Goal: Task Accomplishment & Management: Use online tool/utility

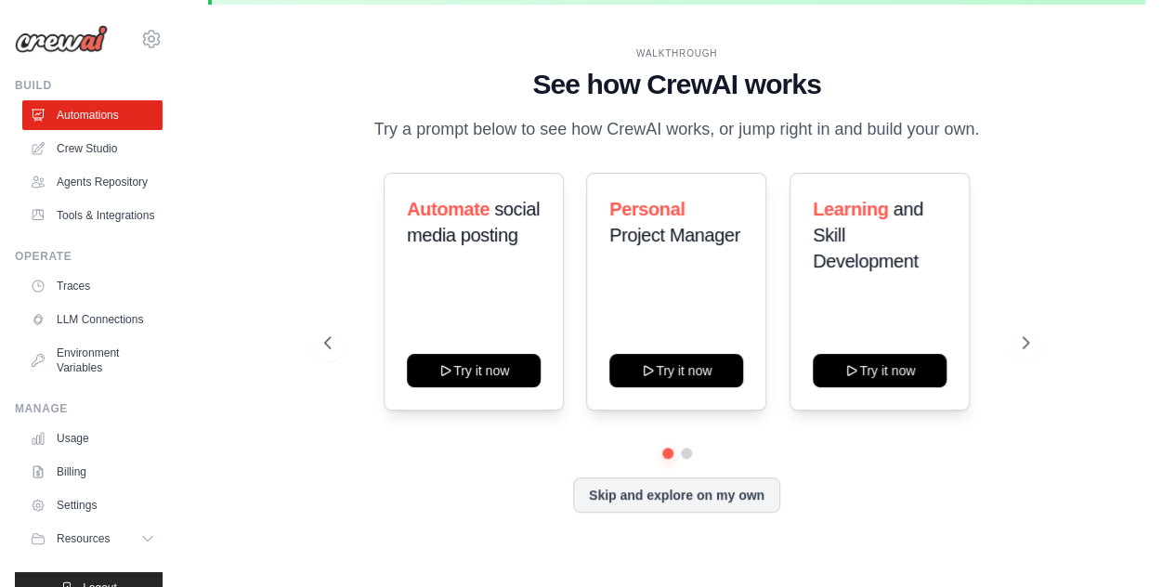
scroll to position [82, 0]
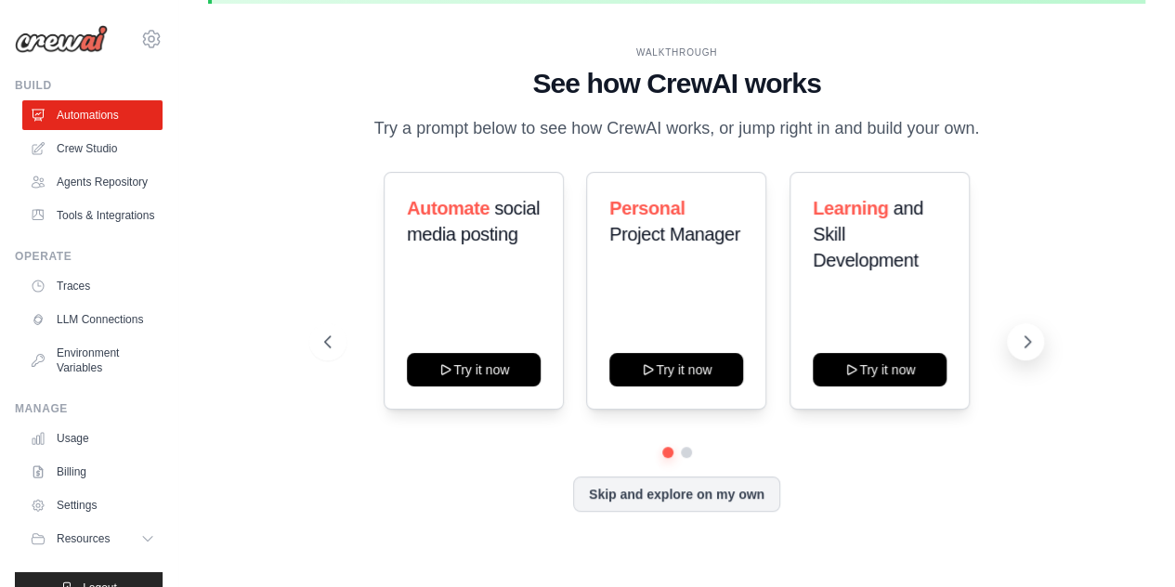
click at [1029, 334] on icon at bounding box center [1027, 342] width 19 height 19
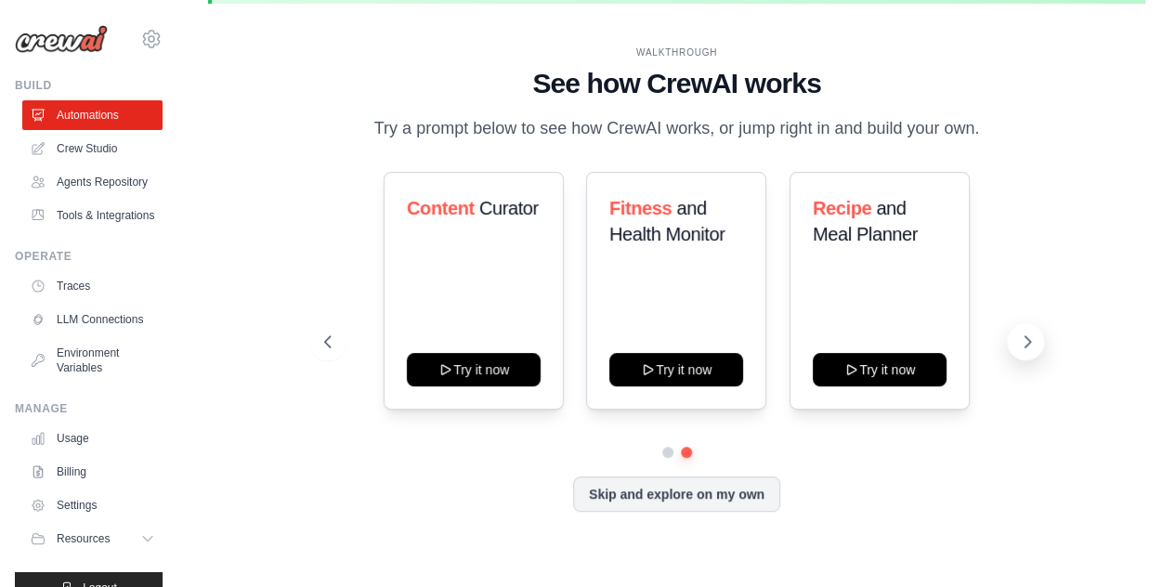
click at [1026, 337] on icon at bounding box center [1029, 341] width 6 height 11
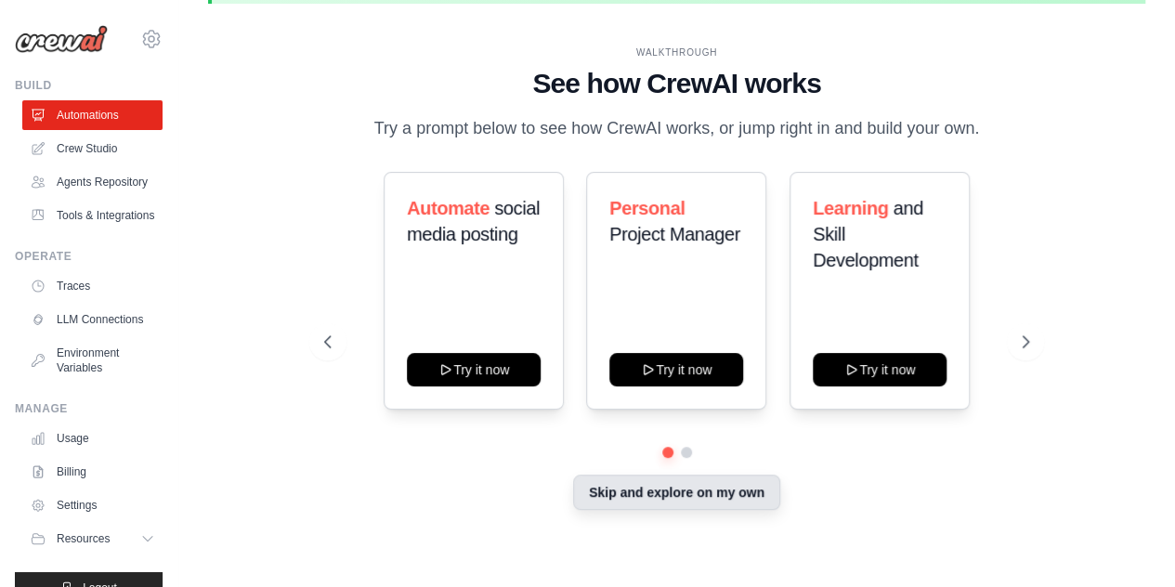
click at [685, 495] on button "Skip and explore on my own" at bounding box center [676, 492] width 207 height 35
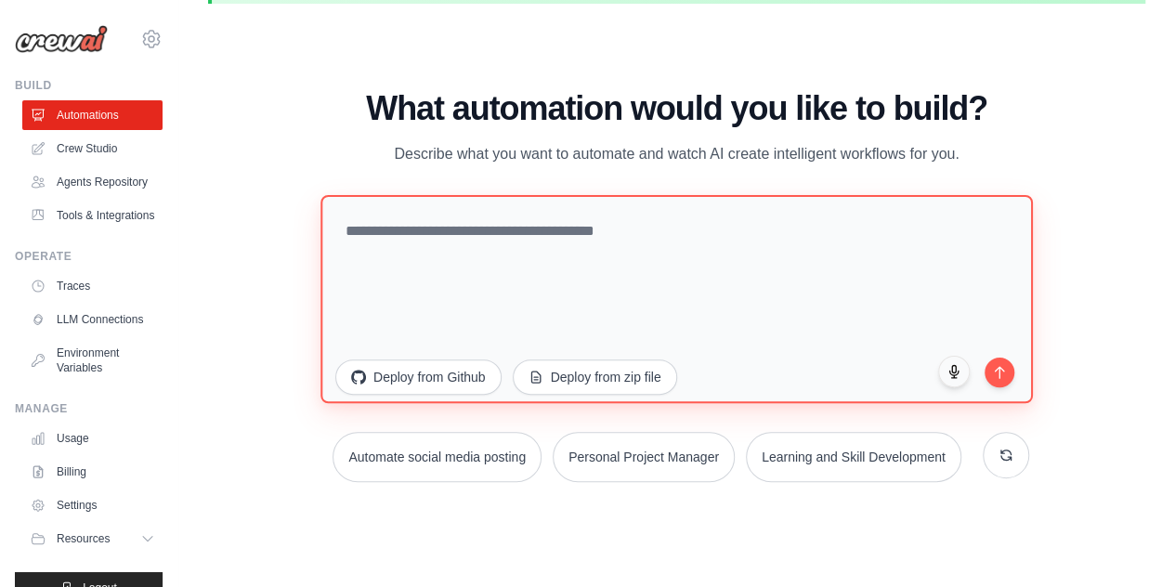
click at [461, 237] on textarea at bounding box center [677, 299] width 713 height 208
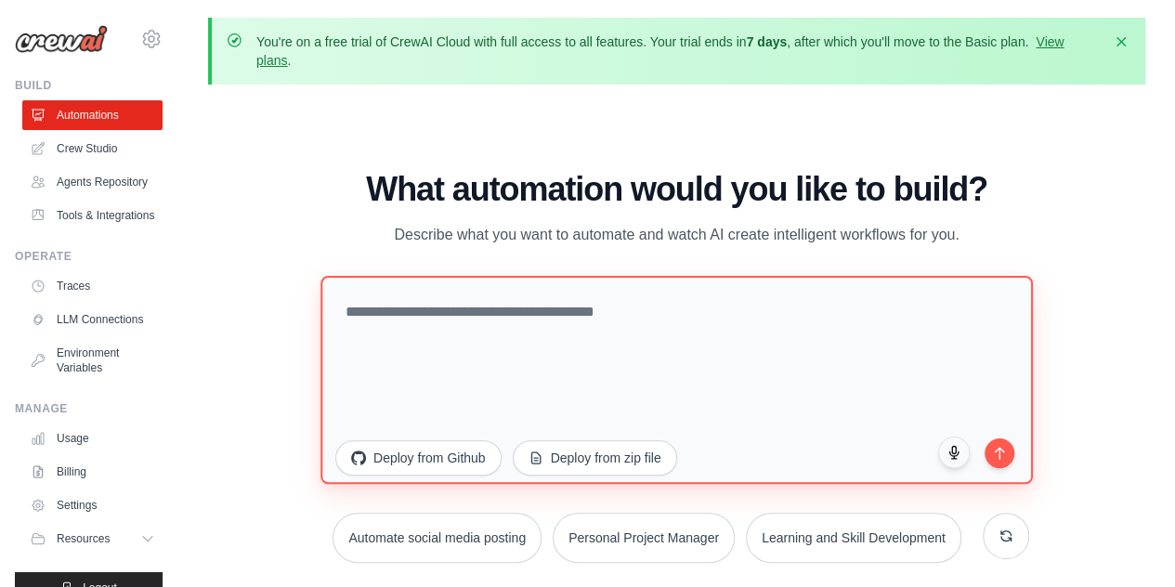
scroll to position [0, 0]
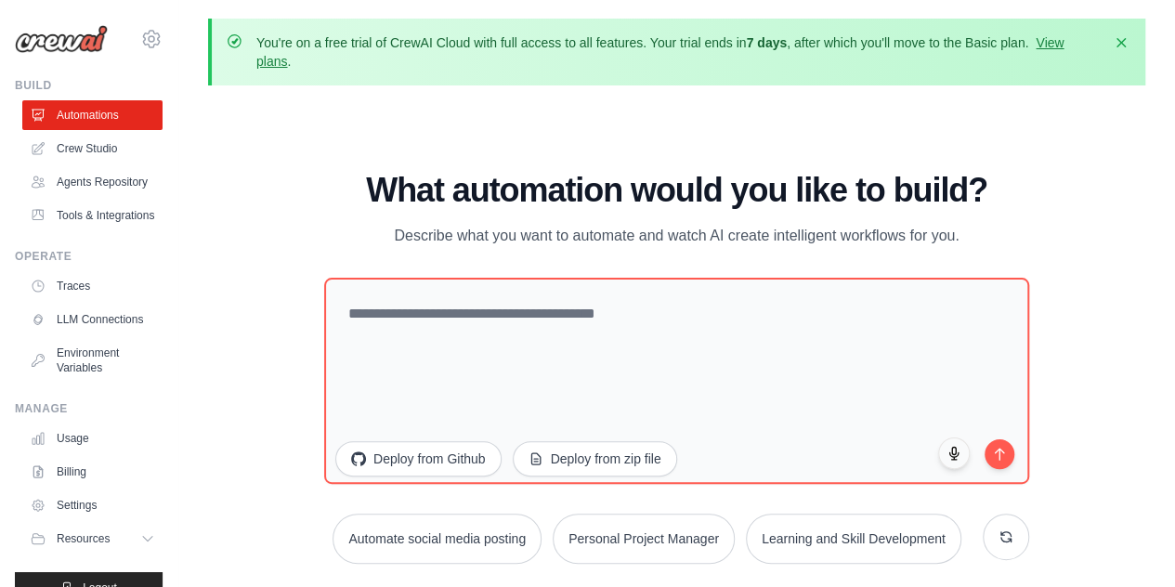
drag, startPoint x: 665, startPoint y: 46, endPoint x: 964, endPoint y: 48, distance: 299.2
click at [964, 48] on p "You're on a free trial of CrewAI Cloud with full access to all features. Your t…" at bounding box center [678, 51] width 845 height 37
drag, startPoint x: 1003, startPoint y: 44, endPoint x: 872, endPoint y: 42, distance: 131.0
click at [883, 42] on p "You're on a free trial of CrewAI Cloud with full access to all features. Your t…" at bounding box center [678, 51] width 845 height 37
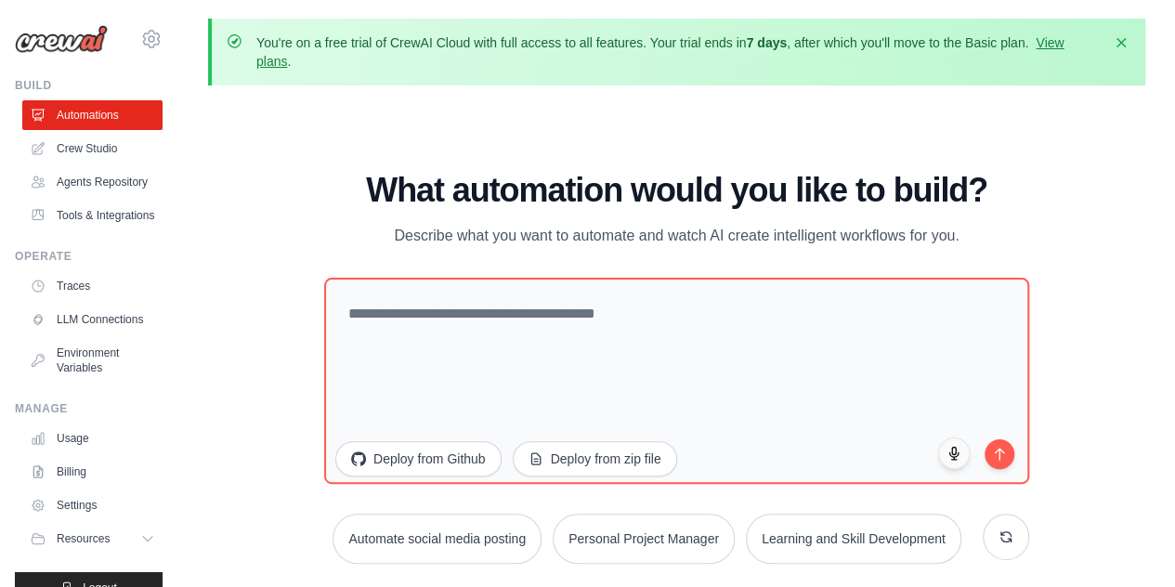
click at [870, 42] on p "You're on a free trial of CrewAI Cloud with full access to all features. Your t…" at bounding box center [678, 51] width 845 height 37
click at [77, 149] on link "Crew Studio" at bounding box center [94, 149] width 140 height 30
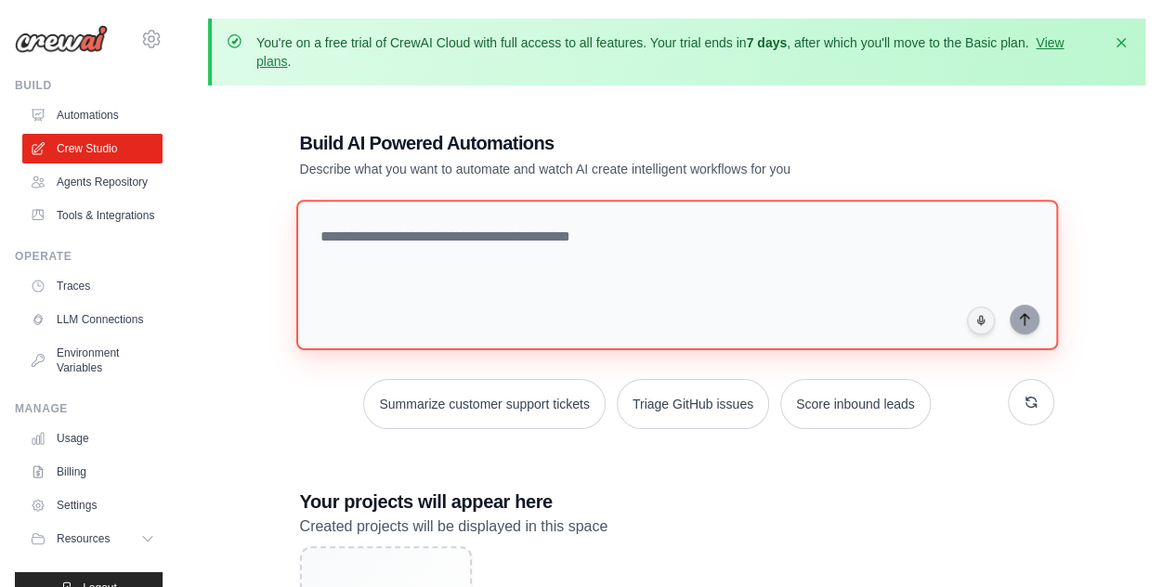
click at [451, 243] on textarea at bounding box center [676, 275] width 762 height 151
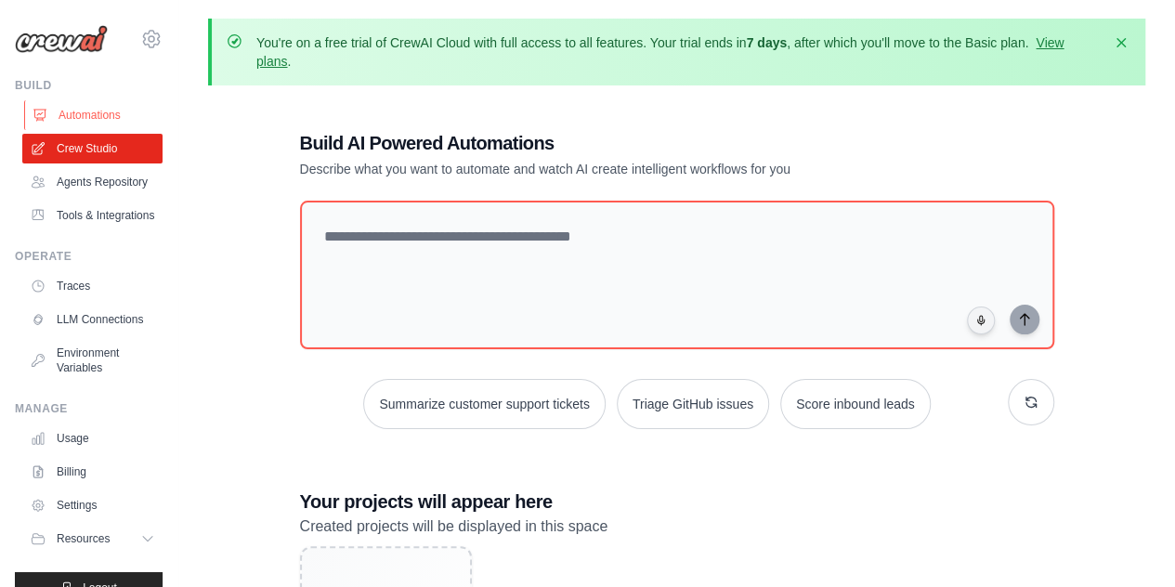
click at [89, 112] on link "Automations" at bounding box center [94, 115] width 140 height 30
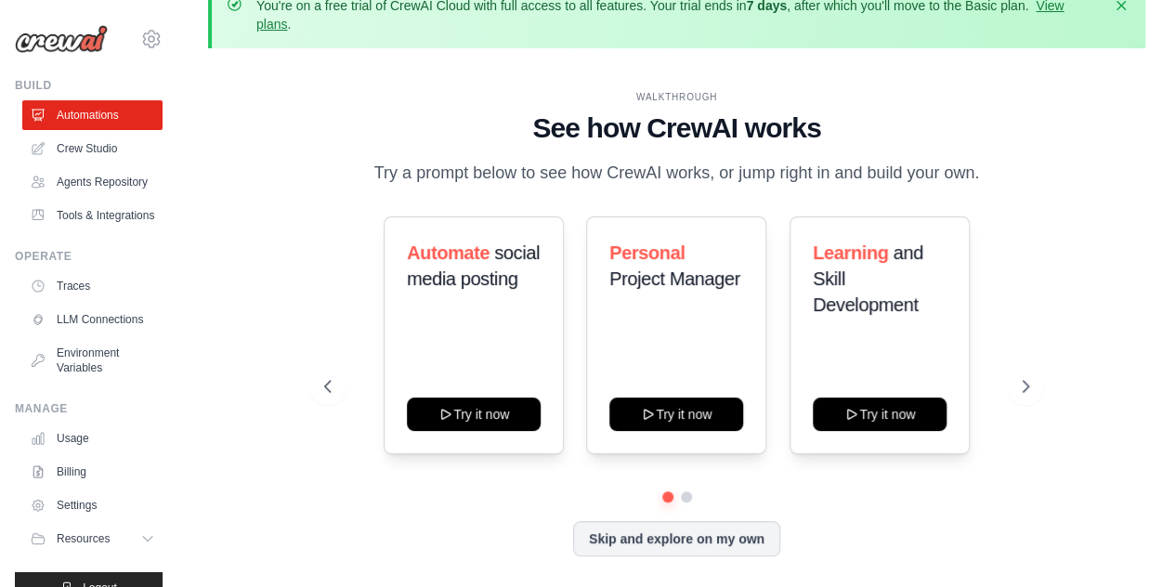
scroll to position [82, 0]
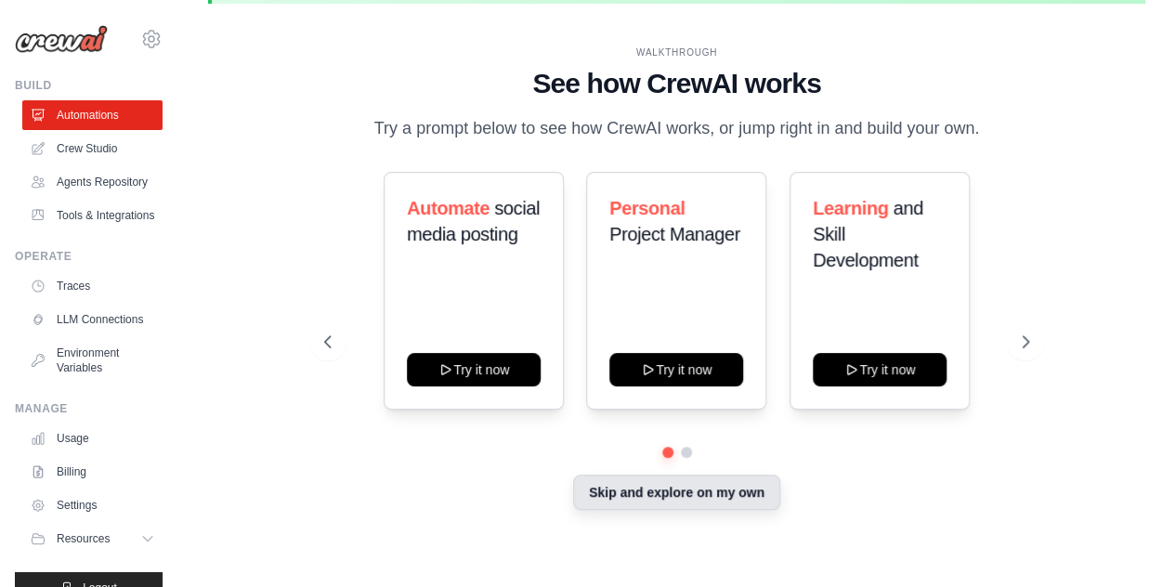
click at [690, 497] on button "Skip and explore on my own" at bounding box center [676, 492] width 207 height 35
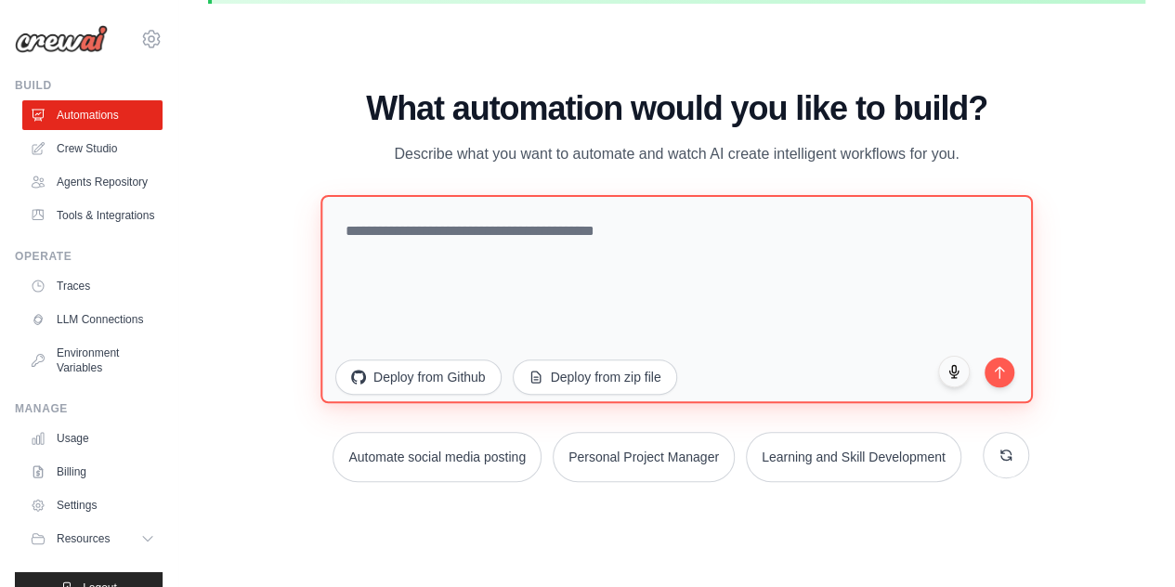
click at [445, 243] on textarea at bounding box center [677, 299] width 713 height 208
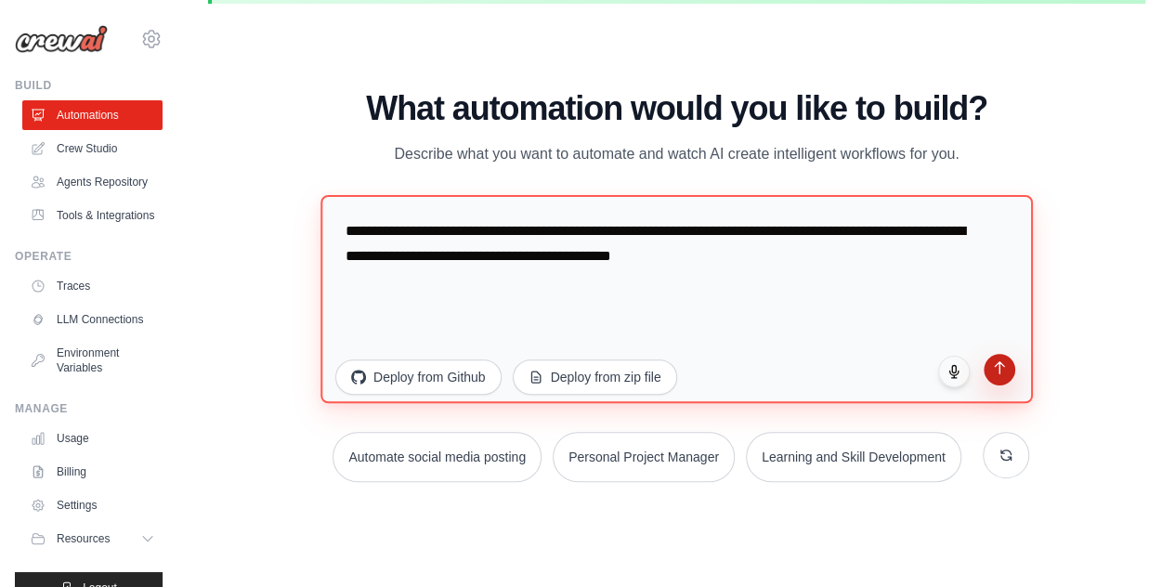
type textarea "**********"
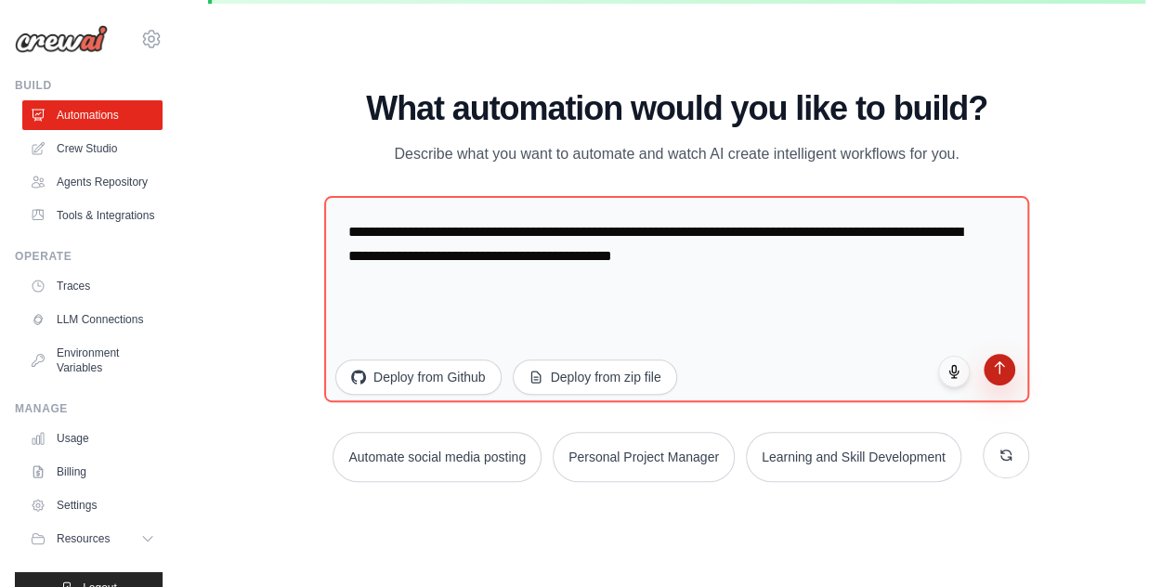
click at [992, 362] on icon "submit" at bounding box center [1000, 369] width 16 height 16
click at [74, 148] on link "Crew Studio" at bounding box center [94, 149] width 140 height 30
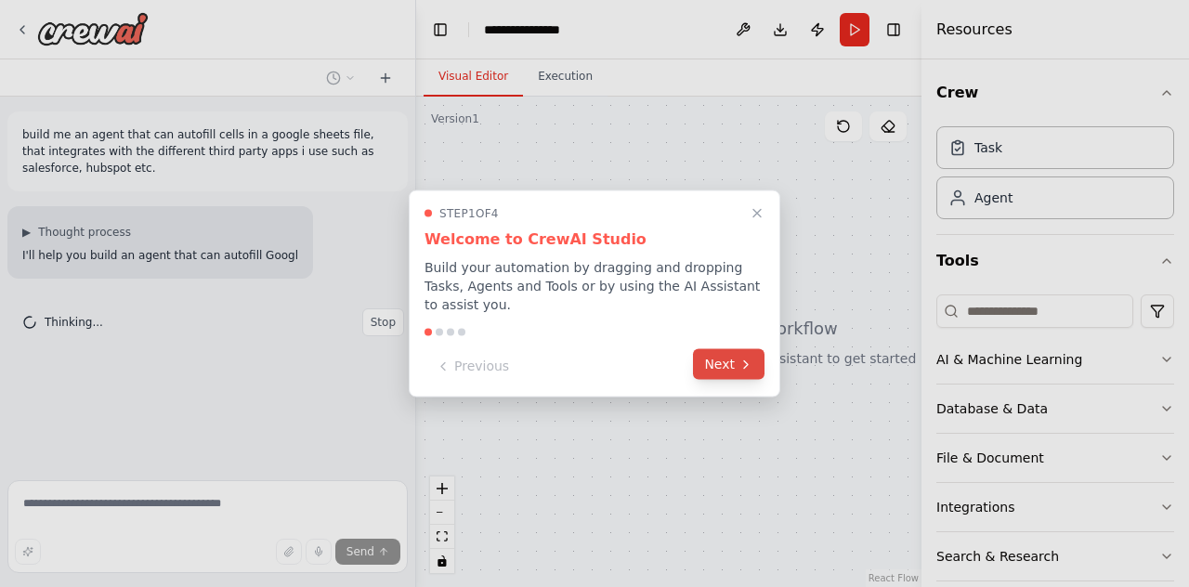
click at [717, 357] on button "Next" at bounding box center [729, 364] width 72 height 31
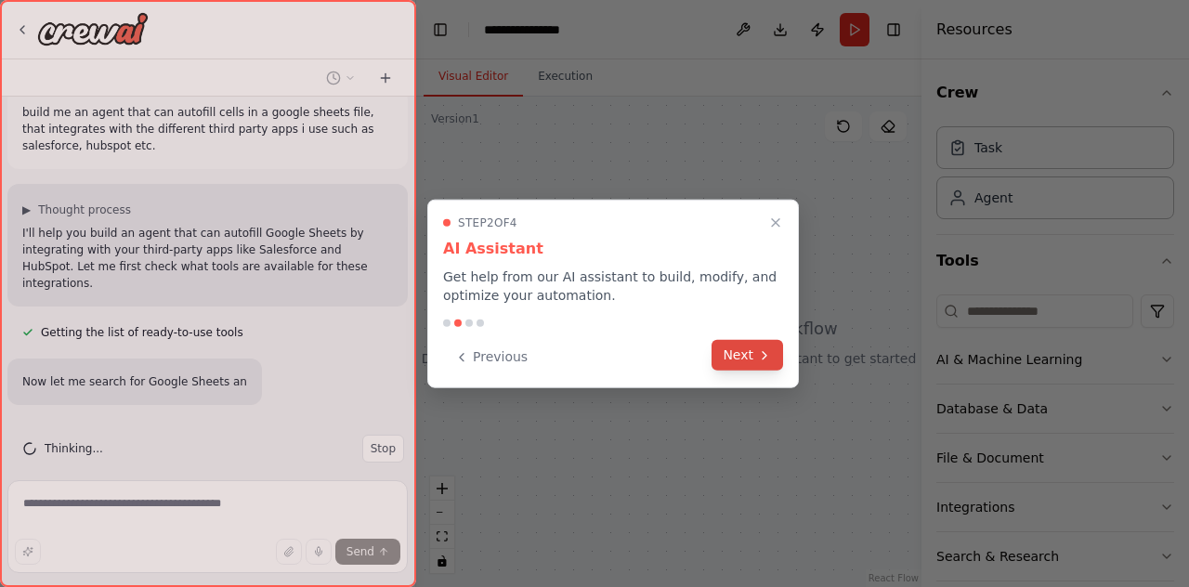
scroll to position [59, 0]
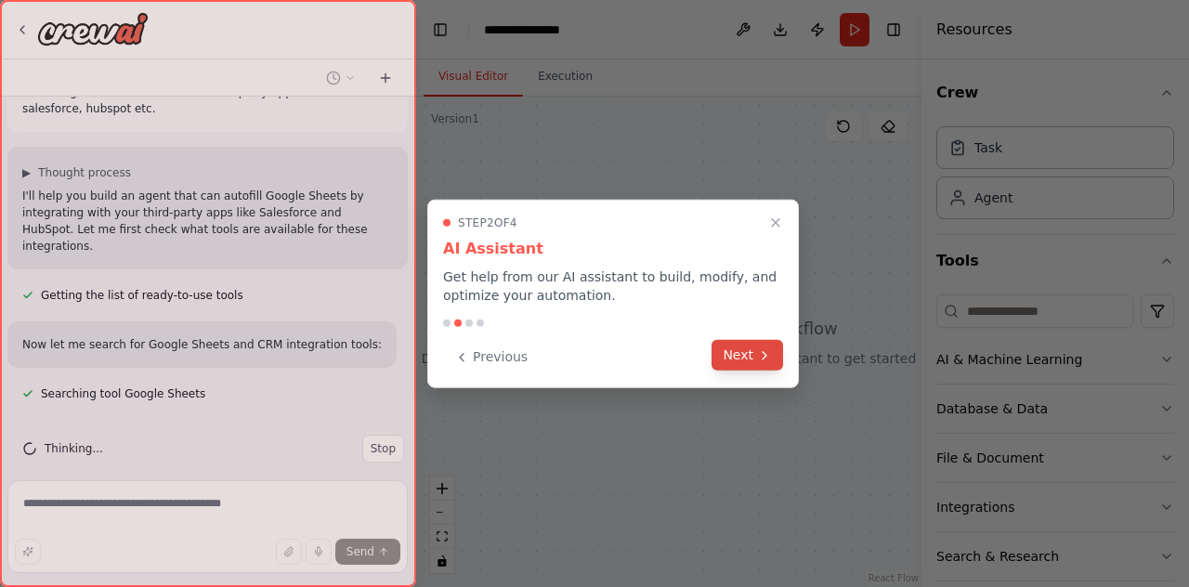
click at [734, 348] on button "Next" at bounding box center [748, 355] width 72 height 31
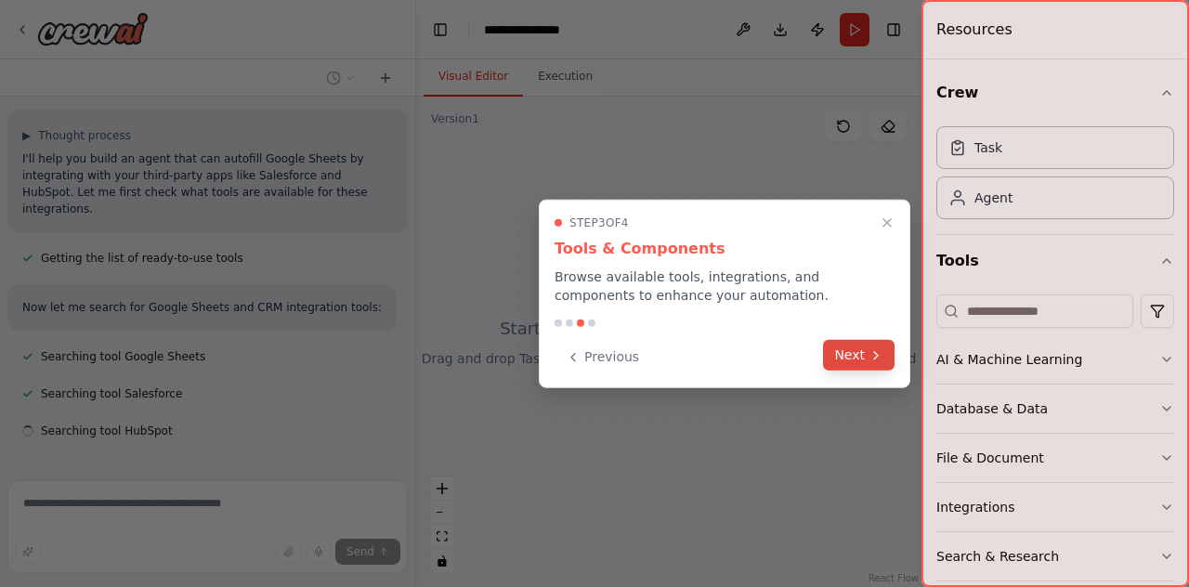
scroll to position [134, 0]
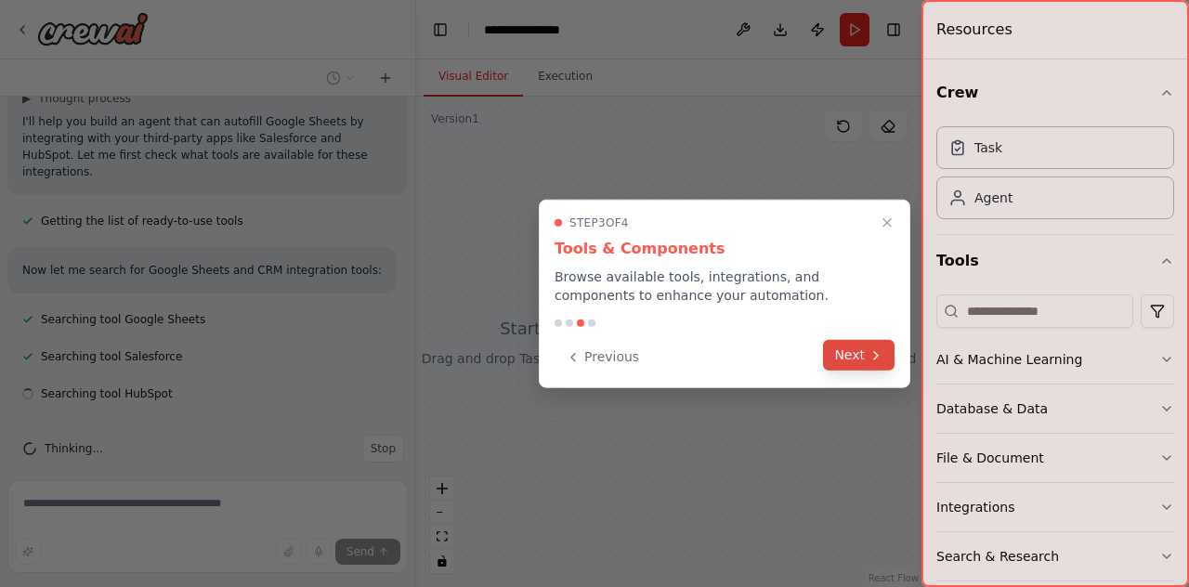
click at [859, 348] on button "Next" at bounding box center [859, 355] width 72 height 31
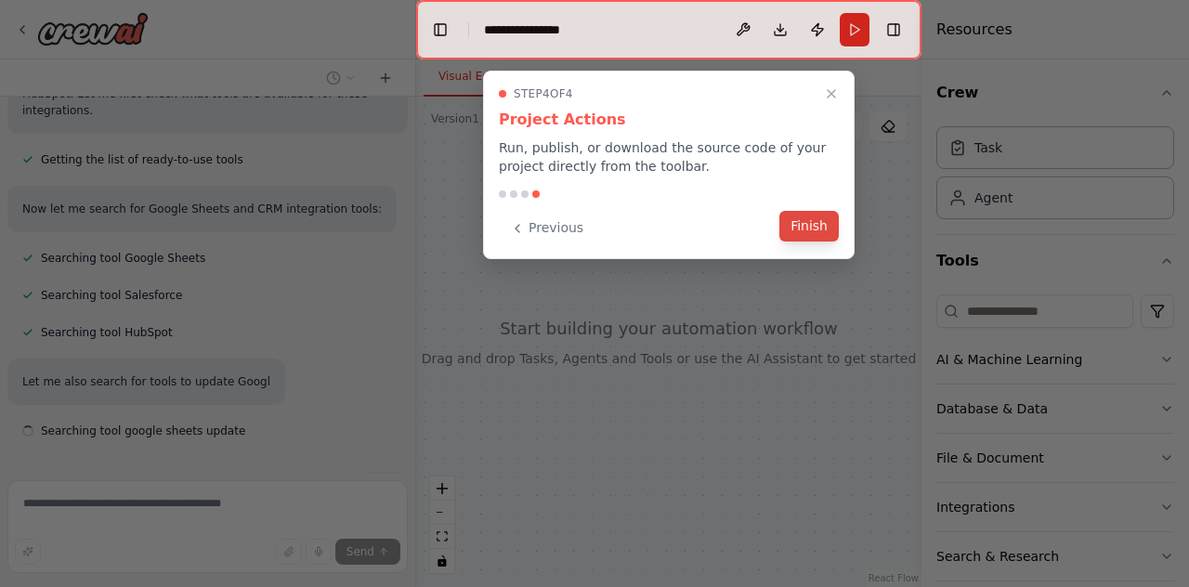
scroll to position [232, 0]
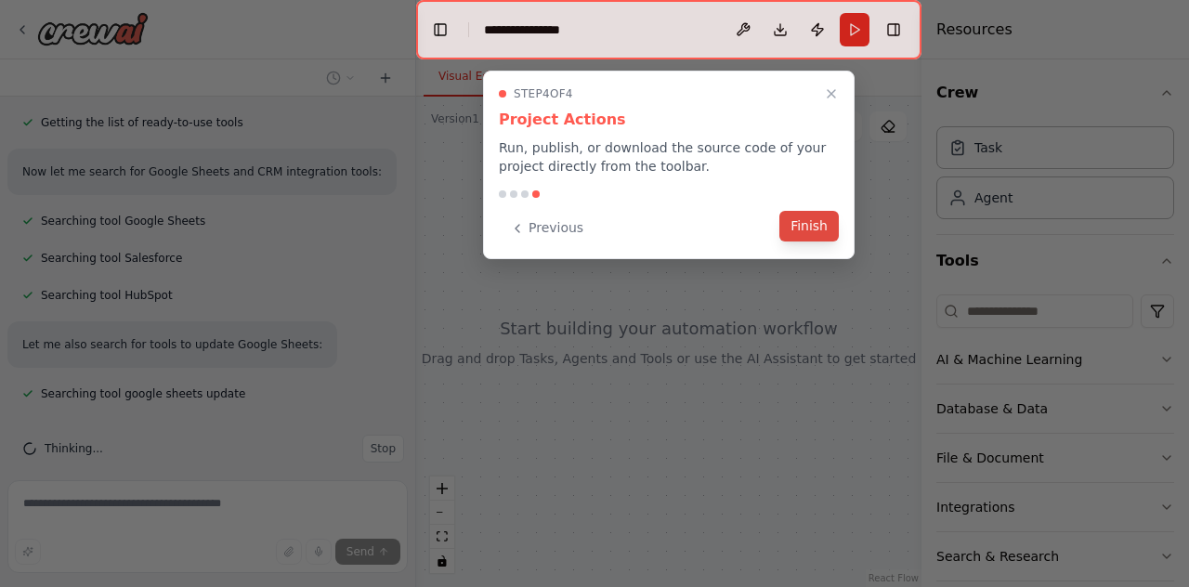
click at [816, 225] on button "Finish" at bounding box center [809, 226] width 59 height 31
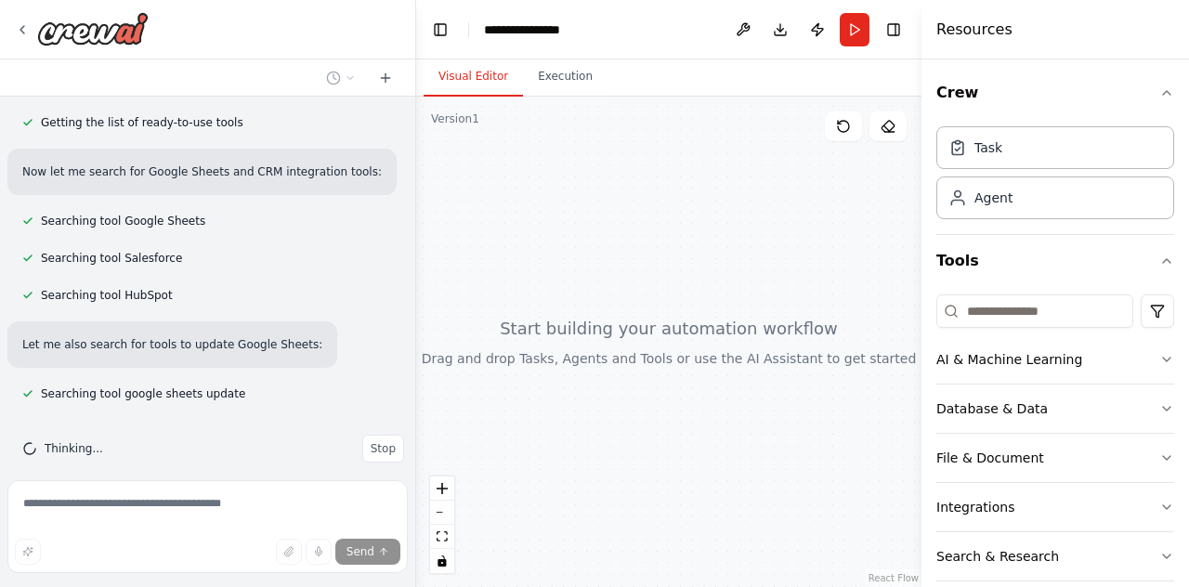
drag, startPoint x: 544, startPoint y: 305, endPoint x: 668, endPoint y: 332, distance: 127.4
click at [668, 332] on div at bounding box center [668, 342] width 505 height 491
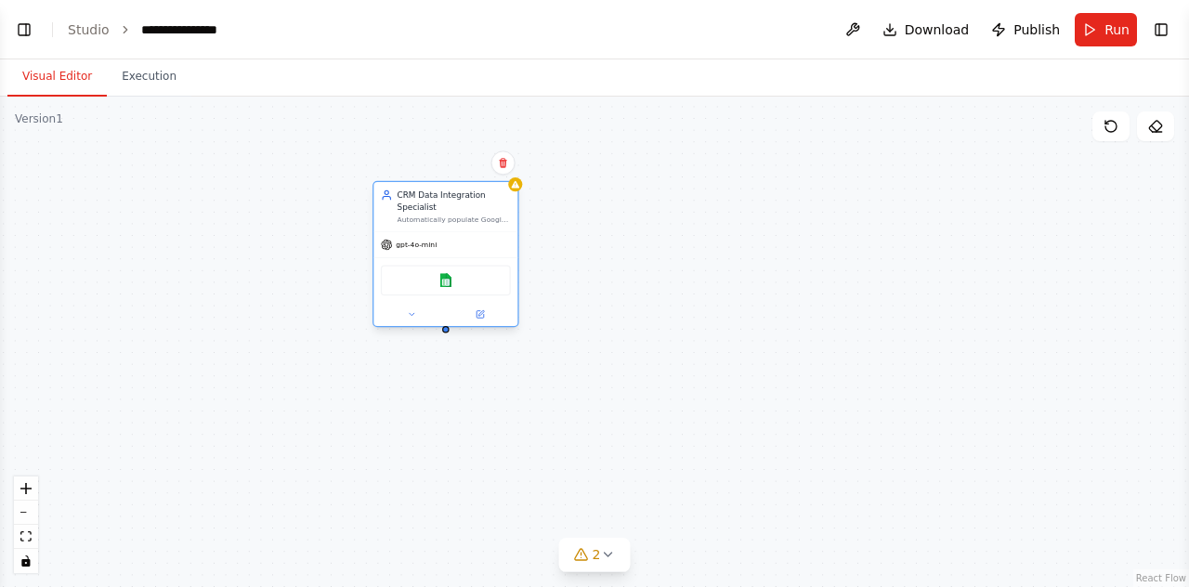
scroll to position [430, 0]
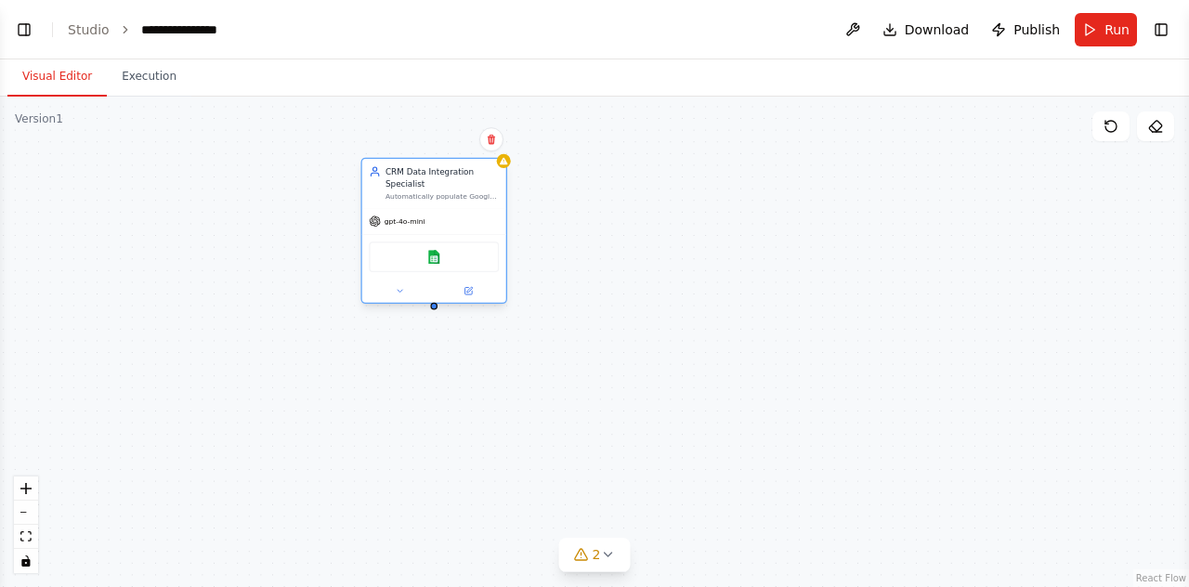
drag, startPoint x: 480, startPoint y: 287, endPoint x: 414, endPoint y: 195, distance: 113.2
click at [414, 195] on div "Automatically populate Google Sheets with data from CRM systems like Salesforce…" at bounding box center [442, 195] width 113 height 9
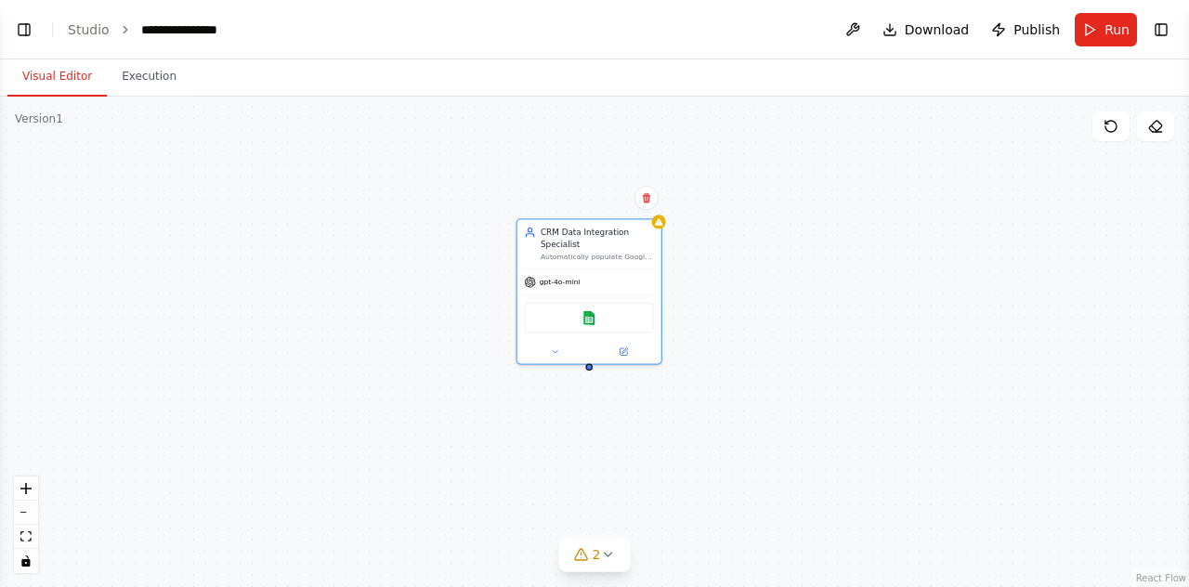
drag, startPoint x: 557, startPoint y: 294, endPoint x: 714, endPoint y: 361, distance: 171.0
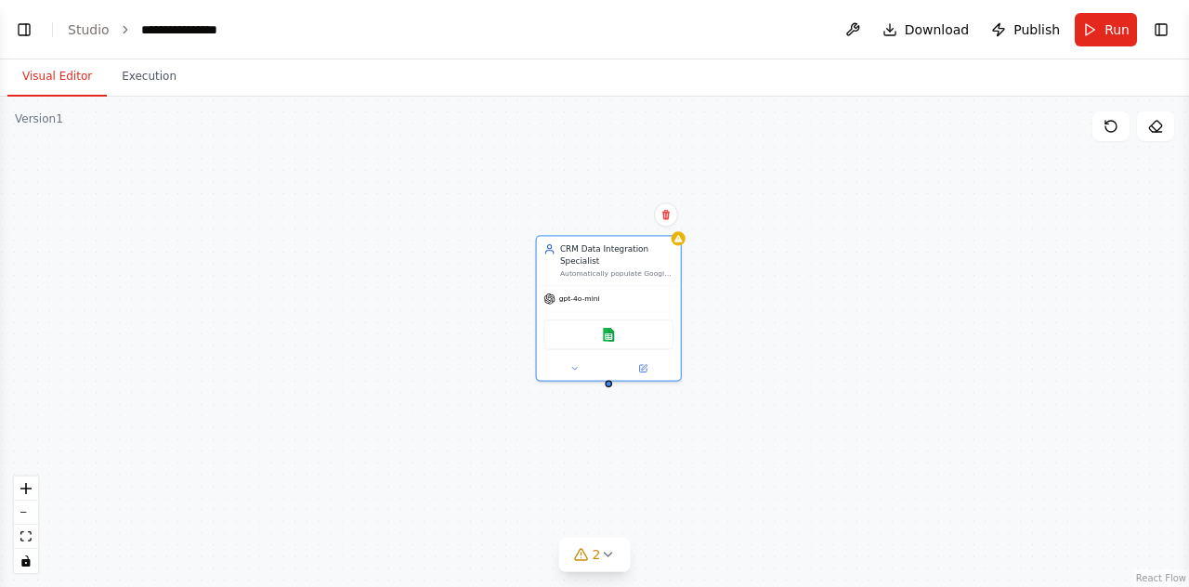
scroll to position [529, 0]
click at [26, 33] on button "Toggle Left Sidebar" at bounding box center [24, 30] width 26 height 26
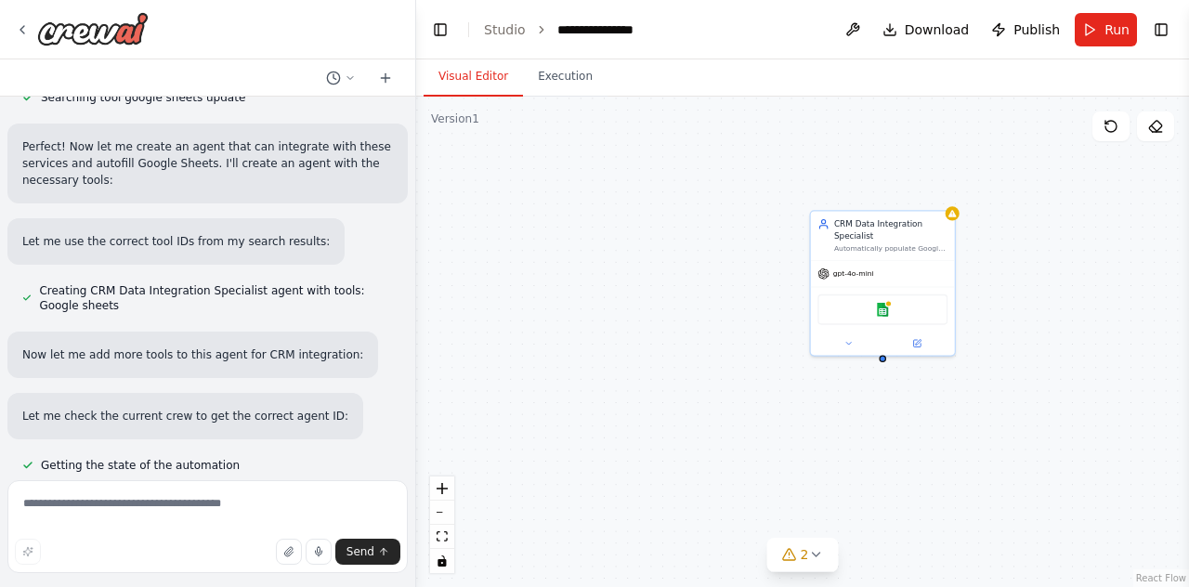
drag, startPoint x: 795, startPoint y: 256, endPoint x: 537, endPoint y: 244, distance: 258.6
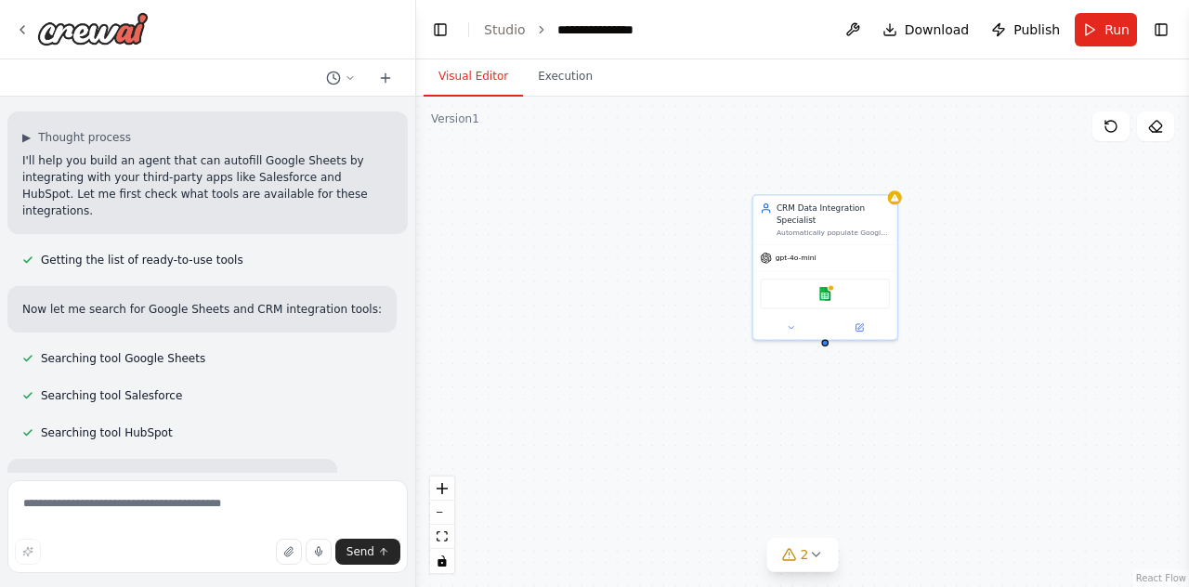
scroll to position [0, 0]
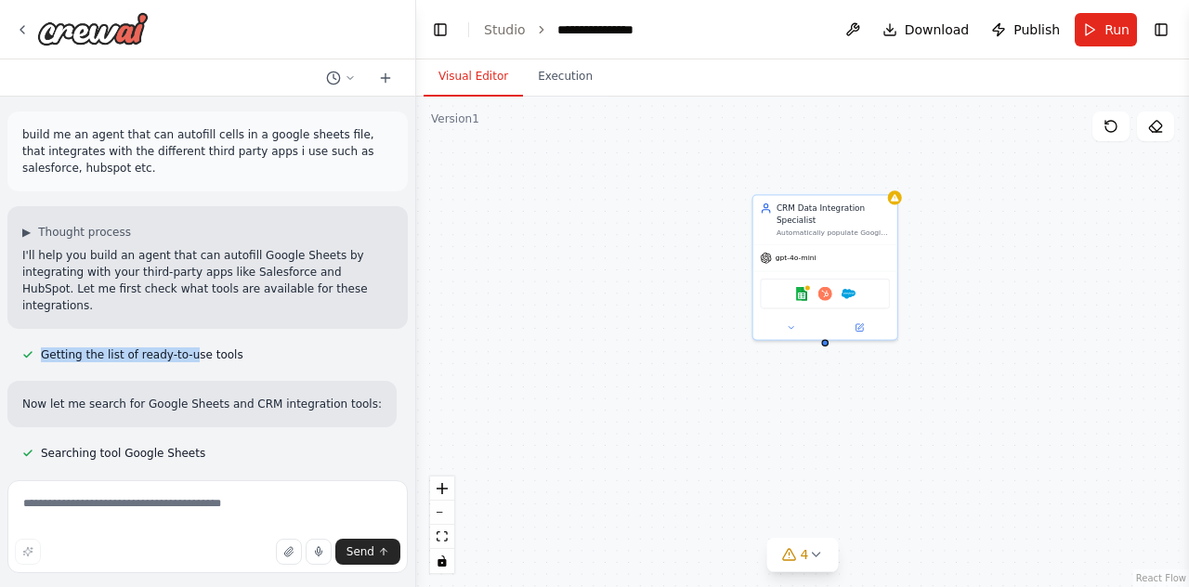
drag, startPoint x: 77, startPoint y: 339, endPoint x: 184, endPoint y: 348, distance: 107.3
click at [184, 348] on div "Getting the list of ready-to-use tools" at bounding box center [132, 355] width 251 height 22
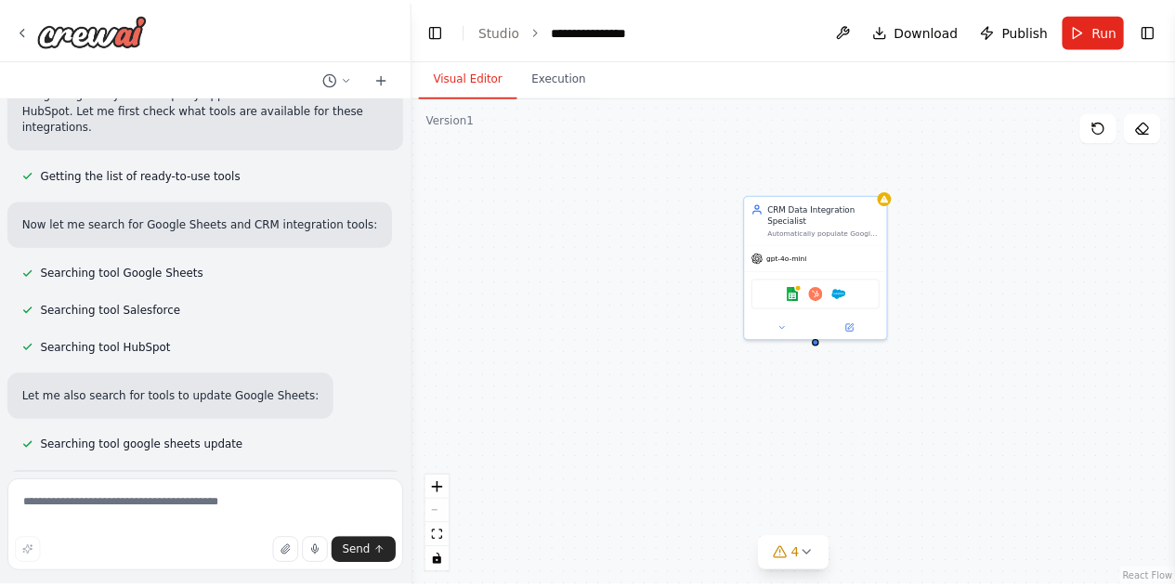
scroll to position [186, 0]
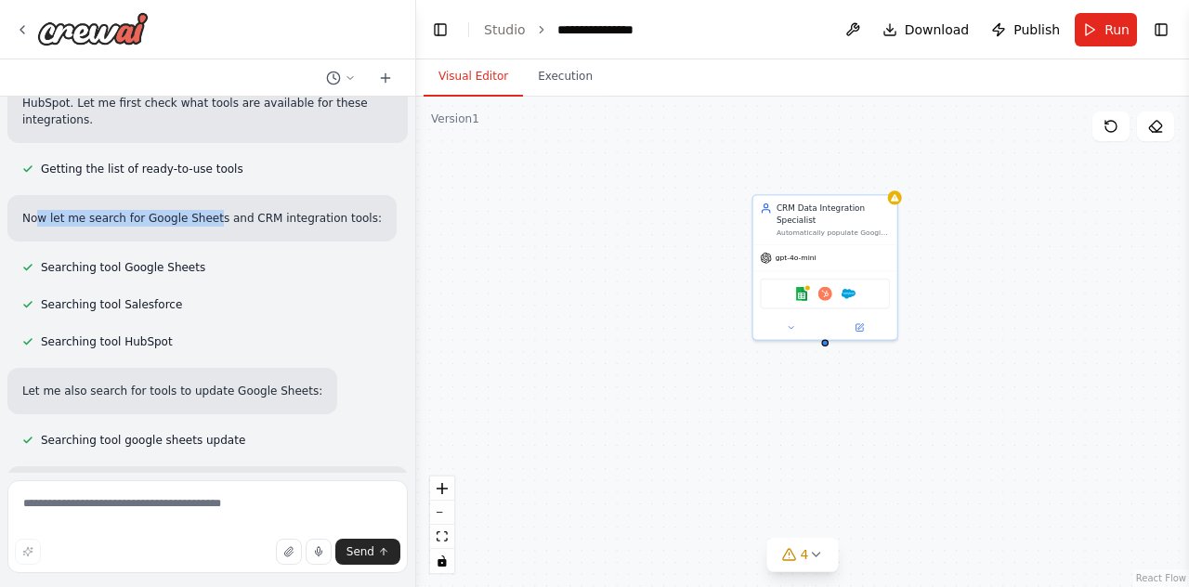
drag, startPoint x: 187, startPoint y: 208, endPoint x: 201, endPoint y: 208, distance: 13.9
click at [201, 210] on p "Now let me search for Google Sheets and CRM integration tools:" at bounding box center [202, 218] width 360 height 17
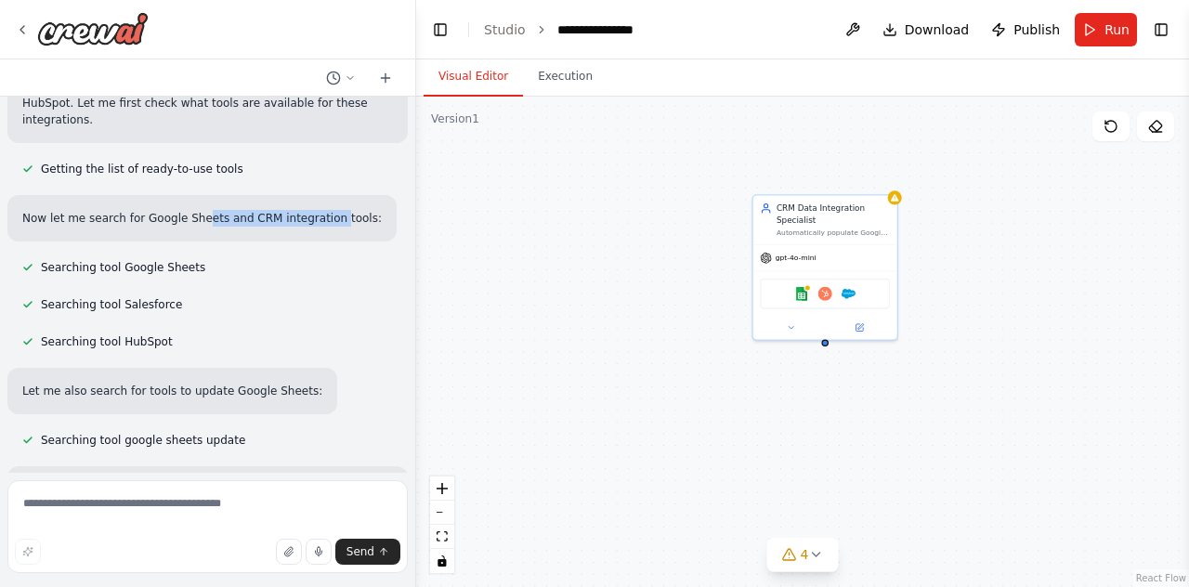
drag, startPoint x: 307, startPoint y: 205, endPoint x: 169, endPoint y: 205, distance: 137.5
click at [170, 210] on p "Now let me search for Google Sheets and CRM integration tools:" at bounding box center [202, 218] width 360 height 17
click at [169, 210] on p "Now let me search for Google Sheets and CRM integration tools:" at bounding box center [202, 218] width 360 height 17
drag, startPoint x: 133, startPoint y: 202, endPoint x: 281, endPoint y: 200, distance: 147.7
click at [281, 210] on p "Now let me search for Google Sheets and CRM integration tools:" at bounding box center [202, 218] width 360 height 17
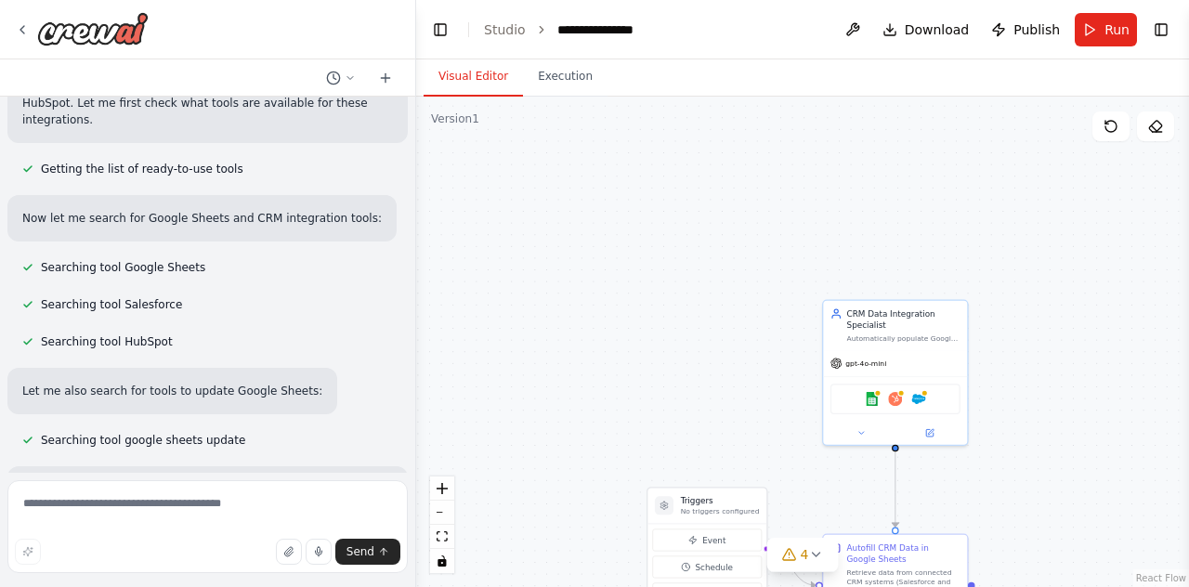
click at [284, 210] on p "Now let me search for Google Sheets and CRM integration tools:" at bounding box center [202, 218] width 360 height 17
drag, startPoint x: 100, startPoint y: 254, endPoint x: 173, endPoint y: 254, distance: 72.5
click at [173, 260] on div "Searching tool Google Sheets" at bounding box center [113, 267] width 183 height 15
click at [173, 260] on span "Searching tool Google Sheets" at bounding box center [123, 267] width 164 height 15
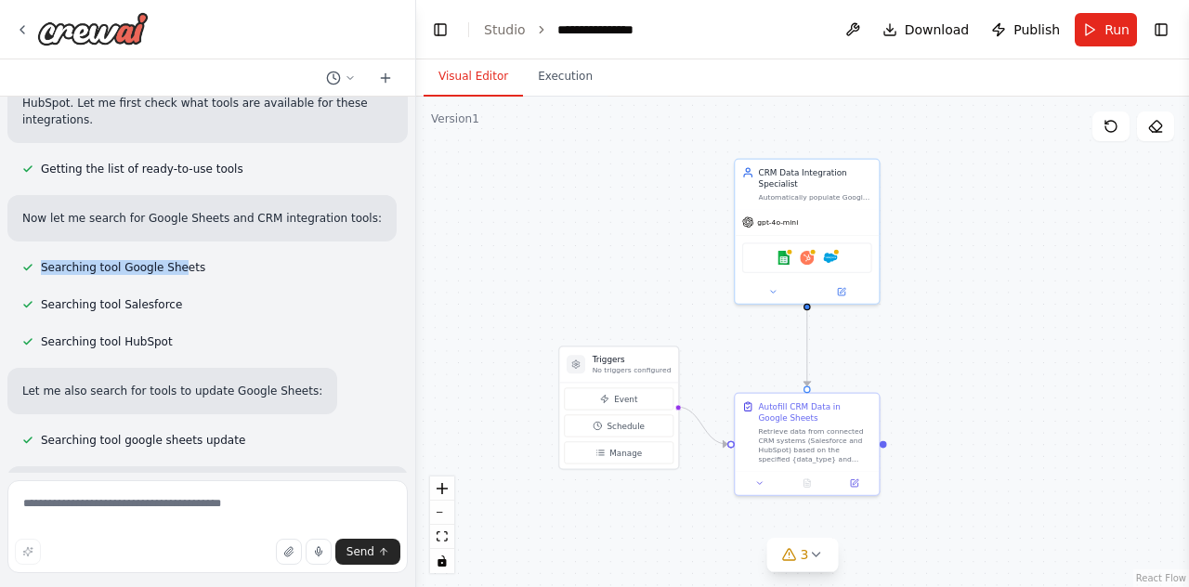
drag, startPoint x: 550, startPoint y: 332, endPoint x: 477, endPoint y: 207, distance: 144.5
drag, startPoint x: 638, startPoint y: 412, endPoint x: 637, endPoint y: 421, distance: 9.3
click at [579, 420] on div "Event Schedule Manage" at bounding box center [560, 438] width 110 height 76
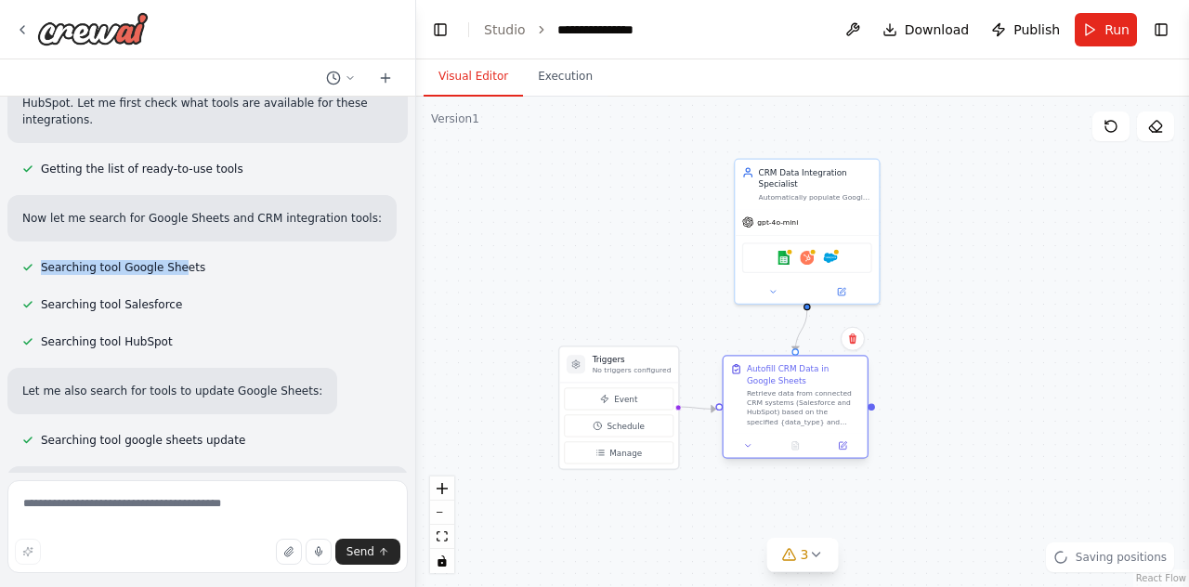
drag, startPoint x: 802, startPoint y: 434, endPoint x: 795, endPoint y: 401, distance: 33.2
click at [795, 401] on div "Retrieve data from connected CRM systems (Salesforce and HubSpot) based on the …" at bounding box center [803, 407] width 113 height 37
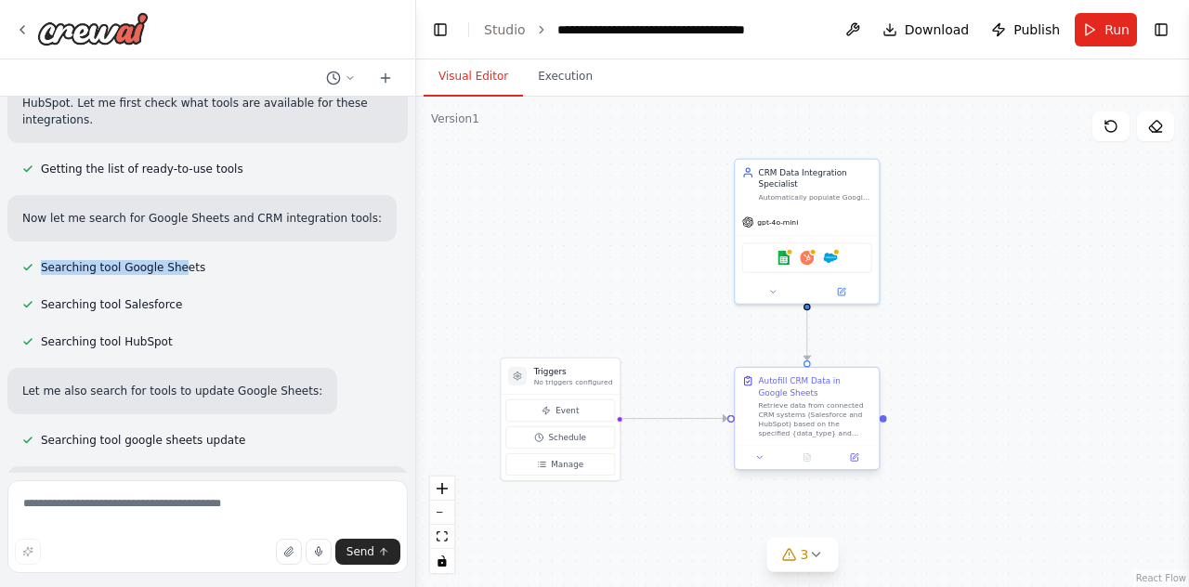
drag, startPoint x: 795, startPoint y: 401, endPoint x: 803, endPoint y: 414, distance: 15.0
click at [803, 414] on div "Retrieve data from connected CRM systems (Salesforce and HubSpot) based on the …" at bounding box center [815, 418] width 113 height 37
click at [217, 261] on div "Searching tool Google Sheets" at bounding box center [207, 267] width 400 height 22
drag, startPoint x: 55, startPoint y: 285, endPoint x: 138, endPoint y: 287, distance: 83.6
click at [137, 297] on span "Searching tool Salesforce" at bounding box center [111, 304] width 141 height 15
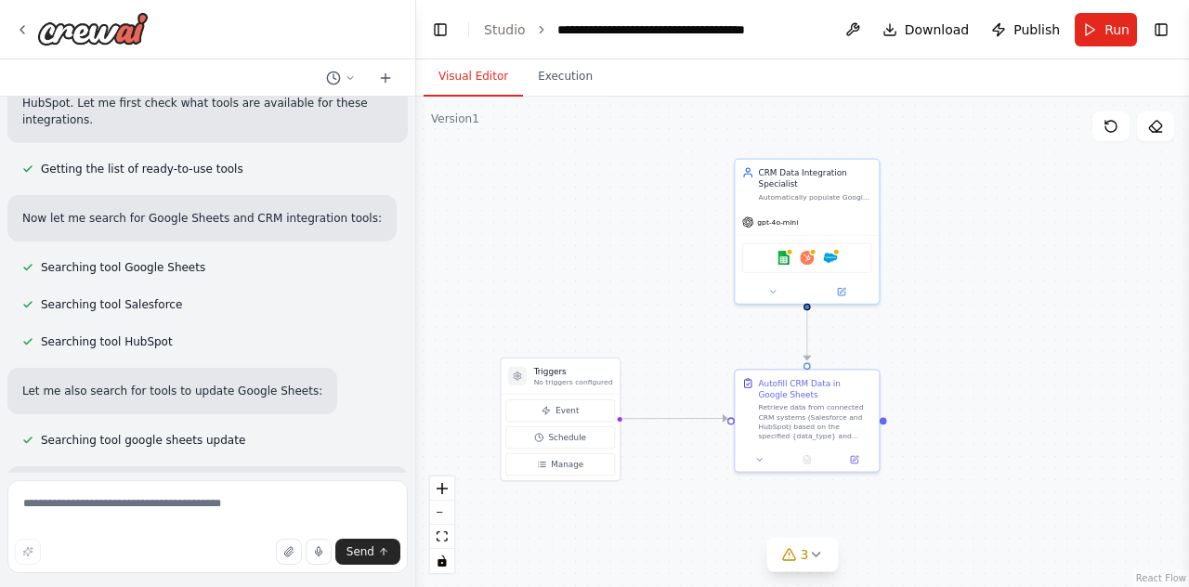
click at [138, 297] on span "Searching tool Salesforce" at bounding box center [111, 304] width 141 height 15
drag, startPoint x: 97, startPoint y: 322, endPoint x: 136, endPoint y: 324, distance: 39.1
click at [136, 334] on div "Searching tool HubSpot" at bounding box center [97, 341] width 151 height 15
click at [136, 334] on span "Searching tool HubSpot" at bounding box center [107, 341] width 132 height 15
drag, startPoint x: 206, startPoint y: 372, endPoint x: 235, endPoint y: 373, distance: 28.8
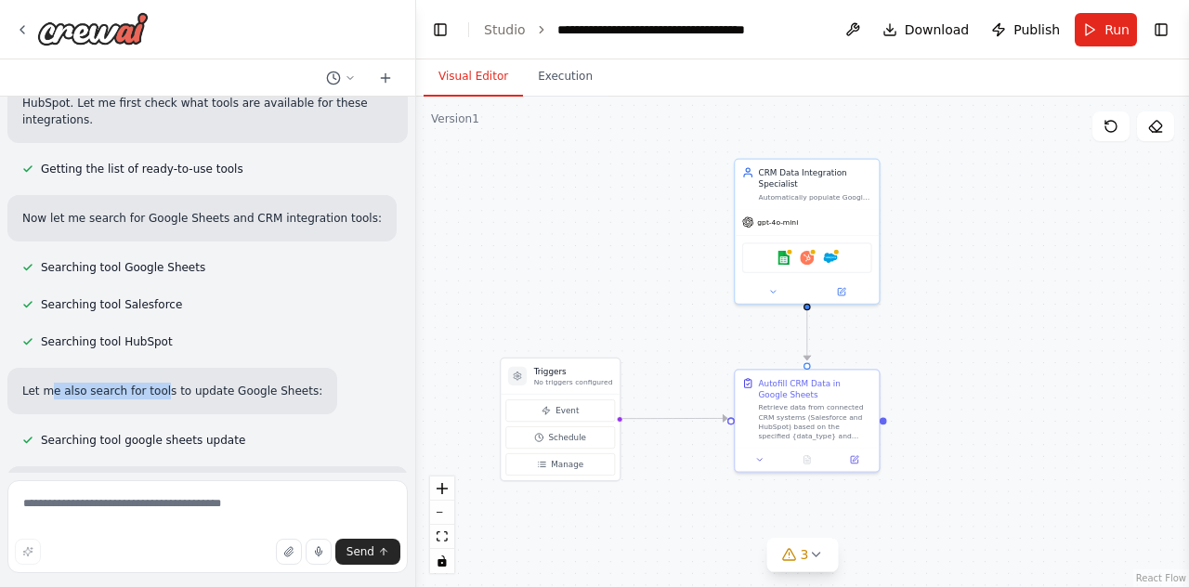
click at [229, 383] on p "Let me also search for tools to update Google Sheets:" at bounding box center [172, 391] width 300 height 17
click at [235, 383] on p "Let me also search for tools to update Google Sheets:" at bounding box center [172, 391] width 300 height 17
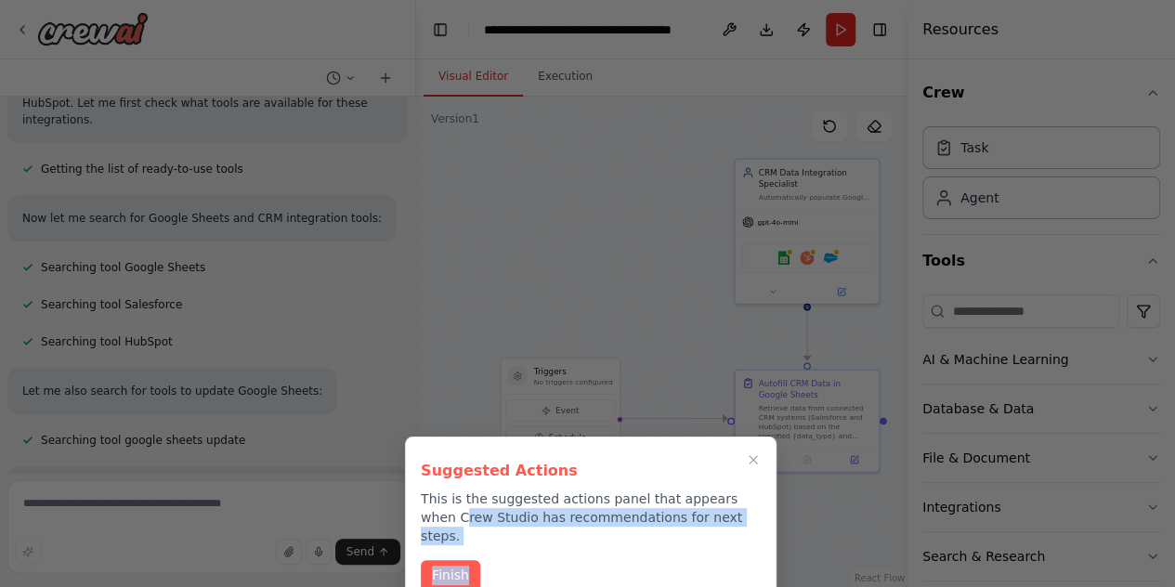
drag, startPoint x: 429, startPoint y: 514, endPoint x: 656, endPoint y: 527, distance: 227.1
click at [656, 527] on div "Suggested Actions This is the suggested actions panel that appears when Crew St…" at bounding box center [591, 522] width 372 height 170
drag, startPoint x: 550, startPoint y: 514, endPoint x: 525, endPoint y: 511, distance: 25.2
click at [530, 512] on p "This is the suggested actions panel that appears when Crew Studio has recommend…" at bounding box center [591, 518] width 340 height 56
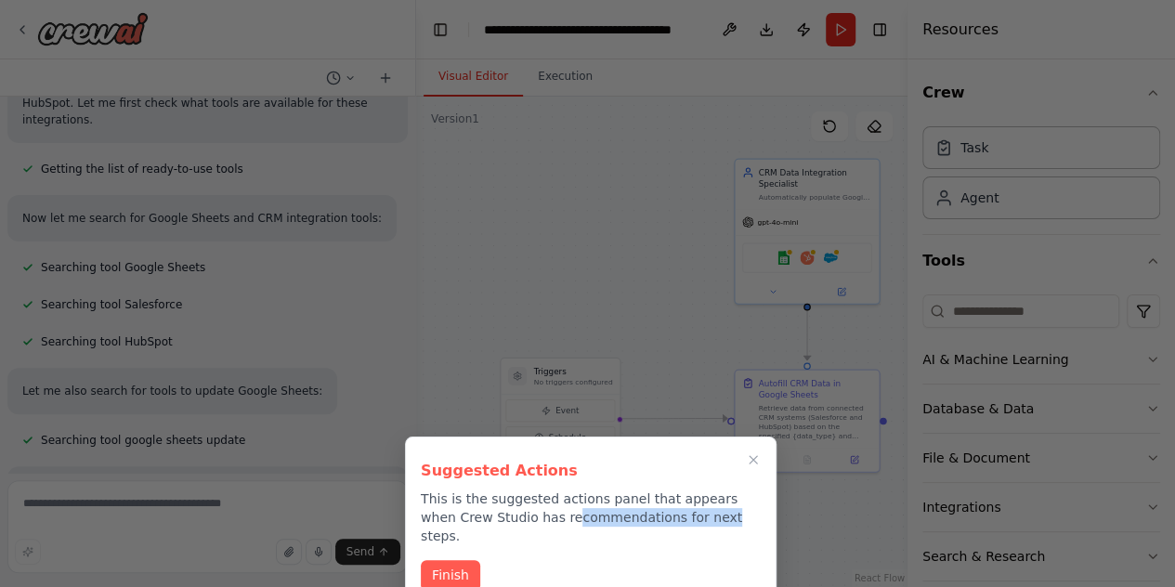
click at [525, 511] on p "This is the suggested actions panel that appears when Crew Studio has recommend…" at bounding box center [591, 518] width 340 height 56
click at [461, 559] on button "Finish" at bounding box center [450, 574] width 59 height 31
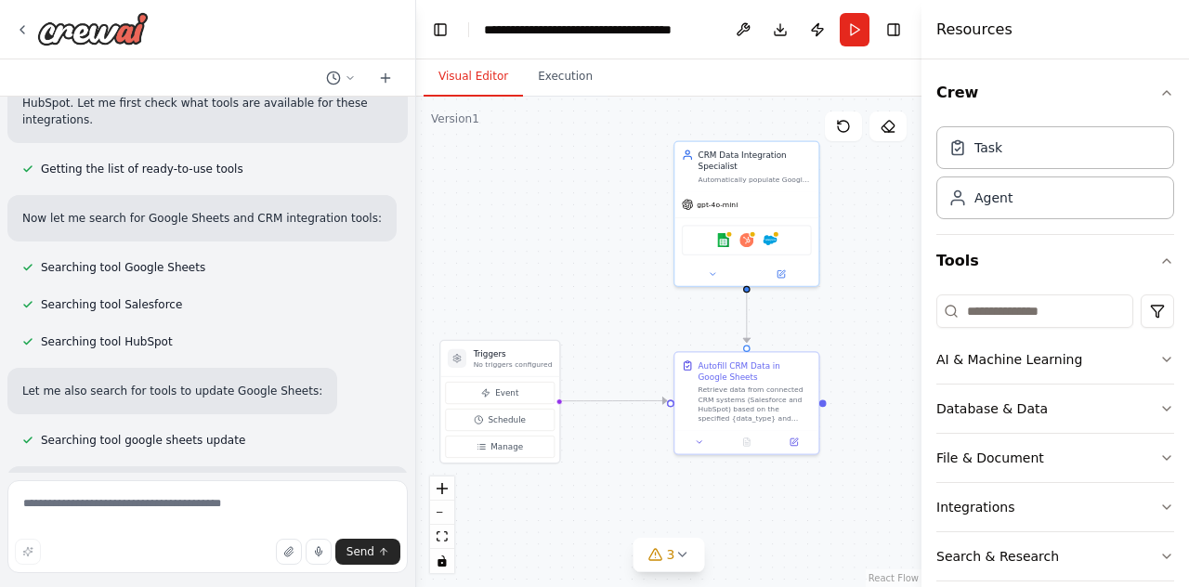
drag, startPoint x: 683, startPoint y: 324, endPoint x: 584, endPoint y: 297, distance: 102.1
click at [584, 297] on div ".deletable-edge-delete-btn { width: 20px; height: 20px; border: 0px solid #ffff…" at bounding box center [668, 342] width 505 height 491
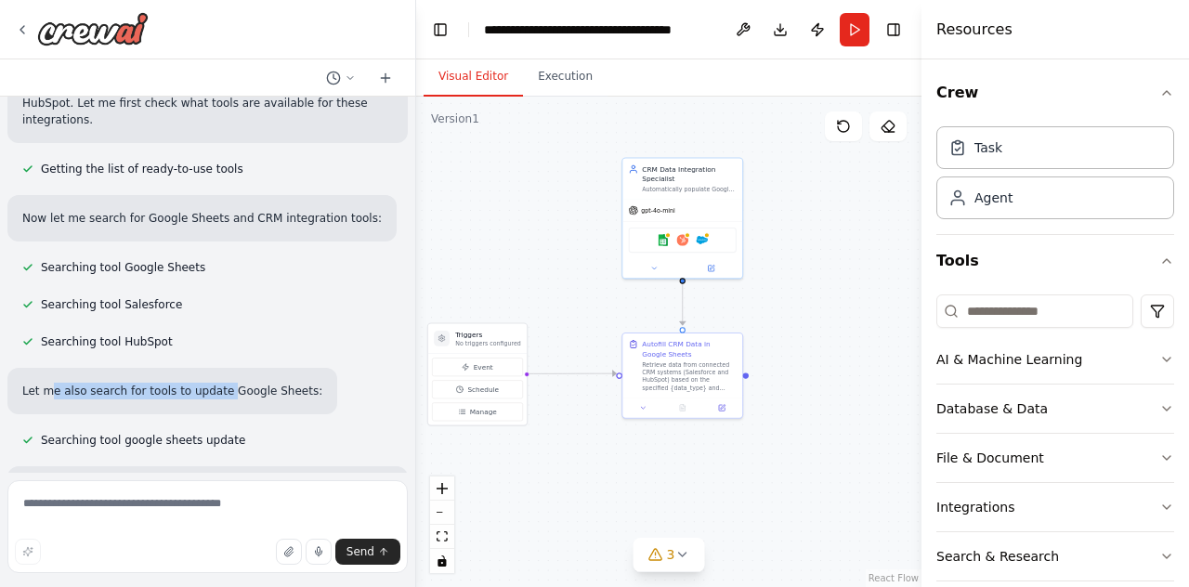
drag, startPoint x: 45, startPoint y: 379, endPoint x: 218, endPoint y: 383, distance: 173.8
click at [217, 383] on div "Let me also search for tools to update Google Sheets:" at bounding box center [172, 391] width 330 height 46
click at [218, 383] on div "Let me also search for tools to update Google Sheets:" at bounding box center [172, 391] width 330 height 46
drag, startPoint x: 267, startPoint y: 374, endPoint x: 121, endPoint y: 368, distance: 146.0
click at [121, 383] on p "Let me also search for tools to update Google Sheets:" at bounding box center [172, 391] width 300 height 17
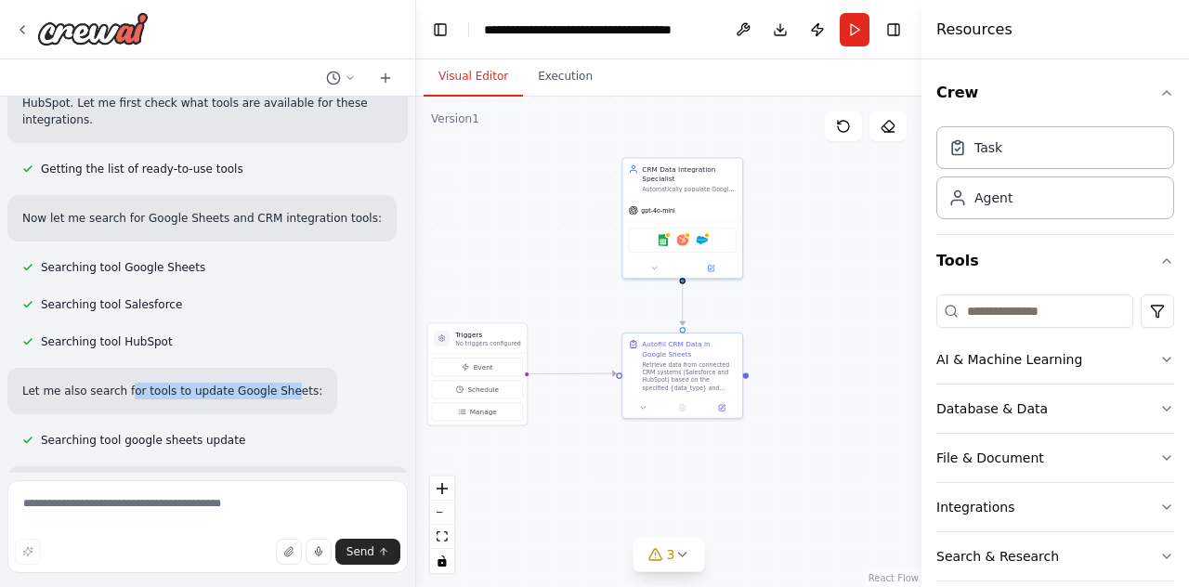
click at [121, 383] on p "Let me also search for tools to update Google Sheets:" at bounding box center [172, 391] width 300 height 17
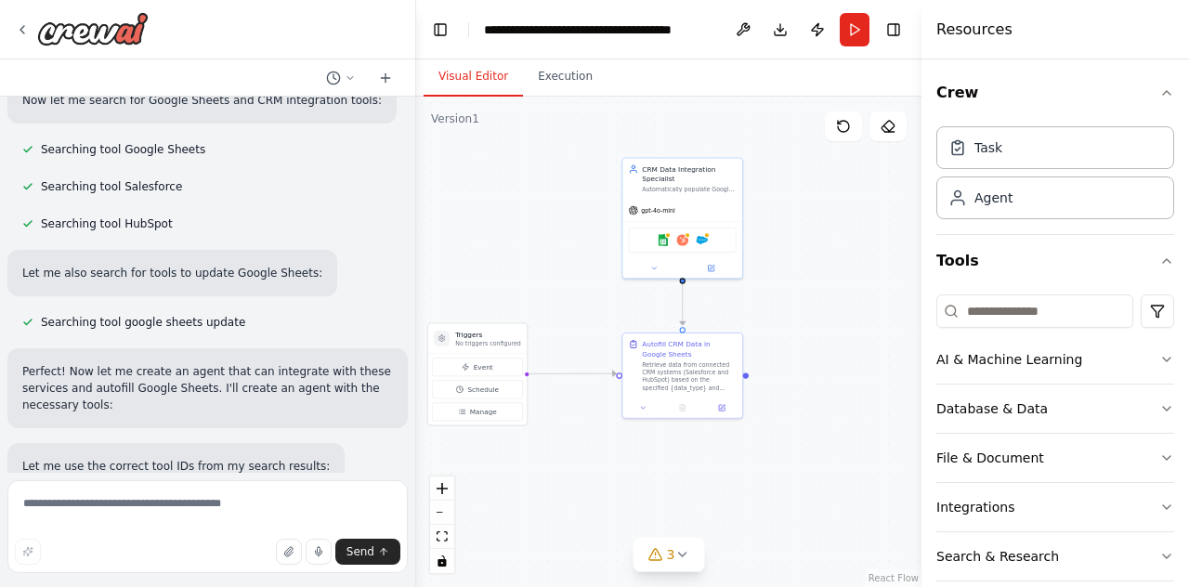
scroll to position [309, 0]
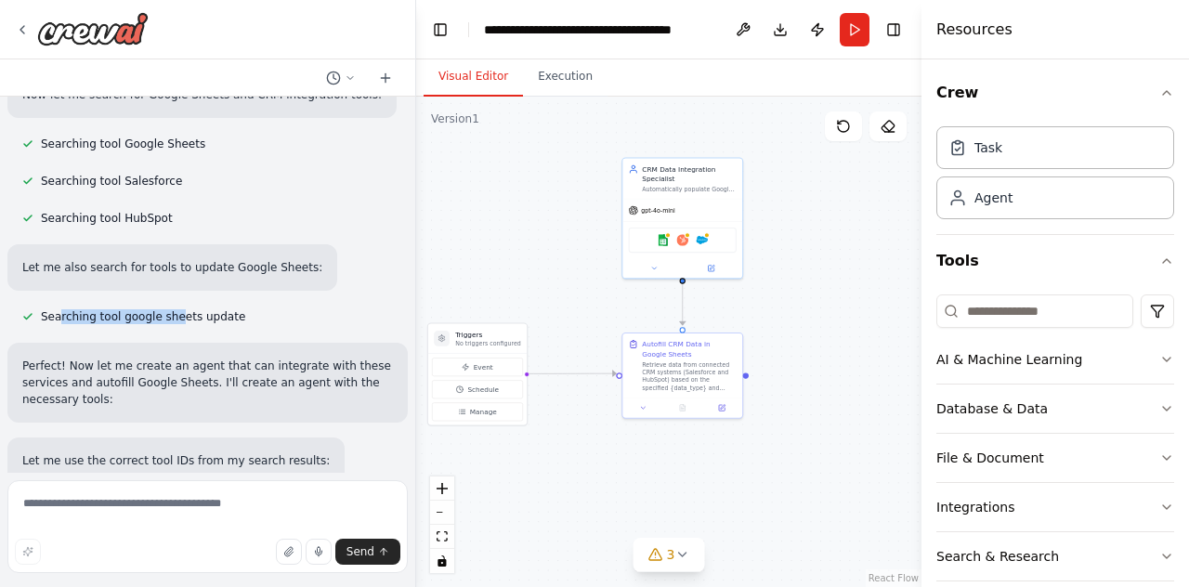
drag, startPoint x: 59, startPoint y: 304, endPoint x: 180, endPoint y: 303, distance: 120.8
click at [178, 309] on span "Searching tool google sheets update" at bounding box center [143, 316] width 204 height 15
click at [182, 309] on span "Searching tool google sheets update" at bounding box center [143, 316] width 204 height 15
drag, startPoint x: 216, startPoint y: 302, endPoint x: 117, endPoint y: 299, distance: 98.5
click at [119, 309] on span "Searching tool google sheets update" at bounding box center [143, 316] width 204 height 15
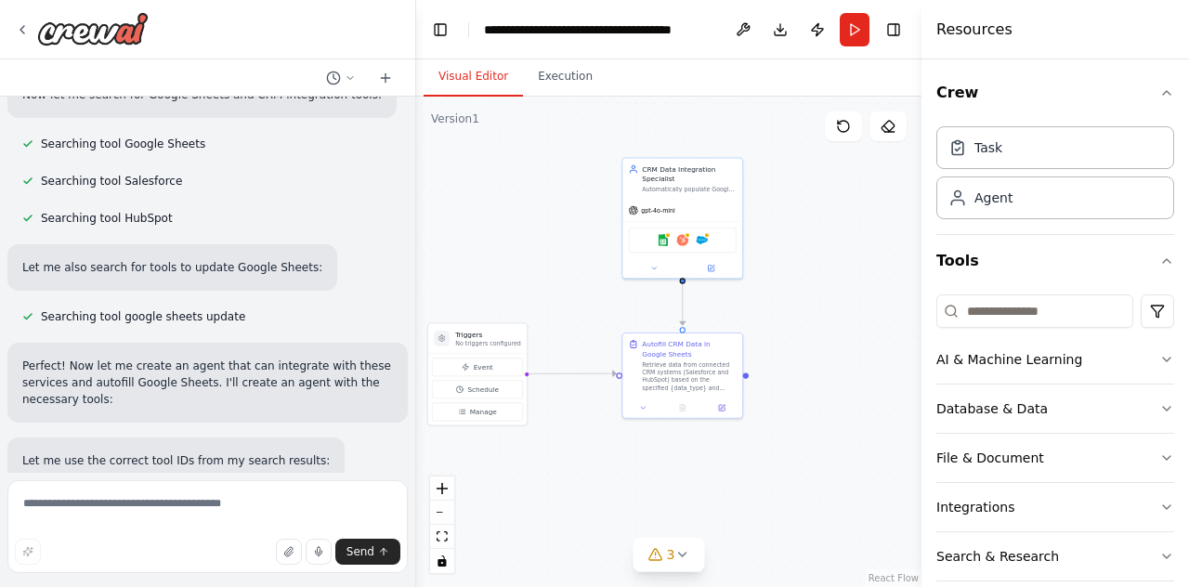
drag, startPoint x: 117, startPoint y: 299, endPoint x: 428, endPoint y: 293, distance: 311.3
click at [118, 309] on span "Searching tool google sheets update" at bounding box center [143, 316] width 204 height 15
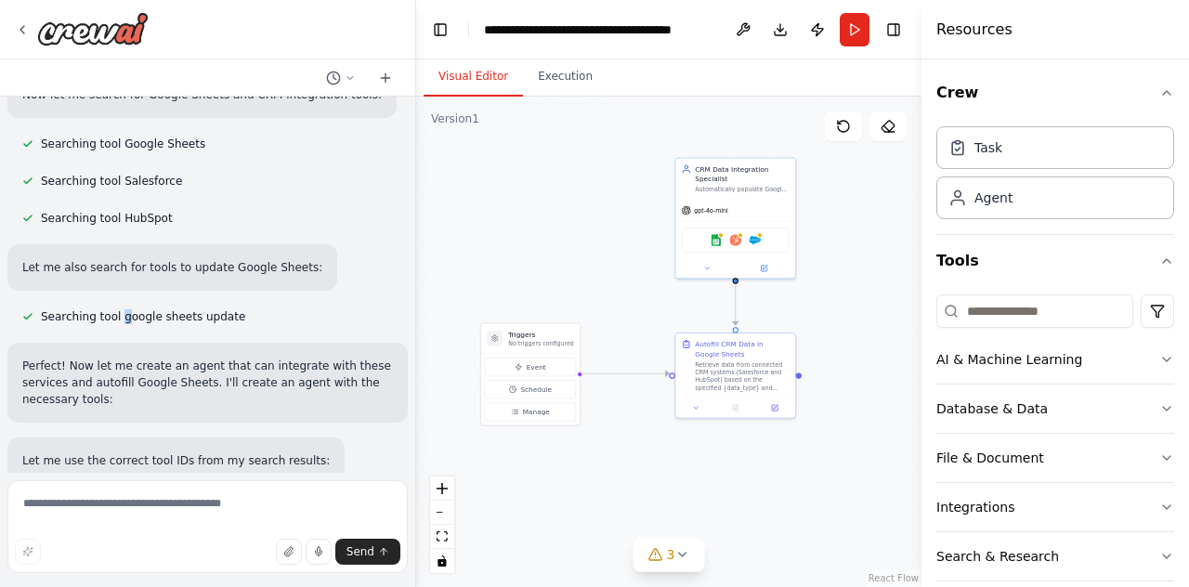
drag, startPoint x: 563, startPoint y: 248, endPoint x: 597, endPoint y: 244, distance: 33.7
click at [597, 244] on div ".deletable-edge-delete-btn { width: 20px; height: 20px; border: 0px solid #ffff…" at bounding box center [668, 342] width 505 height 491
click at [515, 337] on div "Triggers No triggers configured" at bounding box center [522, 335] width 66 height 18
click at [108, 309] on div "Searching tool google sheets update" at bounding box center [133, 317] width 253 height 22
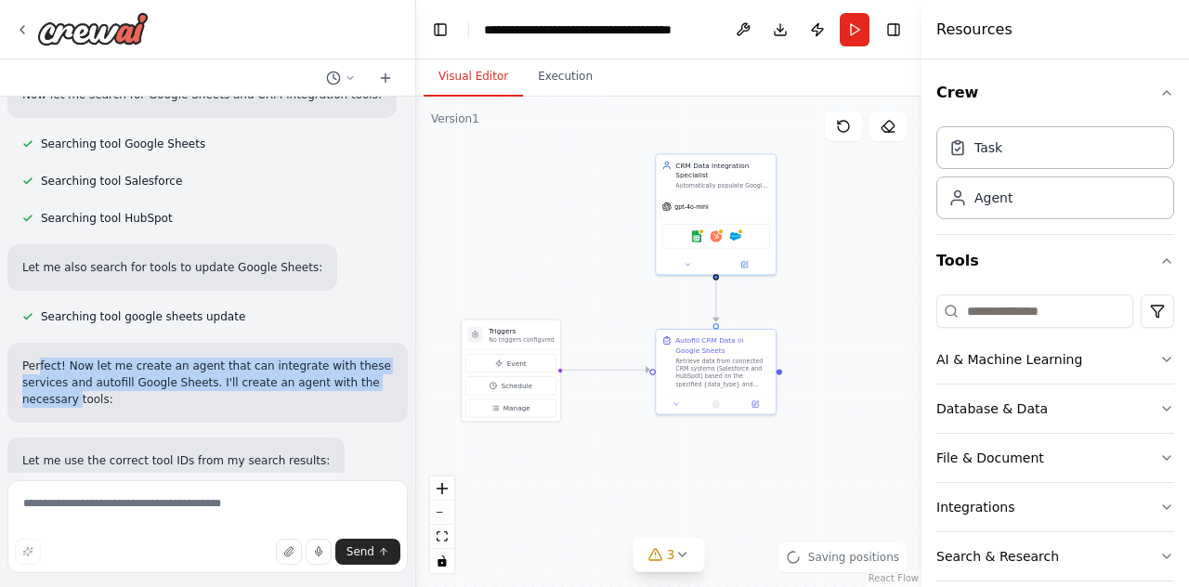
drag, startPoint x: 41, startPoint y: 348, endPoint x: 73, endPoint y: 382, distance: 46.7
click at [73, 382] on p "Perfect! Now let me create an agent that can integrate with these services and …" at bounding box center [207, 383] width 371 height 50
drag, startPoint x: 73, startPoint y: 382, endPoint x: 40, endPoint y: 347, distance: 48.6
click at [73, 381] on p "Perfect! Now let me create an agent that can integrate with these services and …" at bounding box center [207, 383] width 371 height 50
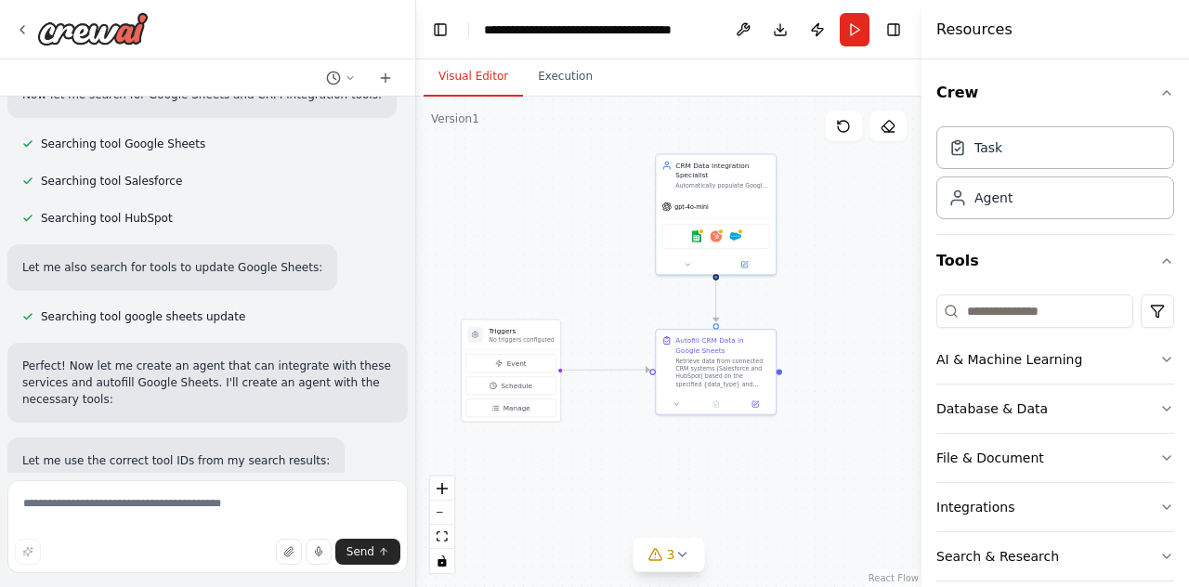
click at [83, 382] on p "Perfect! Now let me create an agent that can integrate with these services and …" at bounding box center [207, 383] width 371 height 50
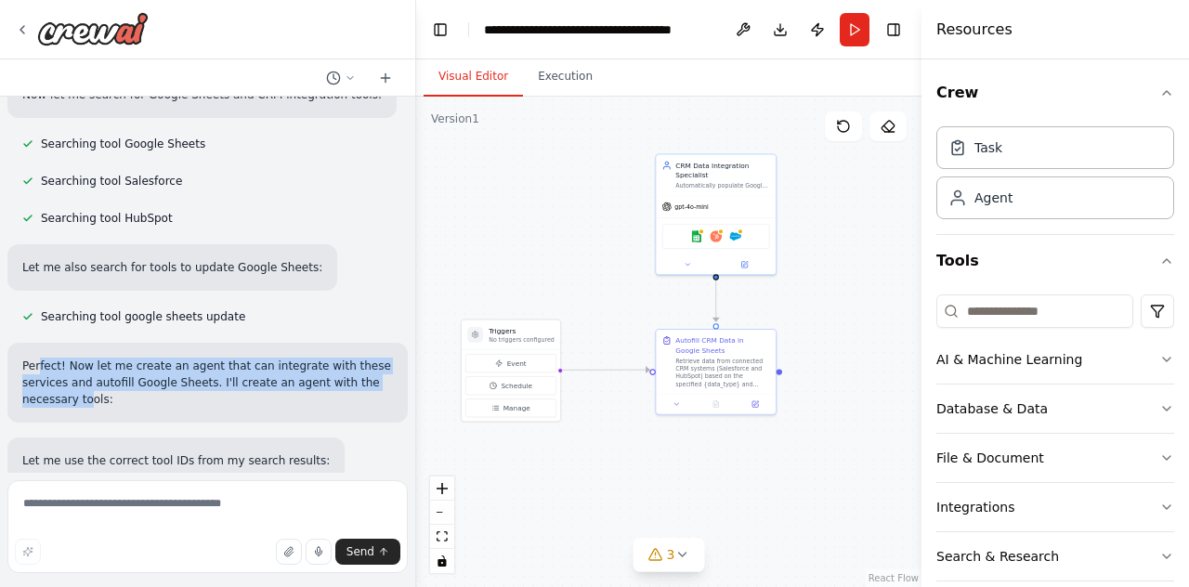
drag, startPoint x: 85, startPoint y: 383, endPoint x: 36, endPoint y: 339, distance: 65.8
click at [36, 343] on div "Perfect! Now let me create an agent that can integrate with these services and …" at bounding box center [207, 383] width 400 height 80
drag, startPoint x: 46, startPoint y: 350, endPoint x: 94, endPoint y: 382, distance: 57.0
click at [94, 382] on p "Perfect! Now let me create an agent that can integrate with these services and …" at bounding box center [207, 383] width 371 height 50
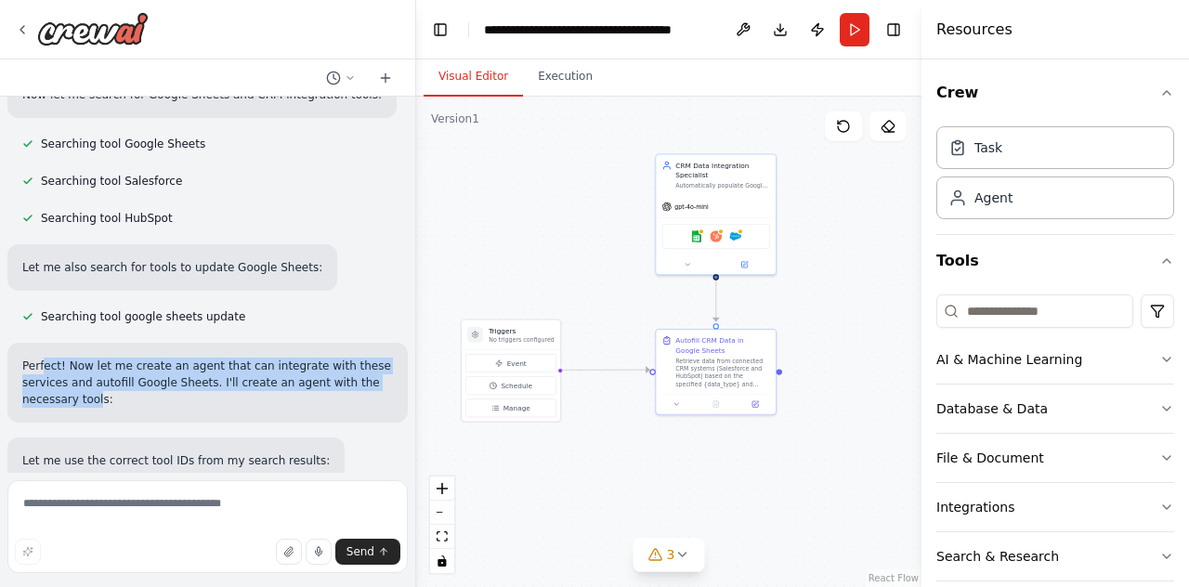
click at [94, 382] on p "Perfect! Now let me create an agent that can integrate with these services and …" at bounding box center [207, 383] width 371 height 50
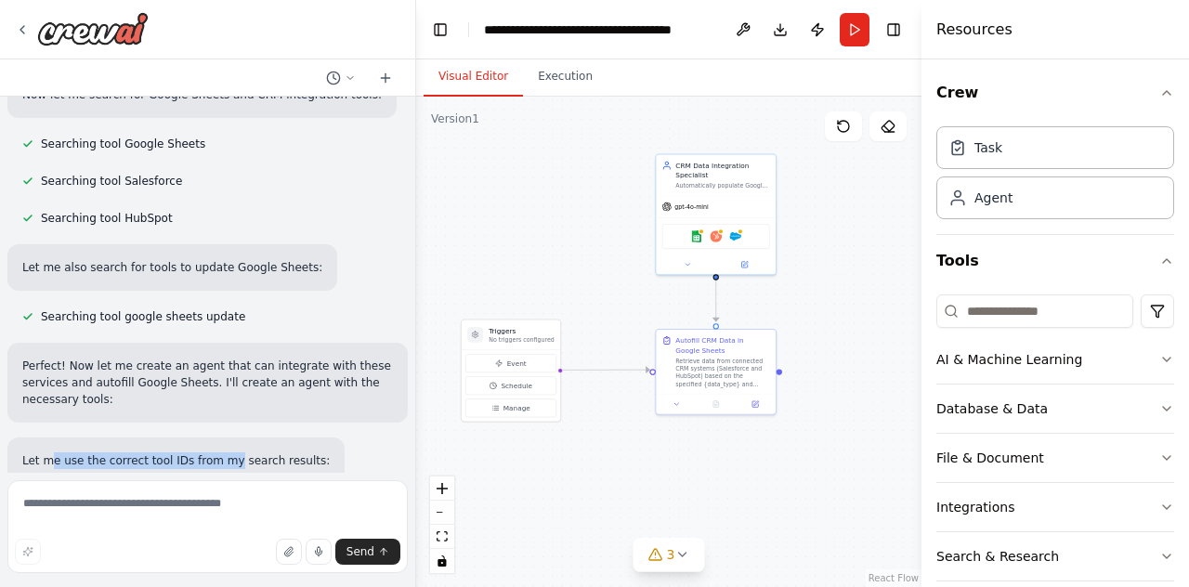
drag, startPoint x: 52, startPoint y: 444, endPoint x: 227, endPoint y: 447, distance: 174.7
click at [221, 452] on p "Let me use the correct tool IDs from my search results:" at bounding box center [176, 460] width 308 height 17
click at [227, 452] on p "Let me use the correct tool IDs from my search results:" at bounding box center [176, 460] width 308 height 17
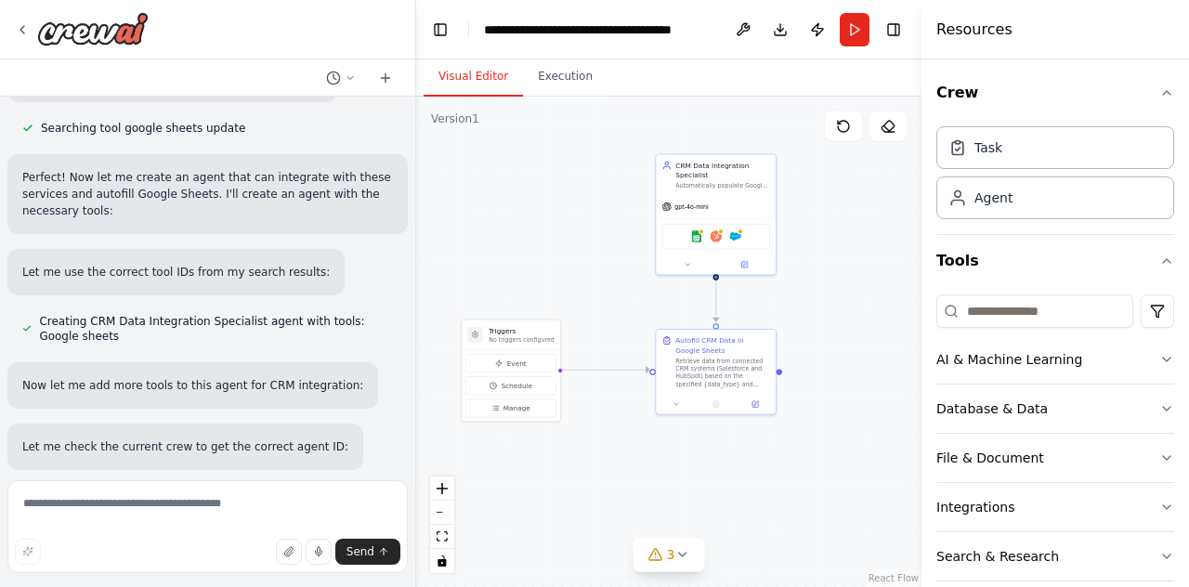
scroll to position [557, 0]
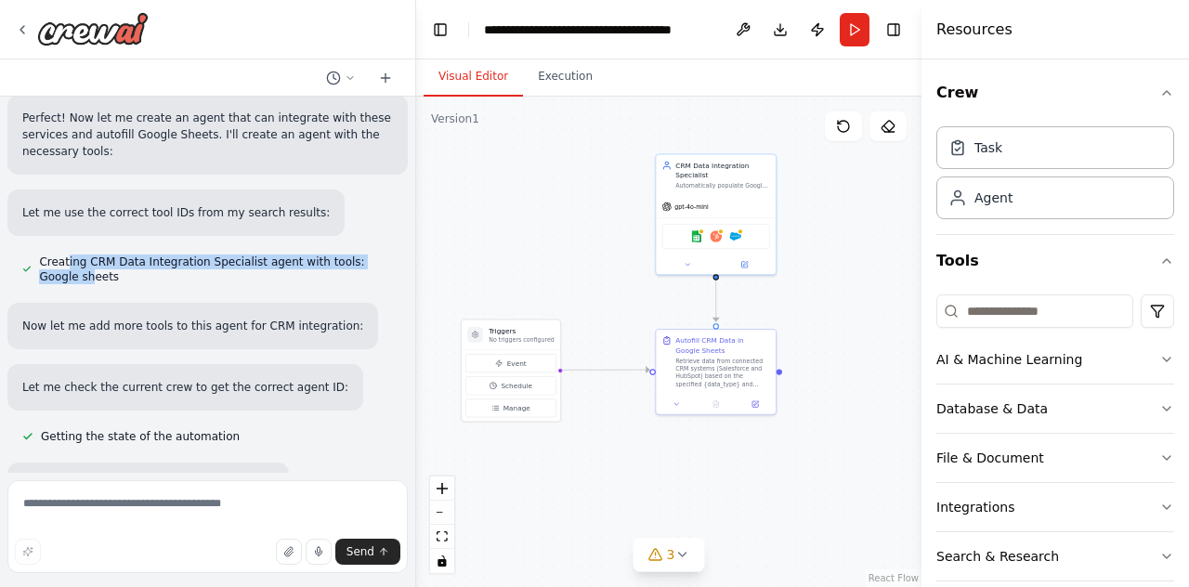
drag, startPoint x: 66, startPoint y: 237, endPoint x: 53, endPoint y: 263, distance: 29.1
click at [53, 263] on div "Creating CRM Data Integration Specialist agent with tools: Google sheets" at bounding box center [207, 269] width 400 height 37
click at [52, 263] on span "Creating CRM Data Integration Specialist agent with tools: Google sheets" at bounding box center [216, 270] width 354 height 30
drag
click at [67, 276] on div "build me an agent that can autofill cells in a google sheets file, that integra…" at bounding box center [207, 285] width 415 height 376
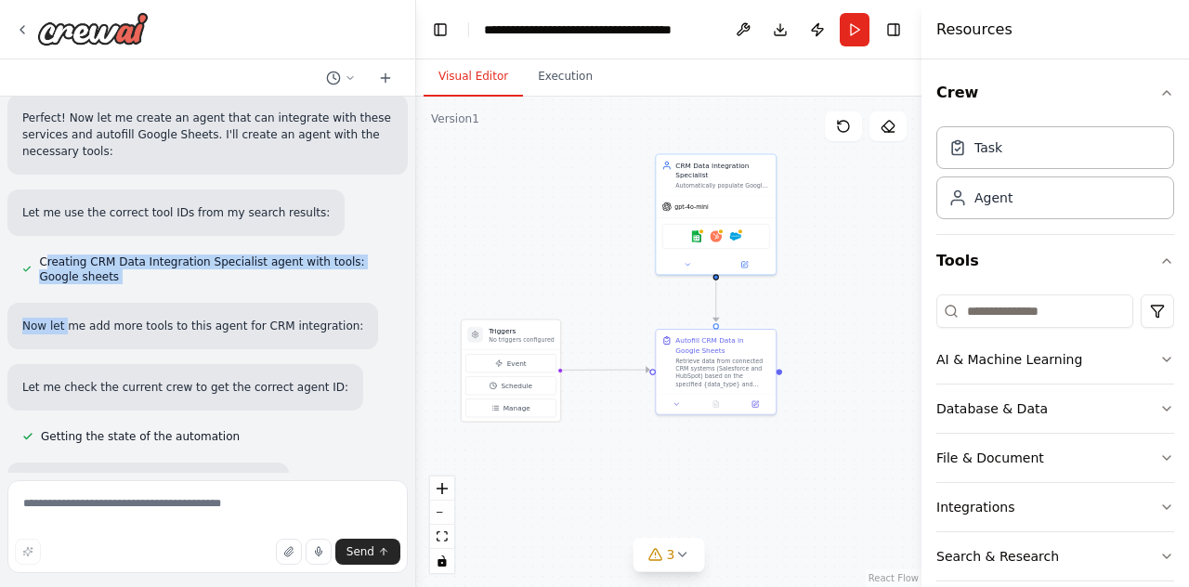
click at [67, 276] on div "build me an agent that can autofill cells in a google sheets file, that integra…" at bounding box center [207, 285] width 415 height 376
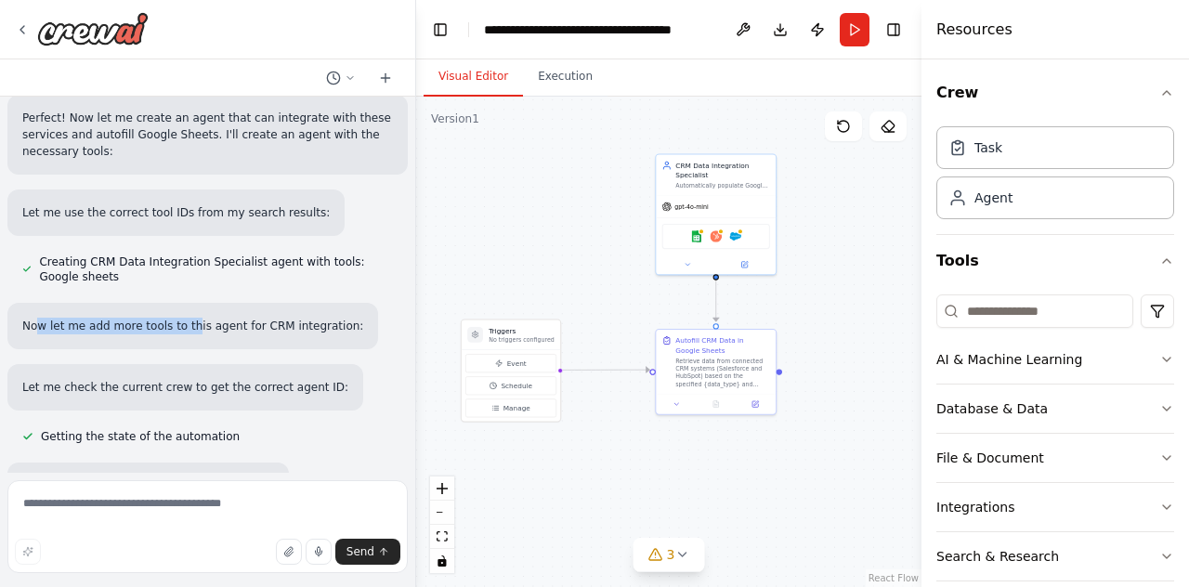
click at [184, 318] on p "Now let me add more tools to this agent for CRM integration:" at bounding box center [192, 326] width 341 height 17
click at [111, 318] on p "Now let me add more tools to this agent for CRM integration:" at bounding box center [192, 326] width 341 height 17
click at [109, 318] on p "Now let me add more tools to this agent for CRM integration:" at bounding box center [192, 326] width 341 height 17
drag, startPoint x: 263, startPoint y: 367, endPoint x: 98, endPoint y: 368, distance: 164.5
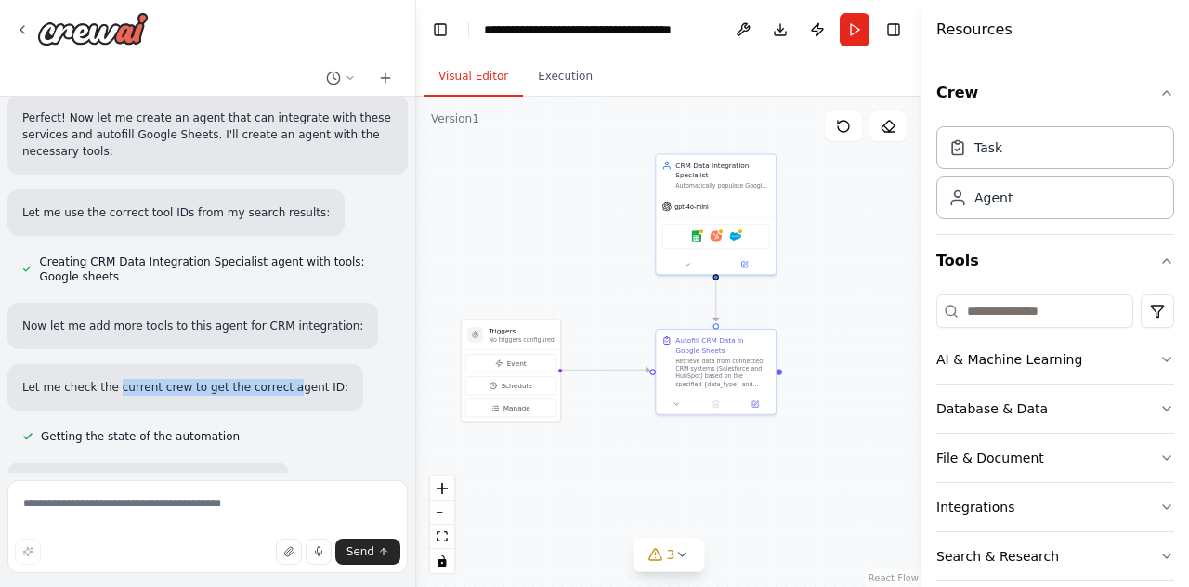
click at [98, 379] on p "Let me check the current crew to get the correct agent ID:" at bounding box center [185, 387] width 326 height 17
drag, startPoint x: 88, startPoint y: 371, endPoint x: 263, endPoint y: 371, distance: 174.7
click at [263, 379] on p "Let me check the current crew to get the correct agent ID:" at bounding box center [185, 387] width 326 height 17
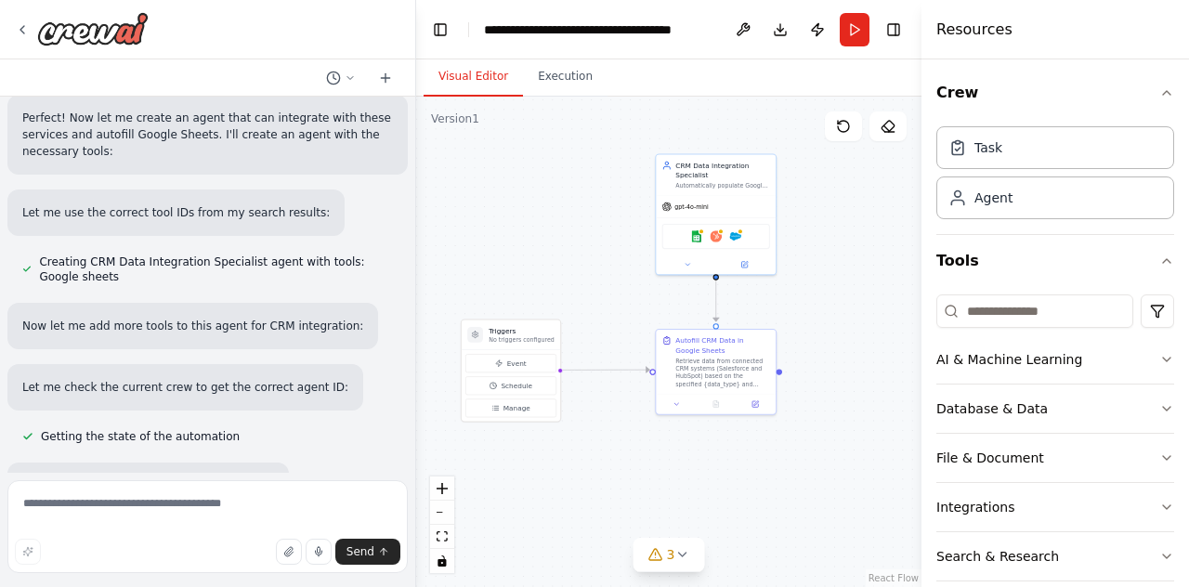
click at [223, 430] on div "build me an agent that can autofill cells in a google sheets file, that integra…" at bounding box center [207, 285] width 415 height 376
click at [223, 430] on div "Getting the state of the automation" at bounding box center [130, 437] width 247 height 22
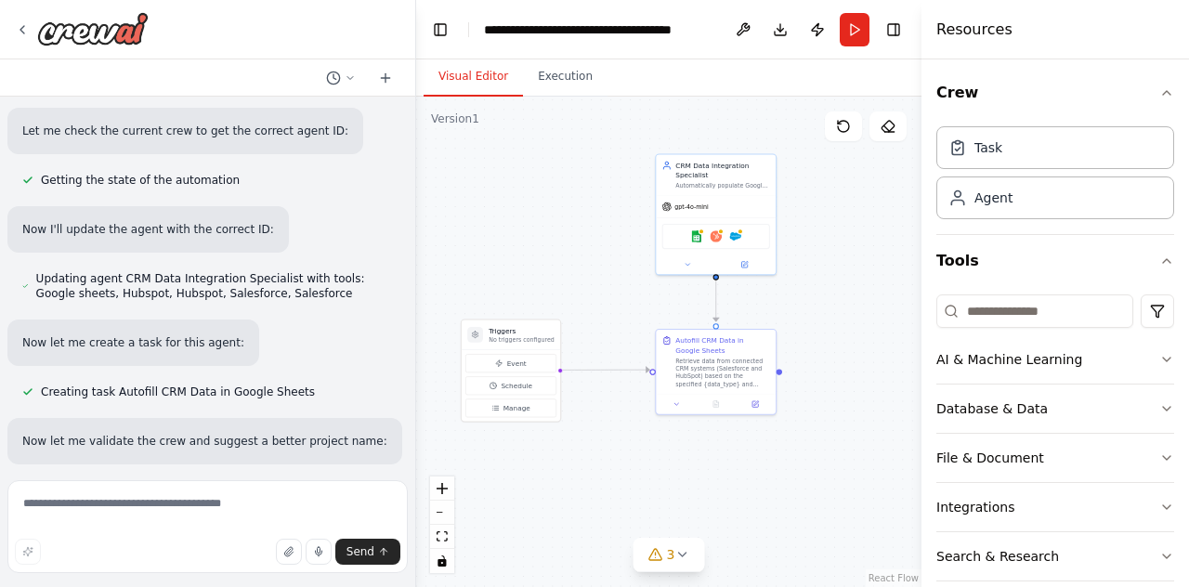
scroll to position [929, 0]
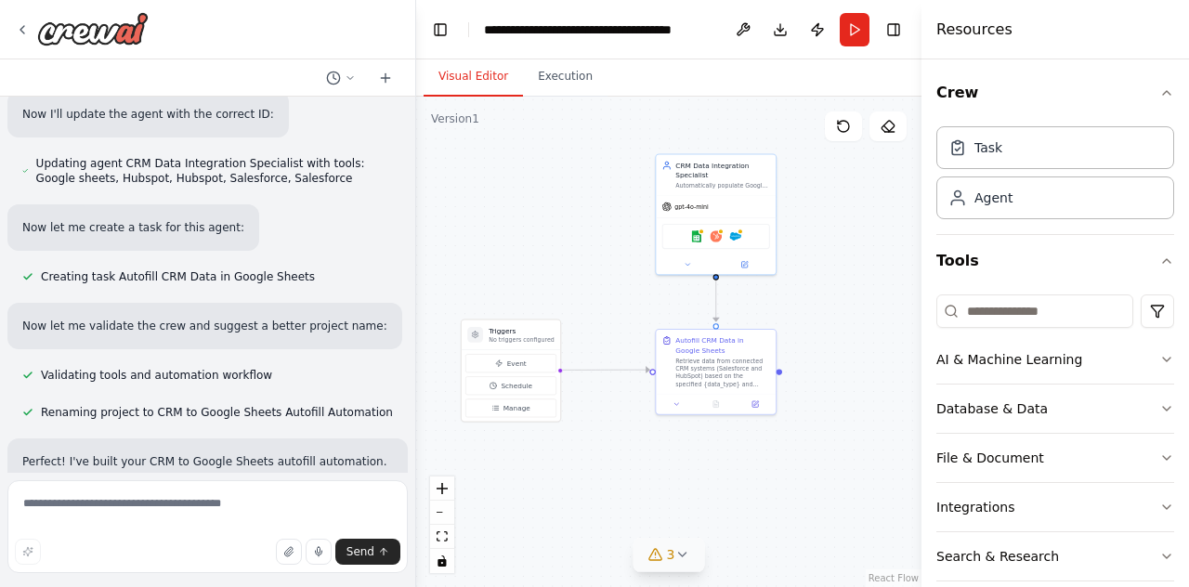
click at [676, 570] on button "3" at bounding box center [670, 555] width 72 height 34
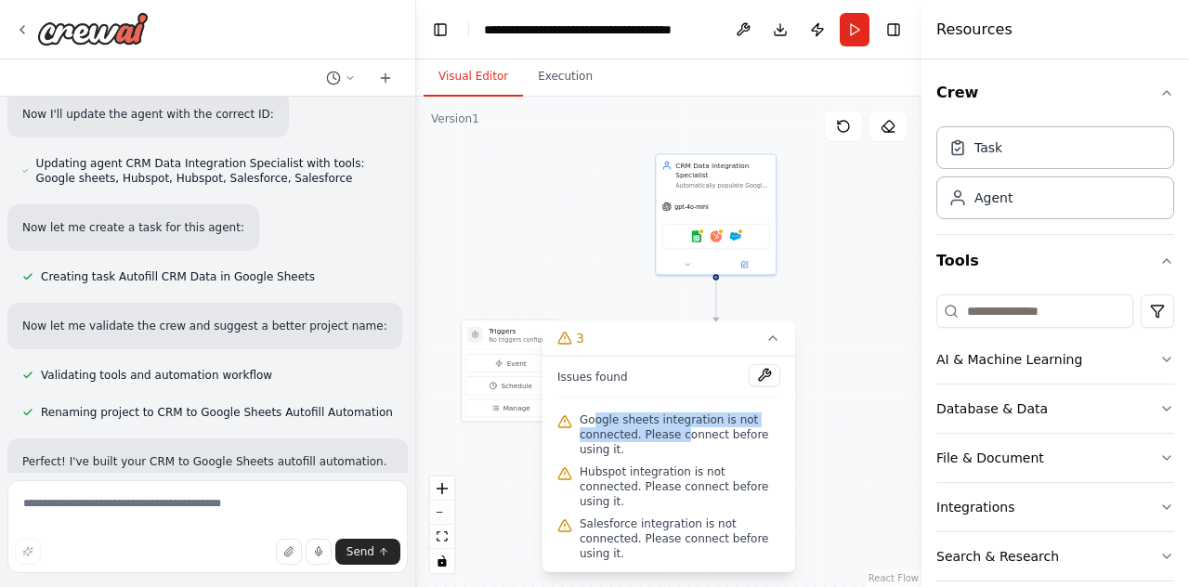
drag, startPoint x: 604, startPoint y: 453, endPoint x: 684, endPoint y: 465, distance: 80.8
click at [684, 457] on span "Google sheets integration is not connected. Please connect before using it." at bounding box center [680, 435] width 201 height 45
click at [777, 346] on icon at bounding box center [773, 338] width 15 height 15
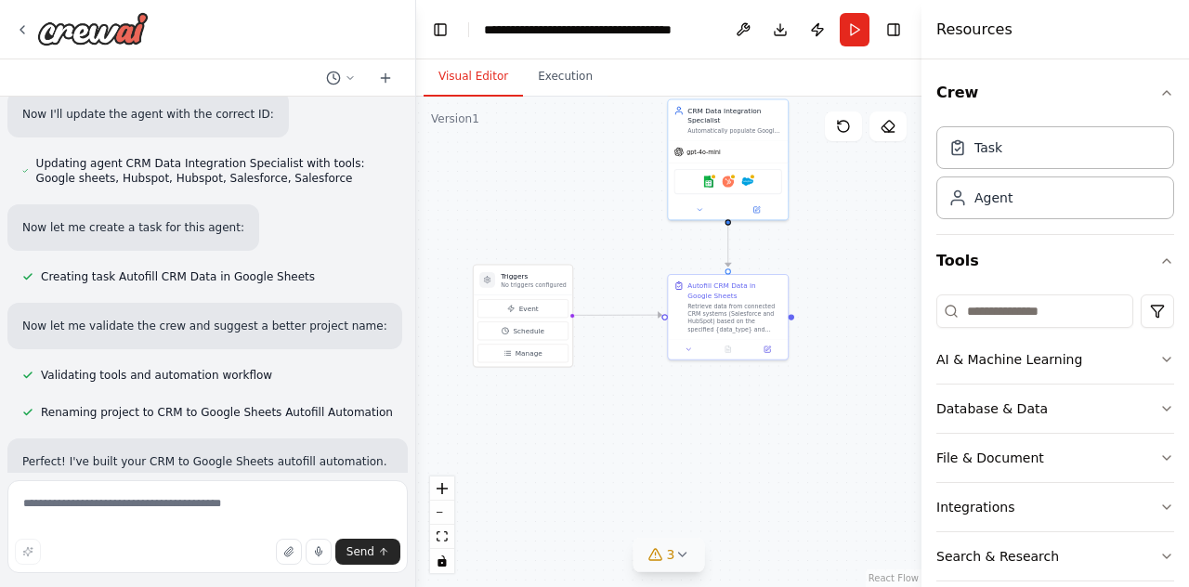
drag, startPoint x: 784, startPoint y: 404, endPoint x: 840, endPoint y: 399, distance: 56.0
click at [840, 399] on div ".deletable-edge-delete-btn { width: 20px; height: 20px; border: 0px solid #ffff…" at bounding box center [668, 342] width 505 height 491
drag, startPoint x: 521, startPoint y: 264, endPoint x: 540, endPoint y: 285, distance: 28.3
click at [540, 285] on p "No triggers configured" at bounding box center [553, 284] width 66 height 7
drag, startPoint x: 544, startPoint y: 286, endPoint x: 531, endPoint y: 286, distance: 13.0
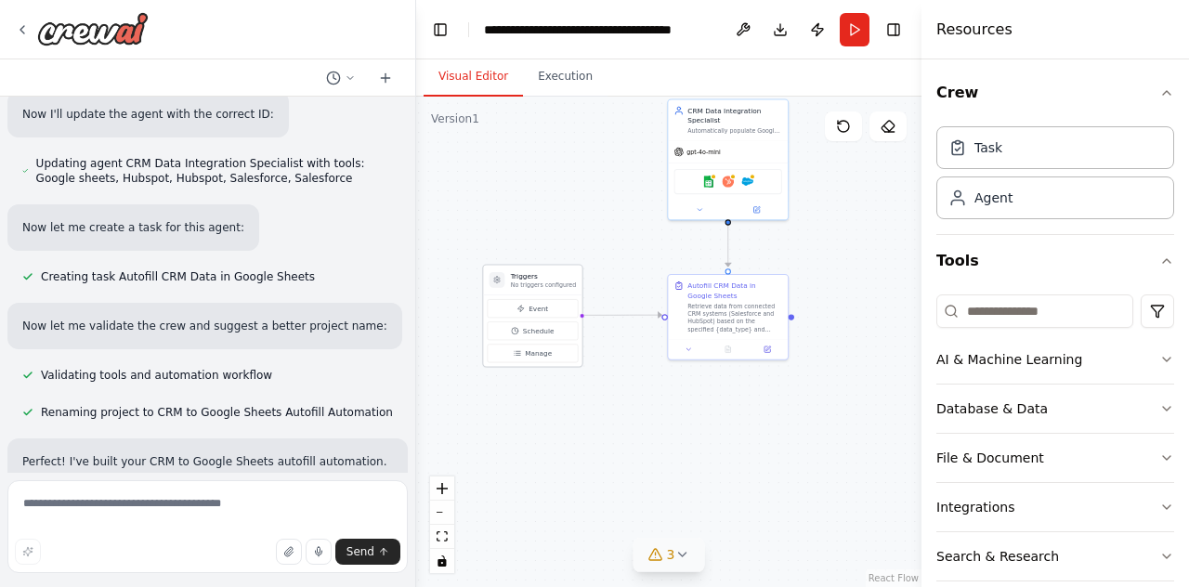
click at [531, 286] on p "No triggers configured" at bounding box center [544, 284] width 66 height 7
drag, startPoint x: 646, startPoint y: 261, endPoint x: 577, endPoint y: 253, distance: 69.3
click at [577, 253] on div ".deletable-edge-delete-btn { width: 20px; height: 20px; border: 0px solid #ffff…" at bounding box center [668, 342] width 505 height 491
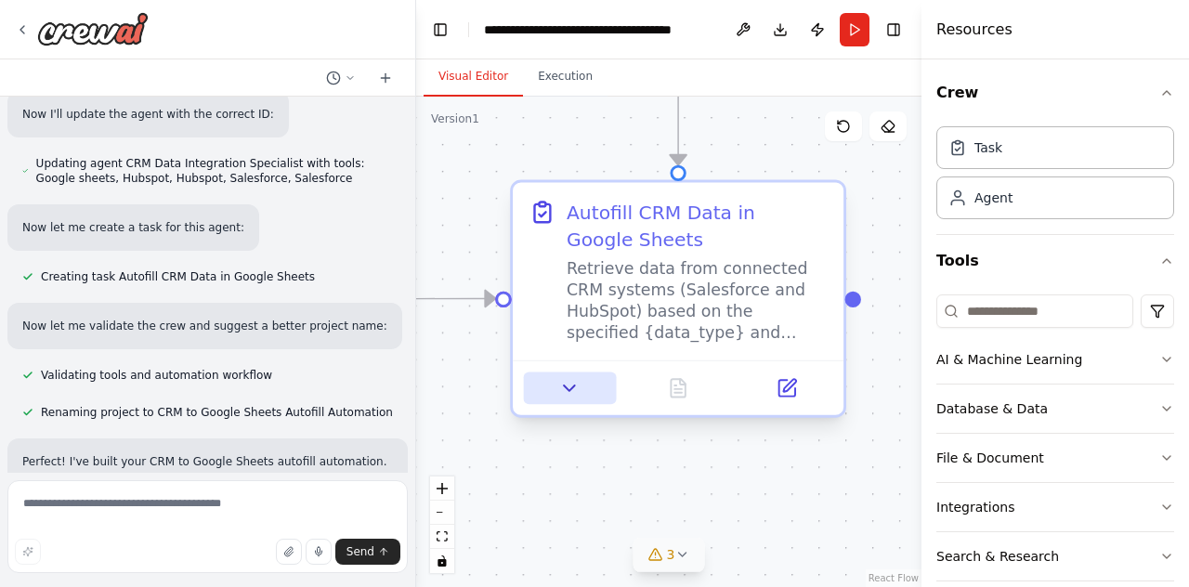
click at [564, 393] on icon at bounding box center [569, 387] width 21 height 21
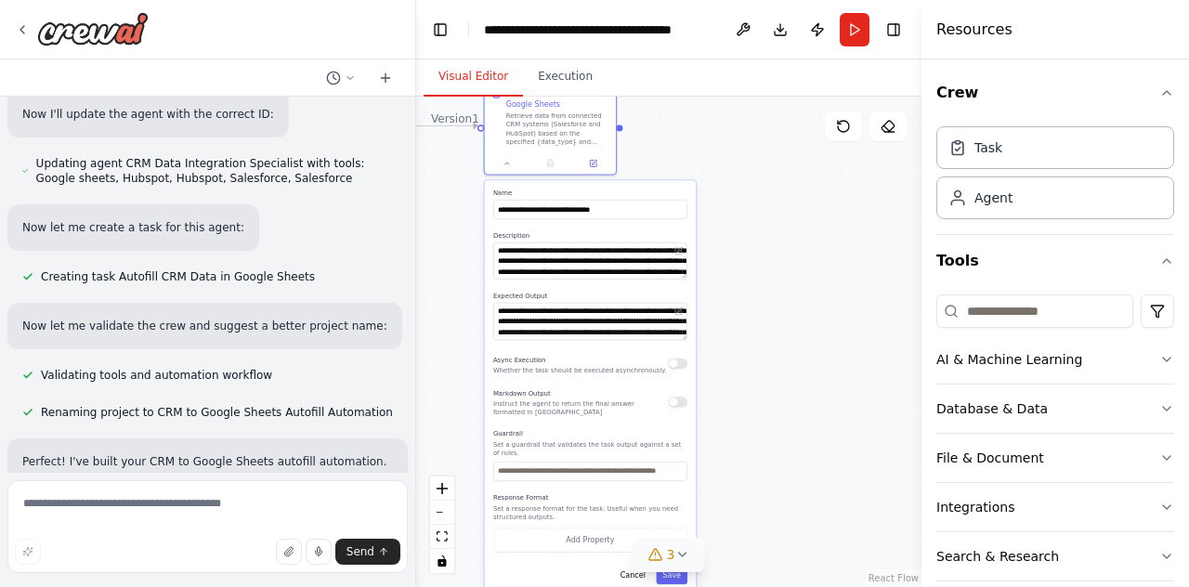
drag, startPoint x: 466, startPoint y: 425, endPoint x: 450, endPoint y: 197, distance: 228.3
click at [450, 197] on div ".deletable-edge-delete-btn { width: 20px; height: 20px; border: 0px solid #ffff…" at bounding box center [668, 342] width 505 height 491
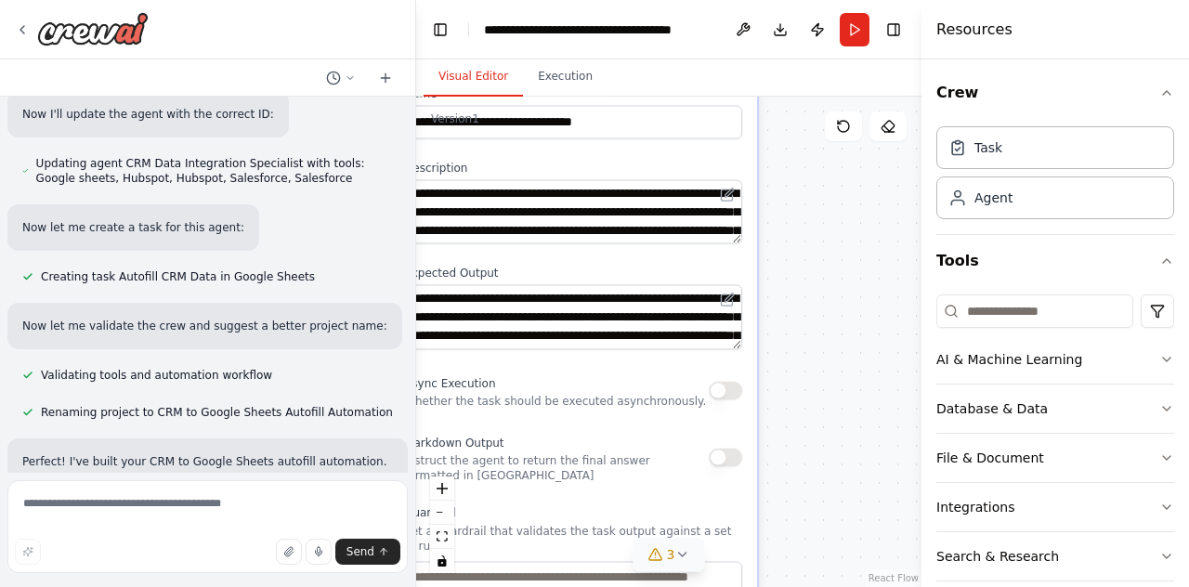
click at [731, 316] on div "**********" at bounding box center [573, 317] width 338 height 64
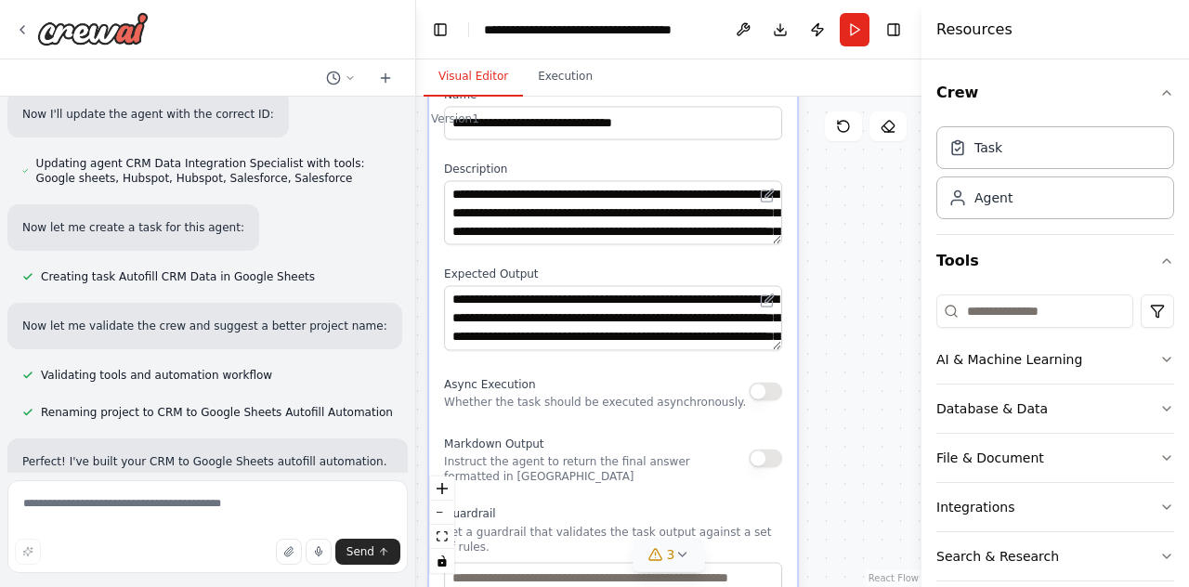
drag, startPoint x: 566, startPoint y: 367, endPoint x: 666, endPoint y: 367, distance: 100.3
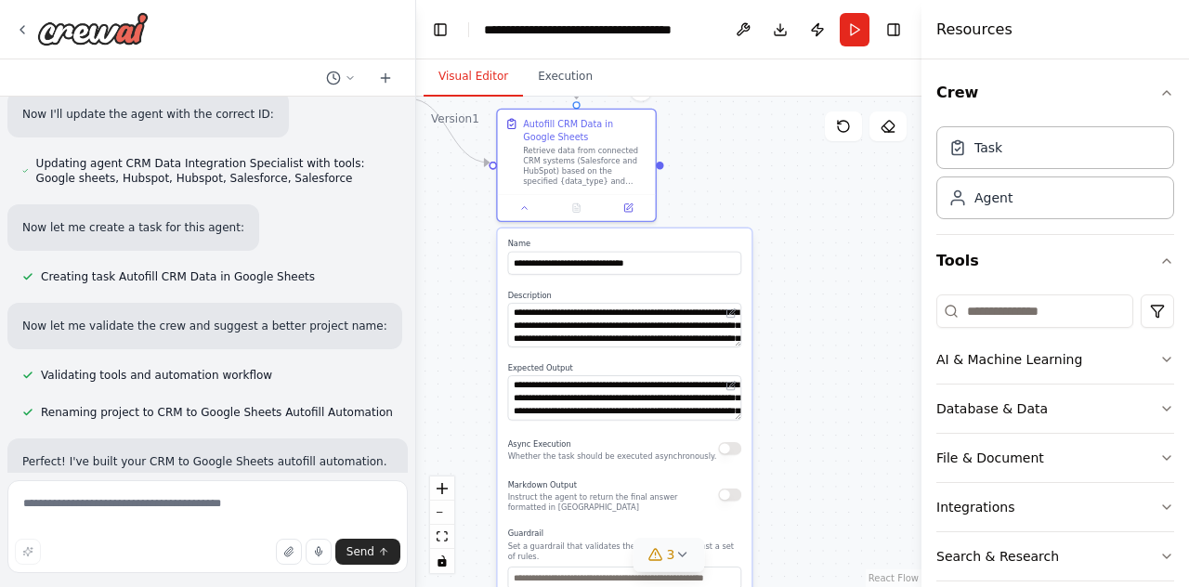
drag, startPoint x: 608, startPoint y: 323, endPoint x: 584, endPoint y: 469, distance: 147.7
click at [584, 469] on div "**********" at bounding box center [625, 477] width 255 height 496
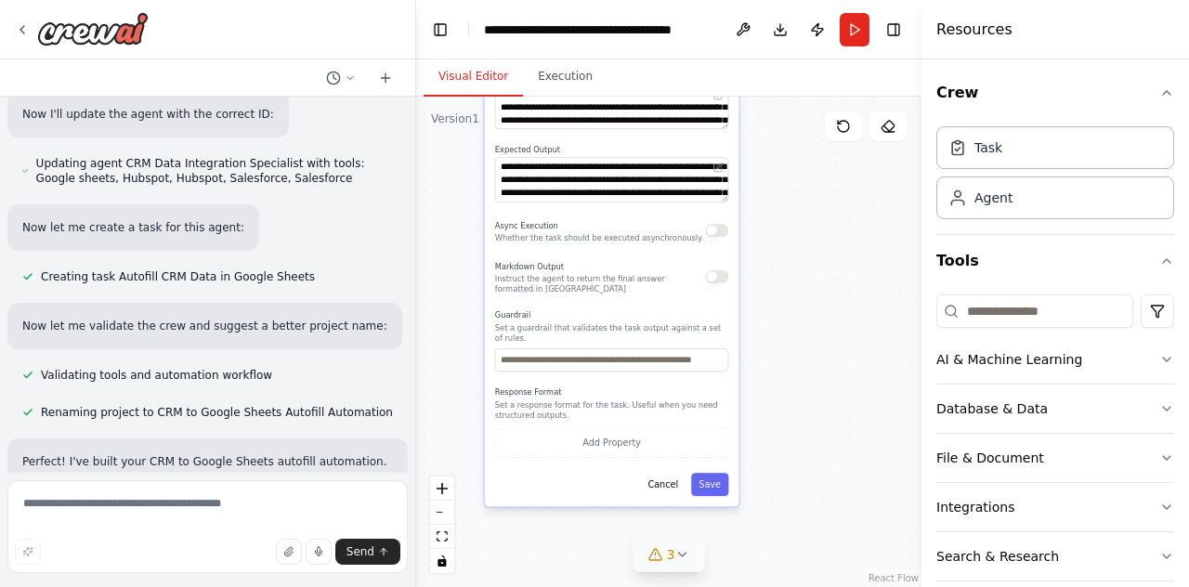
drag, startPoint x: 588, startPoint y: 475, endPoint x: 574, endPoint y: 251, distance: 224.4
click at [574, 251] on div "**********" at bounding box center [612, 258] width 255 height 496
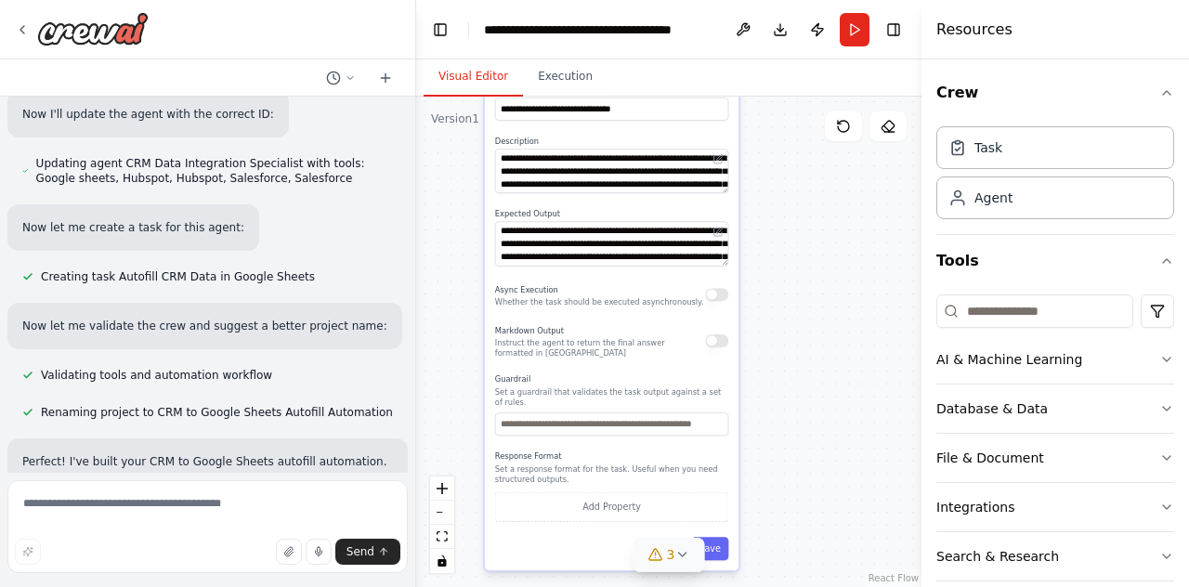
drag, startPoint x: 636, startPoint y: 369, endPoint x: 636, endPoint y: 401, distance: 32.5
click at [636, 401] on div "Guardrail Set a guardrail that validates the task output against a set of rules." at bounding box center [612, 404] width 234 height 61
drag, startPoint x: 647, startPoint y: 493, endPoint x: 634, endPoint y: 442, distance: 52.7
click at [634, 451] on div "Response Format Set a response format for the task. Useful when you need struct…" at bounding box center [612, 486] width 234 height 71
drag, startPoint x: 639, startPoint y: 451, endPoint x: 615, endPoint y: 387, distance: 68.5
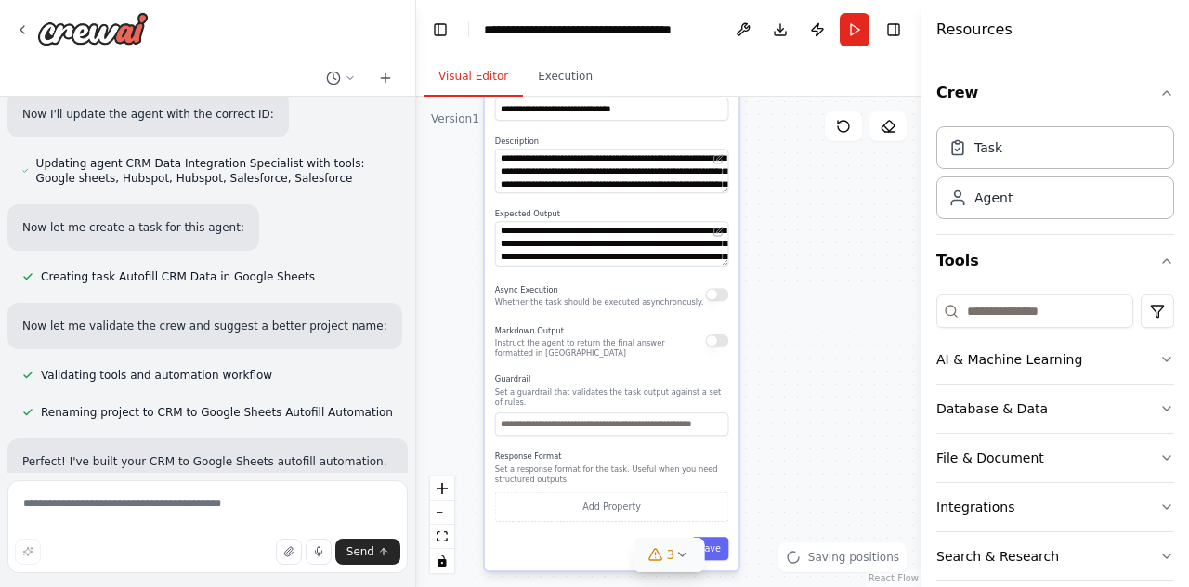
click at [615, 451] on div "Response Format Set a response format for the task. Useful when you need struct…" at bounding box center [612, 486] width 234 height 71
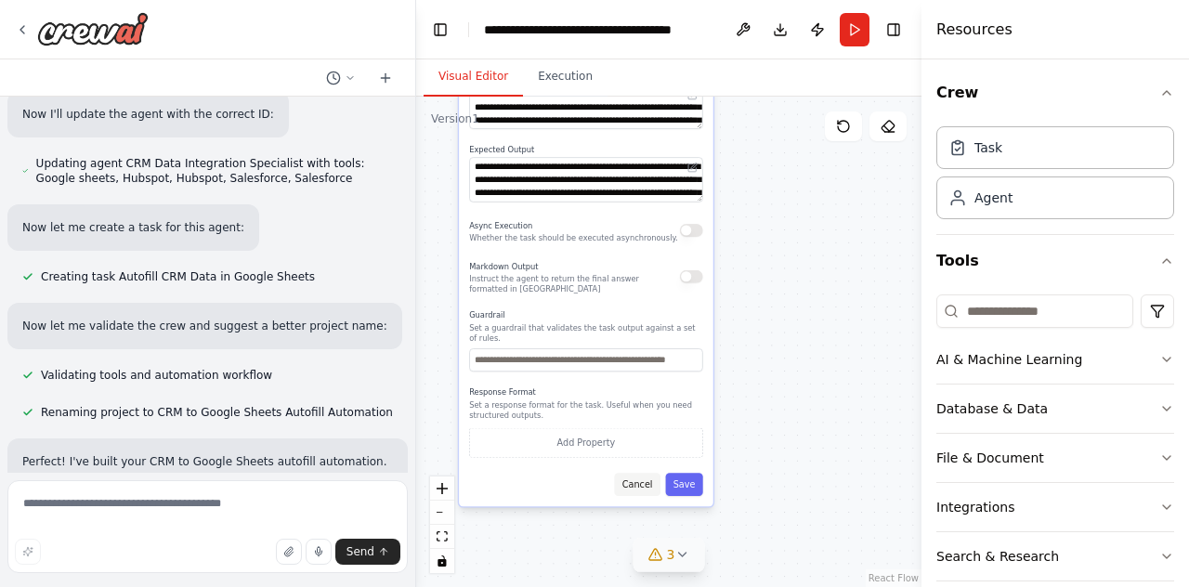
click at [645, 476] on button "Cancel" at bounding box center [637, 484] width 46 height 23
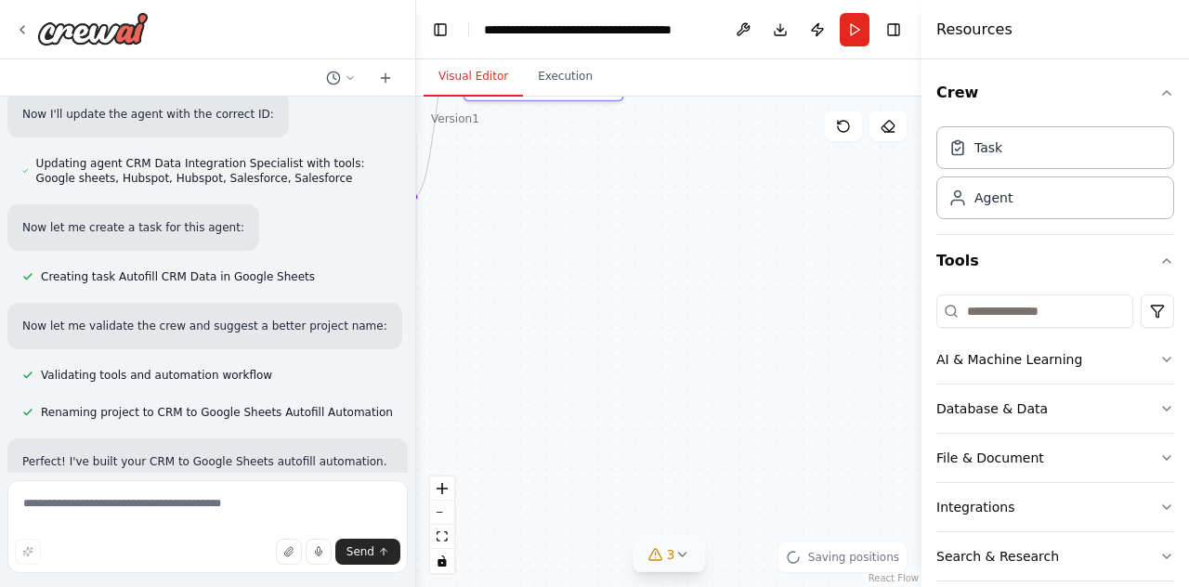
drag, startPoint x: 572, startPoint y: 383, endPoint x: 581, endPoint y: 434, distance: 51.8
click at [580, 439] on div ".deletable-edge-delete-btn { width: 20px; height: 20px; border: 0px solid #ffff…" at bounding box center [668, 342] width 505 height 491
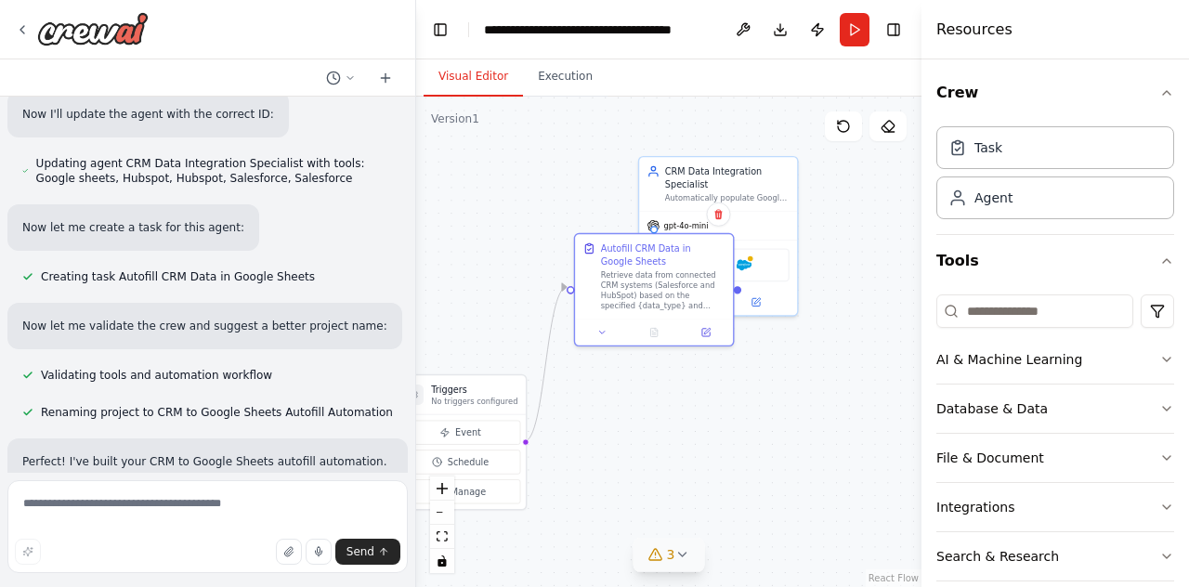
drag, startPoint x: 552, startPoint y: 262, endPoint x: 658, endPoint y: 456, distance: 221.2
click at [658, 456] on div ".deletable-edge-delete-btn { width: 20px; height: 20px; border: 0px solid #ffff…" at bounding box center [668, 342] width 505 height 491
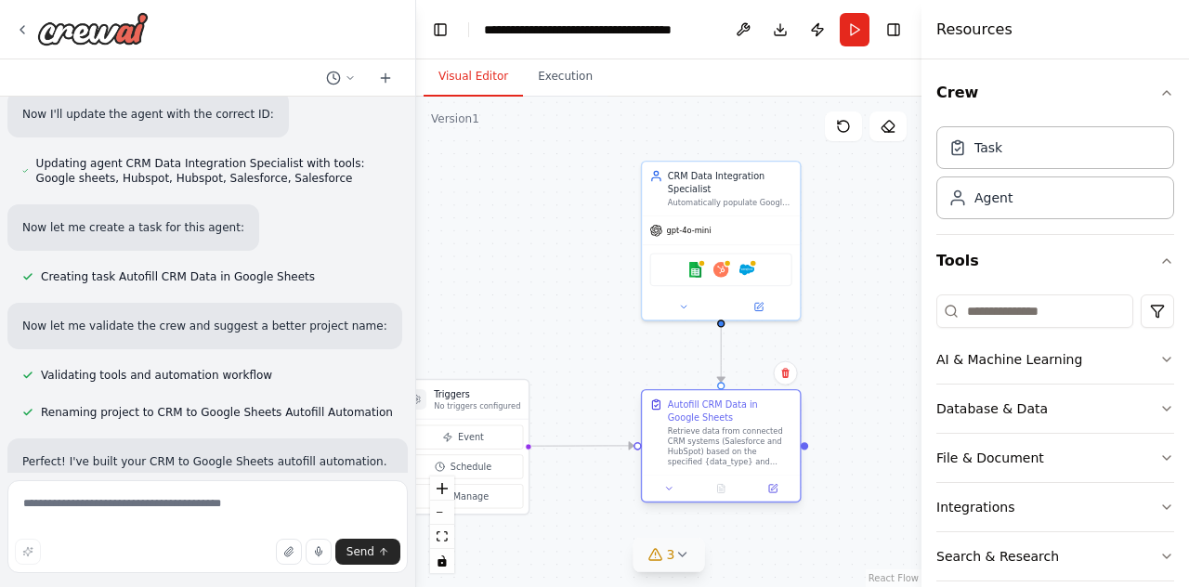
drag, startPoint x: 649, startPoint y: 291, endPoint x: 707, endPoint y: 444, distance: 164.1
click at [707, 444] on div "Retrieve data from connected CRM systems (Salesforce and HubSpot) based on the …" at bounding box center [730, 446] width 125 height 41
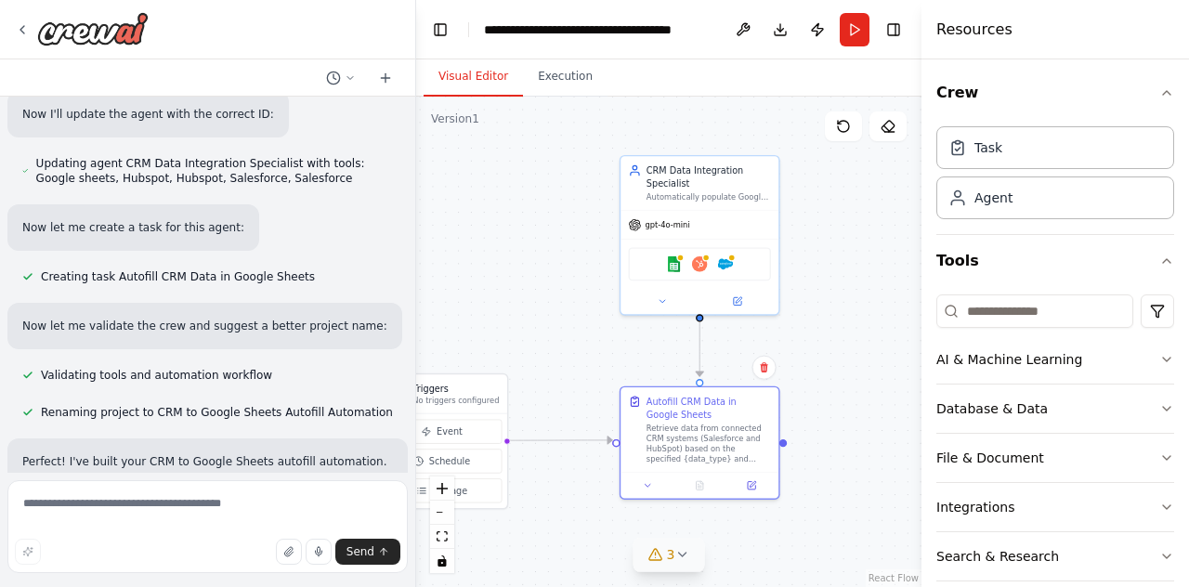
click at [630, 332] on div ".deletable-edge-delete-btn { width: 20px; height: 20px; border: 0px solid #ffff…" at bounding box center [668, 342] width 505 height 491
drag, startPoint x: 559, startPoint y: 322, endPoint x: 657, endPoint y: 313, distance: 98.0
click at [657, 313] on div ".deletable-edge-delete-btn { width: 20px; height: 20px; border: 0px solid #ffff…" at bounding box center [668, 342] width 505 height 491
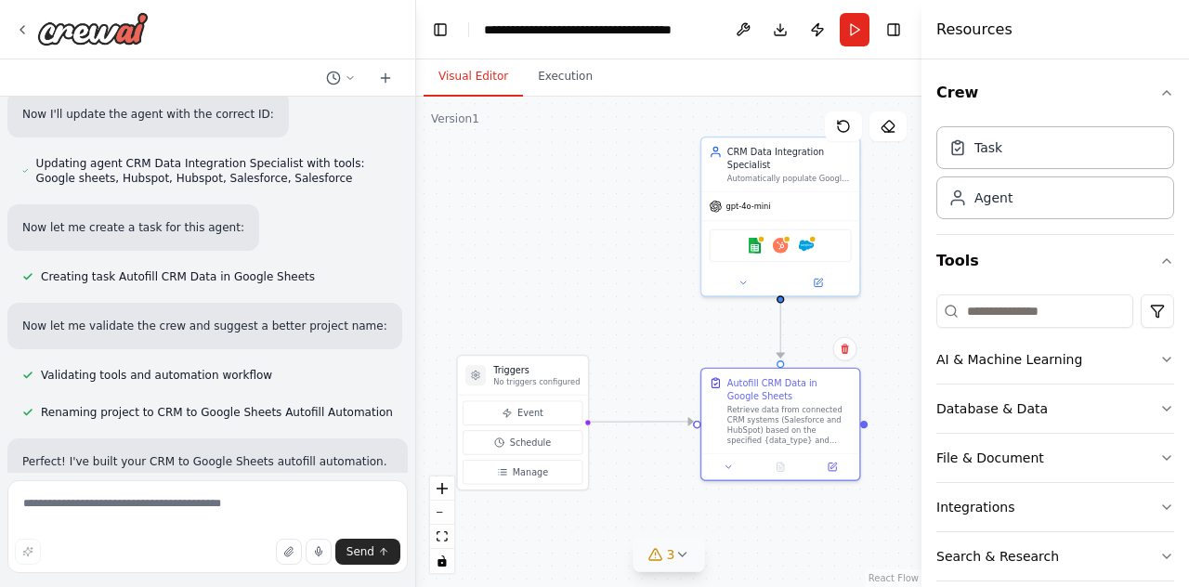
drag, startPoint x: 716, startPoint y: 350, endPoint x: 690, endPoint y: 332, distance: 32.0
click at [690, 332] on div ".deletable-edge-delete-btn { width: 20px; height: 20px; border: 0px solid #ffff…" at bounding box center [668, 342] width 505 height 491
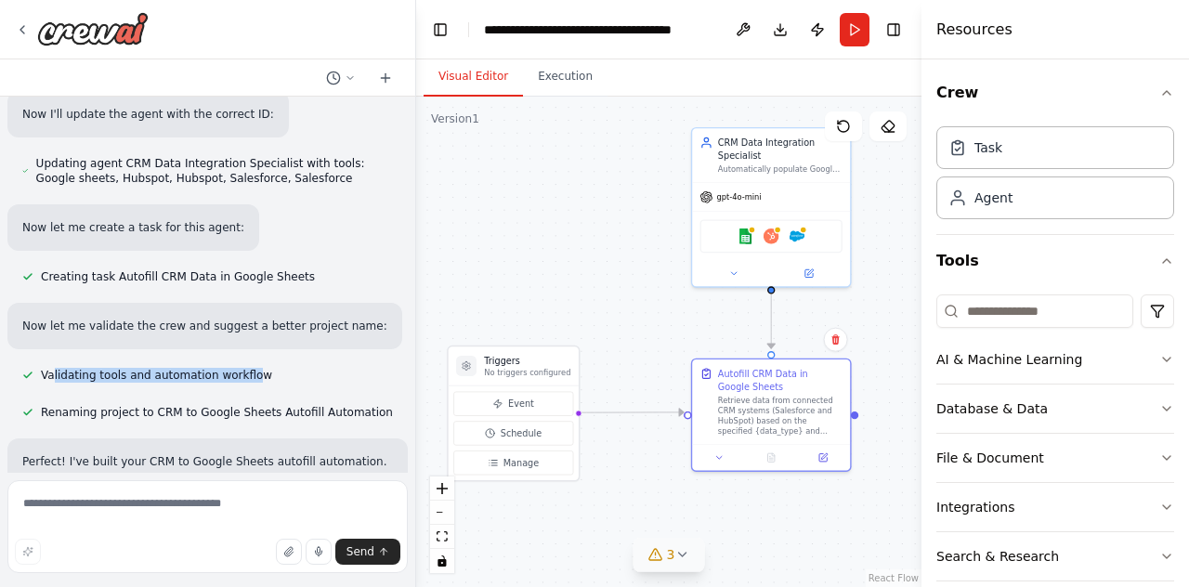
drag, startPoint x: 51, startPoint y: 357, endPoint x: 240, endPoint y: 363, distance: 188.7
click at [240, 368] on span "Validating tools and automation workflow" at bounding box center [156, 375] width 231 height 15
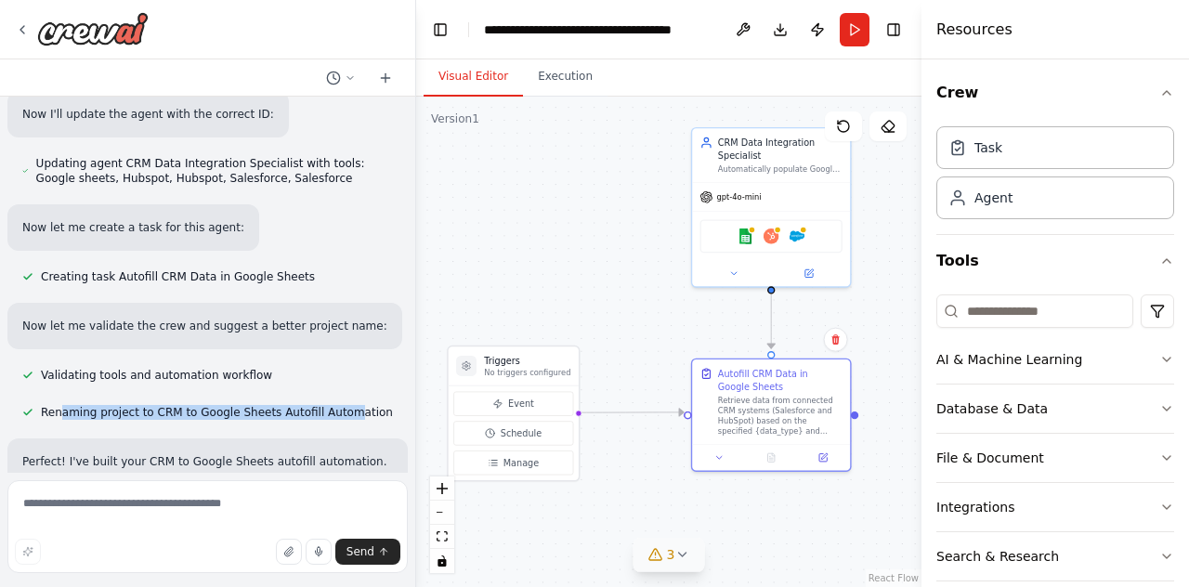
drag, startPoint x: 57, startPoint y: 394, endPoint x: 327, endPoint y: 395, distance: 270.4
click at [327, 405] on span "Renaming project to CRM to Google Sheets Autofill Automation" at bounding box center [217, 412] width 352 height 15
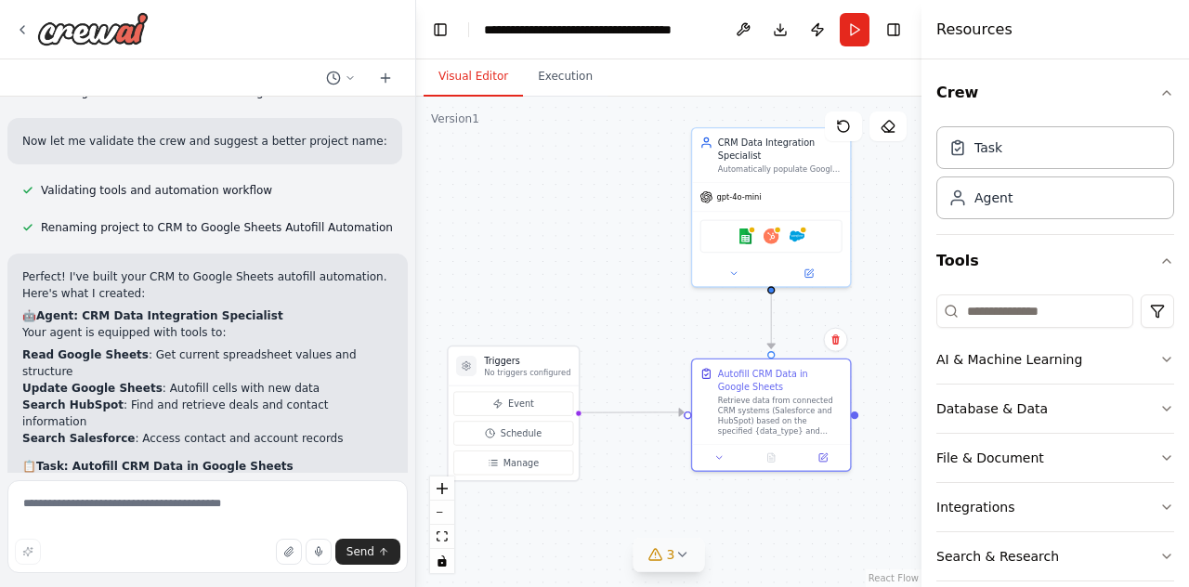
scroll to position [1115, 0]
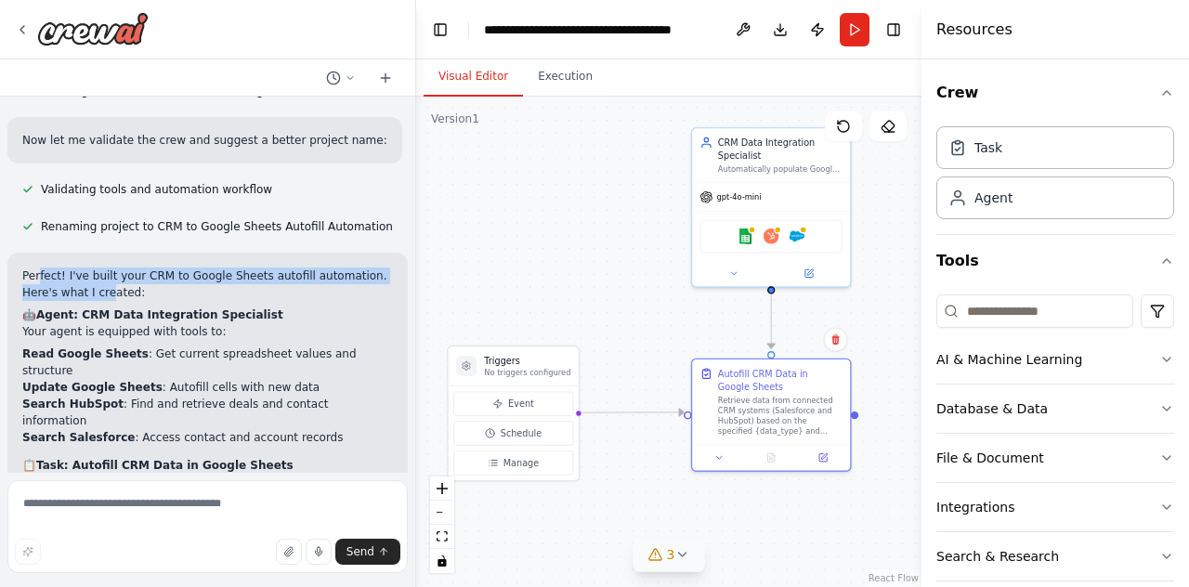
drag, startPoint x: 46, startPoint y: 265, endPoint x: 72, endPoint y: 277, distance: 27.8
click at [72, 277] on p "Perfect! I've built your CRM to Google Sheets autofill automation. Here's what …" at bounding box center [207, 284] width 371 height 33
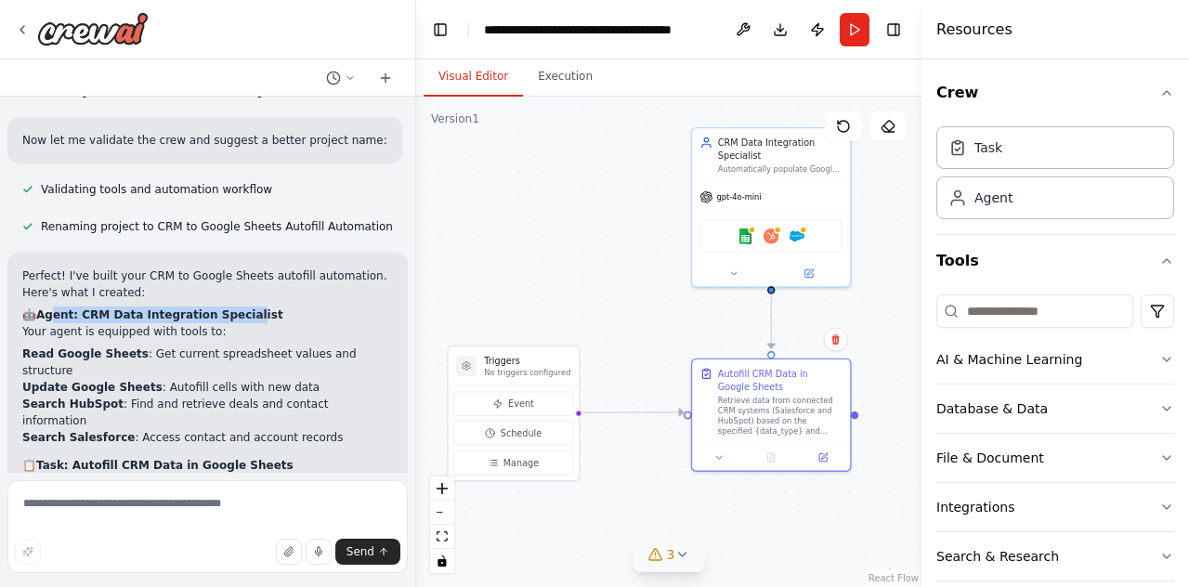
drag, startPoint x: 121, startPoint y: 302, endPoint x: 231, endPoint y: 297, distance: 110.7
click at [231, 308] on strong "Agent: CRM Data Integration Specialist" at bounding box center [159, 314] width 247 height 13
click at [175, 321] on div "Perfect! I've built your CRM to Google Sheets autofill automation. Here's what …" at bounding box center [207, 558] width 371 height 580
click at [174, 323] on p "Your agent is equipped with tools to:" at bounding box center [207, 331] width 371 height 17
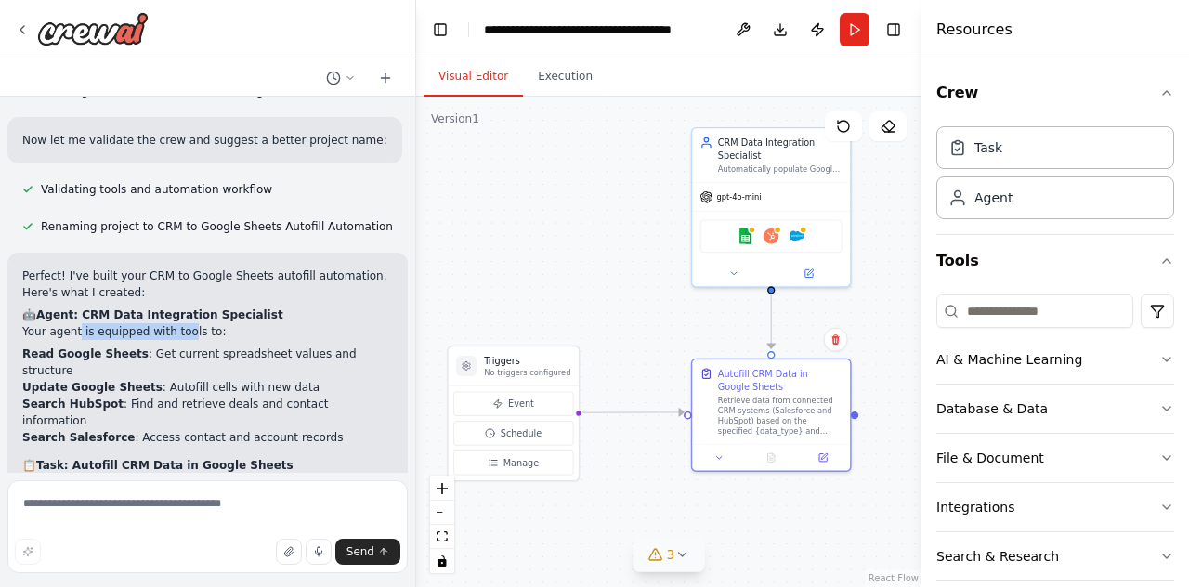
drag, startPoint x: 166, startPoint y: 317, endPoint x: 71, endPoint y: 317, distance: 95.7
click at [71, 323] on p "Your agent is equipped with tools to:" at bounding box center [207, 331] width 371 height 17
click at [116, 346] on ul "Read Google Sheets : Get current spreadsheet values and structure Update Google…" at bounding box center [207, 396] width 371 height 100
click at [114, 347] on strong "Read Google Sheets" at bounding box center [85, 353] width 126 height 13
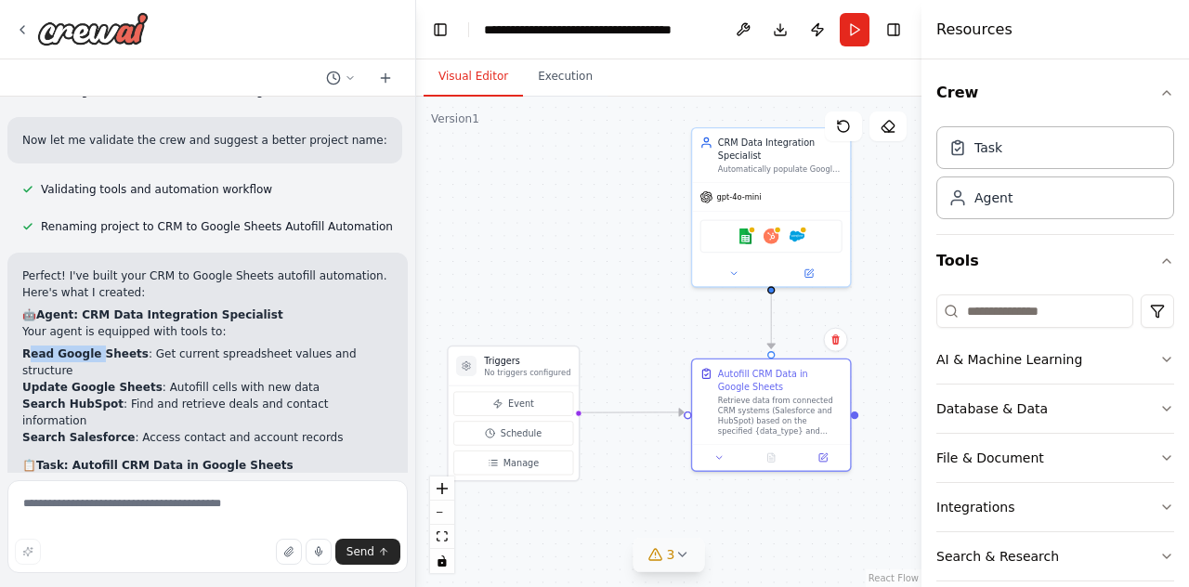
drag, startPoint x: 26, startPoint y: 335, endPoint x: 94, endPoint y: 334, distance: 67.8
click at [94, 347] on strong "Read Google Sheets" at bounding box center [85, 353] width 126 height 13
drag, startPoint x: 230, startPoint y: 334, endPoint x: 207, endPoint y: 335, distance: 23.3
click at [209, 346] on li "Read Google Sheets : Get current spreadsheet values and structure" at bounding box center [207, 362] width 371 height 33
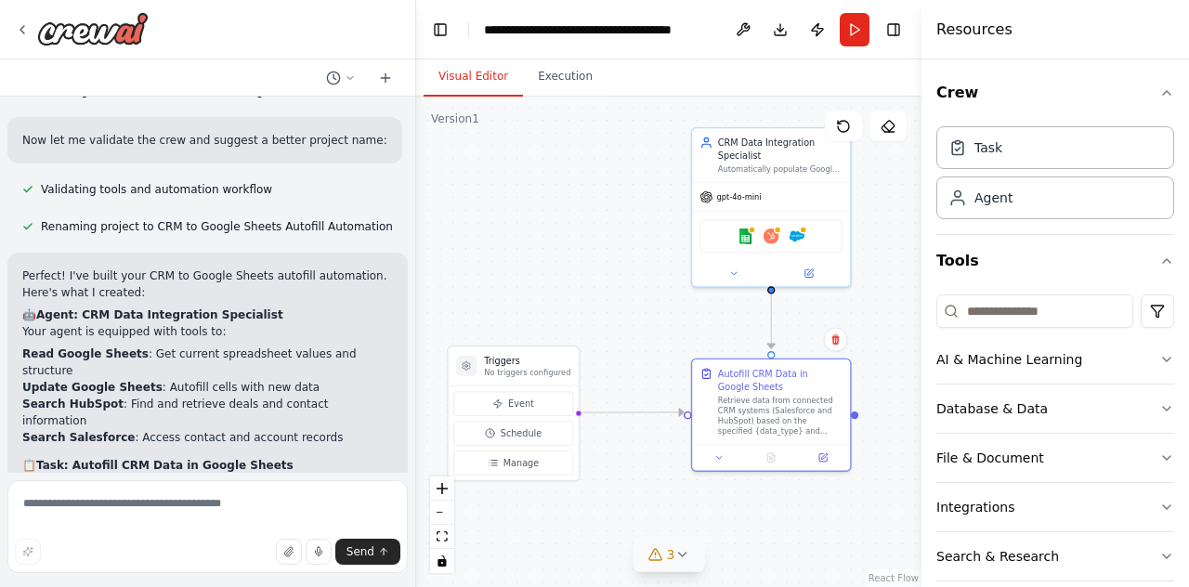
click at [207, 346] on li "Read Google Sheets : Get current spreadsheet values and structure" at bounding box center [207, 362] width 371 height 33
click at [158, 379] on li "Update Google Sheets : Autofill cells with new data" at bounding box center [207, 387] width 371 height 17
click at [156, 379] on li "Update Google Sheets : Autofill cells with new data" at bounding box center [207, 387] width 371 height 17
drag, startPoint x: 164, startPoint y: 353, endPoint x: 265, endPoint y: 350, distance: 100.4
click at [265, 379] on li "Update Google Sheets : Autofill cells with new data" at bounding box center [207, 387] width 371 height 17
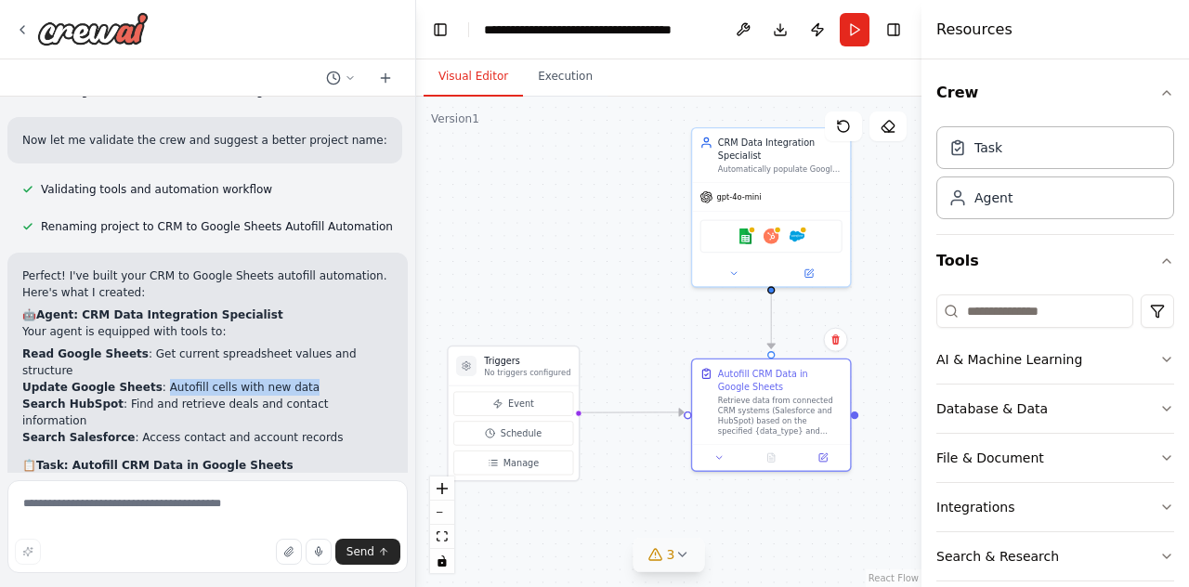
click at [265, 379] on li "Update Google Sheets : Autofill cells with new data" at bounding box center [207, 387] width 371 height 17
drag, startPoint x: 34, startPoint y: 371, endPoint x: 108, endPoint y: 369, distance: 73.4
click at [108, 396] on li "Search HubSpot : Find and retrieve deals and contact information" at bounding box center [207, 412] width 371 height 33
drag, startPoint x: 151, startPoint y: 366, endPoint x: 290, endPoint y: 365, distance: 139.4
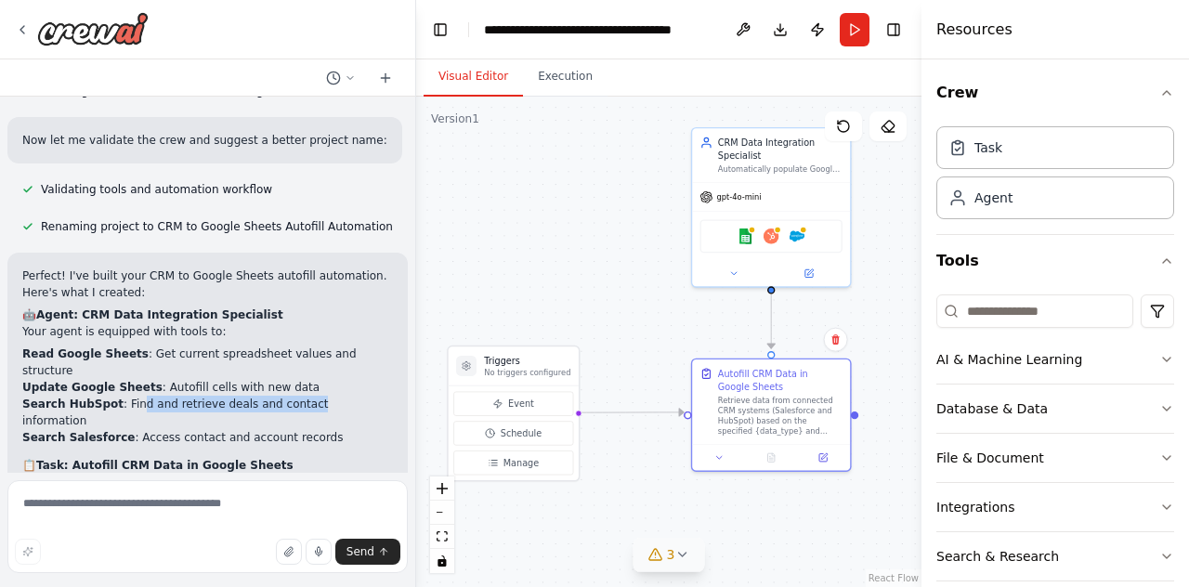
click at [288, 396] on li "Search HubSpot : Find and retrieve deals and contact information" at bounding box center [207, 412] width 371 height 33
click at [290, 396] on li "Search HubSpot : Find and retrieve deals and contact information" at bounding box center [207, 412] width 371 height 33
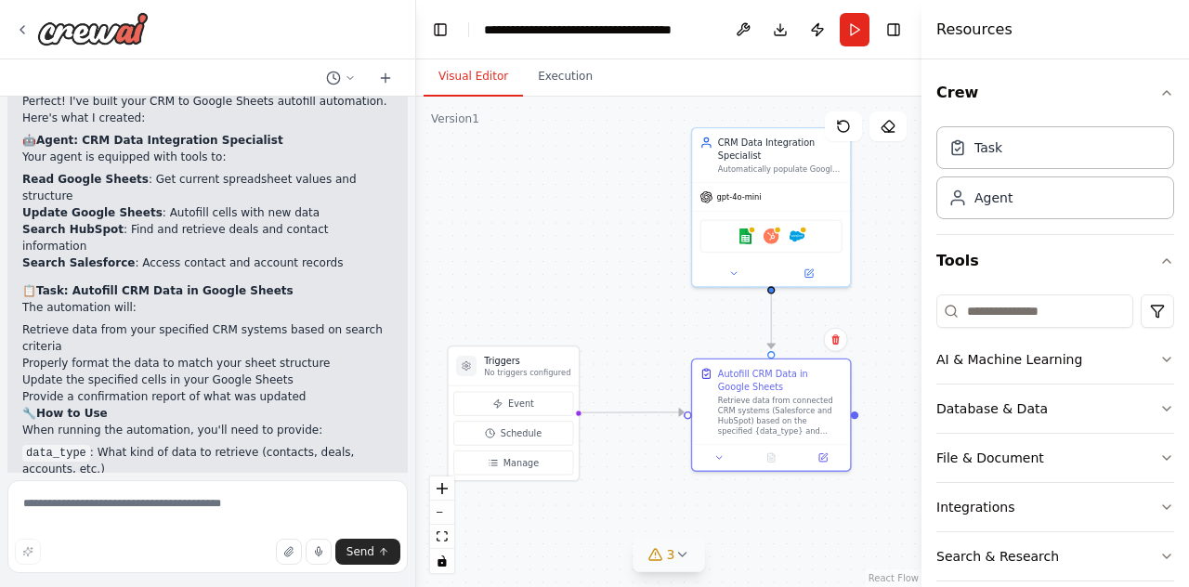
scroll to position [1362, 0]
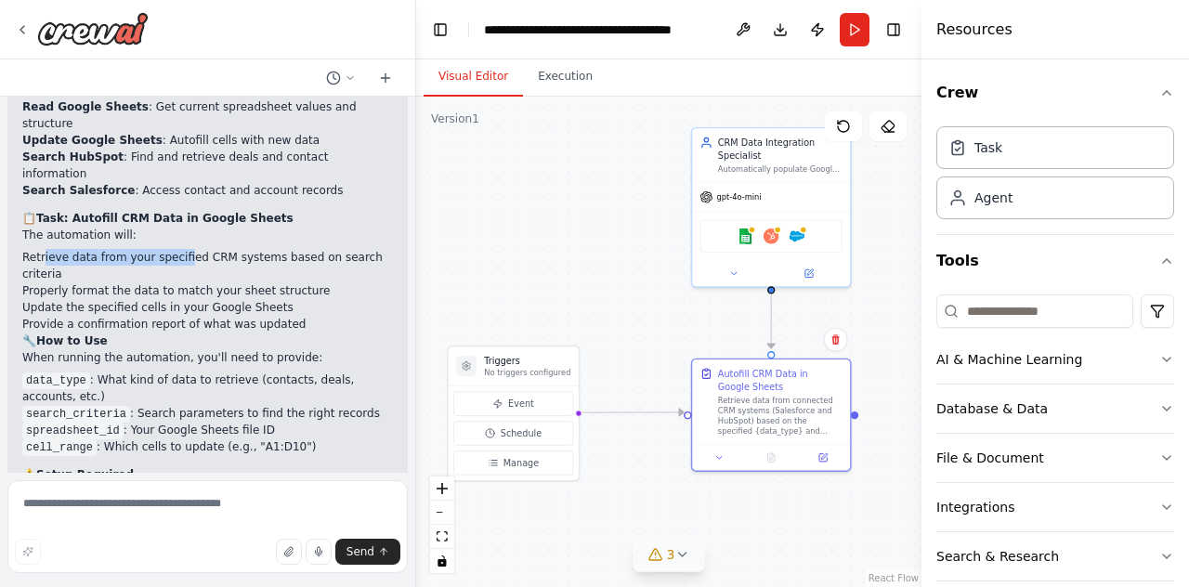
drag, startPoint x: 41, startPoint y: 201, endPoint x: 175, endPoint y: 205, distance: 133.9
click at [175, 249] on li "Retrieve data from your specified CRM systems based on search criteria" at bounding box center [207, 265] width 371 height 33
drag, startPoint x: 230, startPoint y: 205, endPoint x: 156, endPoint y: 205, distance: 74.3
click at [158, 249] on li "Retrieve data from your specified CRM systems based on search criteria" at bounding box center [207, 265] width 371 height 33
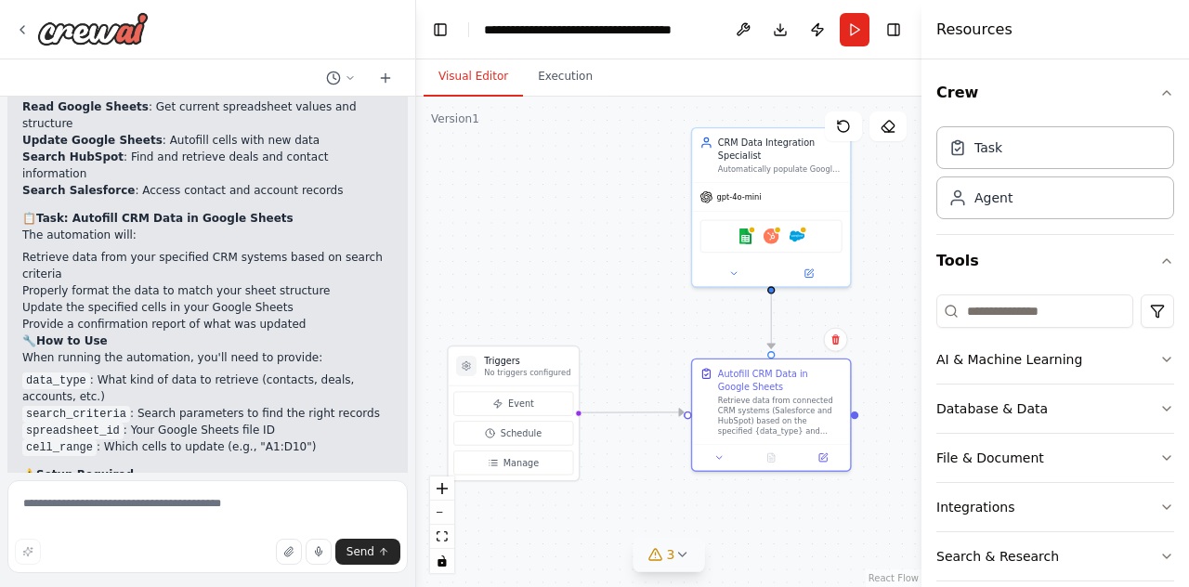
click at [155, 249] on li "Retrieve data from your specified CRM systems based on search criteria" at bounding box center [207, 265] width 371 height 33
drag, startPoint x: 37, startPoint y: 226, endPoint x: 195, endPoint y: 222, distance: 158.0
click at [195, 282] on li "Properly format the data to match your sheet structure" at bounding box center [207, 290] width 371 height 17
click at [196, 282] on li "Properly format the data to match your sheet structure" at bounding box center [207, 290] width 371 height 17
drag, startPoint x: 46, startPoint y: 291, endPoint x: 154, endPoint y: 284, distance: 108.9
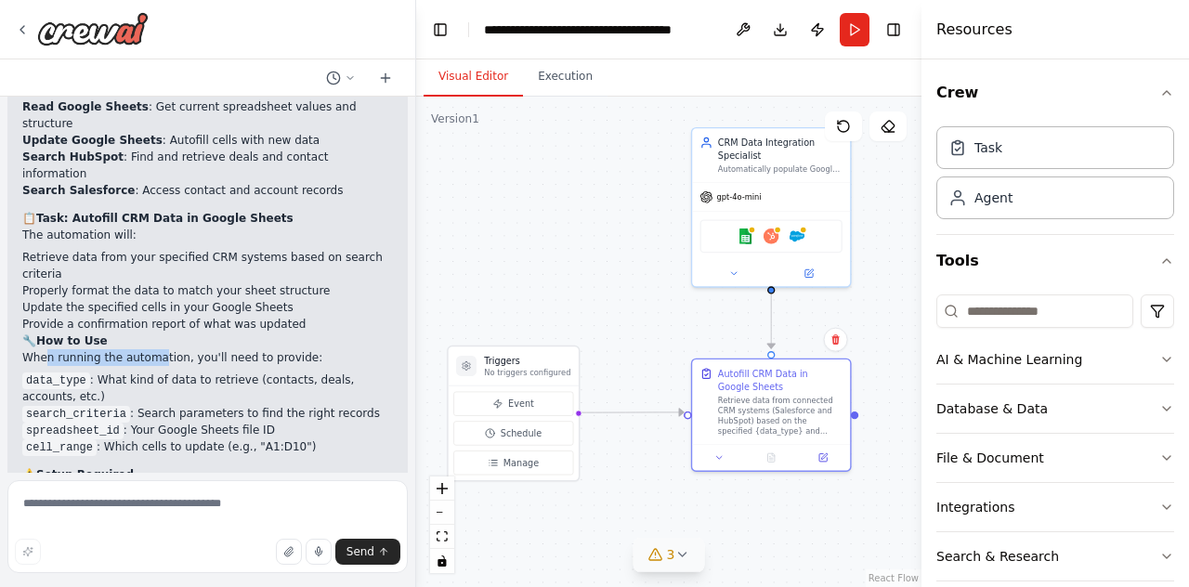
click at [154, 349] on p "When running the automation, you'll need to provide:" at bounding box center [207, 357] width 371 height 17
click at [40, 349] on p "When running the automation, you'll need to provide:" at bounding box center [207, 357] width 371 height 17
click at [56, 373] on code "data_type" at bounding box center [56, 381] width 68 height 17
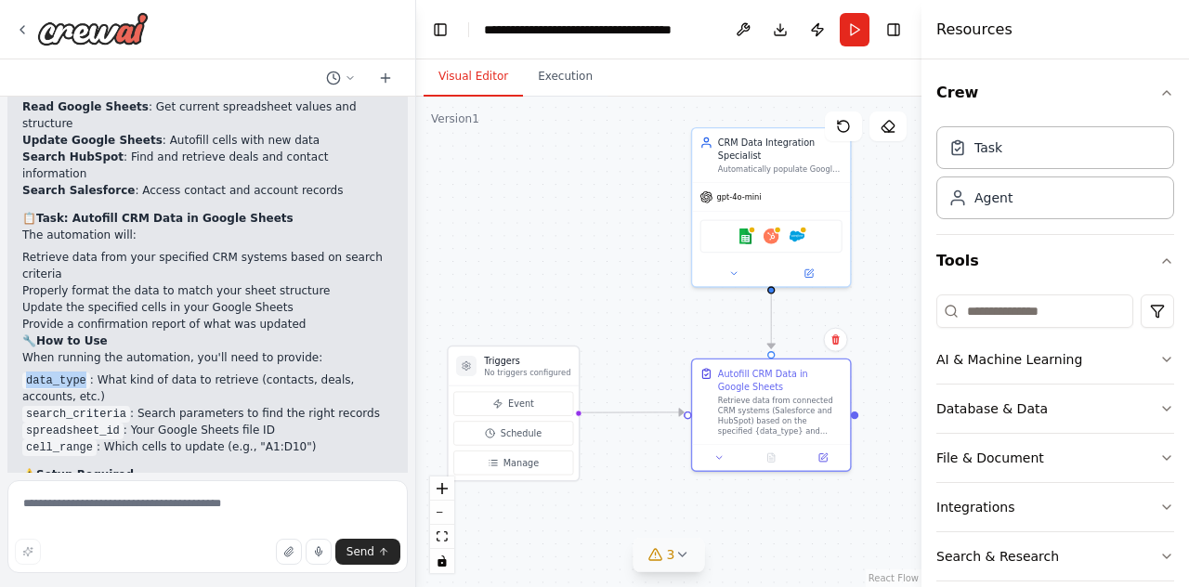
click at [56, 373] on code "data_type" at bounding box center [56, 381] width 68 height 17
click at [117, 372] on li "data_type : What kind of data to retrieve (contacts, deals, accounts, etc.)" at bounding box center [207, 388] width 371 height 33
drag, startPoint x: 97, startPoint y: 309, endPoint x: 223, endPoint y: 304, distance: 126.5
click at [223, 372] on li "data_type : What kind of data to retrieve (contacts, deals, accounts, etc.)" at bounding box center [207, 388] width 371 height 33
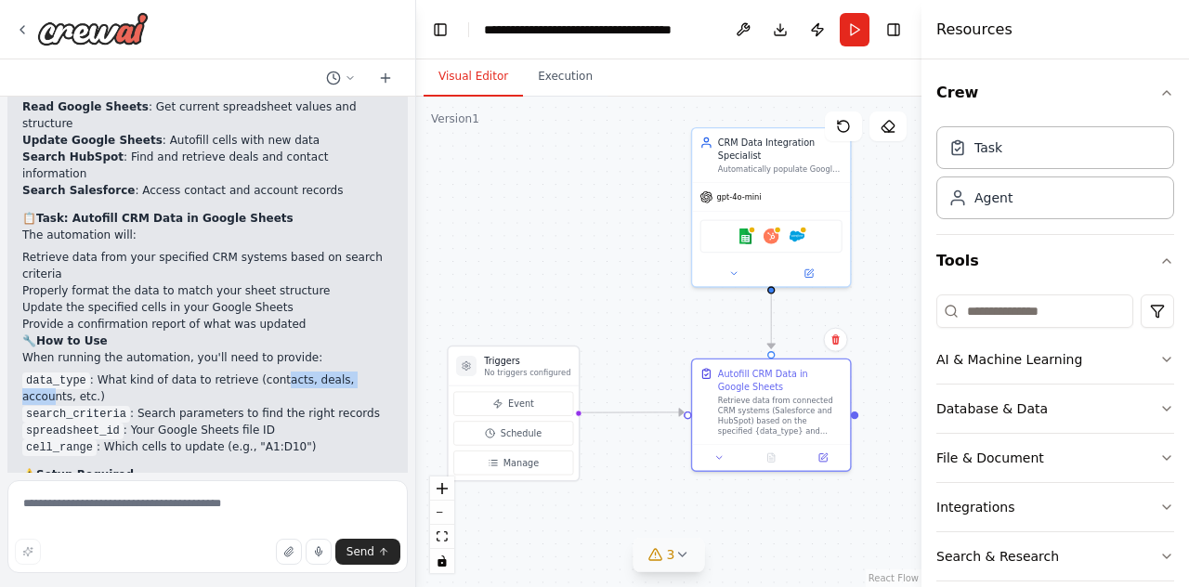
drag, startPoint x: 284, startPoint y: 310, endPoint x: 347, endPoint y: 309, distance: 62.3
click at [347, 372] on li "data_type : What kind of data to retrieve (contacts, deals, accounts, etc.)" at bounding box center [207, 388] width 371 height 33
drag, startPoint x: 232, startPoint y: 313, endPoint x: 63, endPoint y: 336, distance: 170.7
click at [64, 372] on ul "data_type : What kind of data to retrieve (contacts, deals, accounts, etc.) sea…" at bounding box center [207, 414] width 371 height 84
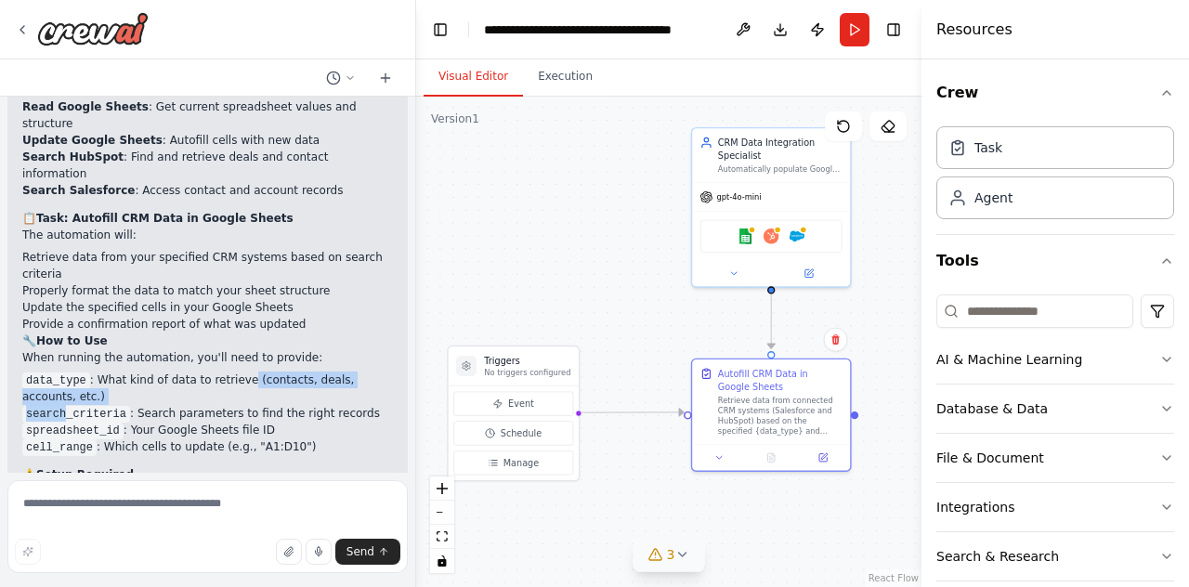
click at [63, 372] on li "data_type : What kind of data to retrieve (contacts, deals, accounts, etc.)" at bounding box center [207, 388] width 371 height 33
click at [47, 406] on code "search_criteria" at bounding box center [76, 414] width 108 height 17
click at [140, 372] on li "data_type : What kind of data to retrieve (contacts, deals, accounts, etc.)" at bounding box center [207, 388] width 371 height 33
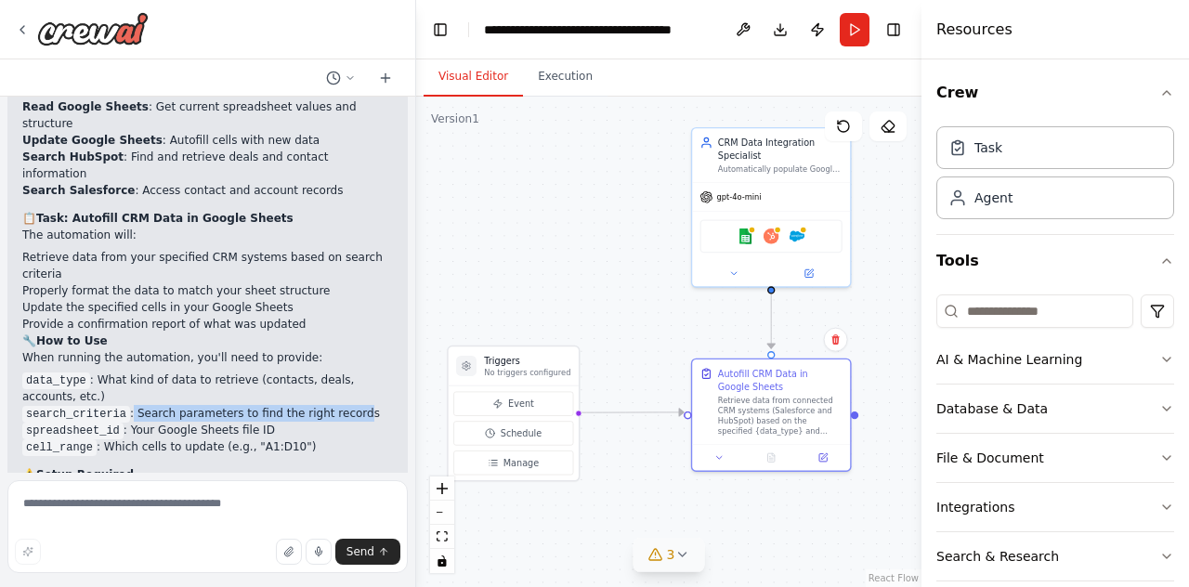
drag, startPoint x: 125, startPoint y: 339, endPoint x: 334, endPoint y: 337, distance: 209.1
click at [334, 405] on li "search_criteria : Search parameters to find the right records" at bounding box center [207, 413] width 371 height 17
drag, startPoint x: 262, startPoint y: 346, endPoint x: 128, endPoint y: 350, distance: 133.9
click at [128, 405] on li "search_criteria : Search parameters to find the right records" at bounding box center [207, 413] width 371 height 17
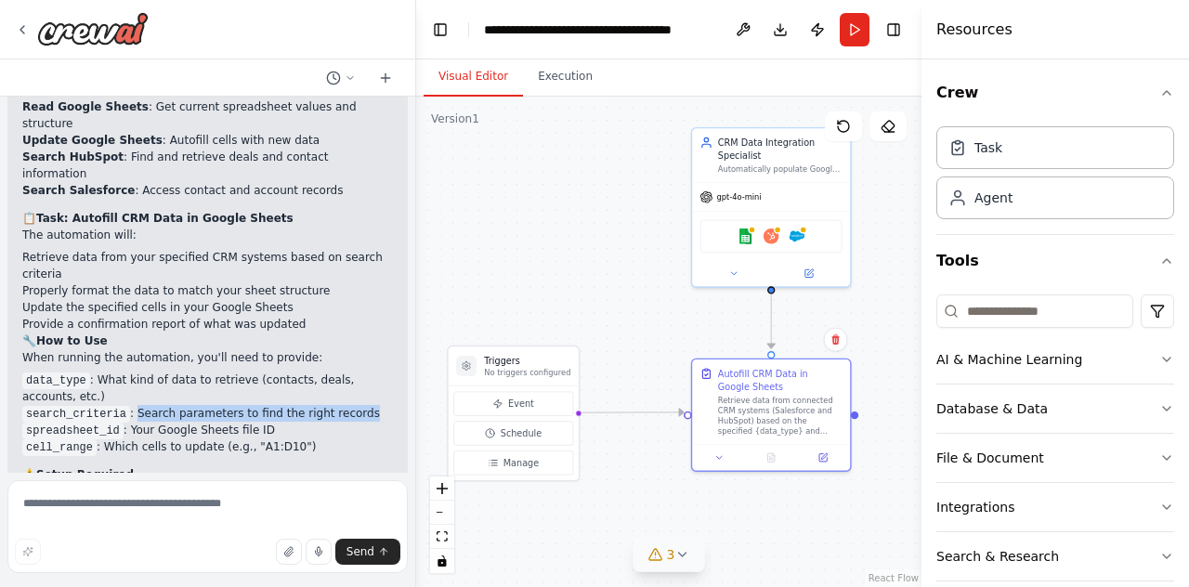
click at [128, 405] on li "search_criteria : Search parameters to find the right records" at bounding box center [207, 413] width 371 height 17
click at [78, 423] on code "spreadsheet_id" at bounding box center [72, 431] width 101 height 17
click at [151, 422] on li "spreadsheet_id : Your Google Sheets file ID" at bounding box center [207, 430] width 371 height 17
click at [260, 422] on li "spreadsheet_id : Your Google Sheets file ID" at bounding box center [207, 430] width 371 height 17
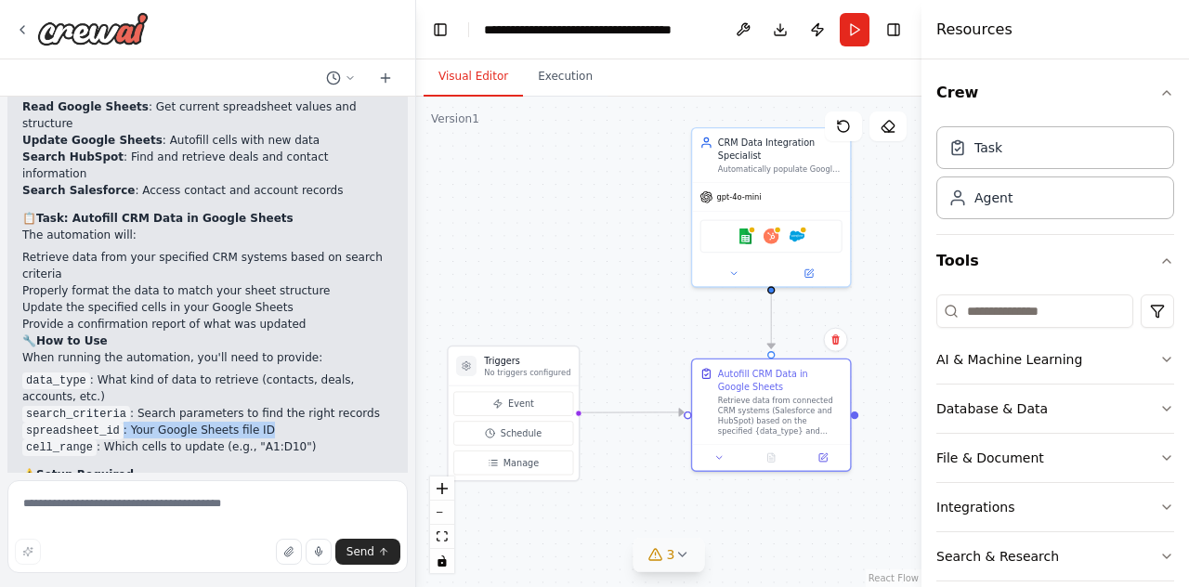
click at [260, 422] on li "spreadsheet_id : Your Google Sheets file ID" at bounding box center [207, 430] width 371 height 17
drag, startPoint x: 94, startPoint y: 376, endPoint x: 269, endPoint y: 379, distance: 175.6
click at [269, 439] on li "cell_range : Which cells to update (e.g., "A1:D10")" at bounding box center [207, 447] width 371 height 17
click at [93, 439] on li "cell_range : Which cells to update (e.g., "A1:D10")" at bounding box center [207, 447] width 371 height 17
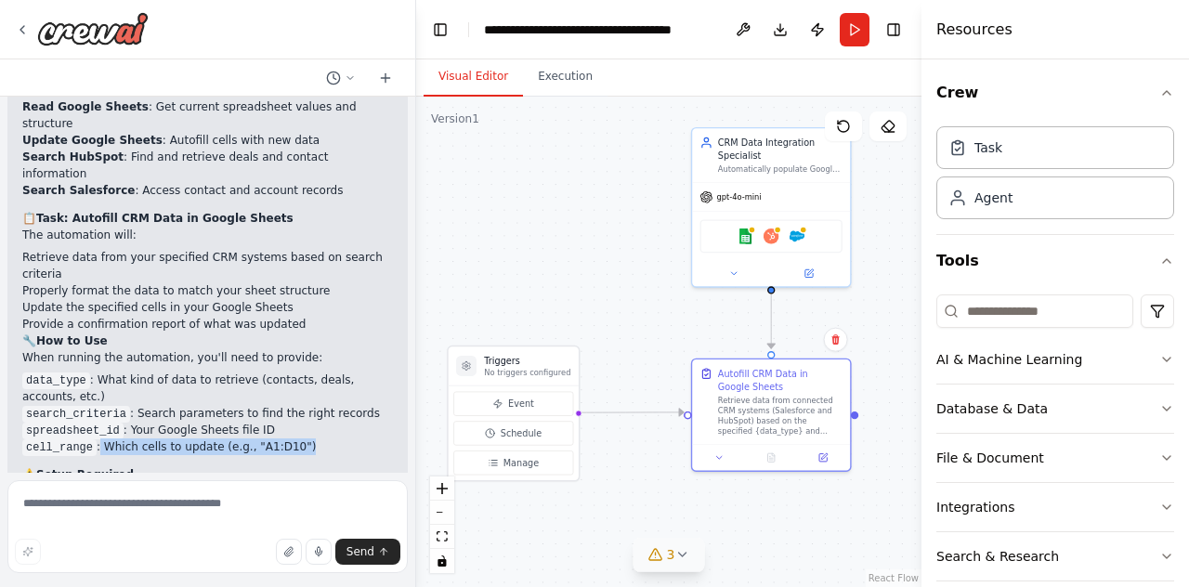
click at [93, 439] on li "cell_range : Which cells to update (e.g., "A1:D10")" at bounding box center [207, 447] width 371 height 17
drag, startPoint x: 149, startPoint y: 380, endPoint x: 290, endPoint y: 382, distance: 141.2
click at [290, 439] on li "cell_range : Which cells to update (e.g., "A1:D10")" at bounding box center [207, 447] width 371 height 17
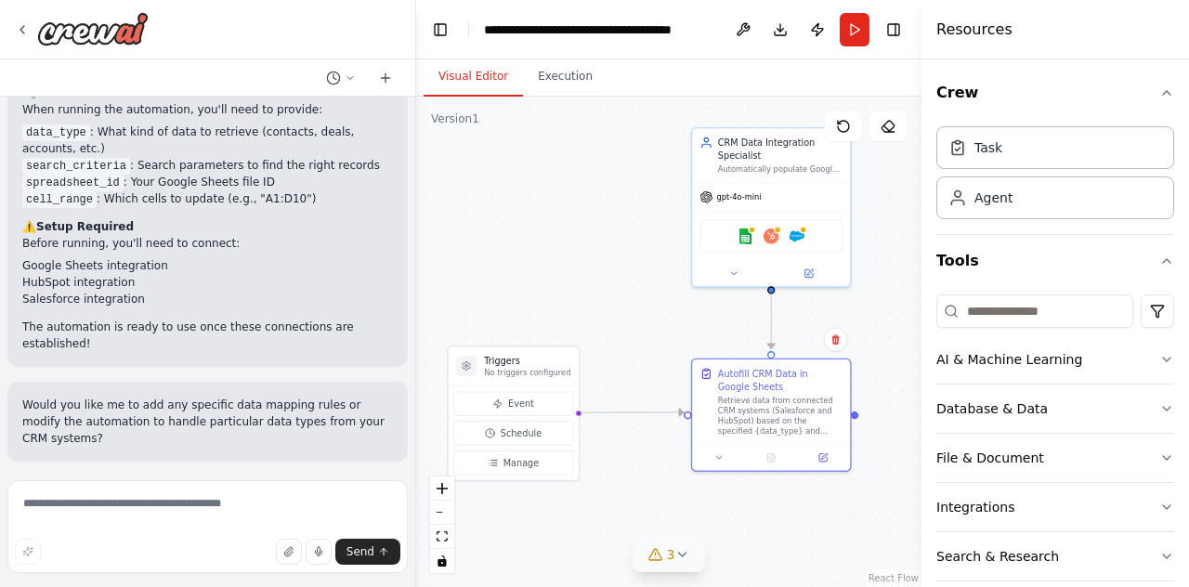
scroll to position [1661, 0]
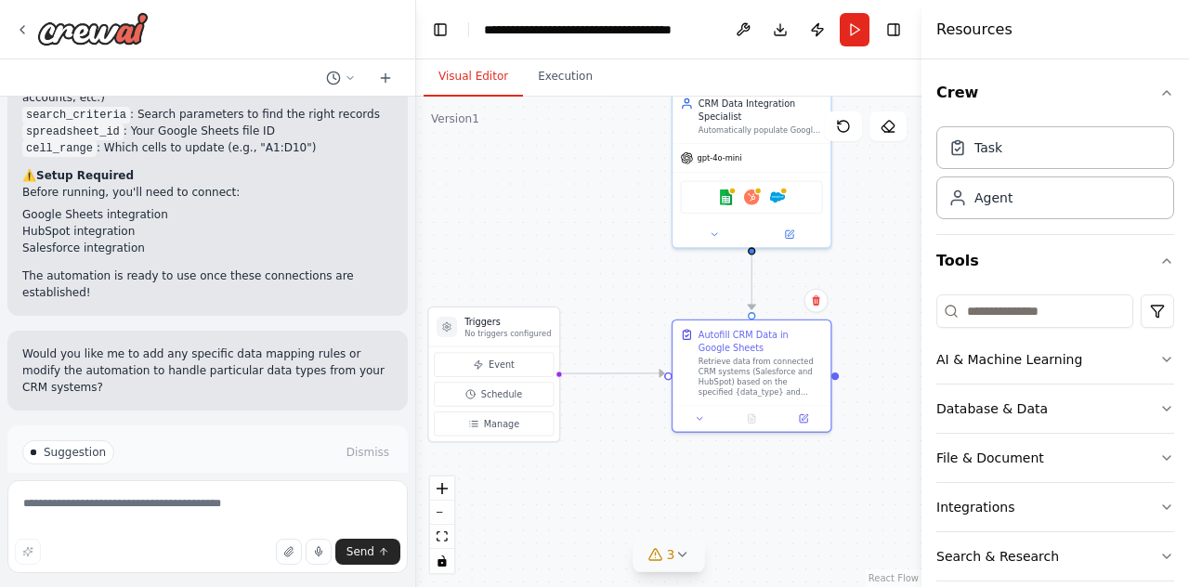
drag, startPoint x: 589, startPoint y: 301, endPoint x: 570, endPoint y: 269, distance: 37.5
click at [570, 269] on div ".deletable-edge-delete-btn { width: 20px; height: 20px; border: 0px solid #ffff…" at bounding box center [668, 342] width 505 height 491
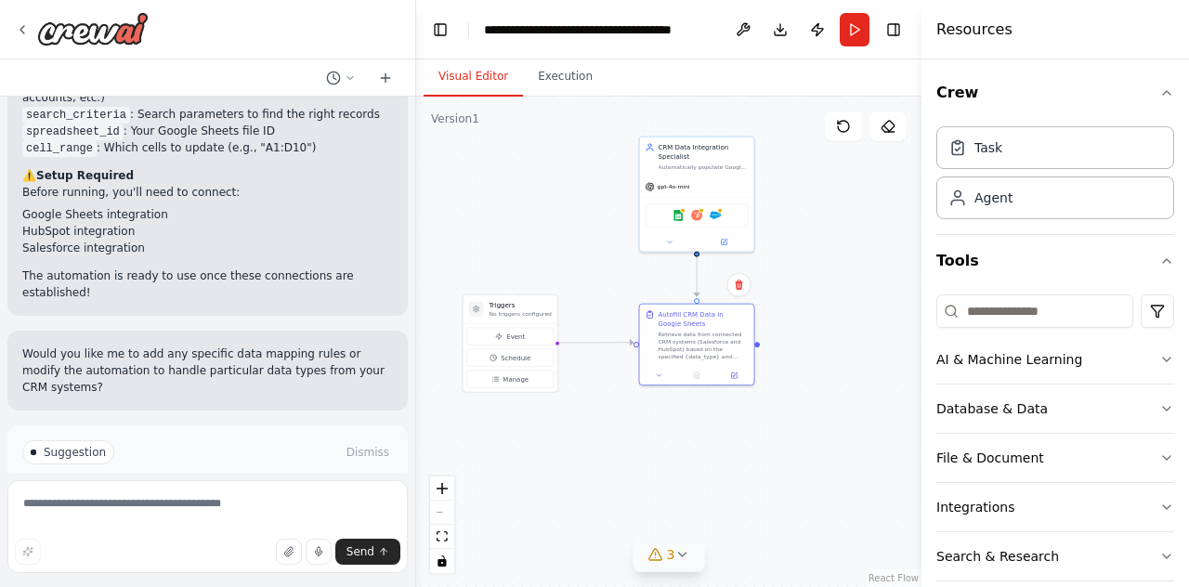
drag, startPoint x: 819, startPoint y: 249, endPoint x: 833, endPoint y: 257, distance: 16.3
click at [823, 257] on div ".deletable-edge-delete-btn { width: 20px; height: 20px; border: 0px solid #ffff…" at bounding box center [668, 342] width 505 height 491
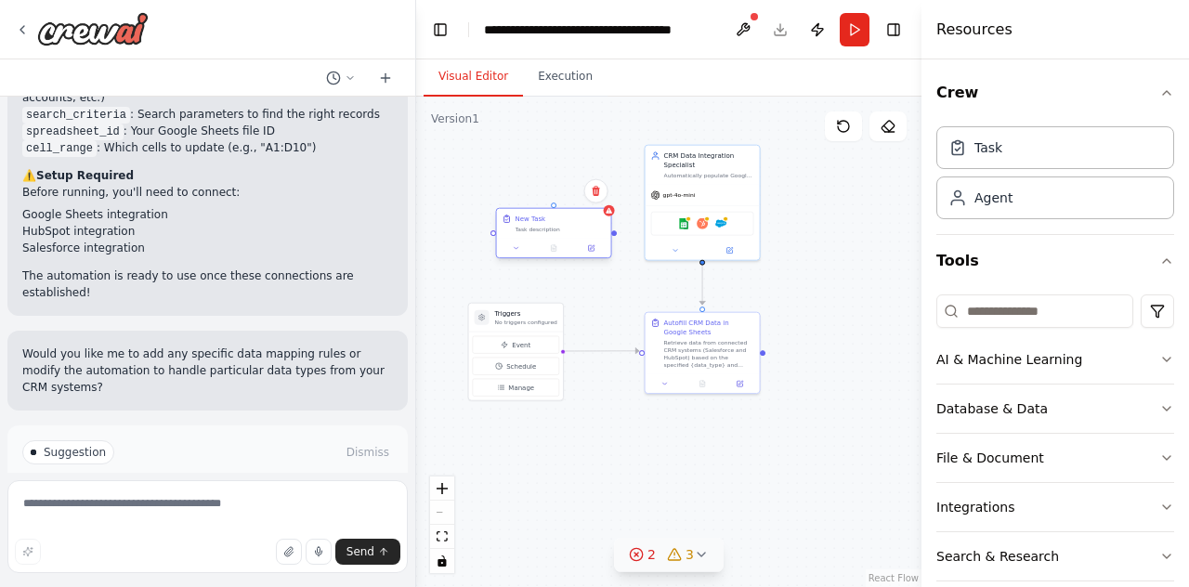
drag, startPoint x: 595, startPoint y: 218, endPoint x: 553, endPoint y: 263, distance: 61.1
click at [514, 231] on div "New Task Task description" at bounding box center [554, 226] width 114 height 30
drag, startPoint x: 575, startPoint y: 231, endPoint x: 556, endPoint y: 209, distance: 29.6
click at [556, 209] on div "New Task Task description" at bounding box center [554, 224] width 114 height 30
click at [576, 159] on icon at bounding box center [577, 163] width 11 height 11
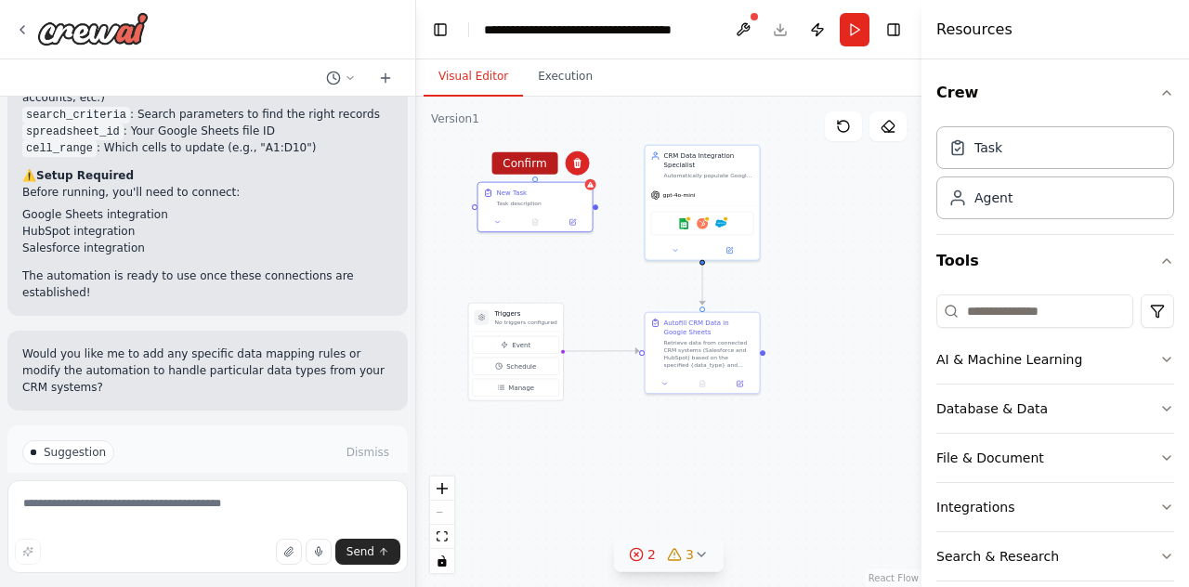
click at [543, 164] on button "Confirm" at bounding box center [525, 163] width 66 height 22
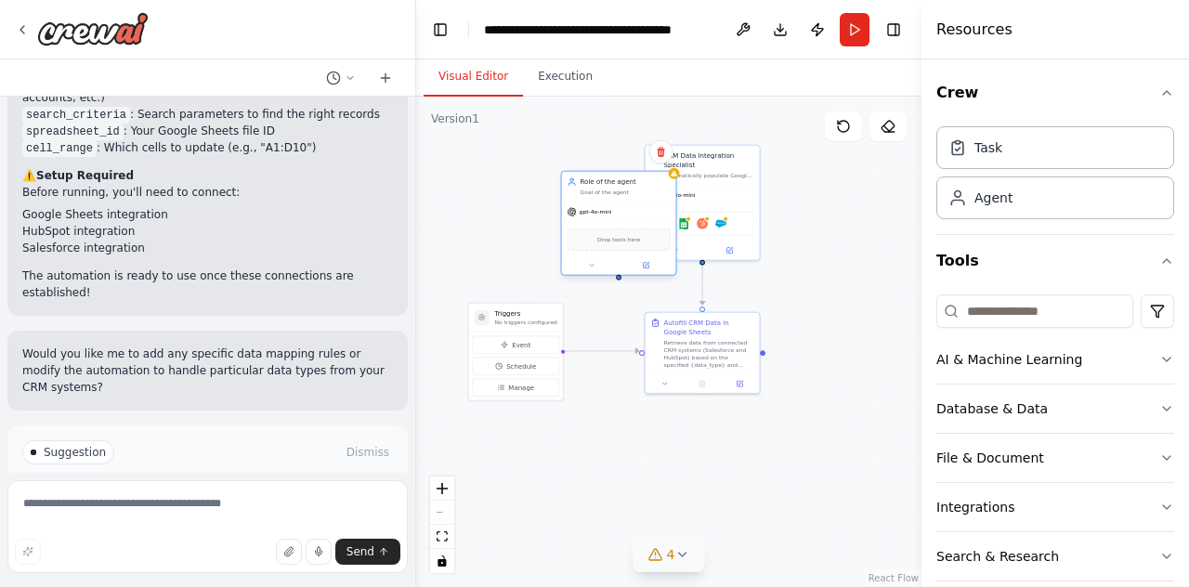
drag, startPoint x: 595, startPoint y: 228, endPoint x: 535, endPoint y: 203, distance: 64.2
click at [568, 229] on div "Drop tools here" at bounding box center [619, 240] width 103 height 22
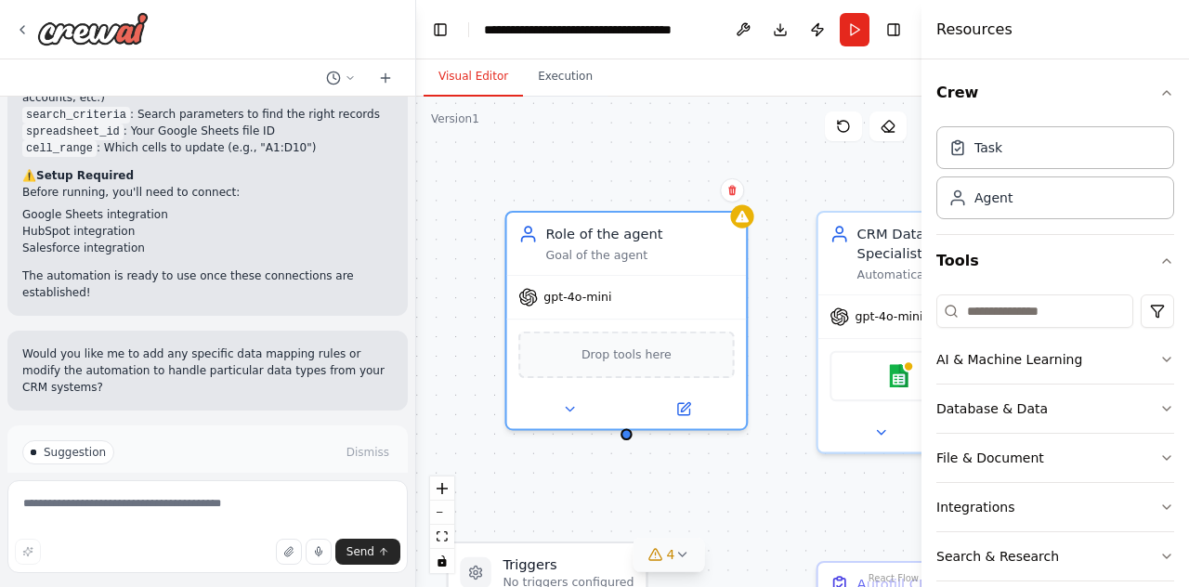
drag, startPoint x: 498, startPoint y: 269, endPoint x: 466, endPoint y: 365, distance: 101.7
click at [466, 365] on div ".deletable-edge-delete-btn { width: 20px; height: 20px; border: 0px solid #ffff…" at bounding box center [668, 342] width 505 height 491
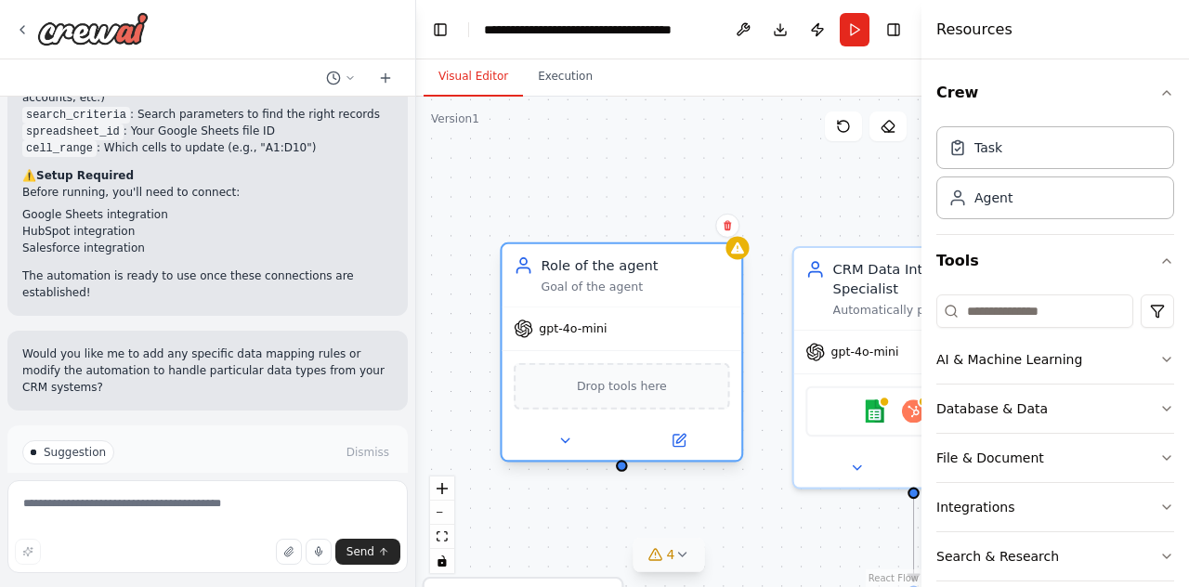
drag, startPoint x: 625, startPoint y: 297, endPoint x: 647, endPoint y: 289, distance: 22.9
click at [647, 289] on div "Role of the agent Goal of the agent gpt-4o-mini Drop tools here" at bounding box center [621, 353] width 243 height 220
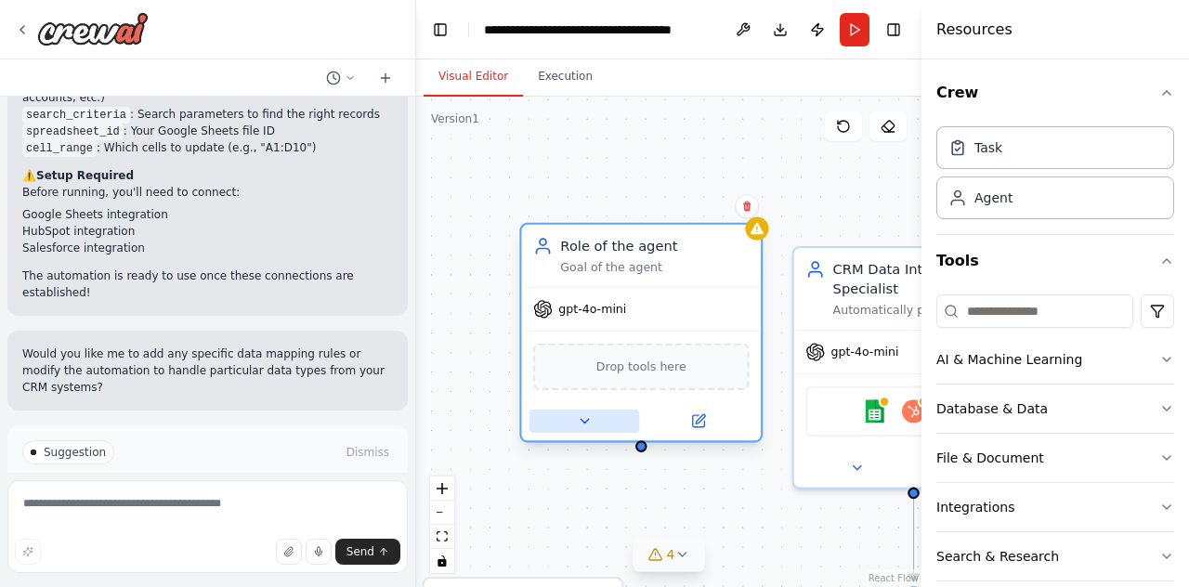
click at [587, 423] on icon at bounding box center [585, 421] width 16 height 16
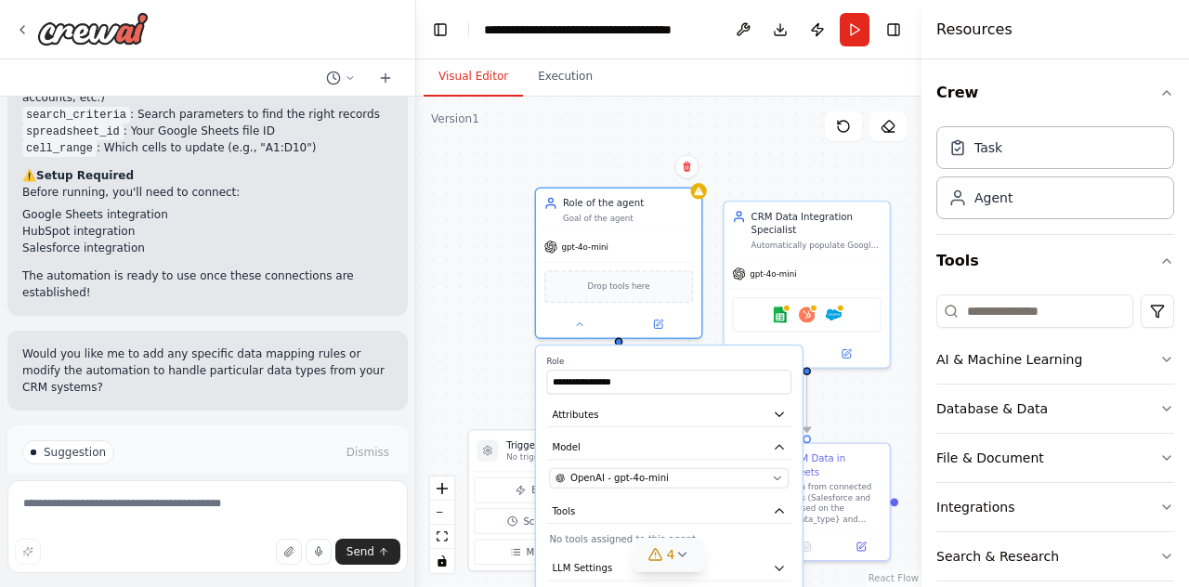
drag, startPoint x: 505, startPoint y: 403, endPoint x: 470, endPoint y: 209, distance: 197.4
click at [470, 209] on div ".deletable-edge-delete-btn { width: 20px; height: 20px; border: 0px solid #ffff…" at bounding box center [668, 342] width 505 height 491
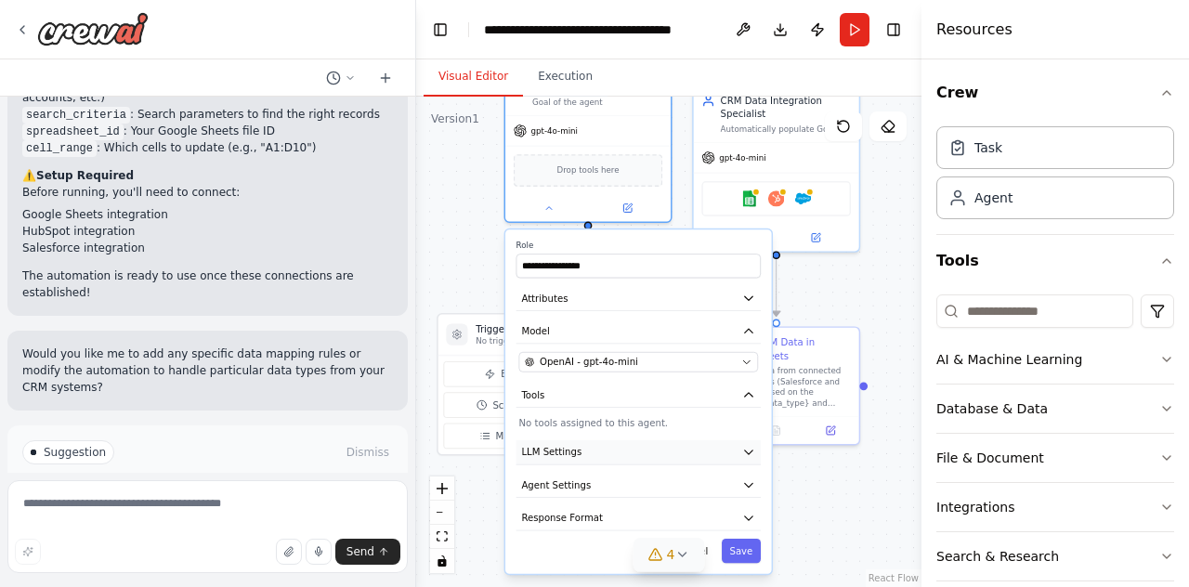
click at [634, 462] on button "LLM Settings" at bounding box center [639, 452] width 244 height 25
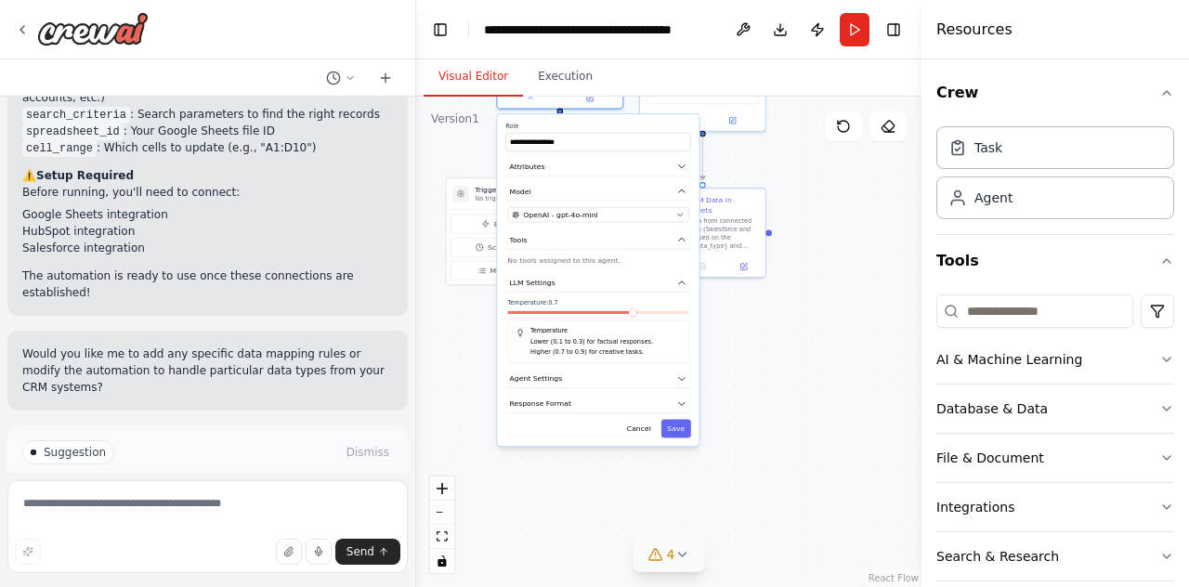
drag, startPoint x: 513, startPoint y: 406, endPoint x: 465, endPoint y: 221, distance: 191.1
click at [465, 221] on div ".deletable-edge-delete-btn { width: 20px; height: 20px; border: 0px solid #ffff…" at bounding box center [668, 342] width 505 height 491
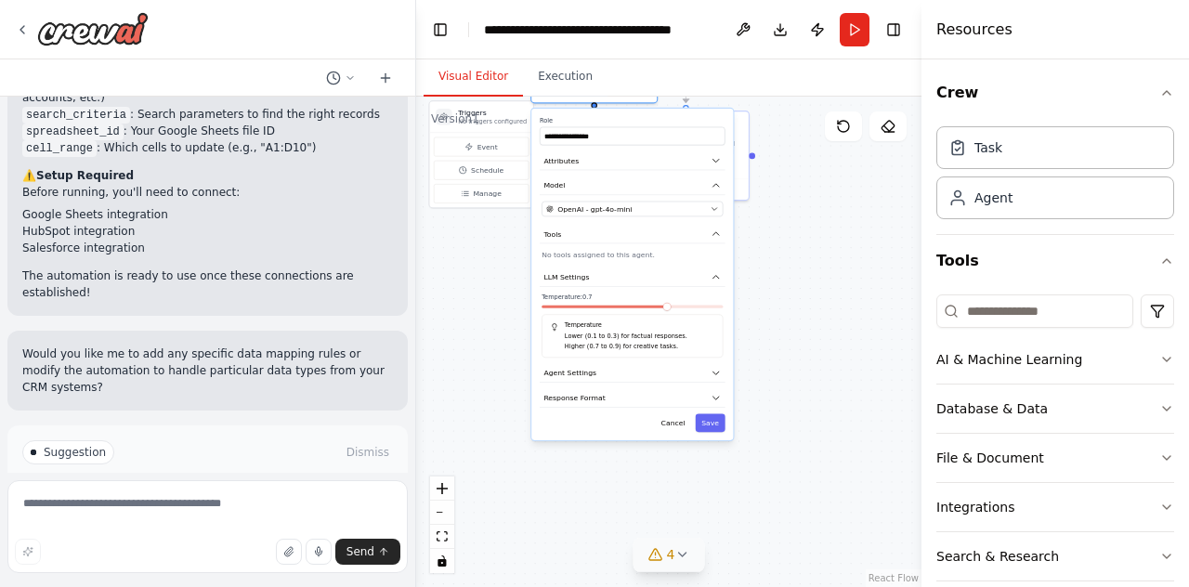
drag, startPoint x: 482, startPoint y: 265, endPoint x: 531, endPoint y: 358, distance: 105.2
click at [531, 358] on div "**********" at bounding box center [632, 275] width 202 height 332
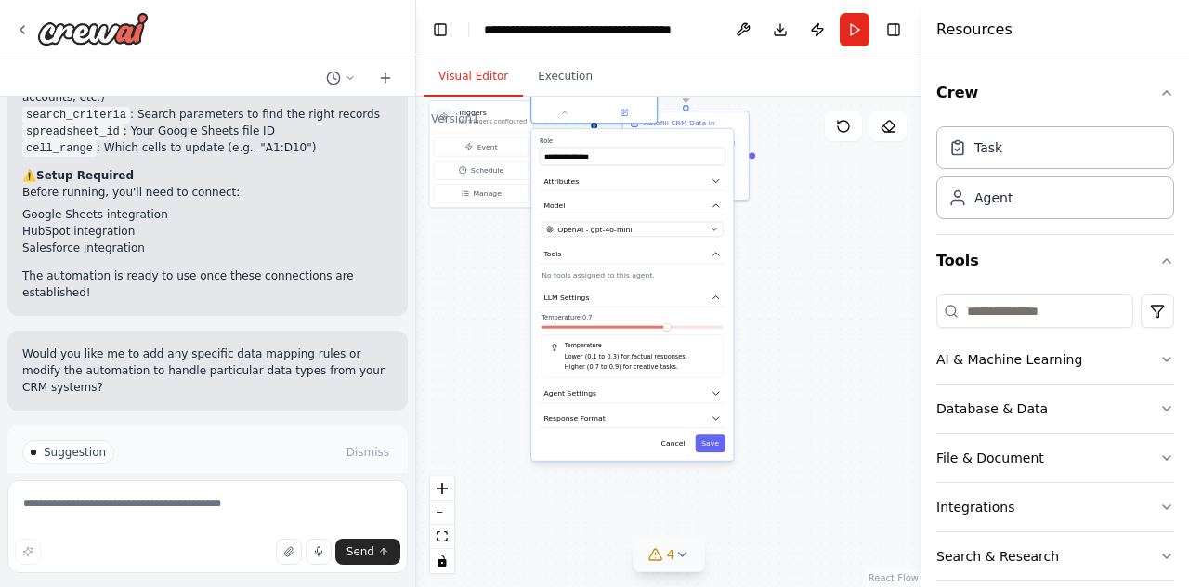
click at [664, 335] on div "Temperature: 0.7 Temperature Lower (0.1 to 0.3) for factual responses. Higher (…" at bounding box center [632, 345] width 181 height 65
click at [633, 232] on div "OpenAI - gpt-4o-mini" at bounding box center [626, 229] width 160 height 10
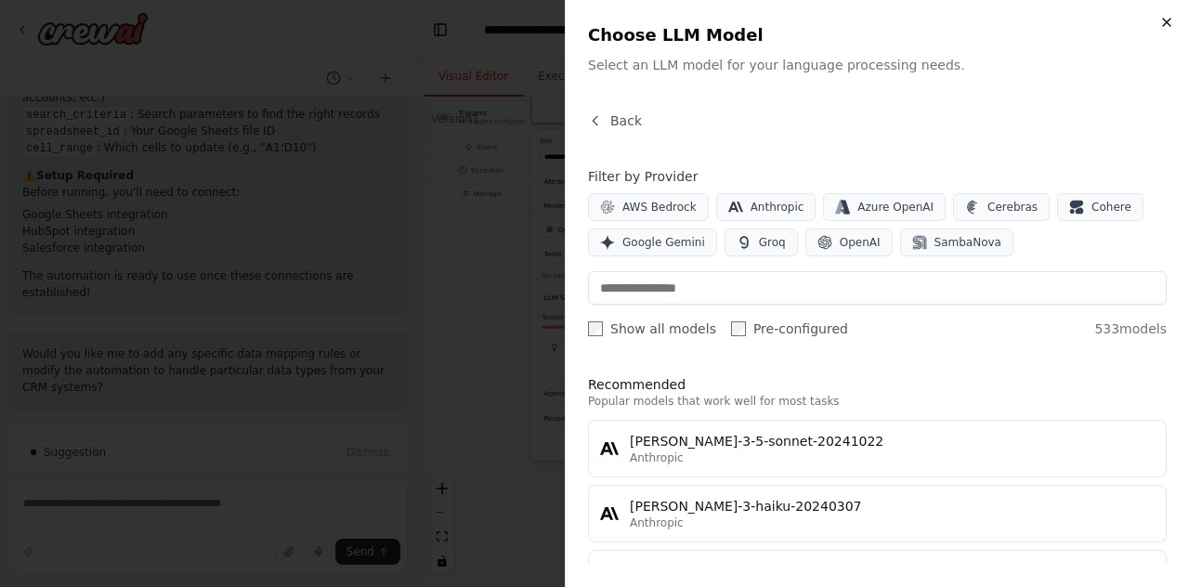
click at [1173, 20] on icon "button" at bounding box center [1167, 22] width 15 height 15
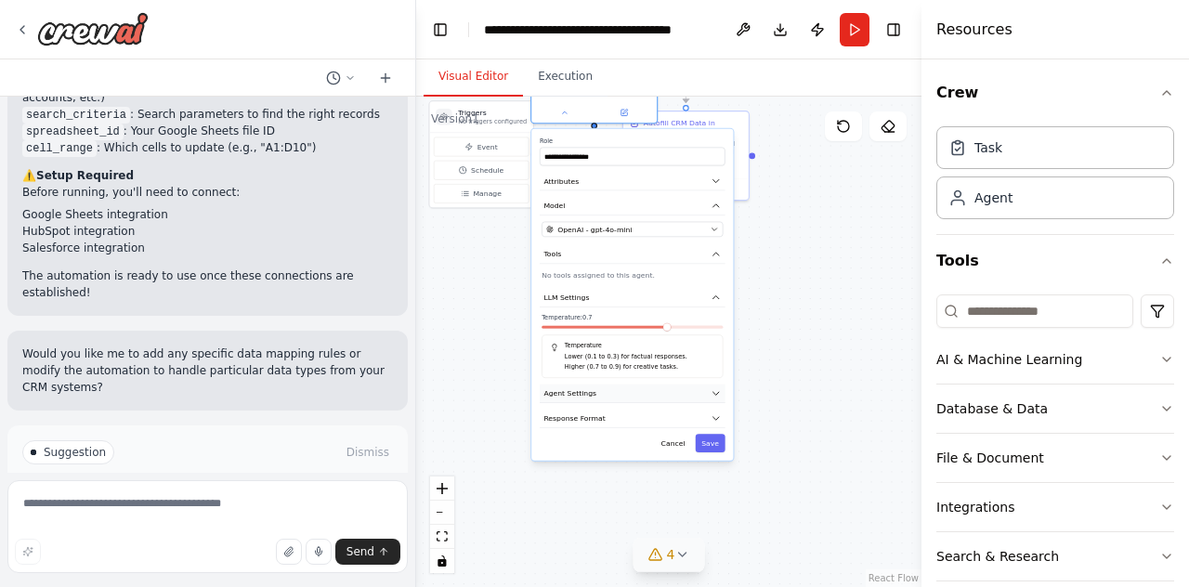
click at [600, 395] on button "Agent Settings" at bounding box center [633, 394] width 186 height 19
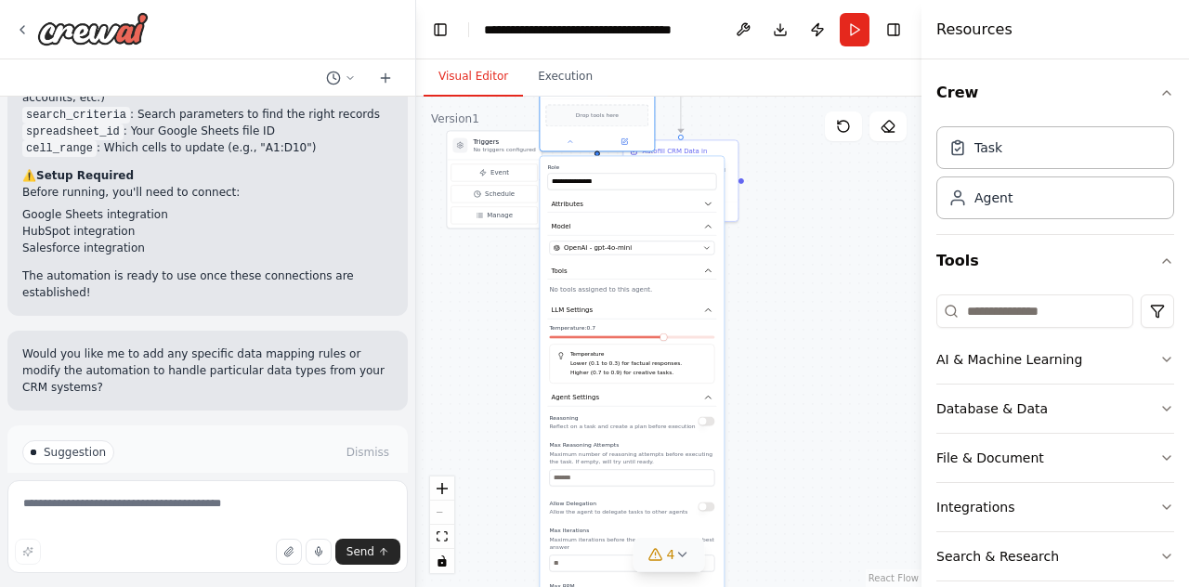
click at [790, 387] on div ".deletable-edge-delete-btn { width: 20px; height: 20px; border: 0px solid #ffff…" at bounding box center [668, 342] width 505 height 491
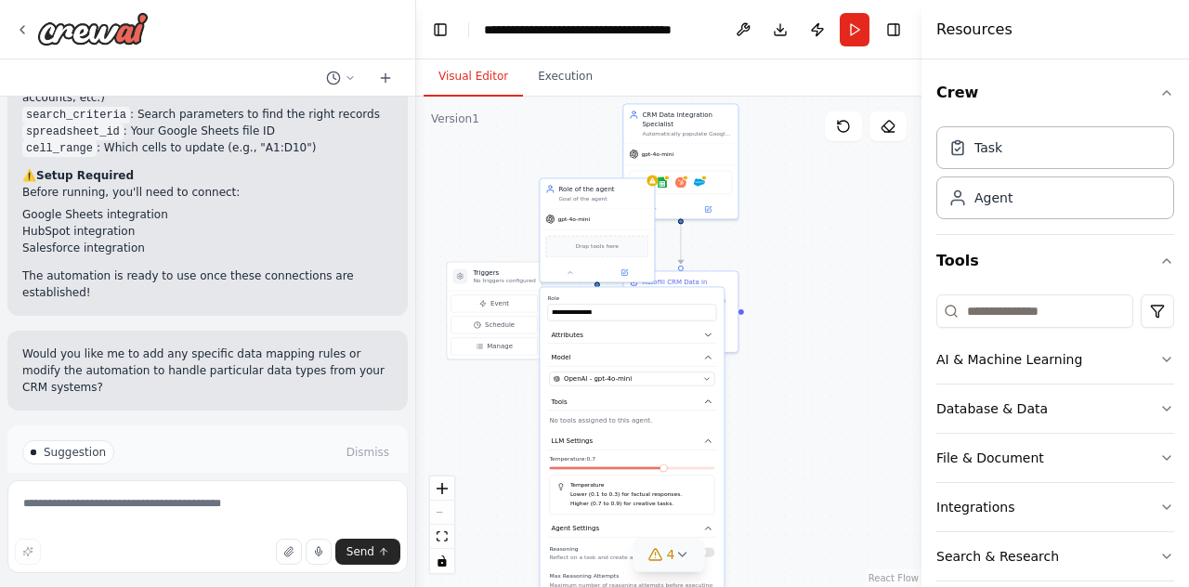
drag, startPoint x: 777, startPoint y: 251, endPoint x: 779, endPoint y: 441, distance: 190.5
click at [779, 441] on div ".deletable-edge-delete-btn { width: 20px; height: 20px; border: 0px solid #ffff…" at bounding box center [668, 342] width 505 height 491
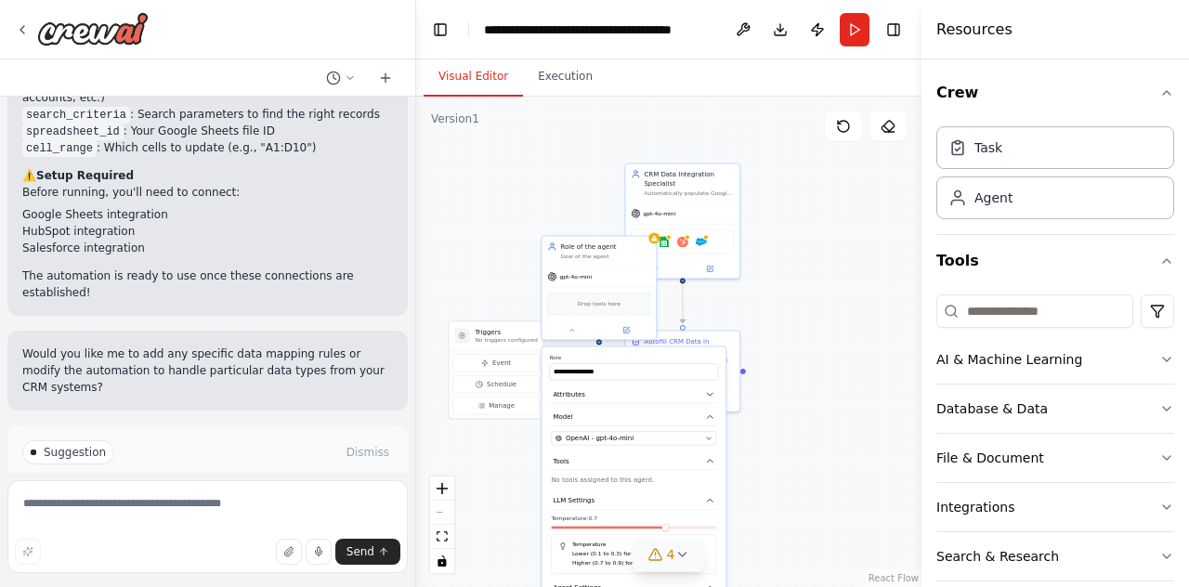
drag, startPoint x: 449, startPoint y: 203, endPoint x: 550, endPoint y: 243, distance: 108.5
click at [450, 203] on div ".deletable-edge-delete-btn { width: 20px; height: 20px; border: 0px solid #ffff…" at bounding box center [668, 342] width 505 height 491
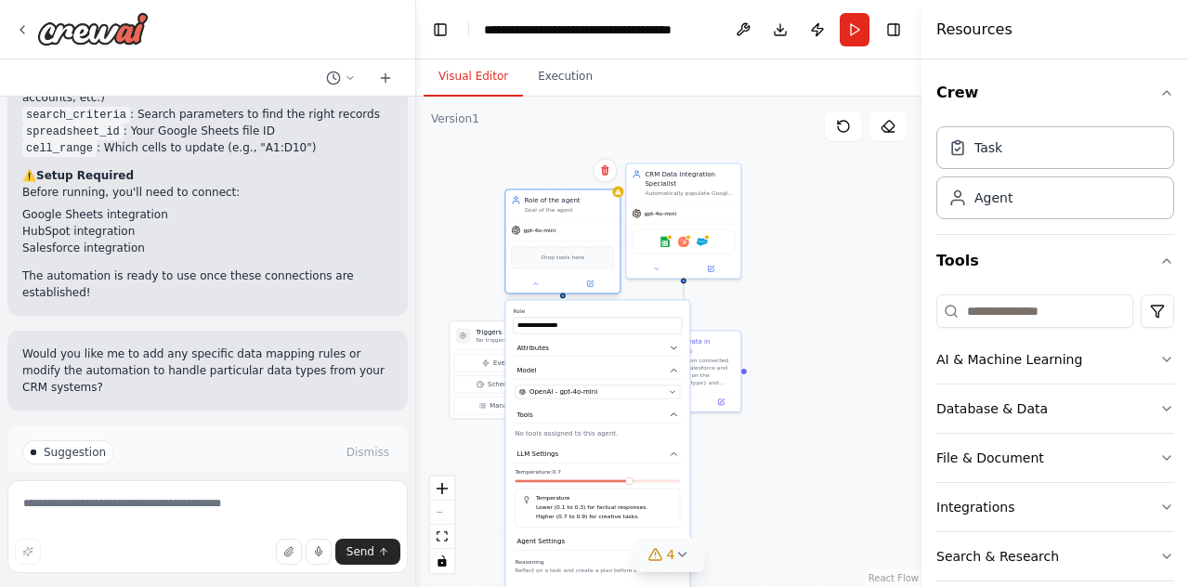
drag, startPoint x: 591, startPoint y: 254, endPoint x: 520, endPoint y: 188, distance: 96.6
click at [524, 206] on div "Goal of the agent" at bounding box center [569, 209] width 90 height 7
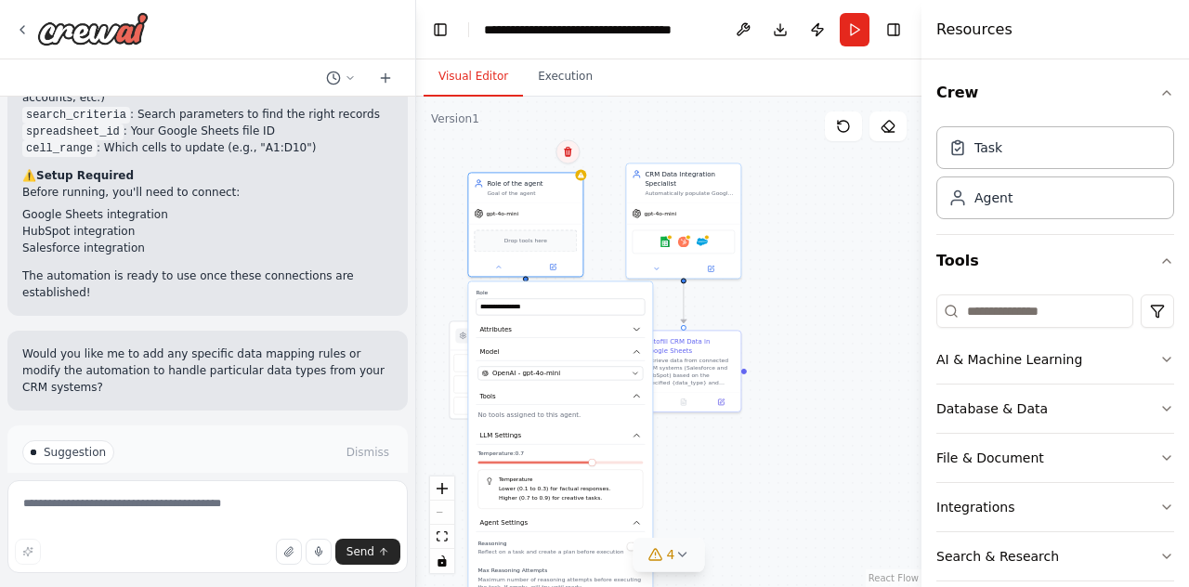
click at [571, 151] on icon at bounding box center [567, 151] width 11 height 11
click at [532, 152] on button "Confirm" at bounding box center [515, 151] width 66 height 22
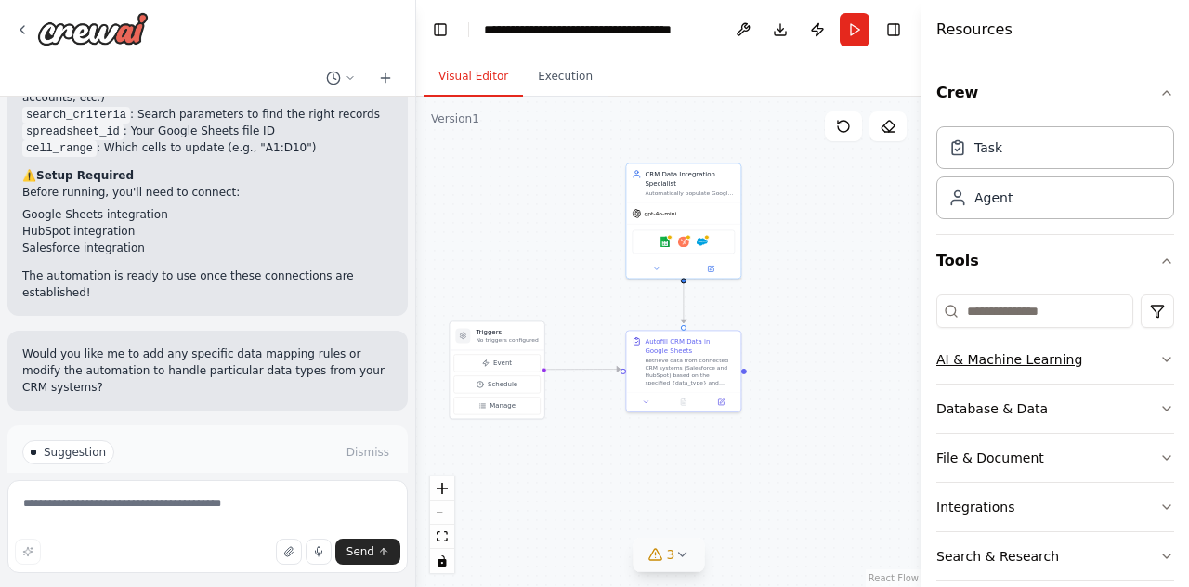
click at [1160, 354] on icon "button" at bounding box center [1167, 359] width 15 height 15
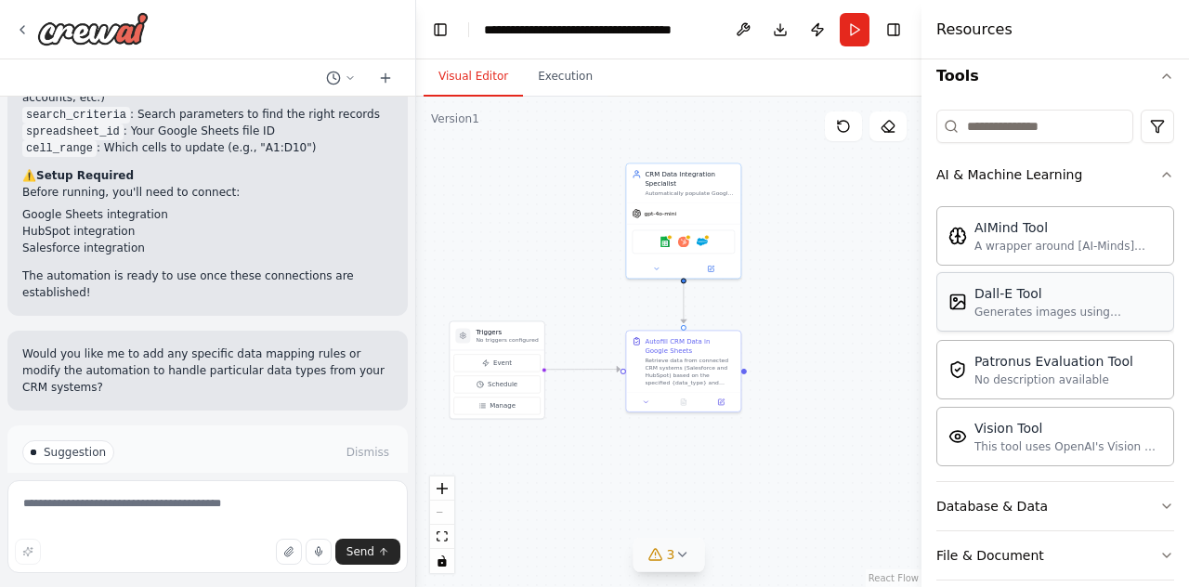
scroll to position [186, 0]
click at [1143, 179] on button "AI & Machine Learning" at bounding box center [1056, 174] width 238 height 48
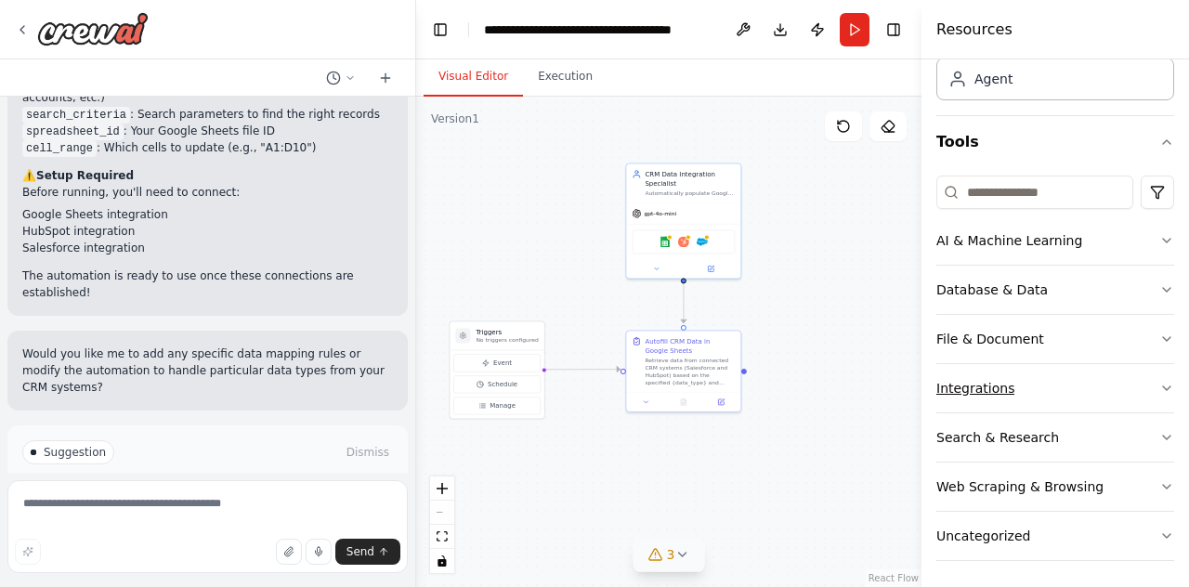
click at [1012, 386] on button "Integrations" at bounding box center [1056, 388] width 238 height 48
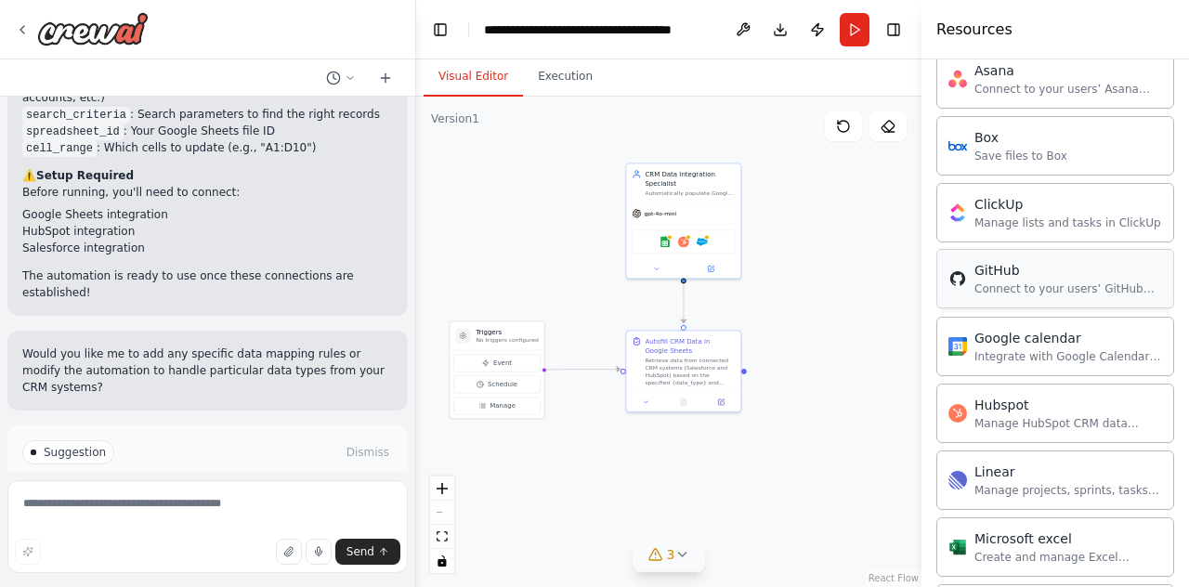
scroll to position [491, 0]
drag, startPoint x: 790, startPoint y: 261, endPoint x: 790, endPoint y: 227, distance: 34.4
click at [790, 227] on div ".deletable-edge-delete-btn { width: 20px; height: 20px; border: 0px solid #ffff…" at bounding box center [668, 342] width 505 height 491
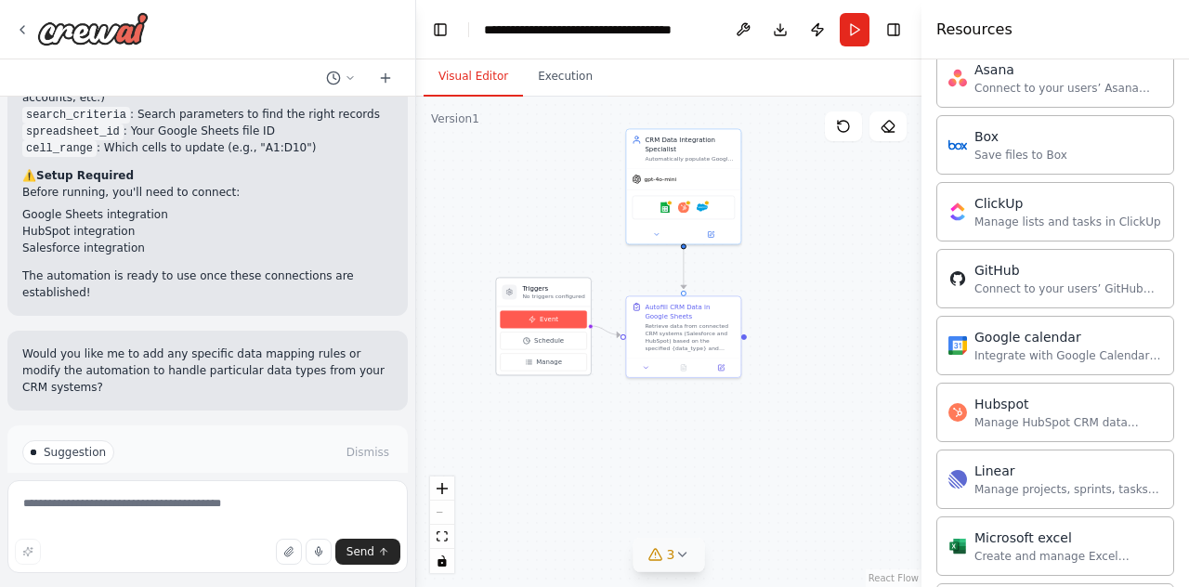
drag, startPoint x: 497, startPoint y: 333, endPoint x: 546, endPoint y: 326, distance: 49.7
click at [546, 326] on button "Event" at bounding box center [543, 319] width 86 height 18
drag, startPoint x: 559, startPoint y: 289, endPoint x: 550, endPoint y: 300, distance: 14.5
click at [550, 300] on h3 "Triggers" at bounding box center [544, 297] width 62 height 9
drag, startPoint x: 544, startPoint y: 299, endPoint x: 502, endPoint y: 406, distance: 115.1
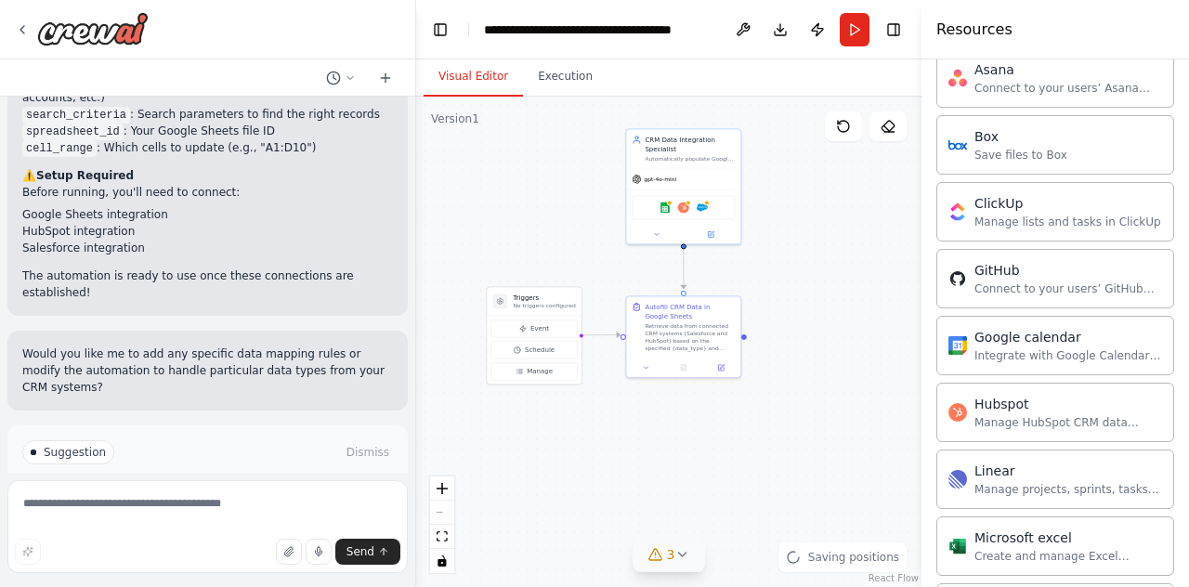
click at [496, 404] on div ".deletable-edge-delete-btn { width: 20px; height: 20px; border: 0px solid #ffff…" at bounding box center [668, 342] width 505 height 491
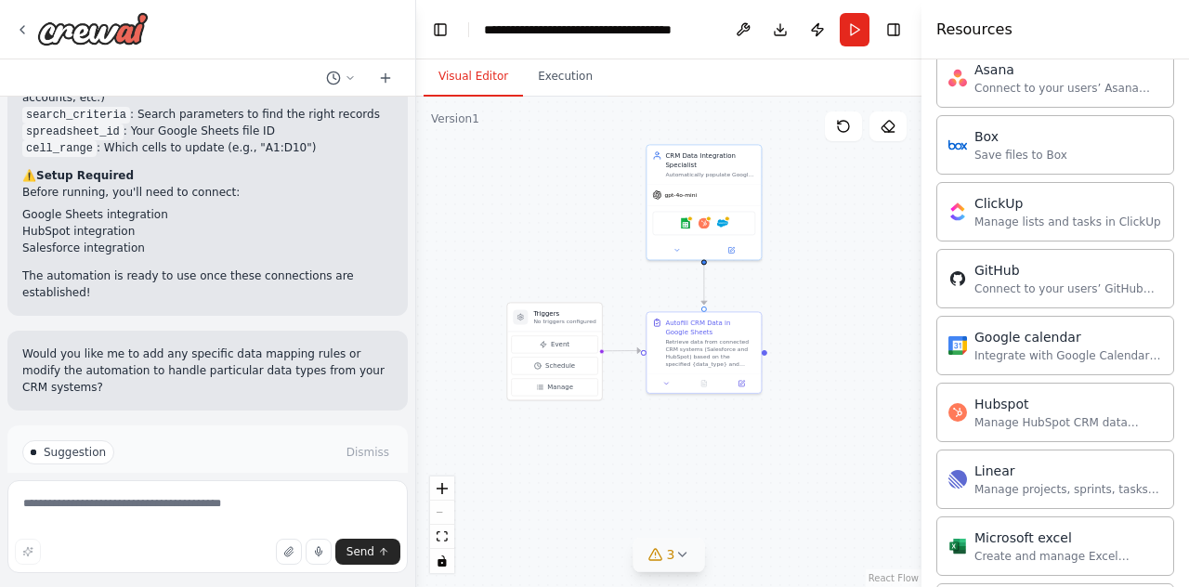
drag, startPoint x: 788, startPoint y: 439, endPoint x: 817, endPoint y: 460, distance: 35.3
click at [822, 473] on div ".deletable-edge-delete-btn { width: 20px; height: 20px; border: 0px solid #ffff…" at bounding box center [668, 342] width 505 height 491
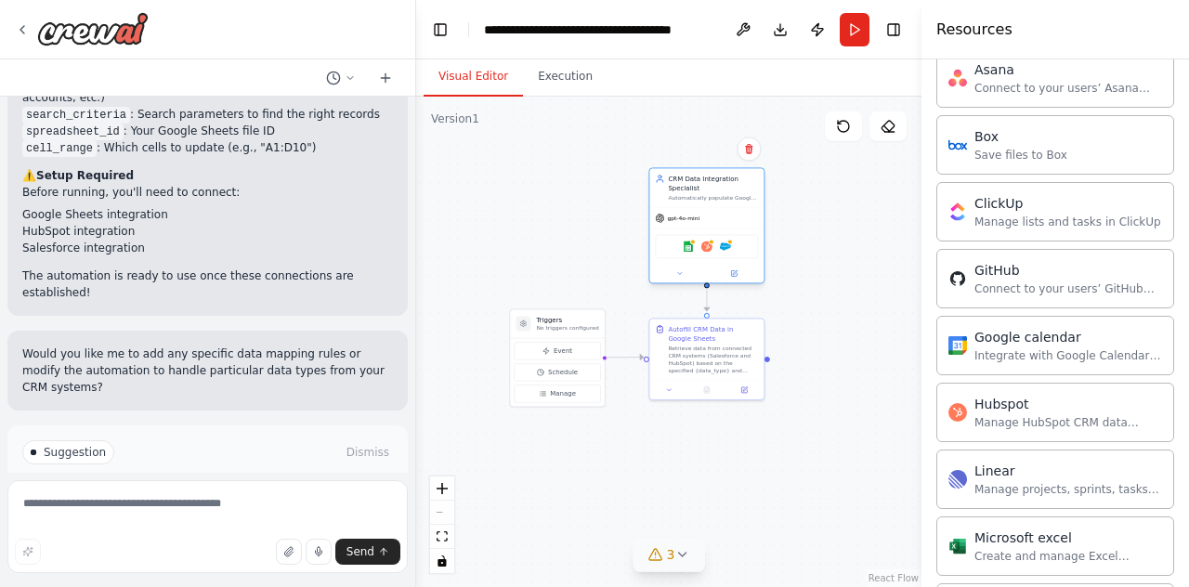
drag, startPoint x: 721, startPoint y: 175, endPoint x: 717, endPoint y: 196, distance: 21.7
click at [717, 196] on div "CRM Data Integration Specialist Automatically populate Google Sheets with data …" at bounding box center [713, 188] width 90 height 28
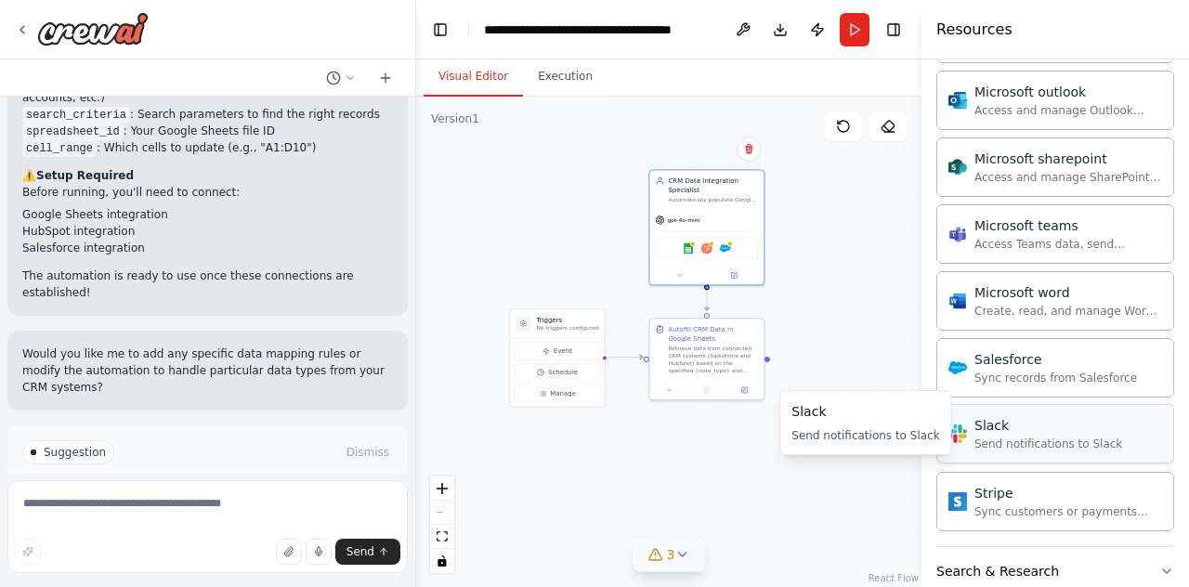
scroll to position [1194, 0]
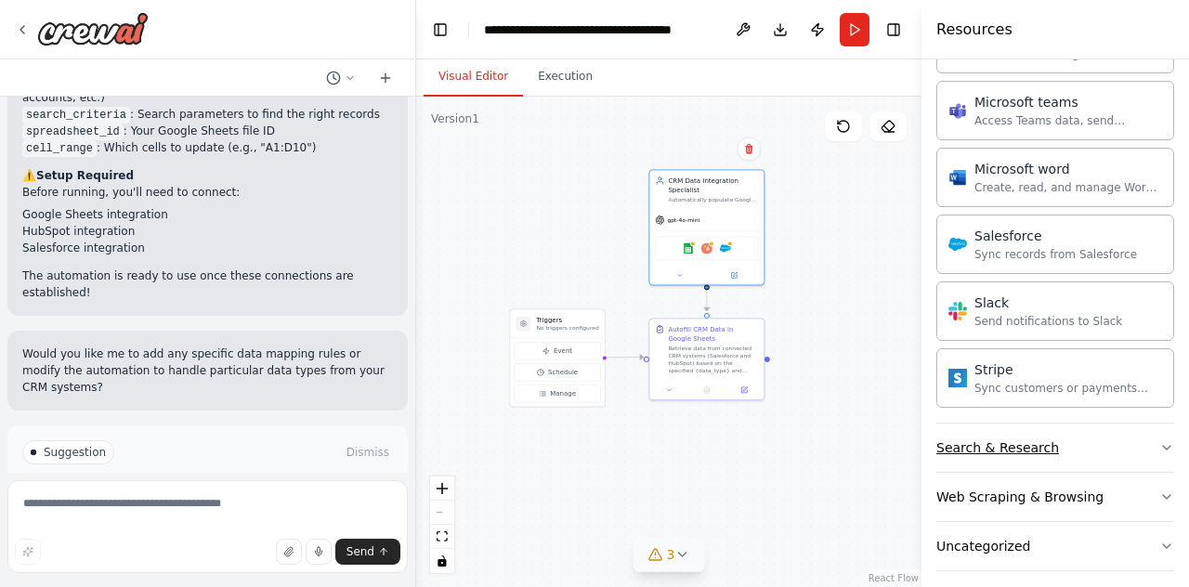
click at [1163, 446] on icon "button" at bounding box center [1166, 448] width 7 height 4
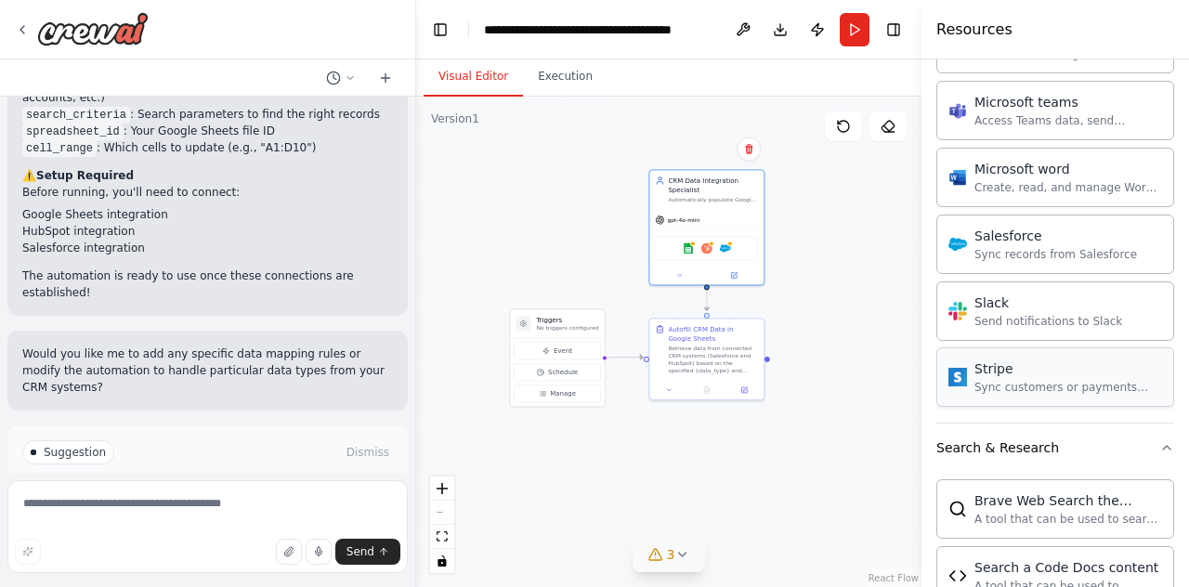
scroll to position [1442, 0]
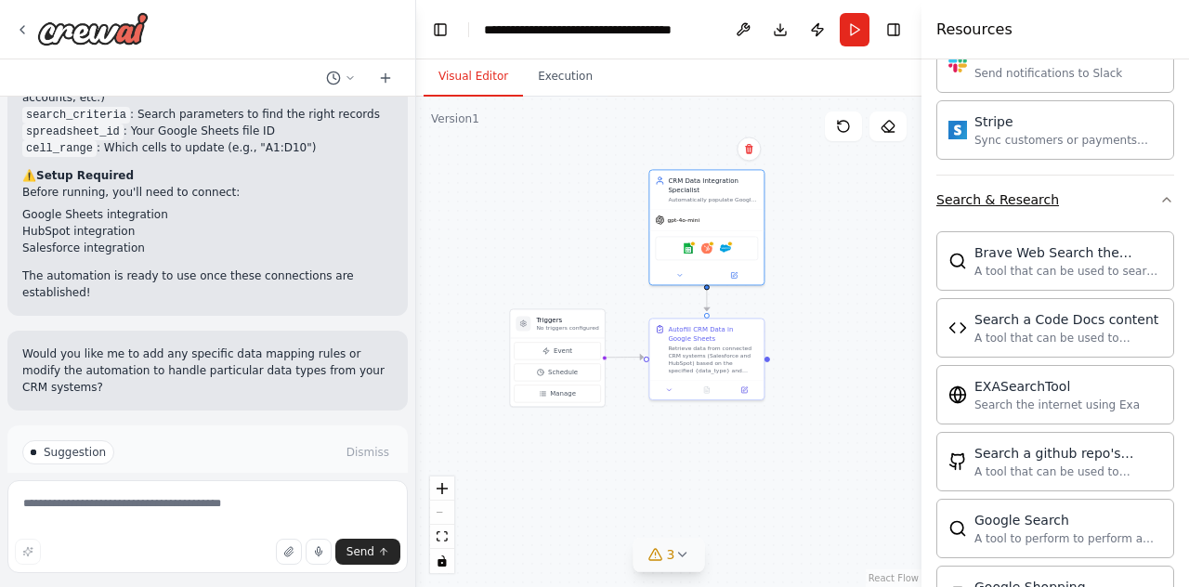
click at [1049, 179] on button "Search & Research" at bounding box center [1056, 200] width 238 height 48
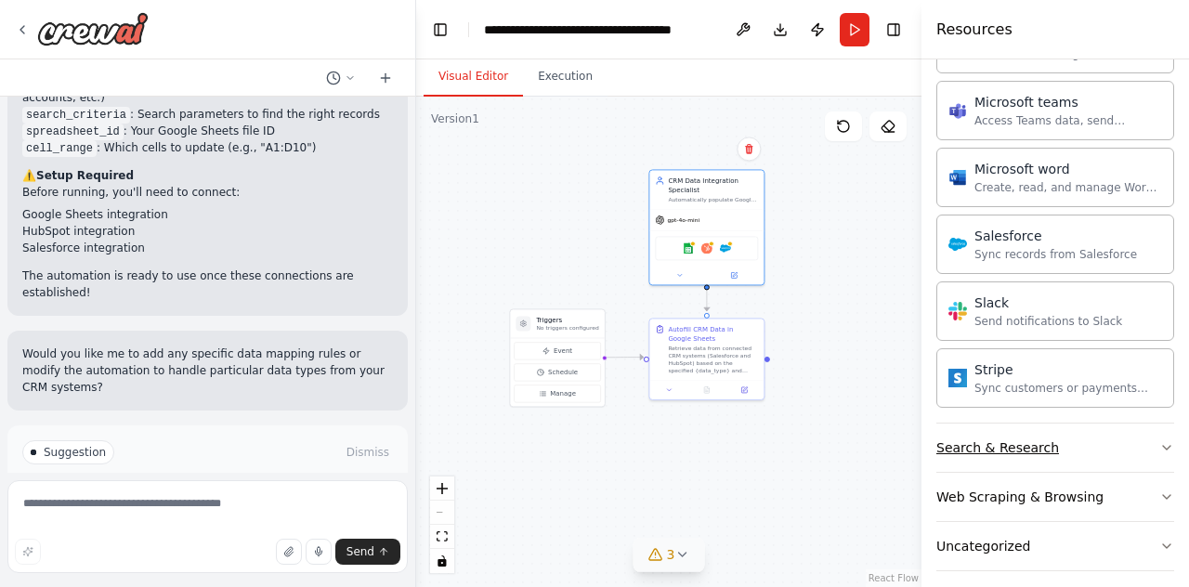
scroll to position [1194, 0]
click at [1111, 479] on button "Web Scraping & Browsing" at bounding box center [1056, 497] width 238 height 48
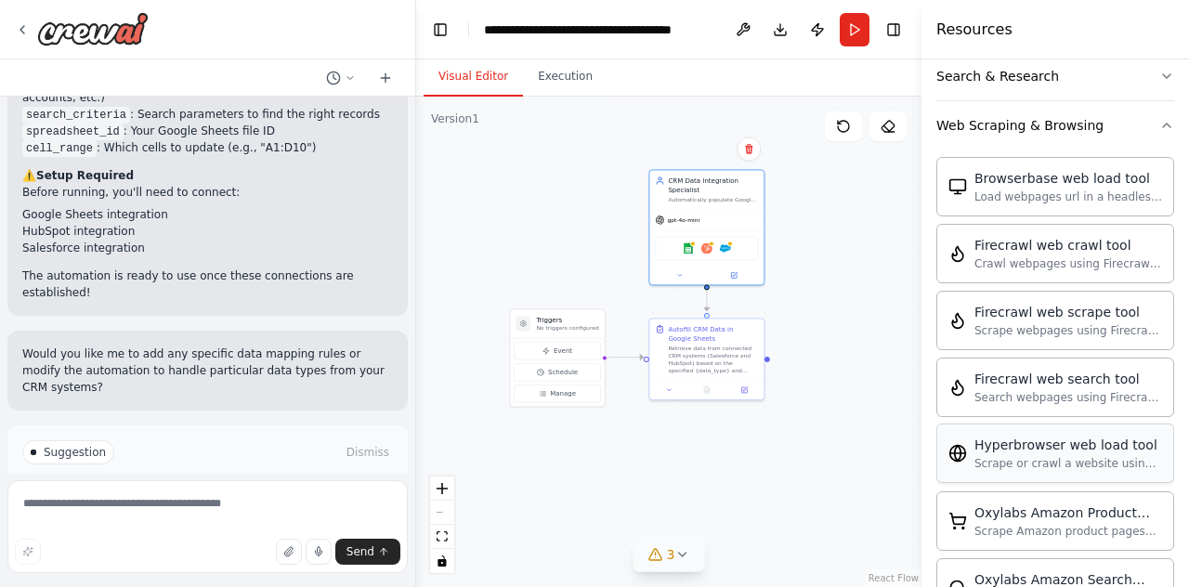
scroll to position [1380, 0]
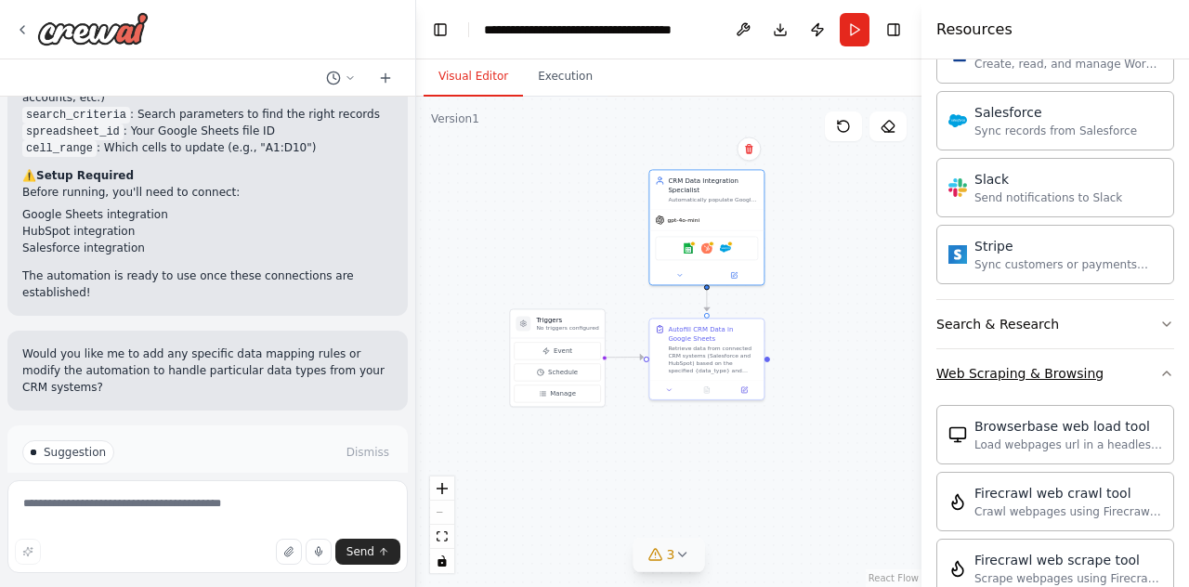
click at [1059, 364] on div "Web Scraping & Browsing" at bounding box center [1020, 373] width 167 height 19
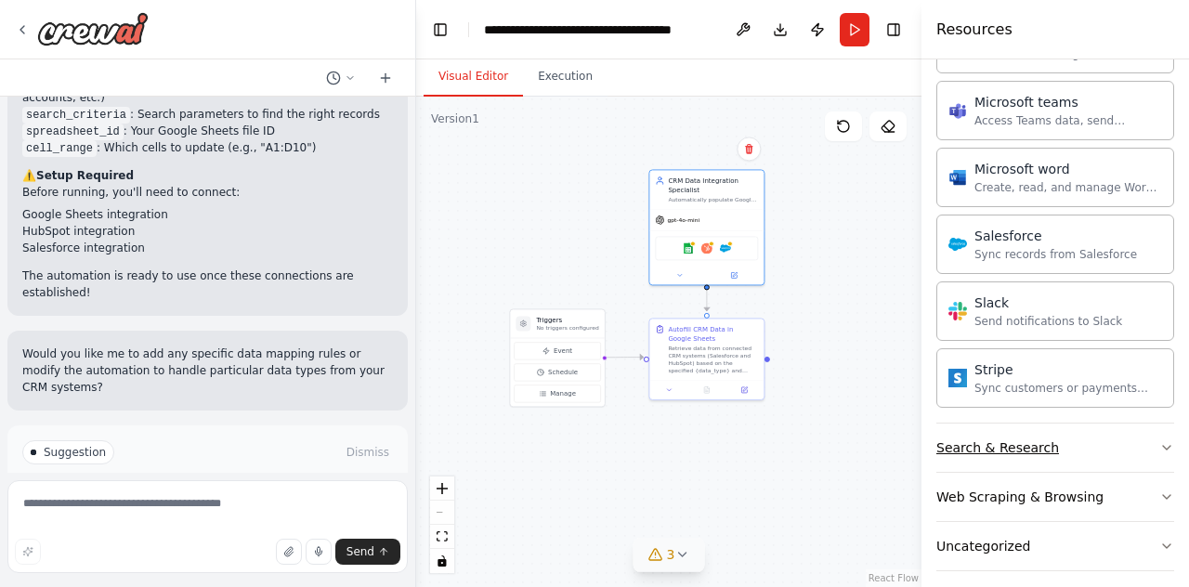
click at [1064, 451] on button "Search & Research" at bounding box center [1056, 448] width 238 height 48
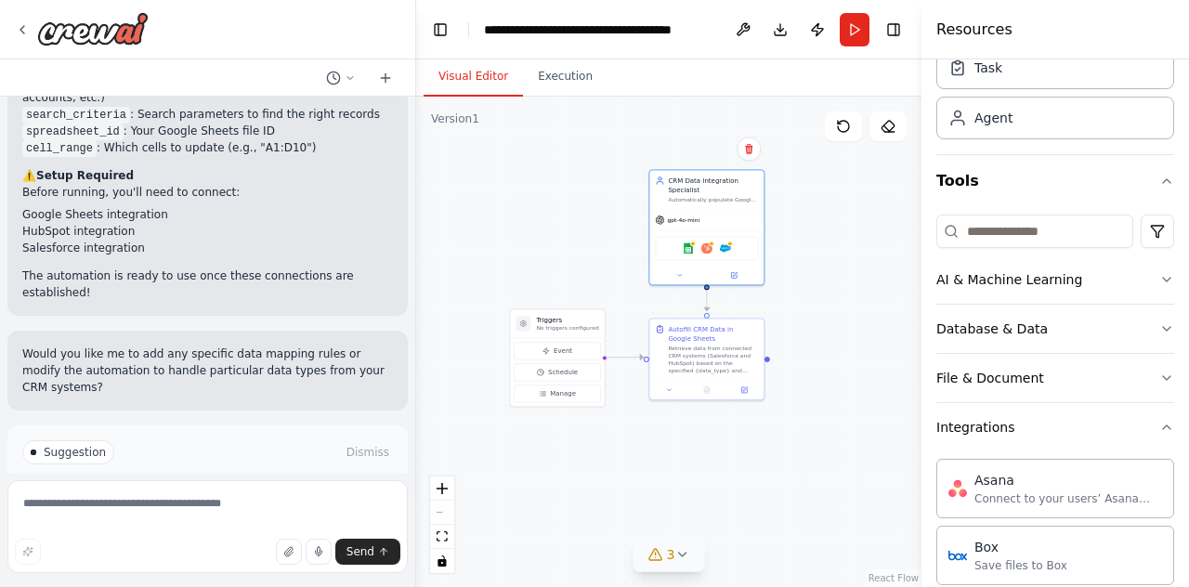
scroll to position [186, 0]
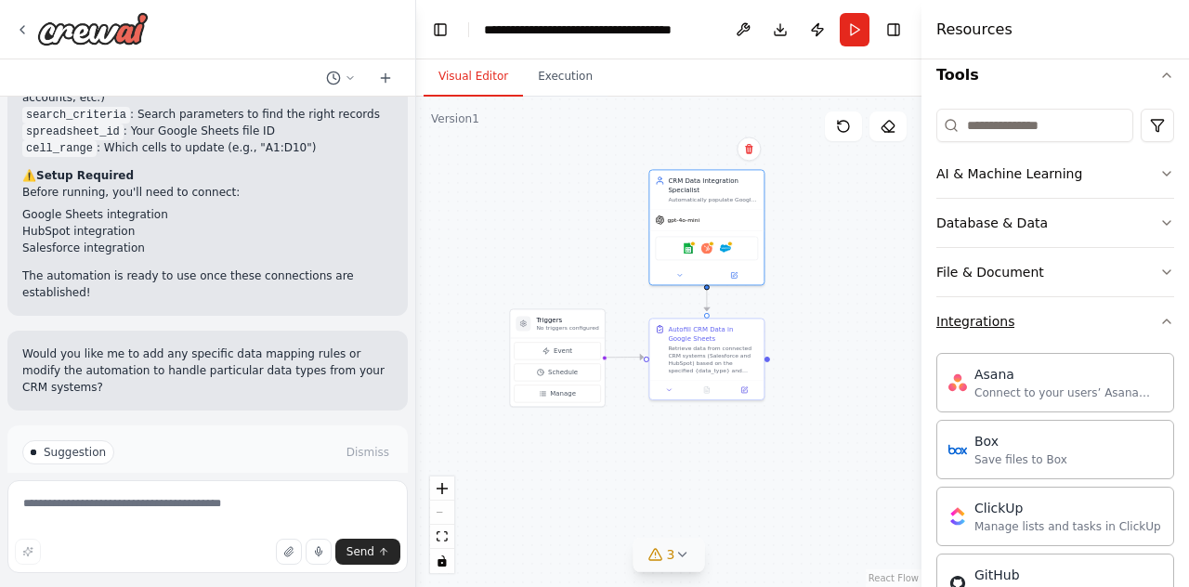
click at [1045, 322] on button "Integrations" at bounding box center [1056, 321] width 238 height 48
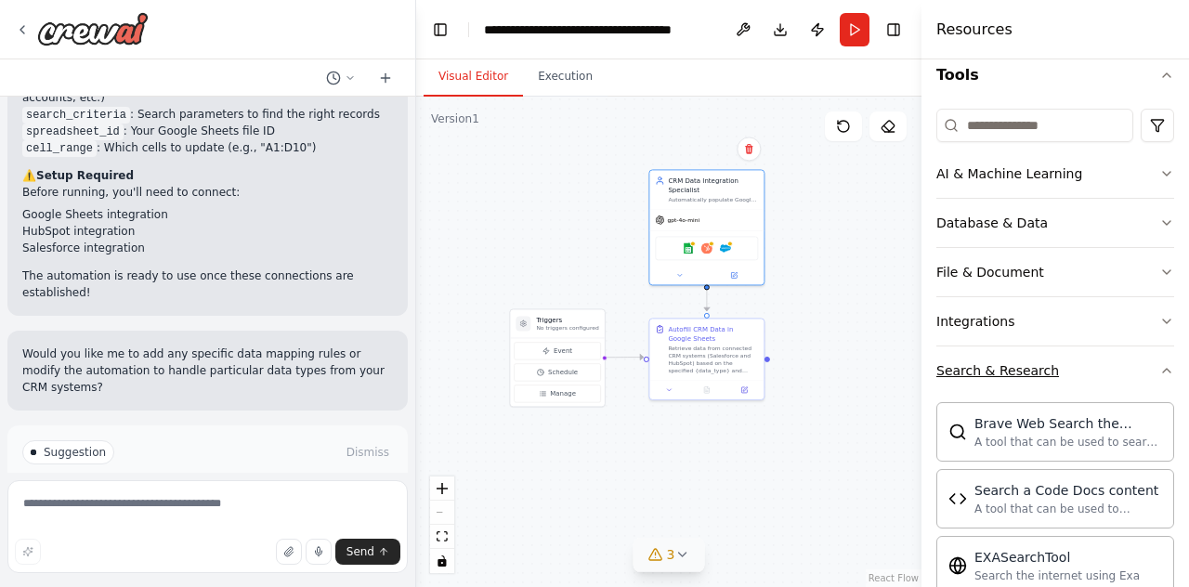
click at [1065, 367] on button "Search & Research" at bounding box center [1056, 371] width 238 height 48
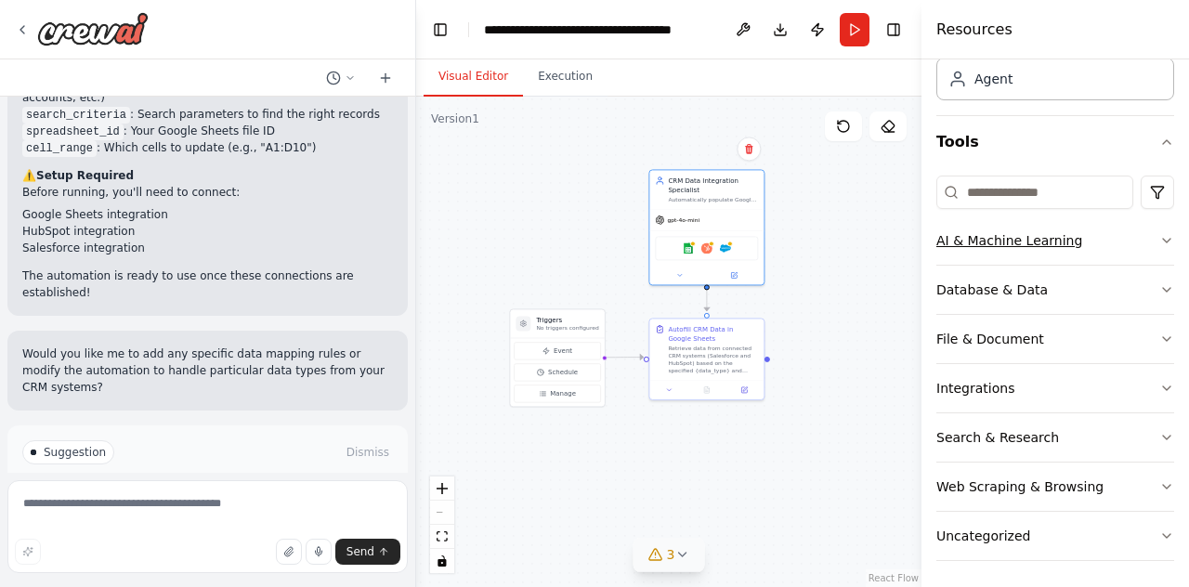
click at [1051, 238] on div "AI & Machine Learning" at bounding box center [1010, 240] width 146 height 19
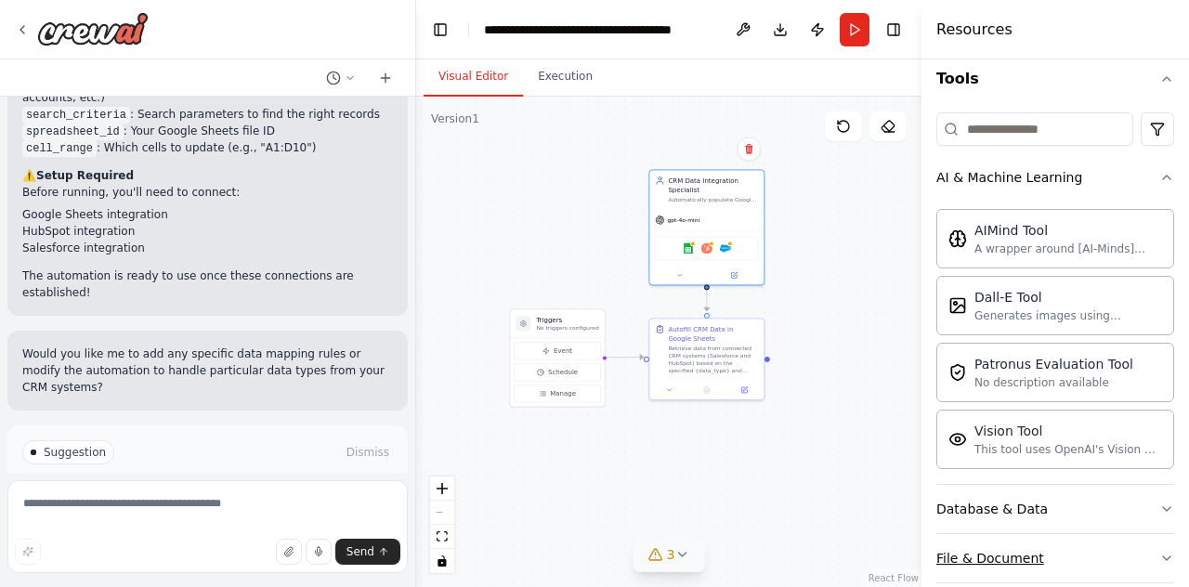
scroll to position [243, 0]
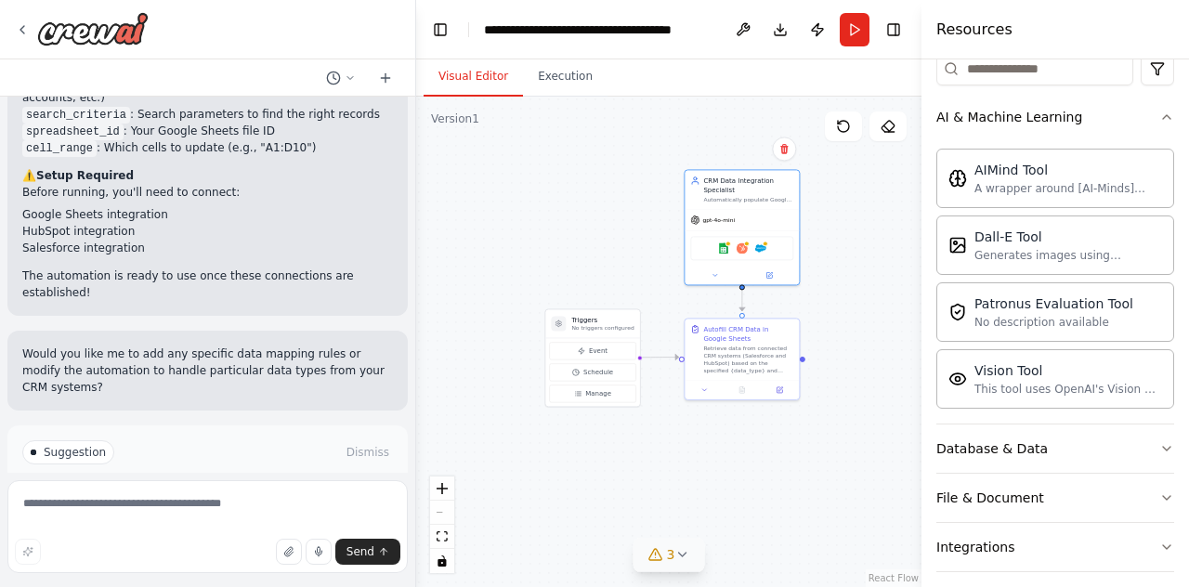
drag, startPoint x: 551, startPoint y: 200, endPoint x: 606, endPoint y: 200, distance: 54.8
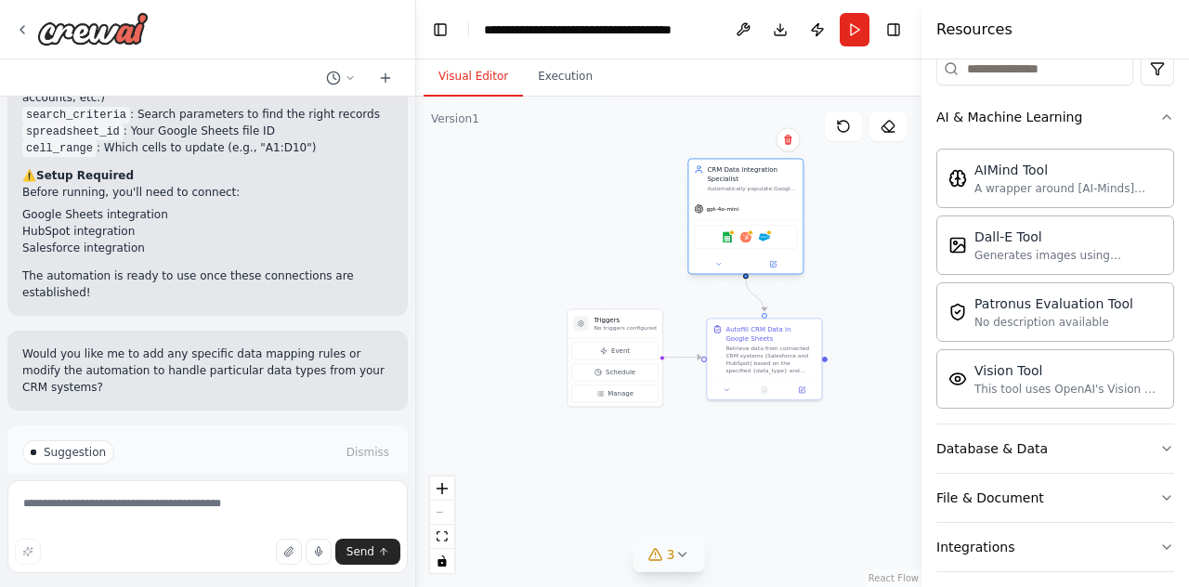
drag, startPoint x: 764, startPoint y: 197, endPoint x: 786, endPoint y: 160, distance: 43.3
click at [755, 189] on div "Automatically populate Google Sheets with data from CRM systems like Salesforce…" at bounding box center [752, 188] width 90 height 7
click at [797, 138] on icon at bounding box center [796, 140] width 7 height 10
click at [730, 144] on button "Confirm" at bounding box center [745, 139] width 66 height 22
drag, startPoint x: 853, startPoint y: 297, endPoint x: 831, endPoint y: 313, distance: 27.3
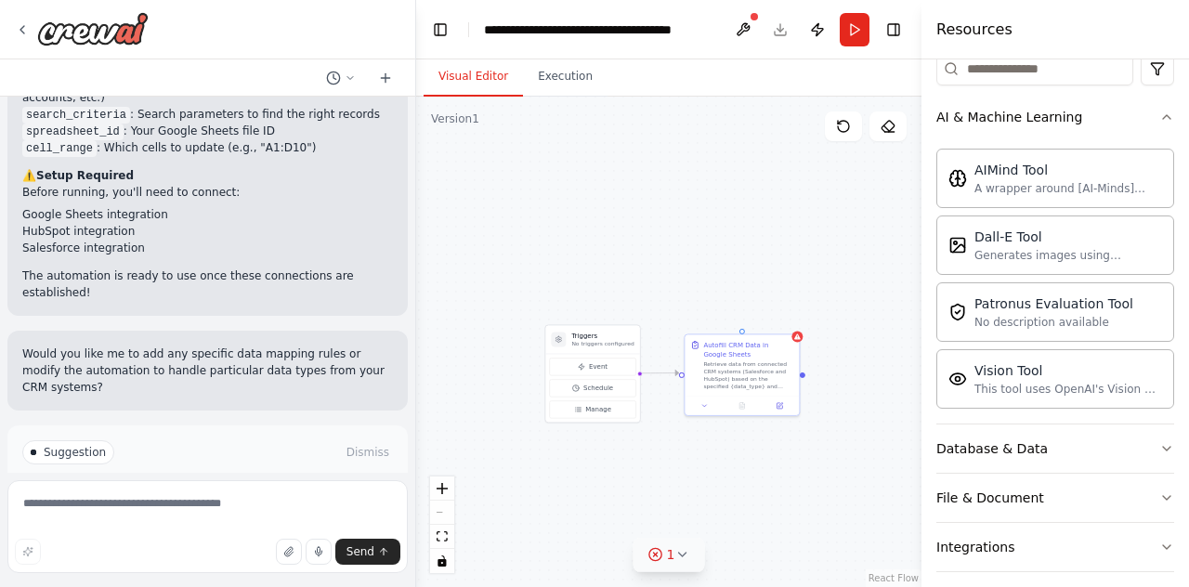
drag, startPoint x: 718, startPoint y: 438, endPoint x: 715, endPoint y: 413, distance: 24.3
click at [715, 413] on div "Triggers No triggers configured Event Schedule Manage Autofill CRM Data in Goog…" at bounding box center [668, 342] width 505 height 491
drag, startPoint x: 730, startPoint y: 291, endPoint x: 723, endPoint y: 197, distance: 94.1
click at [723, 197] on div "Triggers No triggers configured Event Schedule Manage Autofill CRM Data in Goog…" at bounding box center [668, 342] width 505 height 491
drag, startPoint x: 576, startPoint y: 295, endPoint x: 564, endPoint y: 298, distance: 12.6
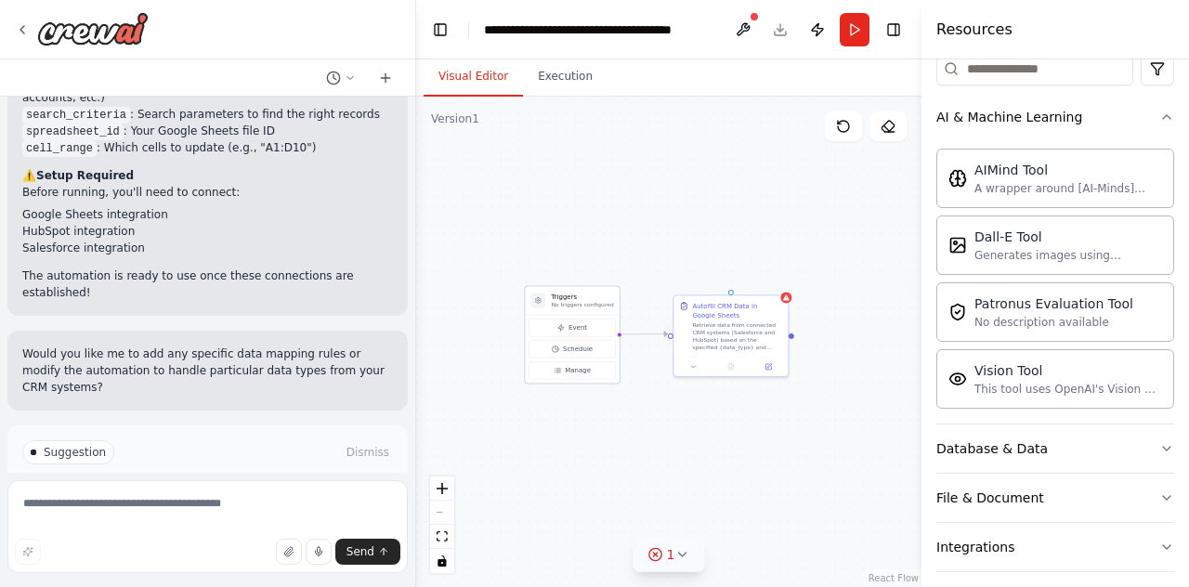
click at [564, 298] on h3 "Triggers" at bounding box center [582, 296] width 62 height 9
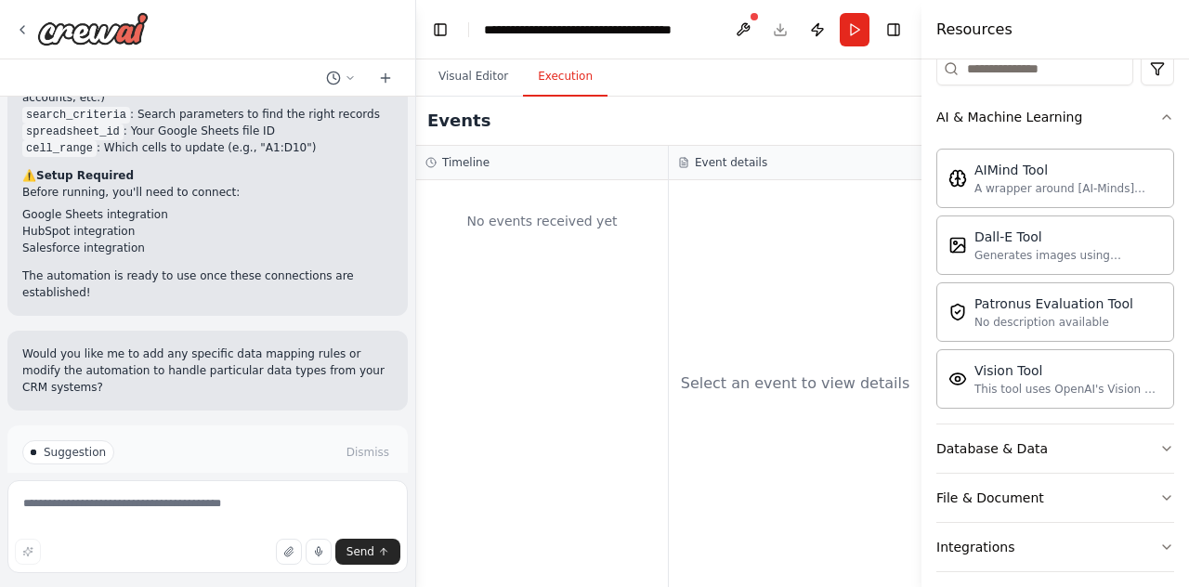
click at [565, 83] on button "Execution" at bounding box center [565, 77] width 85 height 39
click at [484, 64] on button "Visual Editor" at bounding box center [473, 77] width 99 height 39
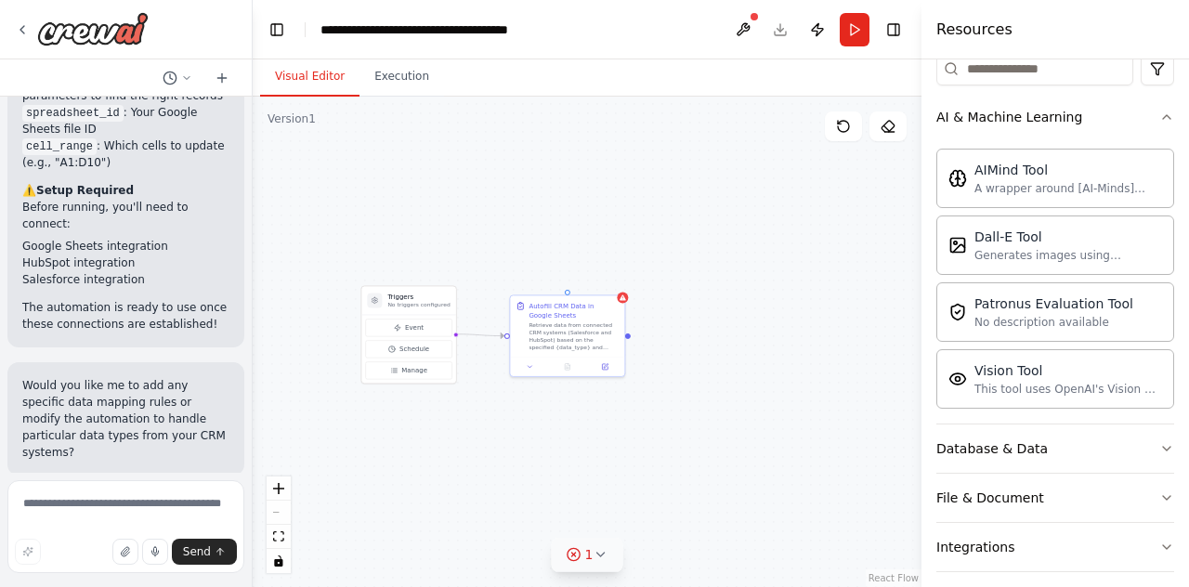
scroll to position [1957, 0]
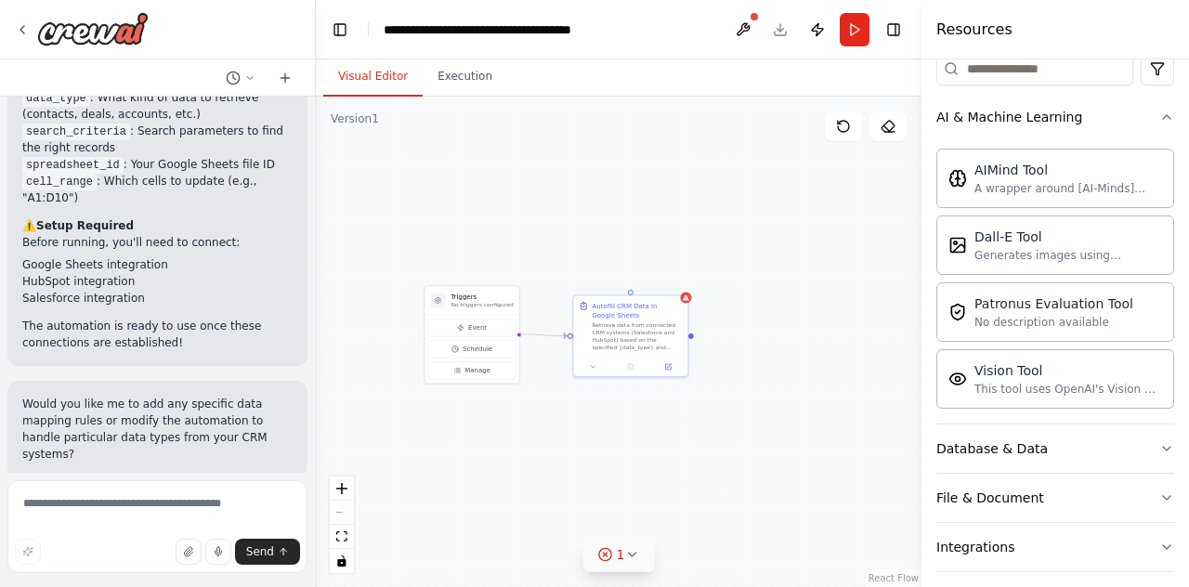
drag, startPoint x: 414, startPoint y: 178, endPoint x: 316, endPoint y: 182, distance: 98.6
click at [316, 182] on div "build me an agent that can autofill cells in a google sheets file, that integra…" at bounding box center [594, 293] width 1189 height 587
drag, startPoint x: 585, startPoint y: 431, endPoint x: 615, endPoint y: 431, distance: 29.7
click at [615, 431] on div "Triggers No triggers configured Event Schedule Manage Autofill CRM Data in Goog…" at bounding box center [619, 342] width 606 height 491
click at [530, 302] on p "No triggers configured" at bounding box center [519, 304] width 62 height 7
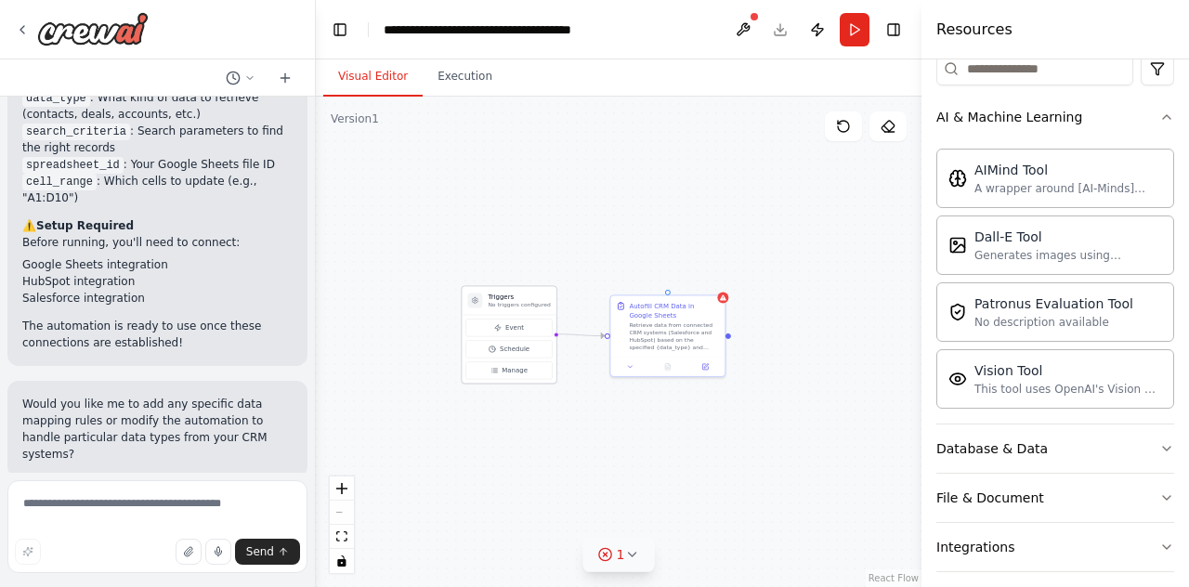
drag, startPoint x: 528, startPoint y: 302, endPoint x: 481, endPoint y: 319, distance: 49.4
click at [488, 308] on div "Triggers No triggers configured" at bounding box center [519, 300] width 62 height 17
click at [485, 309] on div "Triggers No triggers configured" at bounding box center [462, 319] width 94 height 29
click at [487, 313] on h3 "Triggers" at bounding box center [472, 314] width 62 height 9
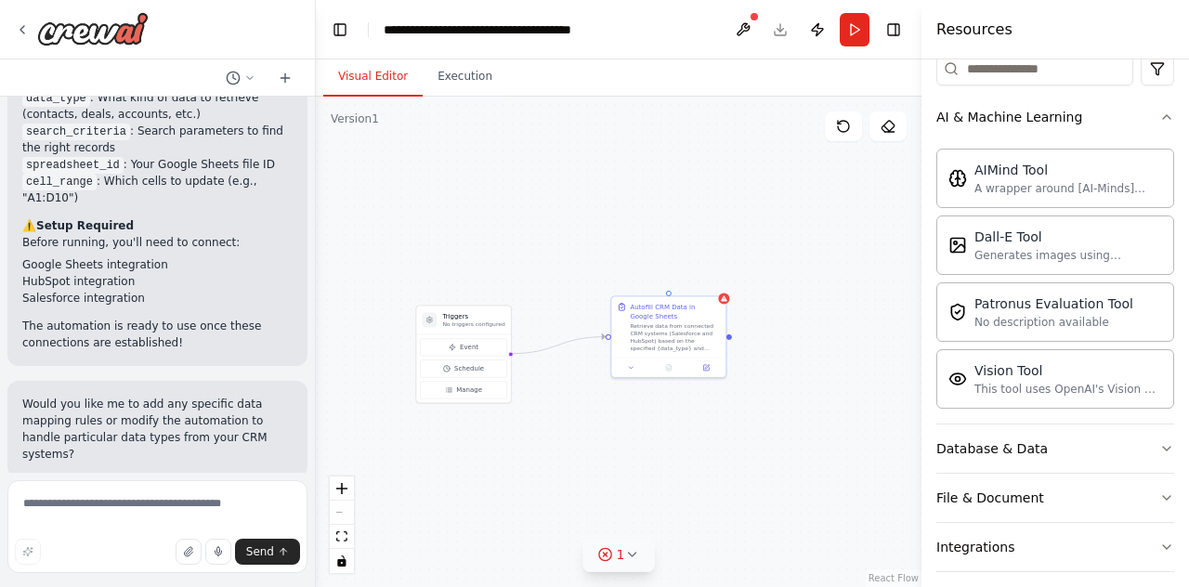
drag, startPoint x: 479, startPoint y: 321, endPoint x: 439, endPoint y: 266, distance: 68.6
click at [441, 266] on div "Triggers No triggers configured Event Schedule Manage Autofill CRM Data in Goog…" at bounding box center [619, 342] width 606 height 491
click at [440, 85] on button "Execution" at bounding box center [465, 77] width 85 height 39
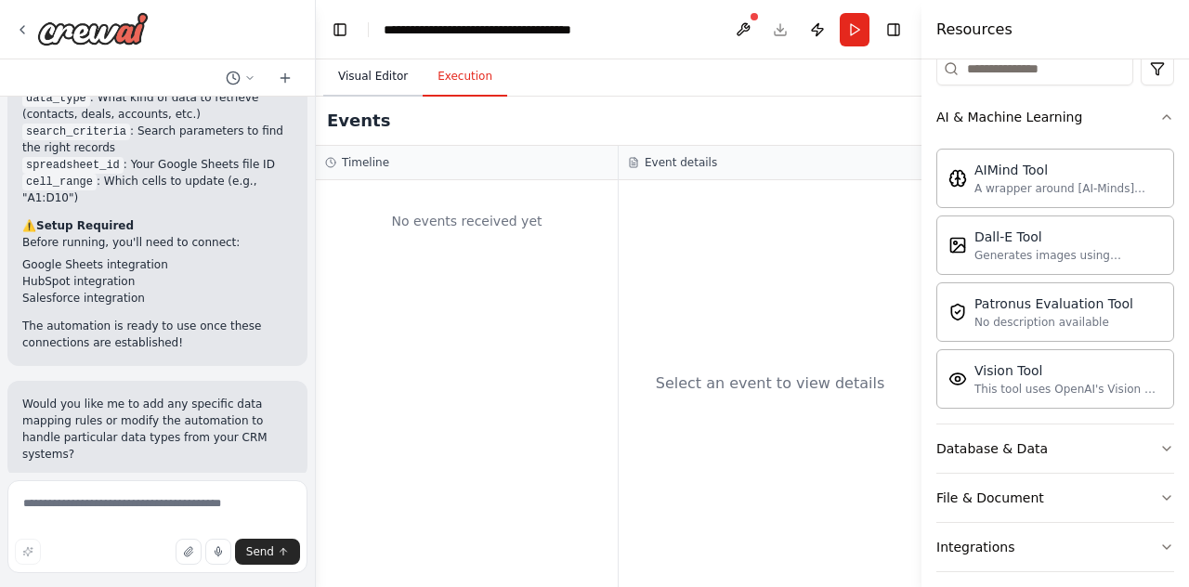
click at [380, 82] on button "Visual Editor" at bounding box center [372, 77] width 99 height 39
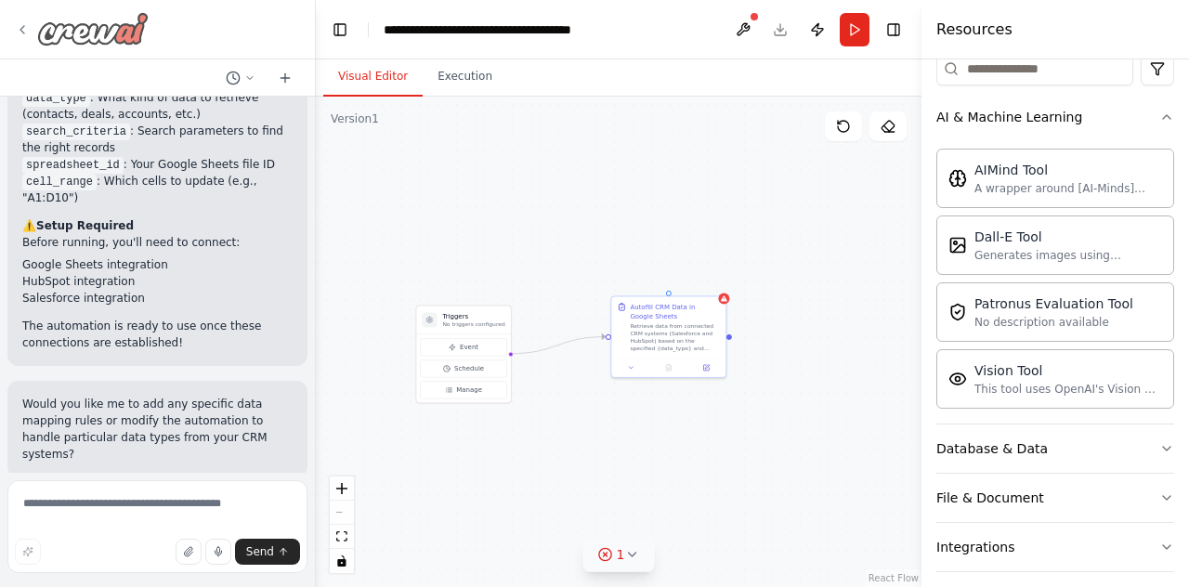
click at [128, 28] on img at bounding box center [92, 28] width 111 height 33
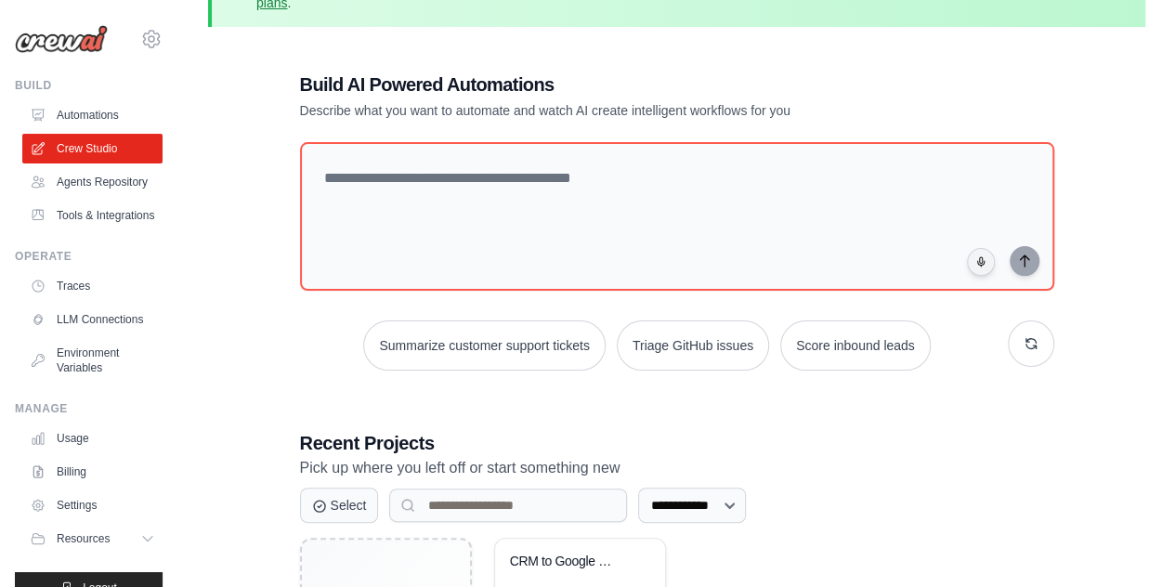
scroll to position [242, 0]
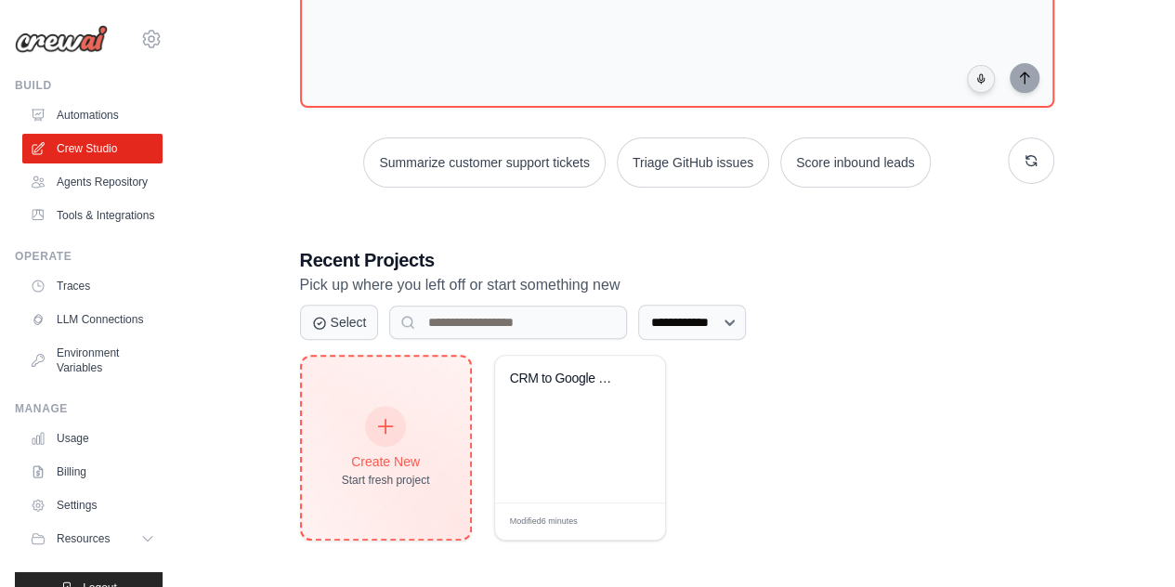
click at [399, 426] on div at bounding box center [385, 426] width 41 height 41
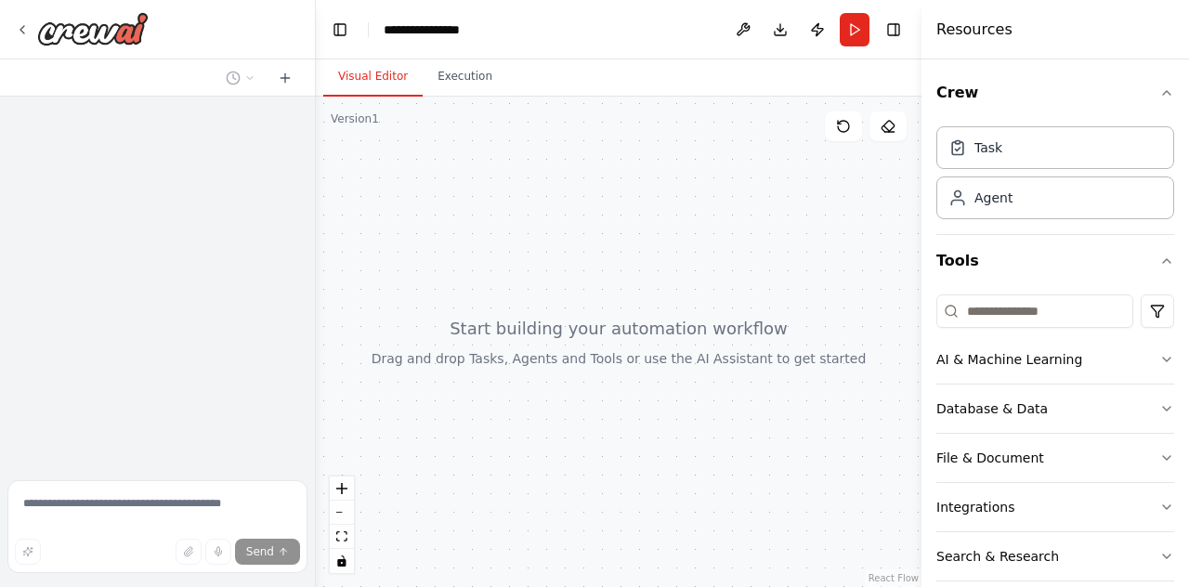
drag, startPoint x: 611, startPoint y: 311, endPoint x: 647, endPoint y: 311, distance: 35.3
click at [647, 311] on div at bounding box center [619, 342] width 606 height 491
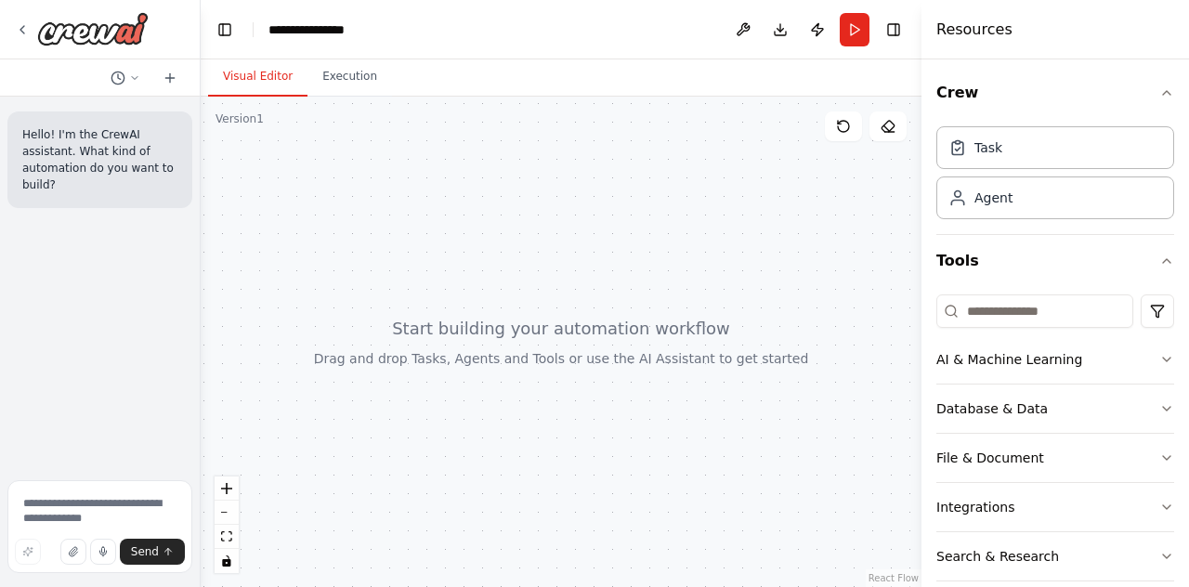
drag, startPoint x: 312, startPoint y: 195, endPoint x: 191, endPoint y: 191, distance: 120.8
click at [191, 191] on div "**********" at bounding box center [594, 293] width 1189 height 587
drag, startPoint x: 521, startPoint y: 241, endPoint x: 522, endPoint y: 252, distance: 11.2
click at [522, 252] on div at bounding box center [556, 342] width 730 height 491
drag, startPoint x: 559, startPoint y: 297, endPoint x: 564, endPoint y: 264, distance: 33.8
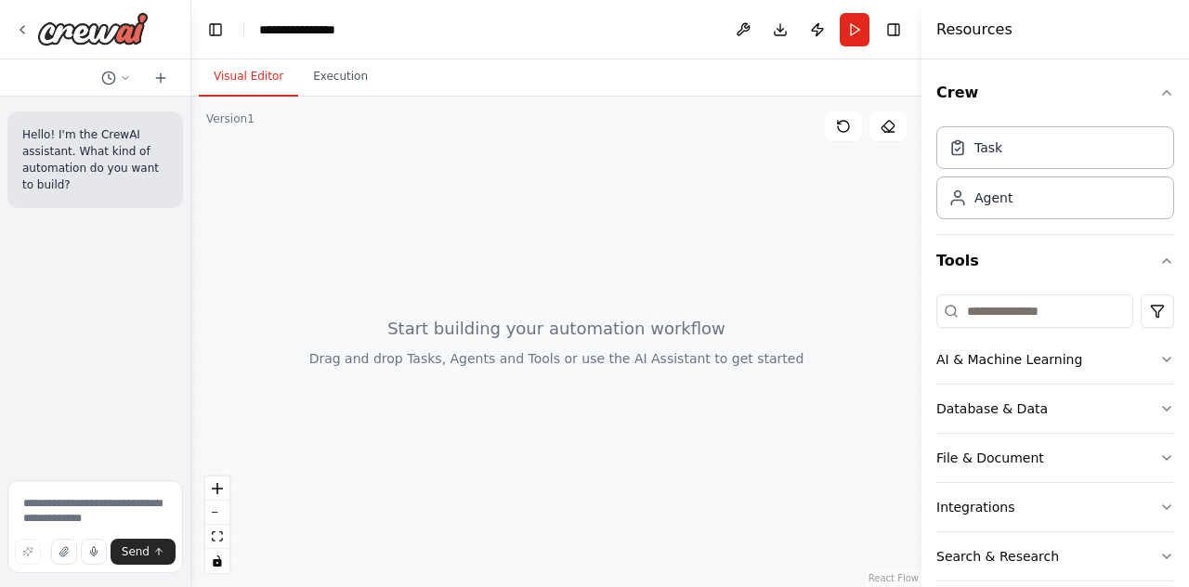
click at [564, 264] on div at bounding box center [556, 342] width 730 height 491
drag, startPoint x: 564, startPoint y: 264, endPoint x: 549, endPoint y: 288, distance: 28.4
click at [549, 288] on div at bounding box center [556, 342] width 730 height 491
click at [1016, 202] on div "Agent" at bounding box center [1056, 197] width 238 height 43
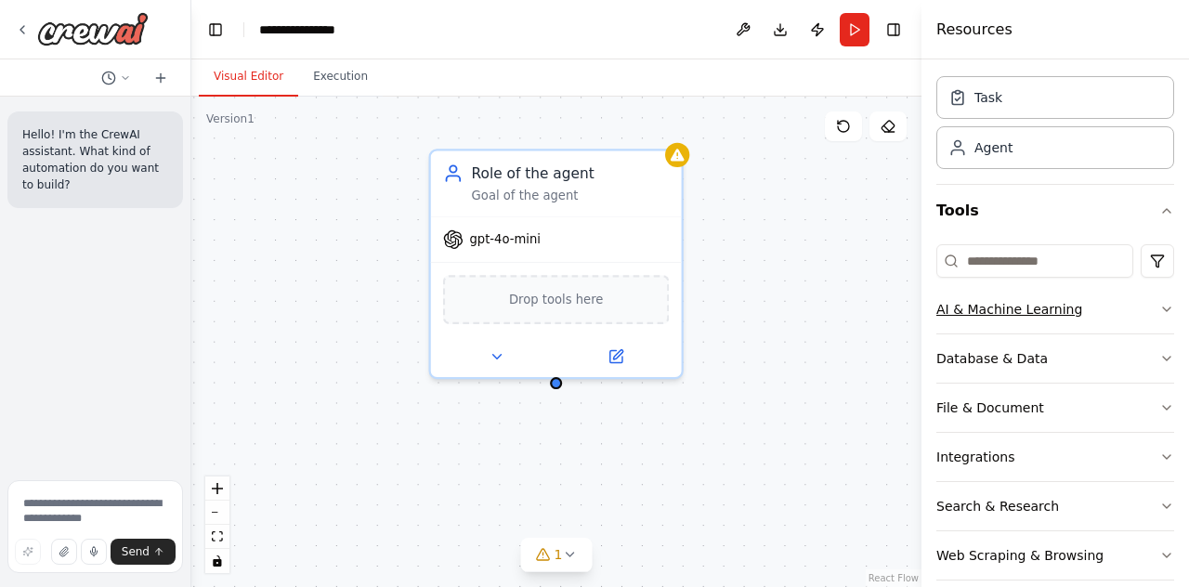
scroll to position [119, 0]
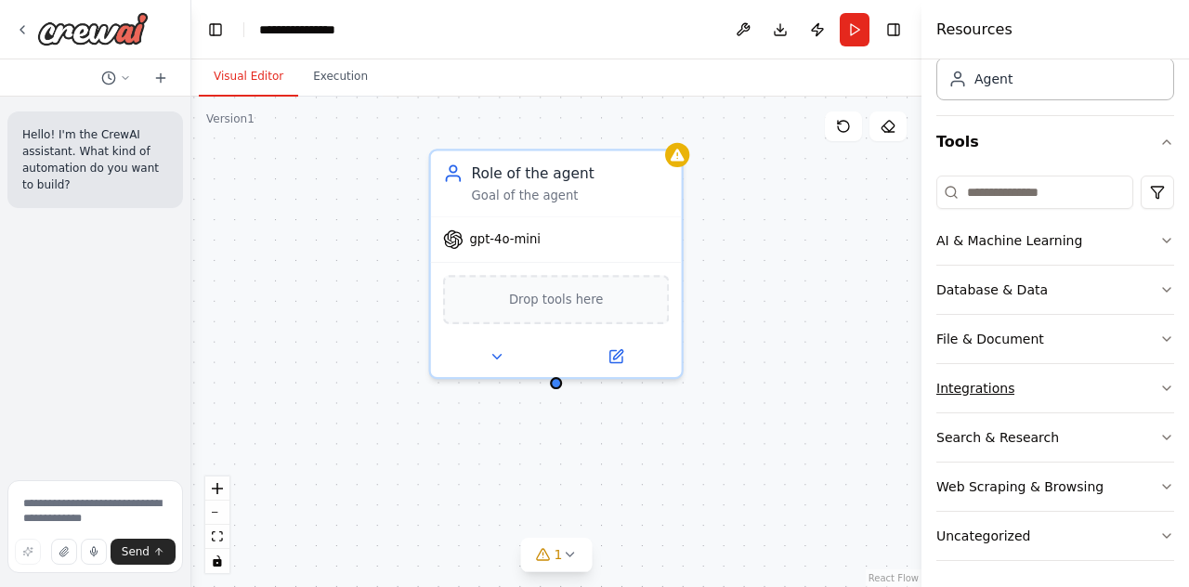
click at [1024, 387] on button "Integrations" at bounding box center [1056, 388] width 238 height 48
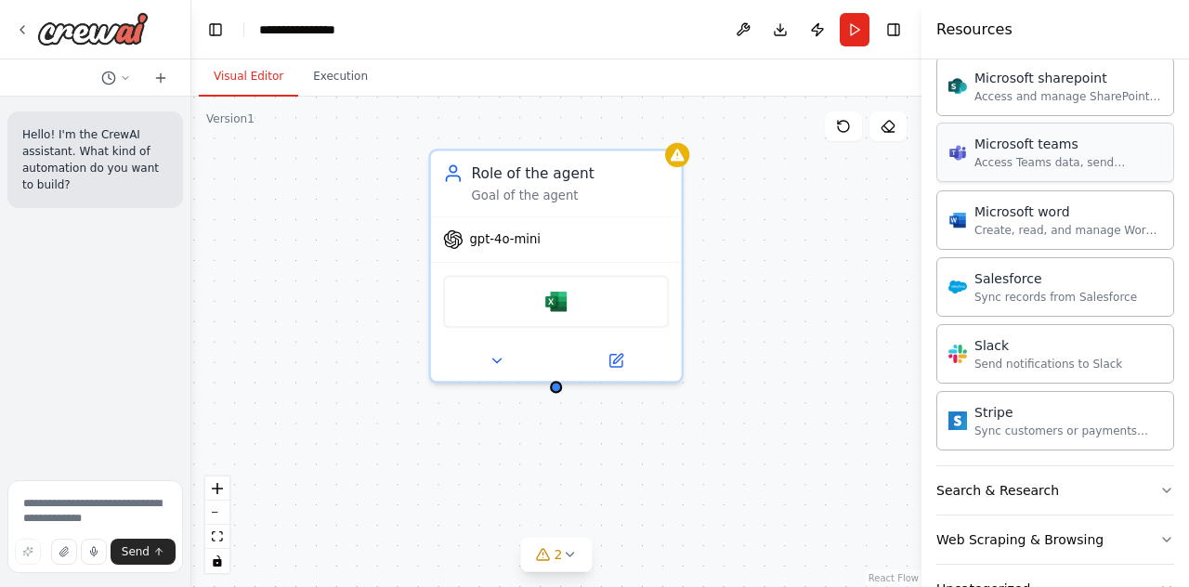
scroll to position [1194, 0]
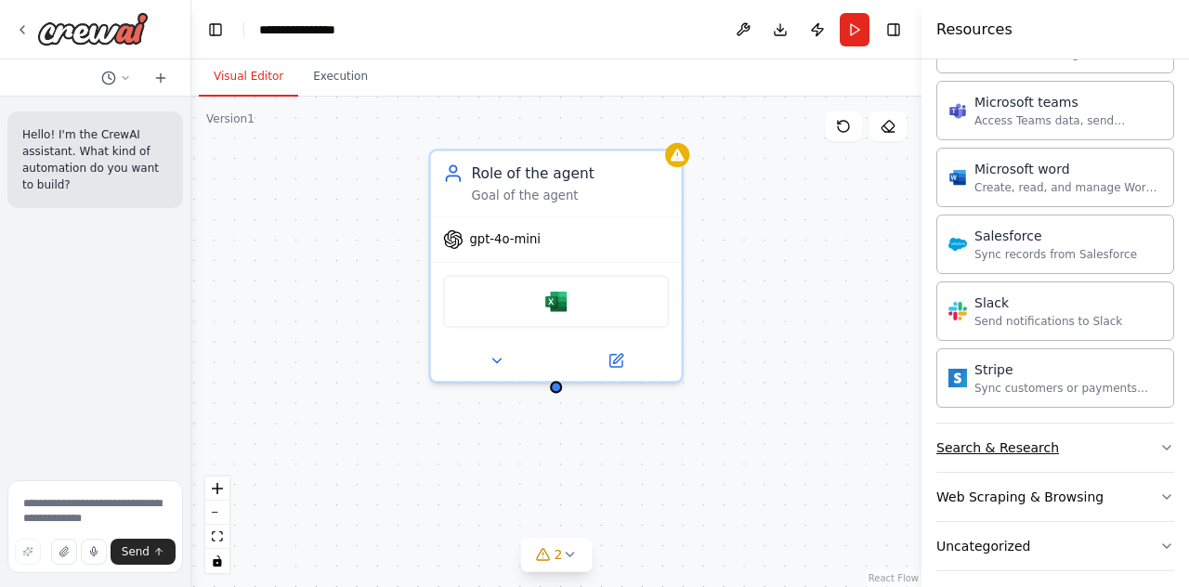
click at [1073, 430] on button "Search & Research" at bounding box center [1056, 448] width 238 height 48
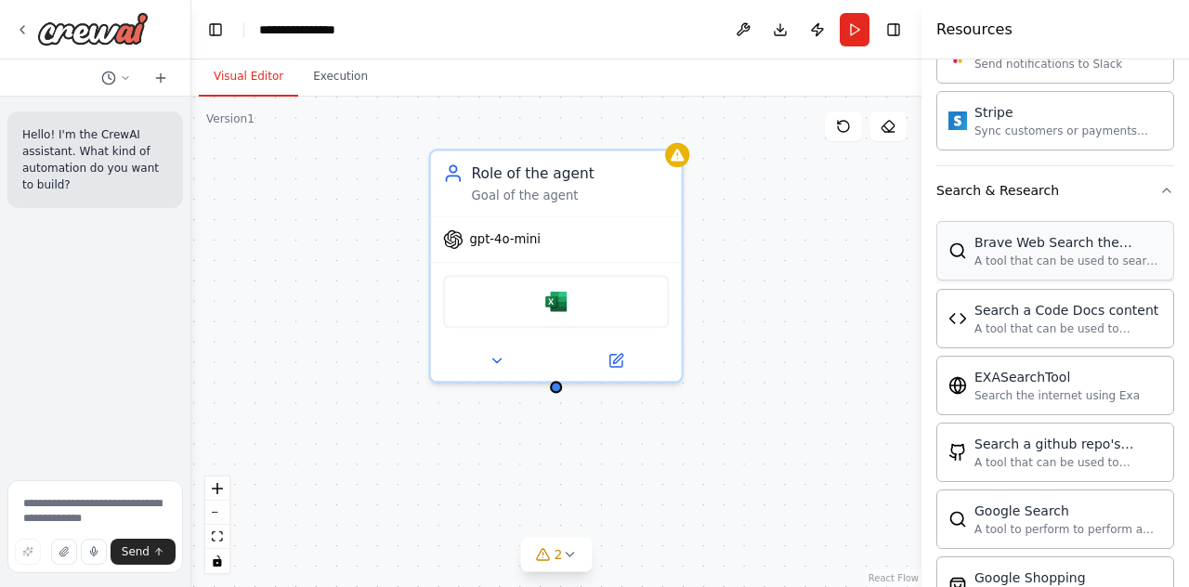
scroll to position [1442, 0]
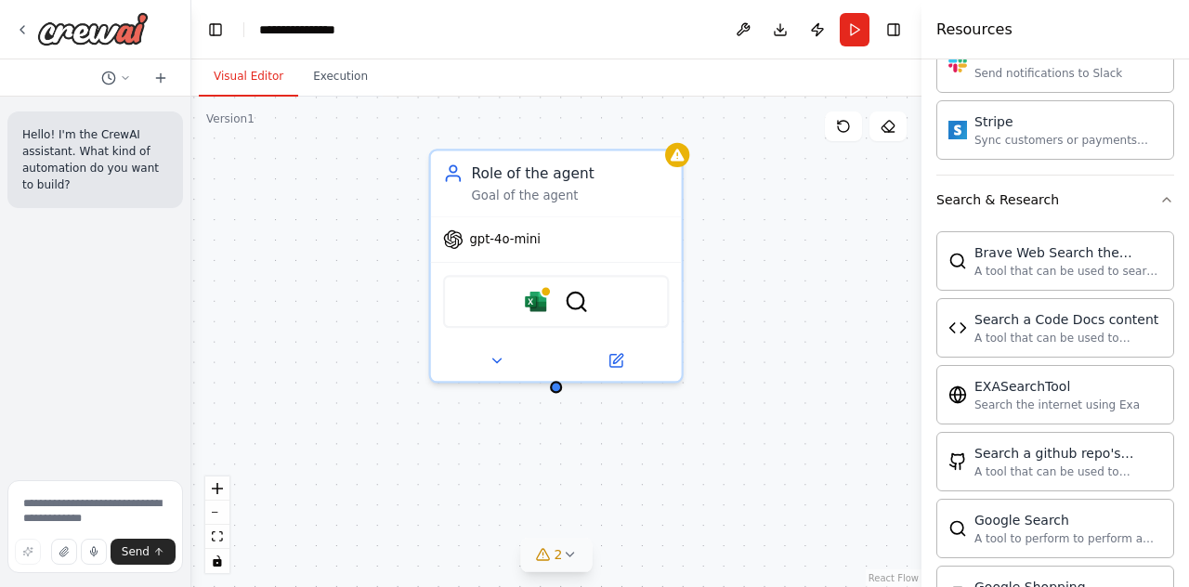
click at [570, 558] on icon at bounding box center [569, 554] width 15 height 15
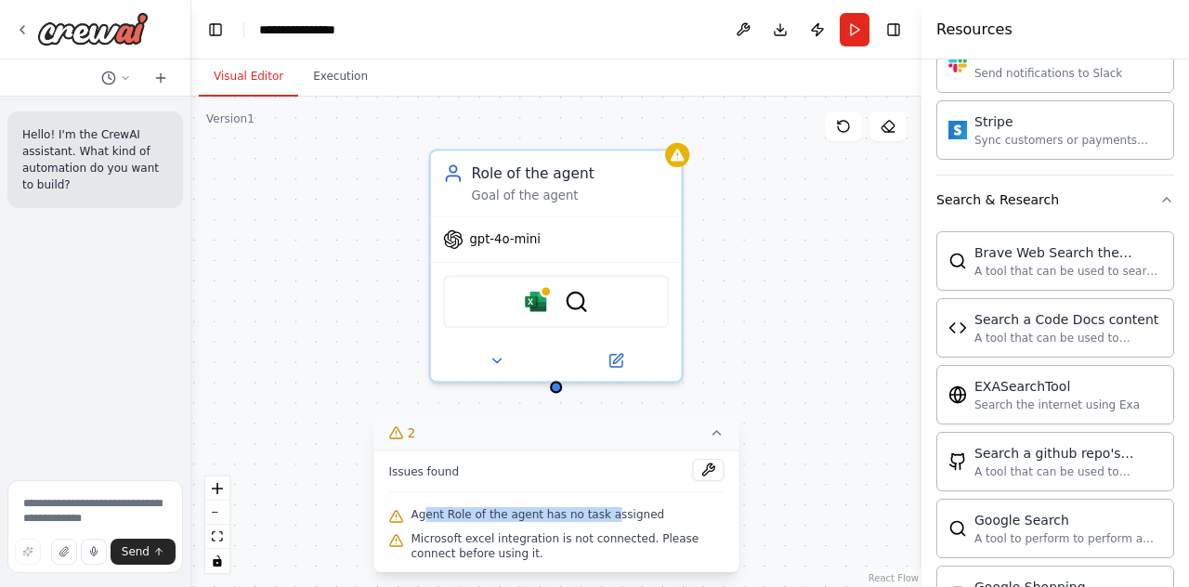
drag, startPoint x: 426, startPoint y: 514, endPoint x: 597, endPoint y: 514, distance: 171.0
click at [597, 514] on span "Agent Role of the agent has no task assigned" at bounding box center [539, 514] width 254 height 15
drag, startPoint x: 623, startPoint y: 514, endPoint x: 426, endPoint y: 519, distance: 197.1
click at [426, 519] on span "Agent Role of the agent has no task assigned" at bounding box center [539, 514] width 254 height 15
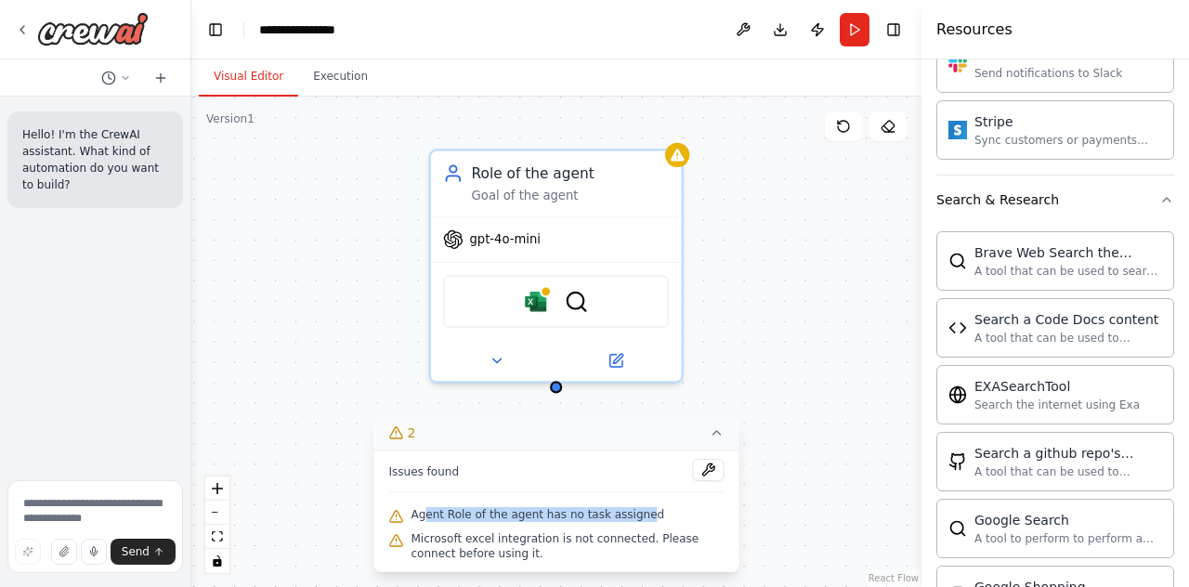
click at [426, 519] on span "Agent Role of the agent has no task assigned" at bounding box center [539, 514] width 254 height 15
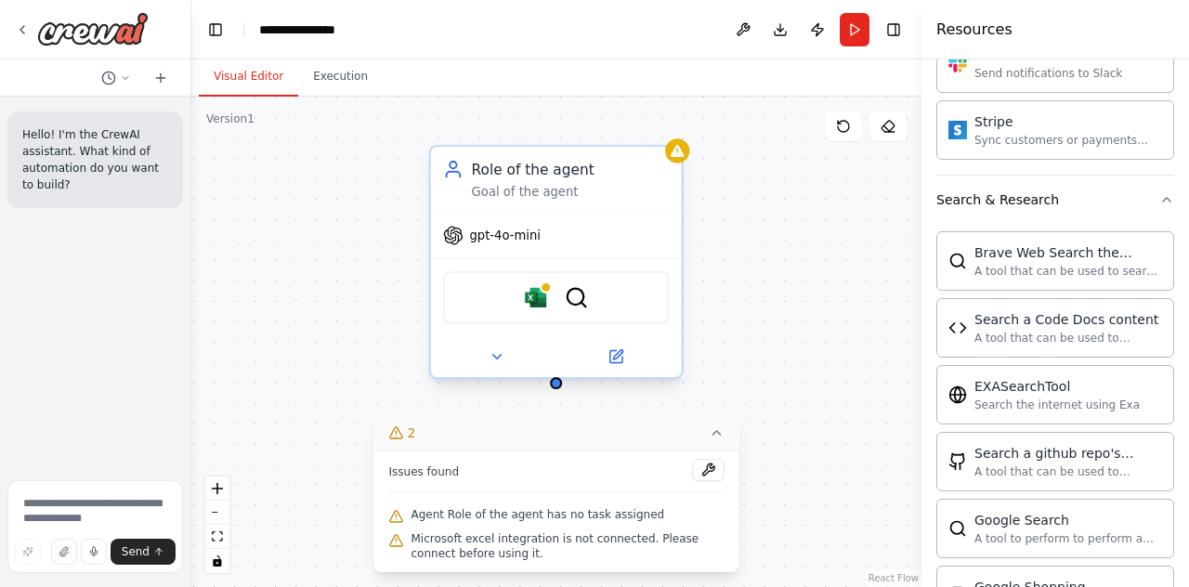
click at [540, 172] on div "Role of the agent" at bounding box center [571, 169] width 198 height 20
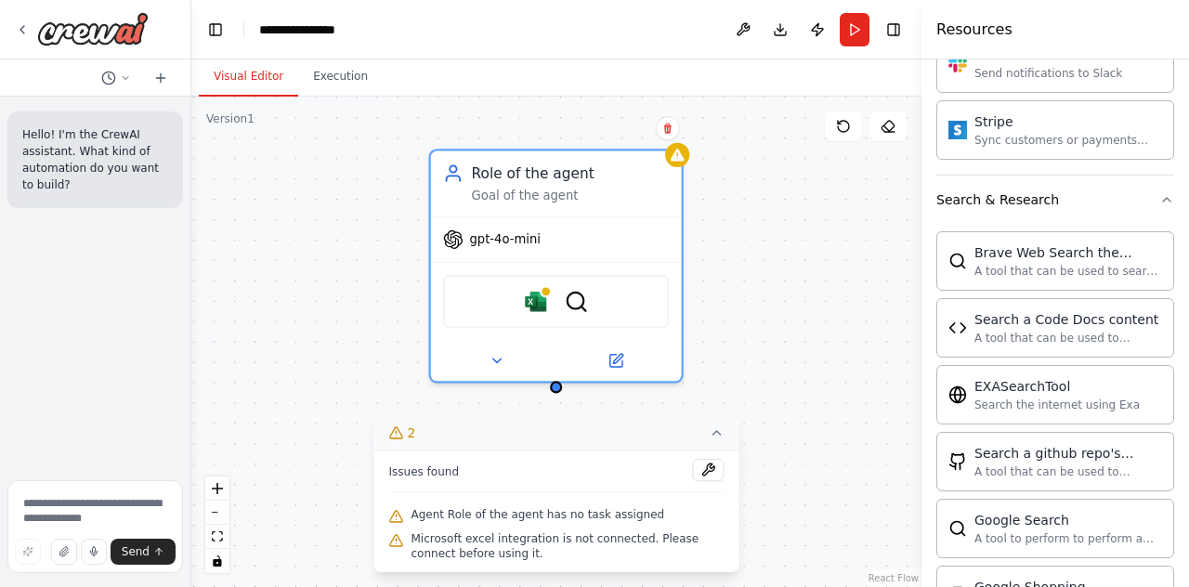
click at [803, 192] on div "Role of the agent Goal of the agent gpt-4o-mini Microsoft excel BraveSearchTool" at bounding box center [556, 342] width 730 height 491
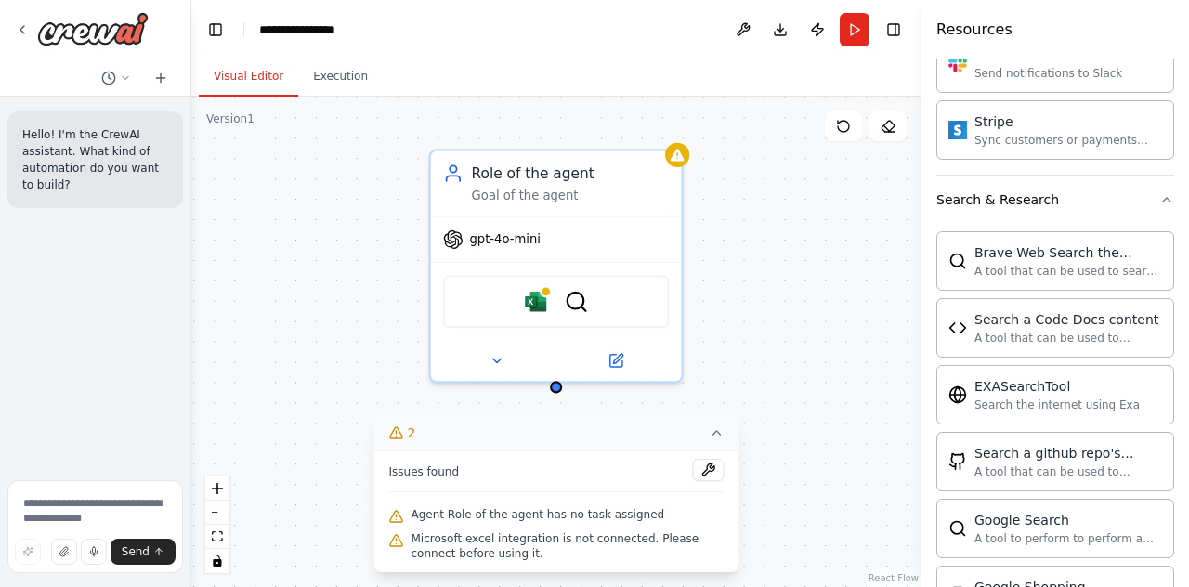
click at [725, 438] on button "2" at bounding box center [556, 433] width 365 height 34
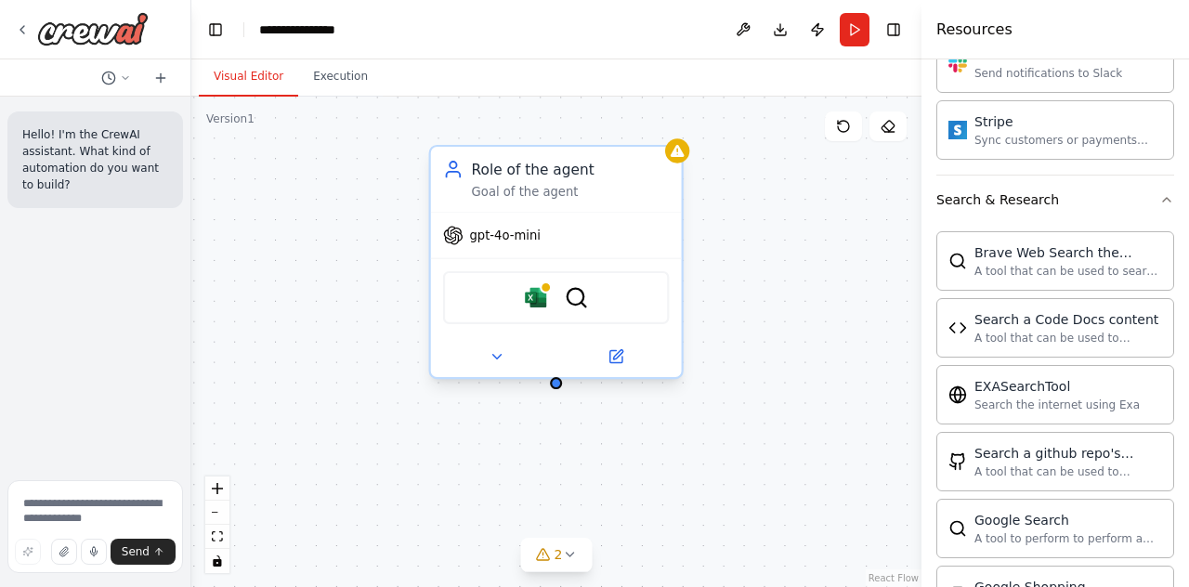
click at [567, 181] on div "Role of the agent Goal of the agent" at bounding box center [571, 179] width 198 height 41
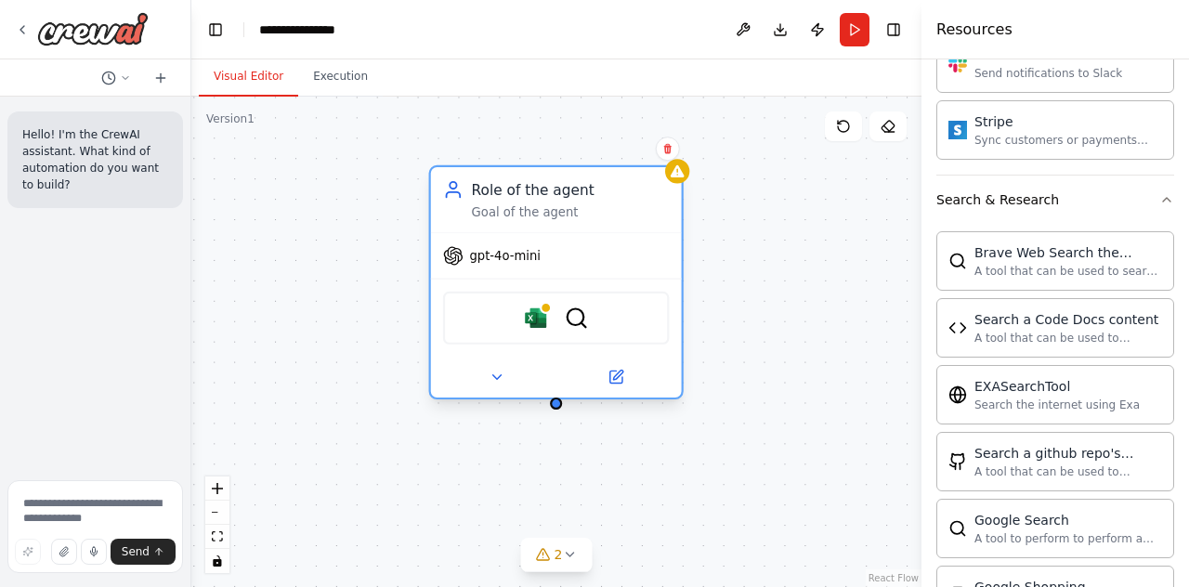
drag, startPoint x: 526, startPoint y: 172, endPoint x: 526, endPoint y: 196, distance: 24.2
click at [526, 196] on div "Role of the agent" at bounding box center [571, 189] width 198 height 20
click at [619, 377] on icon at bounding box center [616, 377] width 12 height 12
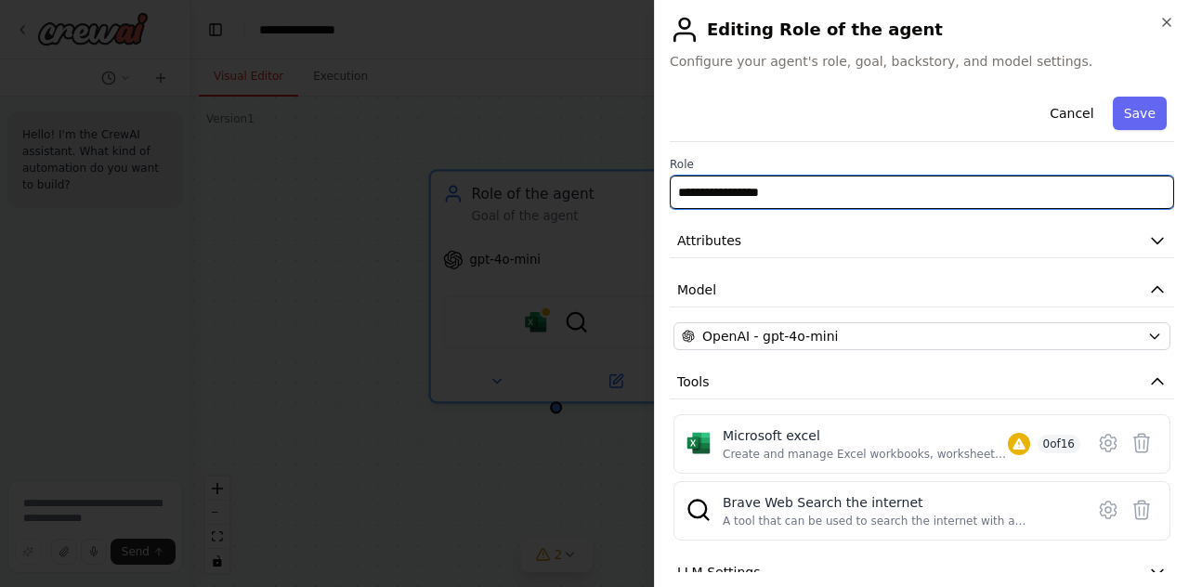
click at [823, 190] on input "**********" at bounding box center [922, 192] width 505 height 33
drag, startPoint x: 847, startPoint y: 188, endPoint x: 625, endPoint y: 190, distance: 222.1
click at [625, 190] on body "**********" at bounding box center [594, 293] width 1189 height 587
type input "**********"
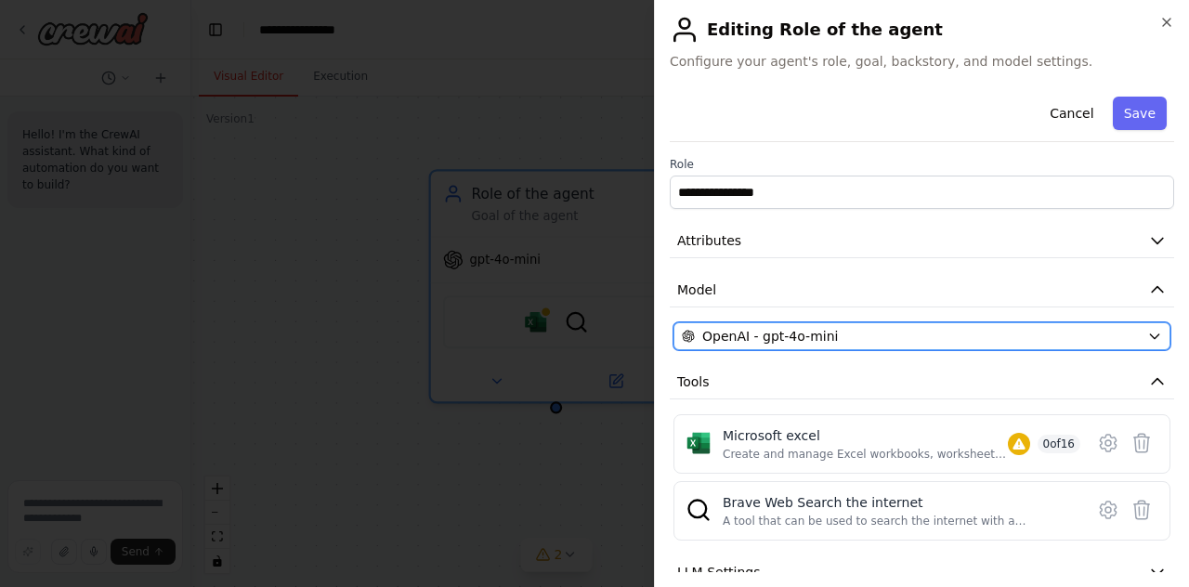
click at [918, 343] on div "OpenAI - gpt-4o-mini" at bounding box center [911, 336] width 458 height 19
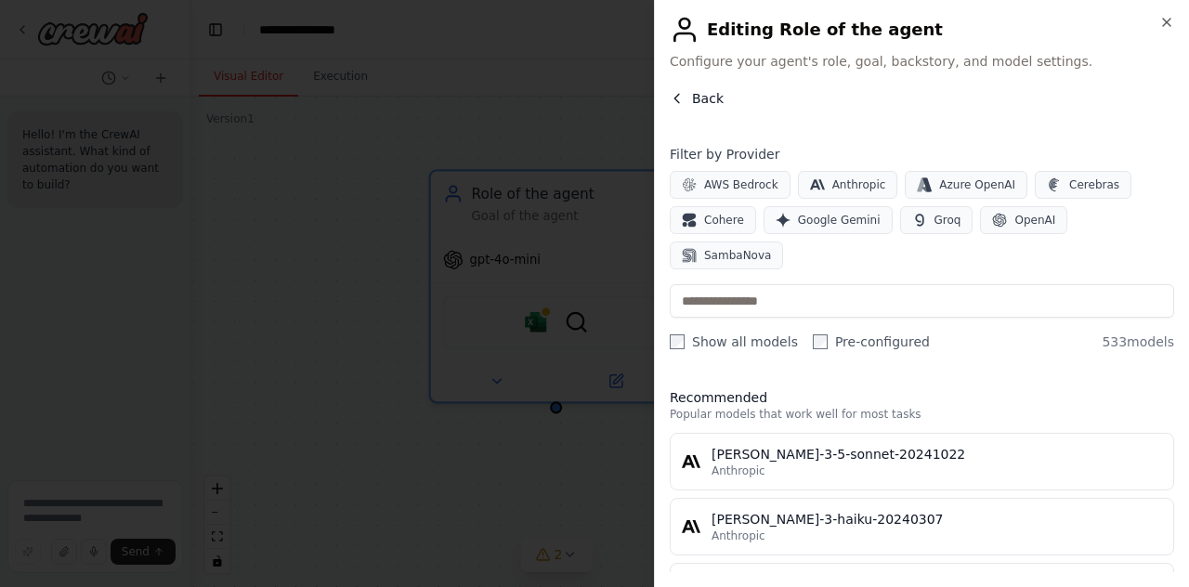
click at [673, 94] on icon "button" at bounding box center [677, 98] width 15 height 15
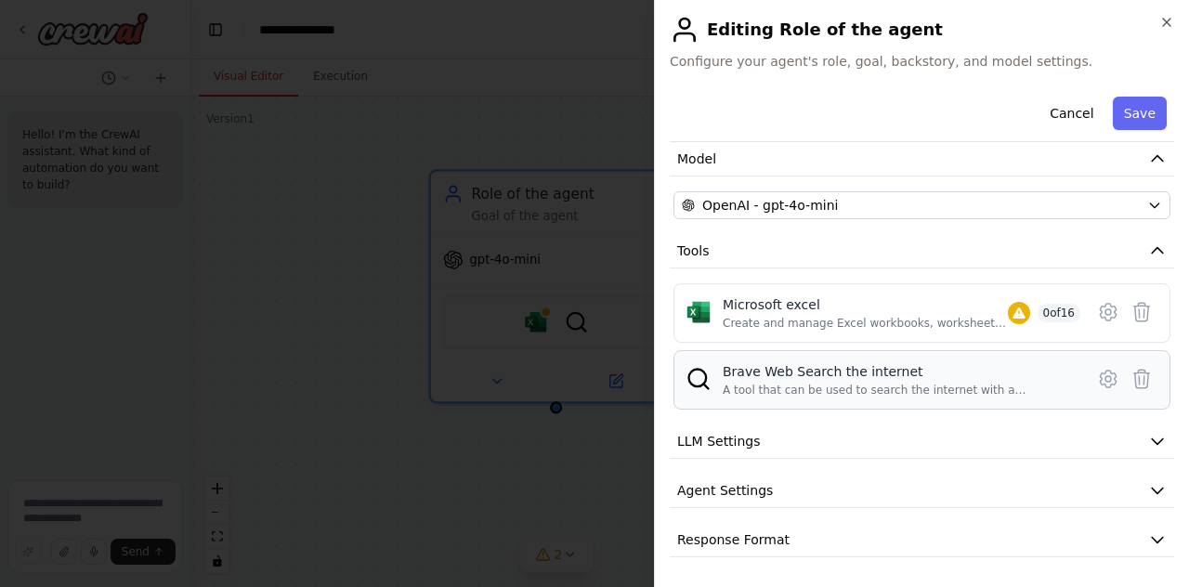
scroll to position [139, 0]
drag, startPoint x: 751, startPoint y: 323, endPoint x: 926, endPoint y: 323, distance: 175.6
click at [925, 323] on div "Create and manage Excel workbooks, worksheets, tables, and charts in OneDrive o…" at bounding box center [865, 323] width 285 height 15
click at [926, 323] on div "Create and manage Excel workbooks, worksheets, tables, and charts in OneDrive o…" at bounding box center [865, 323] width 285 height 15
click at [885, 324] on div "Create and manage Excel workbooks, worksheets, tables, and charts in OneDrive o…" at bounding box center [865, 323] width 285 height 15
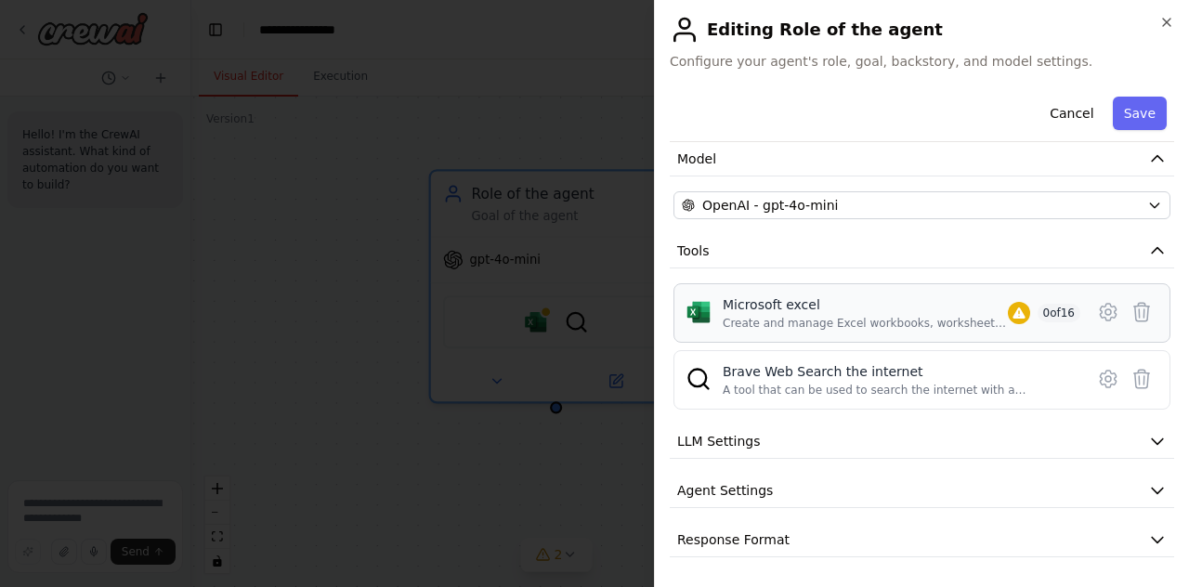
click at [879, 324] on div "Create and manage Excel workbooks, worksheets, tables, and charts in OneDrive o…" at bounding box center [865, 323] width 285 height 15
drag, startPoint x: 738, startPoint y: 319, endPoint x: 952, endPoint y: 321, distance: 214.6
click at [952, 321] on div "Create and manage Excel workbooks, worksheets, tables, and charts in OneDrive o…" at bounding box center [865, 323] width 285 height 15
click at [958, 443] on button "LLM Settings" at bounding box center [922, 442] width 505 height 34
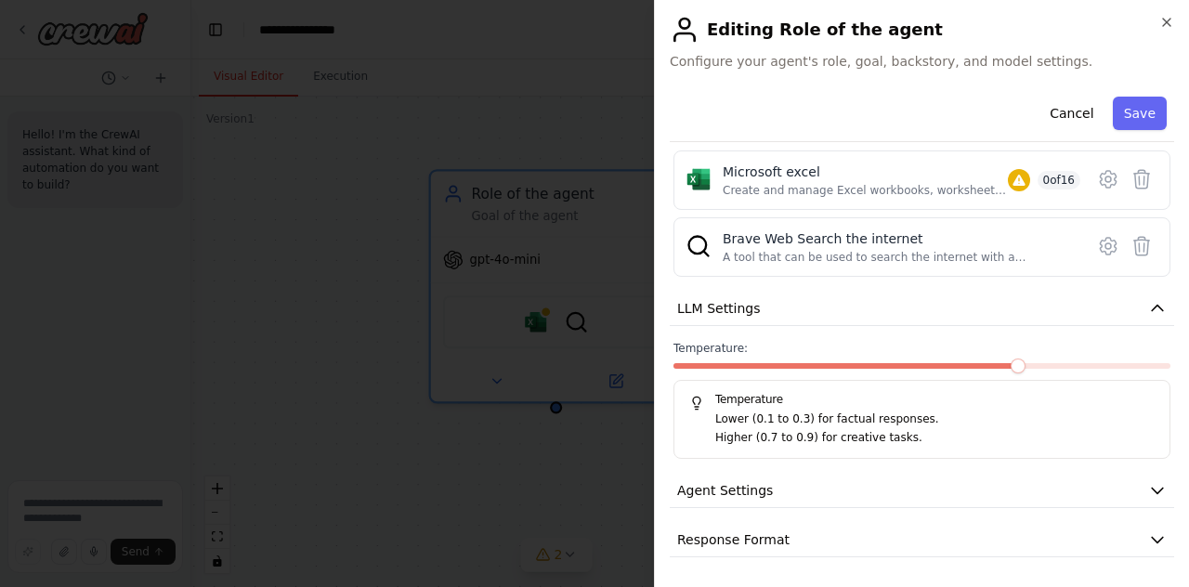
scroll to position [272, 0]
drag, startPoint x: 815, startPoint y: 421, endPoint x: 890, endPoint y: 423, distance: 75.3
click at [890, 423] on p "Lower (0.1 to 0.3) for factual responses." at bounding box center [934, 420] width 439 height 19
click at [730, 368] on span at bounding box center [729, 366] width 15 height 15
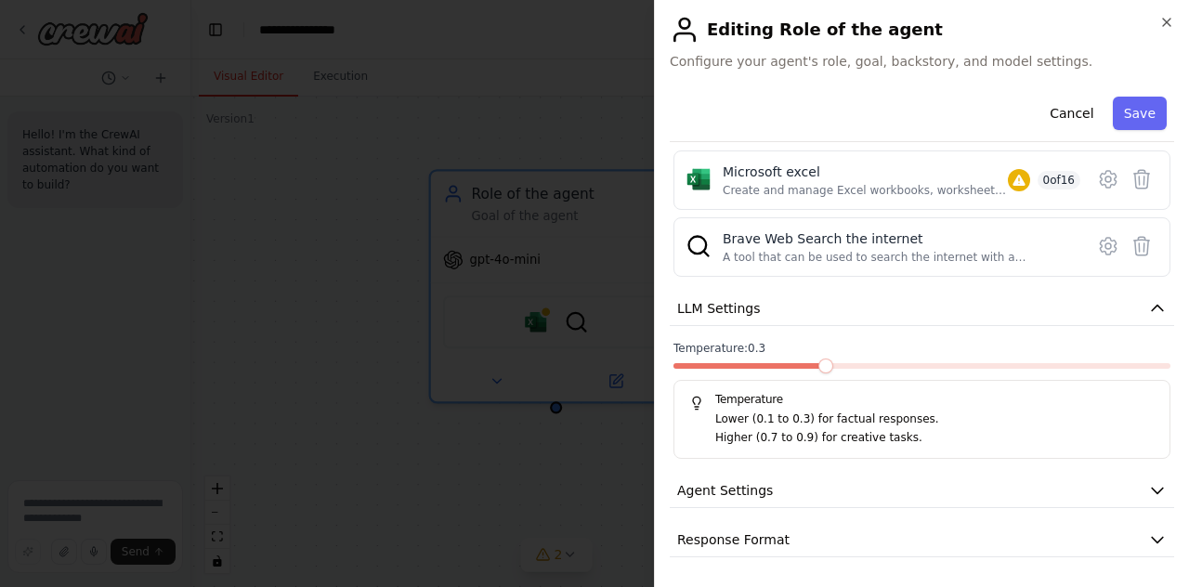
click at [819, 367] on span at bounding box center [826, 366] width 15 height 15
click at [781, 494] on button "Agent Settings" at bounding box center [922, 491] width 505 height 34
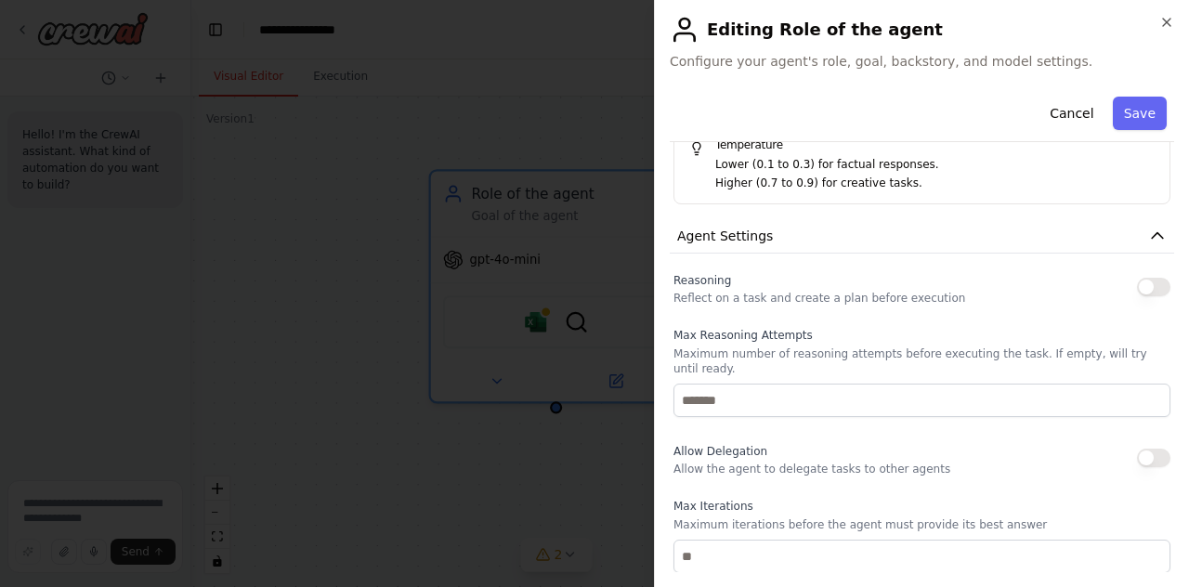
scroll to position [520, 0]
drag, startPoint x: 688, startPoint y: 343, endPoint x: 762, endPoint y: 343, distance: 74.3
click at [760, 341] on label "Max Reasoning Attempts" at bounding box center [922, 333] width 497 height 15
click at [762, 341] on label "Max Reasoning Attempts" at bounding box center [922, 333] width 497 height 15
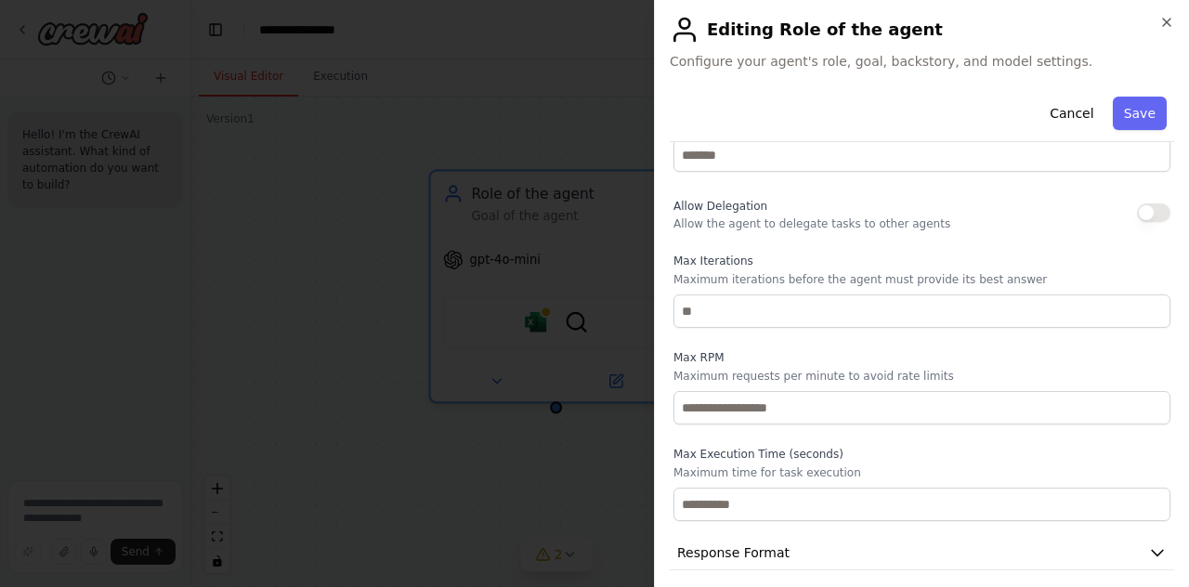
scroll to position [770, 0]
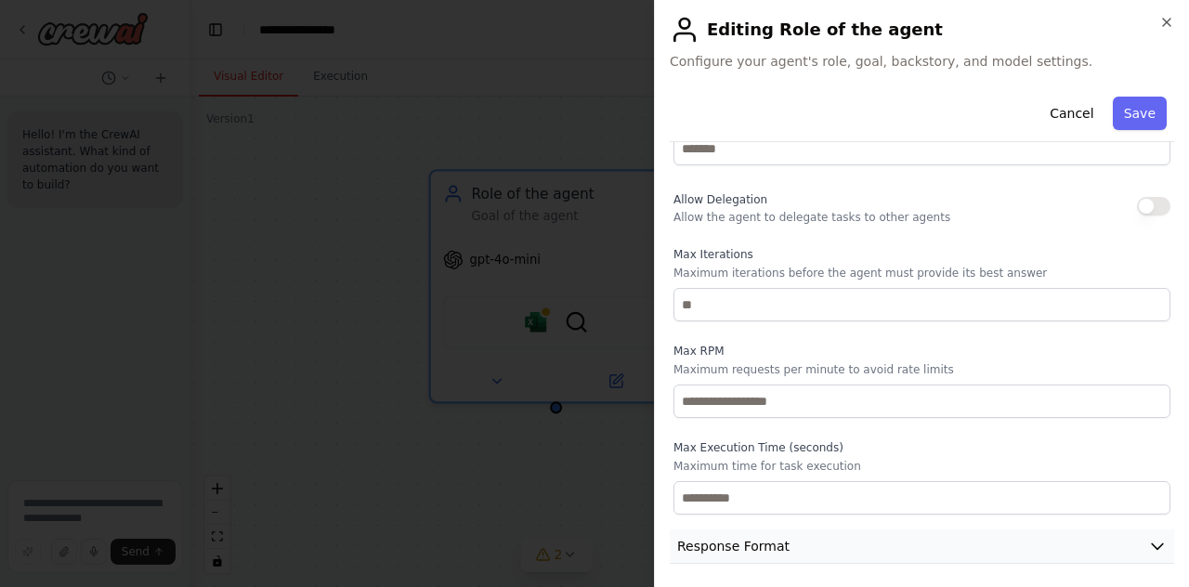
click at [803, 546] on button "Response Format" at bounding box center [922, 547] width 505 height 34
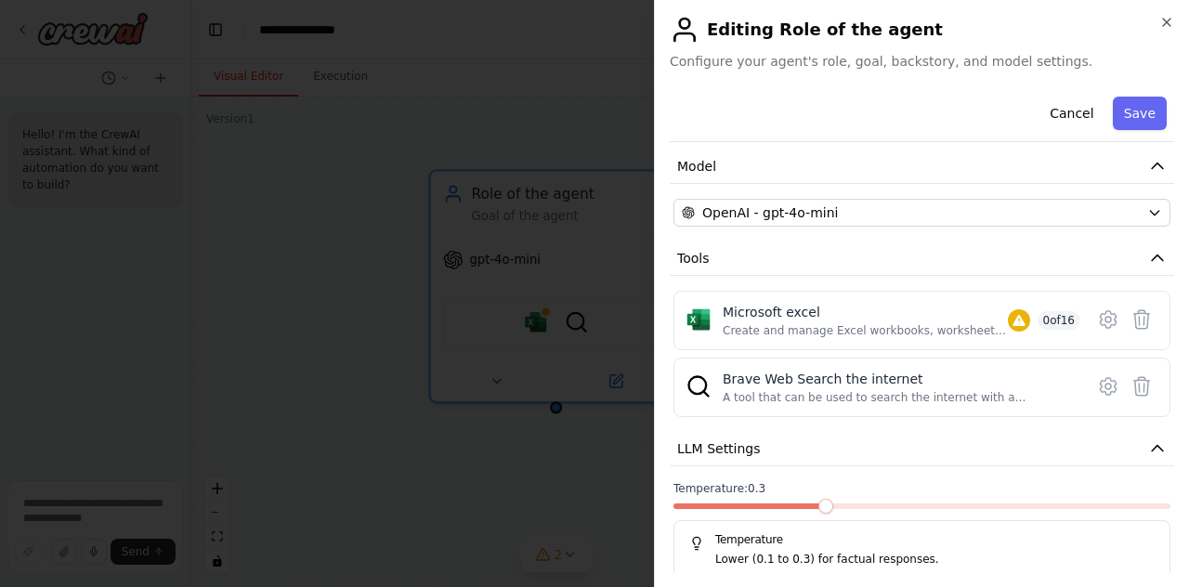
scroll to position [0, 0]
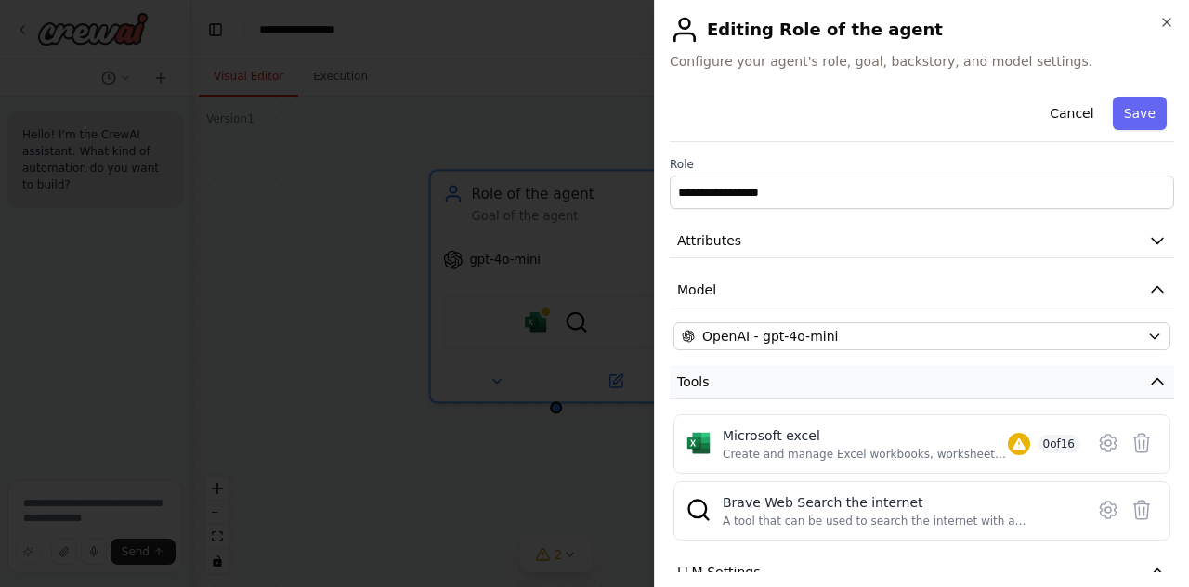
click at [881, 373] on button "Tools" at bounding box center [922, 382] width 505 height 34
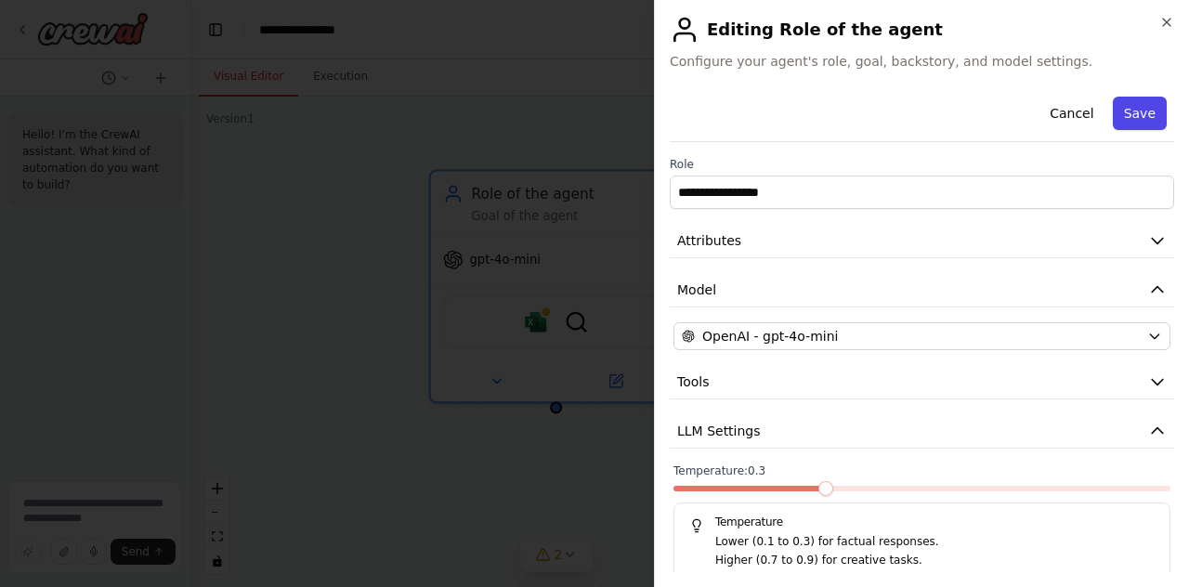
click at [1130, 117] on button "Save" at bounding box center [1140, 113] width 54 height 33
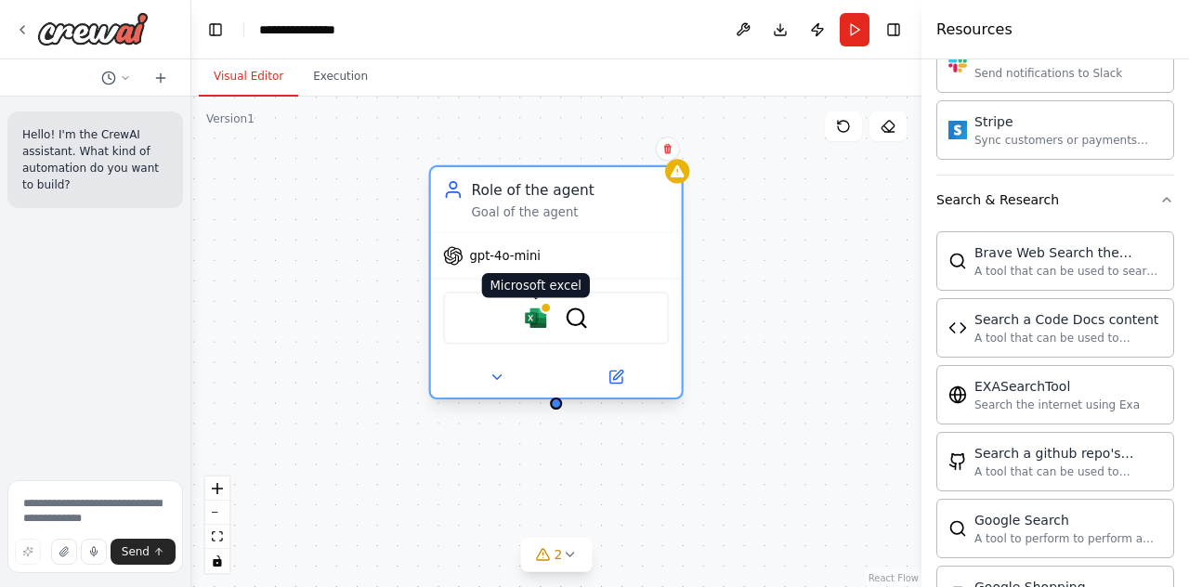
click at [534, 319] on img at bounding box center [536, 318] width 24 height 24
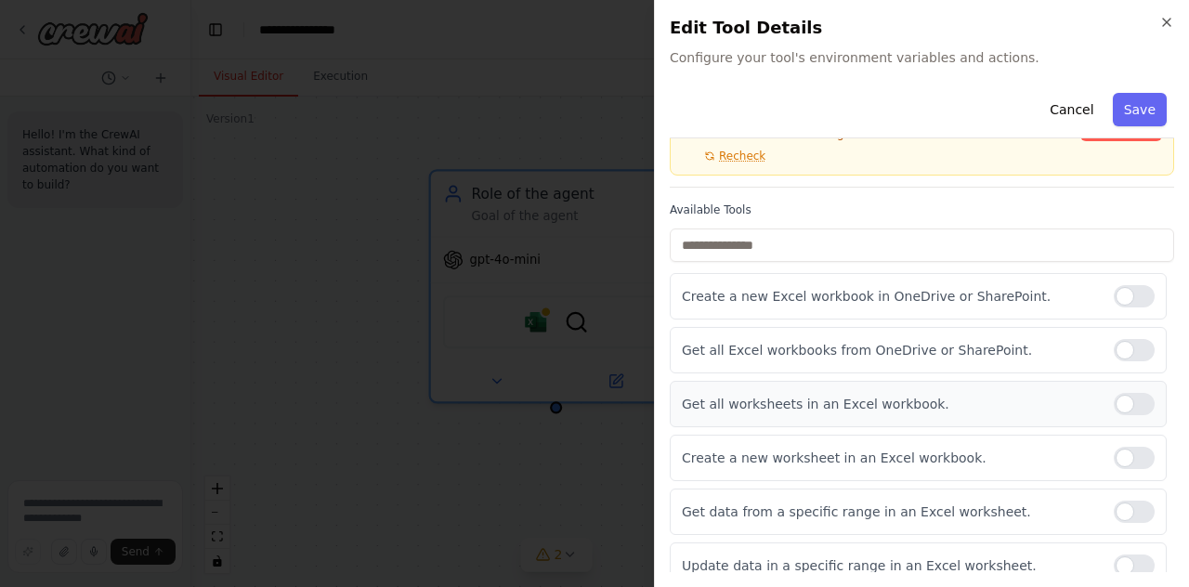
scroll to position [124, 0]
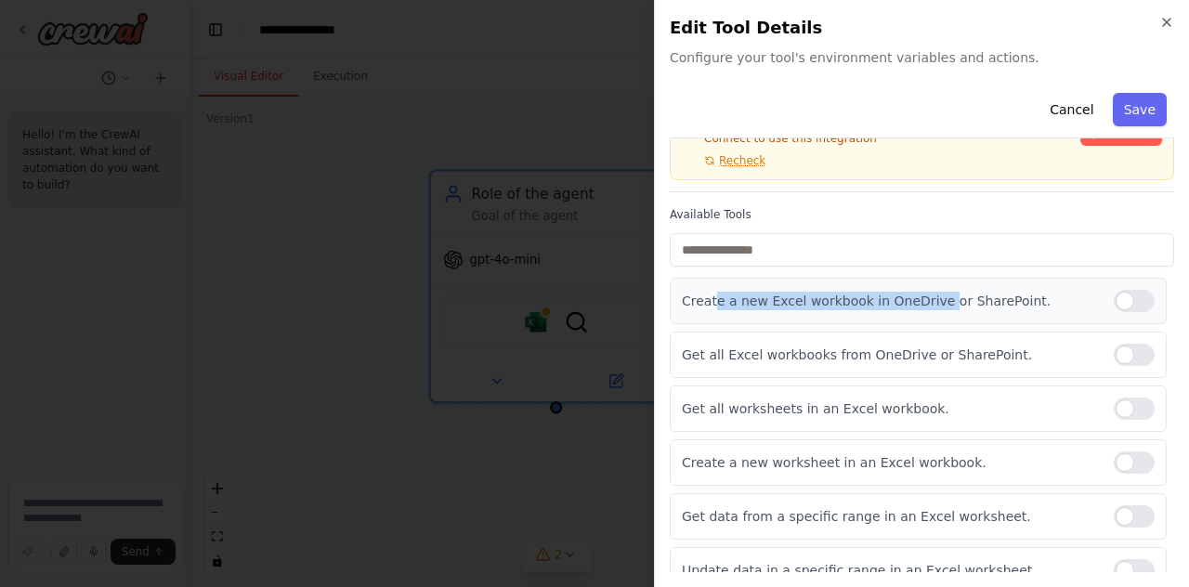
drag, startPoint x: 717, startPoint y: 298, endPoint x: 924, endPoint y: 306, distance: 207.3
click at [924, 306] on p "Create a new Excel workbook in OneDrive or SharePoint." at bounding box center [890, 301] width 417 height 19
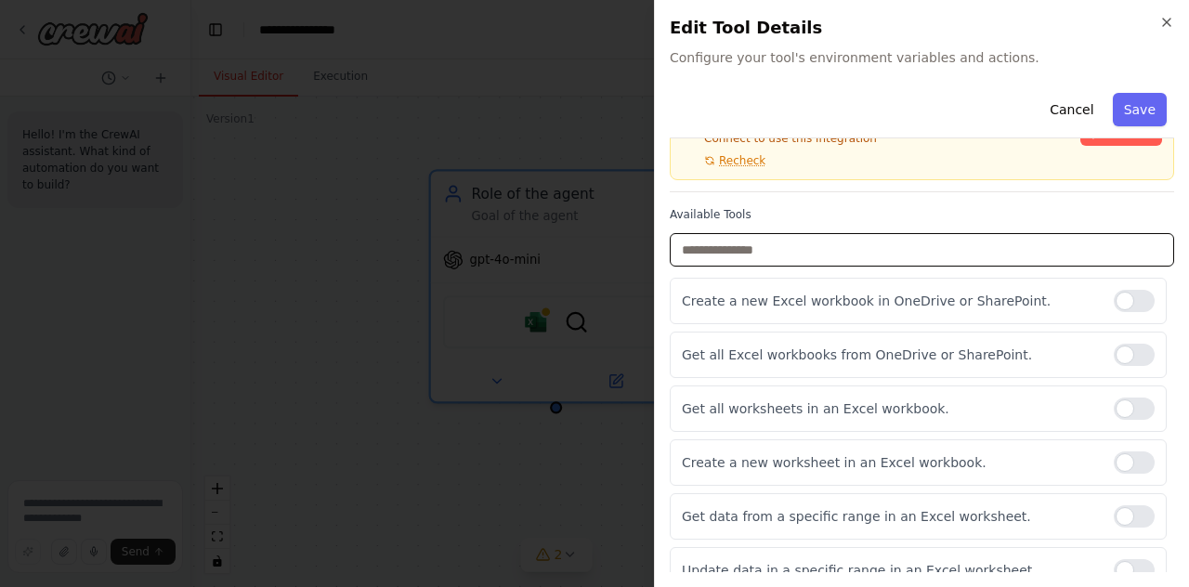
click at [823, 250] on input "text" at bounding box center [922, 249] width 505 height 33
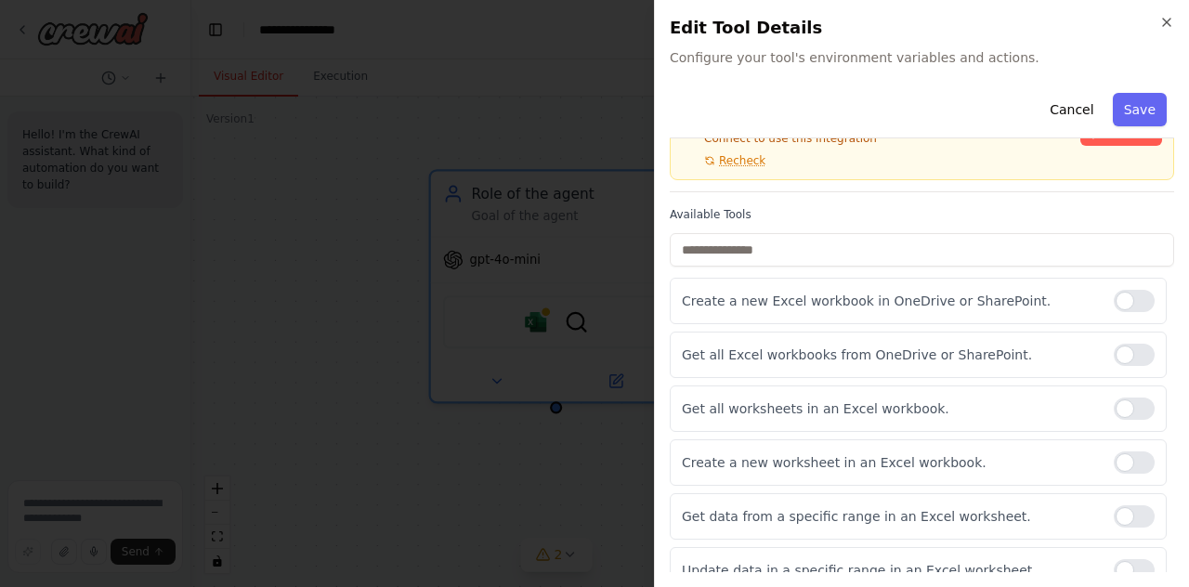
click at [819, 213] on label "Available Tools" at bounding box center [922, 214] width 505 height 15
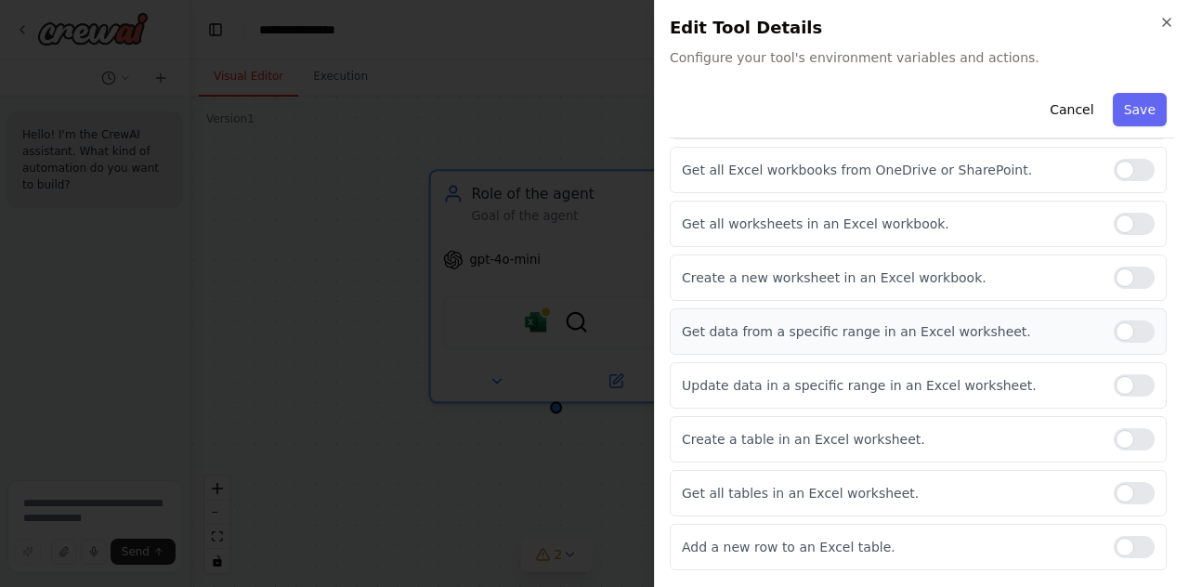
scroll to position [309, 0]
drag, startPoint x: 708, startPoint y: 321, endPoint x: 889, endPoint y: 321, distance: 181.2
click at [889, 321] on p "Get data from a specific range in an Excel worksheet." at bounding box center [890, 330] width 417 height 19
drag, startPoint x: 935, startPoint y: 327, endPoint x: 778, endPoint y: 332, distance: 157.1
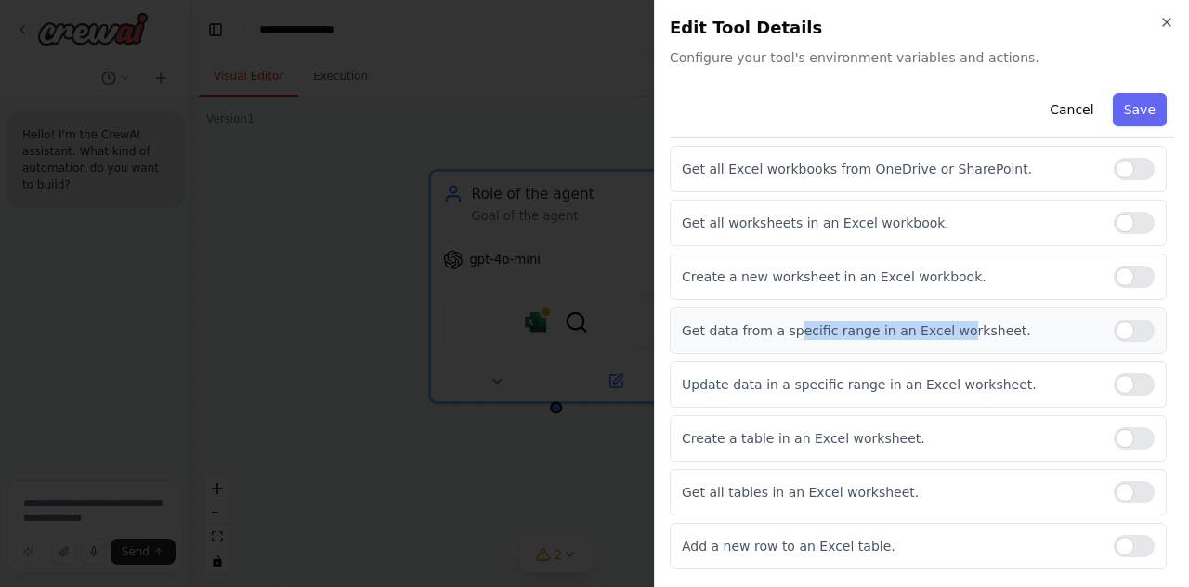
click at [779, 332] on p "Get data from a specific range in an Excel worksheet." at bounding box center [890, 330] width 417 height 19
click at [778, 332] on p "Get data from a specific range in an Excel worksheet." at bounding box center [890, 330] width 417 height 19
click at [1115, 327] on div at bounding box center [1134, 331] width 41 height 22
click at [1118, 324] on div at bounding box center [1134, 331] width 41 height 22
drag, startPoint x: 945, startPoint y: 324, endPoint x: 743, endPoint y: 324, distance: 201.6
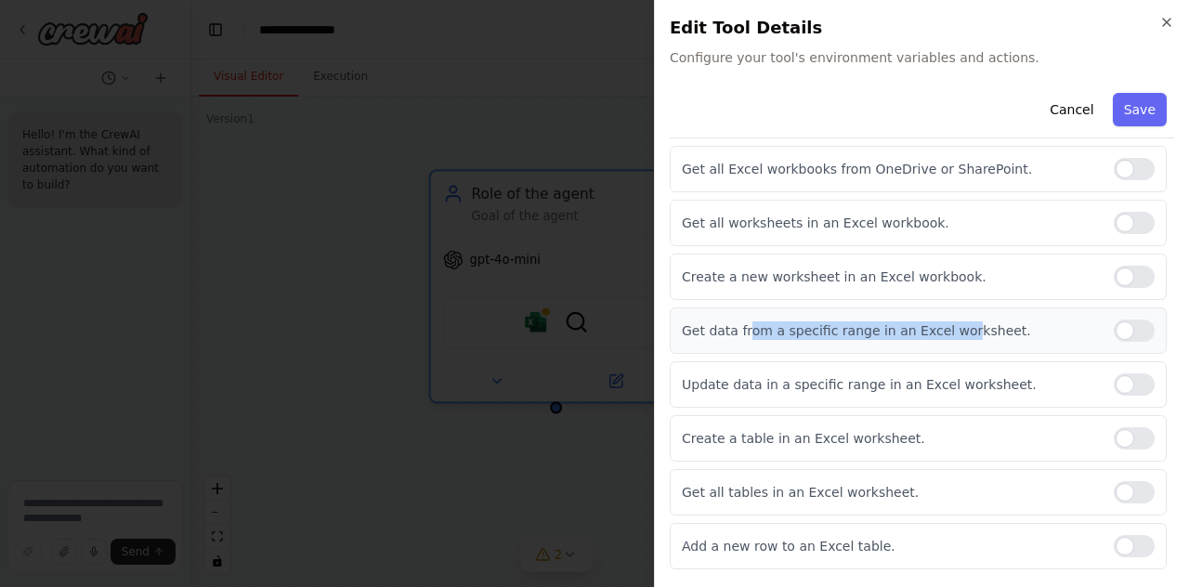
click at [743, 324] on p "Get data from a specific range in an Excel worksheet." at bounding box center [890, 330] width 417 height 19
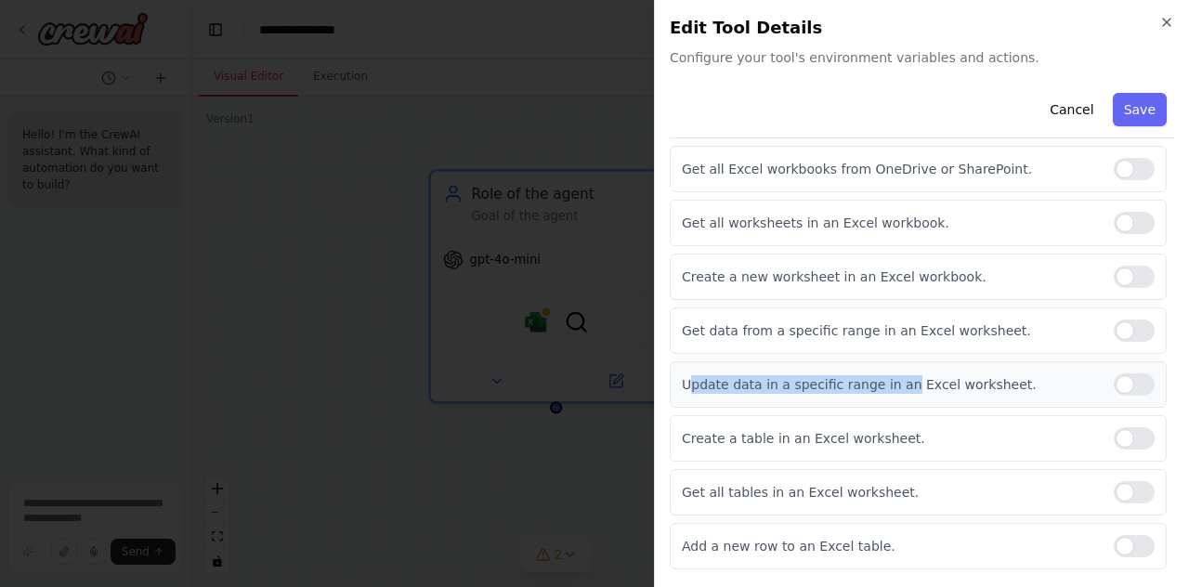
drag, startPoint x: 704, startPoint y: 371, endPoint x: 891, endPoint y: 377, distance: 186.9
click at [891, 377] on p "Update data in a specific range in an Excel worksheet." at bounding box center [890, 384] width 417 height 19
click at [892, 377] on p "Update data in a specific range in an Excel worksheet." at bounding box center [890, 384] width 417 height 19
drag, startPoint x: 834, startPoint y: 385, endPoint x: 803, endPoint y: 384, distance: 31.6
click at [806, 385] on p "Update data in a specific range in an Excel worksheet." at bounding box center [890, 384] width 417 height 19
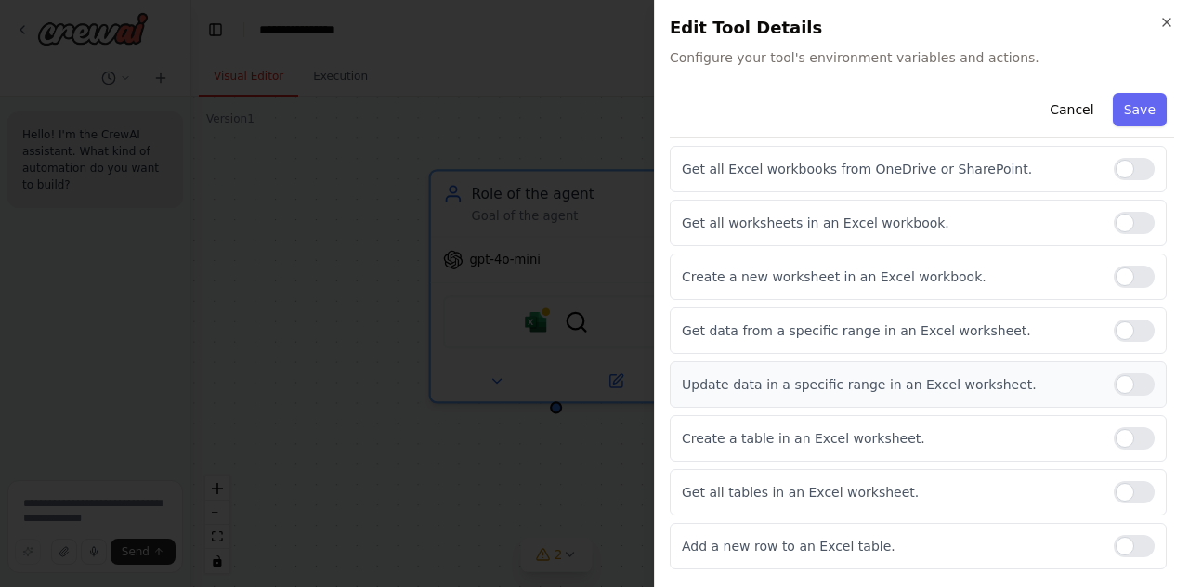
click at [803, 384] on p "Update data in a specific range in an Excel worksheet." at bounding box center [890, 384] width 417 height 19
drag, startPoint x: 710, startPoint y: 432, endPoint x: 864, endPoint y: 434, distance: 154.2
click at [856, 434] on p "Create a table in an Excel worksheet." at bounding box center [890, 438] width 417 height 19
click at [864, 434] on p "Create a table in an Excel worksheet." at bounding box center [890, 438] width 417 height 19
drag, startPoint x: 868, startPoint y: 433, endPoint x: 721, endPoint y: 436, distance: 146.8
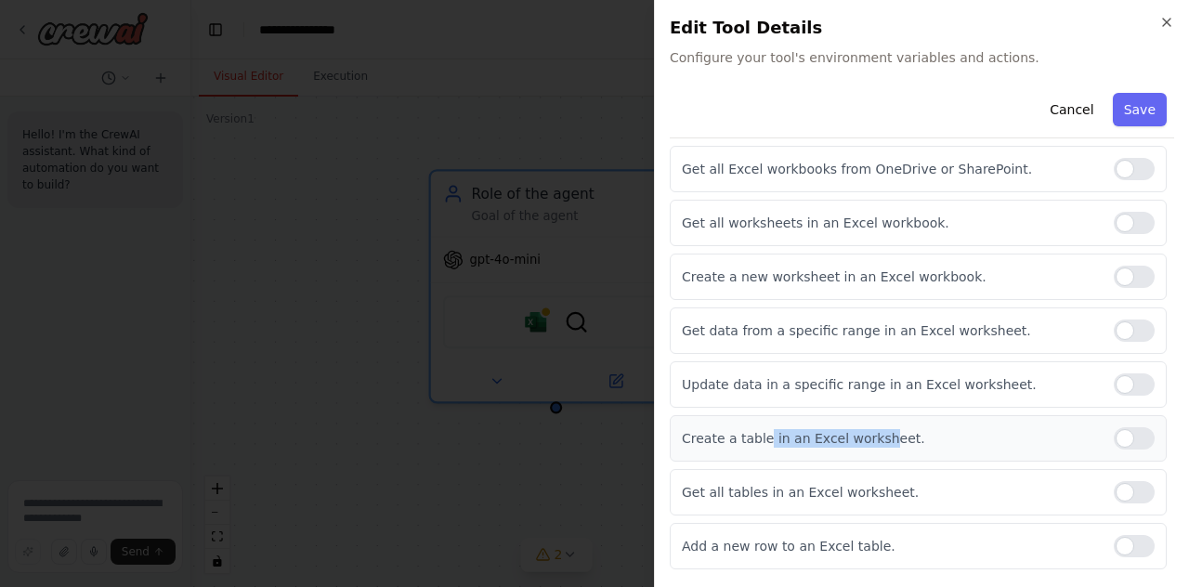
click at [722, 436] on p "Create a table in an Excel worksheet." at bounding box center [890, 438] width 417 height 19
click at [722, 435] on p "Create a table in an Excel worksheet." at bounding box center [890, 438] width 417 height 19
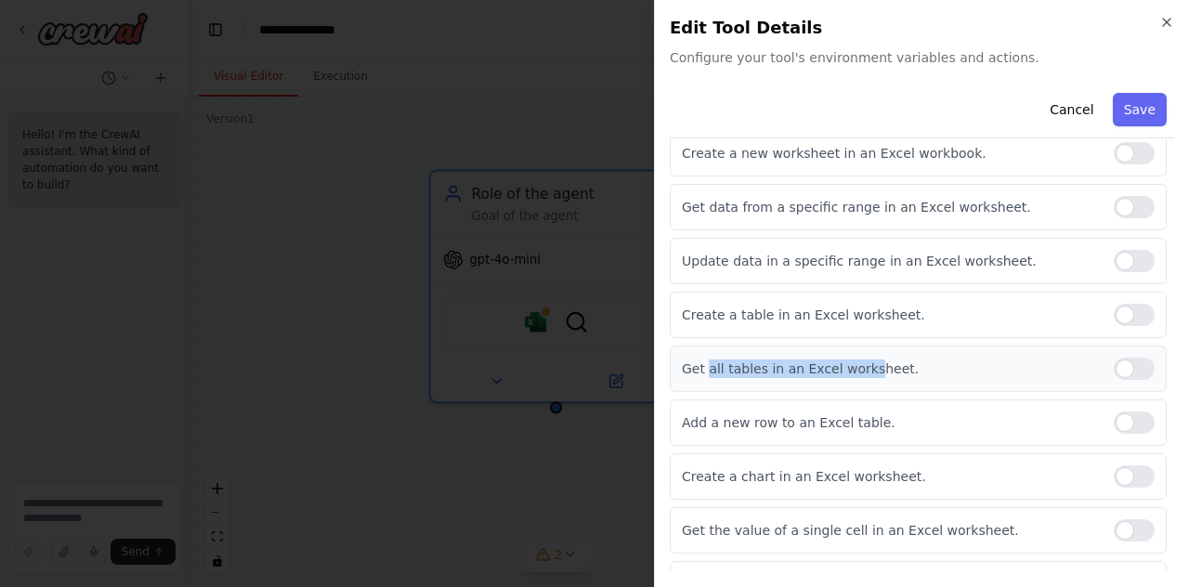
drag, startPoint x: 703, startPoint y: 365, endPoint x: 856, endPoint y: 365, distance: 152.4
click at [856, 365] on p "Get all tables in an Excel worksheet." at bounding box center [890, 369] width 417 height 19
drag, startPoint x: 862, startPoint y: 364, endPoint x: 704, endPoint y: 365, distance: 158.0
click at [704, 365] on p "Get all tables in an Excel worksheet." at bounding box center [890, 369] width 417 height 19
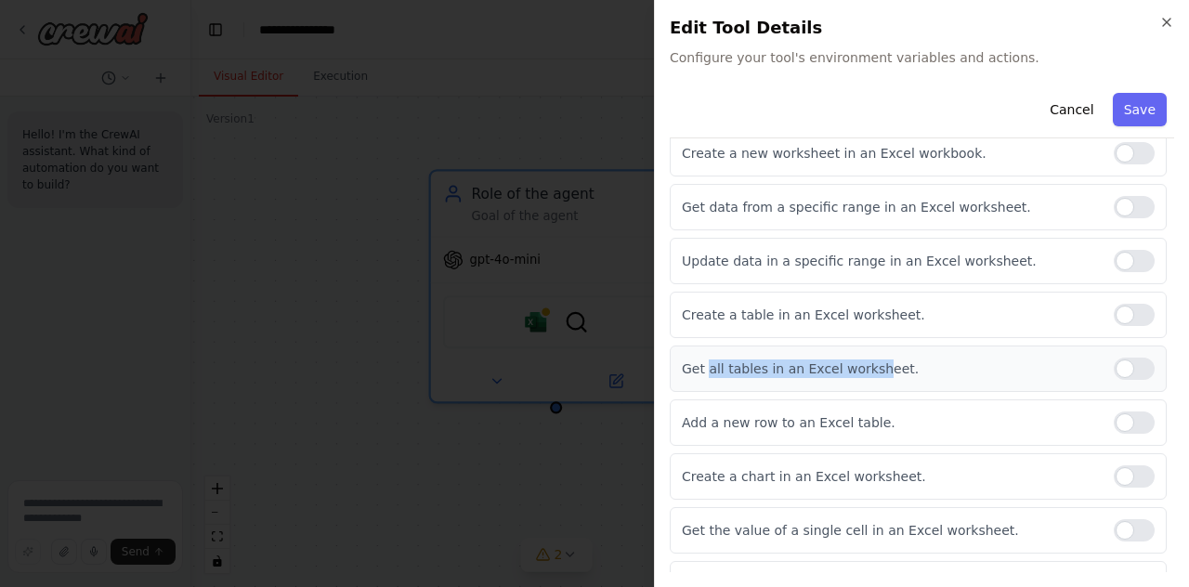
click at [704, 365] on p "Get all tables in an Excel worksheet." at bounding box center [890, 369] width 417 height 19
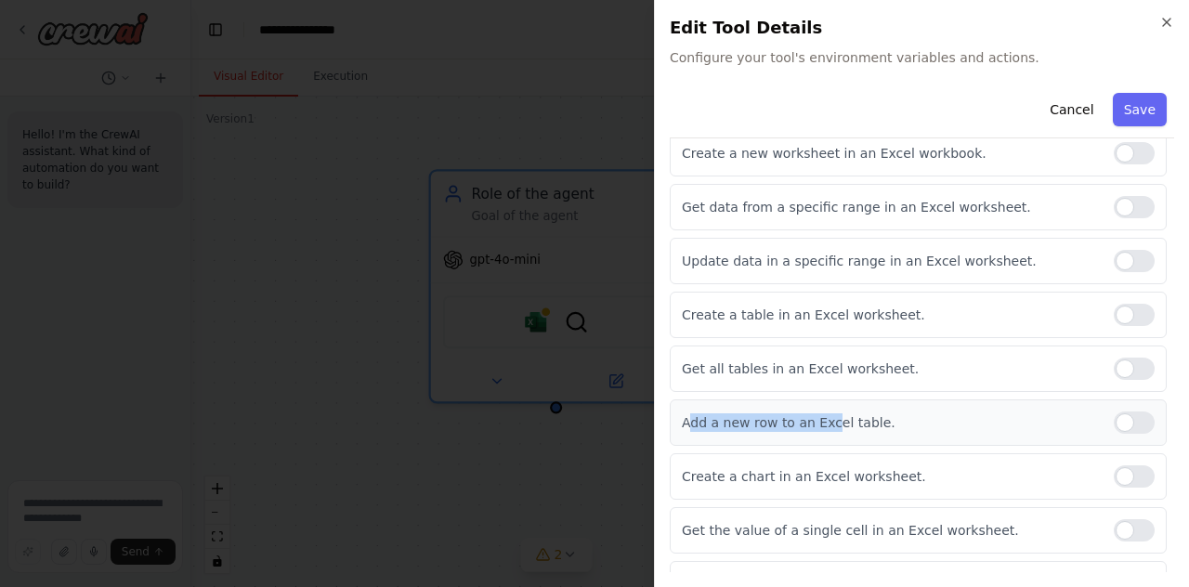
drag, startPoint x: 693, startPoint y: 421, endPoint x: 850, endPoint y: 418, distance: 157.0
click at [850, 418] on p "Add a new row to an Excel table." at bounding box center [890, 422] width 417 height 19
drag, startPoint x: 851, startPoint y: 416, endPoint x: 701, endPoint y: 418, distance: 149.6
click at [701, 418] on p "Add a new row to an Excel table." at bounding box center [890, 422] width 417 height 19
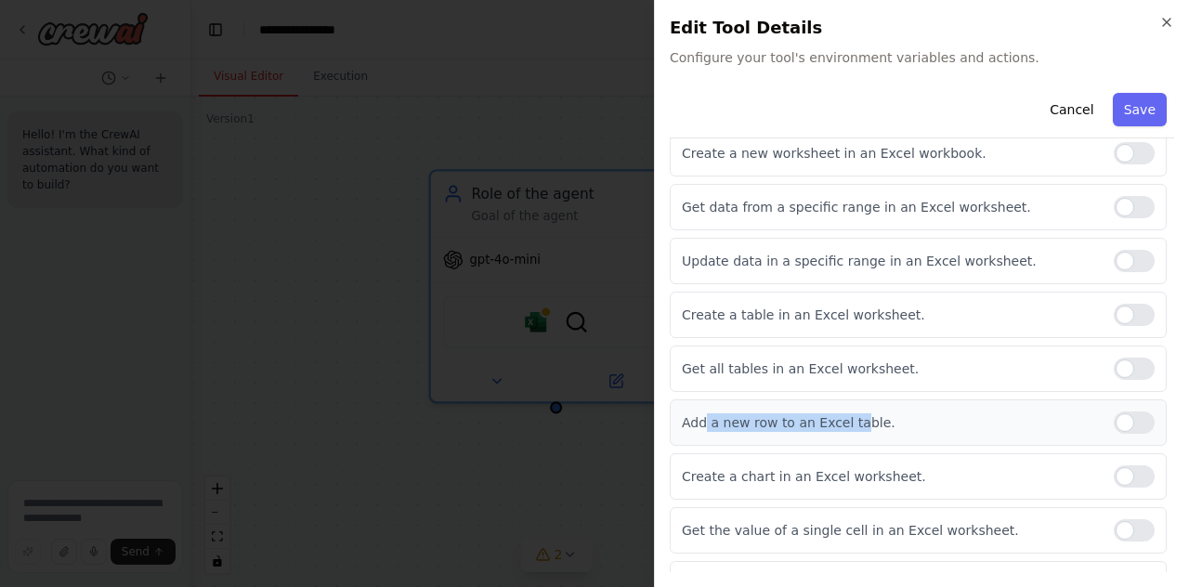
click at [701, 418] on p "Add a new row to an Excel table." at bounding box center [890, 422] width 417 height 19
click at [1098, 413] on div "Add a new row to an Excel table." at bounding box center [918, 423] width 497 height 46
click at [1114, 413] on div at bounding box center [1134, 423] width 41 height 22
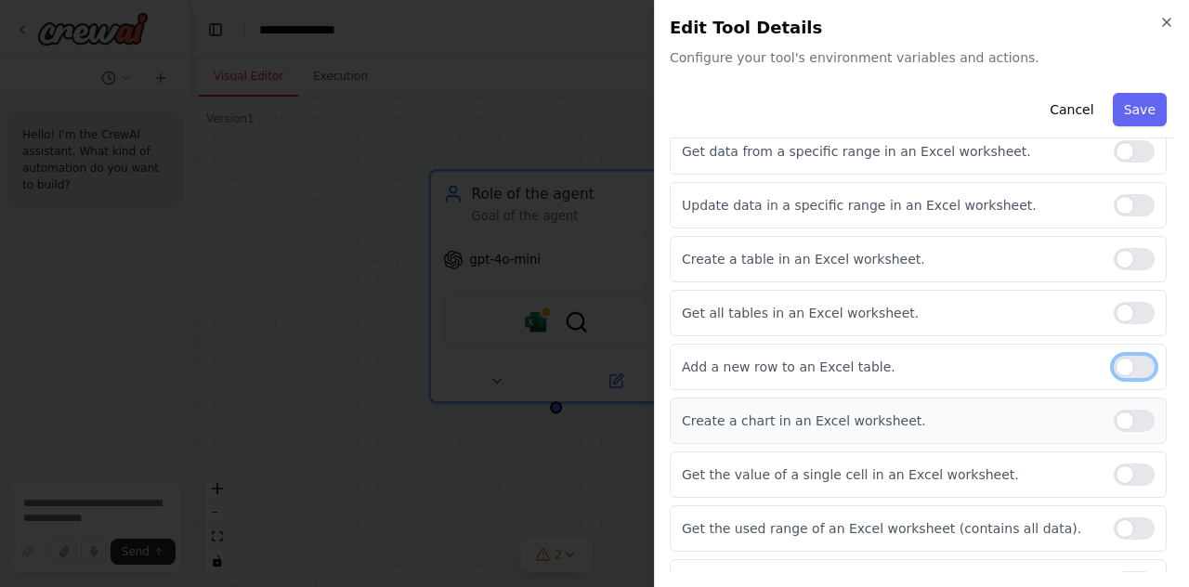
scroll to position [557, 0]
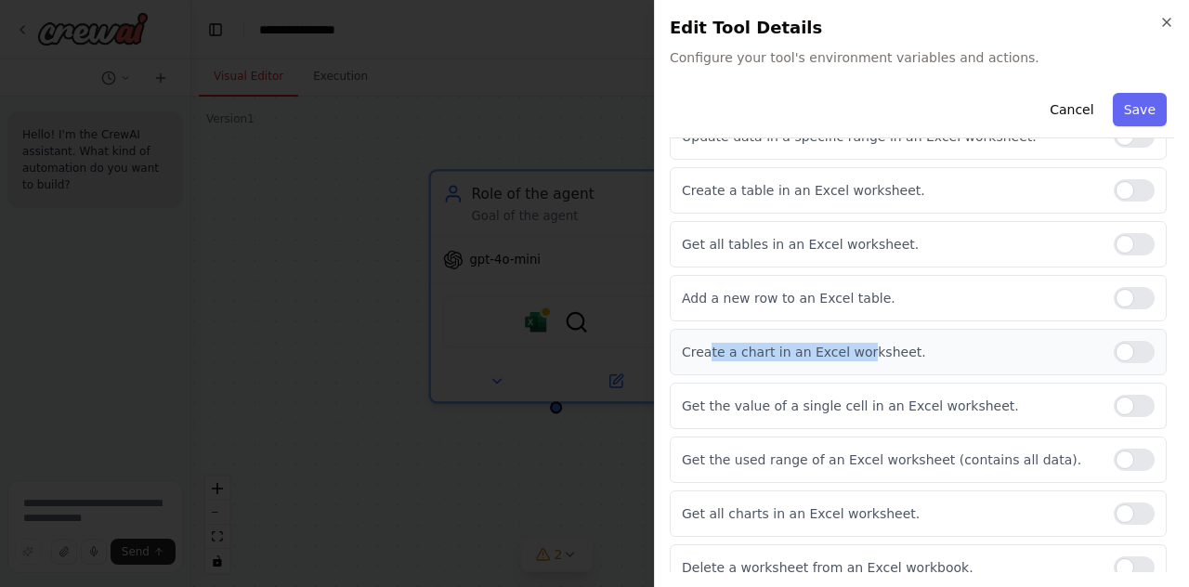
drag, startPoint x: 715, startPoint y: 348, endPoint x: 857, endPoint y: 348, distance: 141.2
click at [857, 348] on p "Create a chart in an Excel worksheet." at bounding box center [890, 352] width 417 height 19
click at [738, 346] on p "Create a chart in an Excel worksheet." at bounding box center [890, 352] width 417 height 19
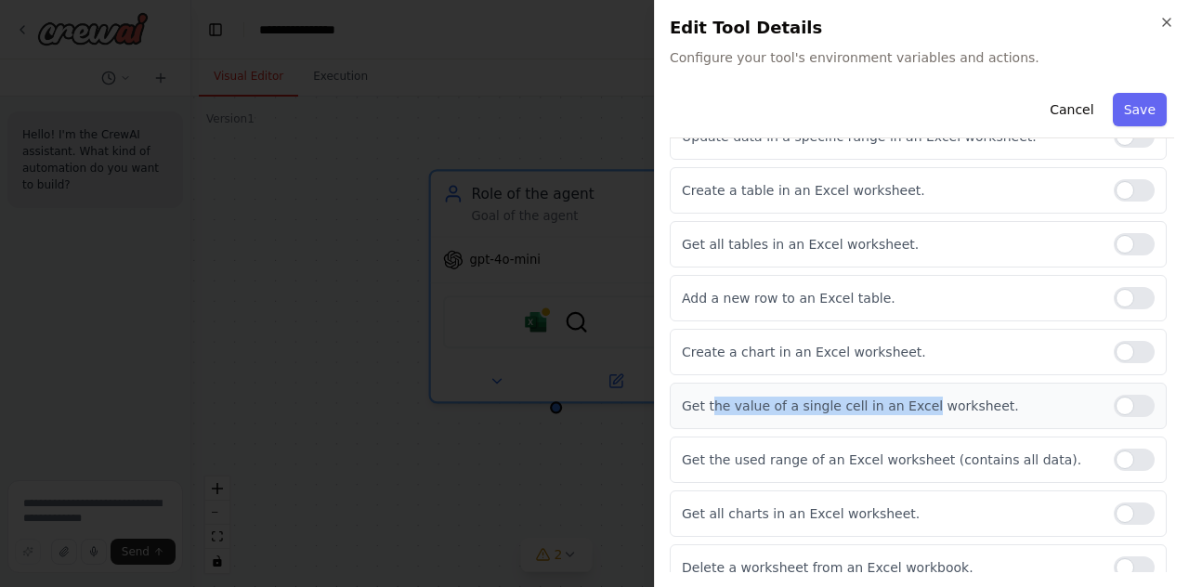
drag, startPoint x: 755, startPoint y: 398, endPoint x: 920, endPoint y: 403, distance: 164.6
click at [919, 403] on p "Get the value of a single cell in an Excel worksheet." at bounding box center [890, 406] width 417 height 19
click at [920, 403] on p "Get the value of a single cell in an Excel worksheet." at bounding box center [890, 406] width 417 height 19
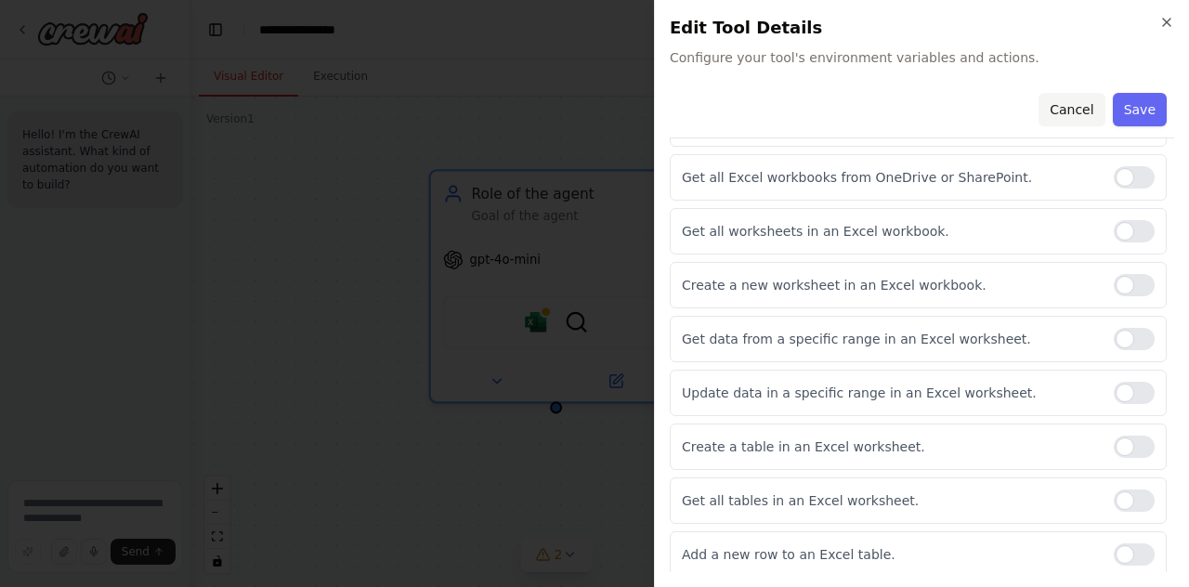
scroll to position [115, 0]
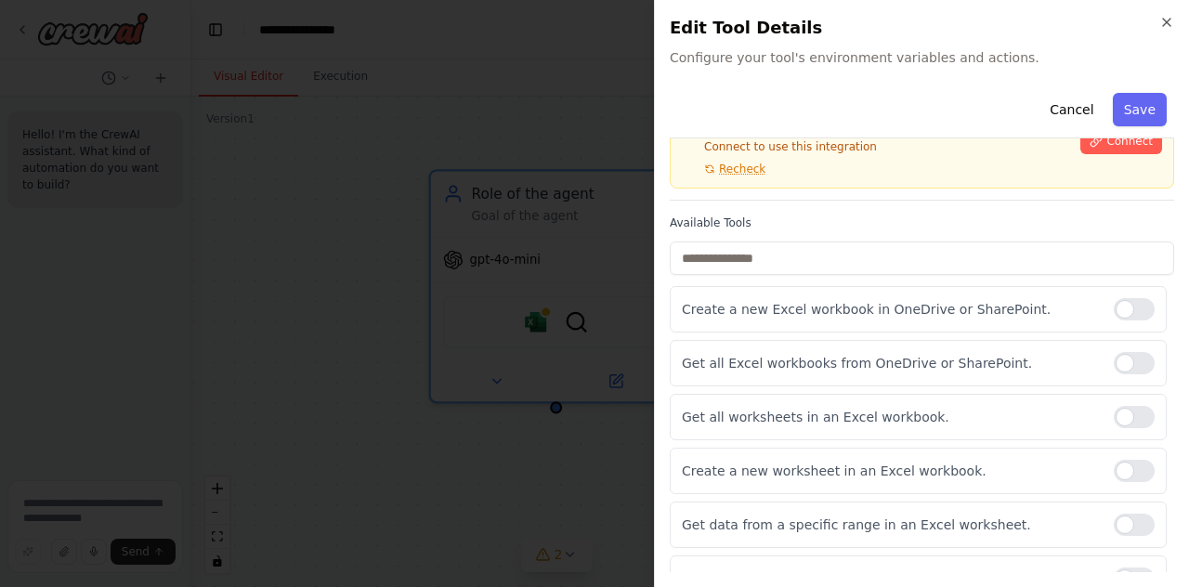
click at [1072, 106] on button "Cancel" at bounding box center [1072, 109] width 66 height 33
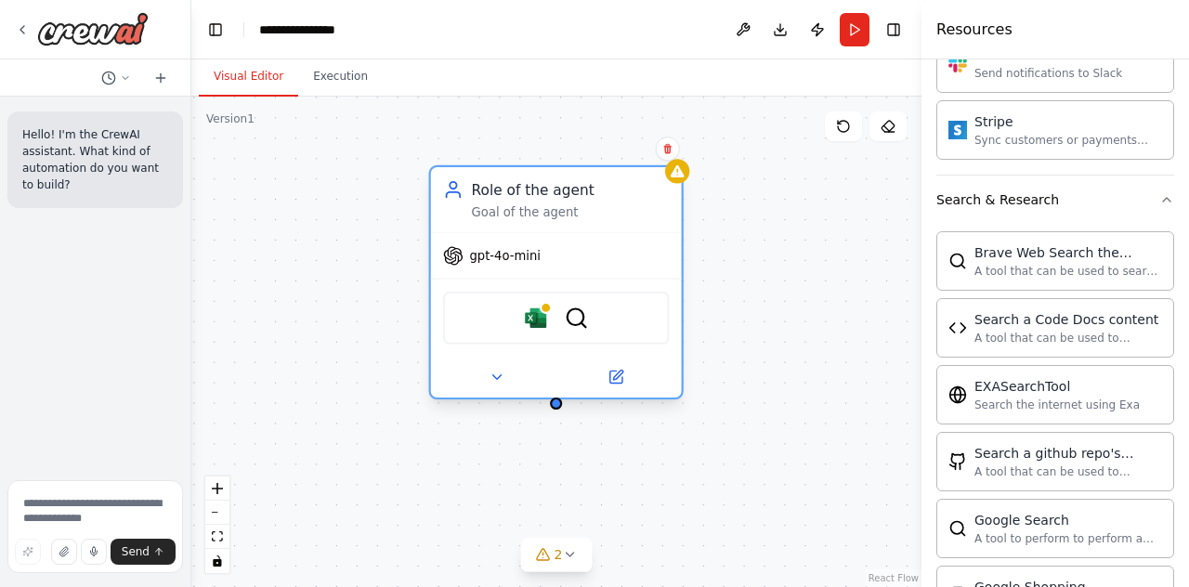
click at [566, 289] on div "Microsoft excel BraveSearchTool" at bounding box center [556, 318] width 251 height 78
click at [541, 328] on img at bounding box center [536, 318] width 24 height 24
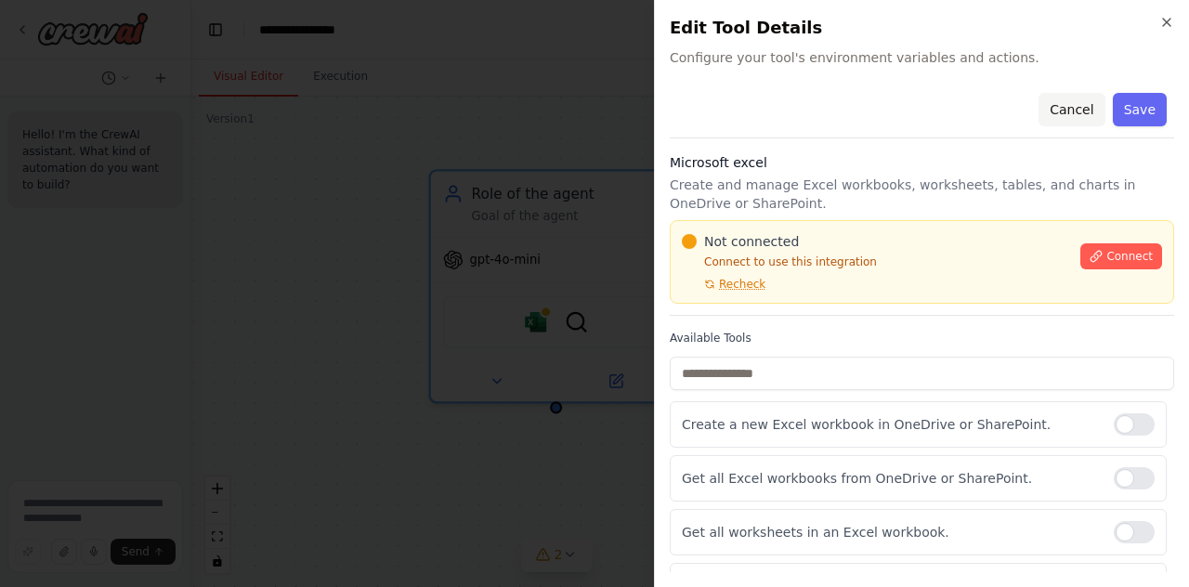
click at [1069, 118] on button "Cancel" at bounding box center [1072, 109] width 66 height 33
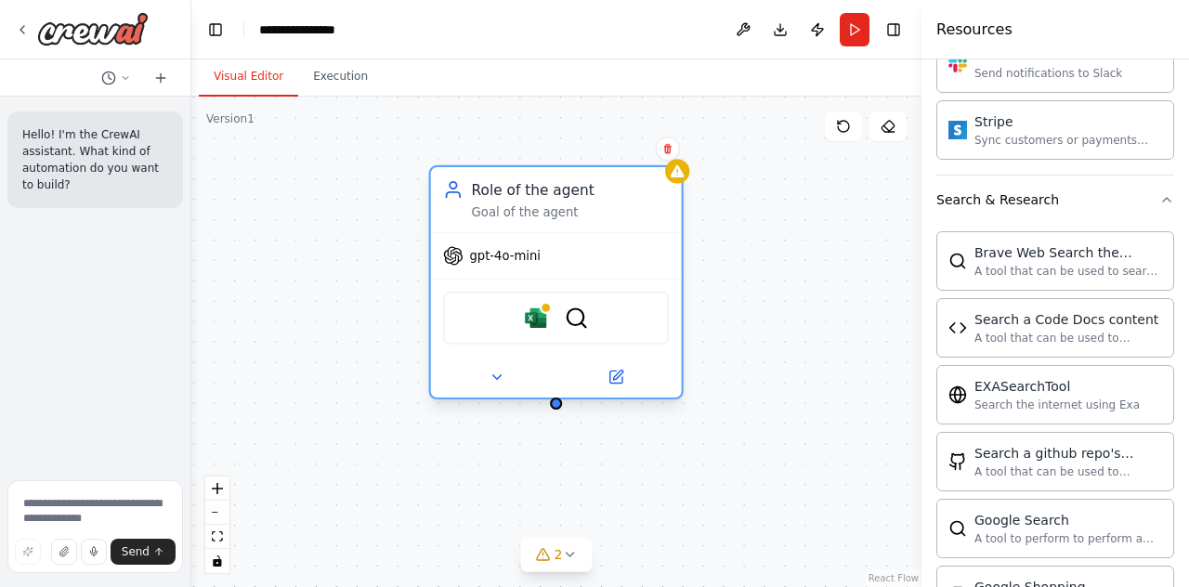
click at [588, 211] on div "Goal of the agent" at bounding box center [571, 212] width 198 height 17
click at [621, 378] on icon at bounding box center [616, 377] width 12 height 12
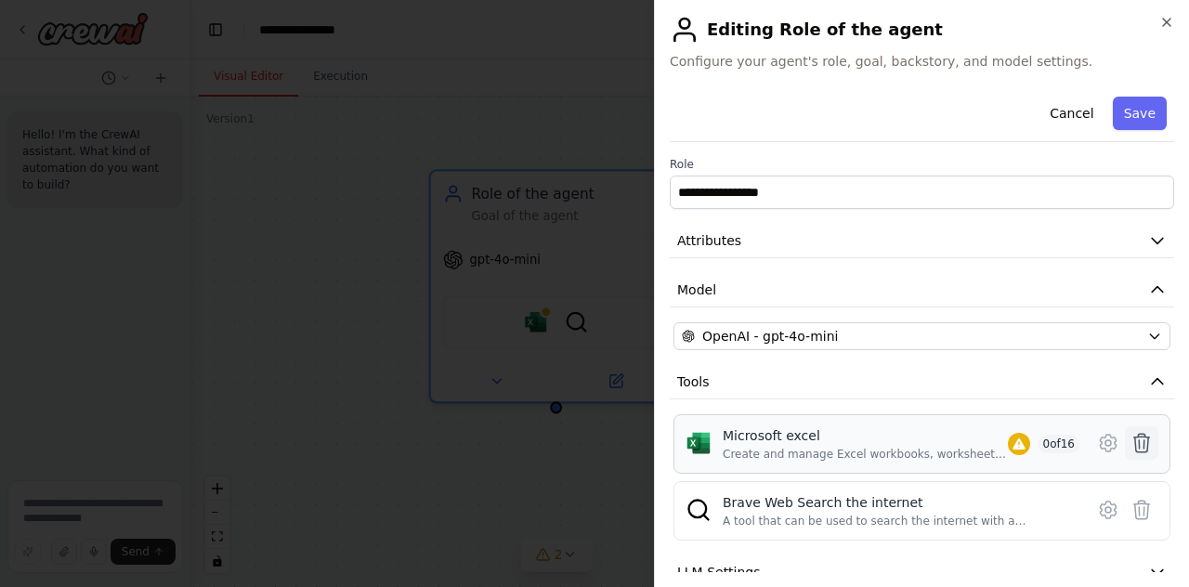
click at [1131, 444] on icon at bounding box center [1142, 443] width 22 height 22
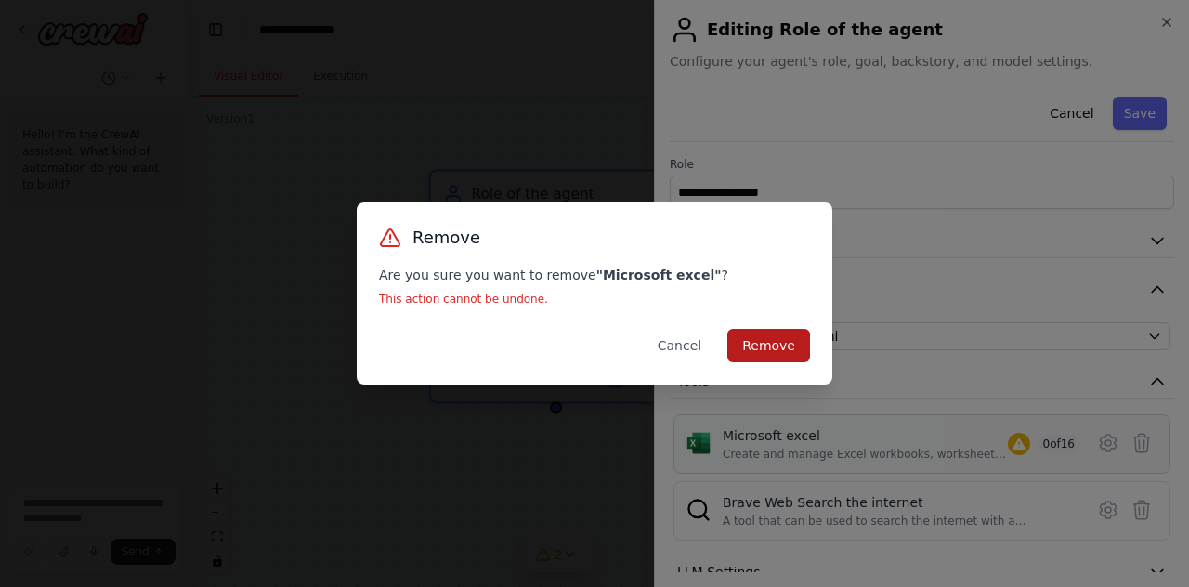
click at [782, 343] on button "Remove" at bounding box center [769, 345] width 83 height 33
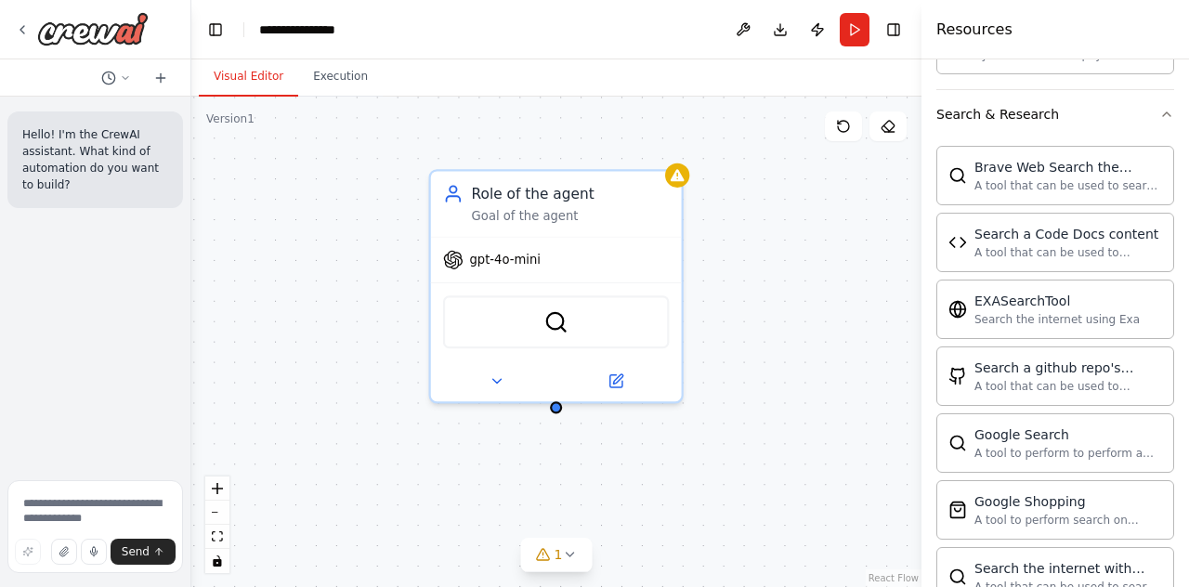
scroll to position [1566, 0]
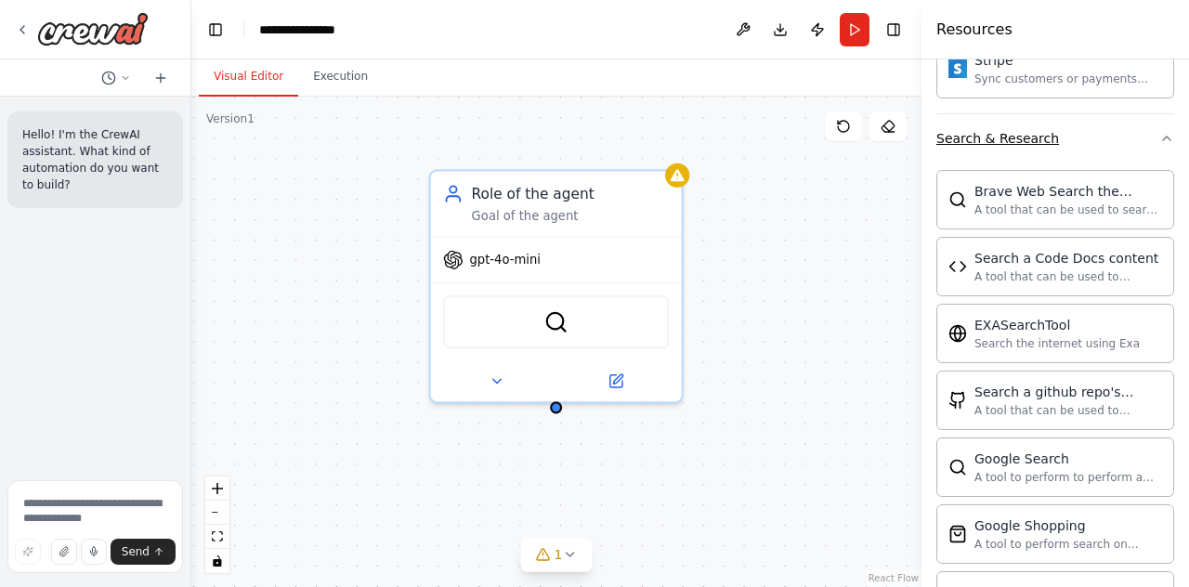
click at [1044, 129] on div "Search & Research" at bounding box center [998, 138] width 123 height 19
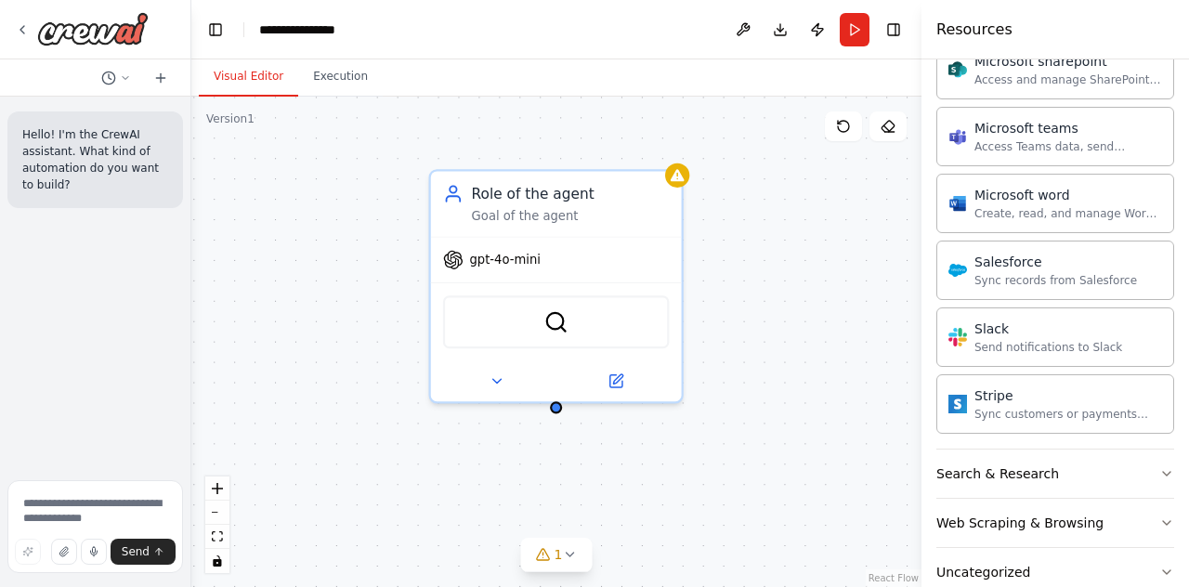
scroll to position [1194, 0]
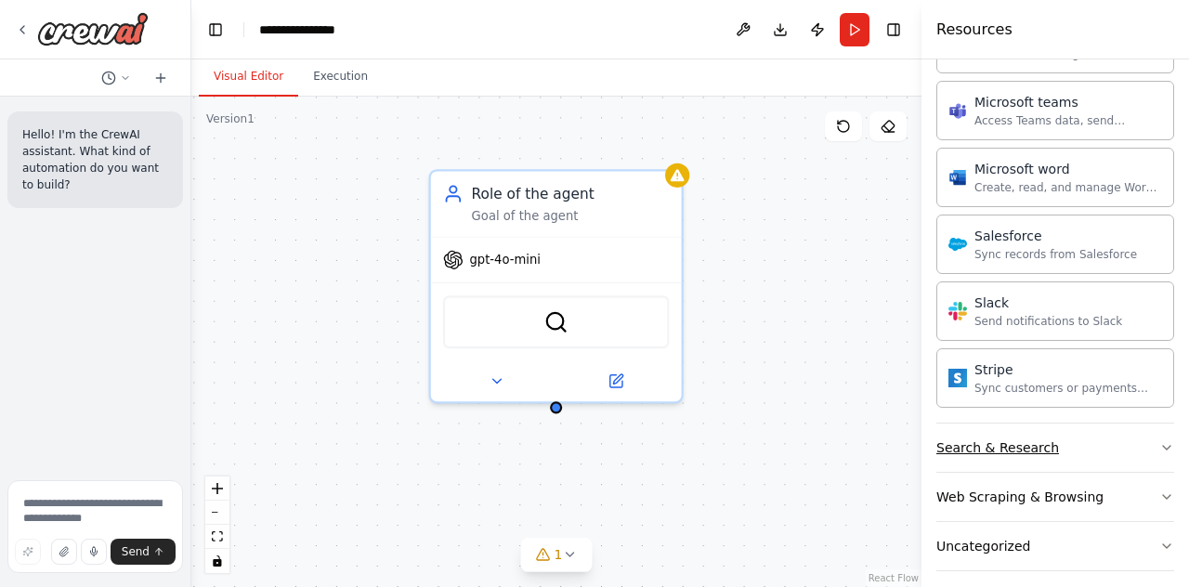
click at [1093, 443] on button "Search & Research" at bounding box center [1056, 448] width 238 height 48
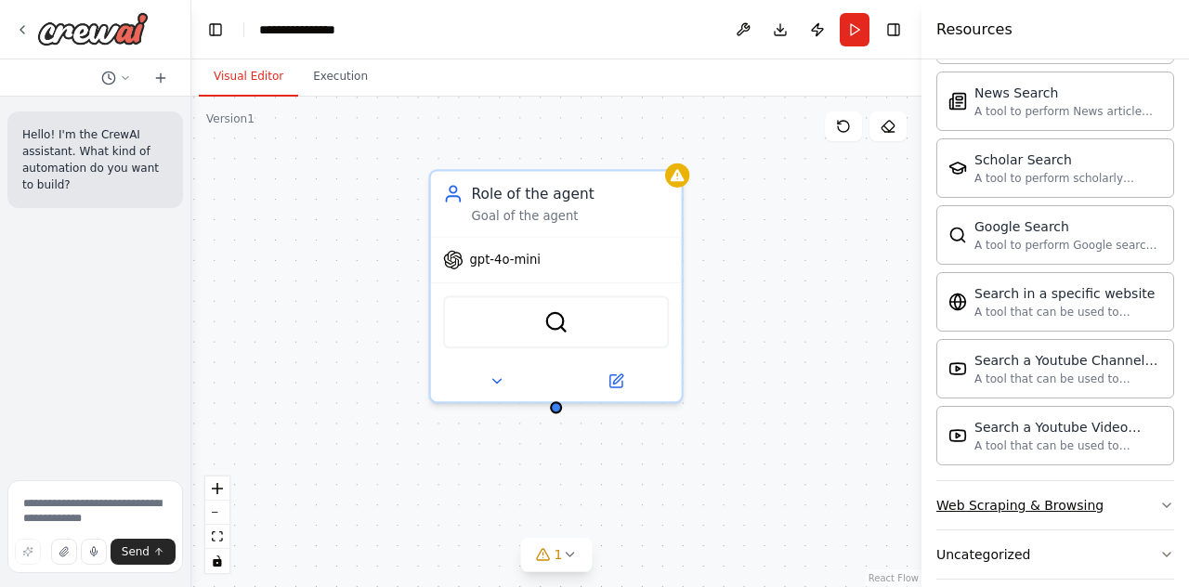
click at [1082, 496] on div "Web Scraping & Browsing" at bounding box center [1020, 505] width 167 height 19
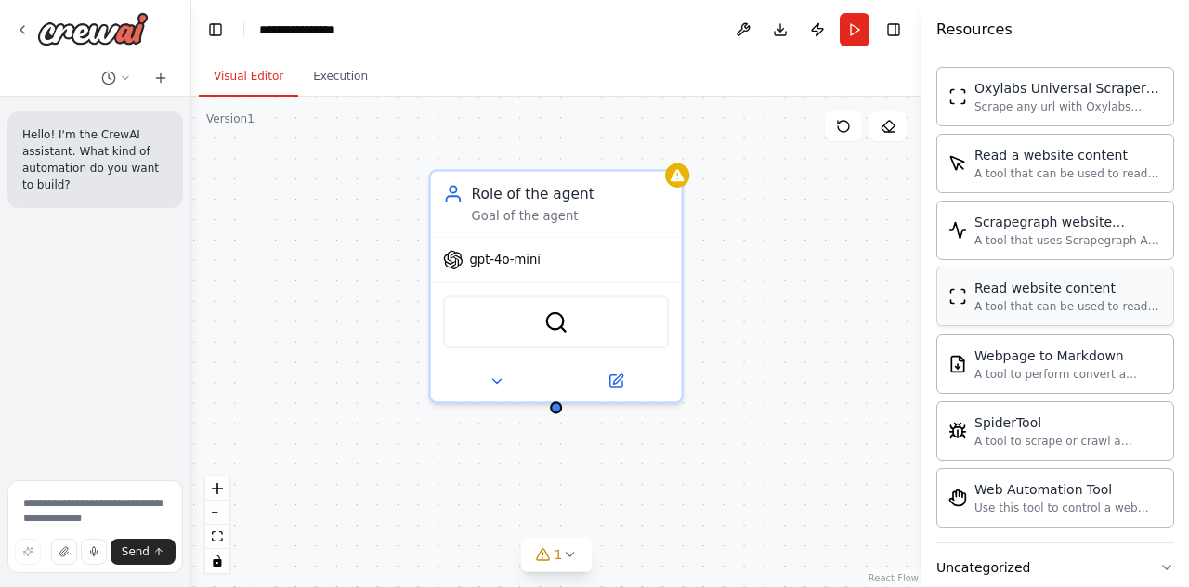
scroll to position [3146, 0]
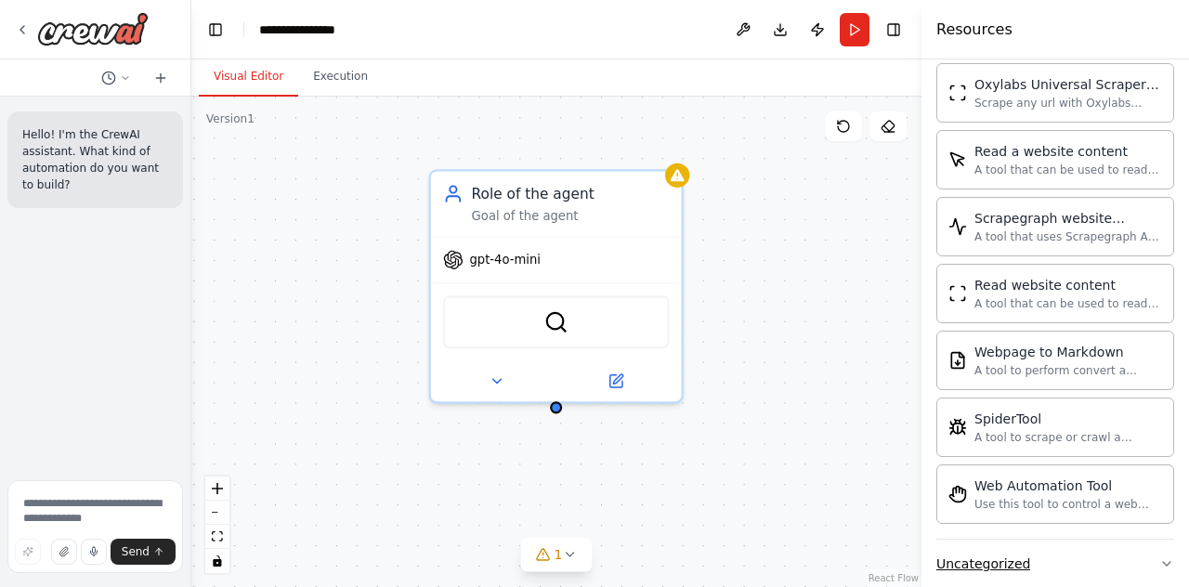
click at [1057, 540] on button "Uncategorized" at bounding box center [1056, 564] width 238 height 48
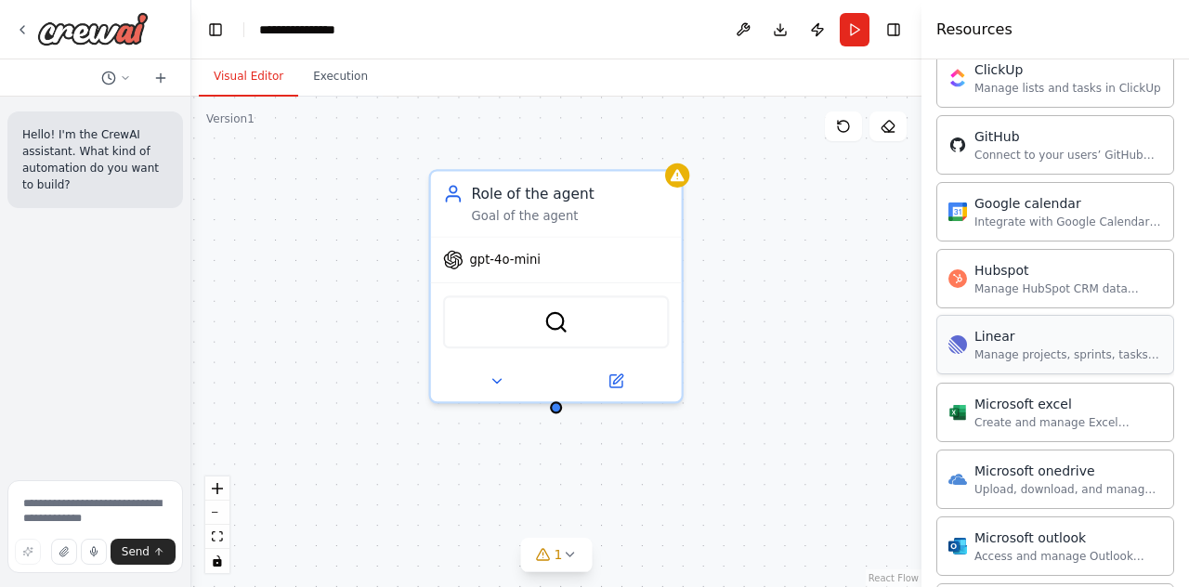
scroll to position [743, 0]
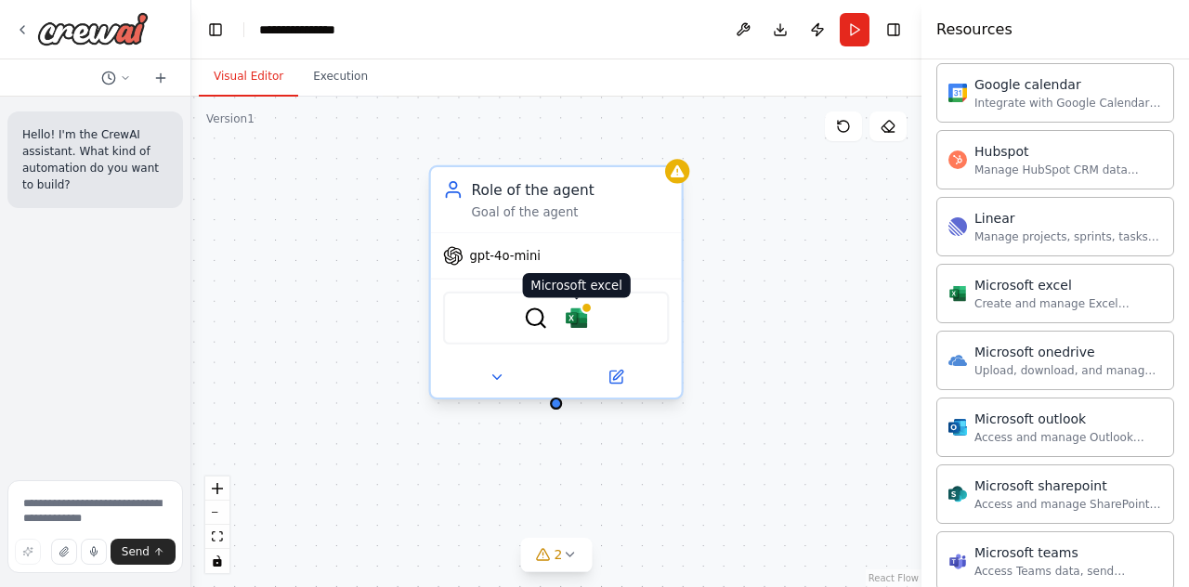
click at [576, 317] on img at bounding box center [576, 318] width 24 height 24
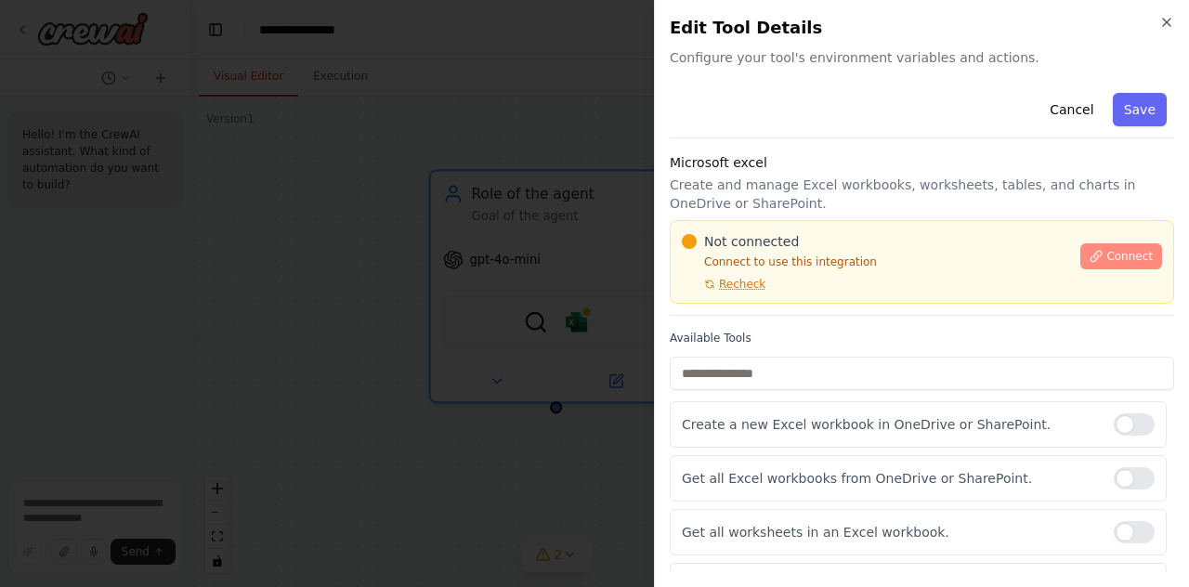
click at [1107, 250] on span "Connect" at bounding box center [1130, 256] width 46 height 15
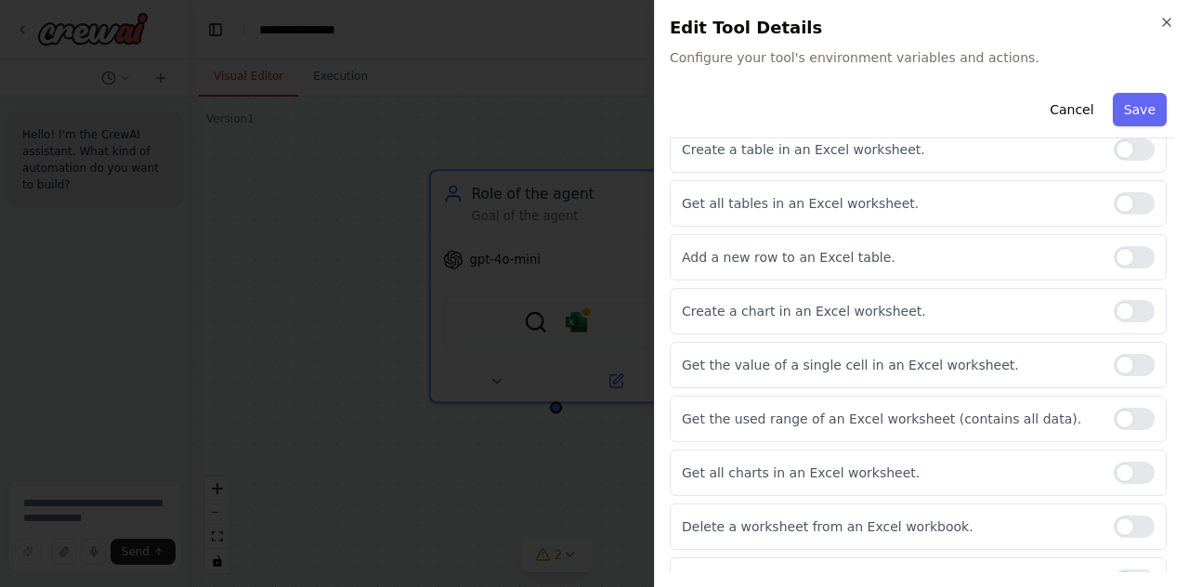
scroll to position [632, 0]
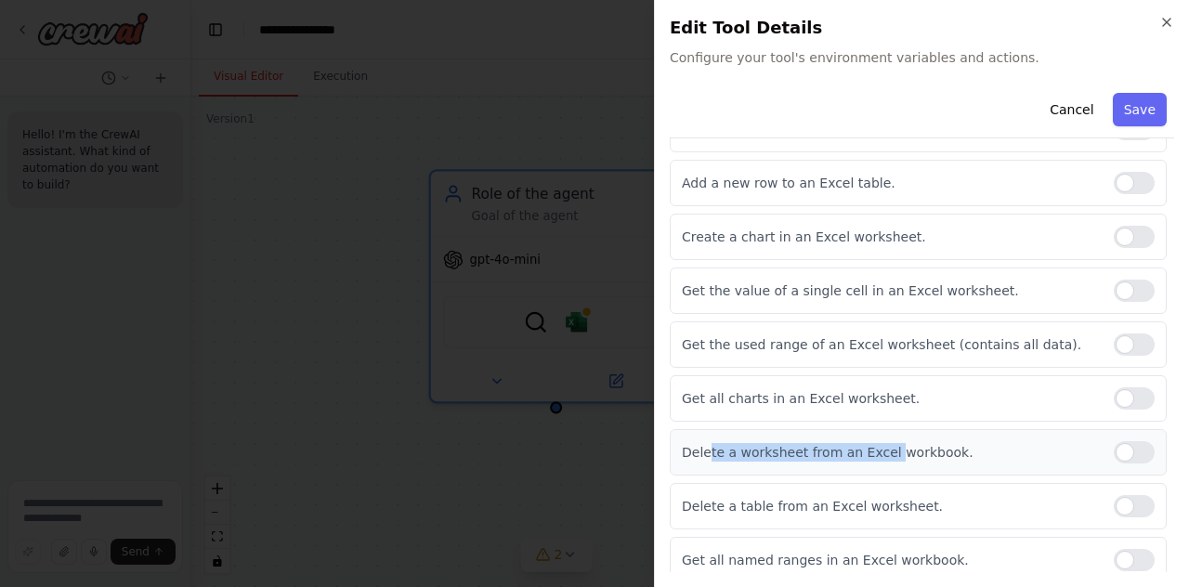
drag, startPoint x: 709, startPoint y: 445, endPoint x: 879, endPoint y: 452, distance: 170.2
click at [879, 452] on div "Delete a worksheet from an Excel workbook." at bounding box center [918, 452] width 497 height 46
click at [877, 452] on p "Delete a worksheet from an Excel workbook." at bounding box center [890, 452] width 417 height 19
drag, startPoint x: 847, startPoint y: 437, endPoint x: 723, endPoint y: 436, distance: 124.5
click at [723, 443] on p "Delete a worksheet from an Excel workbook." at bounding box center [890, 452] width 417 height 19
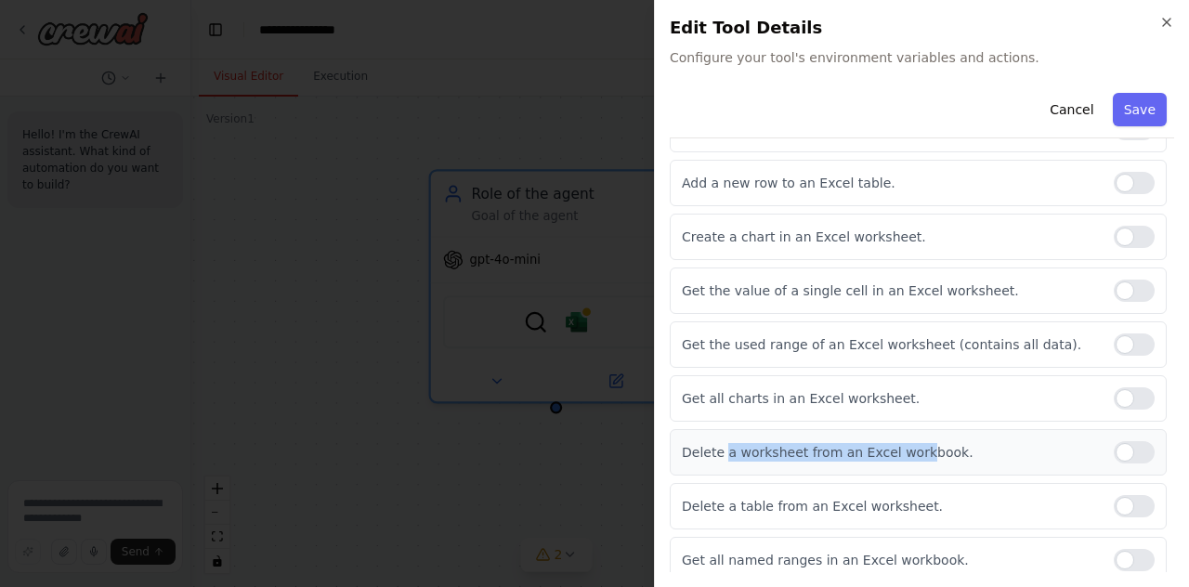
click at [723, 443] on p "Delete a worksheet from an Excel workbook." at bounding box center [890, 452] width 417 height 19
drag, startPoint x: 699, startPoint y: 436, endPoint x: 877, endPoint y: 441, distance: 178.5
click at [877, 443] on p "Delete a worksheet from an Excel workbook." at bounding box center [890, 452] width 417 height 19
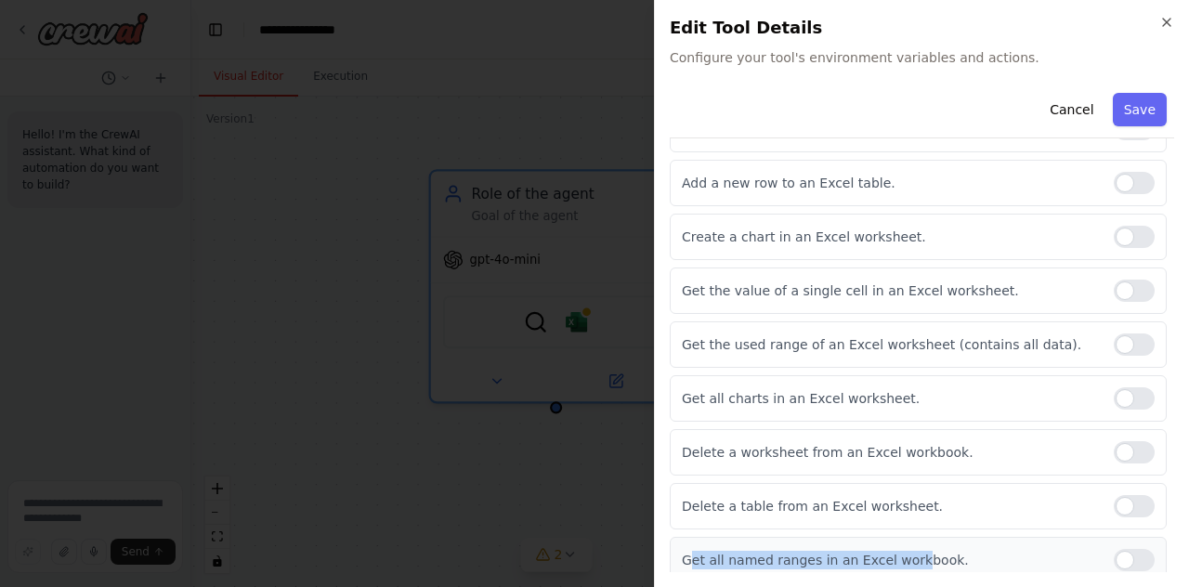
drag, startPoint x: 693, startPoint y: 554, endPoint x: 914, endPoint y: 558, distance: 221.2
click at [913, 558] on p "Get all named ranges in an Excel workbook." at bounding box center [890, 560] width 417 height 19
click at [914, 558] on p "Get all named ranges in an Excel workbook." at bounding box center [890, 560] width 417 height 19
drag, startPoint x: 916, startPoint y: 549, endPoint x: 754, endPoint y: 544, distance: 161.7
click at [759, 551] on p "Get all named ranges in an Excel workbook." at bounding box center [890, 560] width 417 height 19
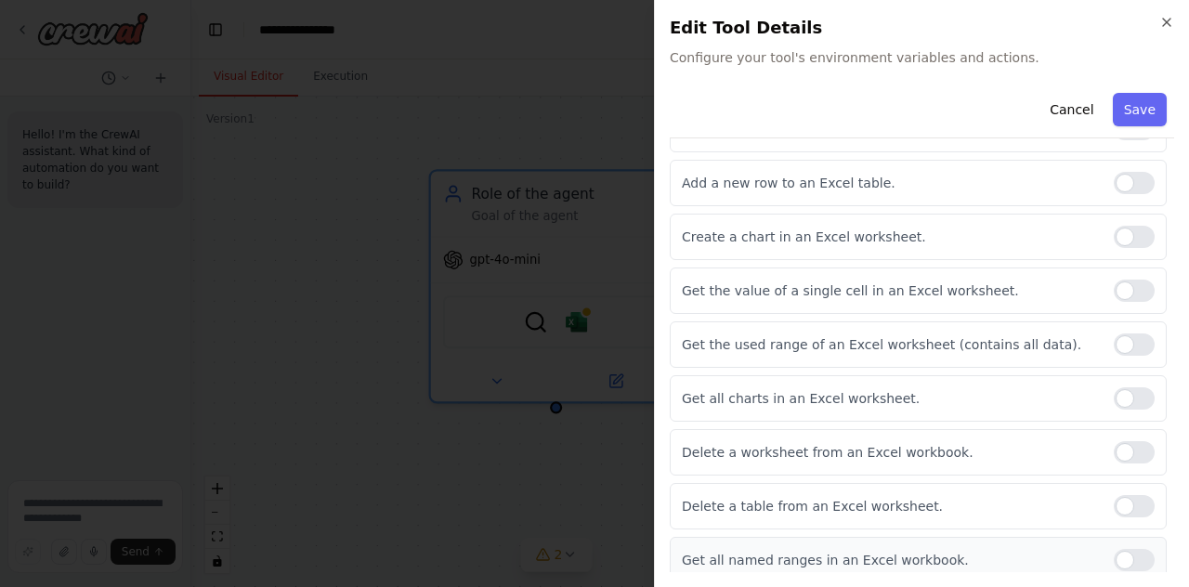
click at [754, 551] on p "Get all named ranges in an Excel workbook." at bounding box center [890, 560] width 417 height 19
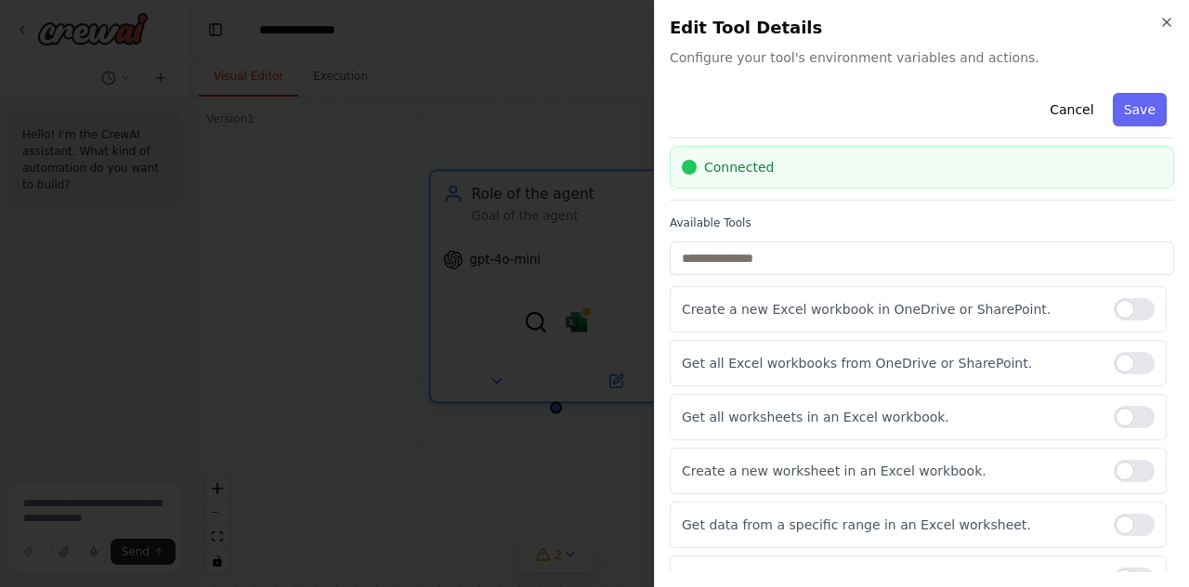
scroll to position [0, 0]
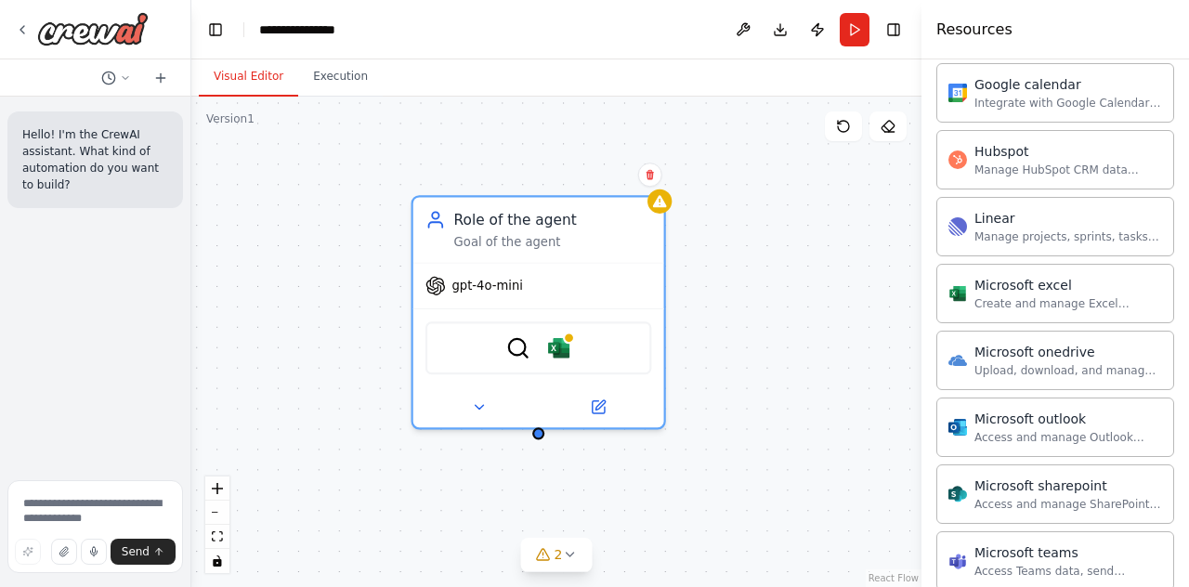
drag, startPoint x: 715, startPoint y: 261, endPoint x: 700, endPoint y: 268, distance: 16.2
click at [709, 264] on div "Role of the agent Goal of the agent gpt-4o-mini BraveSearchTool Microsoft excel" at bounding box center [556, 342] width 730 height 491
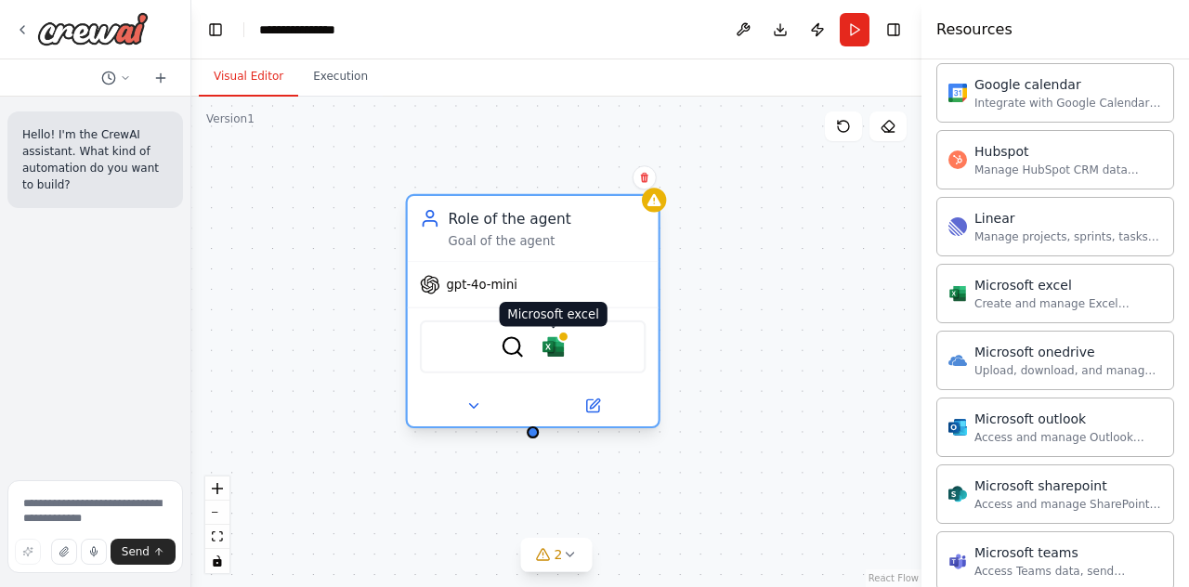
click at [556, 346] on img at bounding box center [553, 346] width 24 height 24
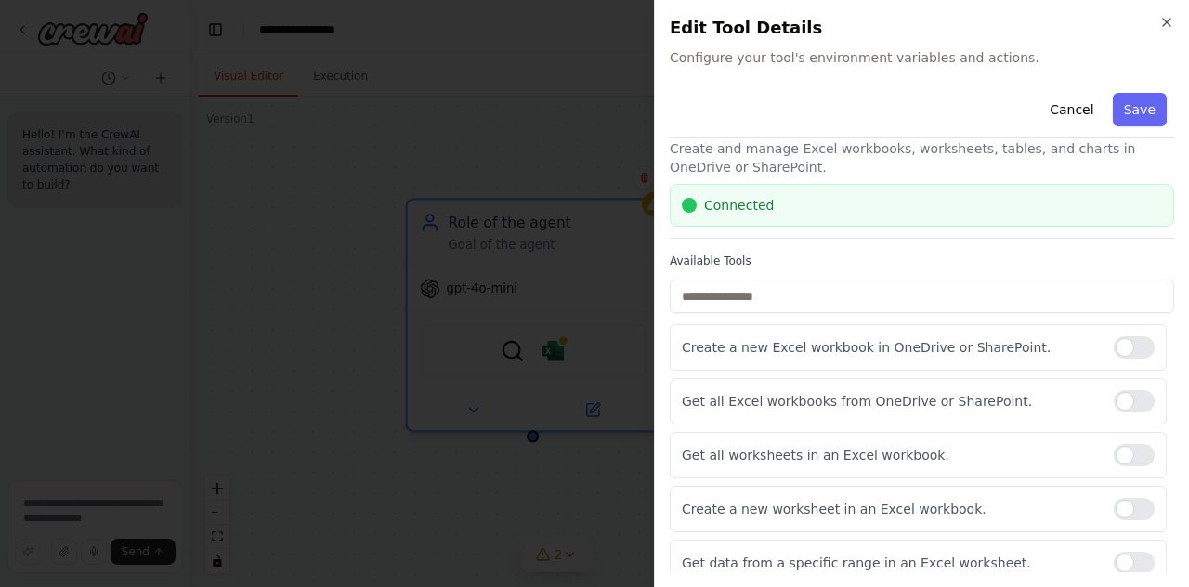
scroll to position [61, 0]
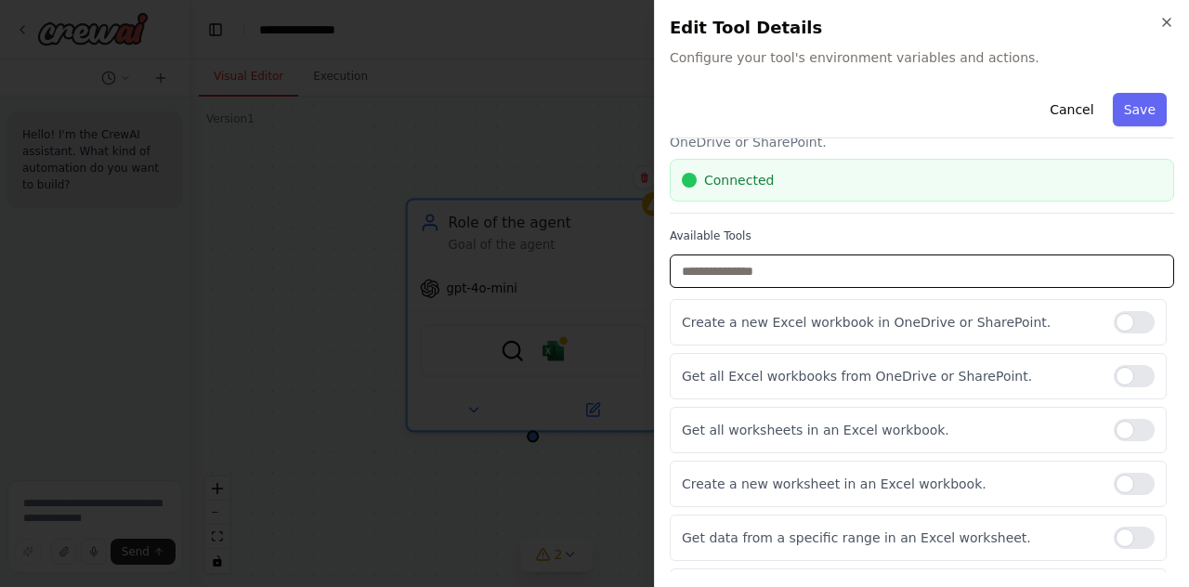
click at [777, 276] on input "text" at bounding box center [922, 271] width 505 height 33
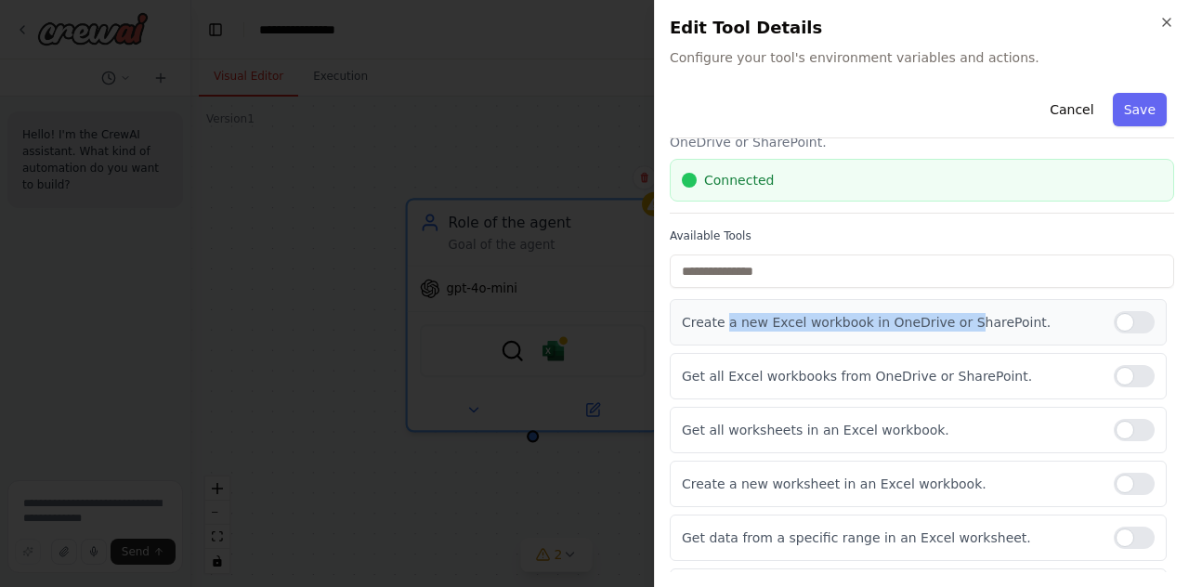
drag, startPoint x: 727, startPoint y: 321, endPoint x: 946, endPoint y: 322, distance: 219.3
click at [946, 323] on p "Create a new Excel workbook in OneDrive or SharePoint." at bounding box center [890, 322] width 417 height 19
click at [946, 322] on p "Create a new Excel workbook in OneDrive or SharePoint." at bounding box center [890, 322] width 417 height 19
drag, startPoint x: 972, startPoint y: 324, endPoint x: 832, endPoint y: 321, distance: 140.3
click at [832, 321] on p "Create a new Excel workbook in OneDrive or SharePoint." at bounding box center [890, 322] width 417 height 19
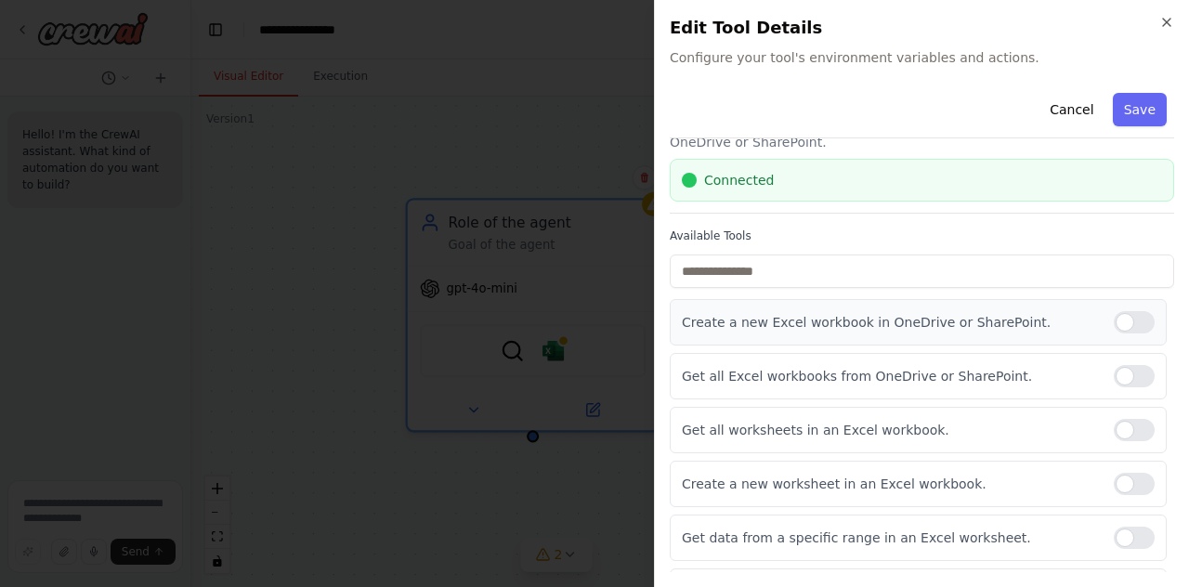
click at [824, 321] on p "Create a new Excel workbook in OneDrive or SharePoint." at bounding box center [890, 322] width 417 height 19
drag, startPoint x: 704, startPoint y: 375, endPoint x: 933, endPoint y: 376, distance: 228.6
click at [933, 376] on p "Get all Excel workbooks from OneDrive or SharePoint." at bounding box center [890, 376] width 417 height 19
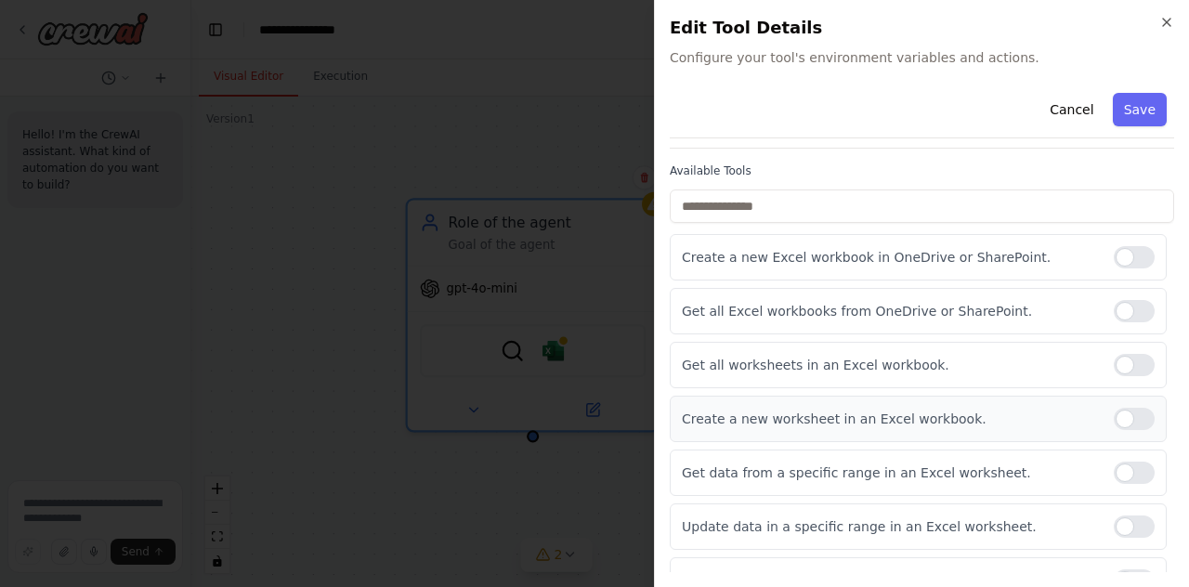
scroll to position [186, 0]
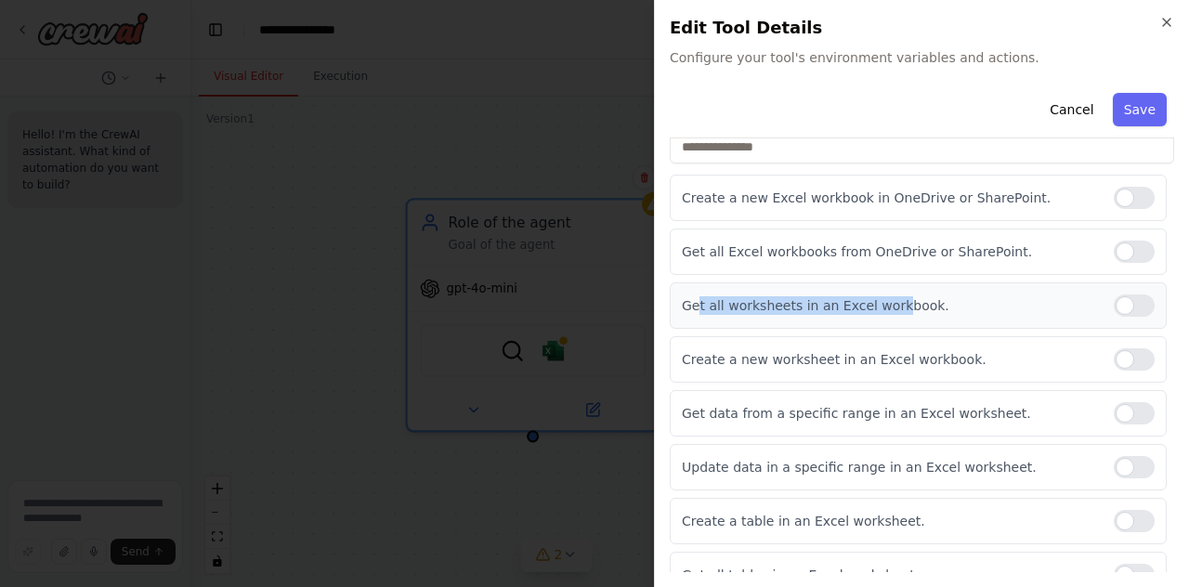
drag, startPoint x: 698, startPoint y: 304, endPoint x: 887, endPoint y: 305, distance: 189.5
click at [887, 305] on p "Get all worksheets in an Excel workbook." at bounding box center [890, 305] width 417 height 19
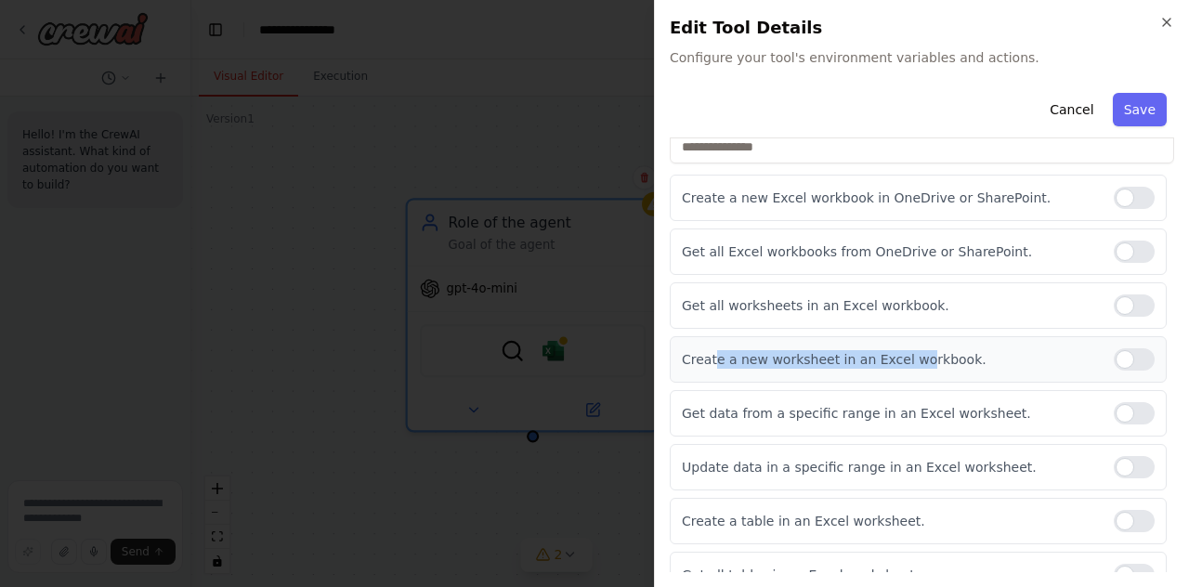
drag, startPoint x: 816, startPoint y: 356, endPoint x: 905, endPoint y: 356, distance: 89.2
click at [905, 356] on p "Create a new worksheet in an Excel workbook." at bounding box center [890, 359] width 417 height 19
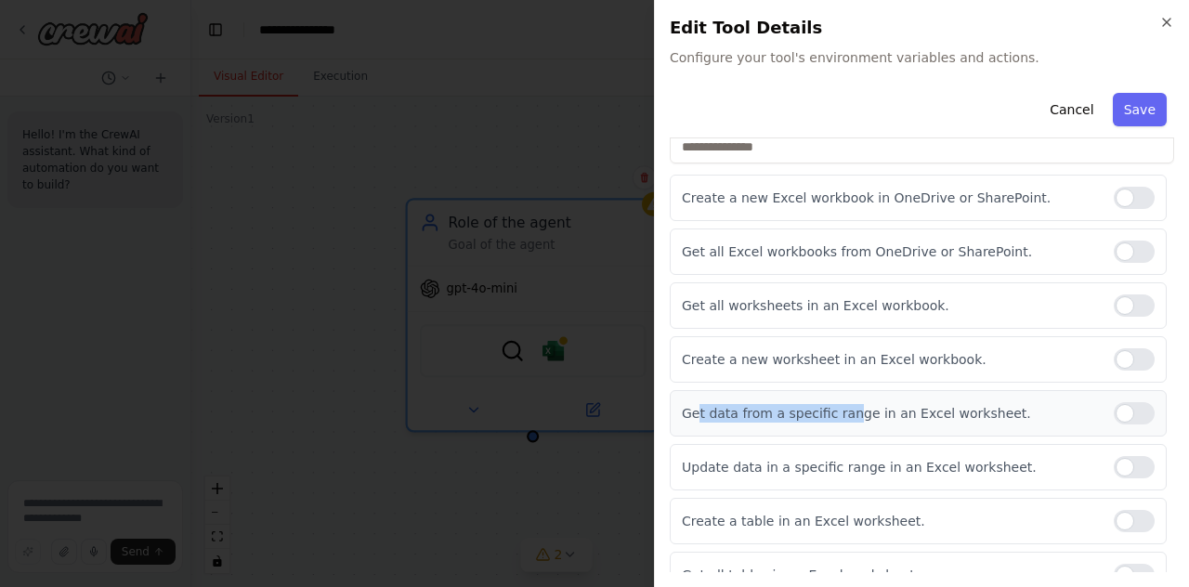
drag, startPoint x: 872, startPoint y: 416, endPoint x: 914, endPoint y: 416, distance: 42.7
click at [909, 416] on p "Get data from a specific range in an Excel worksheet." at bounding box center [890, 413] width 417 height 19
click at [914, 416] on p "Get data from a specific range in an Excel worksheet." at bounding box center [890, 413] width 417 height 19
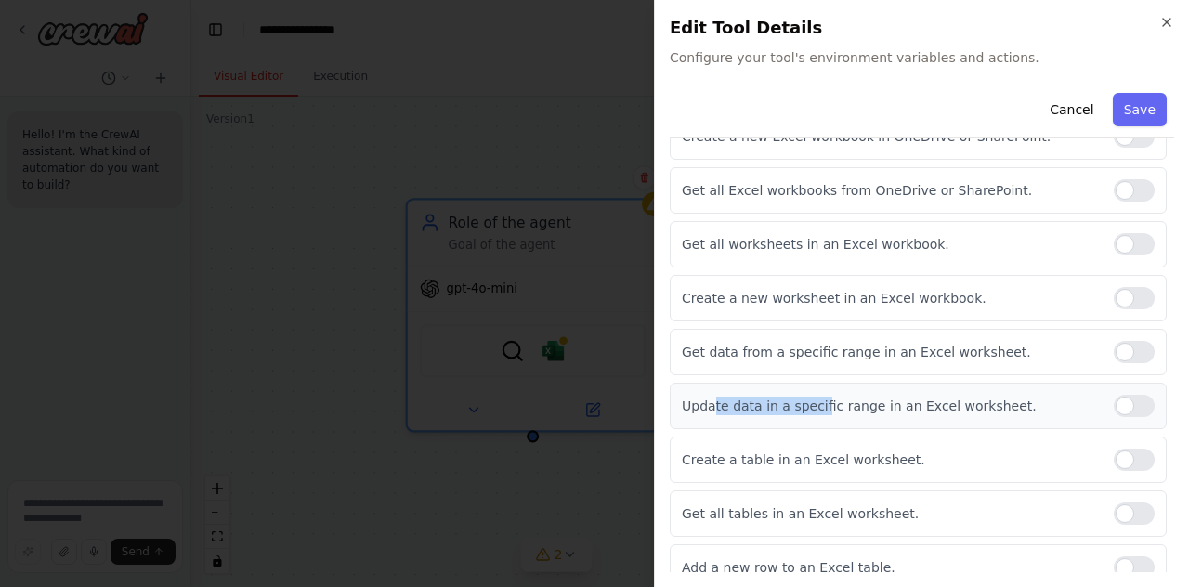
drag, startPoint x: 872, startPoint y: 400, endPoint x: 901, endPoint y: 400, distance: 28.8
click at [889, 400] on p "Update data in a specific range in an Excel worksheet." at bounding box center [890, 406] width 417 height 19
click at [901, 400] on p "Update data in a specific range in an Excel worksheet." at bounding box center [890, 406] width 417 height 19
drag, startPoint x: 919, startPoint y: 398, endPoint x: 816, endPoint y: 394, distance: 103.2
click at [815, 397] on p "Update data in a specific range in an Excel worksheet." at bounding box center [890, 406] width 417 height 19
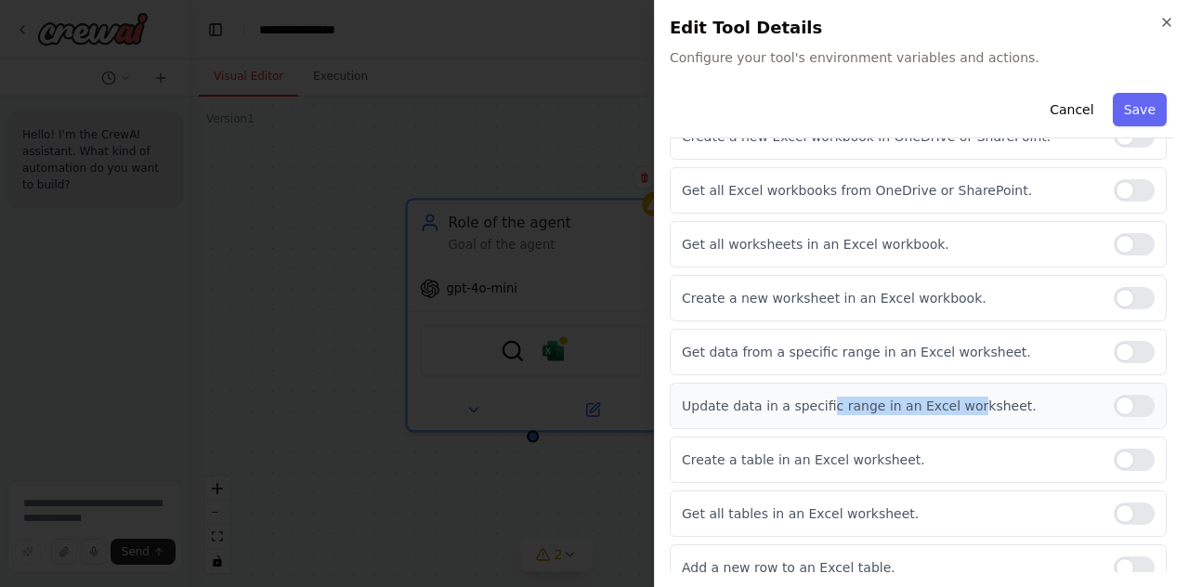
click at [816, 397] on p "Update data in a specific range in an Excel worksheet." at bounding box center [890, 406] width 417 height 19
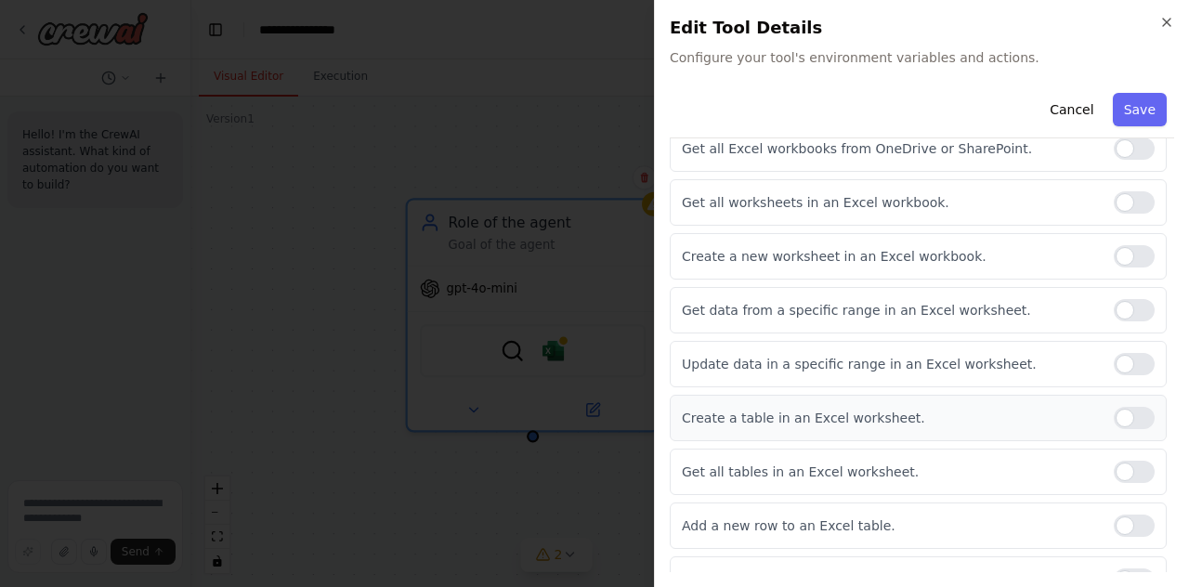
scroll to position [309, 0]
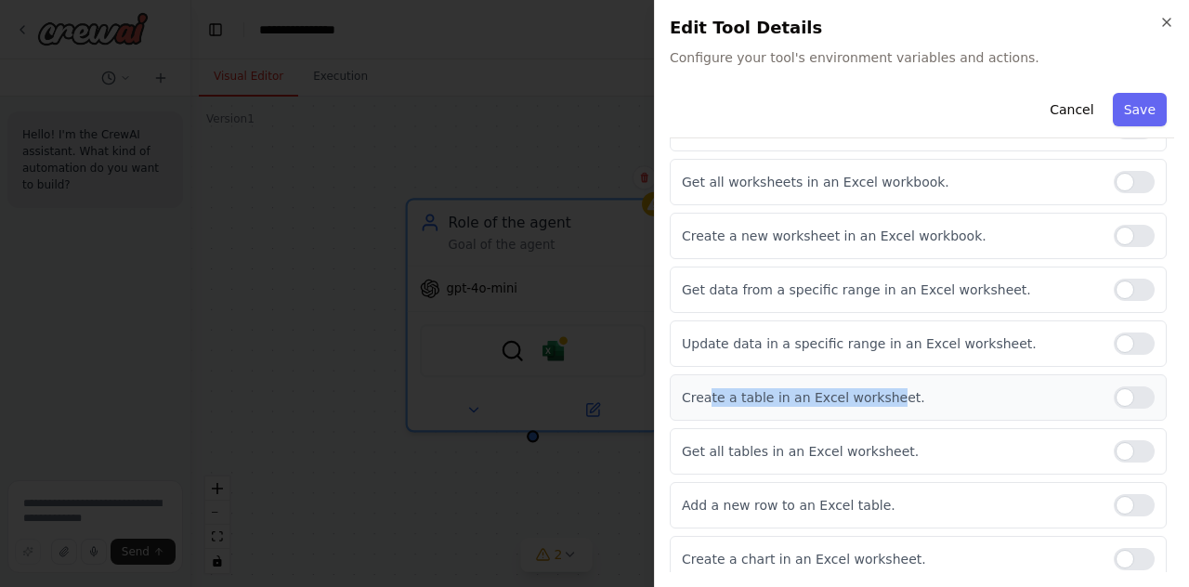
drag, startPoint x: 709, startPoint y: 392, endPoint x: 873, endPoint y: 399, distance: 164.6
click at [873, 399] on p "Create a table in an Excel worksheet." at bounding box center [890, 397] width 417 height 19
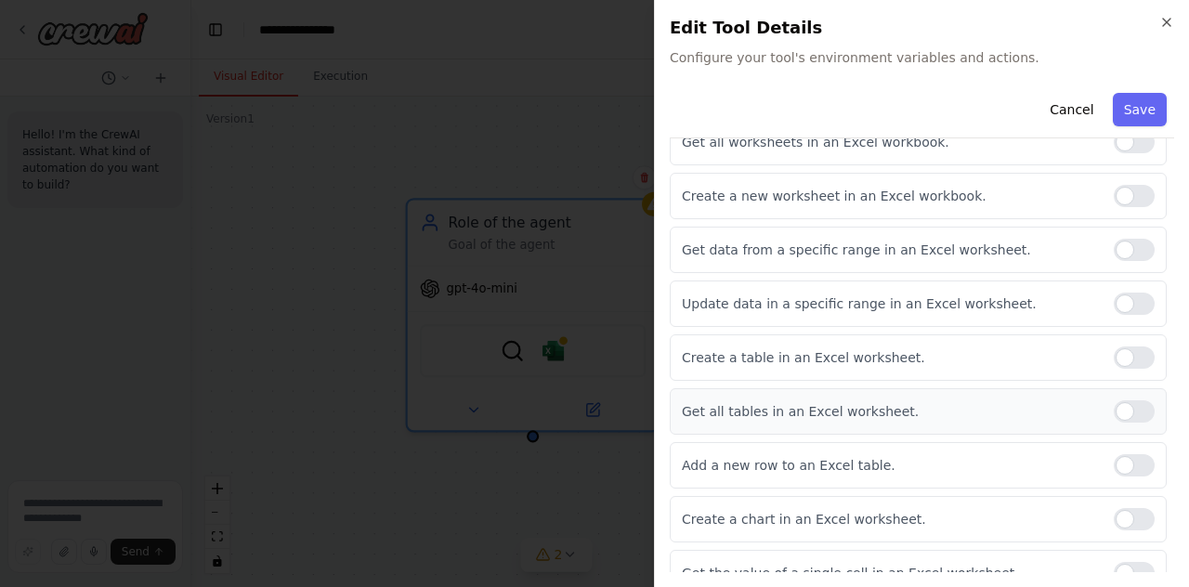
scroll to position [372, 0]
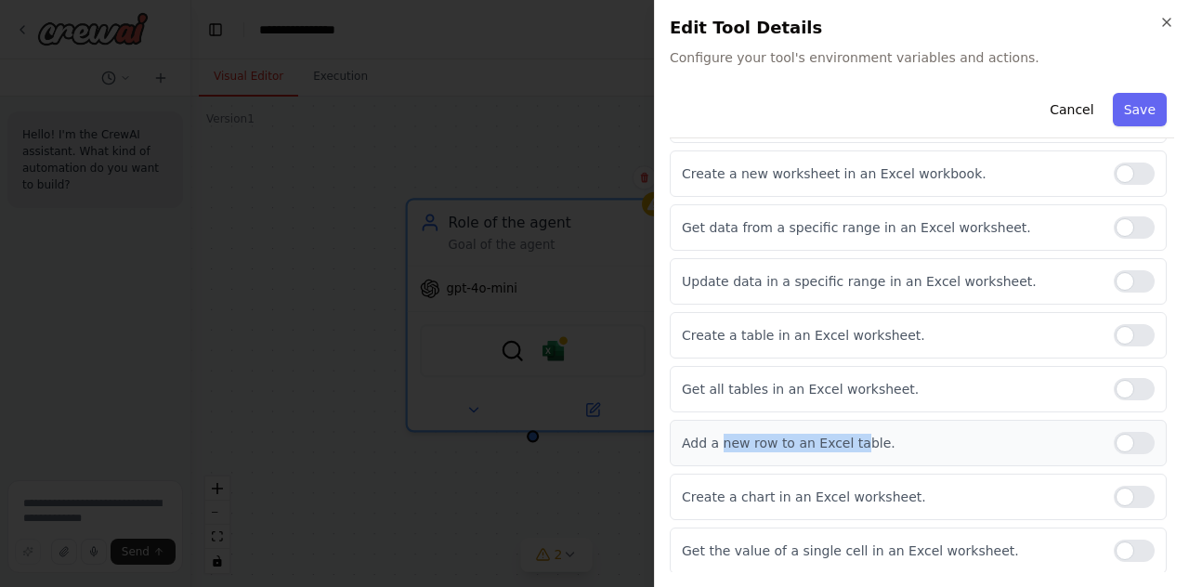
drag, startPoint x: 719, startPoint y: 441, endPoint x: 854, endPoint y: 441, distance: 134.7
click at [851, 441] on p "Add a new row to an Excel table." at bounding box center [890, 443] width 417 height 19
click at [854, 441] on p "Add a new row to an Excel table." at bounding box center [890, 443] width 417 height 19
drag, startPoint x: 820, startPoint y: 436, endPoint x: 710, endPoint y: 436, distance: 110.6
click at [712, 436] on p "Add a new row to an Excel table." at bounding box center [890, 443] width 417 height 19
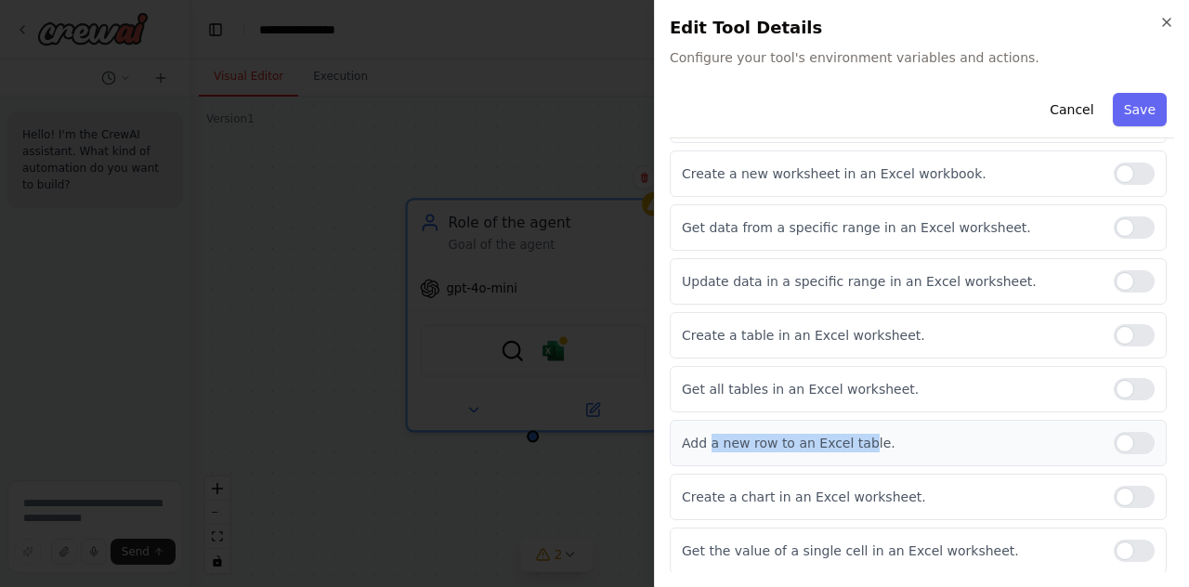
click at [710, 436] on p "Add a new row to an Excel table." at bounding box center [890, 443] width 417 height 19
drag, startPoint x: 727, startPoint y: 437, endPoint x: 803, endPoint y: 439, distance: 76.2
click at [802, 439] on p "Add a new row to an Excel table." at bounding box center [890, 443] width 417 height 19
click at [803, 439] on p "Add a new row to an Excel table." at bounding box center [890, 443] width 417 height 19
click at [753, 436] on p "Add a new row to an Excel table." at bounding box center [890, 443] width 417 height 19
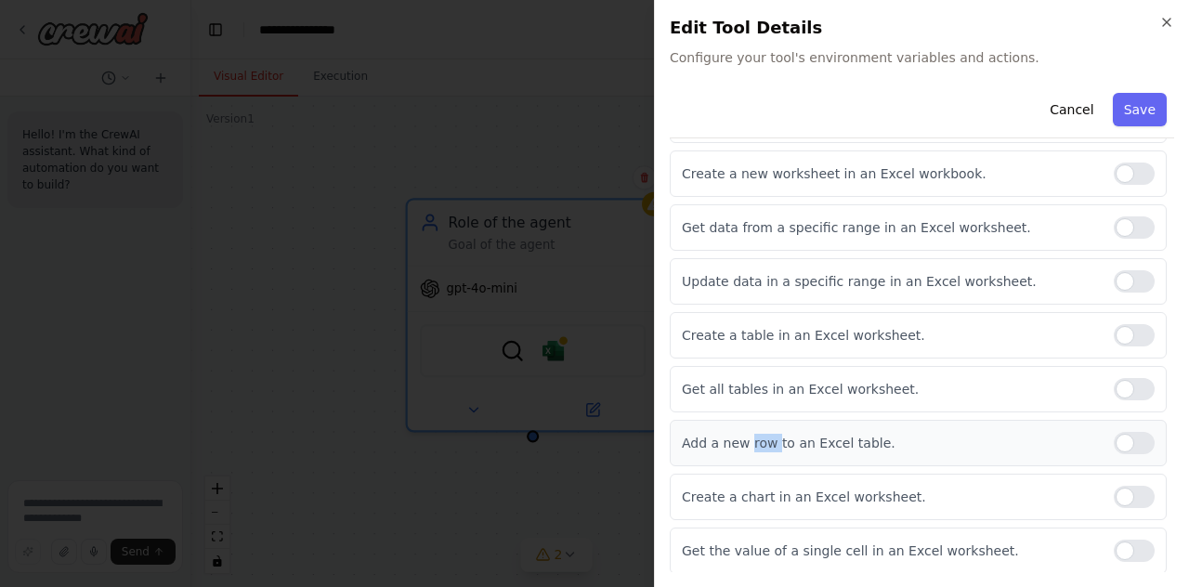
click at [753, 436] on p "Add a new row to an Excel table." at bounding box center [890, 443] width 417 height 19
click at [843, 441] on p "Add a new row to an Excel table." at bounding box center [890, 443] width 417 height 19
click at [1114, 432] on div at bounding box center [1134, 443] width 41 height 22
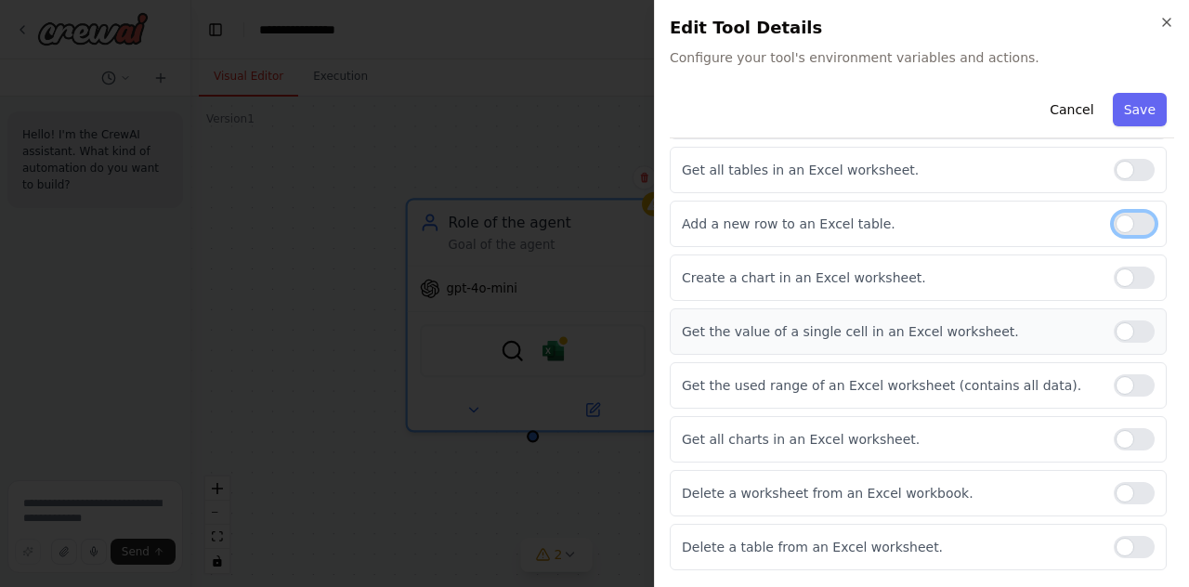
scroll to position [570, 0]
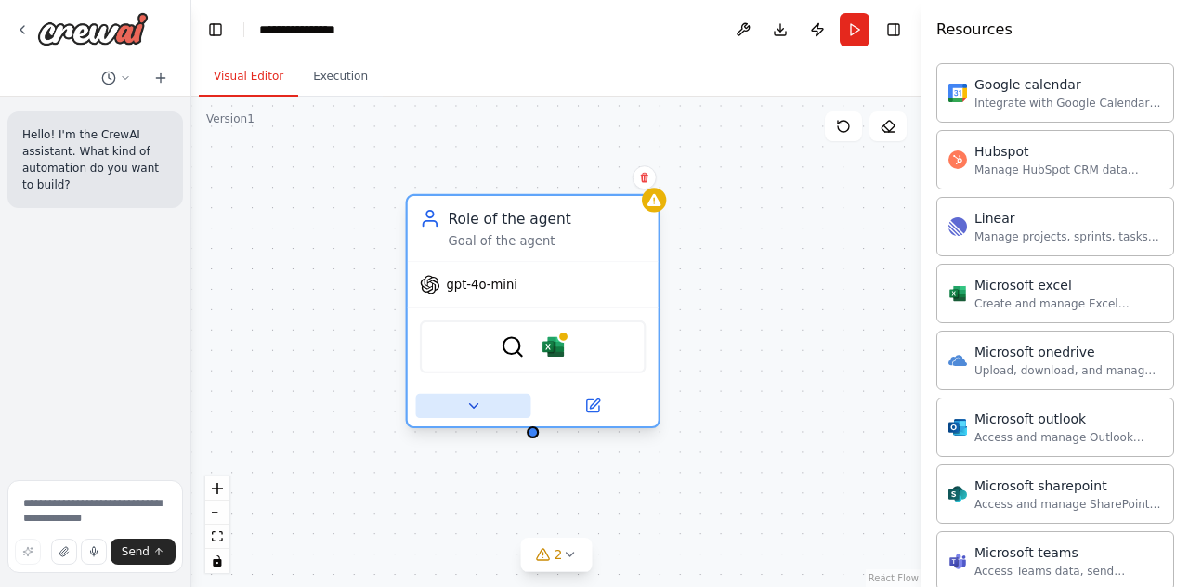
click at [478, 410] on icon at bounding box center [473, 406] width 17 height 17
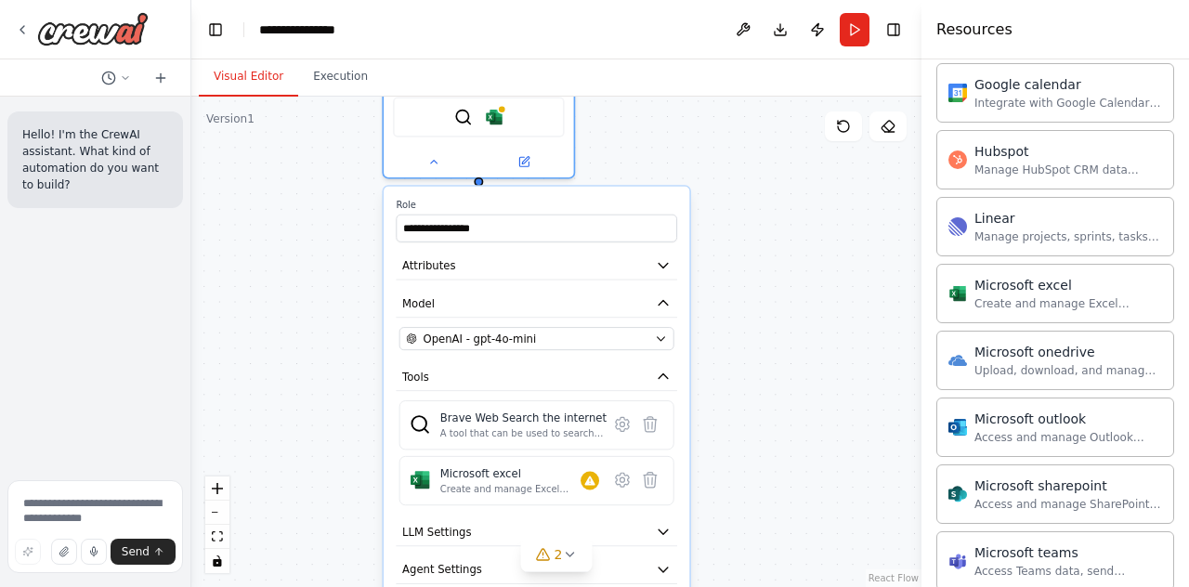
drag, startPoint x: 380, startPoint y: 425, endPoint x: 372, endPoint y: 173, distance: 251.9
click at [372, 173] on div "**********" at bounding box center [556, 342] width 730 height 491
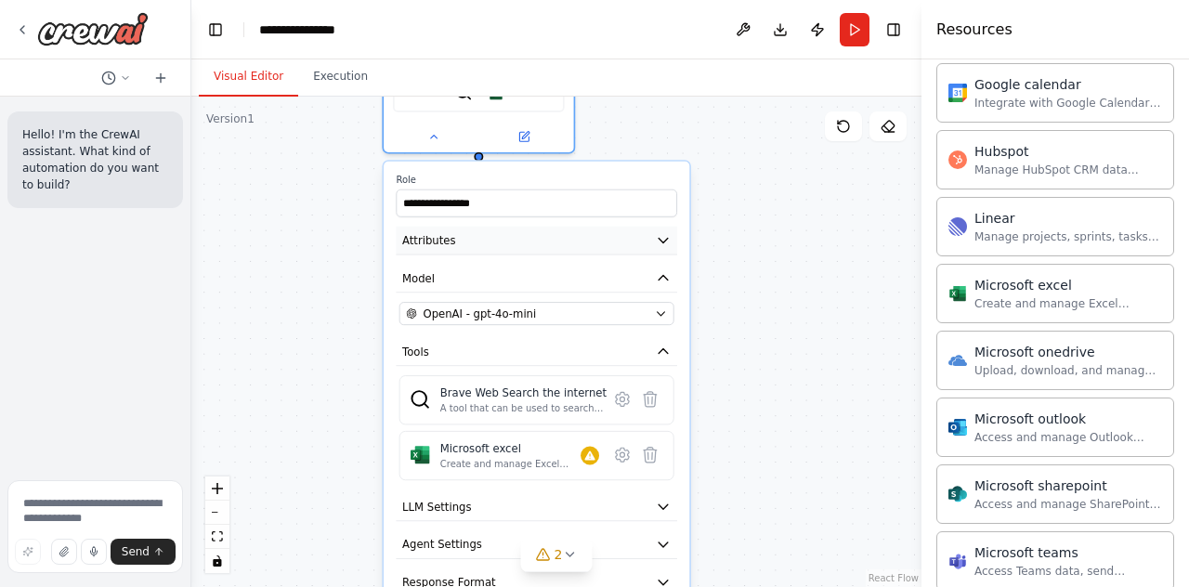
click at [506, 239] on button "Attributes" at bounding box center [537, 241] width 282 height 29
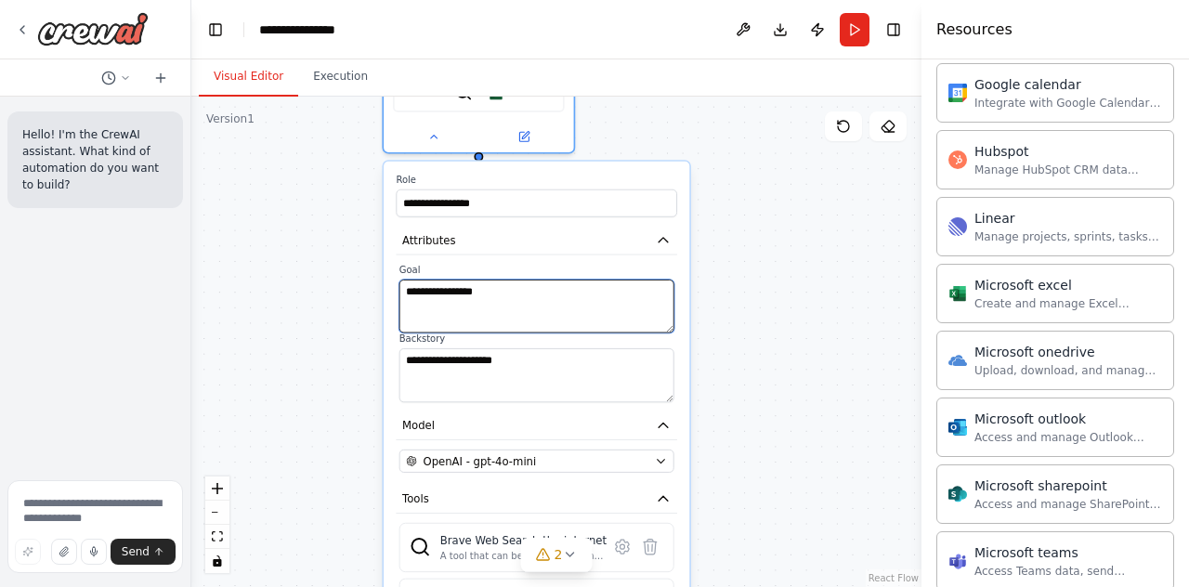
click at [531, 296] on textarea "**********" at bounding box center [537, 307] width 275 height 54
drag, startPoint x: 553, startPoint y: 296, endPoint x: 459, endPoint y: 296, distance: 93.8
click at [387, 292] on div "**********" at bounding box center [537, 478] width 306 height 632
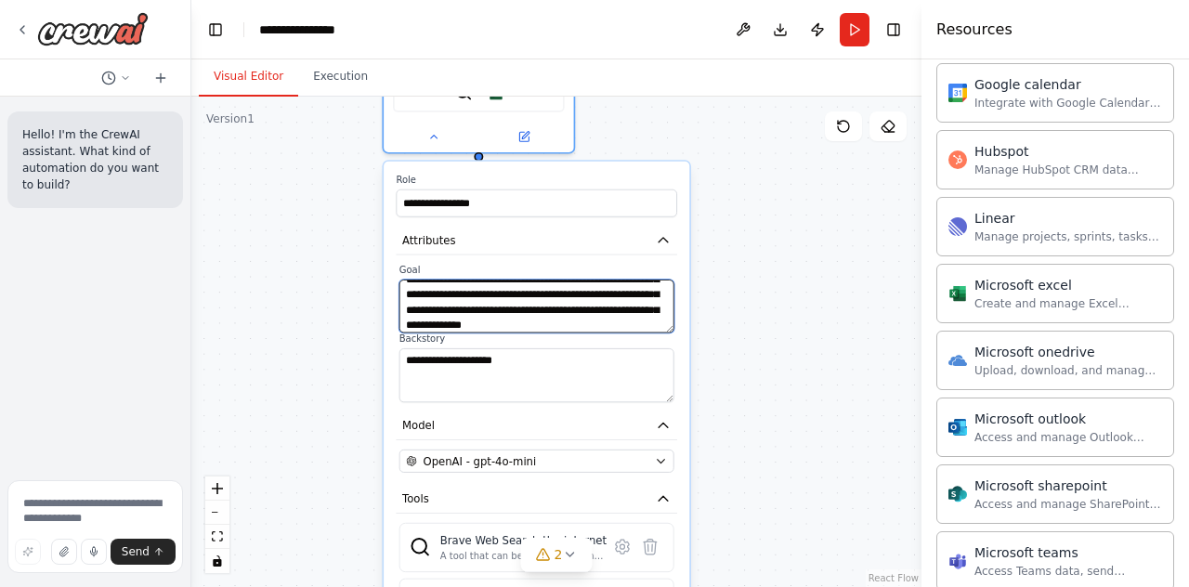
scroll to position [52, 0]
type textarea "**********"
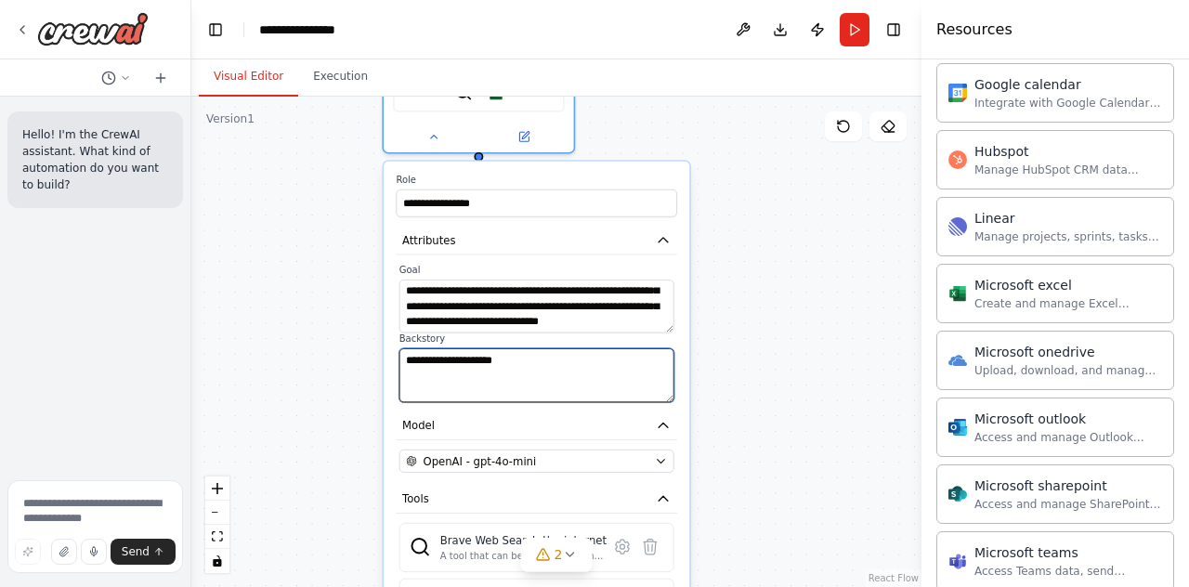
click at [587, 368] on textarea "**********" at bounding box center [537, 375] width 275 height 54
drag, startPoint x: 496, startPoint y: 361, endPoint x: 444, endPoint y: 362, distance: 52.0
click at [408, 361] on textarea "**********" at bounding box center [537, 375] width 275 height 54
click at [539, 363] on textarea "**********" at bounding box center [537, 375] width 275 height 54
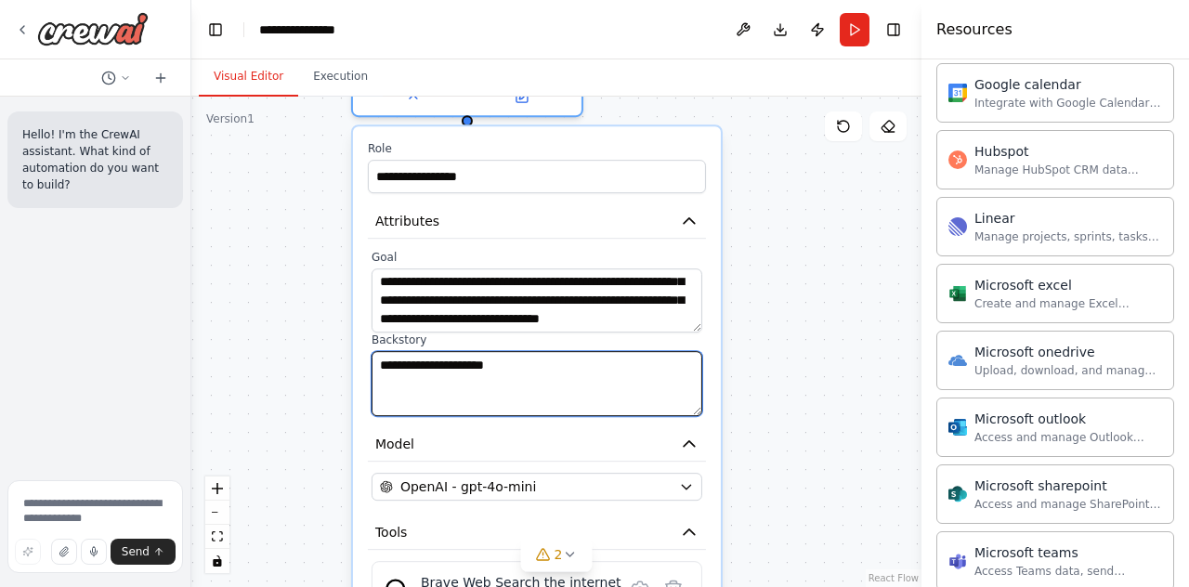
click at [345, 363] on div "**********" at bounding box center [556, 342] width 730 height 491
click at [491, 374] on textarea "**********" at bounding box center [537, 383] width 331 height 64
drag, startPoint x: 466, startPoint y: 373, endPoint x: 377, endPoint y: 369, distance: 89.3
click at [377, 369] on textarea "**********" at bounding box center [537, 383] width 331 height 64
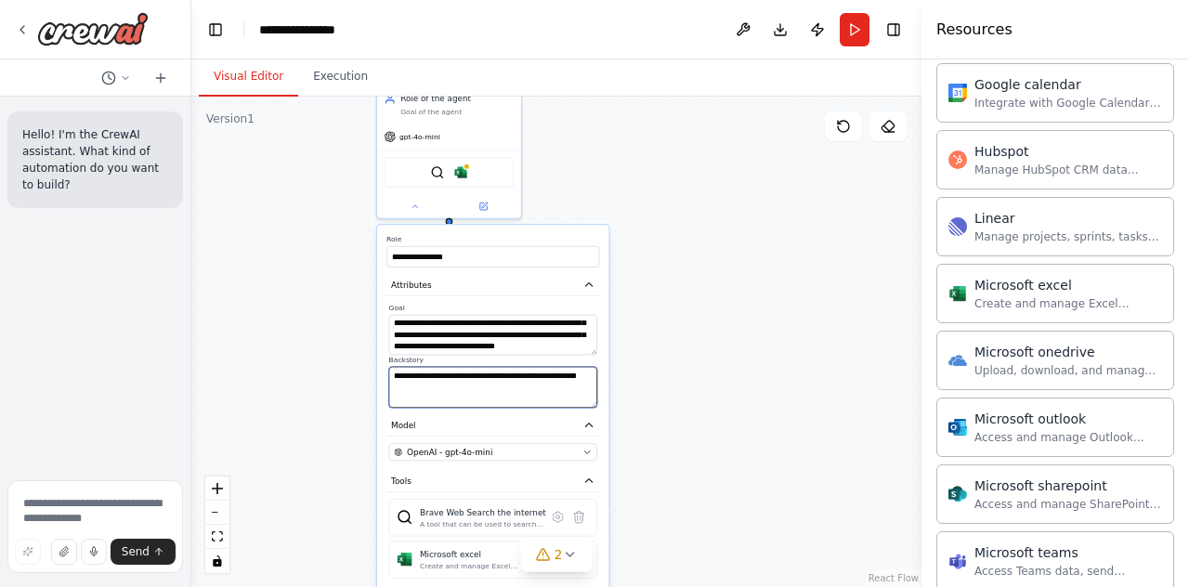
type textarea "**********"
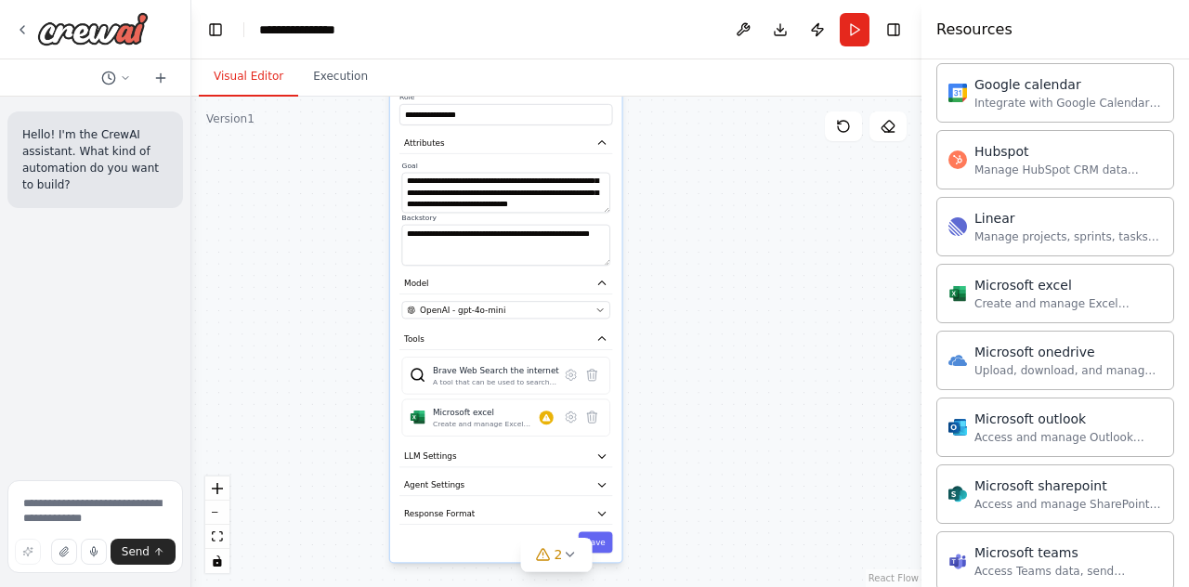
drag, startPoint x: 702, startPoint y: 443, endPoint x: 717, endPoint y: 300, distance: 143.9
click at [717, 300] on div "**********" at bounding box center [556, 342] width 730 height 491
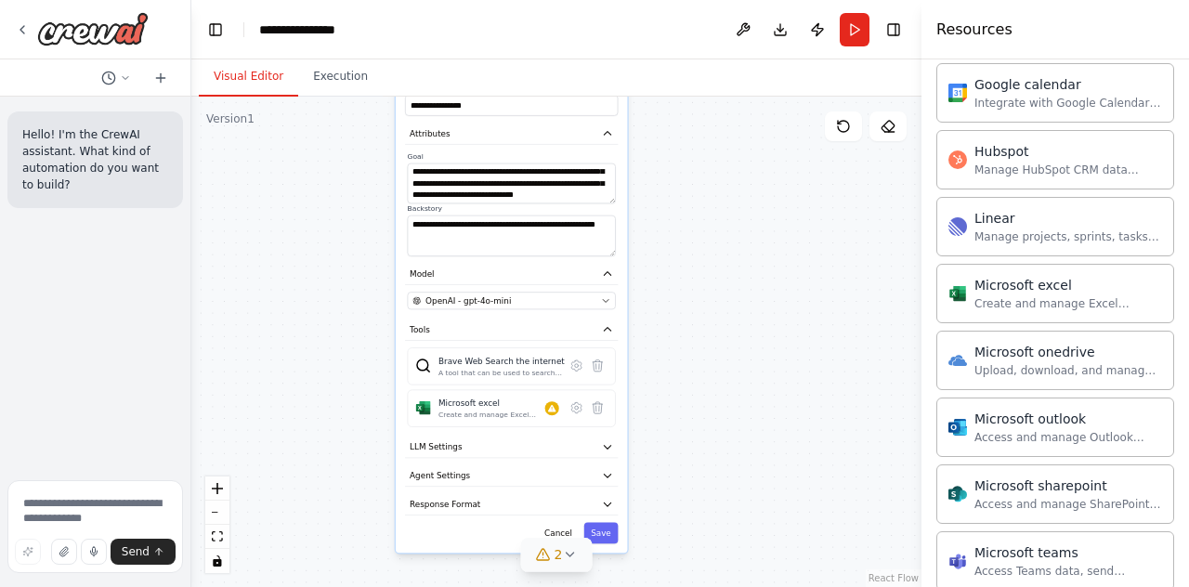
click at [569, 553] on icon at bounding box center [569, 554] width 15 height 15
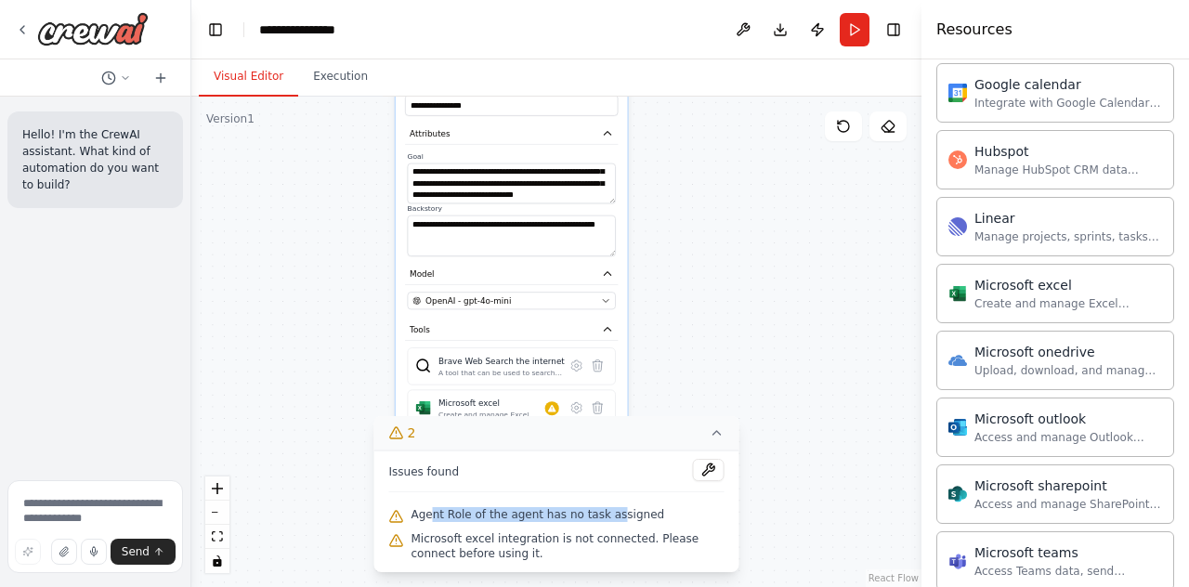
click at [598, 518] on span "Agent Role of the agent has no task assigned" at bounding box center [539, 514] width 254 height 15
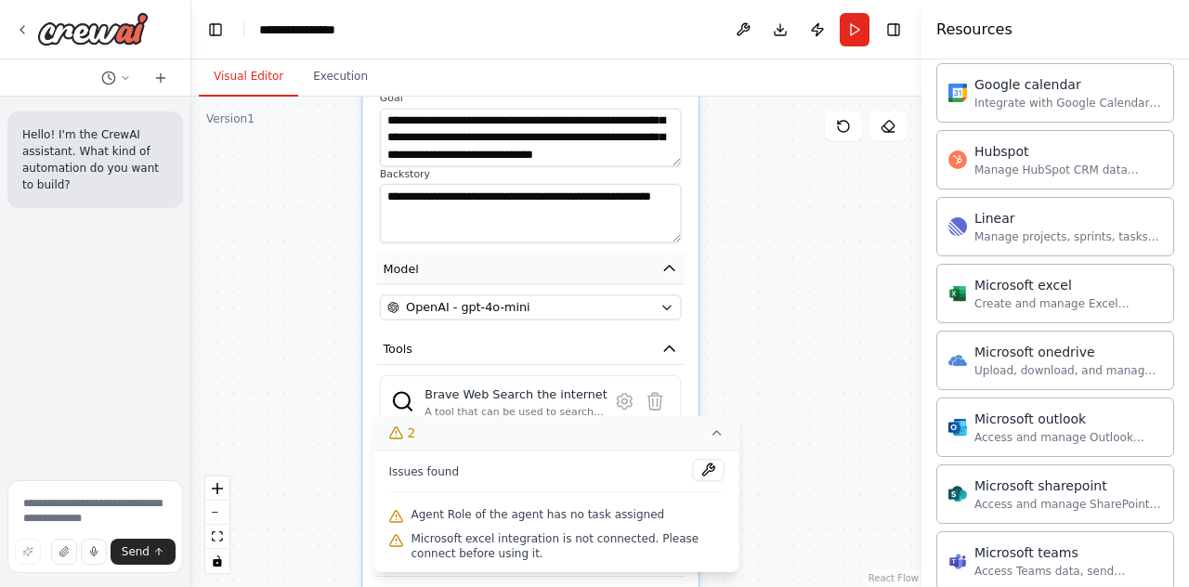
click at [492, 261] on button "Model" at bounding box center [530, 269] width 308 height 32
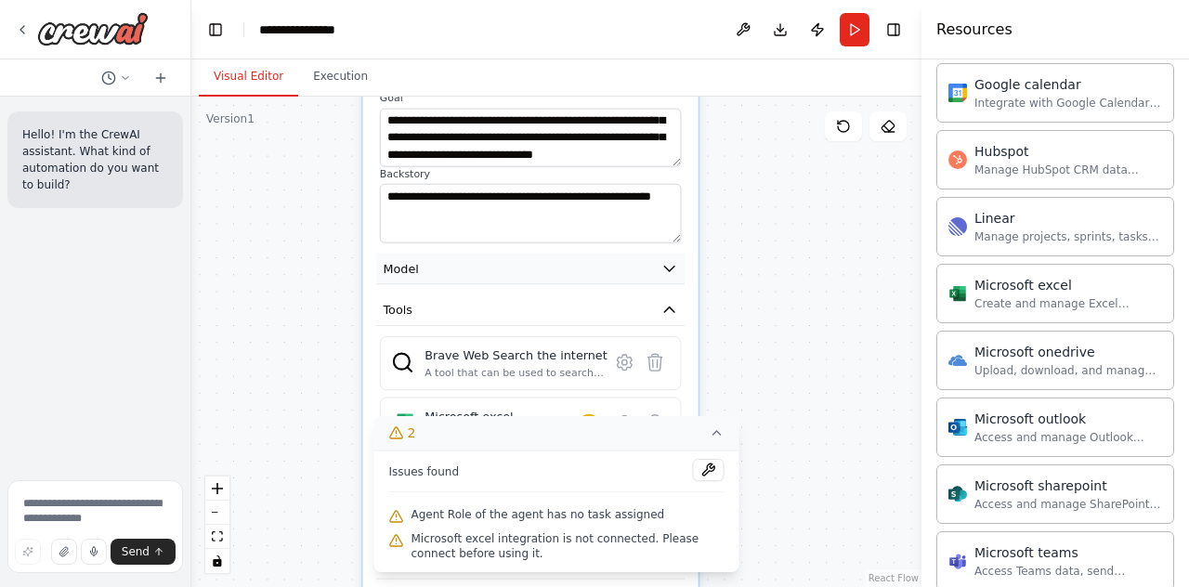
click at [528, 267] on button "Model" at bounding box center [530, 269] width 308 height 32
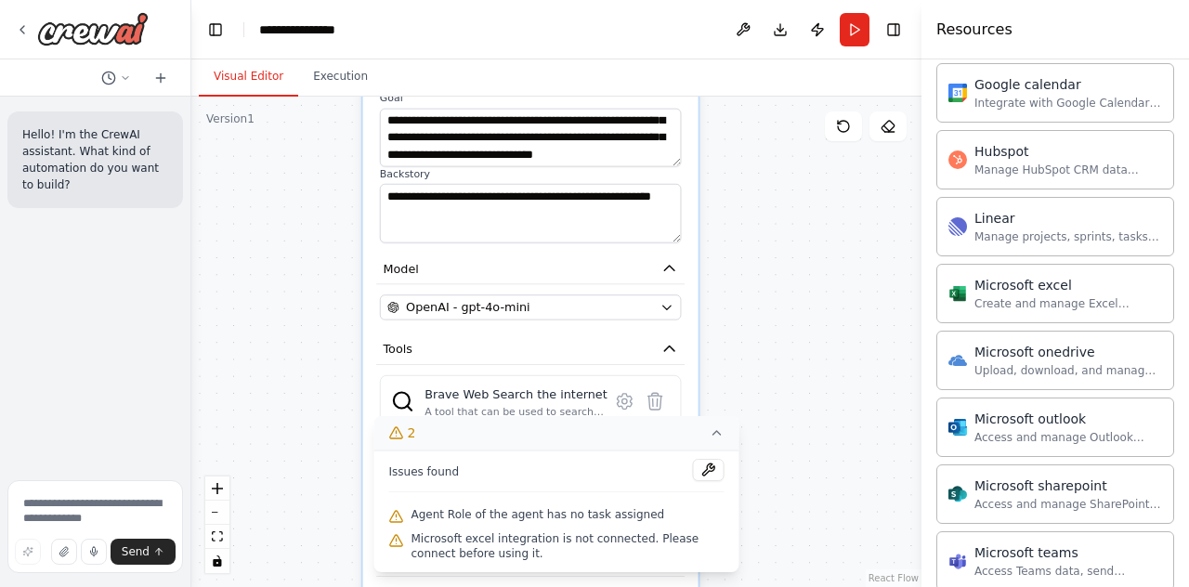
click at [723, 432] on icon at bounding box center [717, 433] width 15 height 15
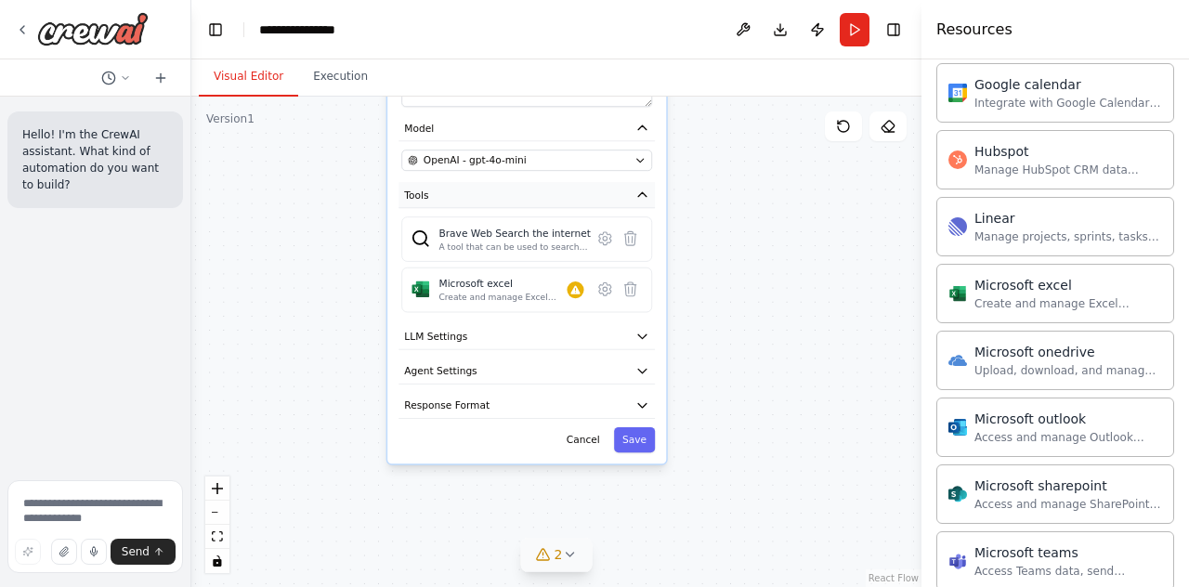
drag, startPoint x: 450, startPoint y: 305, endPoint x: 453, endPoint y: 201, distance: 104.1
click at [453, 201] on button "Tools" at bounding box center [527, 195] width 256 height 26
click at [641, 439] on button "Save" at bounding box center [634, 439] width 41 height 25
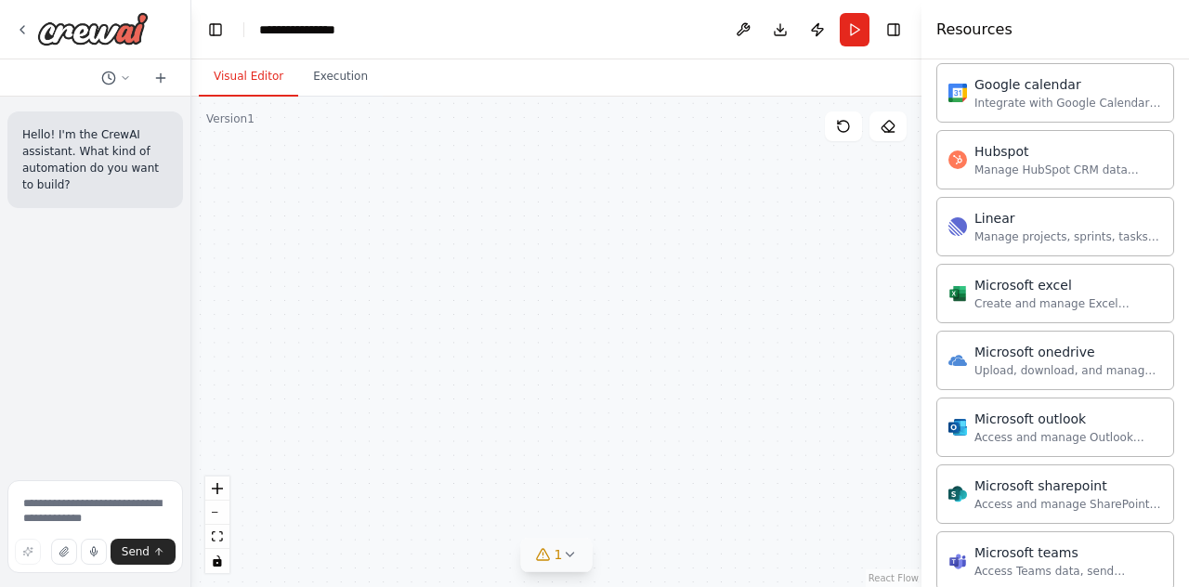
drag, startPoint x: 585, startPoint y: 343, endPoint x: 572, endPoint y: 456, distance: 114.1
drag, startPoint x: 568, startPoint y: 344, endPoint x: 587, endPoint y: 505, distance: 161.9
drag, startPoint x: 565, startPoint y: 322, endPoint x: 589, endPoint y: 507, distance: 186.5
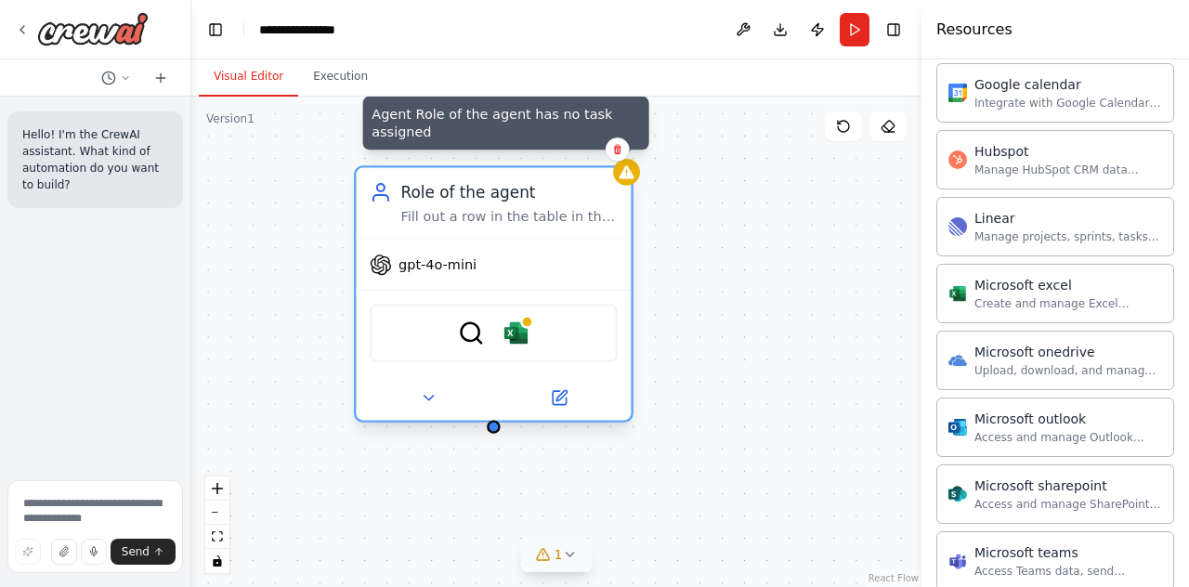
click at [632, 176] on icon at bounding box center [627, 171] width 15 height 13
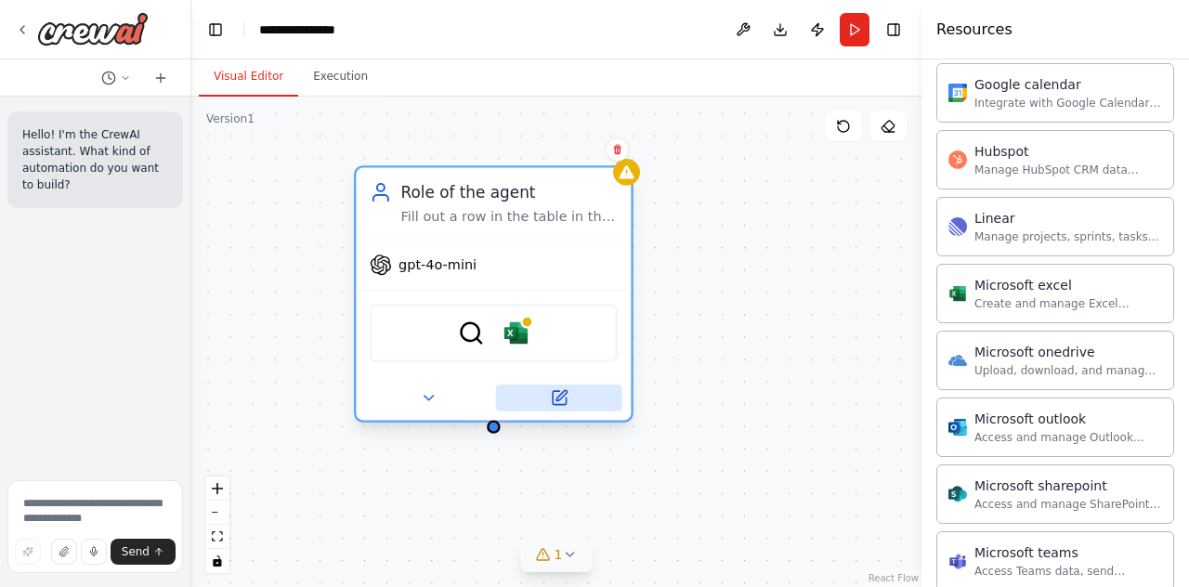
click at [561, 404] on icon at bounding box center [559, 398] width 18 height 18
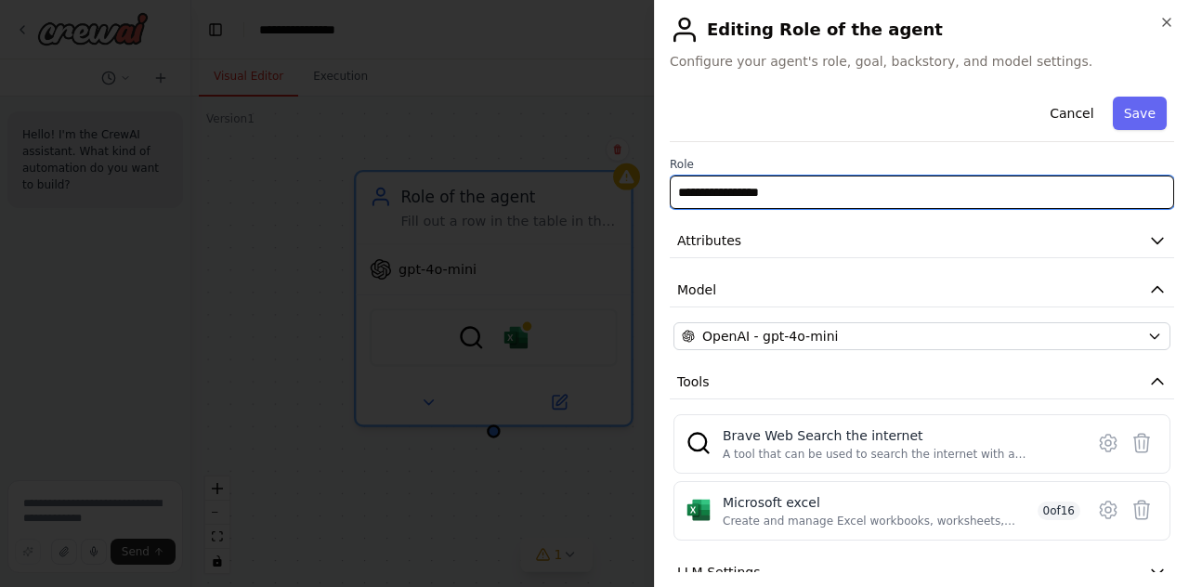
drag, startPoint x: 803, startPoint y: 191, endPoint x: 626, endPoint y: 190, distance: 176.5
click at [626, 190] on body "**********" at bounding box center [594, 293] width 1189 height 587
type input "**********"
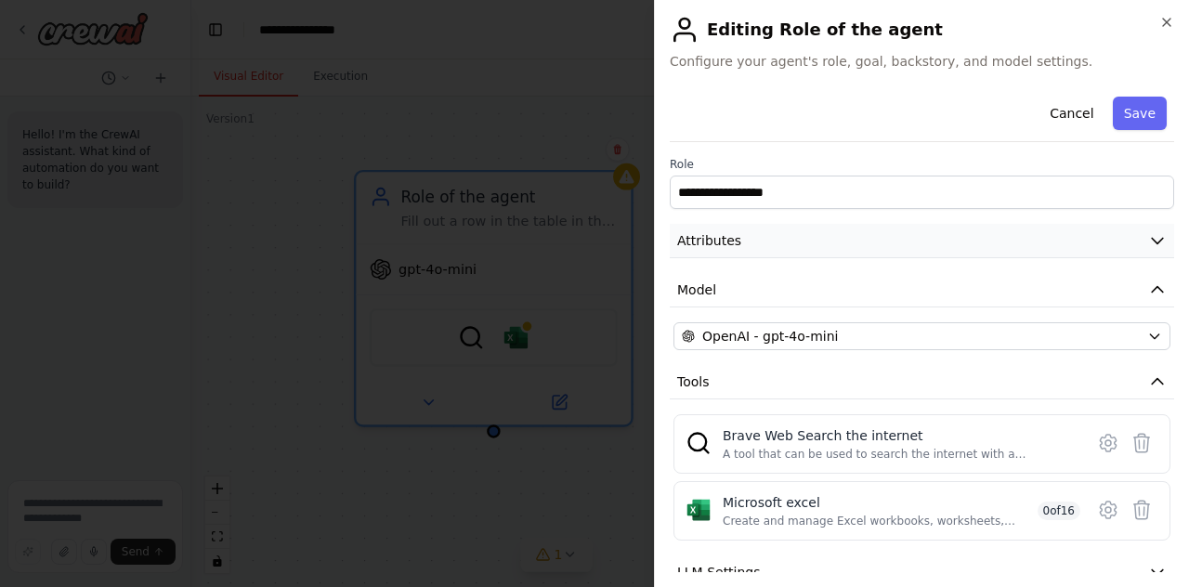
click at [901, 231] on button "Attributes" at bounding box center [922, 241] width 505 height 34
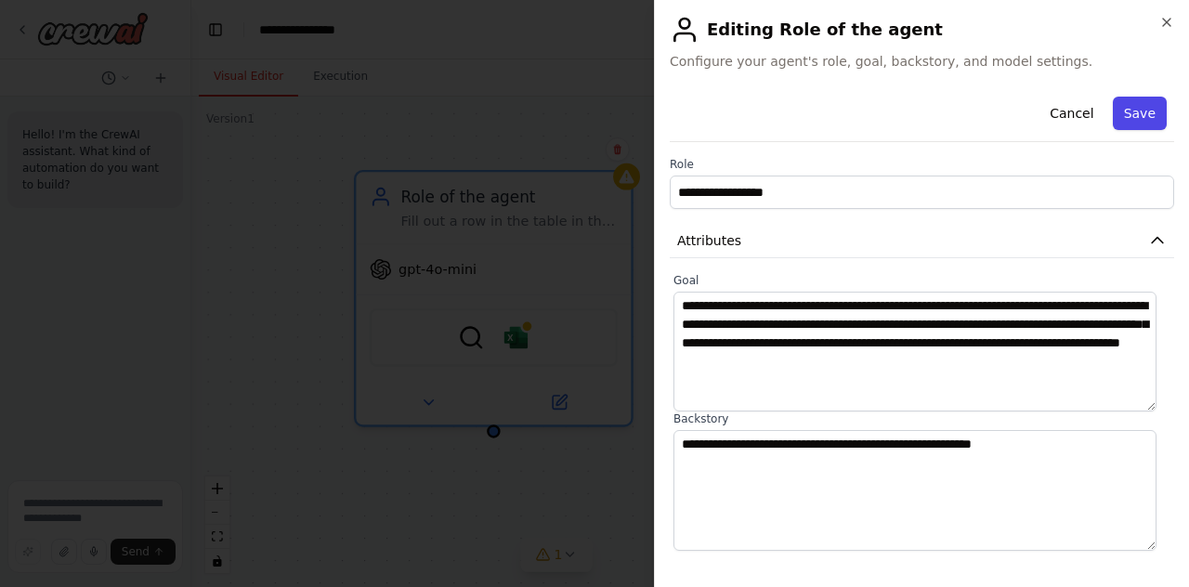
click at [1125, 121] on button "Save" at bounding box center [1140, 113] width 54 height 33
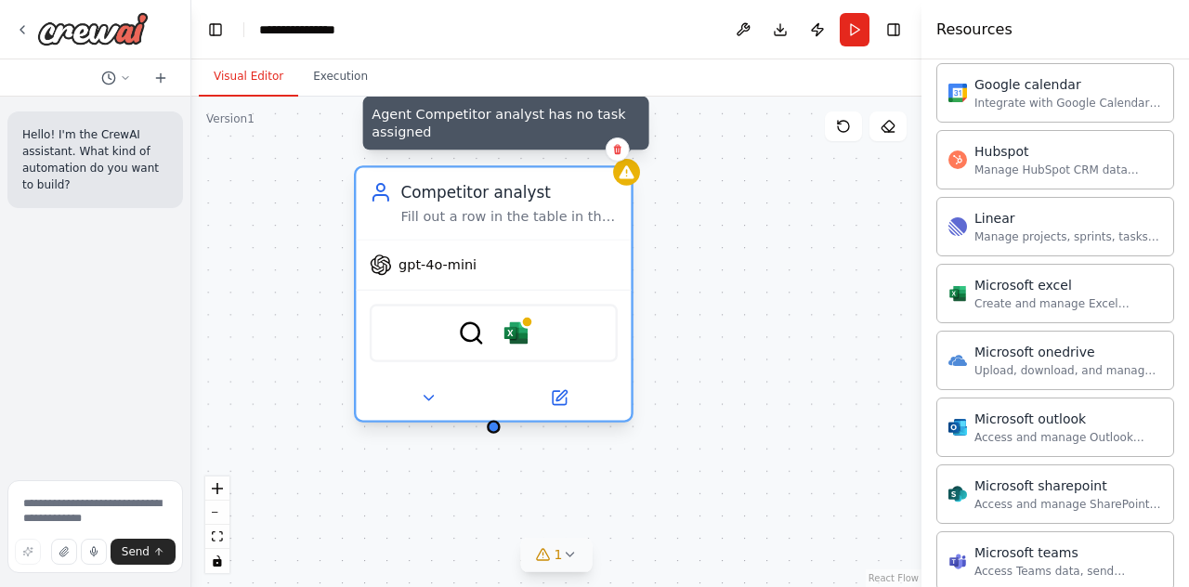
click at [630, 181] on div at bounding box center [626, 172] width 27 height 27
click at [628, 177] on icon at bounding box center [627, 171] width 15 height 13
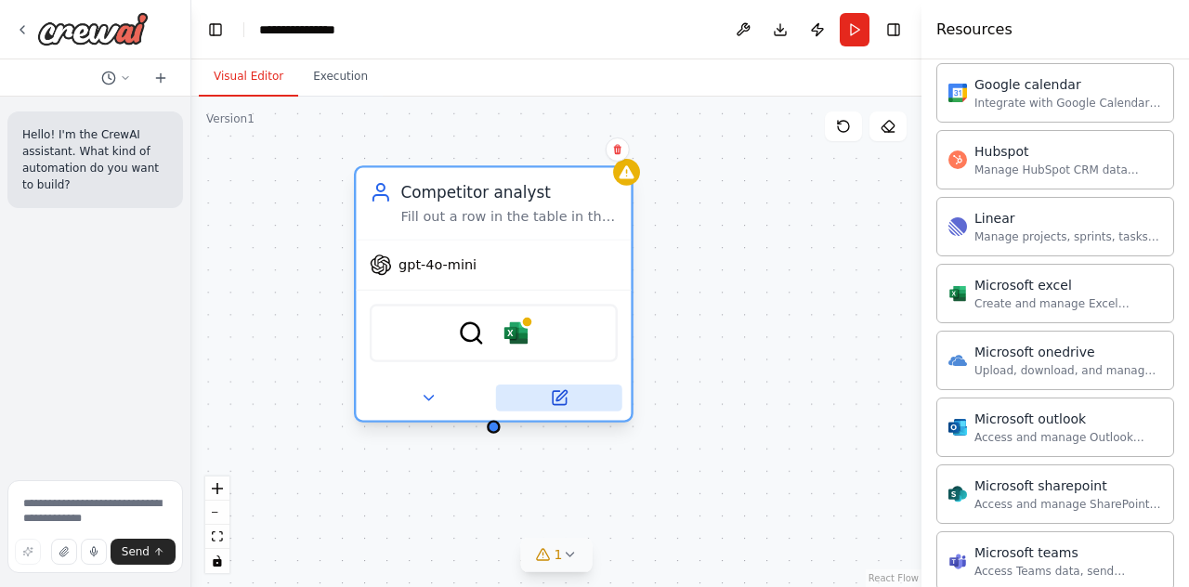
click at [564, 397] on icon at bounding box center [559, 397] width 13 height 13
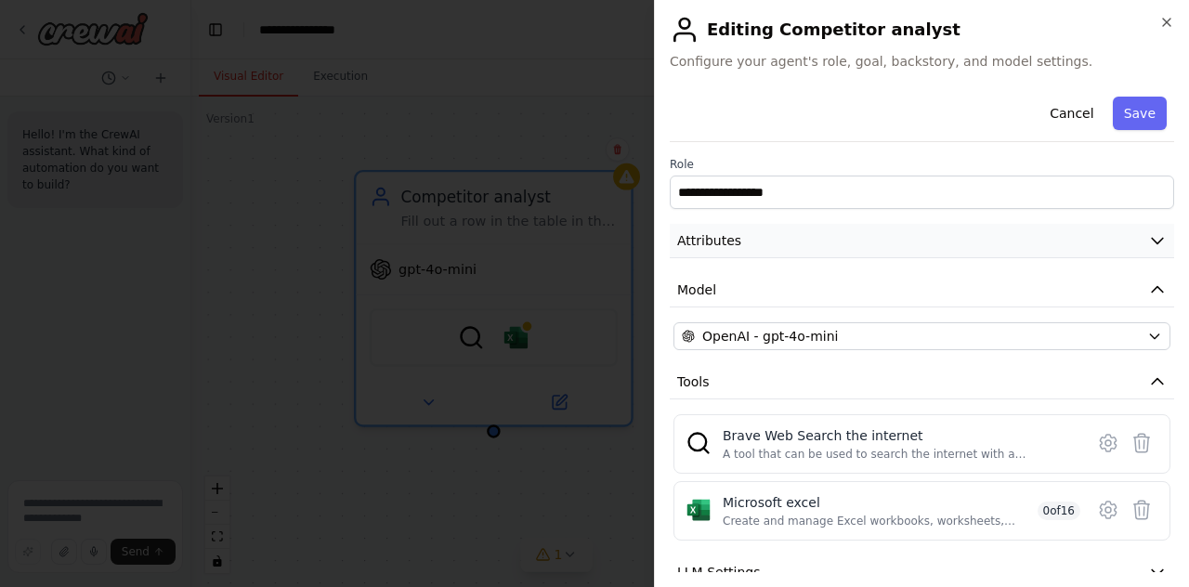
click at [775, 232] on button "Attributes" at bounding box center [922, 241] width 505 height 34
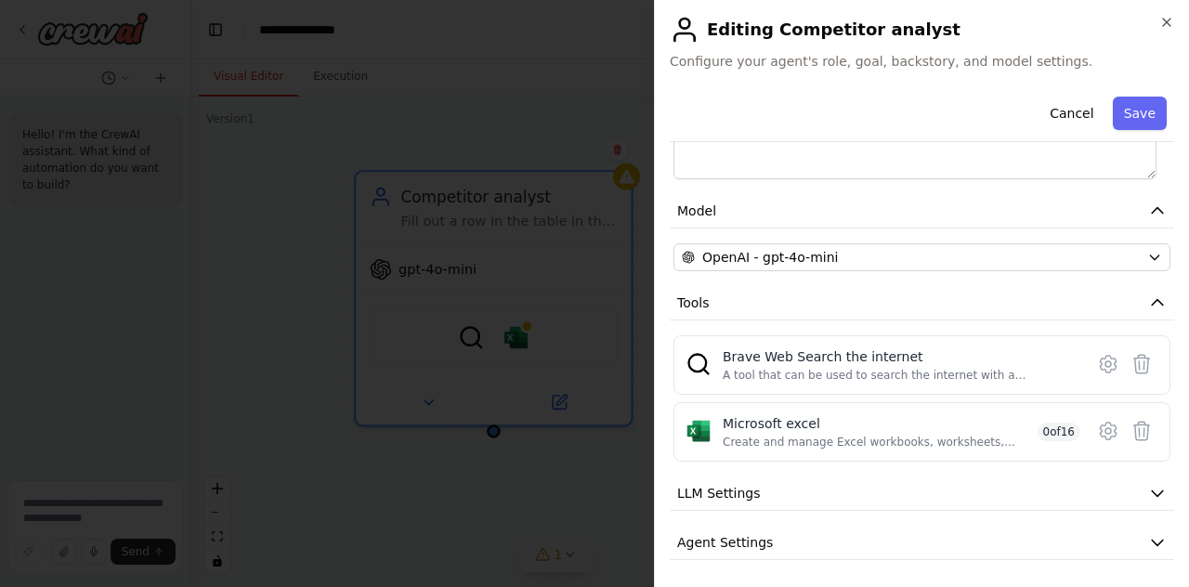
scroll to position [432, 0]
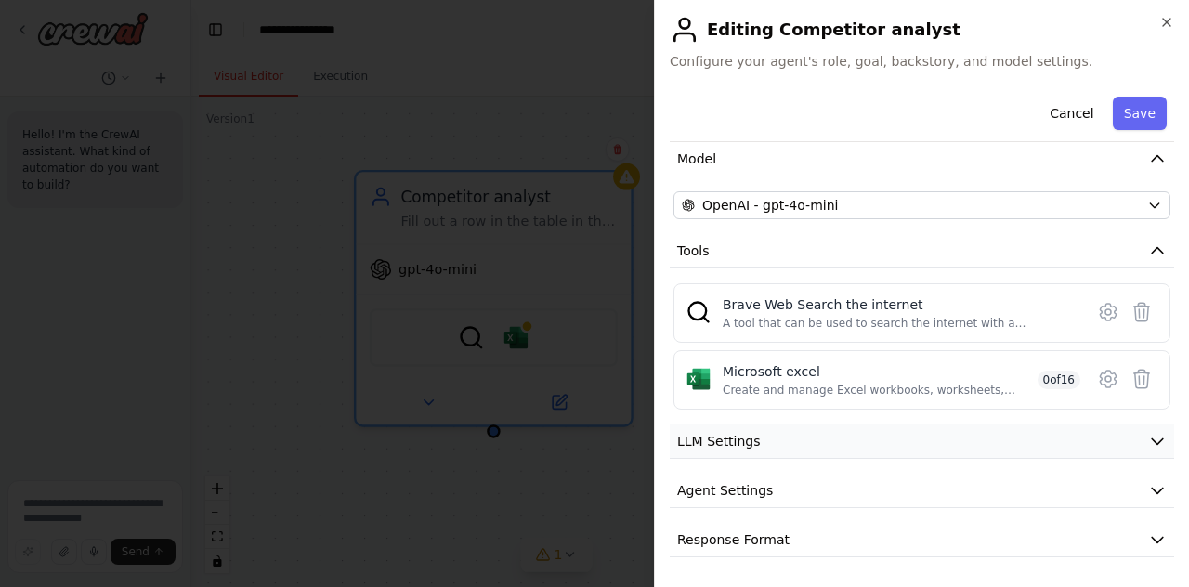
click at [821, 429] on button "LLM Settings" at bounding box center [922, 442] width 505 height 34
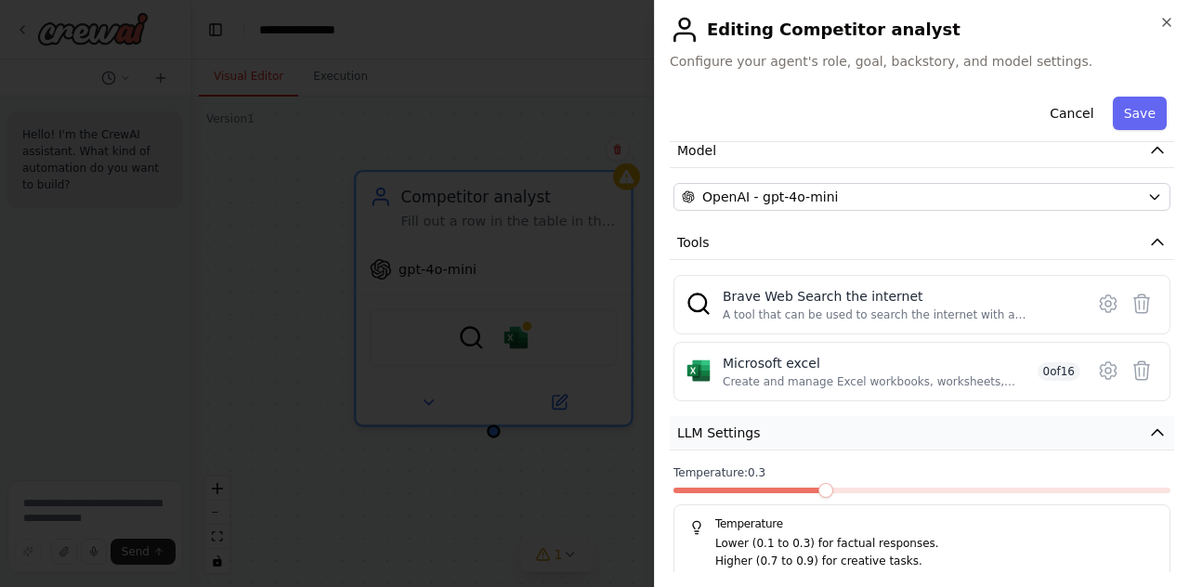
scroll to position [565, 0]
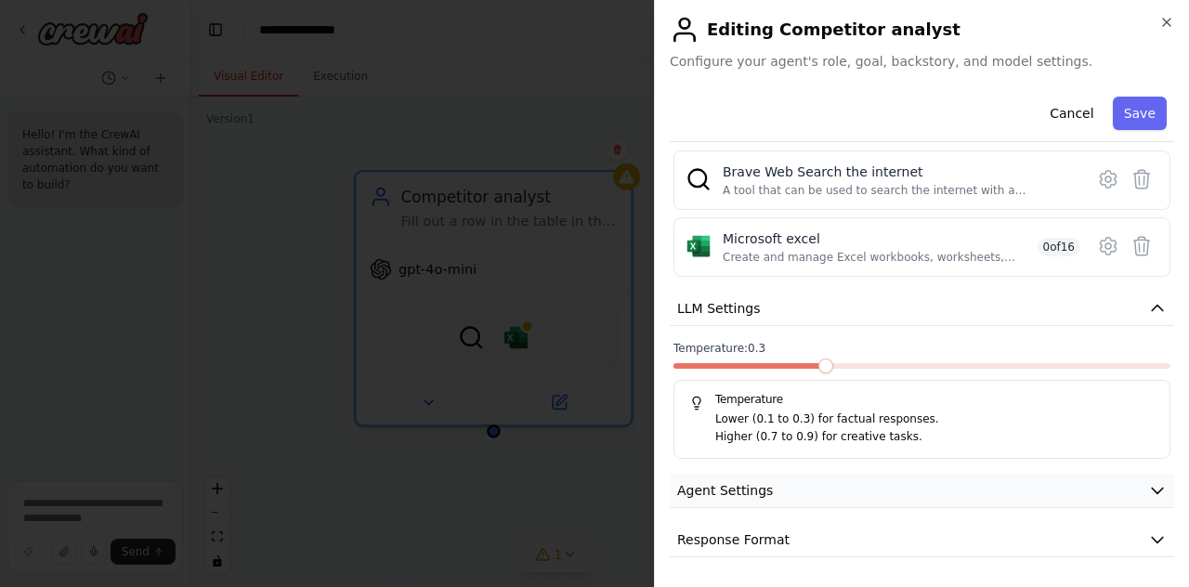
click at [844, 480] on button "Agent Settings" at bounding box center [922, 491] width 505 height 34
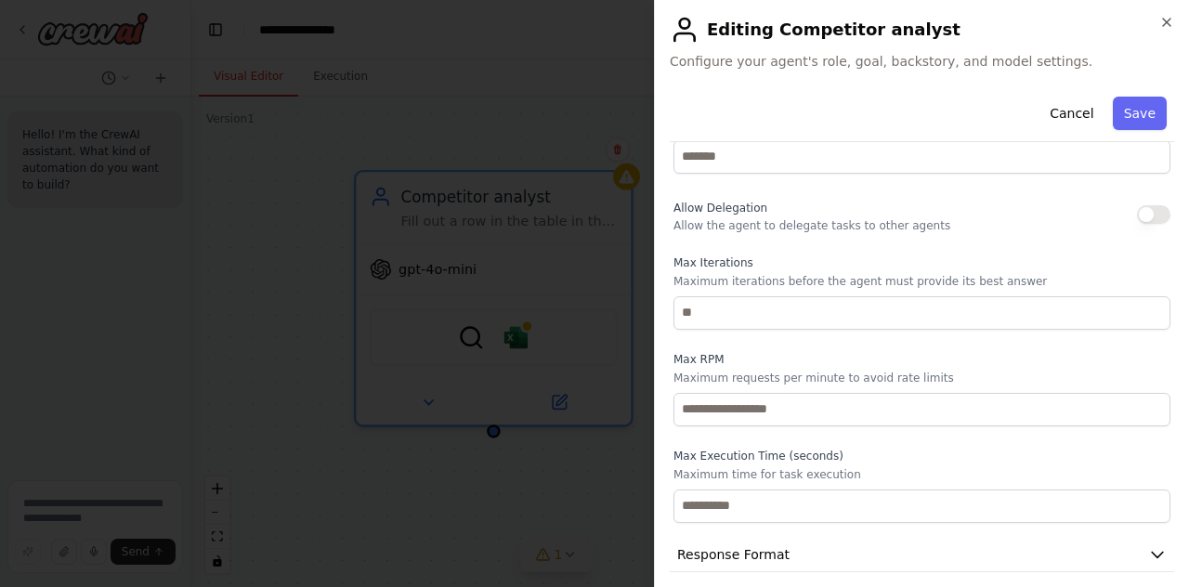
scroll to position [1063, 0]
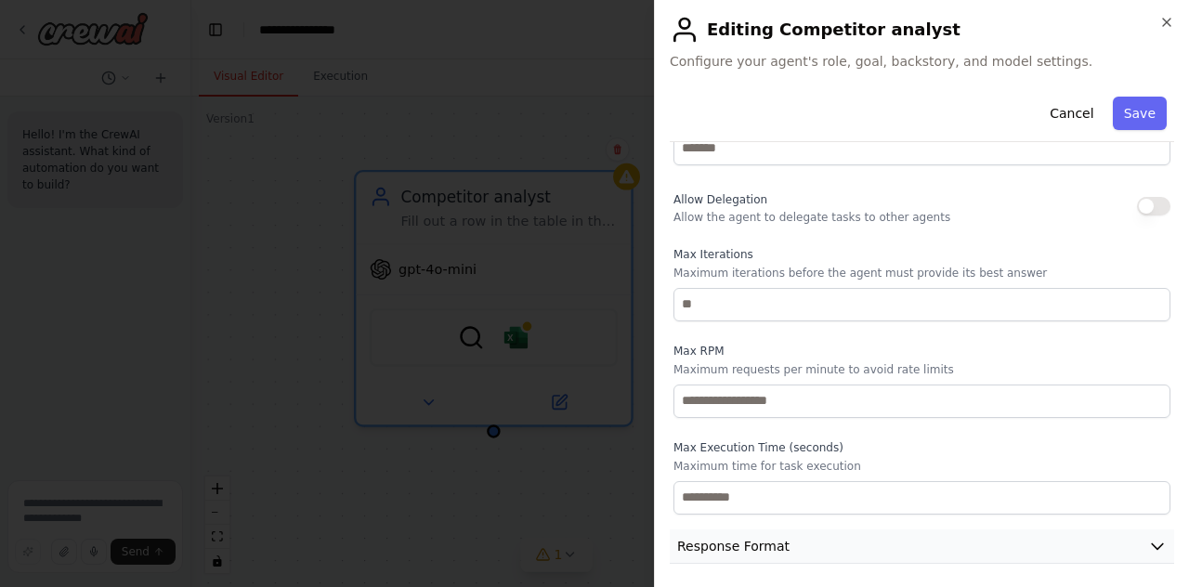
click at [823, 532] on button "Response Format" at bounding box center [922, 547] width 505 height 34
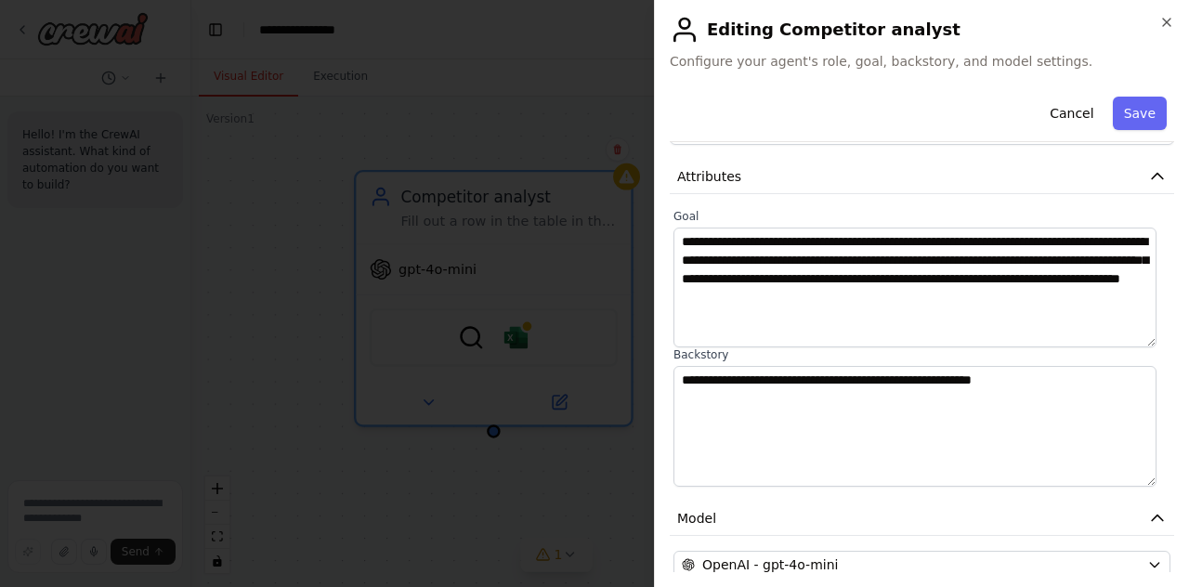
scroll to position [0, 0]
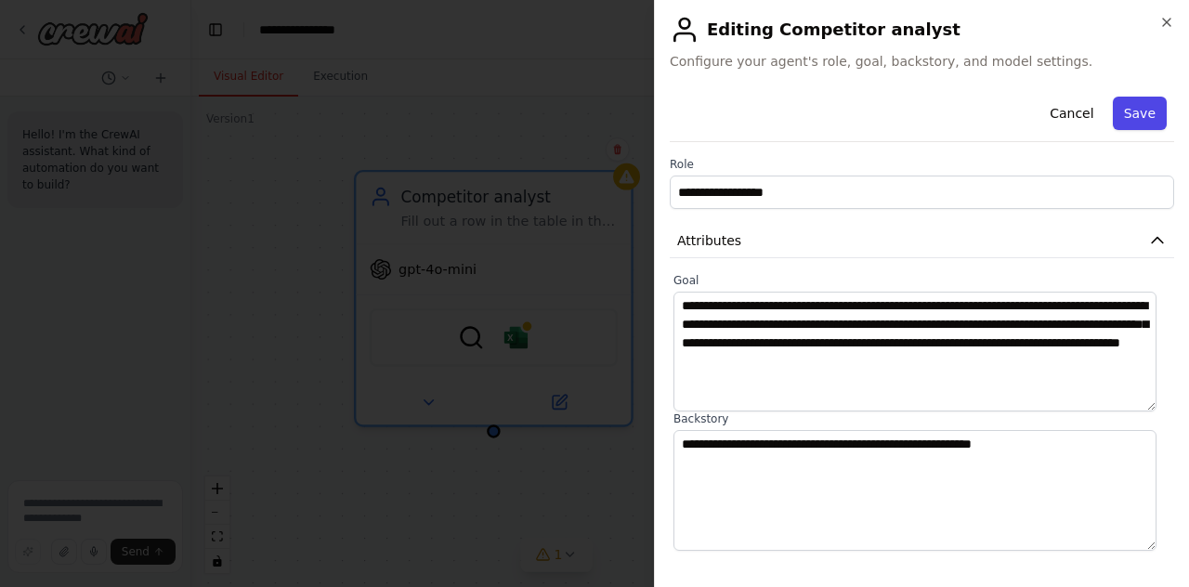
click at [1134, 119] on button "Save" at bounding box center [1140, 113] width 54 height 33
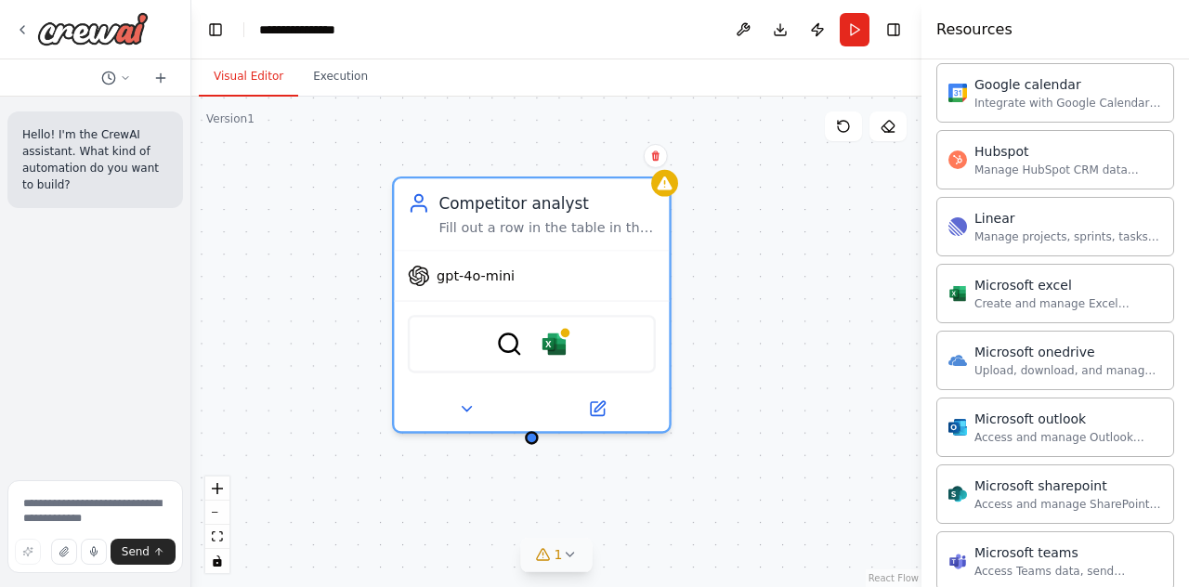
drag, startPoint x: 728, startPoint y: 282, endPoint x: 749, endPoint y: 283, distance: 21.5
click at [749, 283] on div "Competitor analyst [PERSON_NAME] out a row in the table in the Competitor anala…" at bounding box center [556, 342] width 730 height 491
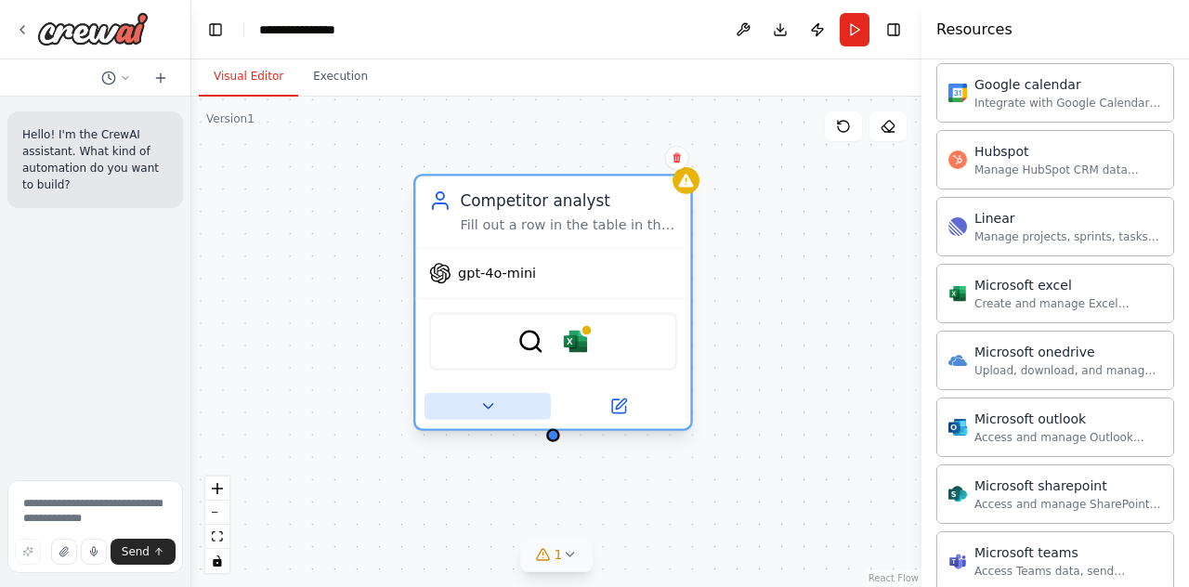
click at [491, 400] on icon at bounding box center [488, 407] width 18 height 18
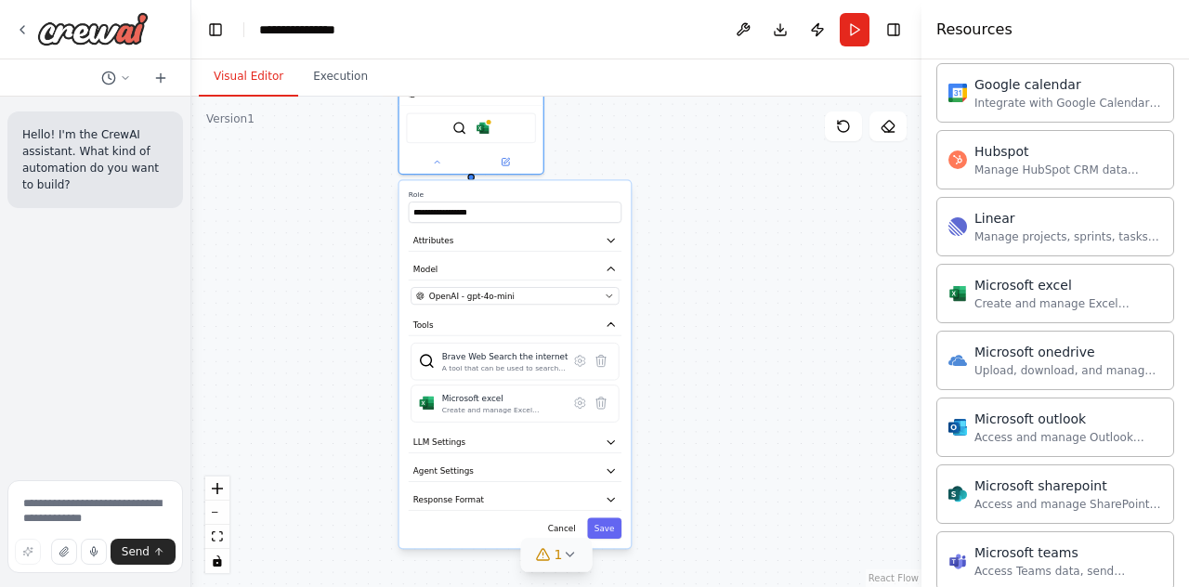
drag, startPoint x: 364, startPoint y: 371, endPoint x: 366, endPoint y: 136, distance: 235.1
click at [366, 136] on div "**********" at bounding box center [556, 342] width 730 height 491
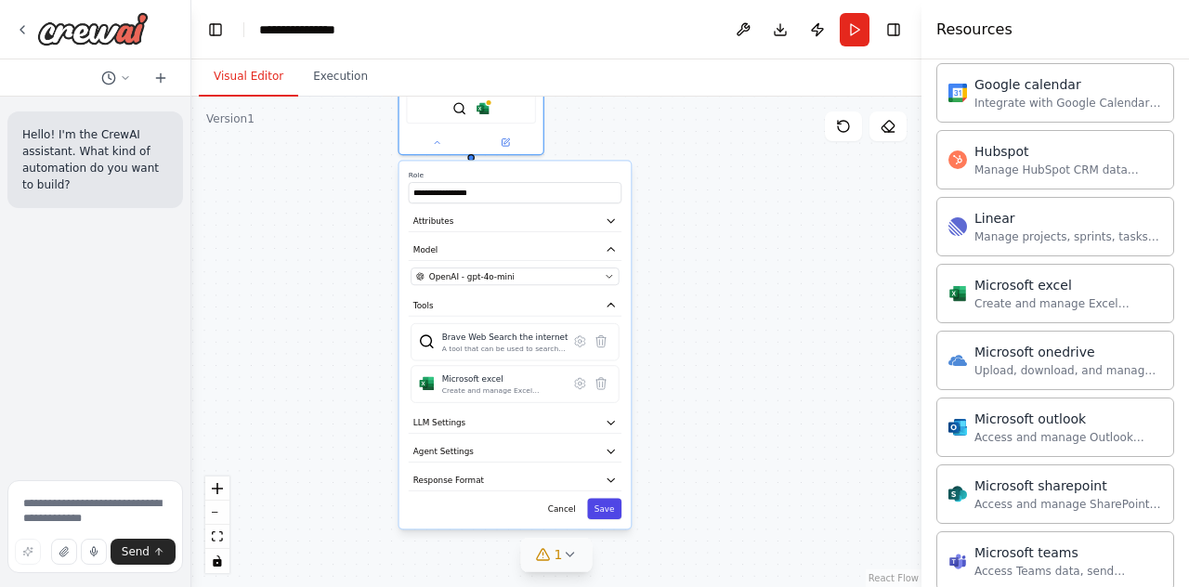
click at [613, 504] on button "Save" at bounding box center [604, 508] width 34 height 21
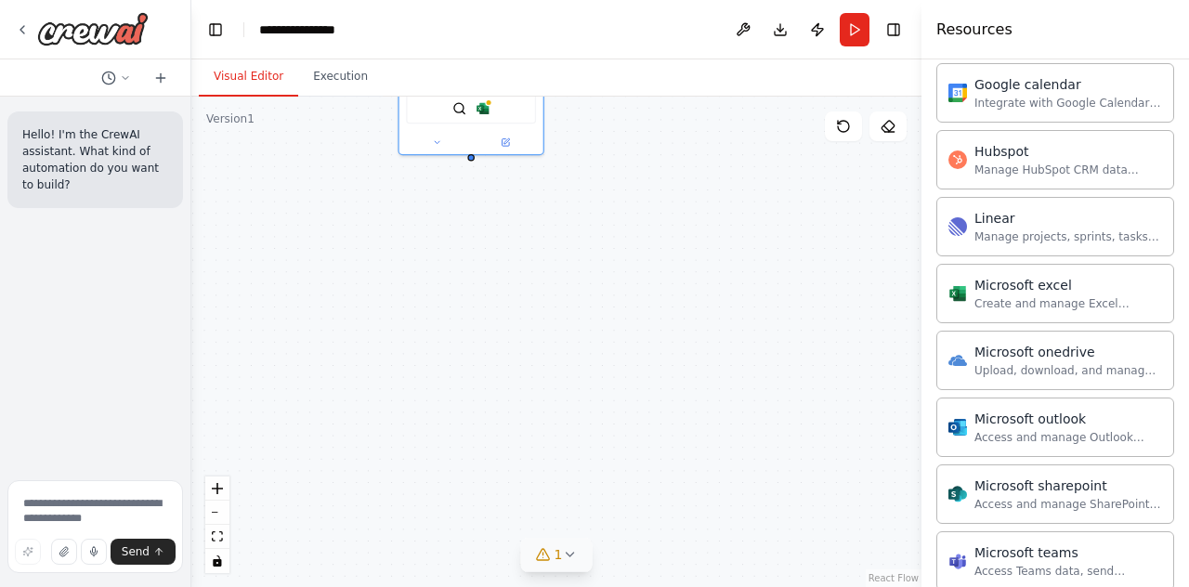
click at [567, 555] on icon at bounding box center [569, 555] width 7 height 4
click at [668, 516] on button at bounding box center [684, 507] width 32 height 22
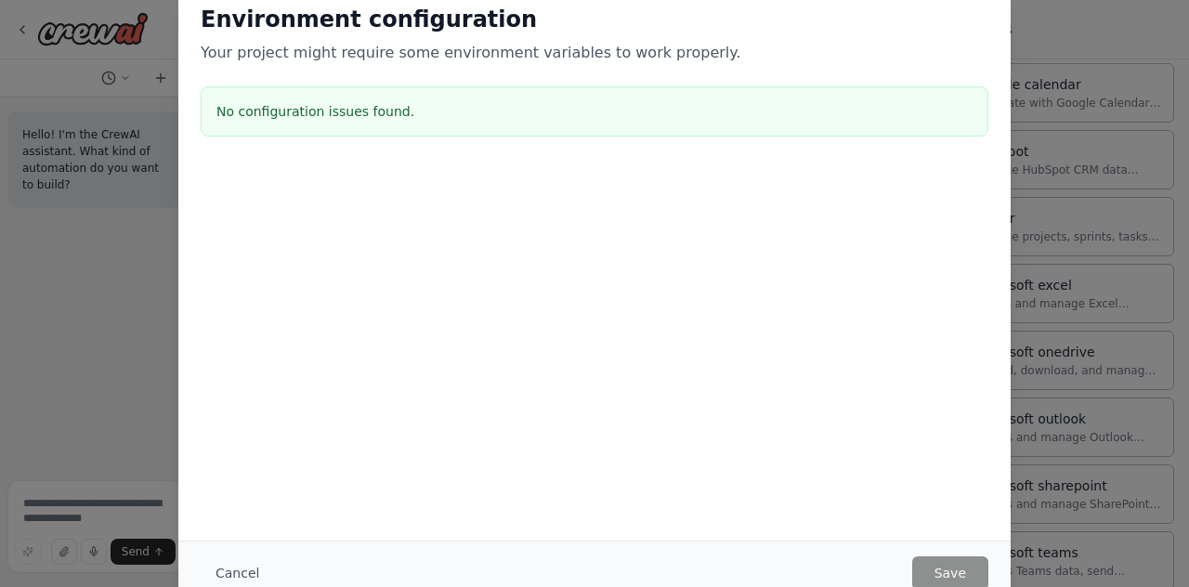
click at [160, 284] on div "Environment configuration Your project might require some environment variables…" at bounding box center [594, 293] width 1189 height 587
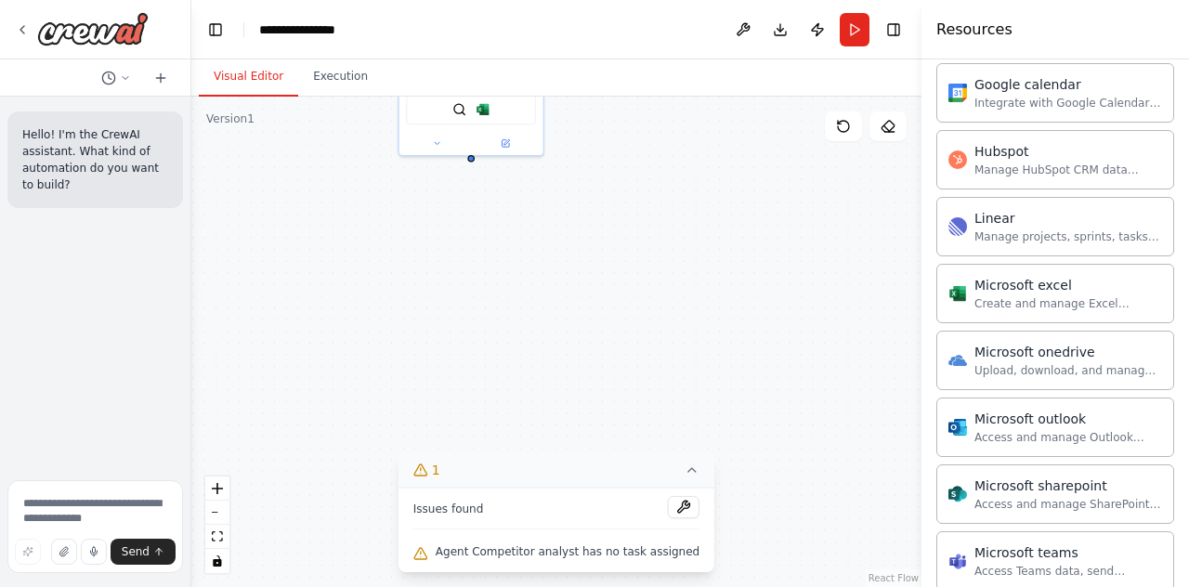
drag, startPoint x: 416, startPoint y: 309, endPoint x: 466, endPoint y: 405, distance: 108.1
click at [466, 405] on div "Competitor analyst [PERSON_NAME] out a row in the table in the Competitor anala…" at bounding box center [556, 342] width 730 height 491
drag, startPoint x: 443, startPoint y: 367, endPoint x: 480, endPoint y: 419, distance: 63.9
click at [480, 419] on div "Competitor analyst [PERSON_NAME] out a row in the table in the Competitor anala…" at bounding box center [556, 342] width 730 height 491
drag, startPoint x: 443, startPoint y: 506, endPoint x: 492, endPoint y: 506, distance: 48.3
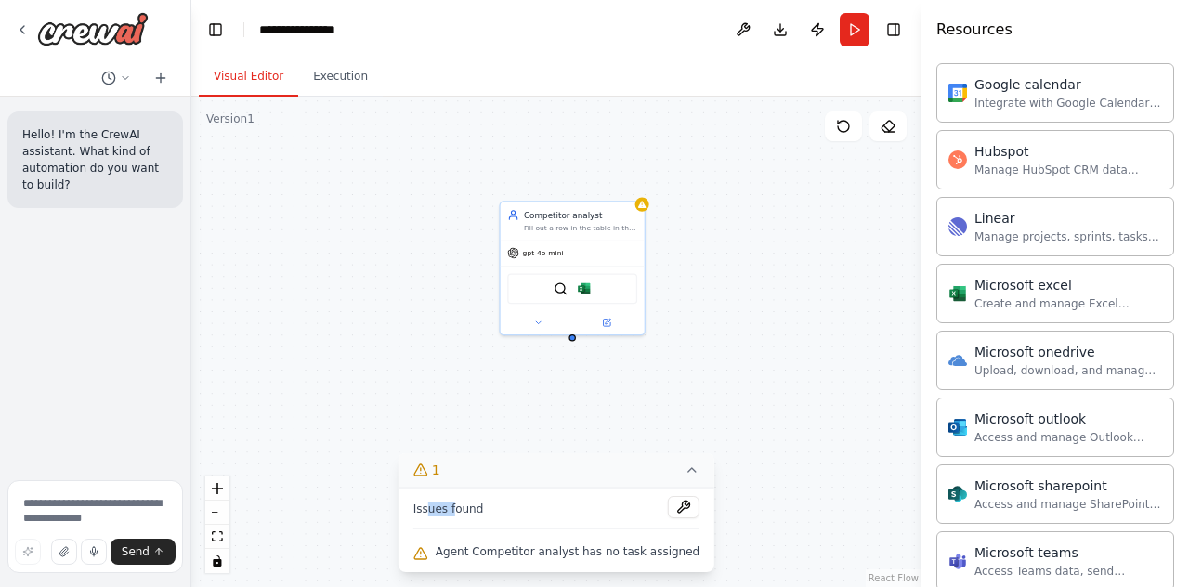
click at [484, 506] on span "Issues found" at bounding box center [448, 509] width 71 height 15
click at [484, 507] on span "Issues found" at bounding box center [448, 509] width 71 height 15
drag, startPoint x: 473, startPoint y: 544, endPoint x: 597, endPoint y: 547, distance: 123.6
click at [597, 547] on span "Agent Competitor analyst has no task assigned" at bounding box center [568, 551] width 264 height 15
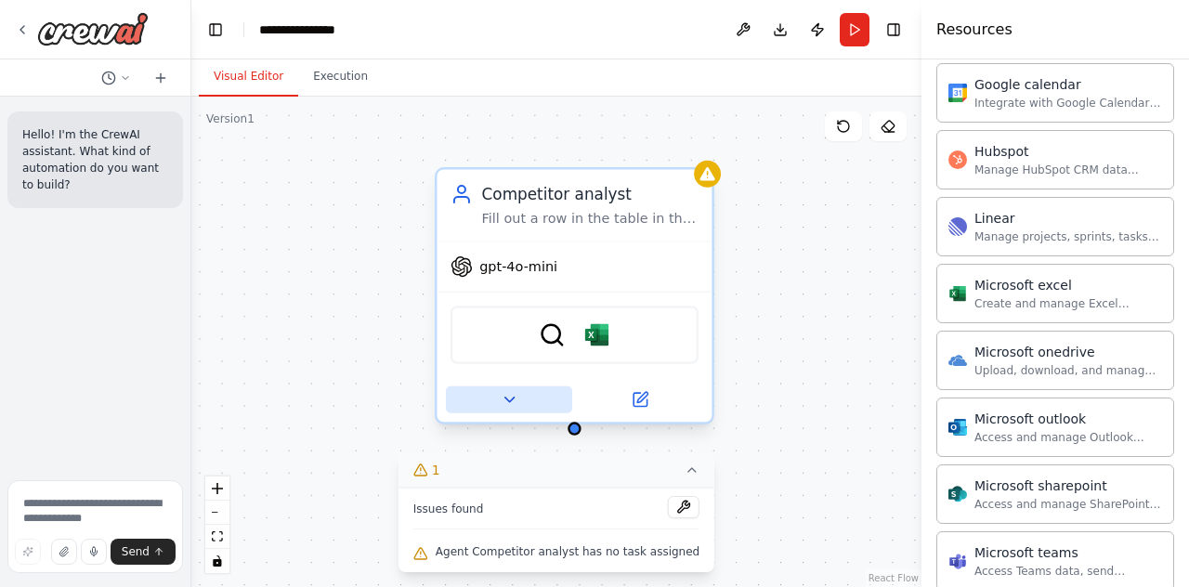
drag, startPoint x: 536, startPoint y: 343, endPoint x: 557, endPoint y: 396, distance: 56.8
click at [520, 476] on div "Version 1 Show Tools Hide Agents Competitor analyst [PERSON_NAME] out a row in …" at bounding box center [556, 342] width 730 height 491
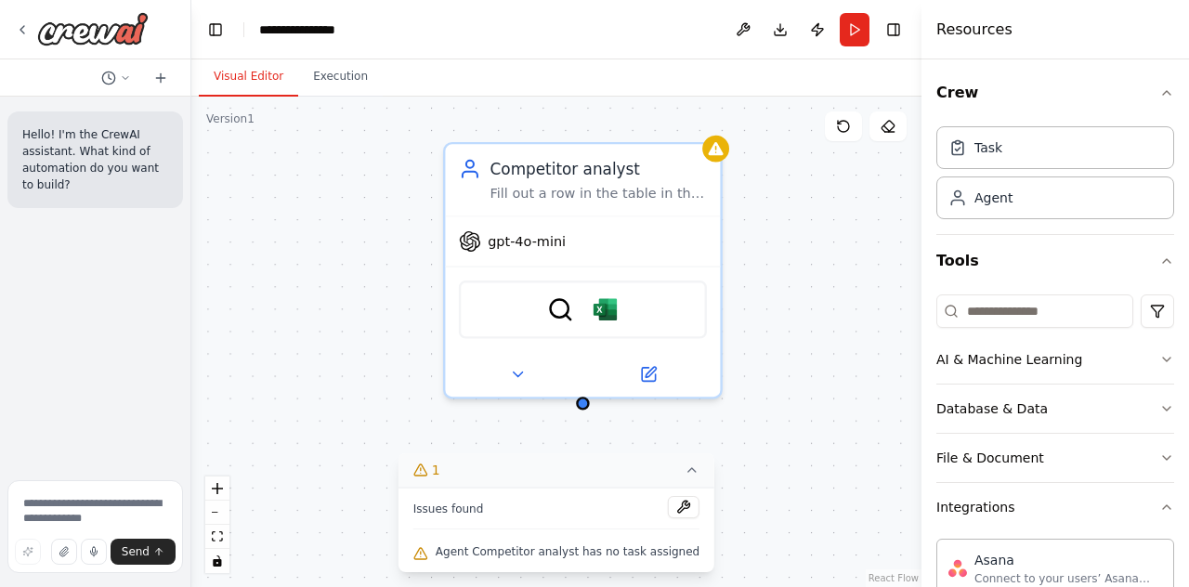
drag, startPoint x: 379, startPoint y: 306, endPoint x: 387, endPoint y: 282, distance: 25.6
click at [387, 282] on div "Competitor analyst [PERSON_NAME] out a row in the table in the Competitor anala…" at bounding box center [556, 342] width 730 height 491
drag, startPoint x: 93, startPoint y: 503, endPoint x: 108, endPoint y: 503, distance: 14.9
click at [94, 503] on textarea at bounding box center [95, 526] width 176 height 93
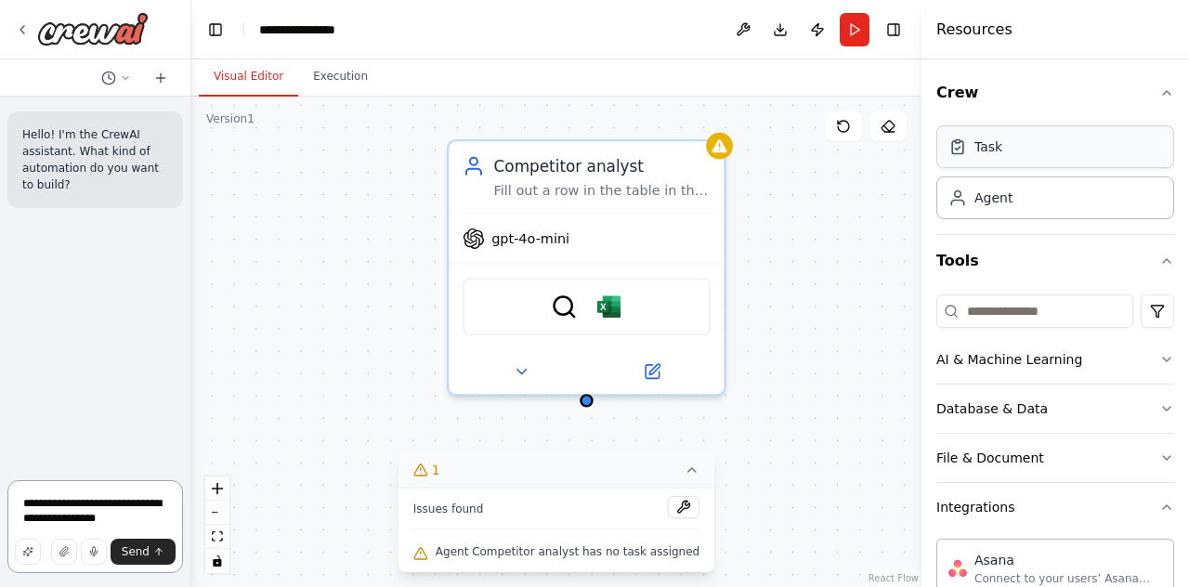
type textarea "**********"
click at [982, 159] on div "Task" at bounding box center [1056, 146] width 238 height 43
click at [993, 148] on div "Task" at bounding box center [989, 147] width 28 height 19
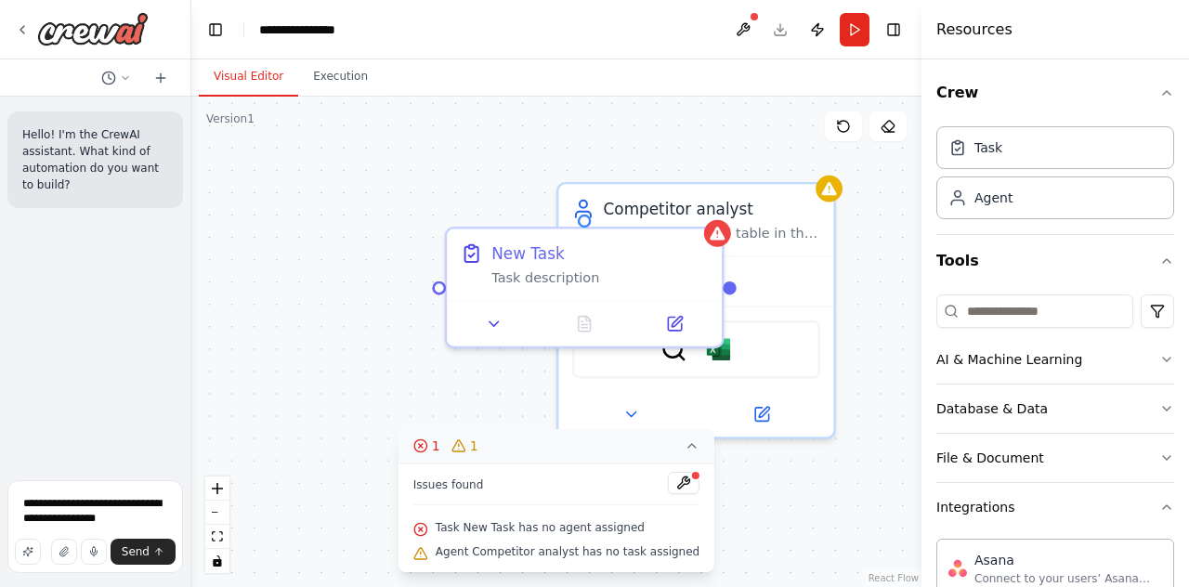
drag, startPoint x: 262, startPoint y: 257, endPoint x: 372, endPoint y: 300, distance: 117.7
click at [372, 300] on div "Triggers No triggers configured Event Schedule Manage Competitor analyst [PERSO…" at bounding box center [556, 342] width 730 height 491
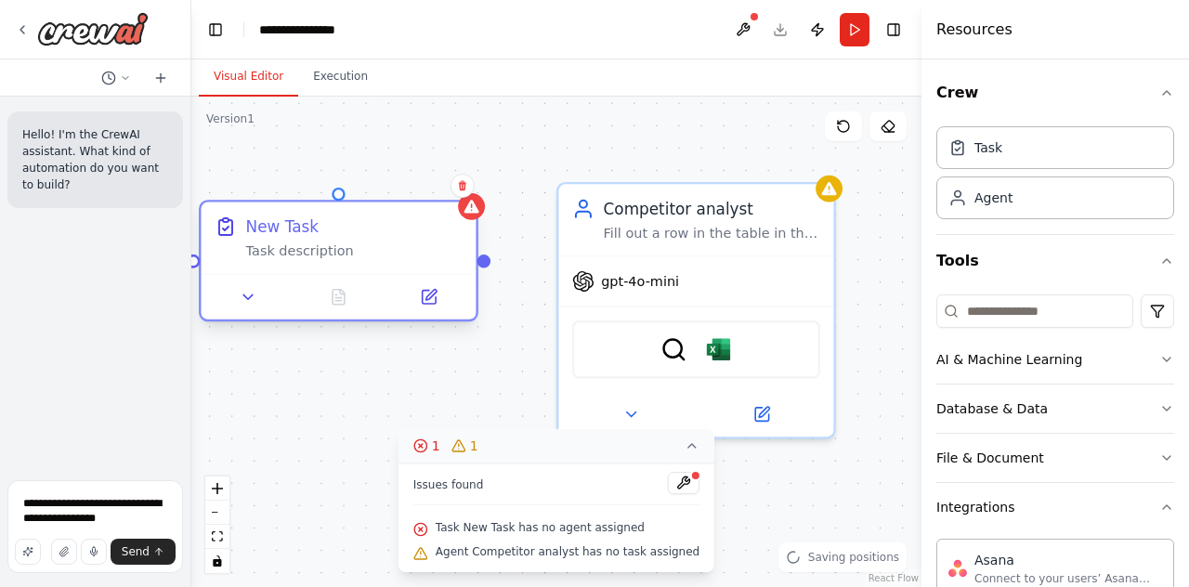
drag, startPoint x: 561, startPoint y: 276, endPoint x: 323, endPoint y: 246, distance: 239.7
click at [323, 246] on div "Task description" at bounding box center [354, 252] width 216 height 18
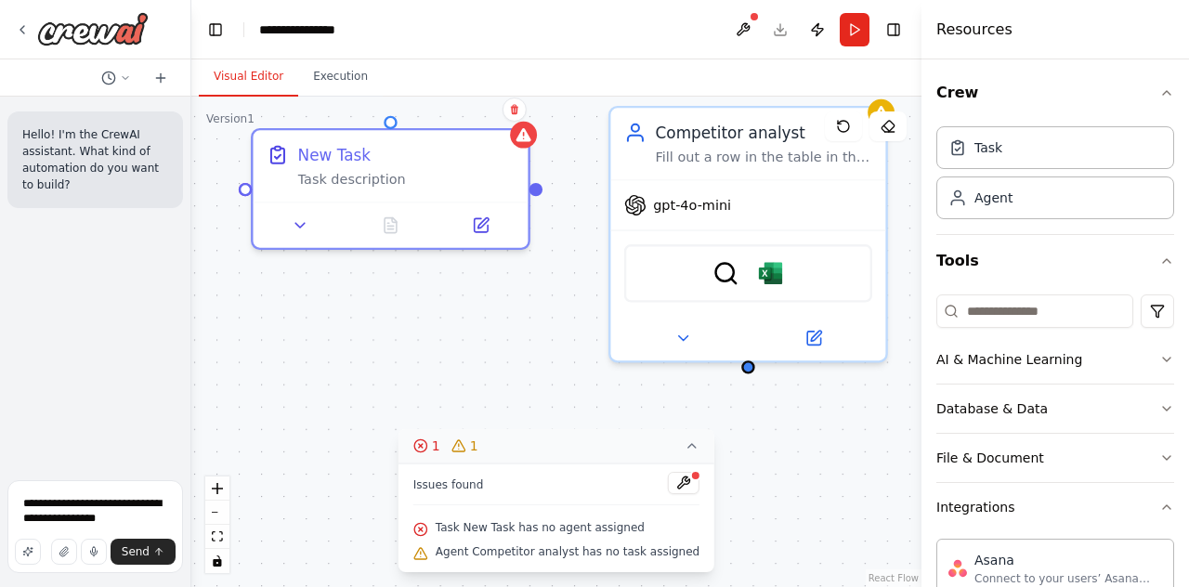
drag, startPoint x: 392, startPoint y: 362, endPoint x: 444, endPoint y: 286, distance: 92.3
click at [444, 286] on div "Triggers No triggers configured Event Schedule Manage Competitor analyst [PERSO…" at bounding box center [556, 342] width 730 height 491
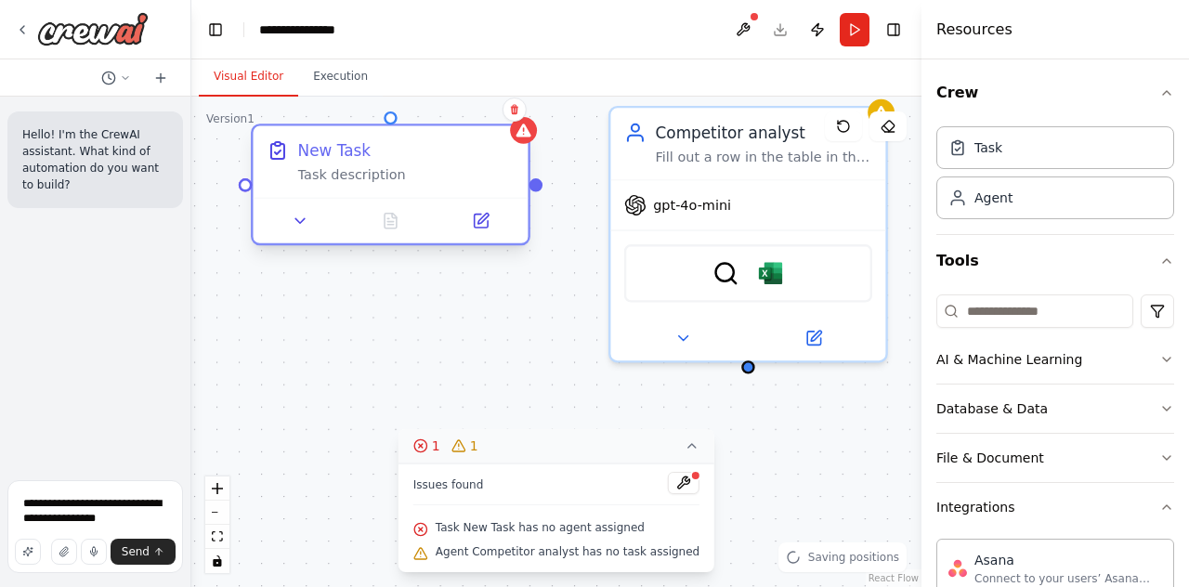
click at [409, 177] on div "Task description" at bounding box center [406, 175] width 216 height 18
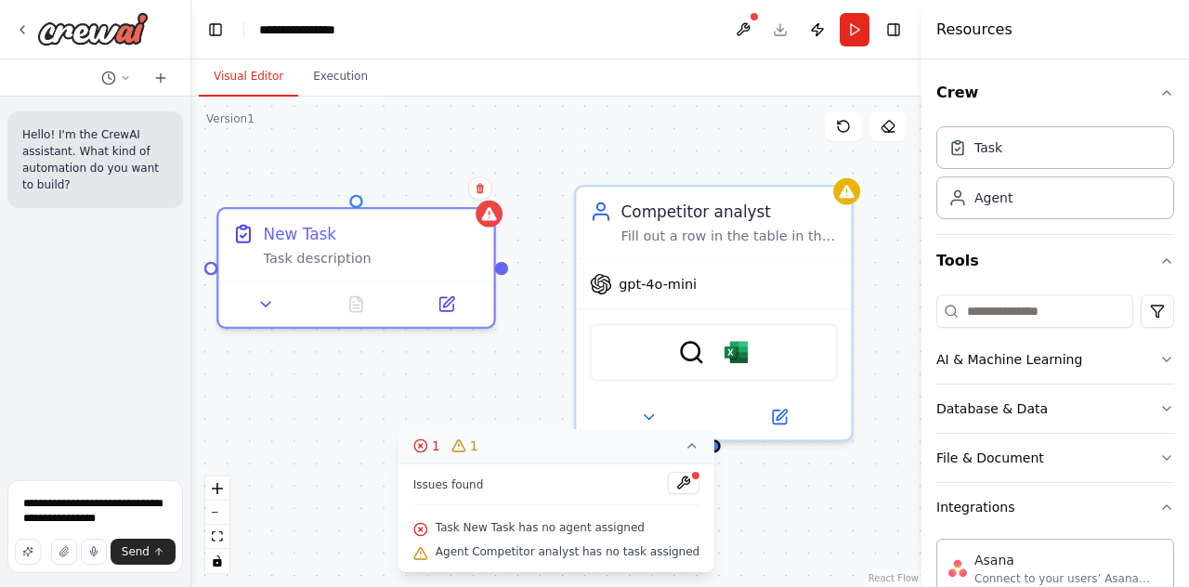
drag, startPoint x: 545, startPoint y: 284, endPoint x: 511, endPoint y: 362, distance: 85.3
click at [511, 362] on div "Triggers No triggers configured Event Schedule Manage Competitor analyst [PERSO…" at bounding box center [556, 342] width 730 height 491
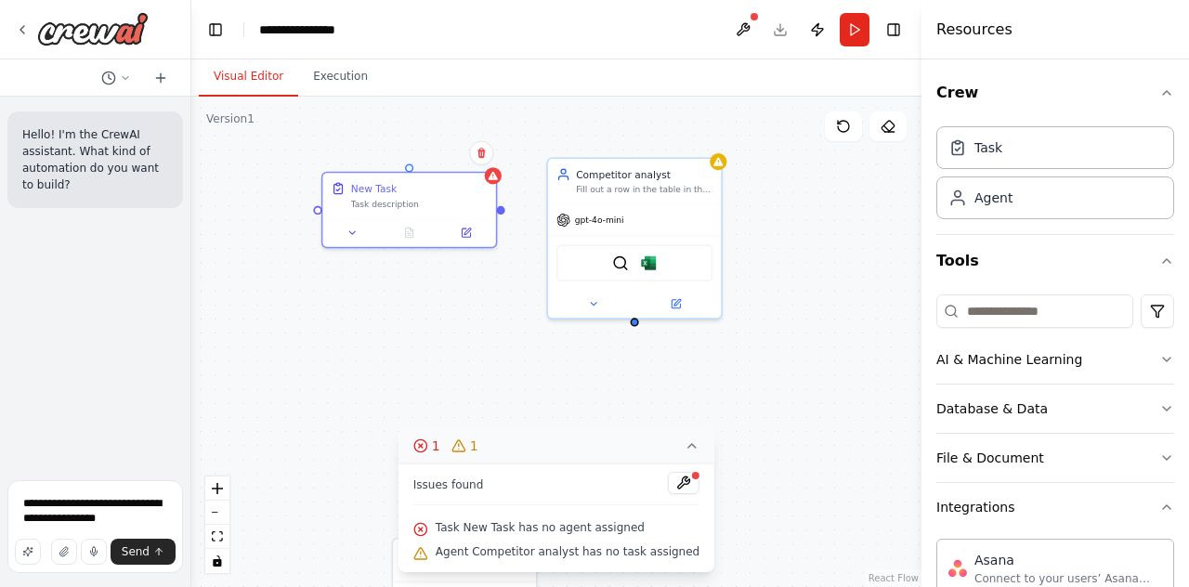
drag, startPoint x: 504, startPoint y: 360, endPoint x: 500, endPoint y: 268, distance: 92.1
click at [500, 268] on div "Triggers No triggers configured Event Schedule Manage Competitor analyst [PERSO…" at bounding box center [556, 342] width 730 height 491
drag, startPoint x: 497, startPoint y: 200, endPoint x: 632, endPoint y: 315, distance: 177.3
click at [632, 315] on div "Triggers No triggers configured Event Schedule Manage Competitor analyst [PERSO…" at bounding box center [556, 342] width 730 height 491
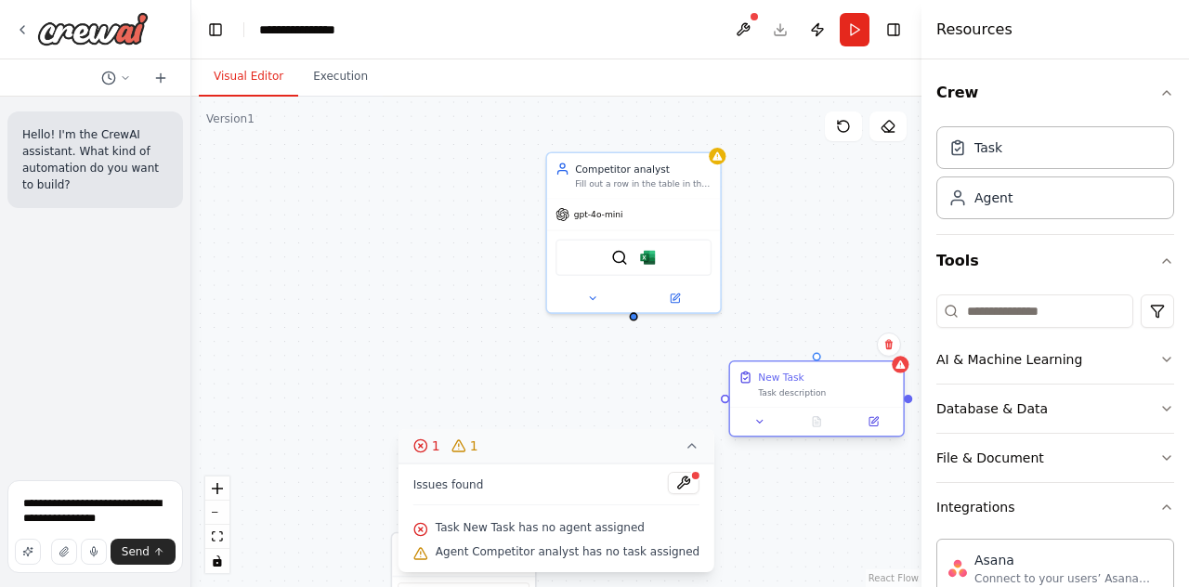
drag, startPoint x: 448, startPoint y: 256, endPoint x: 825, endPoint y: 393, distance: 401.5
click at [825, 393] on div "New Task Task description" at bounding box center [826, 385] width 137 height 28
drag, startPoint x: 725, startPoint y: 399, endPoint x: 632, endPoint y: 321, distance: 121.3
click at [632, 321] on div "Triggers No triggers configured Event Schedule Manage Competitor analyst [PERSO…" at bounding box center [556, 342] width 730 height 491
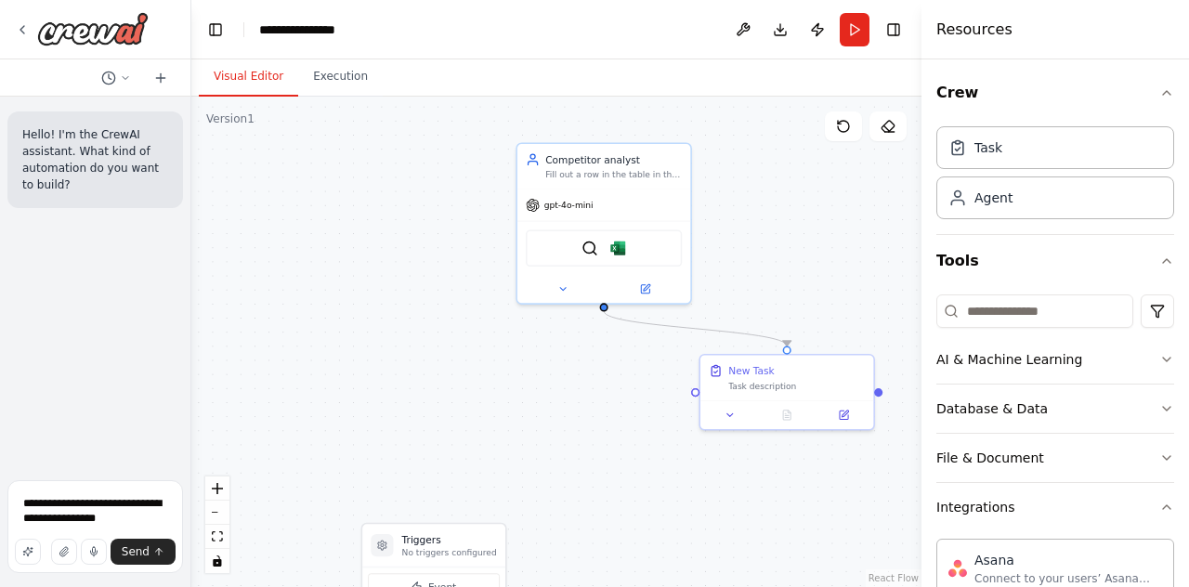
drag, startPoint x: 821, startPoint y: 313, endPoint x: 751, endPoint y: 291, distance: 74.1
click at [751, 291] on div ".deletable-edge-delete-btn { width: 20px; height: 20px; border: 0px solid #ffff…" at bounding box center [556, 342] width 730 height 491
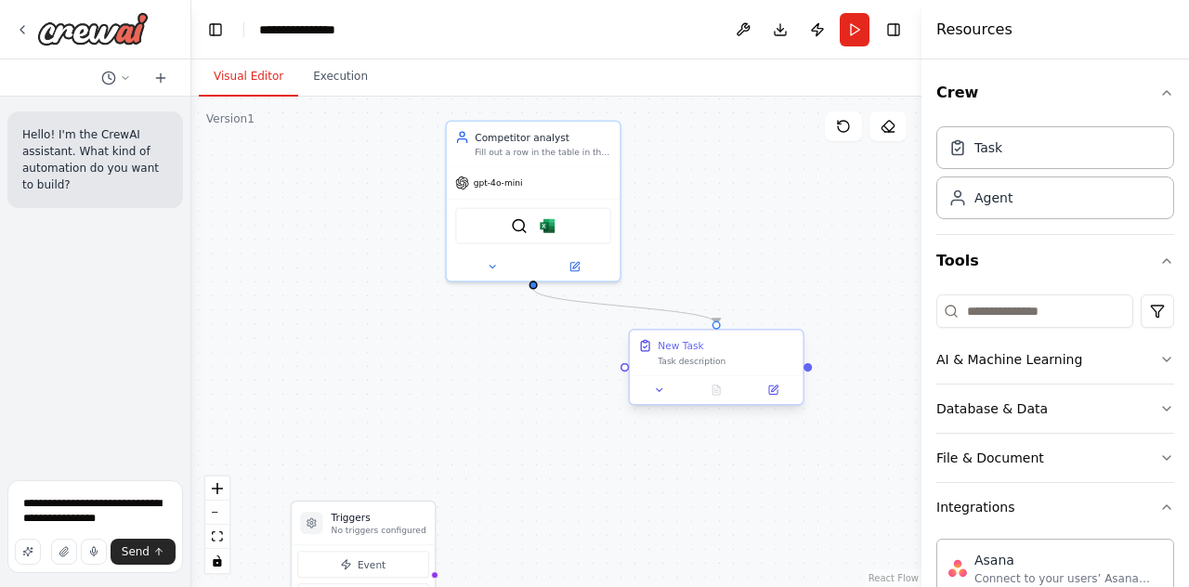
click at [710, 364] on div "Task description" at bounding box center [726, 361] width 137 height 11
click at [717, 365] on div "Task description" at bounding box center [726, 361] width 137 height 11
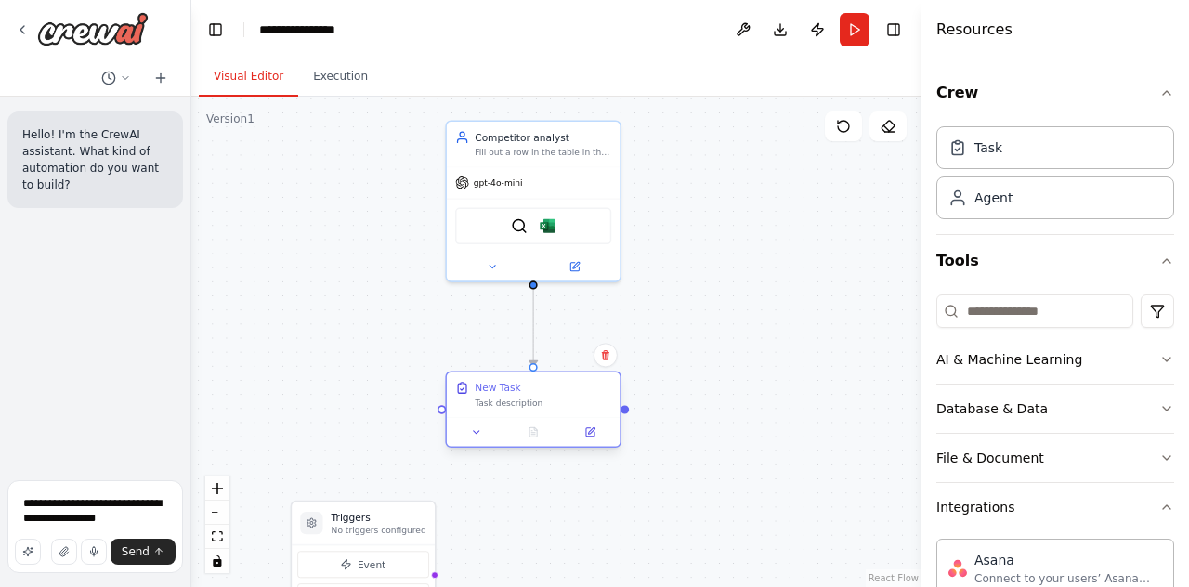
drag, startPoint x: 738, startPoint y: 371, endPoint x: 557, endPoint y: 408, distance: 184.0
click at [557, 408] on div "New Task Task description" at bounding box center [533, 396] width 173 height 46
drag, startPoint x: 496, startPoint y: 405, endPoint x: 559, endPoint y: 407, distance: 63.2
click at [559, 407] on div "New Task Task description" at bounding box center [533, 396] width 173 height 46
click at [557, 407] on div "Task description" at bounding box center [543, 403] width 137 height 11
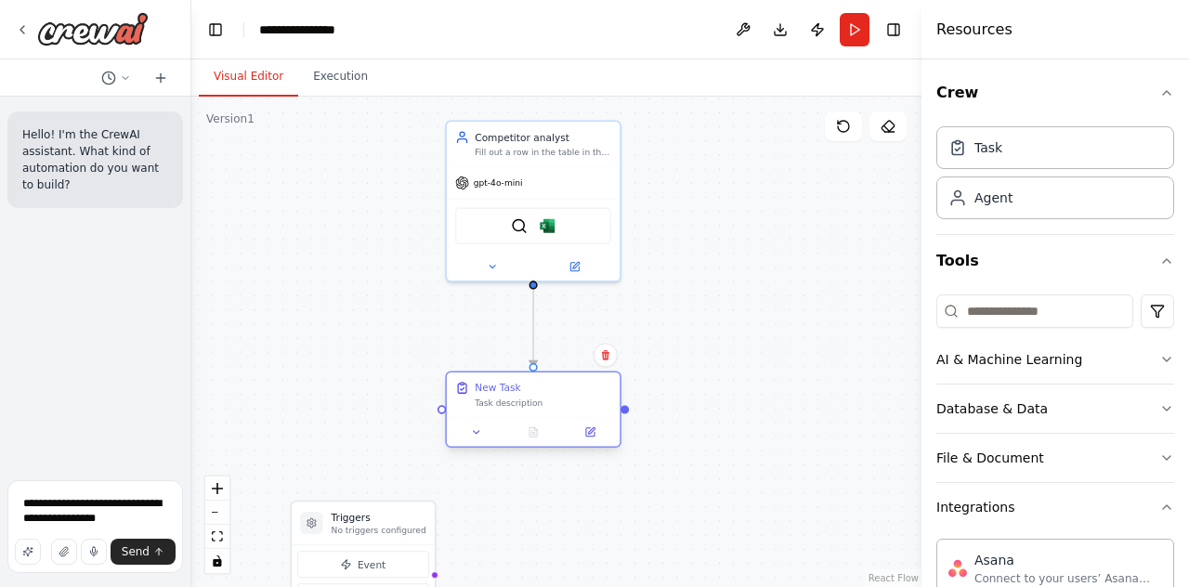
click at [557, 407] on div "Task description" at bounding box center [543, 403] width 137 height 11
click at [587, 432] on icon at bounding box center [590, 432] width 8 height 8
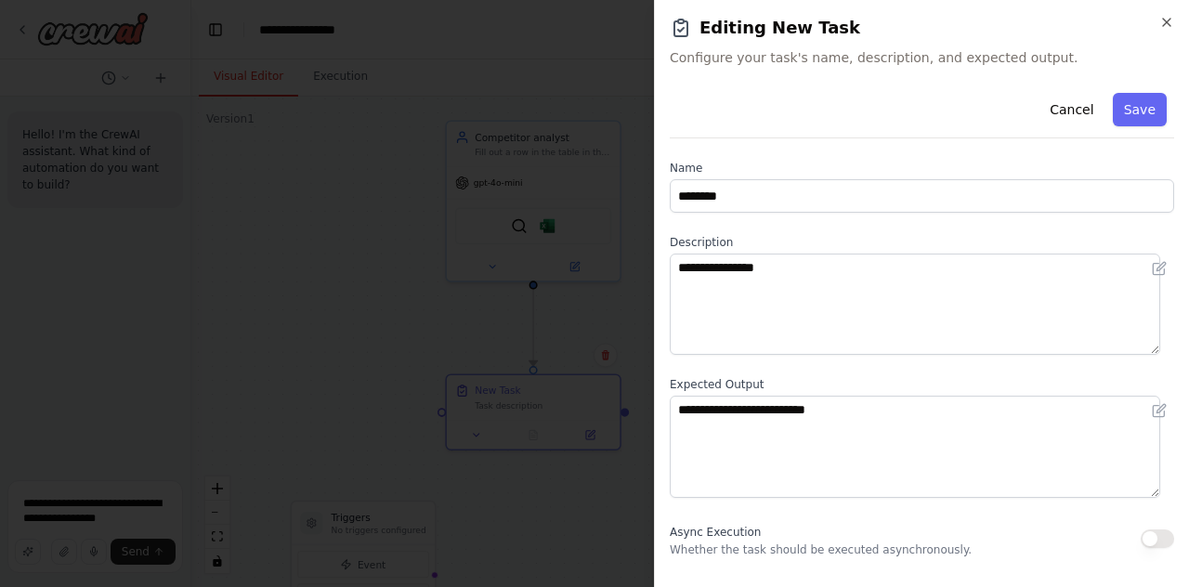
click at [753, 224] on div "**********" at bounding box center [922, 454] width 505 height 738
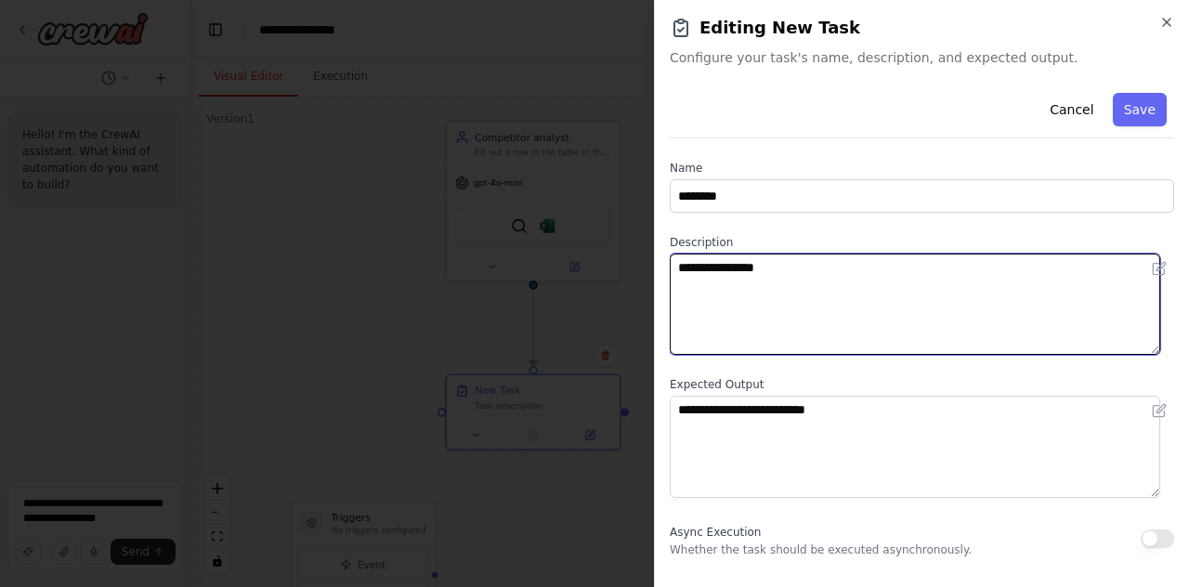
click at [780, 280] on textarea "**********" at bounding box center [915, 304] width 491 height 101
drag, startPoint x: 640, startPoint y: 274, endPoint x: 656, endPoint y: 275, distance: 15.8
click at [639, 274] on body "**********" at bounding box center [594, 293] width 1189 height 587
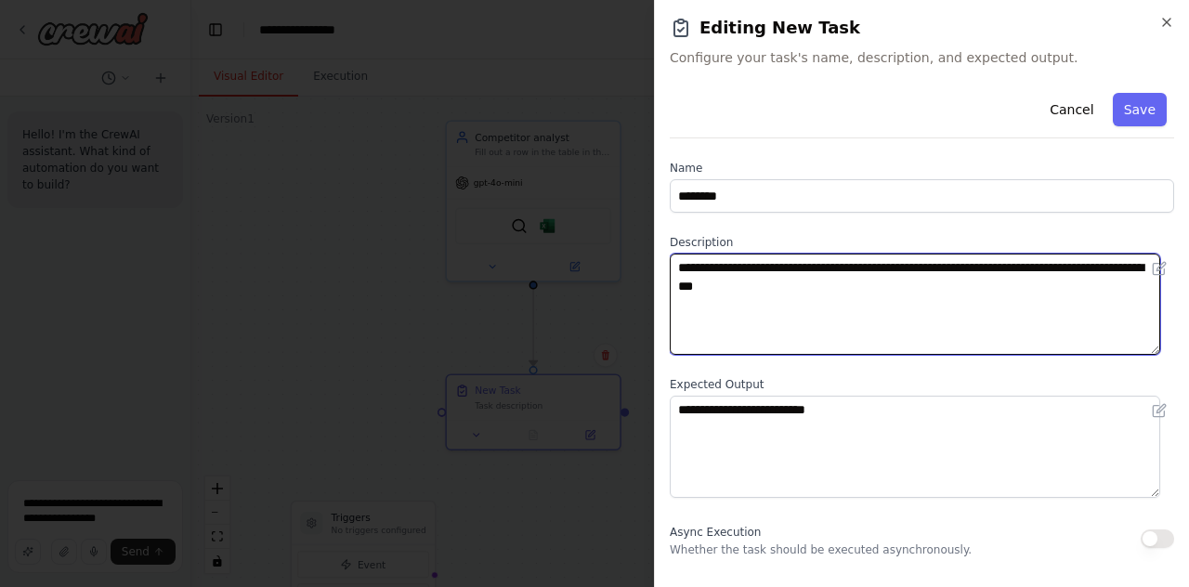
type textarea "**********"
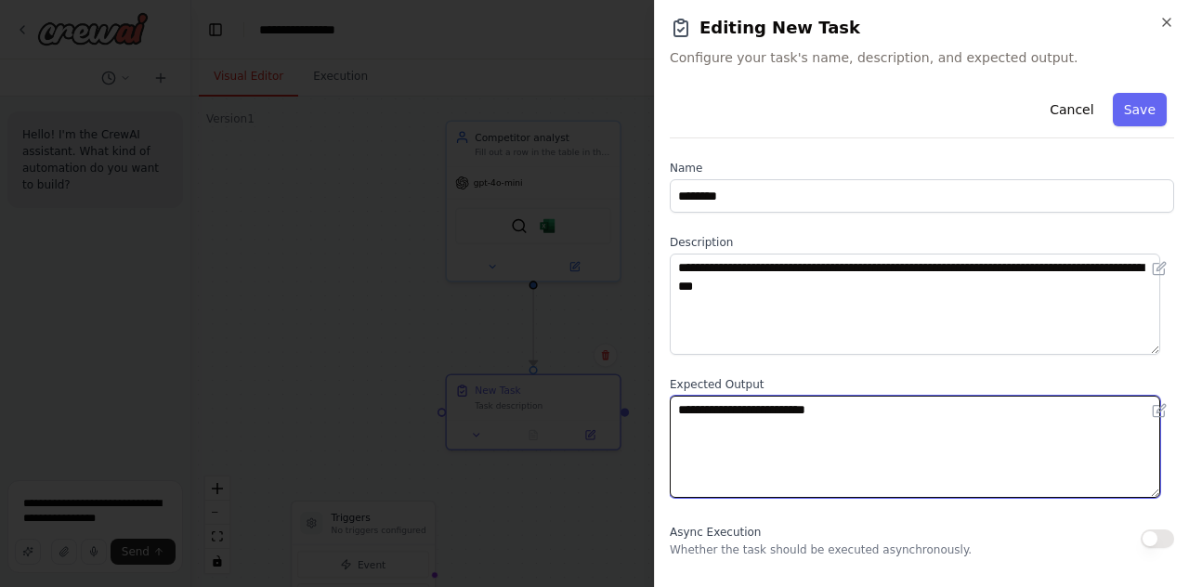
click at [870, 429] on textarea "**********" at bounding box center [915, 446] width 491 height 101
drag, startPoint x: 872, startPoint y: 421, endPoint x: 626, endPoint y: 422, distance: 245.3
click at [626, 422] on body "**********" at bounding box center [594, 293] width 1189 height 587
click at [780, 421] on textarea "**********" at bounding box center [915, 446] width 491 height 101
drag, startPoint x: 793, startPoint y: 421, endPoint x: 671, endPoint y: 413, distance: 121.9
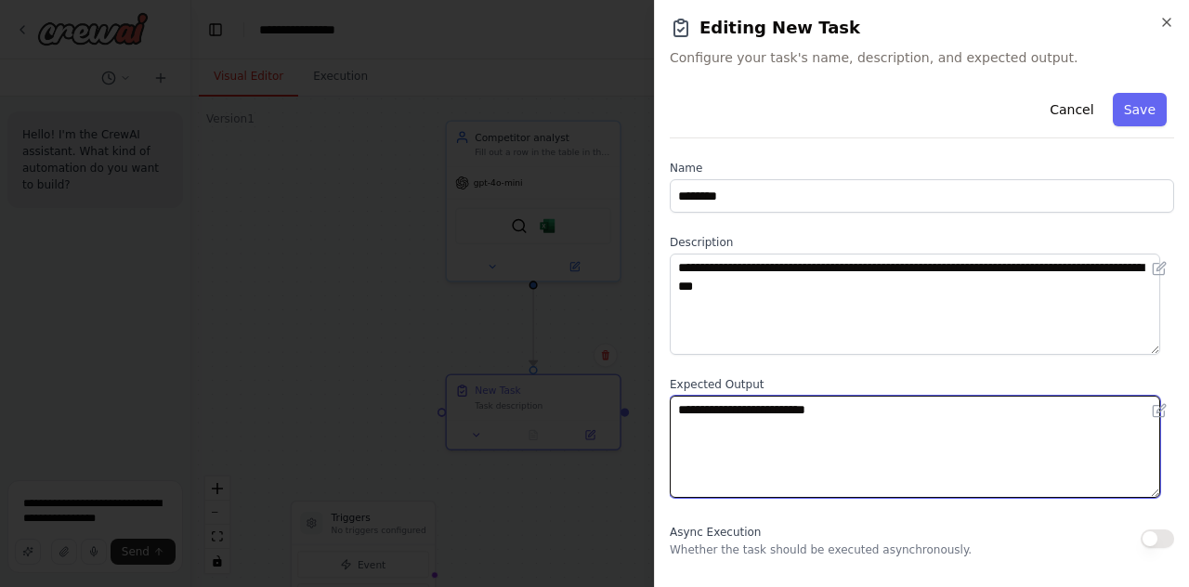
click at [671, 413] on textarea "**********" at bounding box center [915, 446] width 491 height 101
type textarea "*"
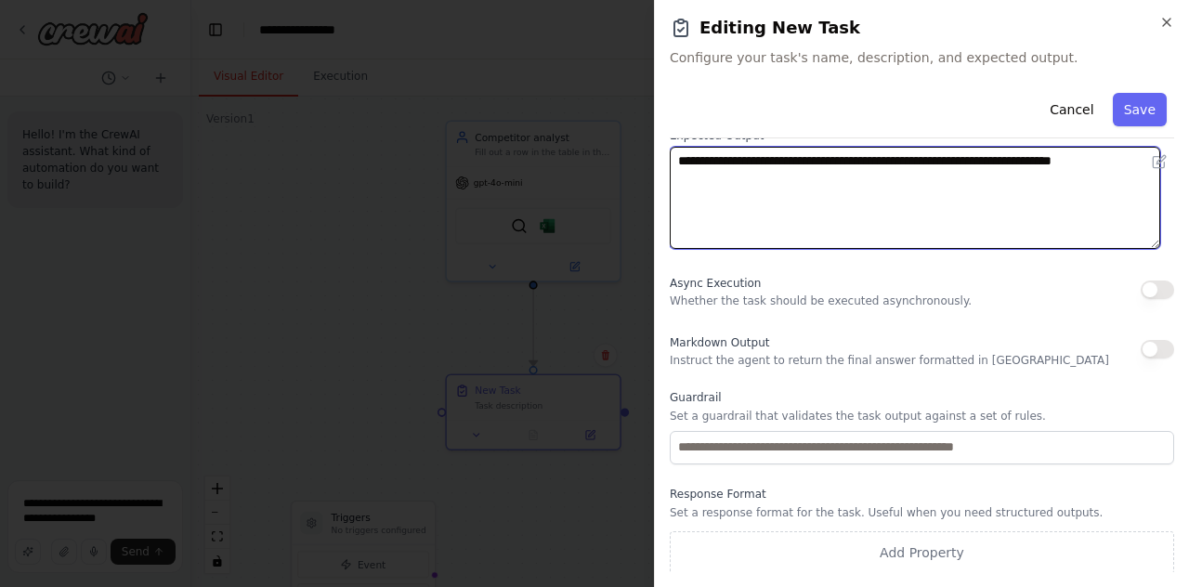
scroll to position [2, 0]
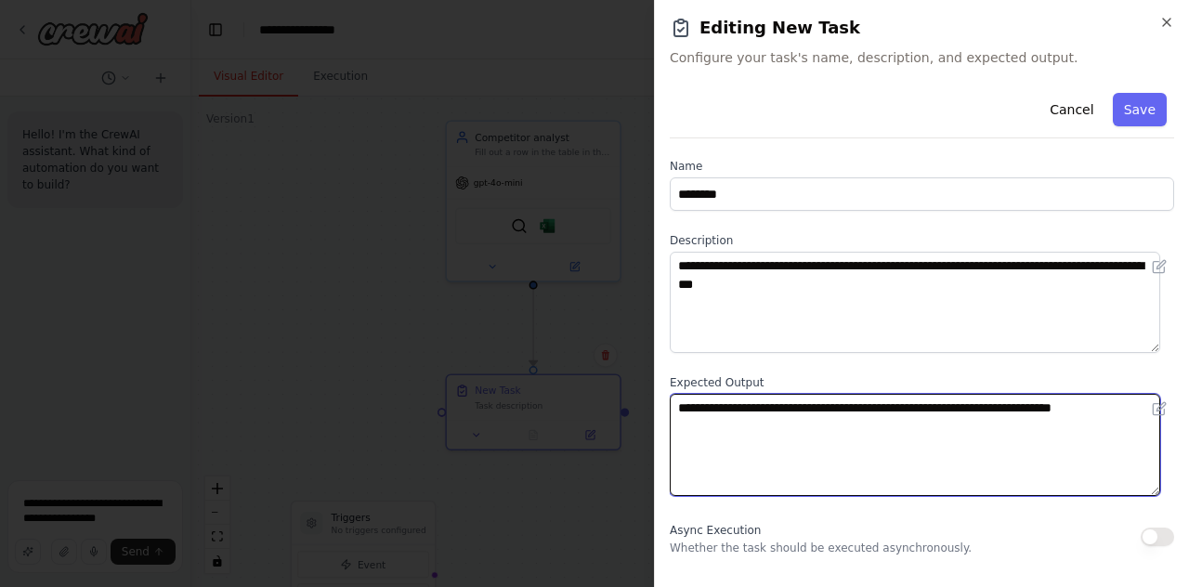
click at [782, 407] on textarea "**********" at bounding box center [915, 444] width 491 height 101
click at [779, 413] on textarea "**********" at bounding box center [915, 444] width 491 height 101
click at [927, 407] on textarea "**********" at bounding box center [915, 444] width 491 height 101
type textarea "**********"
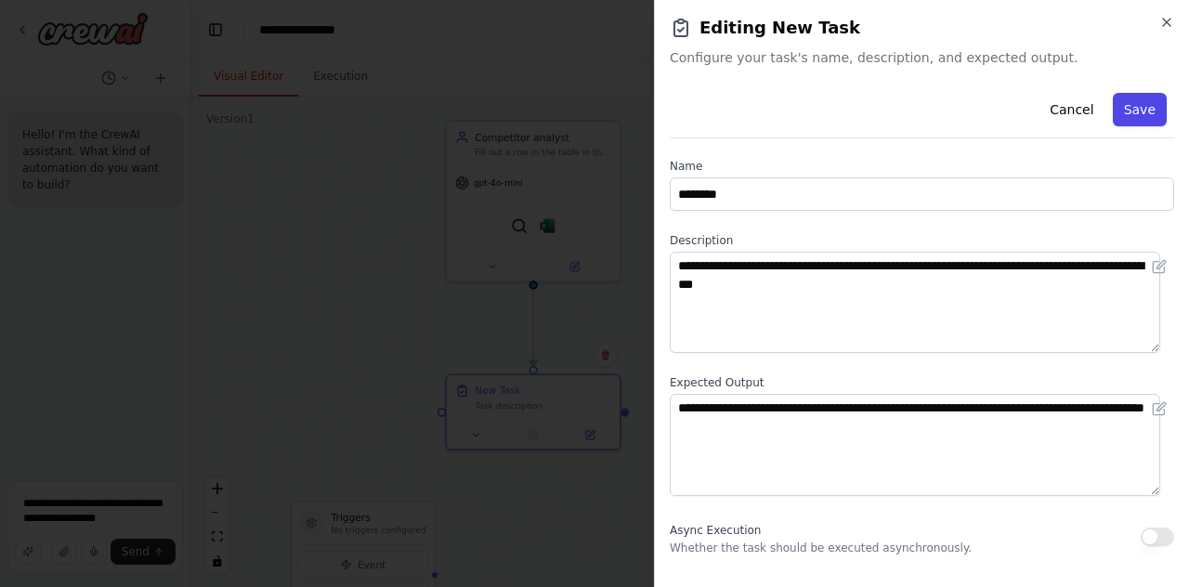
click at [1122, 122] on button "Save" at bounding box center [1140, 109] width 54 height 33
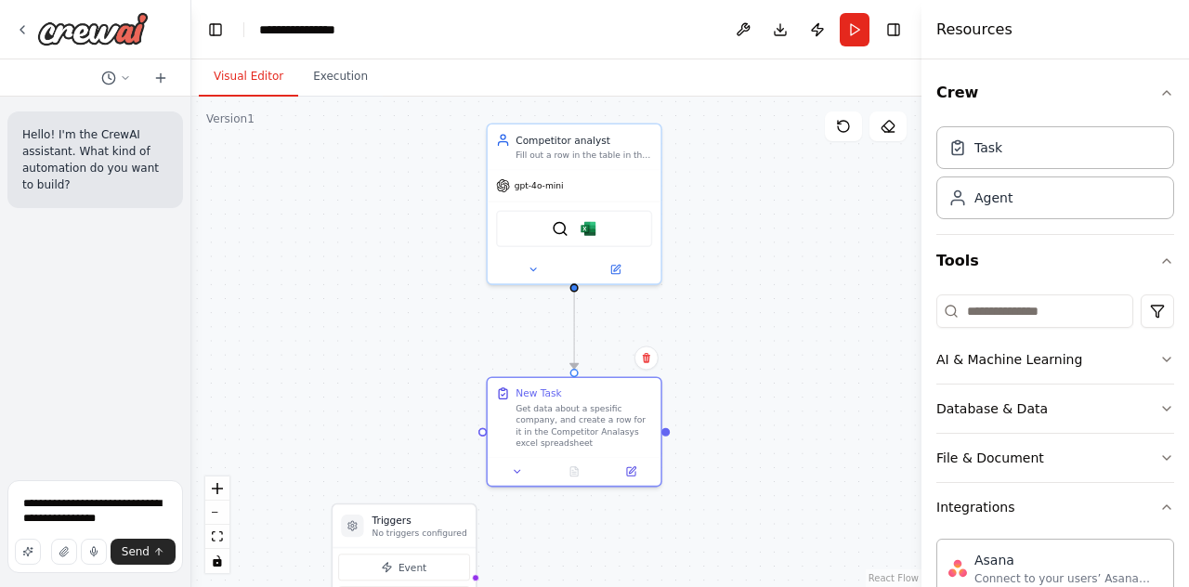
drag, startPoint x: 754, startPoint y: 322, endPoint x: 814, endPoint y: 326, distance: 59.6
click at [814, 326] on div ".deletable-edge-delete-btn { width: 20px; height: 20px; border: 0px solid #ffff…" at bounding box center [556, 342] width 730 height 491
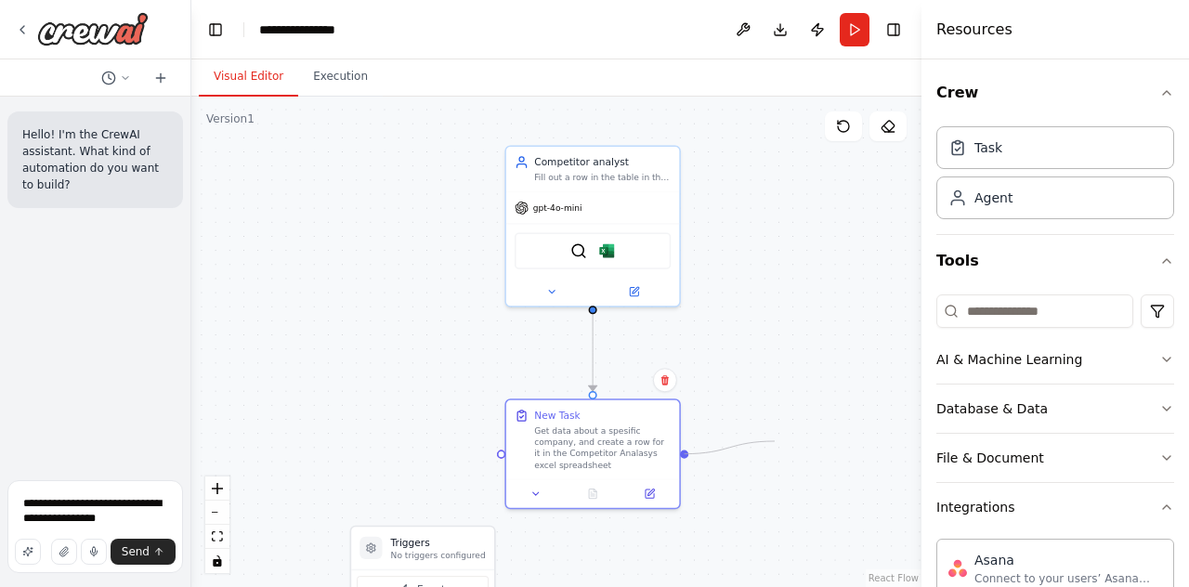
drag, startPoint x: 687, startPoint y: 433, endPoint x: 780, endPoint y: 445, distance: 94.6
click at [780, 445] on div ".deletable-edge-delete-btn { width: 20px; height: 20px; border: 0px solid #ffff…" at bounding box center [556, 342] width 730 height 491
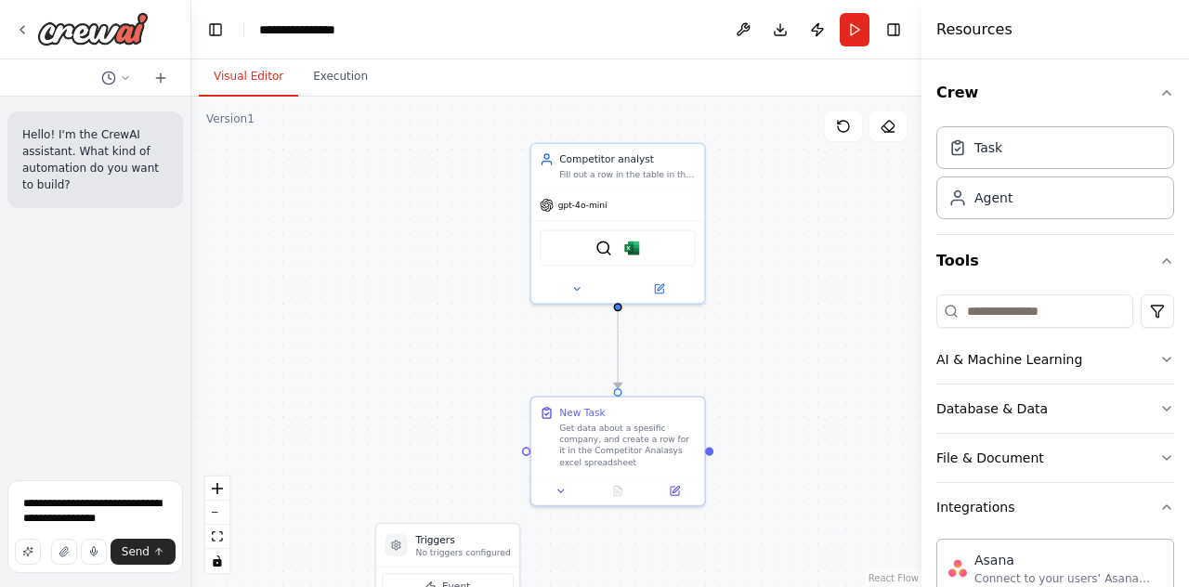
drag, startPoint x: 736, startPoint y: 357, endPoint x: 780, endPoint y: 349, distance: 44.3
click at [780, 349] on div ".deletable-edge-delete-btn { width: 20px; height: 20px; border: 0px solid #ffff…" at bounding box center [556, 342] width 730 height 491
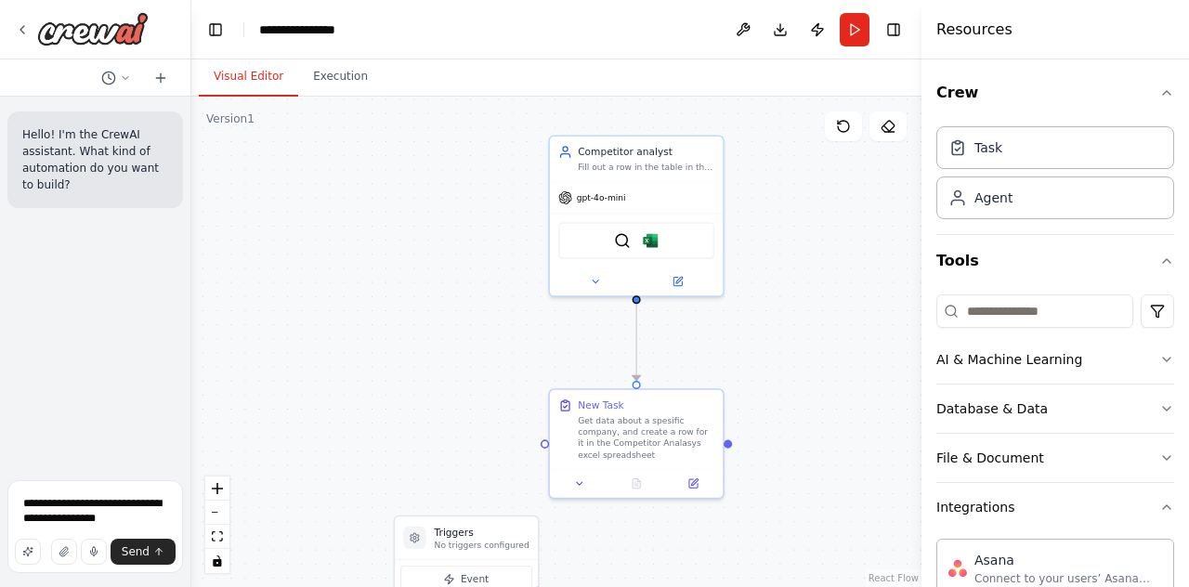
drag, startPoint x: 773, startPoint y: 505, endPoint x: 745, endPoint y: 347, distance: 160.4
click at [749, 345] on div ".deletable-edge-delete-btn { width: 20px; height: 20px; border: 0px solid #ffff…" at bounding box center [556, 342] width 730 height 491
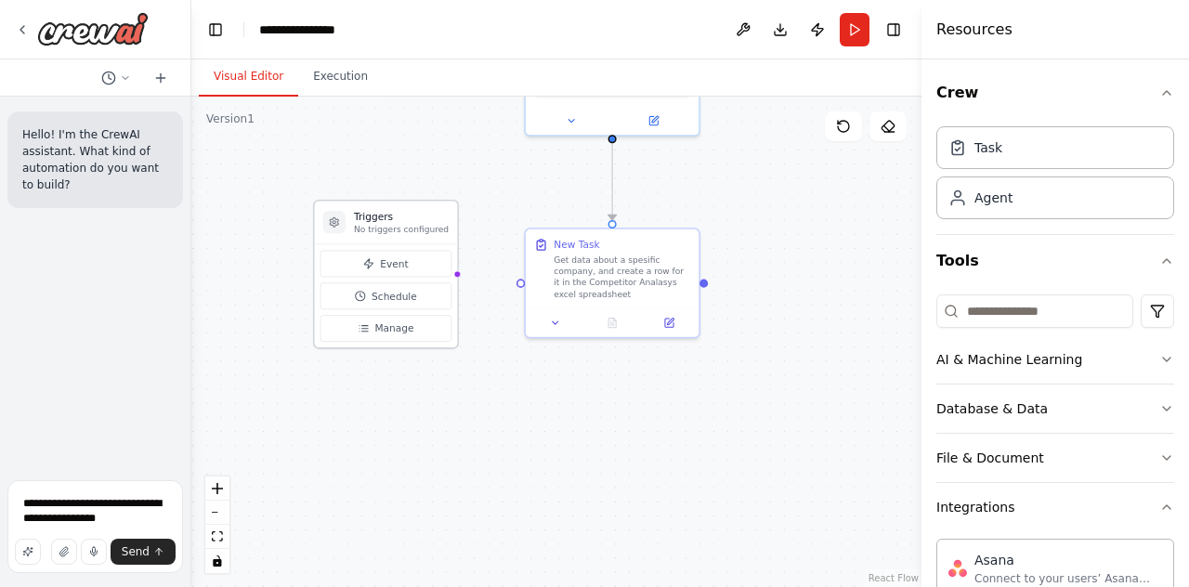
drag, startPoint x: 452, startPoint y: 383, endPoint x: 391, endPoint y: 211, distance: 182.2
click at [391, 224] on p "No triggers configured" at bounding box center [401, 229] width 95 height 11
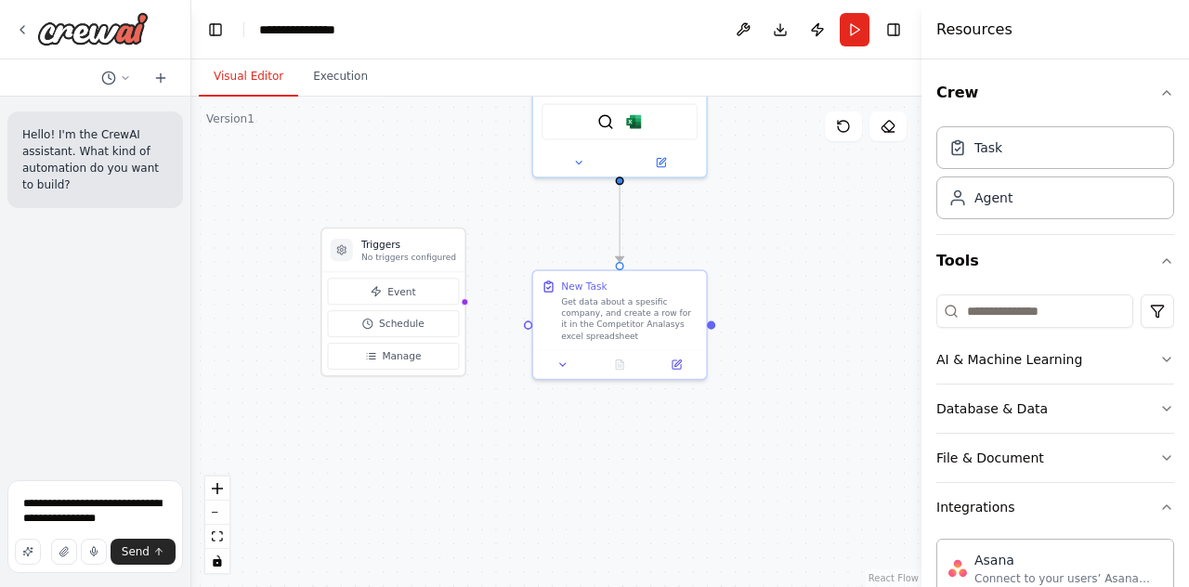
drag, startPoint x: 764, startPoint y: 233, endPoint x: 782, endPoint y: 361, distance: 129.6
click at [782, 361] on div ".deletable-edge-delete-btn { width: 20px; height: 20px; border: 0px solid #ffff…" at bounding box center [556, 342] width 730 height 491
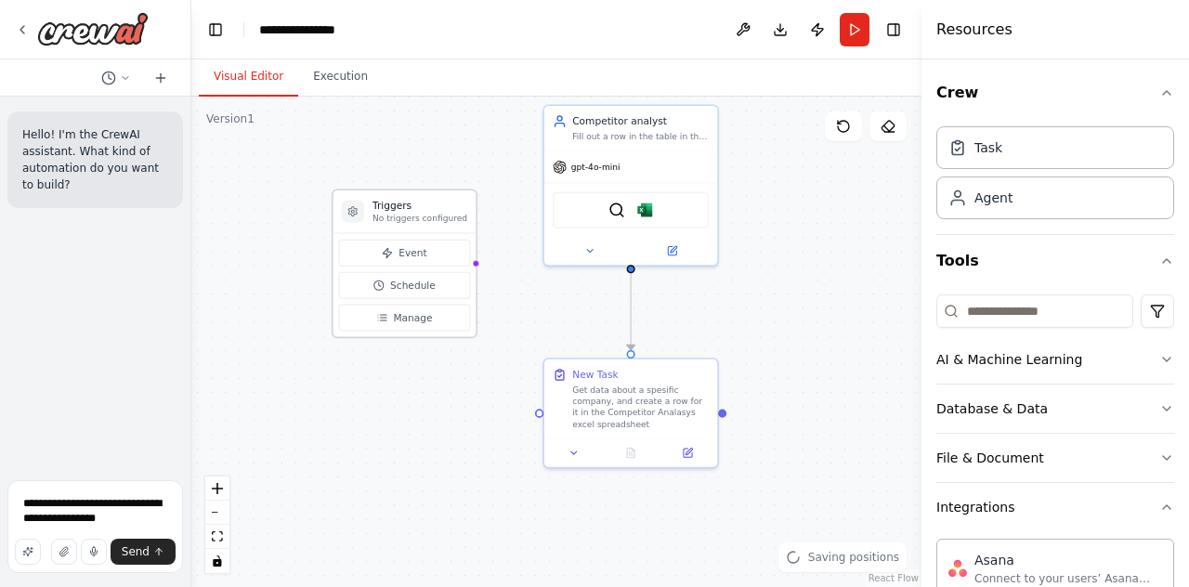
drag, startPoint x: 420, startPoint y: 352, endPoint x: 406, endPoint y: 159, distance: 193.8
click at [406, 190] on div "Triggers No triggers configured" at bounding box center [405, 211] width 143 height 43
drag, startPoint x: 827, startPoint y: 262, endPoint x: 813, endPoint y: 419, distance: 157.6
click at [814, 418] on div ".deletable-edge-delete-btn { width: 20px; height: 20px; border: 0px solid #ffff…" at bounding box center [556, 342] width 730 height 491
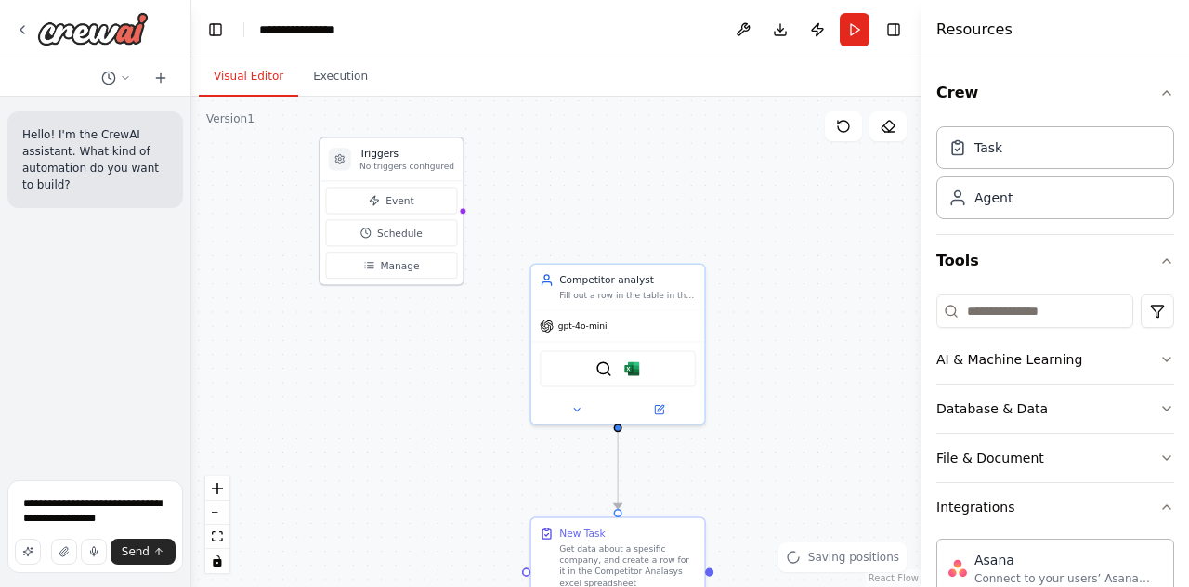
drag, startPoint x: 387, startPoint y: 300, endPoint x: 402, endPoint y: 137, distance: 164.3
click at [402, 147] on div "Triggers No triggers configured" at bounding box center [407, 159] width 95 height 25
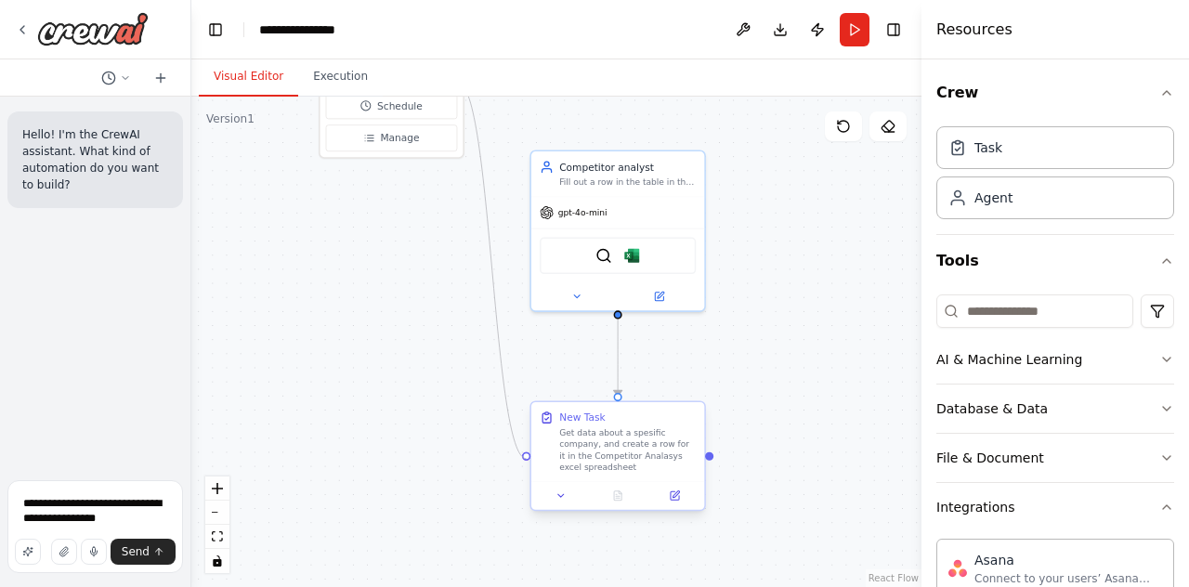
drag, startPoint x: 457, startPoint y: 199, endPoint x: 531, endPoint y: 460, distance: 271.2
click at [531, 460] on div "Triggers No triggers configured Event Schedule Manage Competitor analyst [PERSO…" at bounding box center [582, 421] width 554 height 372
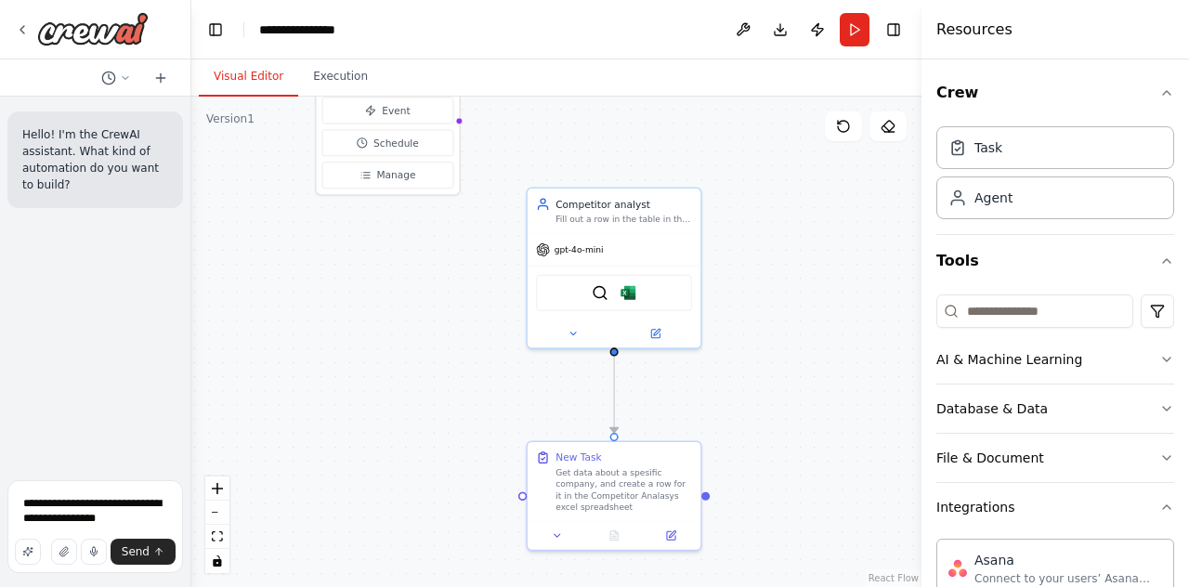
drag, startPoint x: 431, startPoint y: 337, endPoint x: 429, endPoint y: 426, distance: 89.2
click at [429, 426] on div ".deletable-edge-delete-btn { width: 20px; height: 20px; border: 0px solid #ffff…" at bounding box center [556, 342] width 730 height 491
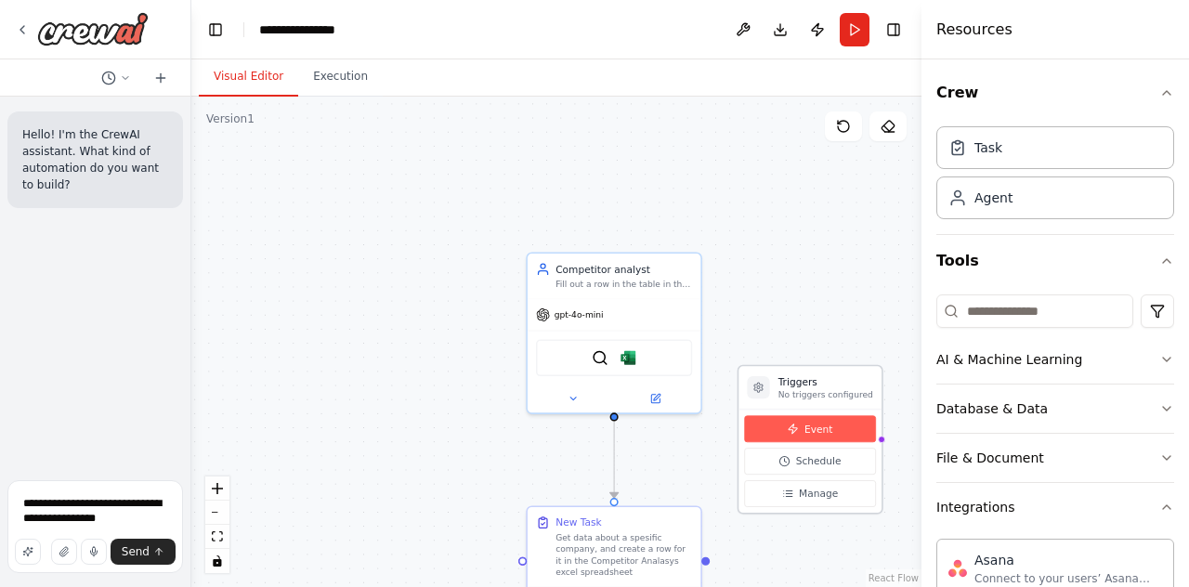
drag, startPoint x: 395, startPoint y: 168, endPoint x: 821, endPoint y: 400, distance: 485.6
click at [821, 422] on span "Event" at bounding box center [819, 429] width 28 height 14
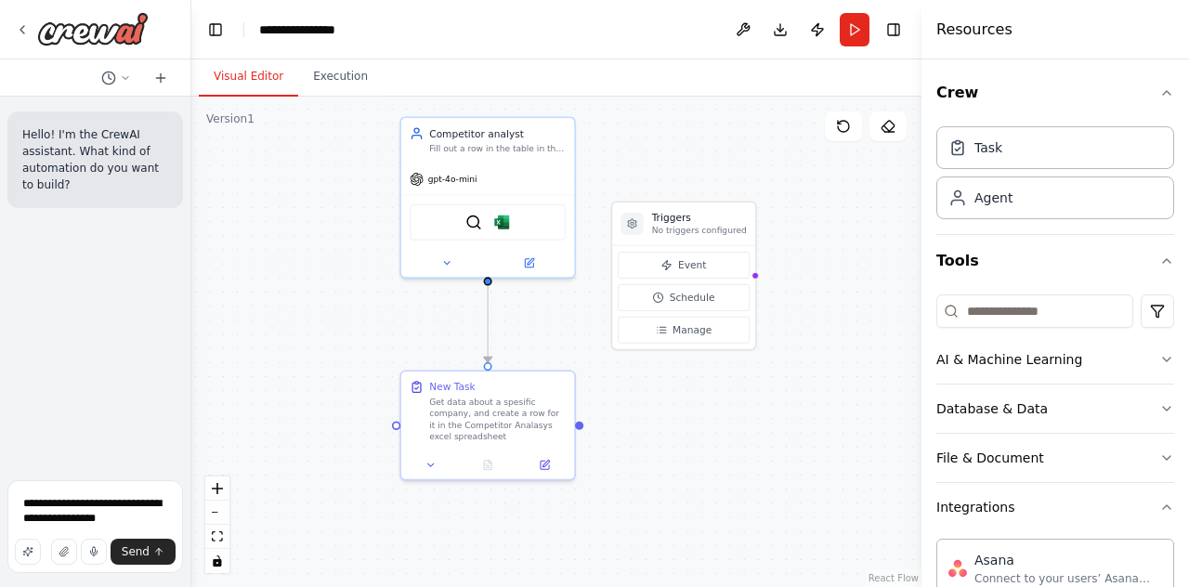
drag, startPoint x: 708, startPoint y: 404, endPoint x: 683, endPoint y: 382, distance: 33.6
click at [683, 382] on div ".deletable-edge-delete-btn { width: 20px; height: 20px; border: 0px solid #ffff…" at bounding box center [556, 342] width 730 height 491
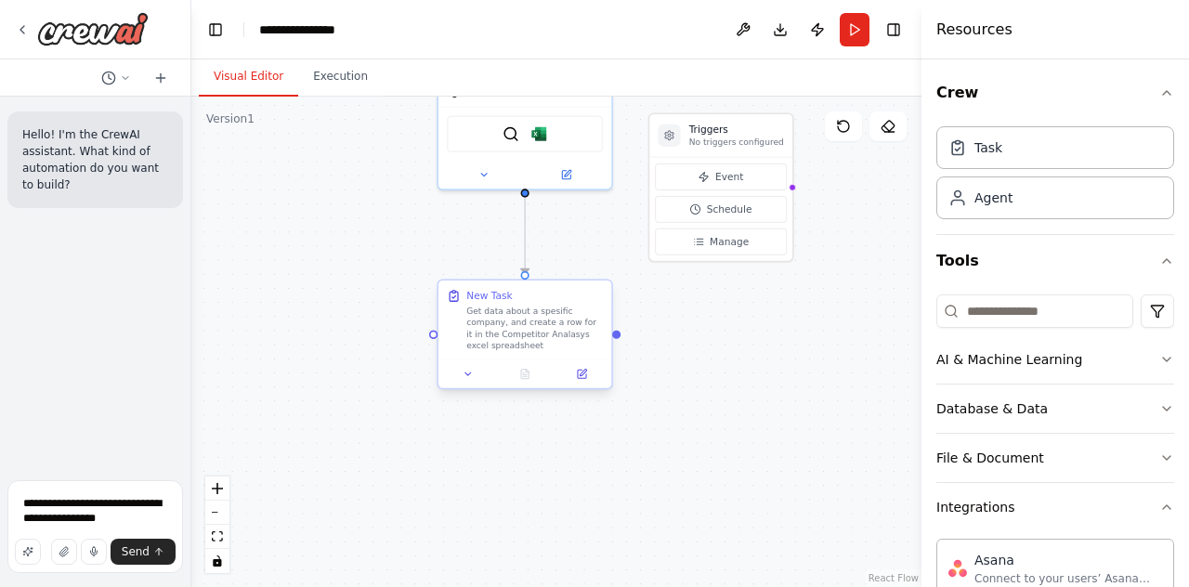
drag, startPoint x: 582, startPoint y: 426, endPoint x: 488, endPoint y: 406, distance: 95.8
click at [488, 406] on div ".deletable-edge-delete-btn { width: 20px; height: 20px; border: 0px solid #ffff…" at bounding box center [556, 342] width 730 height 491
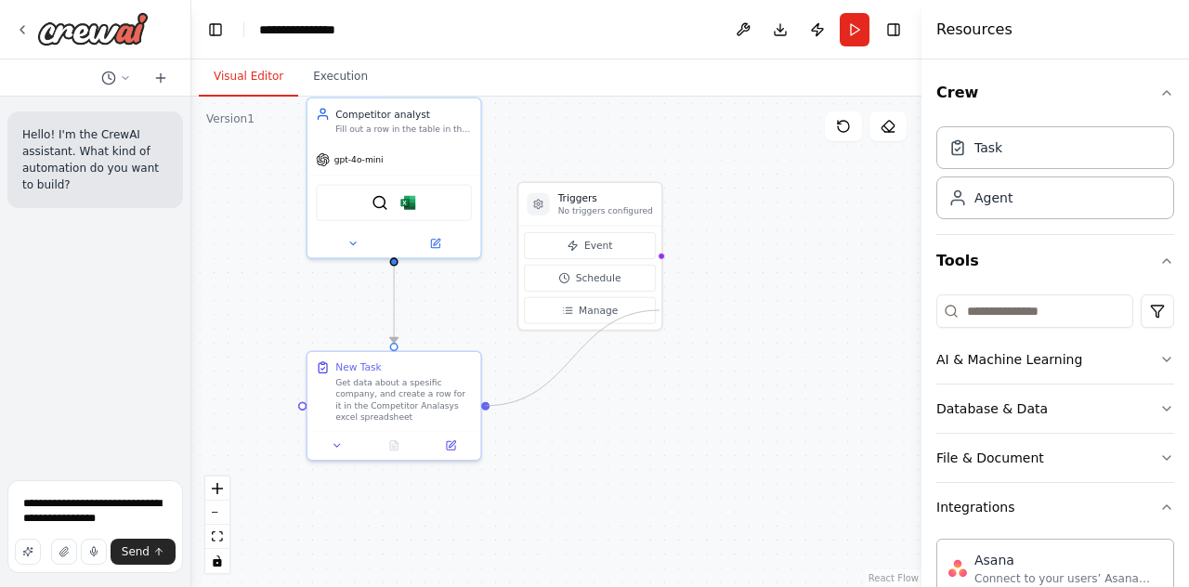
drag, startPoint x: 488, startPoint y: 404, endPoint x: 653, endPoint y: 373, distance: 168.4
click at [654, 387] on div ".deletable-edge-delete-btn { width: 20px; height: 20px; border: 0px solid #ffff…" at bounding box center [556, 342] width 730 height 491
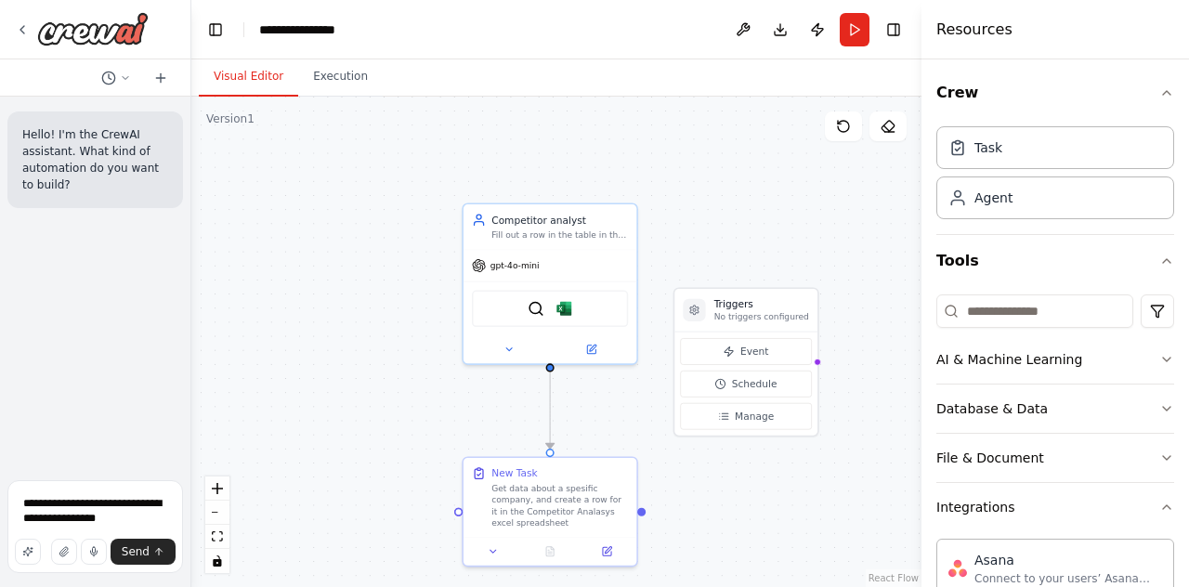
drag, startPoint x: 568, startPoint y: 415, endPoint x: 686, endPoint y: 515, distance: 154.3
click at [686, 515] on div ".deletable-edge-delete-btn { width: 20px; height: 20px; border: 0px solid #ffff…" at bounding box center [556, 342] width 730 height 491
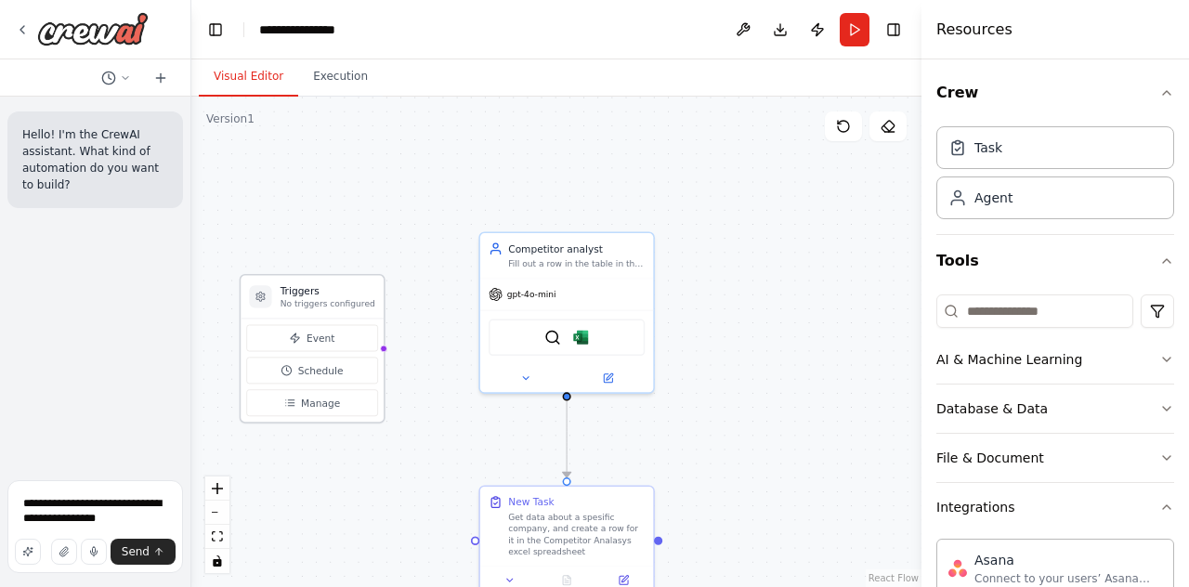
drag, startPoint x: 780, startPoint y: 334, endPoint x: 334, endPoint y: 294, distance: 446.8
click at [334, 294] on h3 "Triggers" at bounding box center [328, 291] width 95 height 14
drag, startPoint x: 563, startPoint y: 521, endPoint x: 615, endPoint y: 530, distance: 52.7
click at [617, 534] on div "Get data about a spesific company, and create a row for it in the Competitor An…" at bounding box center [605, 546] width 137 height 46
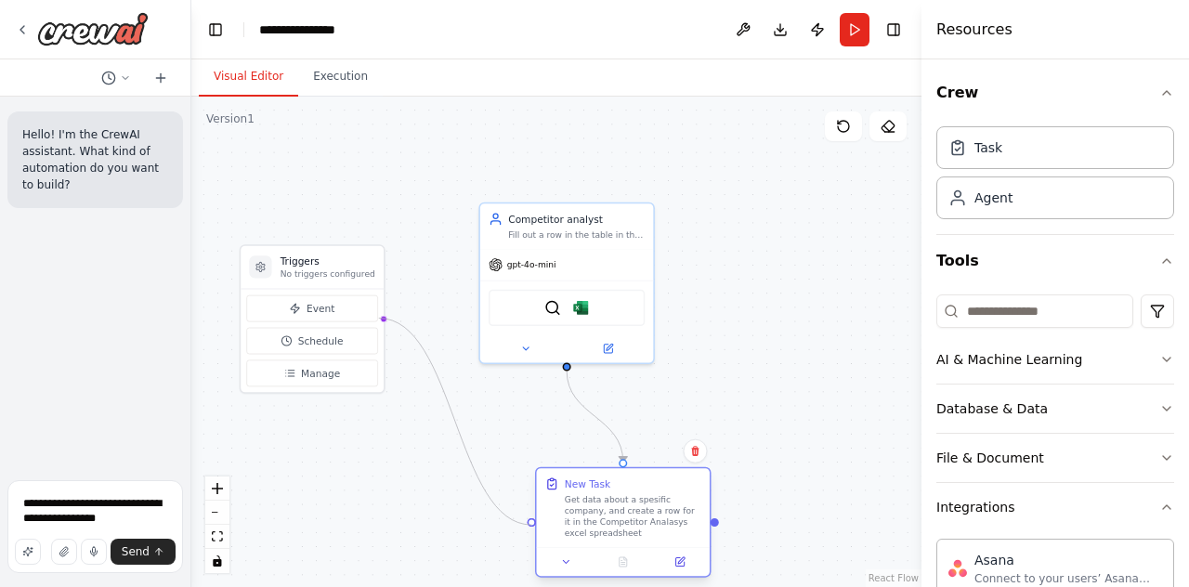
drag, startPoint x: 379, startPoint y: 348, endPoint x: 530, endPoint y: 521, distance: 229.2
click at [530, 521] on div "Triggers No triggers configured Event Schedule Manage Competitor analyst [PERSO…" at bounding box center [531, 473] width 554 height 372
drag, startPoint x: 530, startPoint y: 523, endPoint x: 382, endPoint y: 322, distance: 249.2
click at [382, 322] on div ".deletable-edge-delete-btn { width: 20px; height: 20px; border: 0px solid #ffff…" at bounding box center [556, 342] width 730 height 491
drag, startPoint x: 689, startPoint y: 490, endPoint x: 388, endPoint y: 347, distance: 333.3
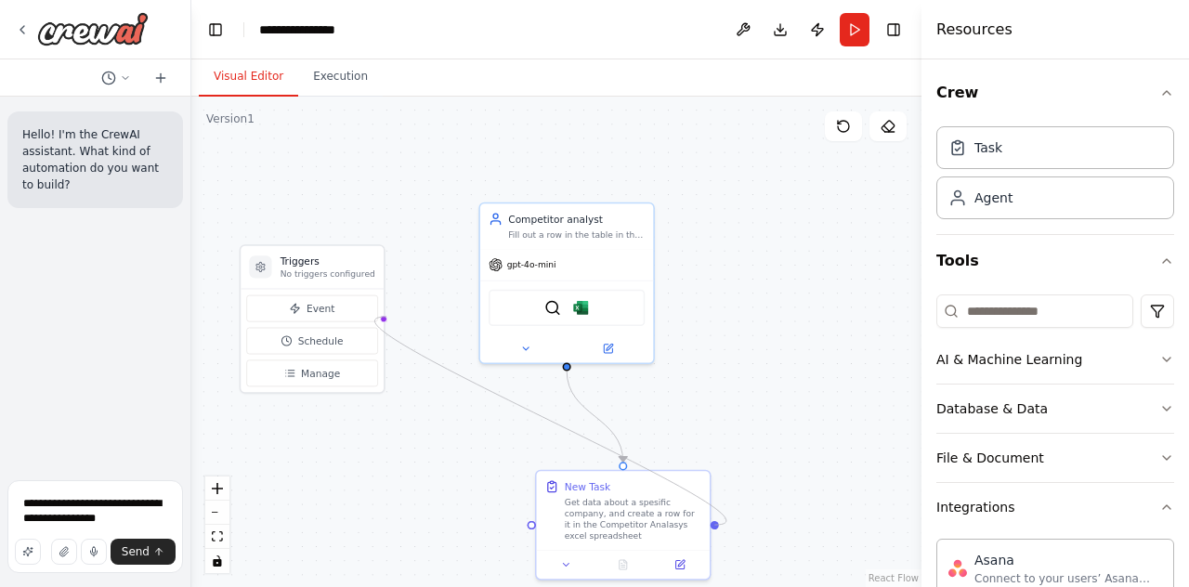
click at [387, 318] on div ".deletable-edge-delete-btn { width: 20px; height: 20px; border: 0px solid #ffff…" at bounding box center [556, 342] width 730 height 491
click at [340, 310] on button "Event" at bounding box center [312, 308] width 132 height 27
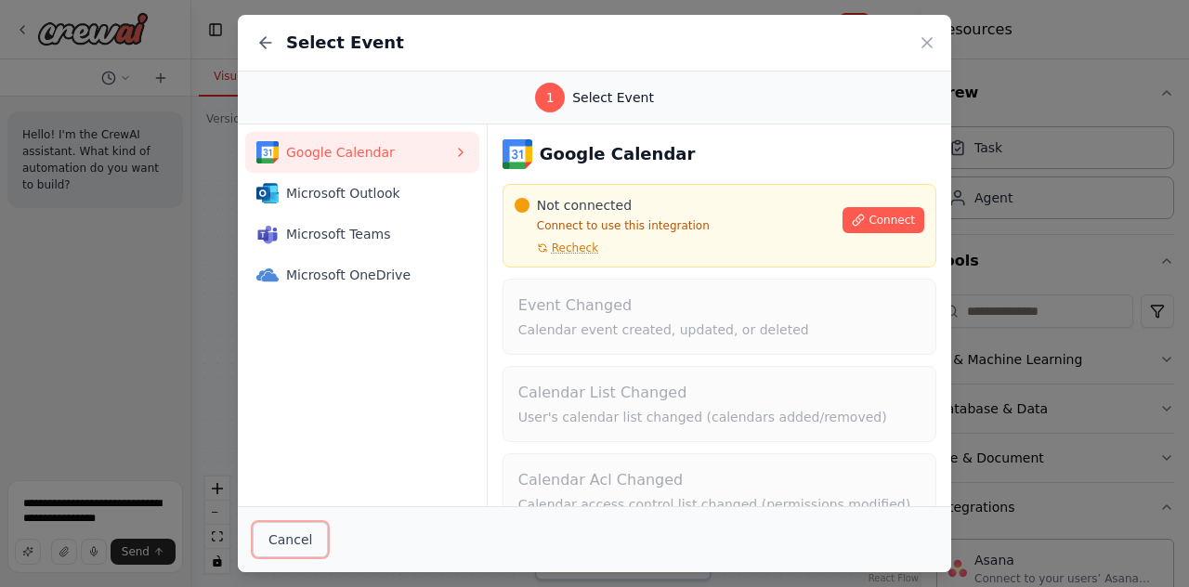
click at [292, 538] on button "Cancel" at bounding box center [290, 539] width 75 height 35
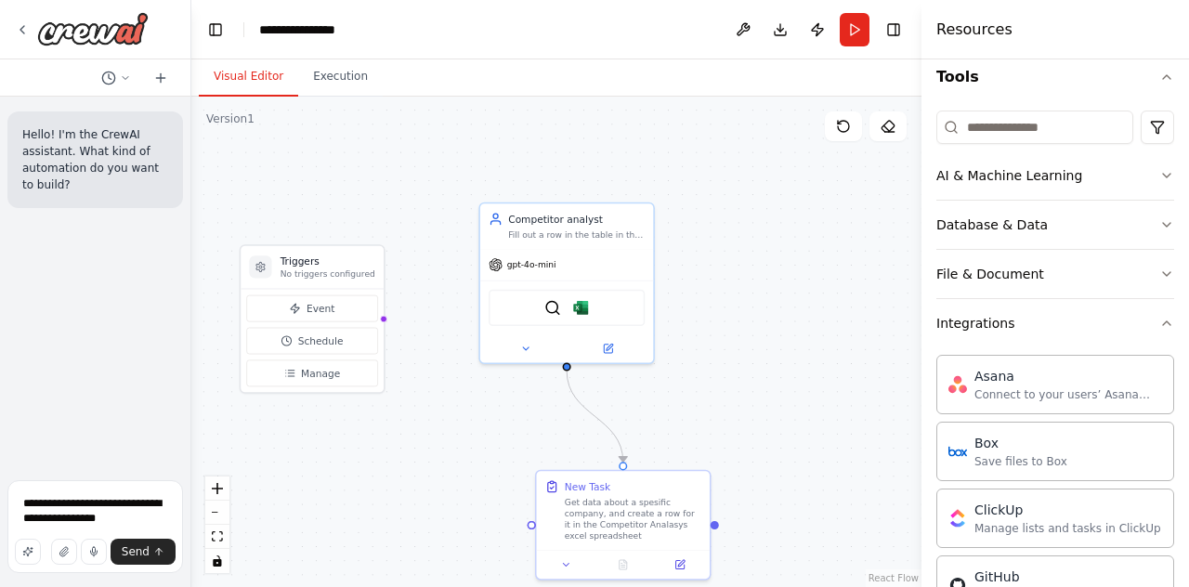
scroll to position [0, 0]
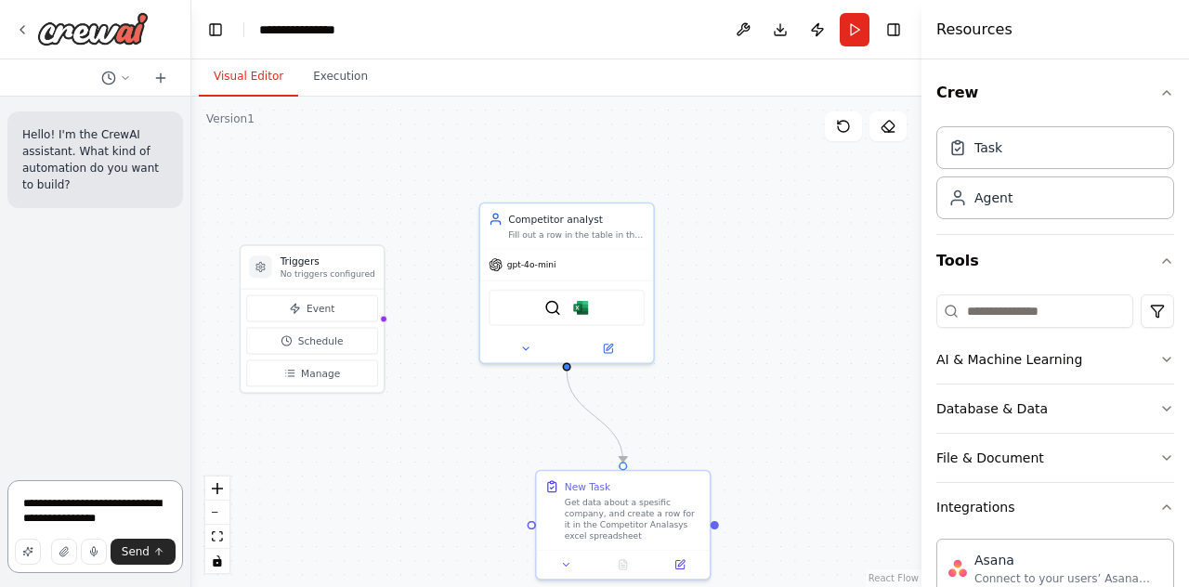
drag, startPoint x: 109, startPoint y: 523, endPoint x: 12, endPoint y: 495, distance: 100.6
click at [12, 495] on textarea "**********" at bounding box center [95, 526] width 176 height 93
click at [332, 90] on button "Execution" at bounding box center [340, 77] width 85 height 39
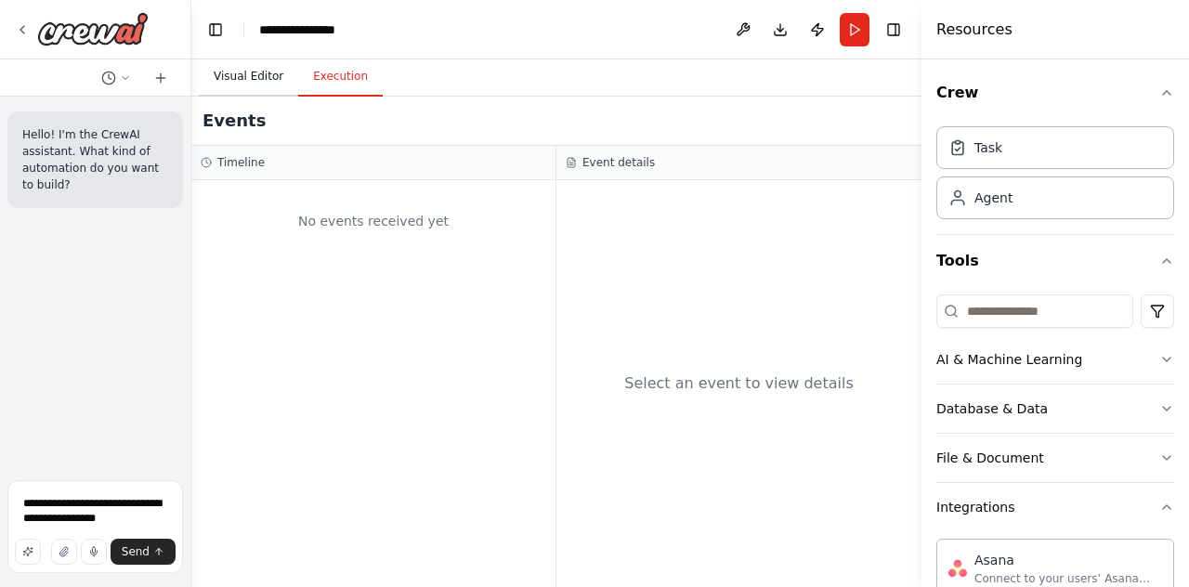
click at [234, 67] on button "Visual Editor" at bounding box center [248, 77] width 99 height 39
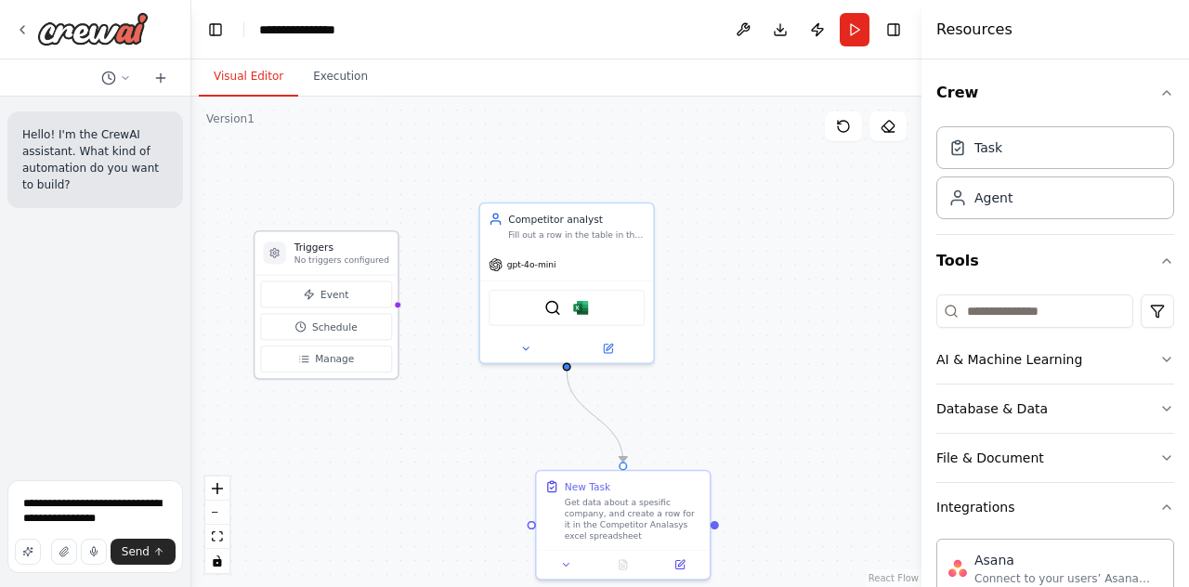
drag, startPoint x: 309, startPoint y: 257, endPoint x: 325, endPoint y: 192, distance: 66.9
click at [325, 241] on h3 "Triggers" at bounding box center [342, 248] width 95 height 14
click at [276, 200] on icon at bounding box center [274, 196] width 8 height 9
click at [216, 513] on icon "zoom out" at bounding box center [217, 513] width 11 height 2
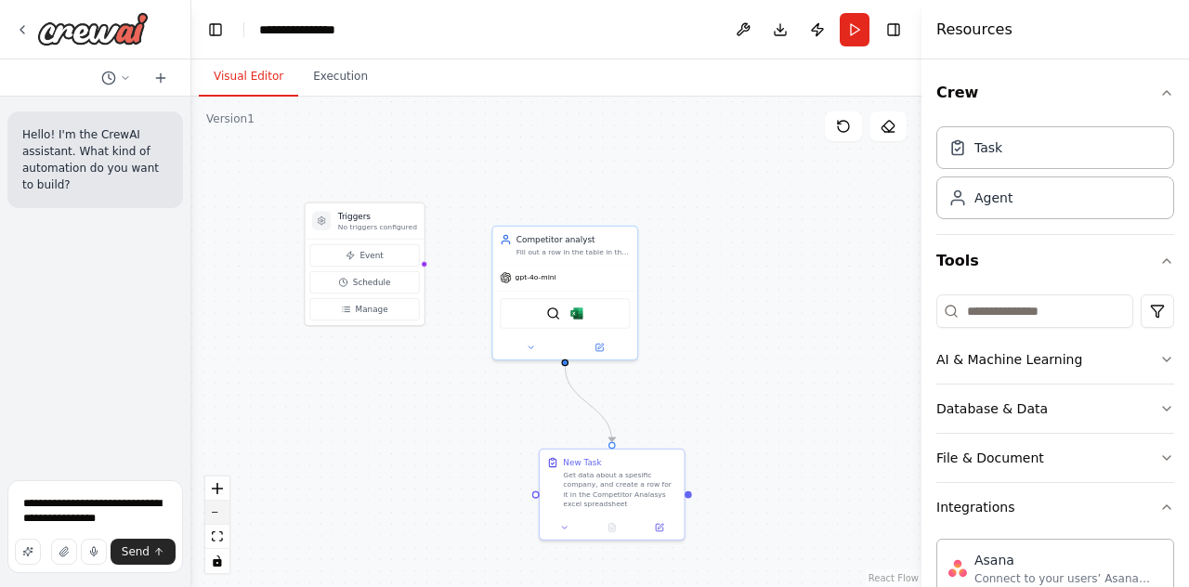
click at [216, 513] on icon "zoom out" at bounding box center [217, 513] width 11 height 2
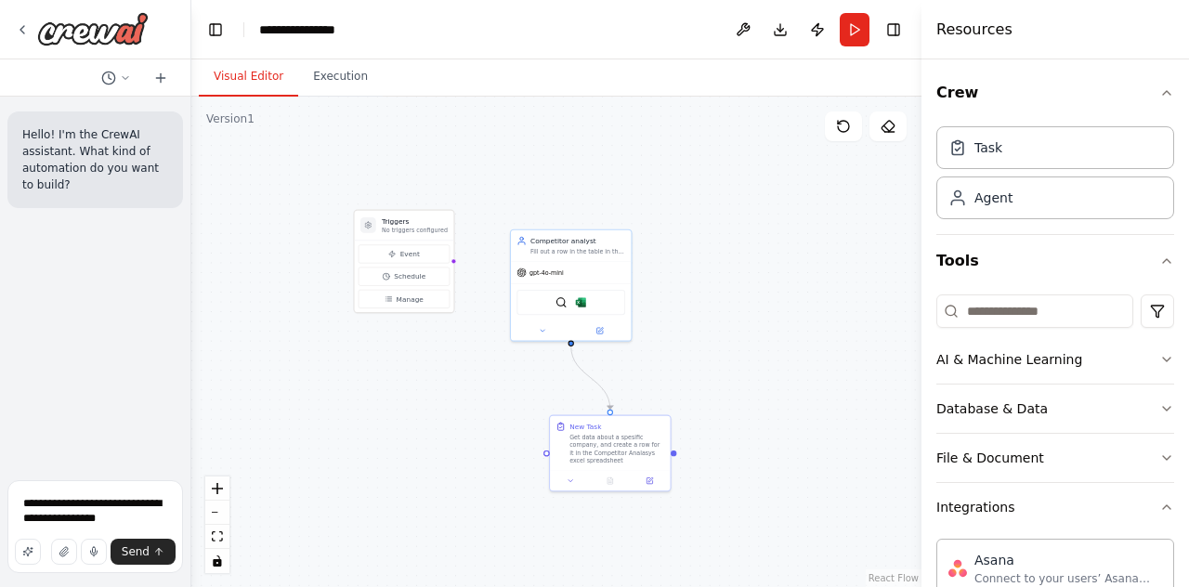
drag, startPoint x: 440, startPoint y: 434, endPoint x: 450, endPoint y: 418, distance: 18.3
click at [450, 419] on div ".deletable-edge-delete-btn { width: 20px; height: 20px; border: 0px solid #ffff…" at bounding box center [556, 342] width 730 height 491
drag, startPoint x: 426, startPoint y: 272, endPoint x: 416, endPoint y: 284, distance: 15.2
click at [416, 284] on button "Schedule" at bounding box center [397, 281] width 91 height 19
click at [404, 294] on span "Schedule" at bounding box center [404, 291] width 32 height 10
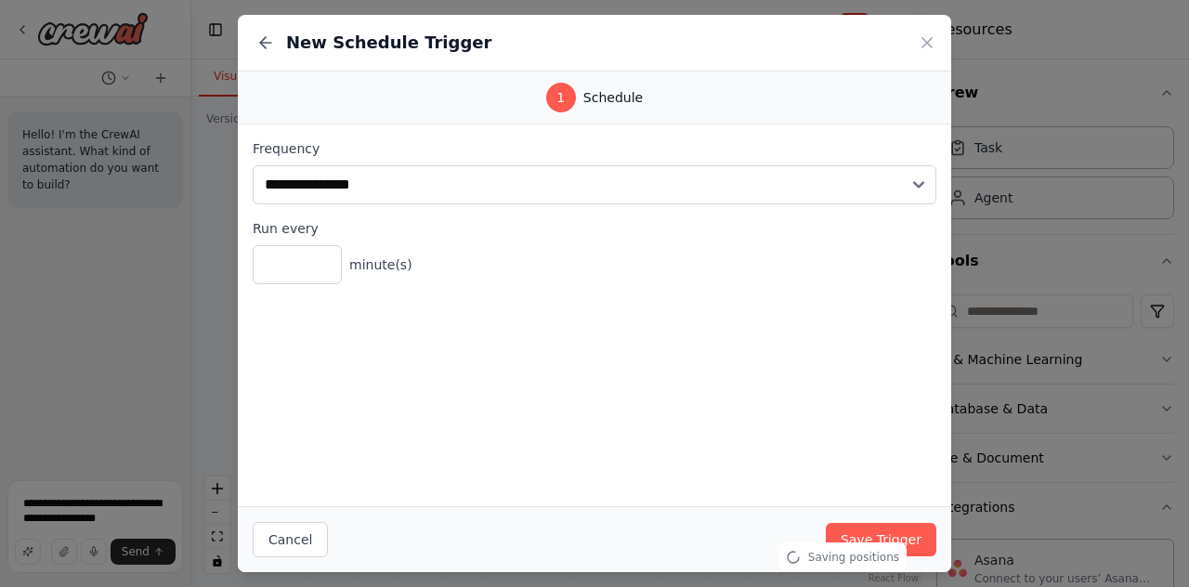
click at [937, 47] on div "New Schedule Trigger" at bounding box center [595, 43] width 714 height 57
click at [925, 46] on icon at bounding box center [927, 42] width 19 height 19
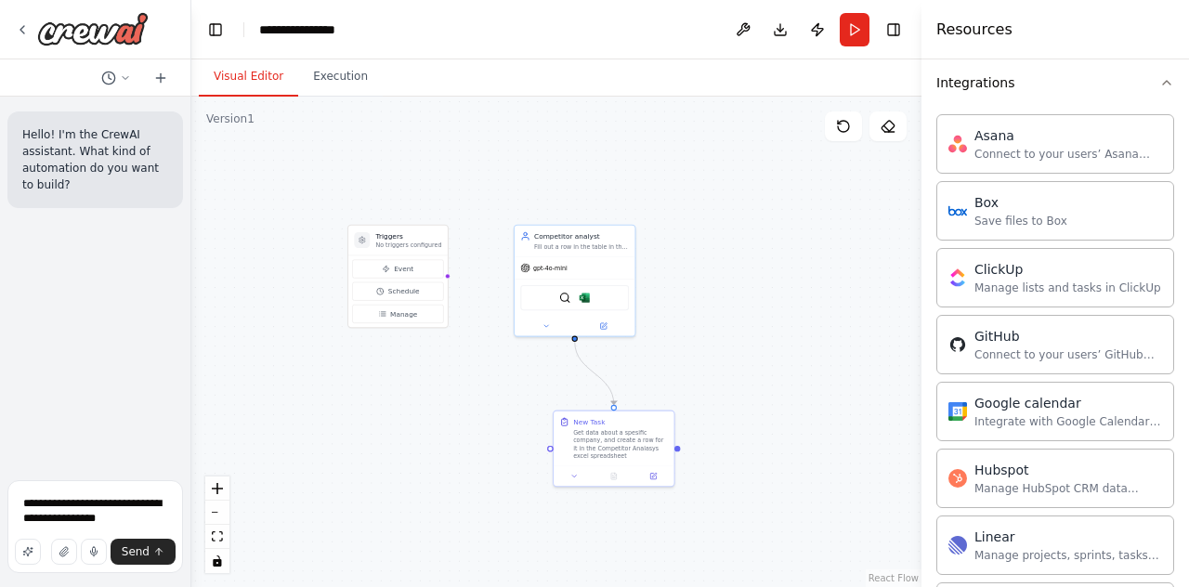
scroll to position [433, 0]
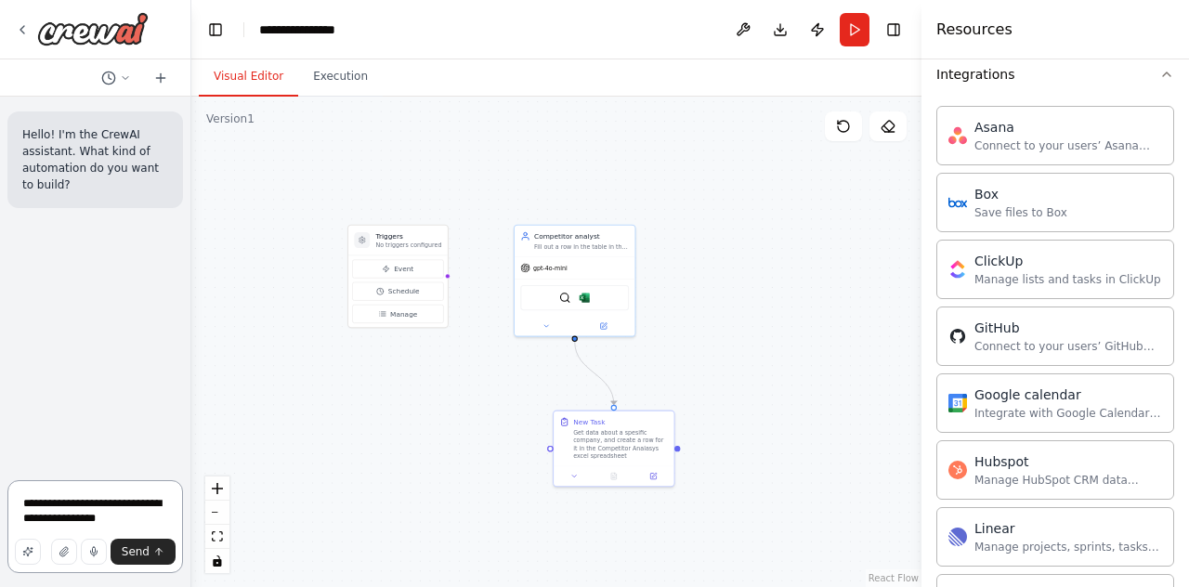
drag, startPoint x: 117, startPoint y: 521, endPoint x: 13, endPoint y: 498, distance: 106.6
click at [13, 498] on textarea "**********" at bounding box center [95, 526] width 176 height 93
type textarea "**********"
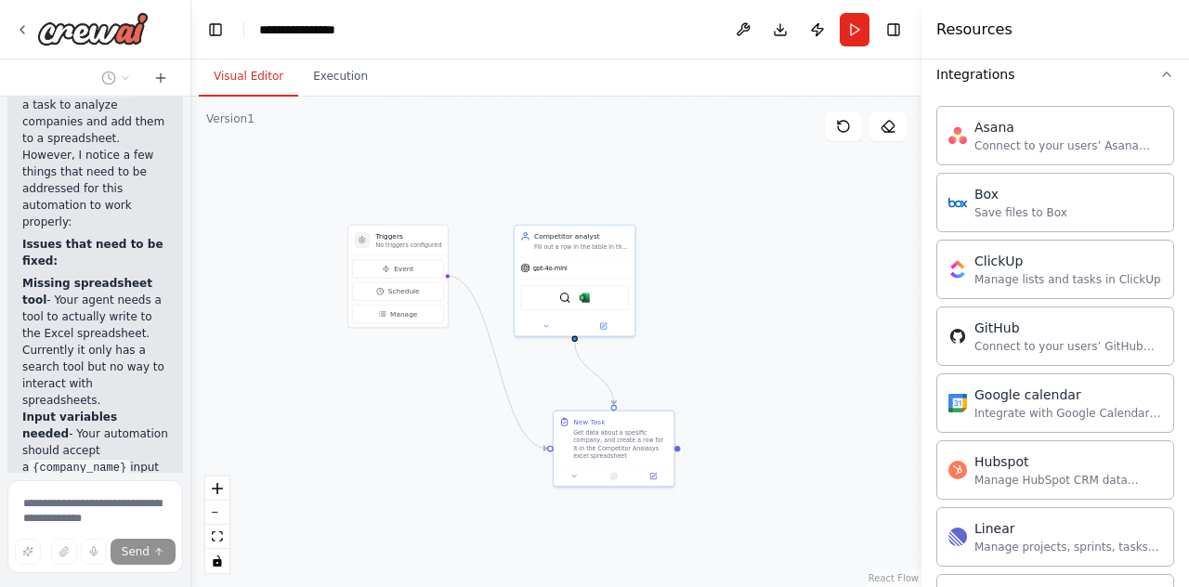
scroll to position [594, 0]
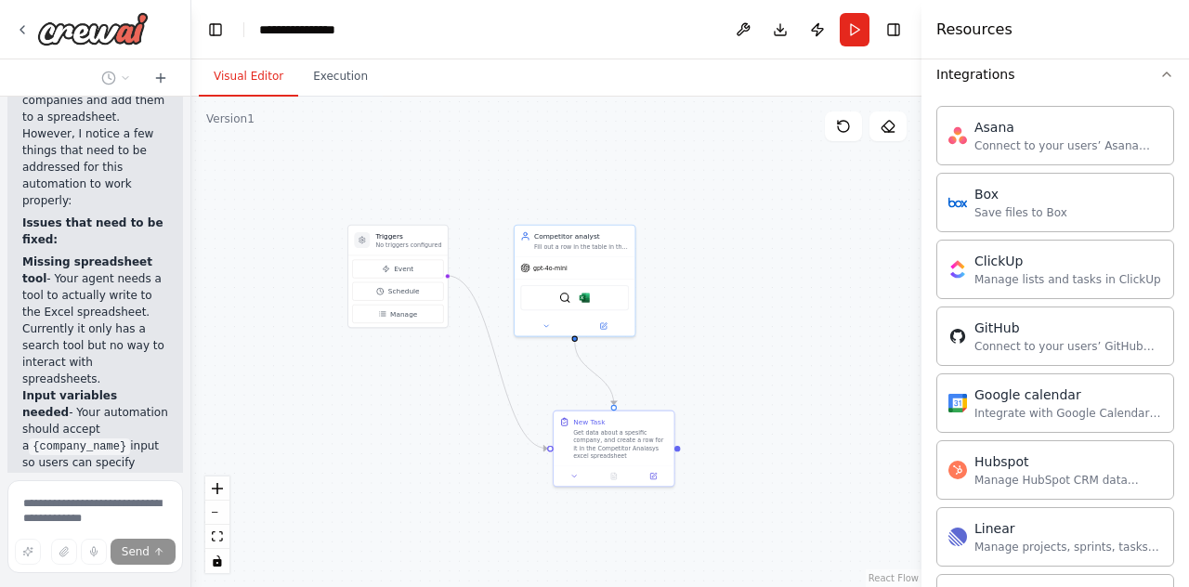
drag, startPoint x: 36, startPoint y: 401, endPoint x: 84, endPoint y: 414, distance: 49.1
click at [84, 414] on p "Input variables needed - Your automation should accept a {company_name} input s…" at bounding box center [95, 445] width 146 height 117
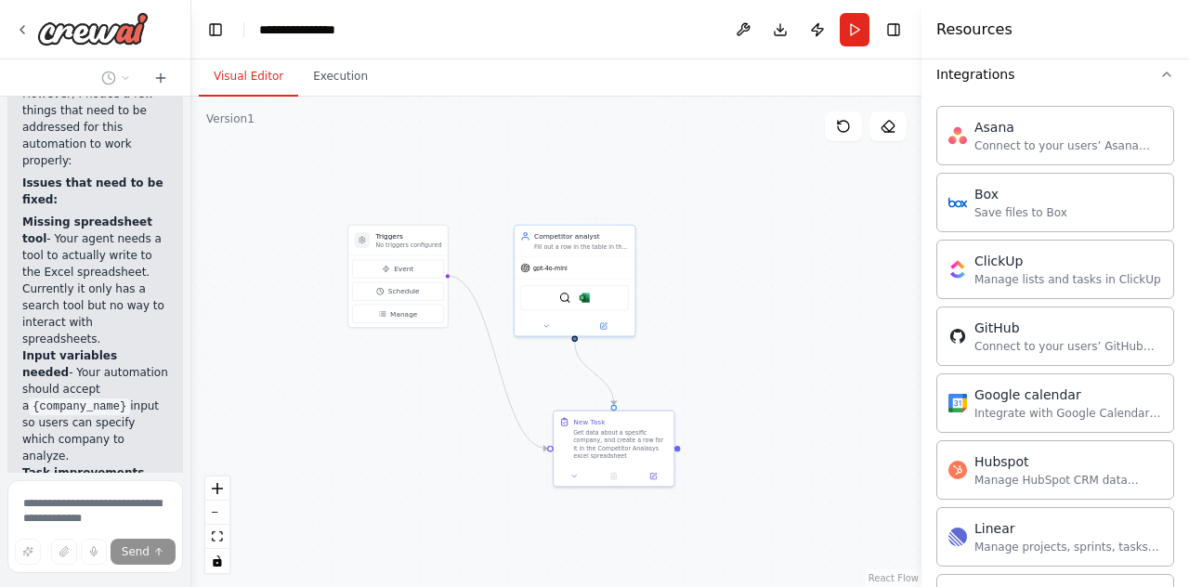
scroll to position [656, 0]
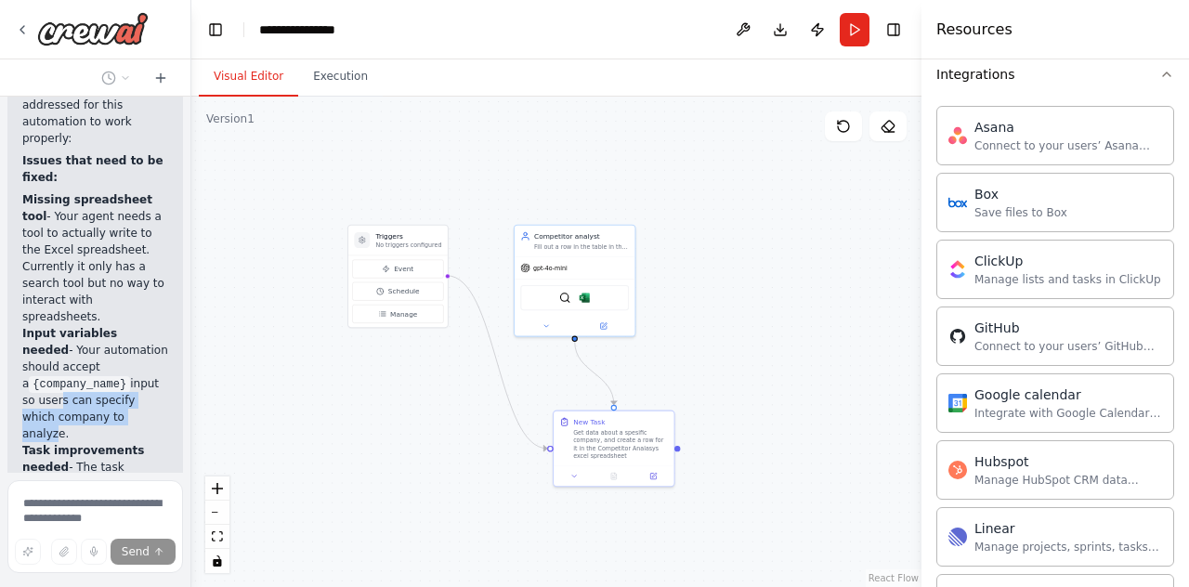
drag, startPoint x: 63, startPoint y: 391, endPoint x: 43, endPoint y: 390, distance: 20.5
click at [43, 390] on p "Input variables needed - Your automation should accept a {company_name} input s…" at bounding box center [95, 383] width 146 height 117
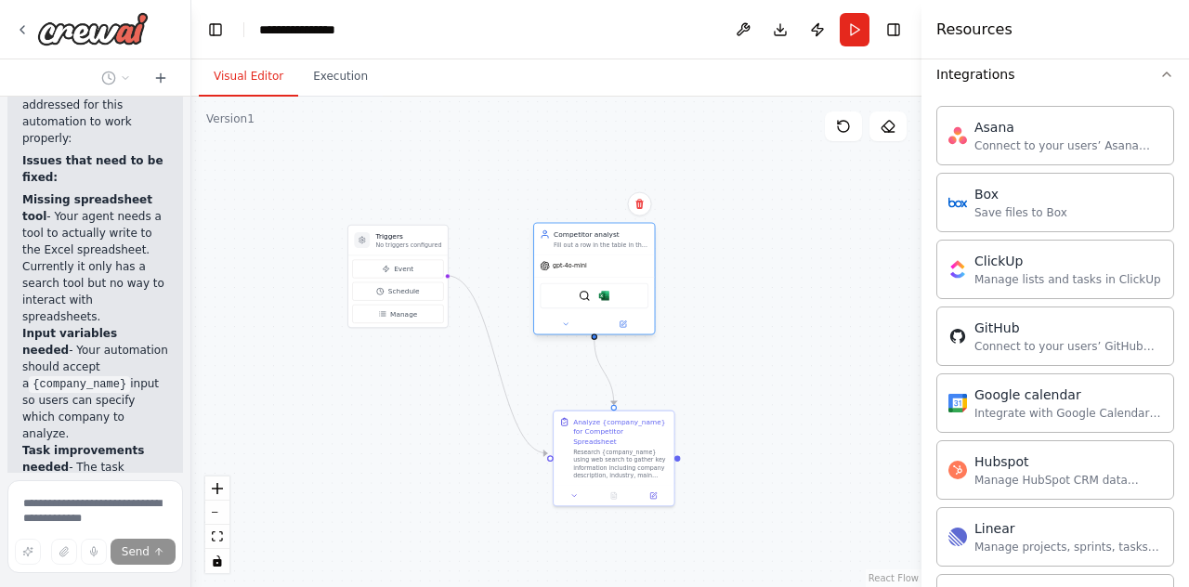
drag, startPoint x: 597, startPoint y: 259, endPoint x: 621, endPoint y: 259, distance: 24.2
click at [621, 259] on div "gpt-4o-mini" at bounding box center [594, 266] width 120 height 21
drag, startPoint x: 400, startPoint y: 261, endPoint x: 314, endPoint y: 335, distance: 114.0
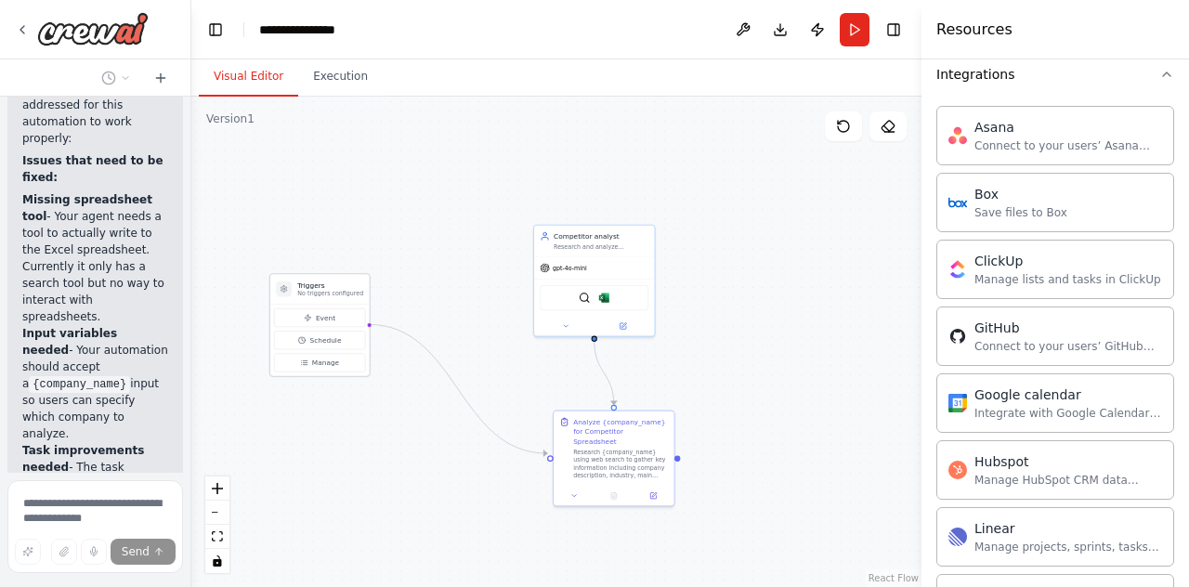
click at [314, 335] on div "Event Schedule Manage" at bounding box center [319, 340] width 99 height 72
click at [565, 321] on icon at bounding box center [565, 324] width 7 height 7
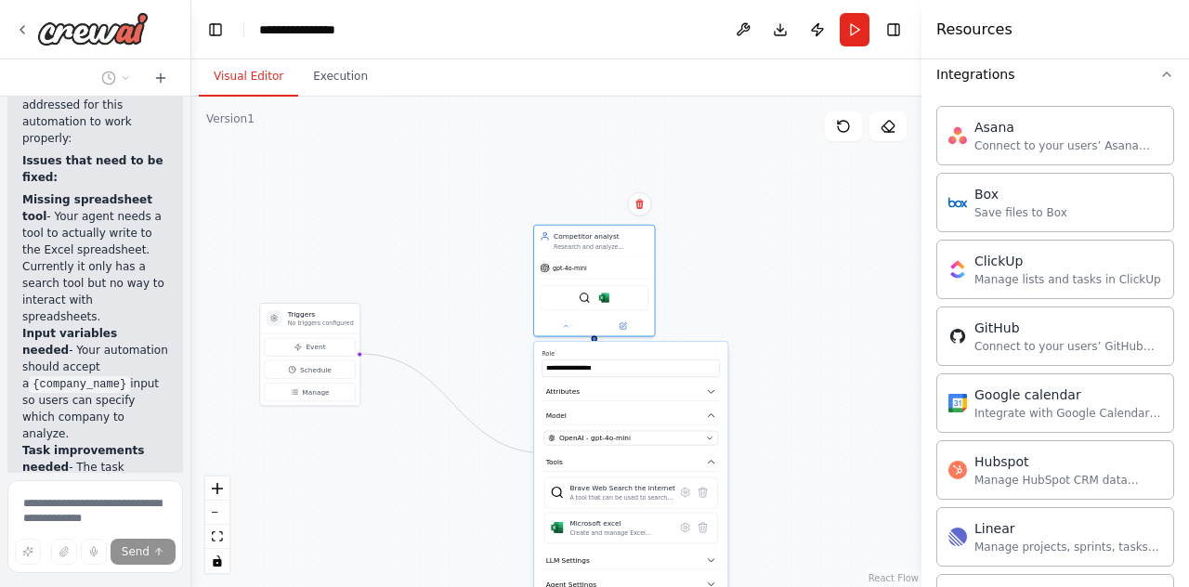
click at [505, 376] on div ".deletable-edge-delete-btn { width: 20px; height: 20px; border: 0px solid #ffff…" at bounding box center [556, 342] width 730 height 491
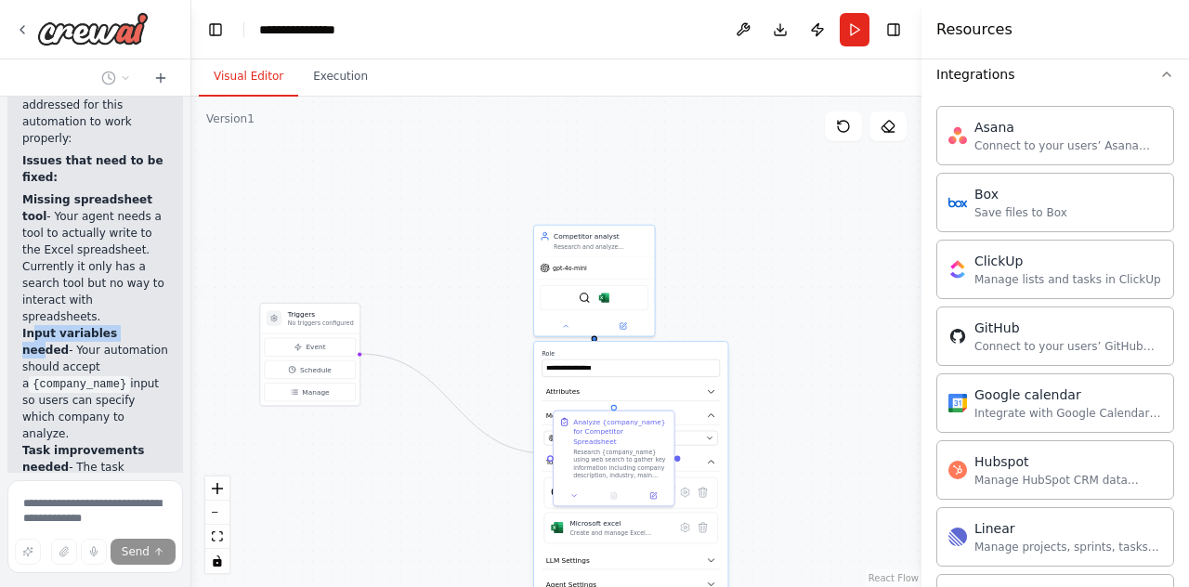
drag, startPoint x: 72, startPoint y: 319, endPoint x: 146, endPoint y: 321, distance: 73.4
click at [142, 325] on p "Input variables needed - Your automation should accept a {company_name} input s…" at bounding box center [95, 383] width 146 height 117
click at [146, 325] on p "Input variables needed - Your automation should accept a {company_name} input s…" at bounding box center [95, 383] width 146 height 117
drag, startPoint x: 41, startPoint y: 415, endPoint x: 103, endPoint y: 415, distance: 62.3
click at [103, 444] on strong "Task improvements needed" at bounding box center [83, 459] width 122 height 30
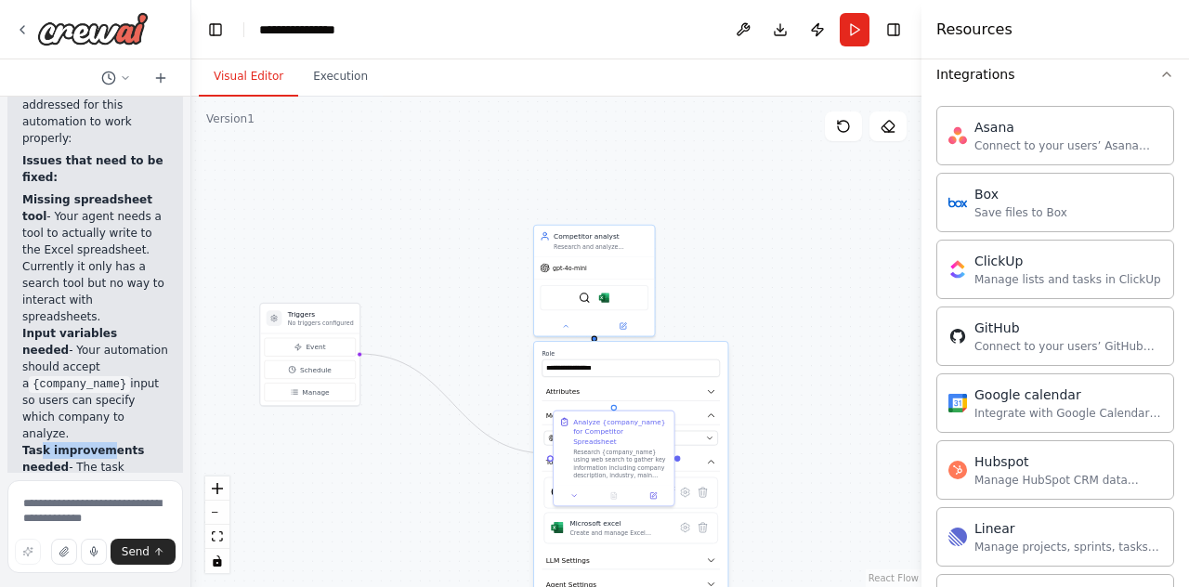
click at [103, 444] on strong "Task improvements needed" at bounding box center [83, 459] width 122 height 30
drag, startPoint x: 52, startPoint y: 430, endPoint x: 11, endPoint y: 421, distance: 41.9
click at [12, 421] on div "I can see you have a Competitor analyst agent with a BraveSearchTool , and a ta…" at bounding box center [95, 269] width 176 height 676
click at [13, 416] on div "I can see you have a Competitor analyst agent with a BraveSearchTool , and a ta…" at bounding box center [95, 269] width 176 height 676
drag, startPoint x: 19, startPoint y: 414, endPoint x: 40, endPoint y: 433, distance: 28.3
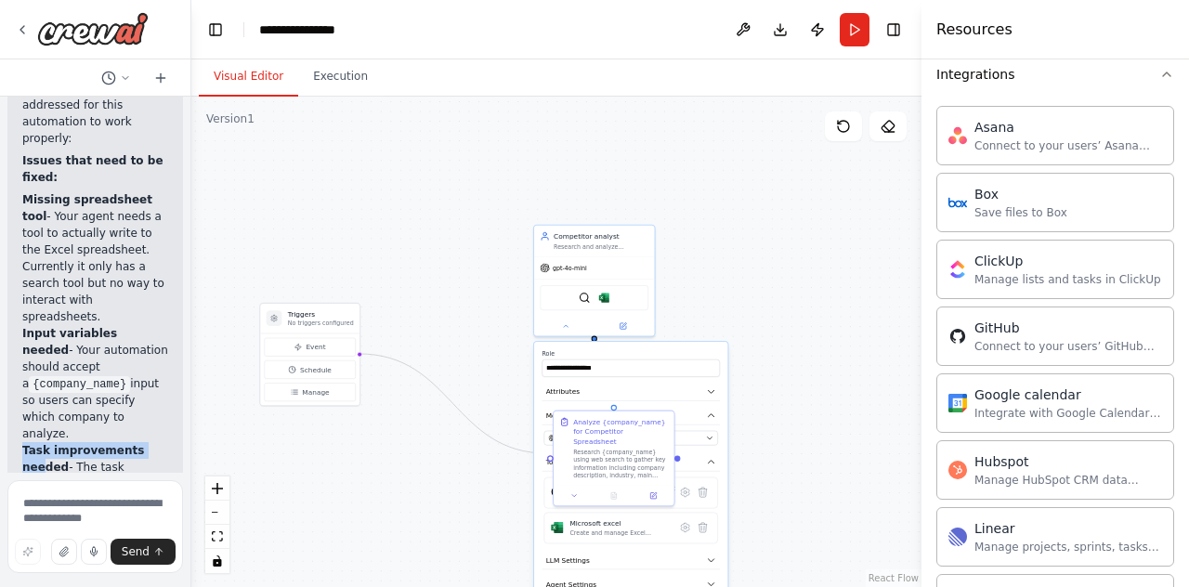
click at [40, 433] on div "I can see you have a Competitor analyst agent with a BraveSearchTool , and a ta…" at bounding box center [95, 269] width 176 height 676
click at [40, 444] on strong "Task improvements needed" at bounding box center [83, 459] width 122 height 30
drag, startPoint x: 63, startPoint y: 434, endPoint x: 22, endPoint y: 418, distance: 43.8
click at [22, 442] on p "Task improvements needed - The task description has some typos and could be mor…" at bounding box center [95, 484] width 146 height 84
click at [22, 444] on strong "Task improvements needed" at bounding box center [83, 459] width 122 height 30
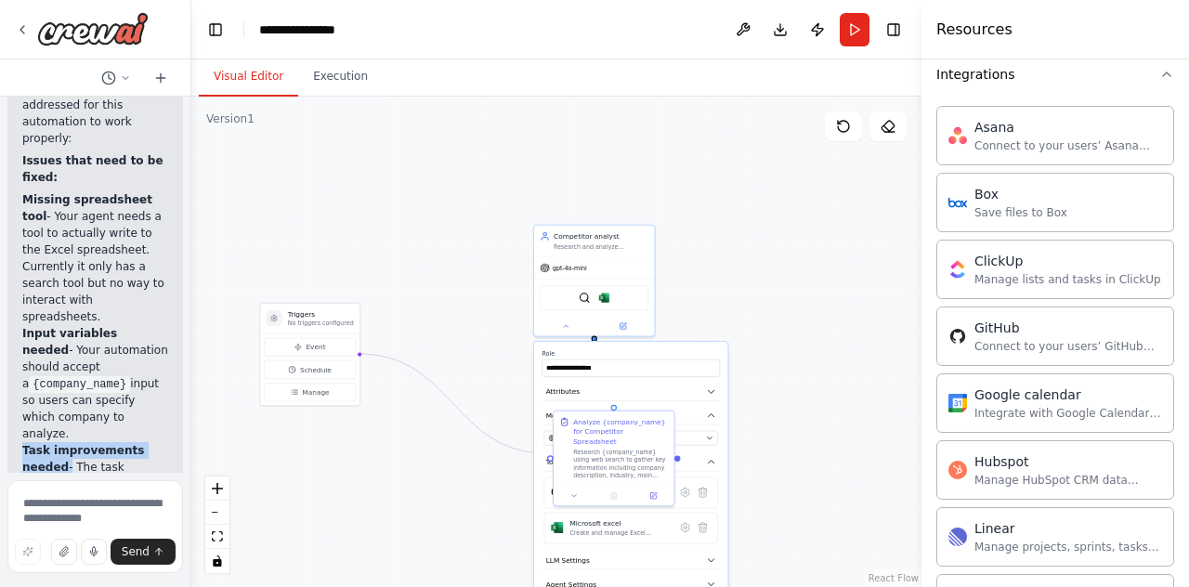
drag, startPoint x: 22, startPoint y: 413, endPoint x: 63, endPoint y: 434, distance: 45.7
click at [63, 442] on p "Task improvements needed - The task description has some typos and could be mor…" at bounding box center [95, 484] width 146 height 84
drag, startPoint x: 67, startPoint y: 434, endPoint x: 24, endPoint y: 408, distance: 50.0
click at [24, 408] on ol "Missing spreadsheet tool - Your agent needs a tool to actually write to the Exc…" at bounding box center [95, 358] width 146 height 334
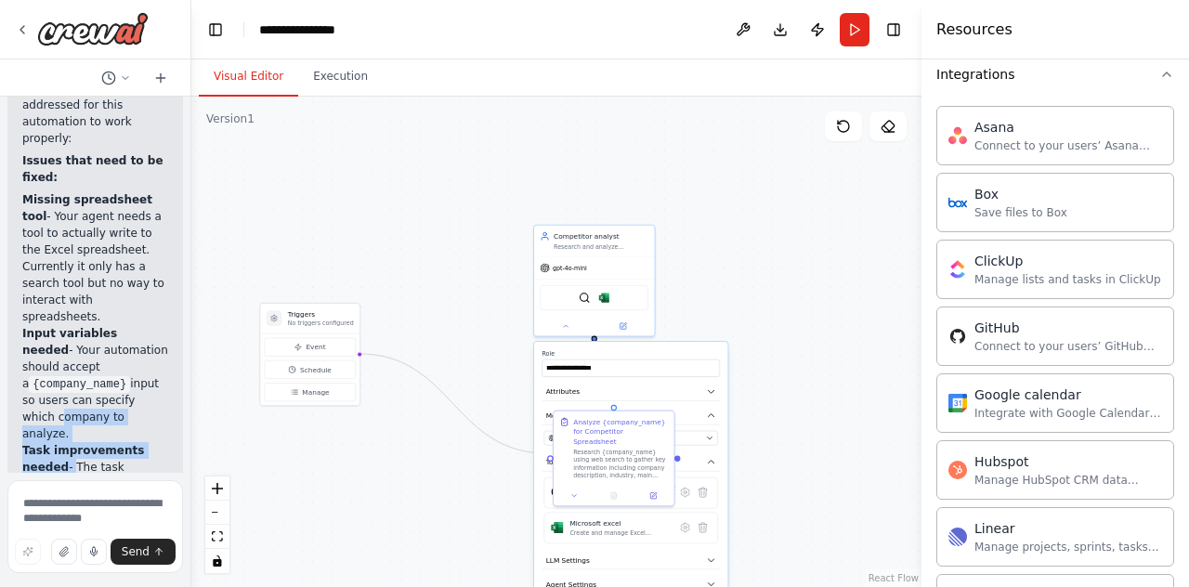
click at [24, 408] on p "Input variables needed - Your automation should accept a {company_name} input s…" at bounding box center [95, 383] width 146 height 117
click at [35, 376] on code "{company_name}" at bounding box center [79, 384] width 101 height 17
click at [86, 376] on code "{company_name}" at bounding box center [79, 384] width 101 height 17
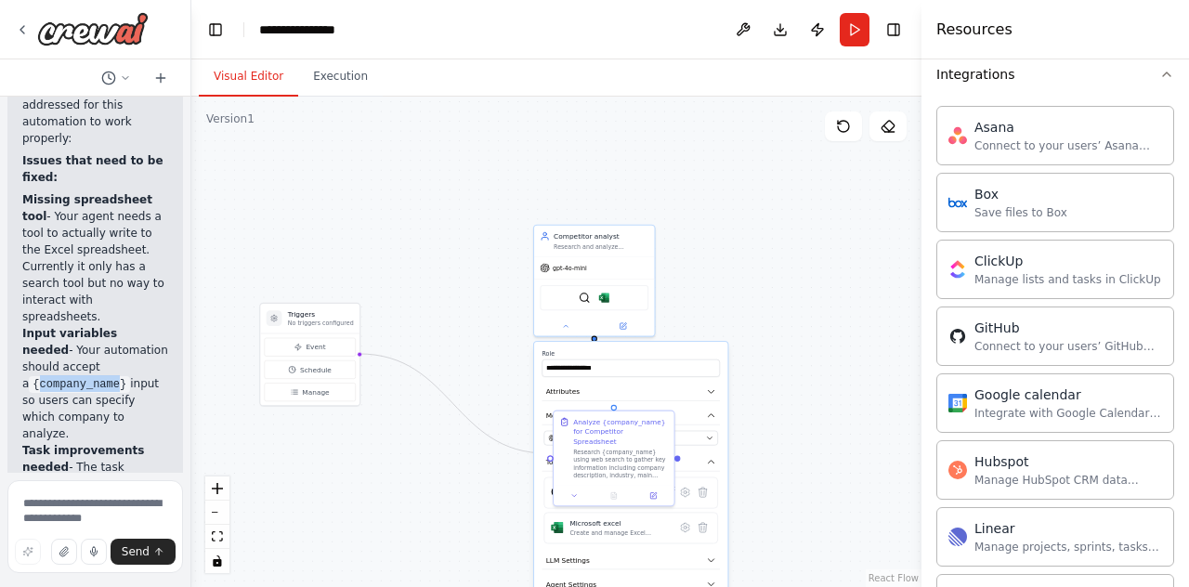
click at [60, 376] on code "{company_name}" at bounding box center [79, 384] width 101 height 17
click at [43, 328] on p "Input variables needed - Your automation should accept a {company_name} input s…" at bounding box center [95, 383] width 146 height 117
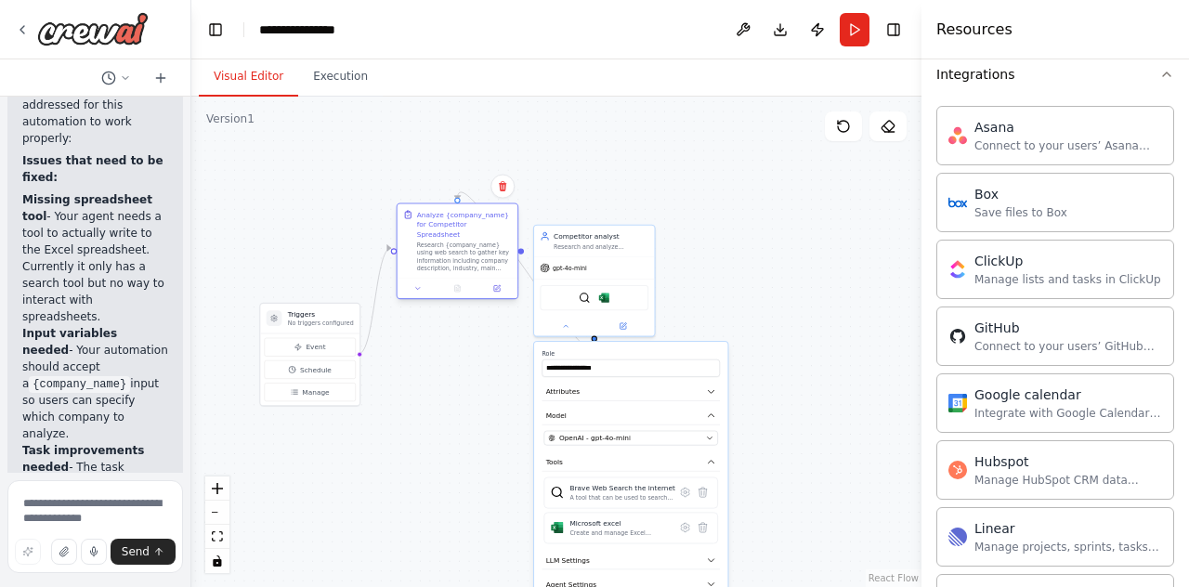
drag, startPoint x: 583, startPoint y: 421, endPoint x: 422, endPoint y: 222, distance: 255.7
click at [422, 222] on div "Analyze {company_name} for Competitor Spreadsheet" at bounding box center [464, 225] width 95 height 30
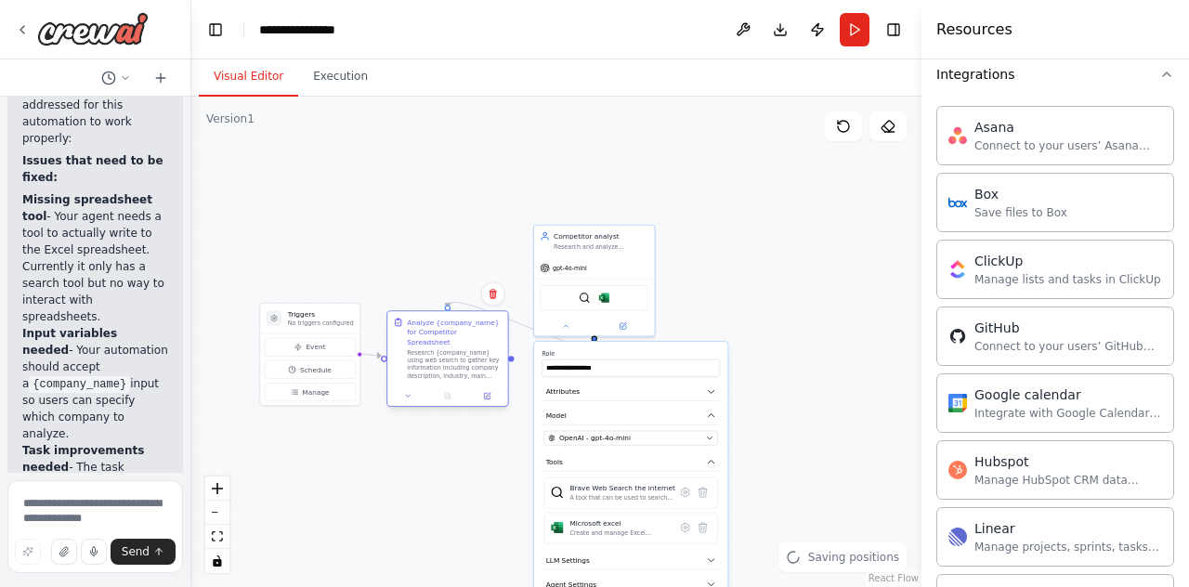
drag, startPoint x: 455, startPoint y: 265, endPoint x: 457, endPoint y: 373, distance: 107.8
click at [457, 373] on div "Analyze {company_name} for Competitor Spreadsheet Research {company_name} using…" at bounding box center [447, 348] width 120 height 74
drag, startPoint x: 324, startPoint y: 313, endPoint x: 280, endPoint y: 315, distance: 44.6
click at [282, 315] on h3 "Triggers" at bounding box center [282, 314] width 66 height 10
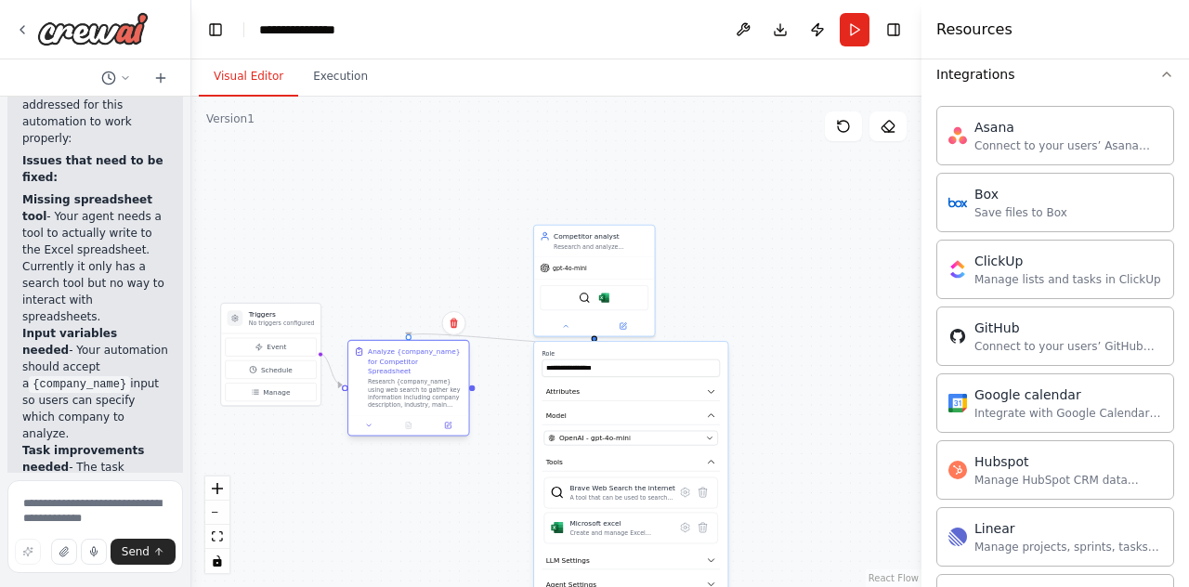
drag, startPoint x: 424, startPoint y: 340, endPoint x: 389, endPoint y: 375, distance: 49.3
click at [389, 375] on div "Analyze {company_name} for Competitor Spreadsheet Research {company_name} using…" at bounding box center [415, 378] width 95 height 62
click at [706, 298] on div ".deletable-edge-delete-btn { width: 20px; height: 20px; border: 0px solid #ffff…" at bounding box center [556, 342] width 730 height 491
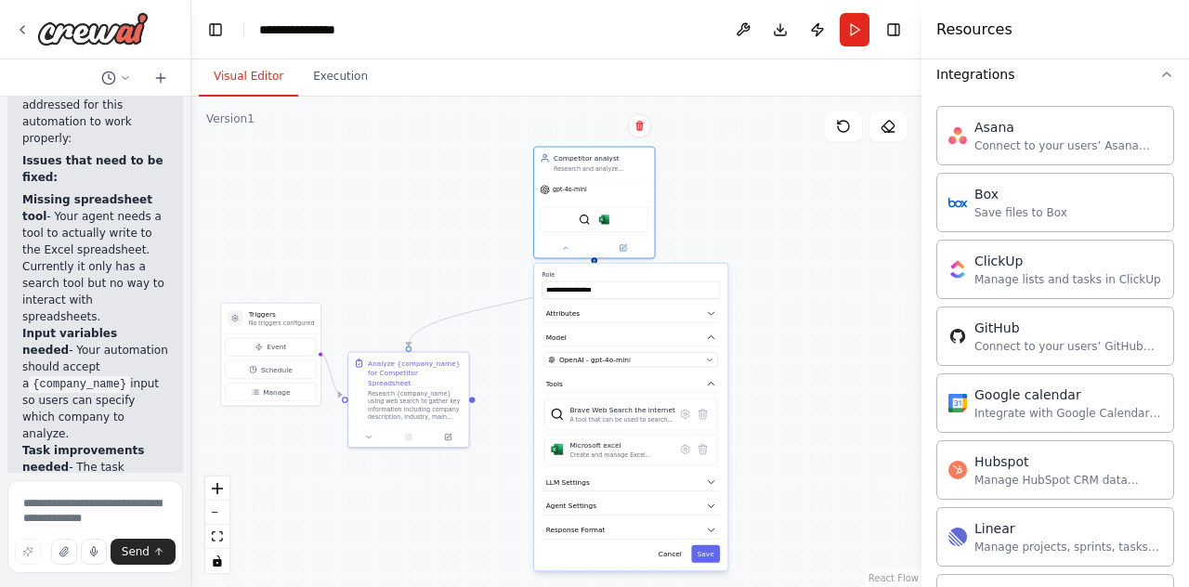
drag, startPoint x: 671, startPoint y: 350, endPoint x: 666, endPoint y: 272, distance: 78.2
click at [666, 272] on label "Role" at bounding box center [631, 274] width 178 height 7
click at [763, 253] on div ".deletable-edge-delete-btn { width: 20px; height: 20px; border: 0px solid #ffff…" at bounding box center [556, 342] width 730 height 491
click at [708, 552] on button "Save" at bounding box center [705, 554] width 29 height 18
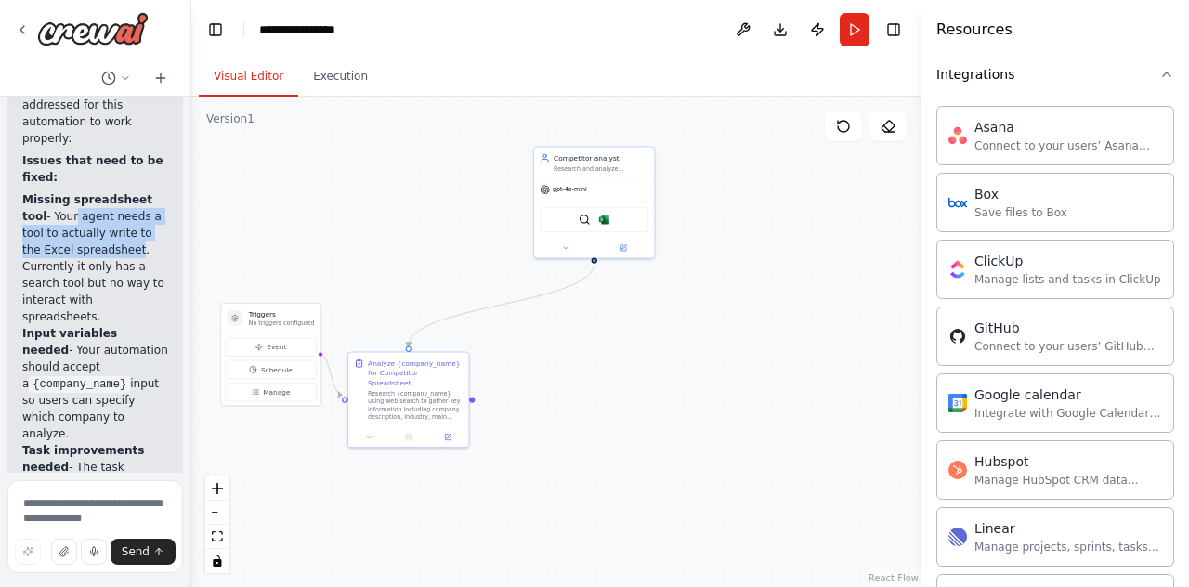
drag, startPoint x: 45, startPoint y: 220, endPoint x: 106, endPoint y: 247, distance: 67.0
click at [106, 247] on p "Missing spreadsheet tool - Your agent needs a tool to actually write to the Exc…" at bounding box center [95, 258] width 146 height 134
drag, startPoint x: 69, startPoint y: 314, endPoint x: 132, endPoint y: 317, distance: 63.2
click at [117, 327] on strong "Input variables needed" at bounding box center [69, 342] width 95 height 30
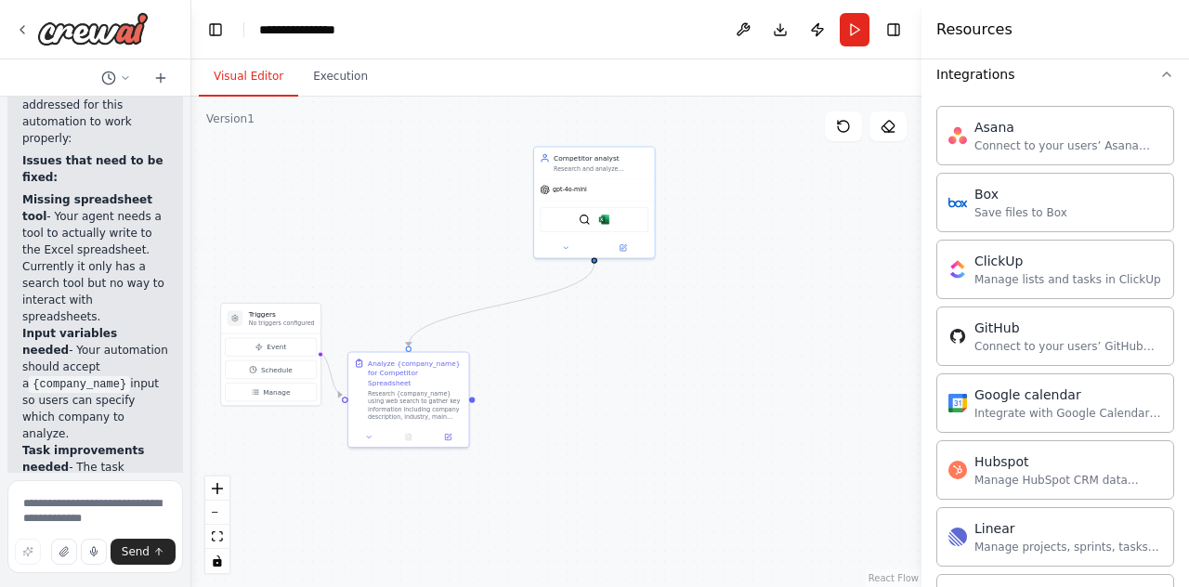
click at [117, 327] on strong "Input variables needed" at bounding box center [69, 342] width 95 height 30
drag, startPoint x: 72, startPoint y: 321, endPoint x: 125, endPoint y: 322, distance: 53.0
click at [112, 327] on strong "Input variables needed" at bounding box center [69, 342] width 95 height 30
click at [117, 327] on strong "Input variables needed" at bounding box center [69, 342] width 95 height 30
drag, startPoint x: 74, startPoint y: 334, endPoint x: 130, endPoint y: 334, distance: 55.7
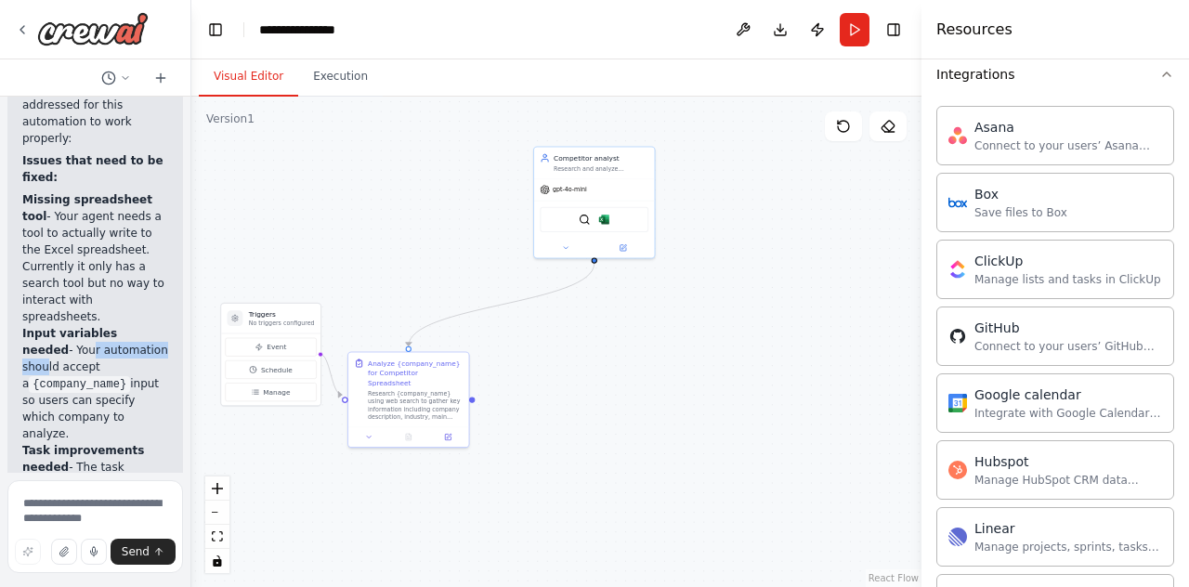
click at [128, 334] on p "Input variables needed - Your automation should accept a {company_name} input s…" at bounding box center [95, 383] width 146 height 117
click at [33, 352] on p "Input variables needed - Your automation should accept a {company_name} input s…" at bounding box center [95, 383] width 146 height 117
drag, startPoint x: 50, startPoint y: 368, endPoint x: 97, endPoint y: 369, distance: 46.5
click at [97, 376] on code "{company_name}" at bounding box center [79, 384] width 101 height 17
click at [98, 376] on code "{company_name}" at bounding box center [79, 384] width 101 height 17
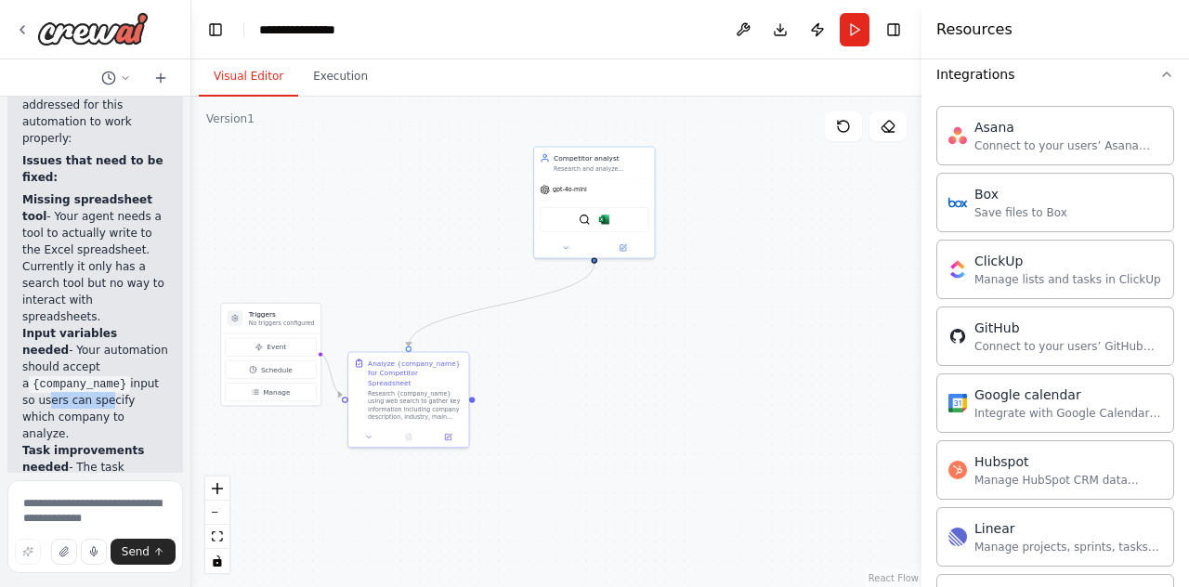
drag, startPoint x: 41, startPoint y: 385, endPoint x: 109, endPoint y: 387, distance: 67.9
click at [105, 387] on p "Input variables needed - Your automation should accept a {company_name} input s…" at bounding box center [95, 383] width 146 height 117
click at [109, 387] on p "Input variables needed - Your automation should accept a {company_name} input s…" at bounding box center [95, 383] width 146 height 117
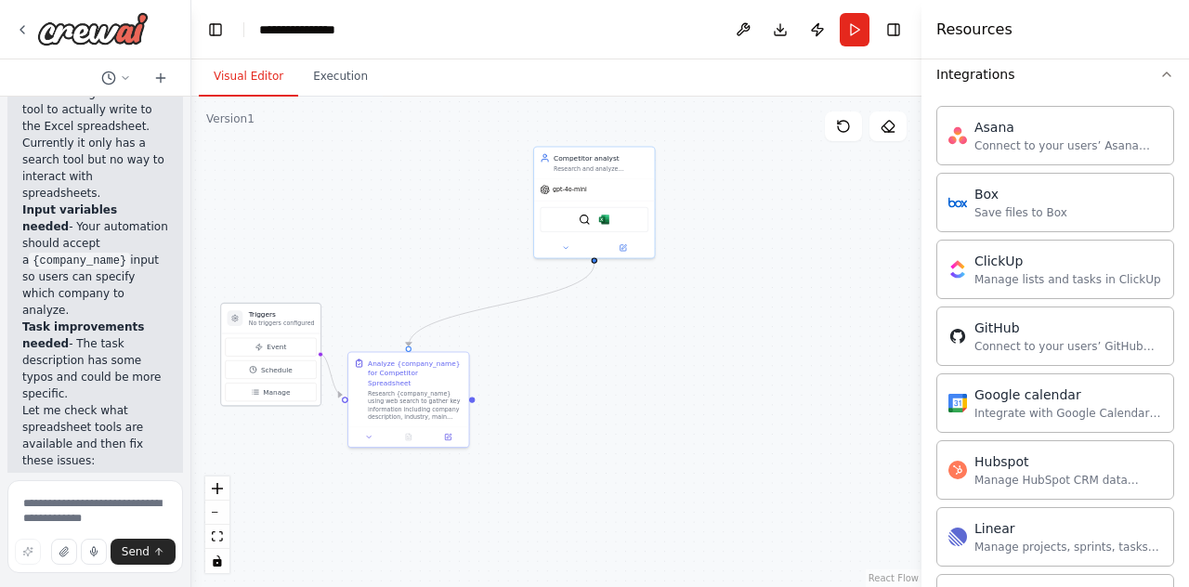
click at [282, 321] on p "No triggers configured" at bounding box center [282, 323] width 66 height 7
drag, startPoint x: 281, startPoint y: 321, endPoint x: 280, endPoint y: 263, distance: 57.6
click at [280, 219] on div "Triggers No triggers configured" at bounding box center [282, 211] width 66 height 18
click at [281, 271] on p "No triggers configured" at bounding box center [282, 273] width 66 height 7
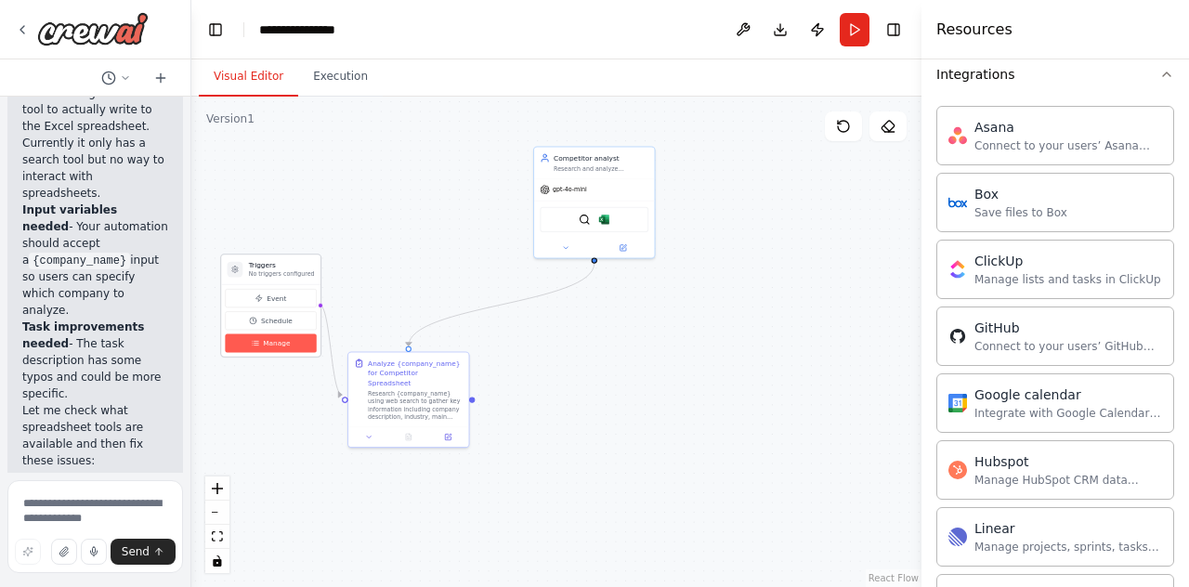
click at [279, 345] on span "Manage" at bounding box center [276, 343] width 27 height 10
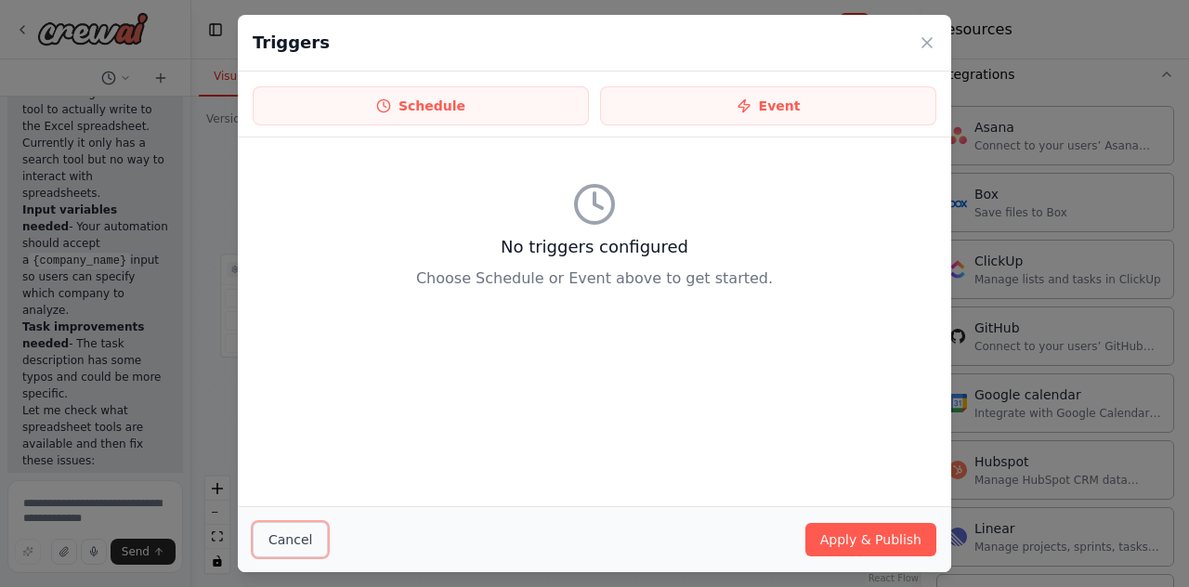
click at [318, 532] on button "Cancel" at bounding box center [290, 539] width 75 height 35
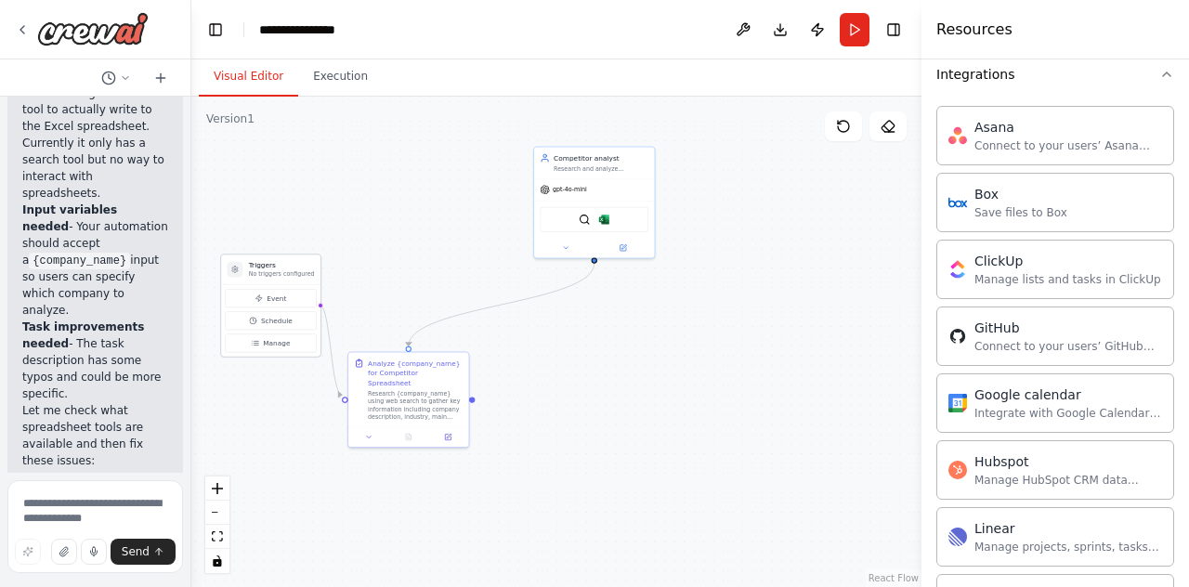
drag, startPoint x: 298, startPoint y: 275, endPoint x: 295, endPoint y: 315, distance: 40.1
click at [295, 278] on p "No triggers configured" at bounding box center [282, 273] width 66 height 7
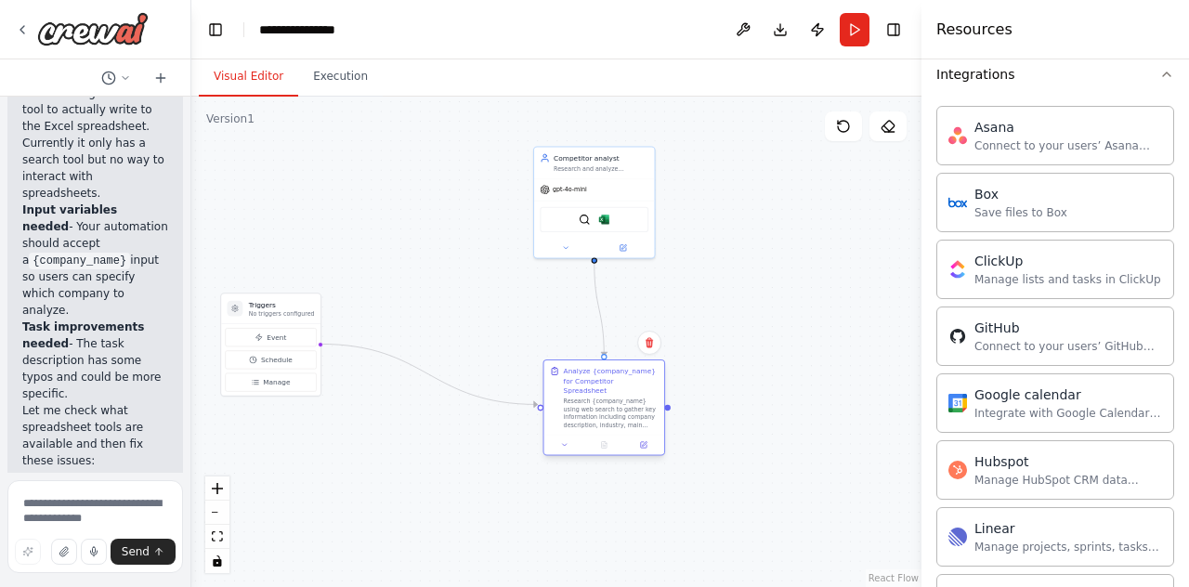
drag, startPoint x: 400, startPoint y: 374, endPoint x: 598, endPoint y: 383, distance: 198.1
click at [598, 383] on div "Analyze {company_name} for Competitor Spreadsheet" at bounding box center [611, 381] width 95 height 30
click at [271, 310] on p "No triggers configured" at bounding box center [282, 312] width 66 height 7
click at [849, 129] on icon at bounding box center [843, 126] width 15 height 15
drag, startPoint x: 270, startPoint y: 326, endPoint x: 376, endPoint y: 299, distance: 109.3
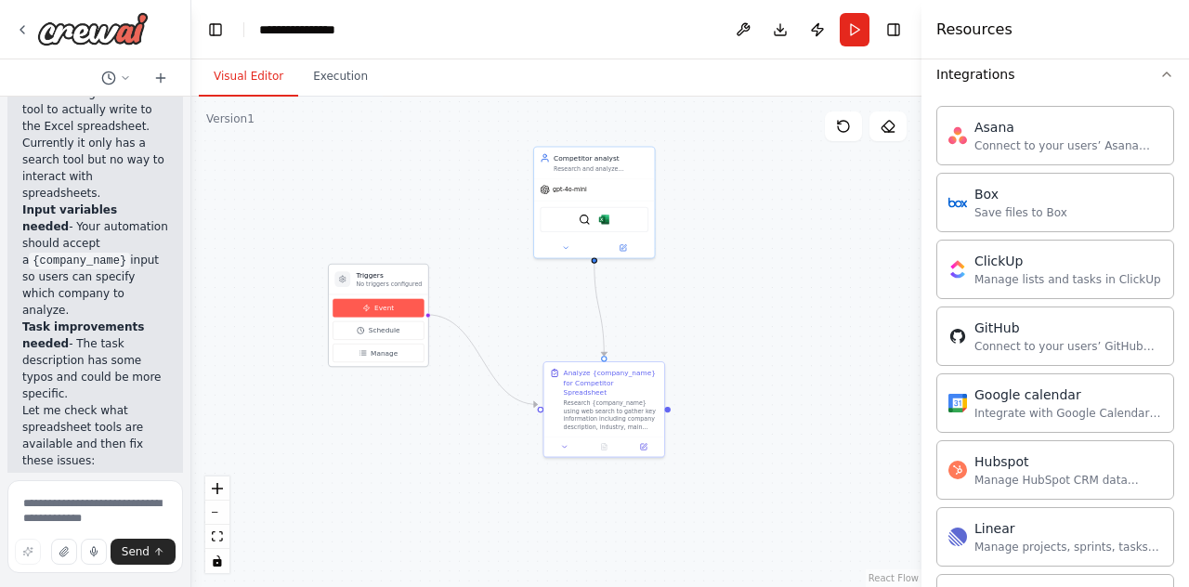
click at [376, 299] on div "Event Schedule Manage" at bounding box center [378, 331] width 99 height 72
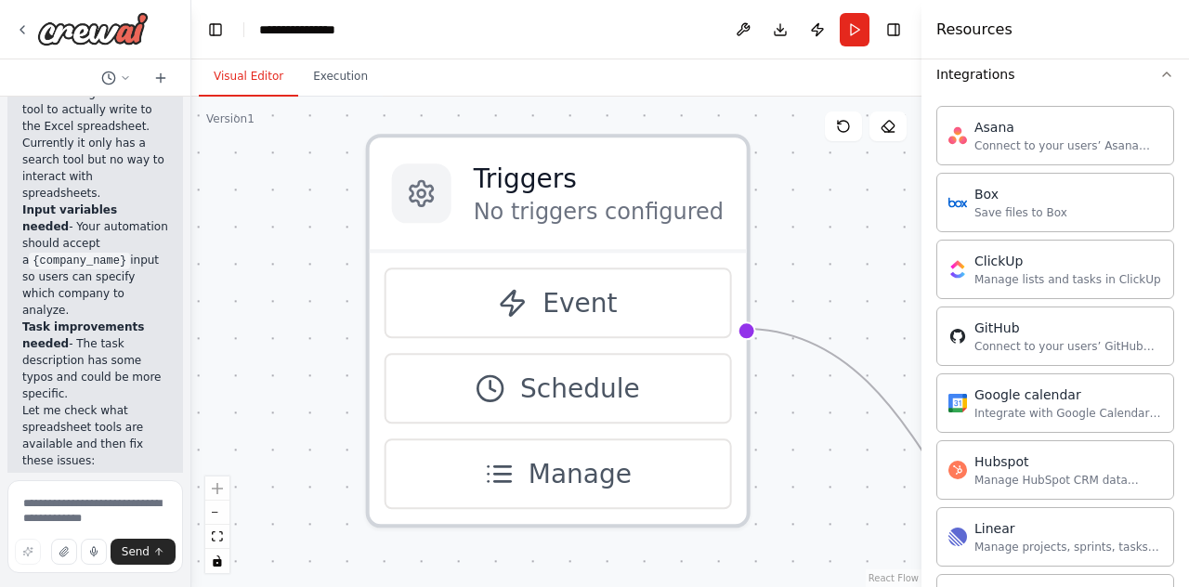
click at [437, 195] on div at bounding box center [421, 193] width 59 height 59
drag, startPoint x: 587, startPoint y: 197, endPoint x: 532, endPoint y: 208, distance: 55.9
click at [532, 208] on p "No triggers configured" at bounding box center [599, 212] width 250 height 30
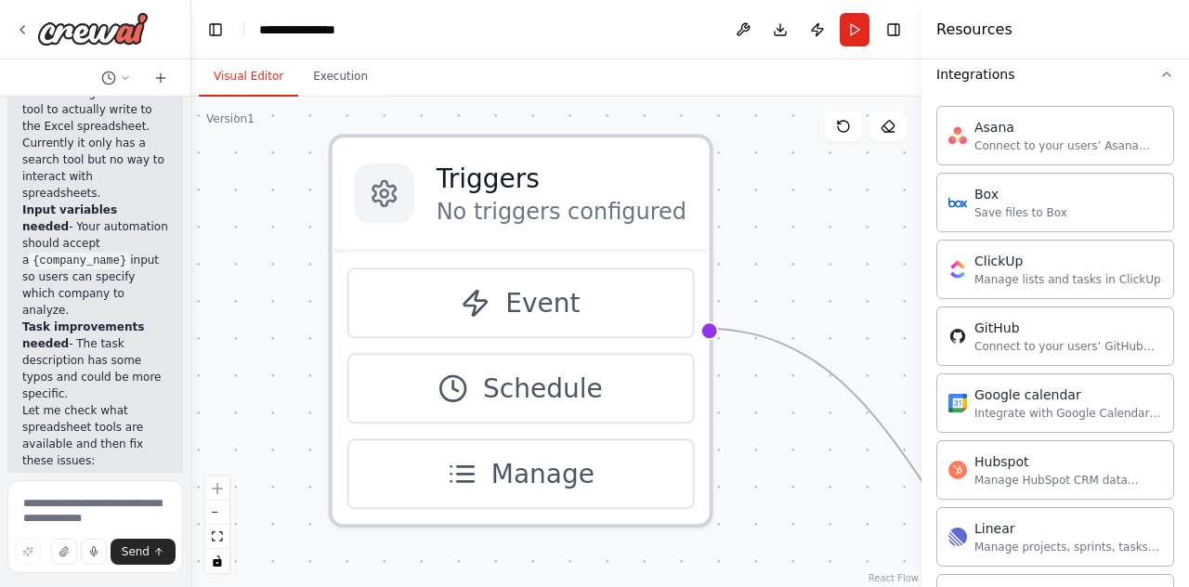
click at [537, 205] on p "No triggers configured" at bounding box center [562, 212] width 250 height 30
drag, startPoint x: 543, startPoint y: 190, endPoint x: 436, endPoint y: 198, distance: 107.1
click at [444, 198] on p "No triggers configured" at bounding box center [562, 212] width 250 height 30
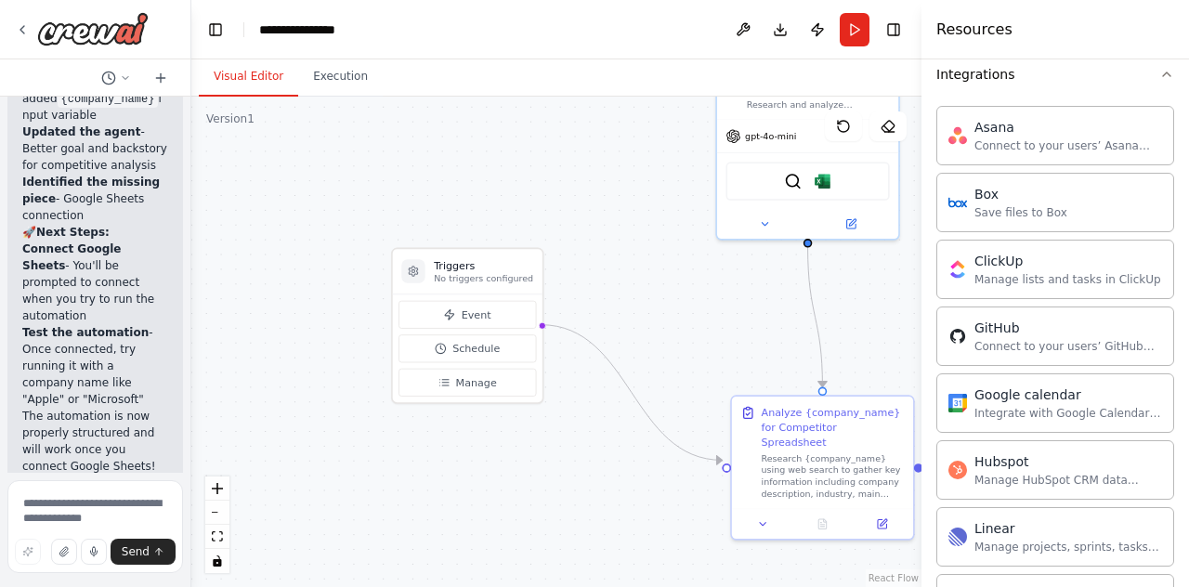
scroll to position [2968, 0]
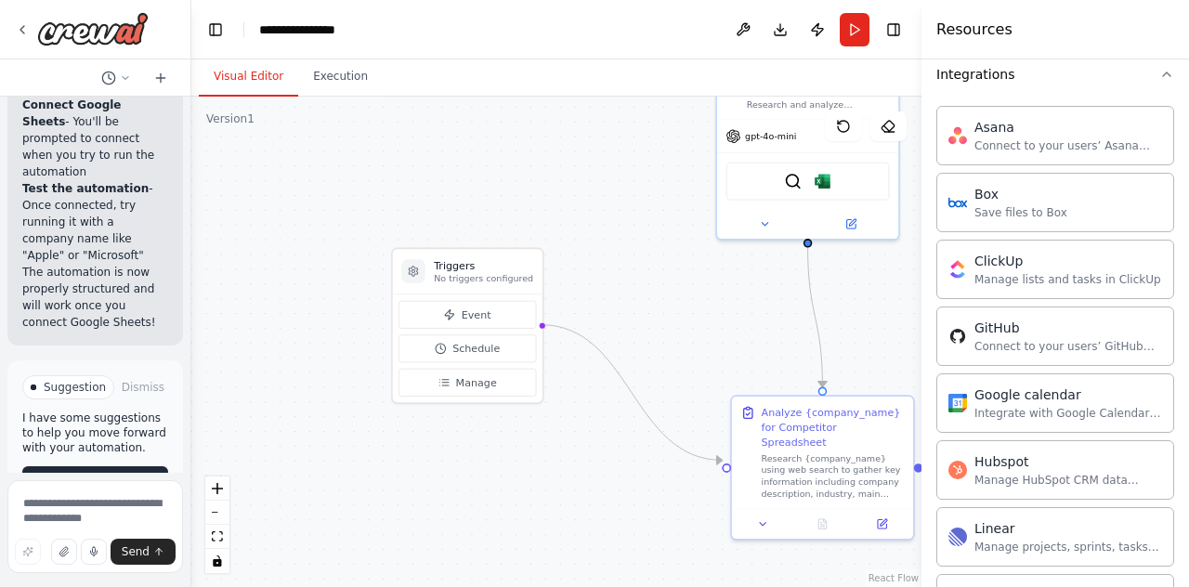
click at [102, 474] on span "Run Automation" at bounding box center [104, 481] width 90 height 15
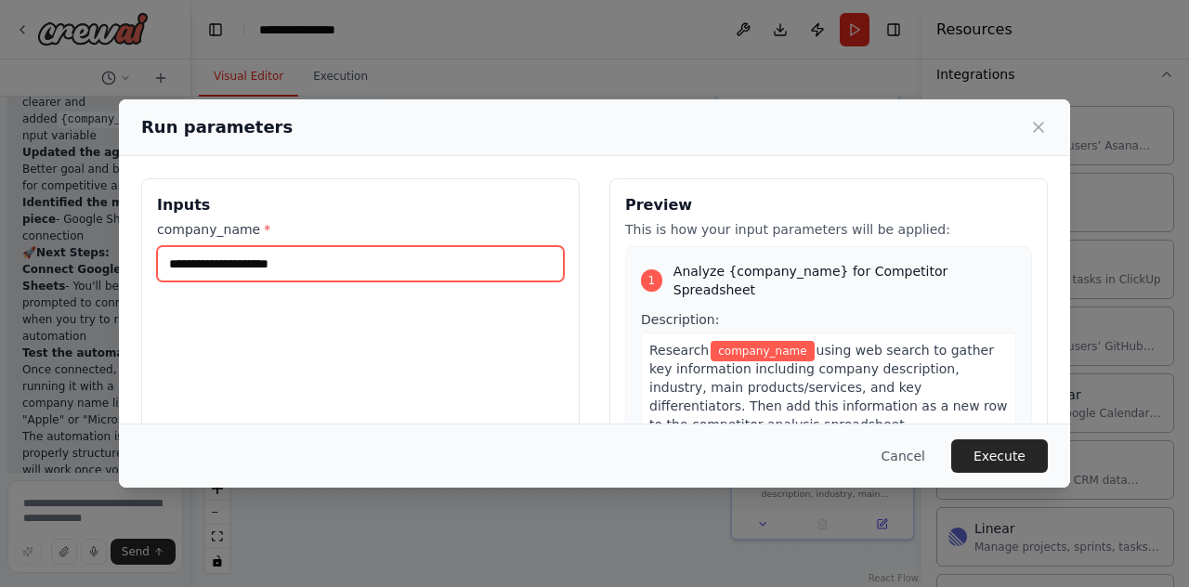
click at [321, 265] on input "company_name *" at bounding box center [360, 263] width 407 height 35
type input "**********"
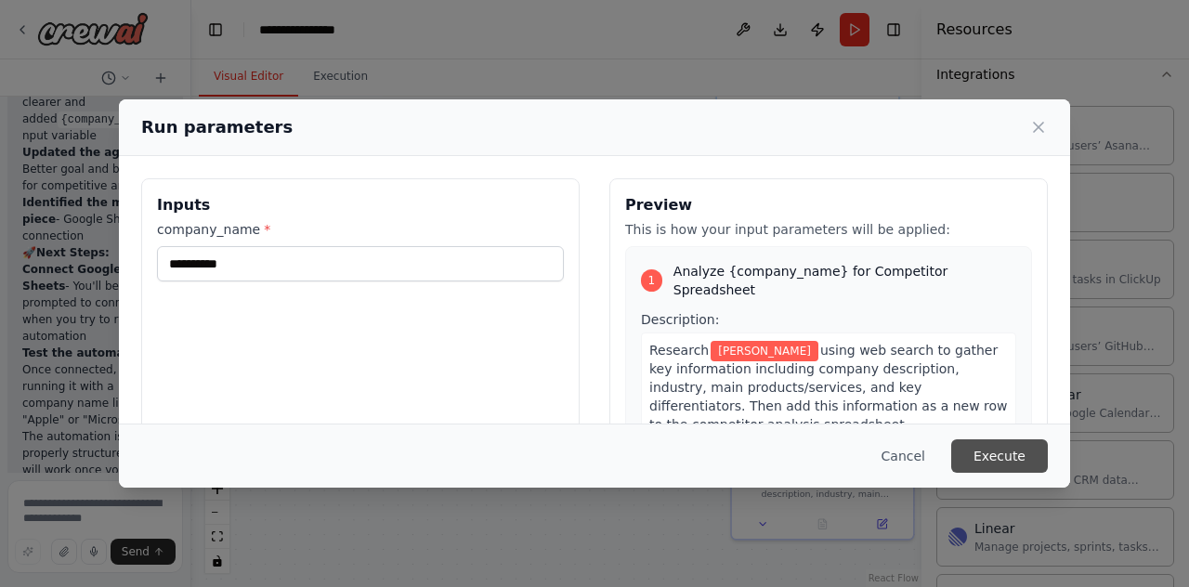
click at [1000, 447] on button "Execute" at bounding box center [999, 455] width 97 height 33
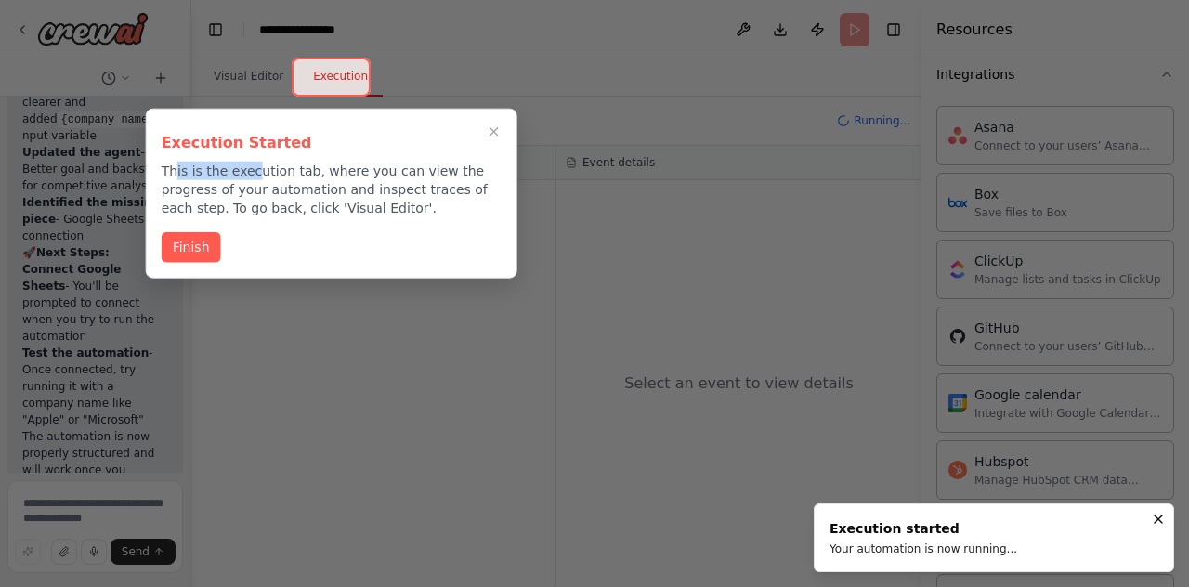
drag, startPoint x: 178, startPoint y: 172, endPoint x: 288, endPoint y: 175, distance: 109.7
click at [288, 175] on p "This is the execution tab, where you can view the progress of your automation a…" at bounding box center [332, 190] width 340 height 56
drag, startPoint x: 439, startPoint y: 172, endPoint x: 462, endPoint y: 173, distance: 22.3
click at [462, 173] on p "This is the execution tab, where you can view the progress of your automation a…" at bounding box center [332, 190] width 340 height 56
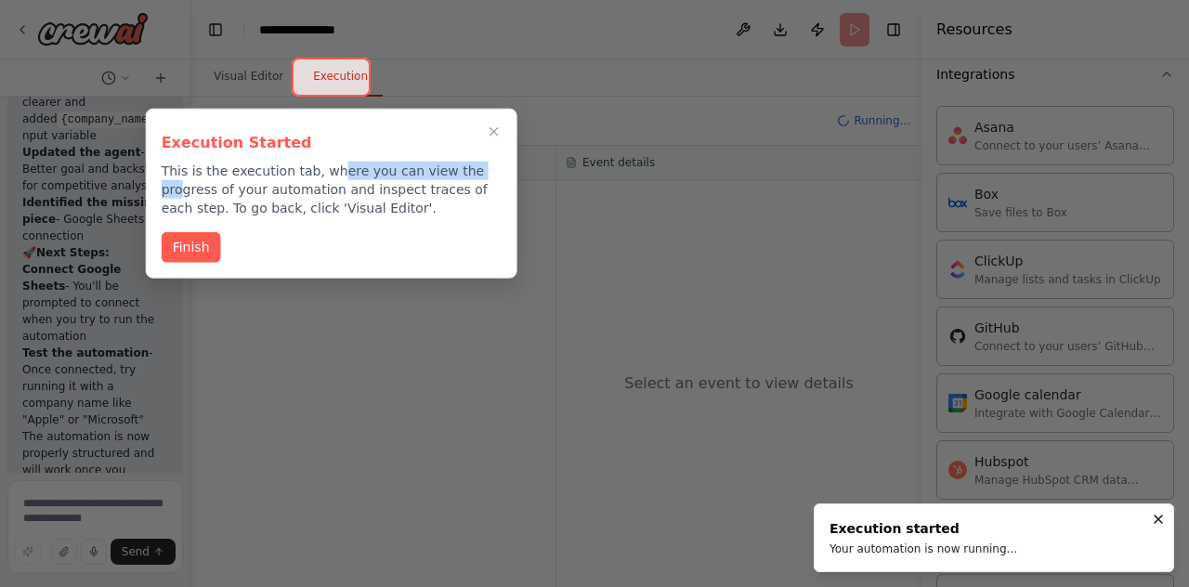
click at [462, 173] on p "This is the execution tab, where you can view the progress of your automation a…" at bounding box center [332, 190] width 340 height 56
click at [180, 246] on button "Finish" at bounding box center [191, 245] width 59 height 31
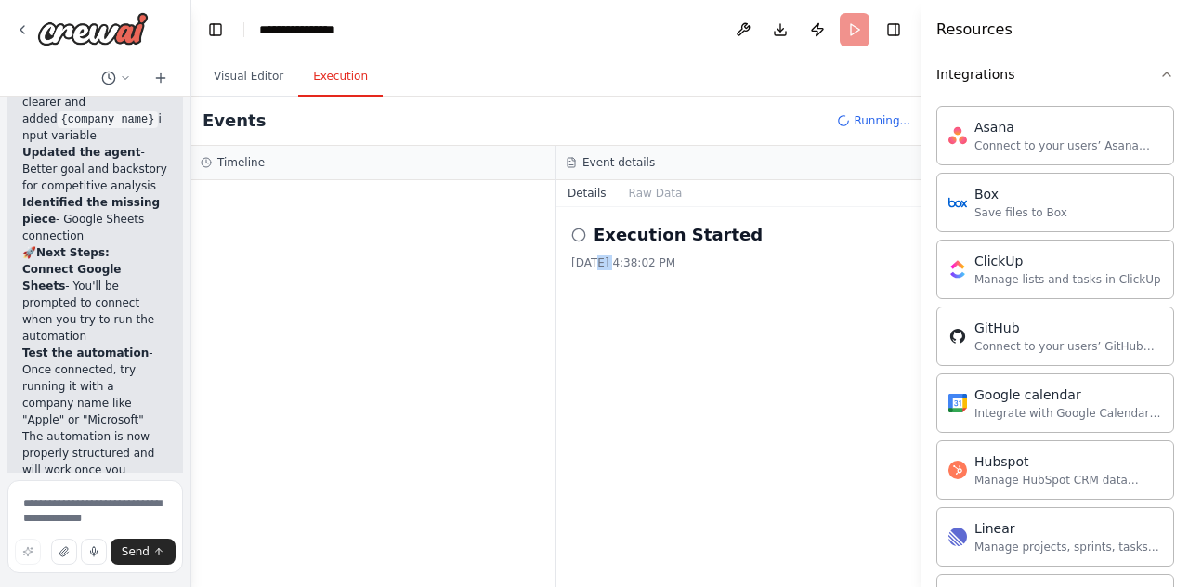
click at [652, 267] on div "[DATE] 4:38:02 PM" at bounding box center [738, 263] width 335 height 15
click at [655, 267] on div "[DATE] 4:38:02 PM" at bounding box center [738, 263] width 335 height 15
drag, startPoint x: 662, startPoint y: 264, endPoint x: 570, endPoint y: 264, distance: 91.1
click at [576, 264] on div "[DATE] 4:38:02 PM" at bounding box center [738, 263] width 335 height 15
click at [571, 264] on div "[DATE] 4:38:02 PM" at bounding box center [738, 263] width 335 height 15
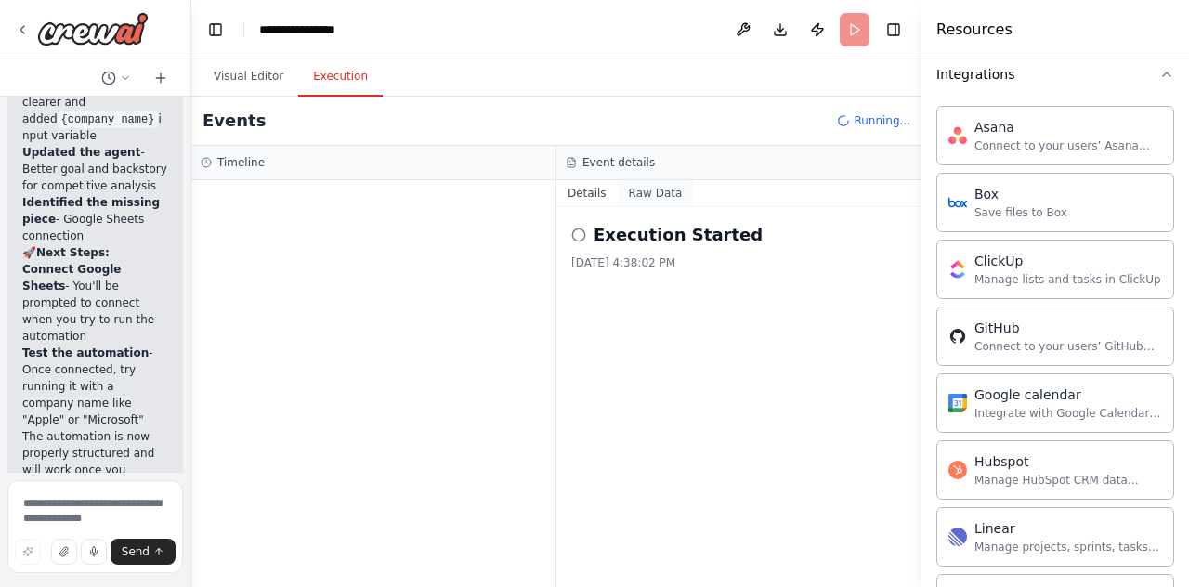
click at [658, 193] on button "Raw Data" at bounding box center [656, 193] width 76 height 26
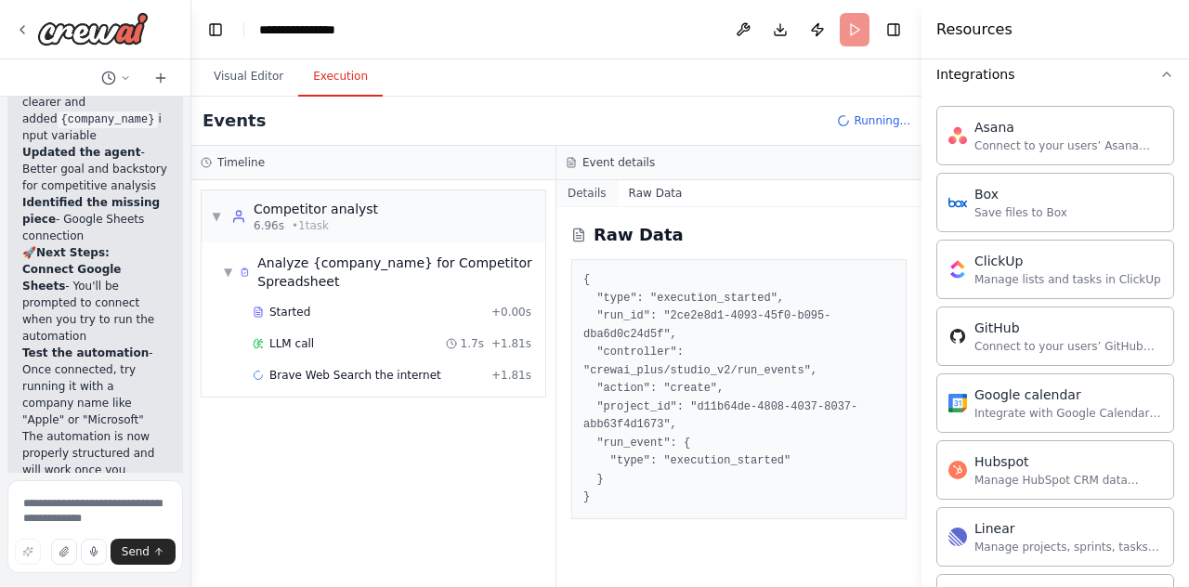
click at [586, 194] on button "Details" at bounding box center [587, 193] width 61 height 26
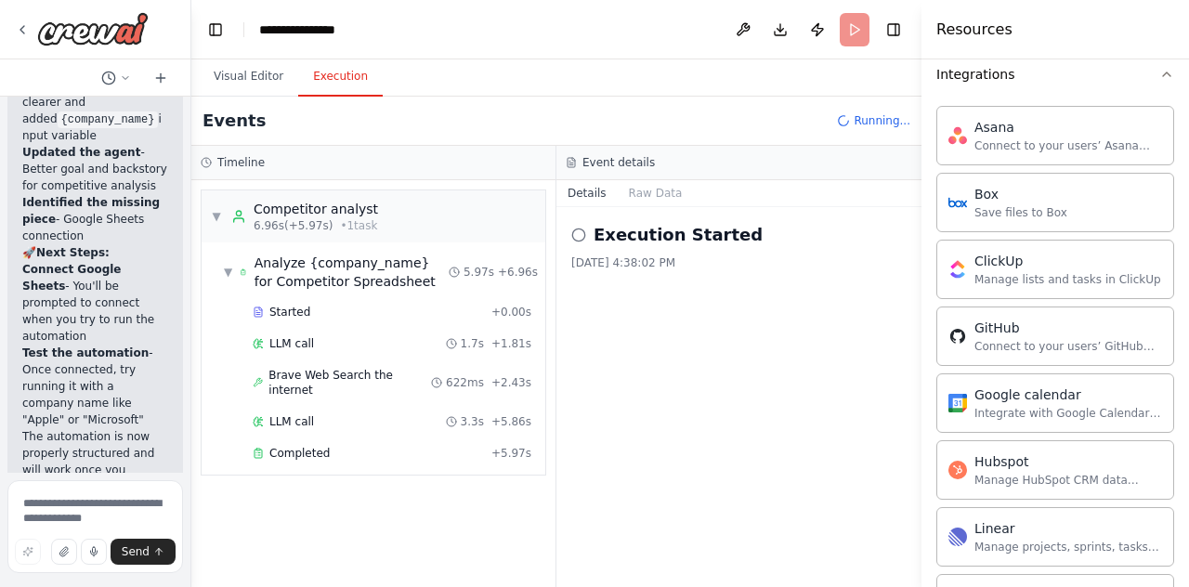
scroll to position [2983, 0]
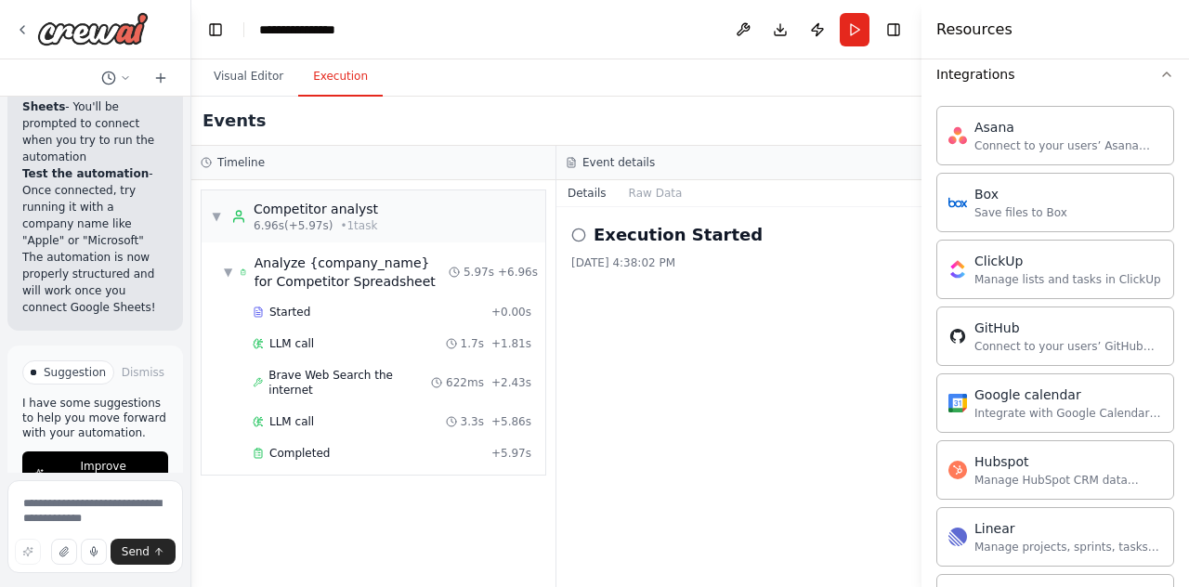
click at [635, 271] on div "Execution Started [DATE] 4:38:02 PM" at bounding box center [739, 397] width 365 height 380
click at [658, 198] on button "Raw Data" at bounding box center [656, 193] width 76 height 26
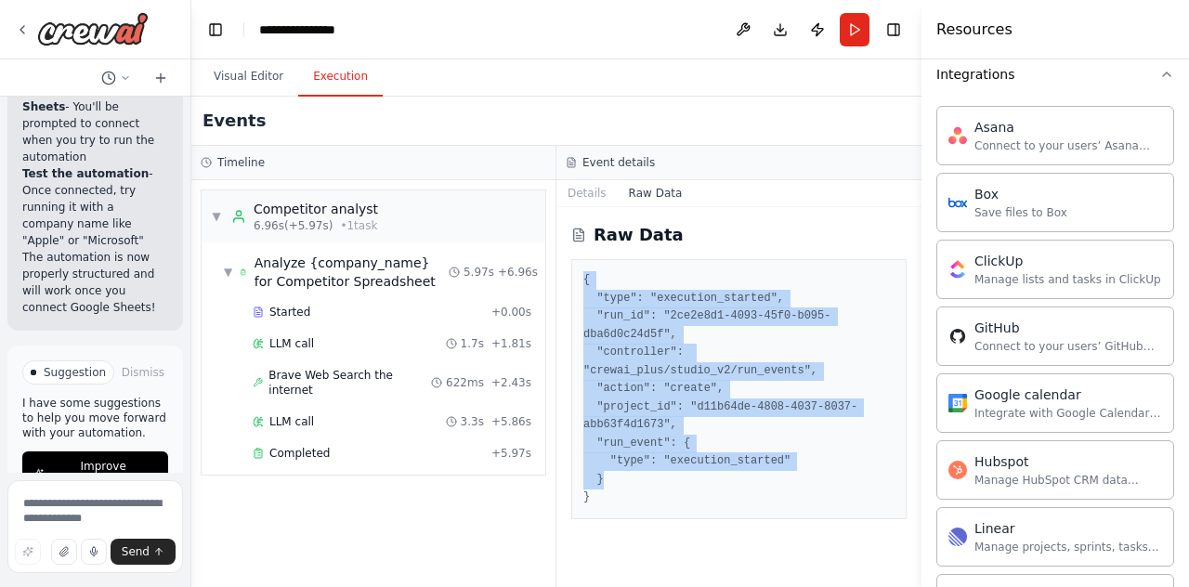
drag, startPoint x: 624, startPoint y: 479, endPoint x: 585, endPoint y: 286, distance: 196.2
click at [585, 286] on pre "{ "type": "execution_started", "run_id": "2ce2e8d1-4093-45f0-b095-dba6d0c24d5f"…" at bounding box center [738, 389] width 311 height 236
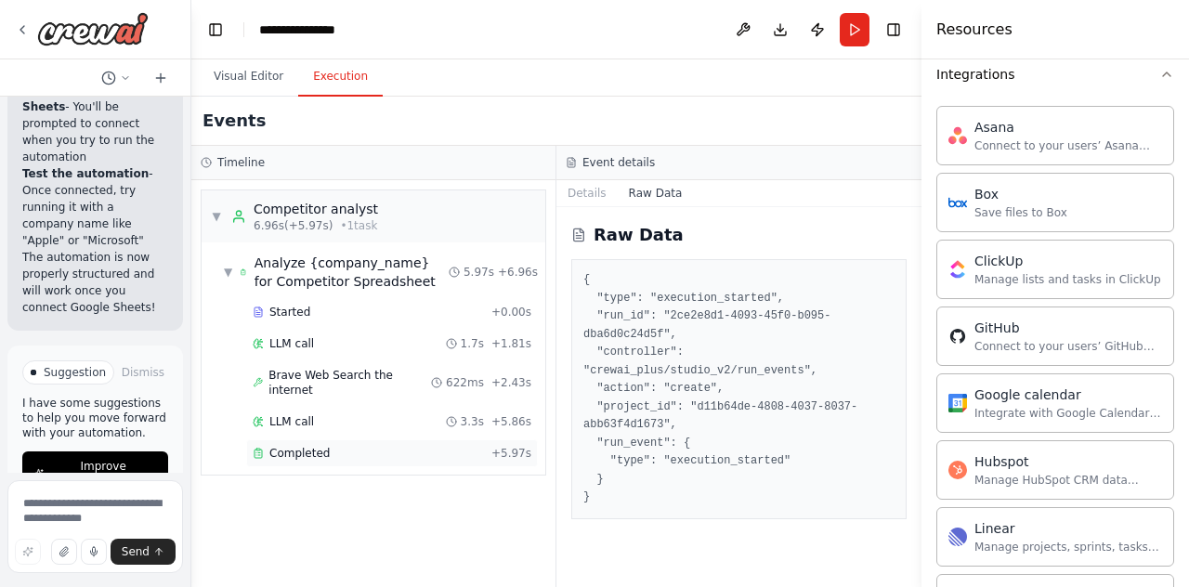
click at [288, 446] on span "Completed" at bounding box center [299, 453] width 60 height 15
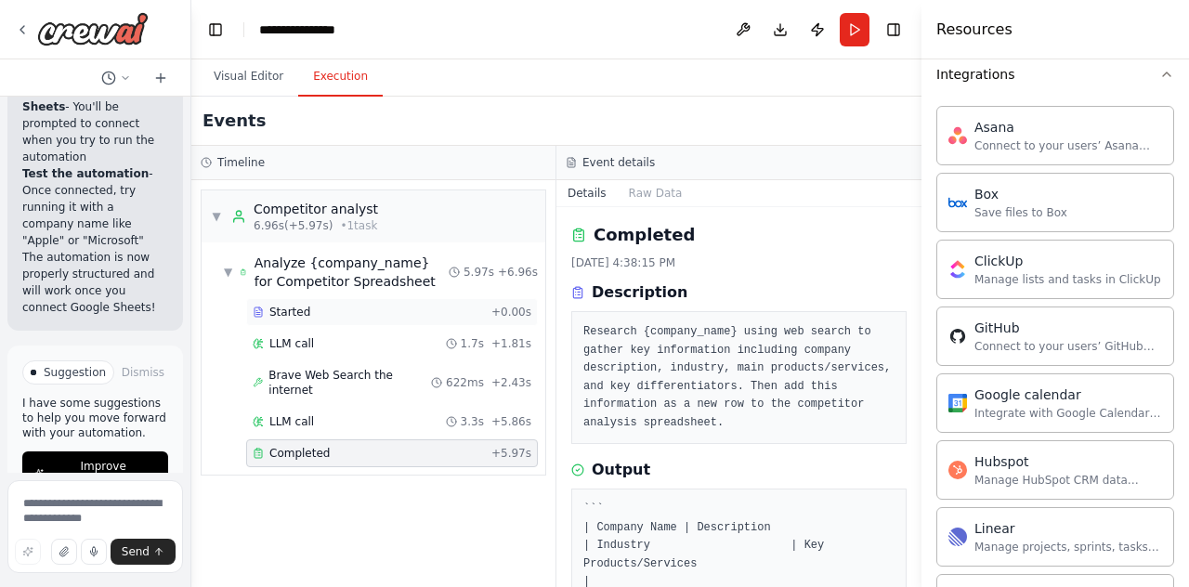
click at [297, 308] on span "Started" at bounding box center [289, 312] width 41 height 15
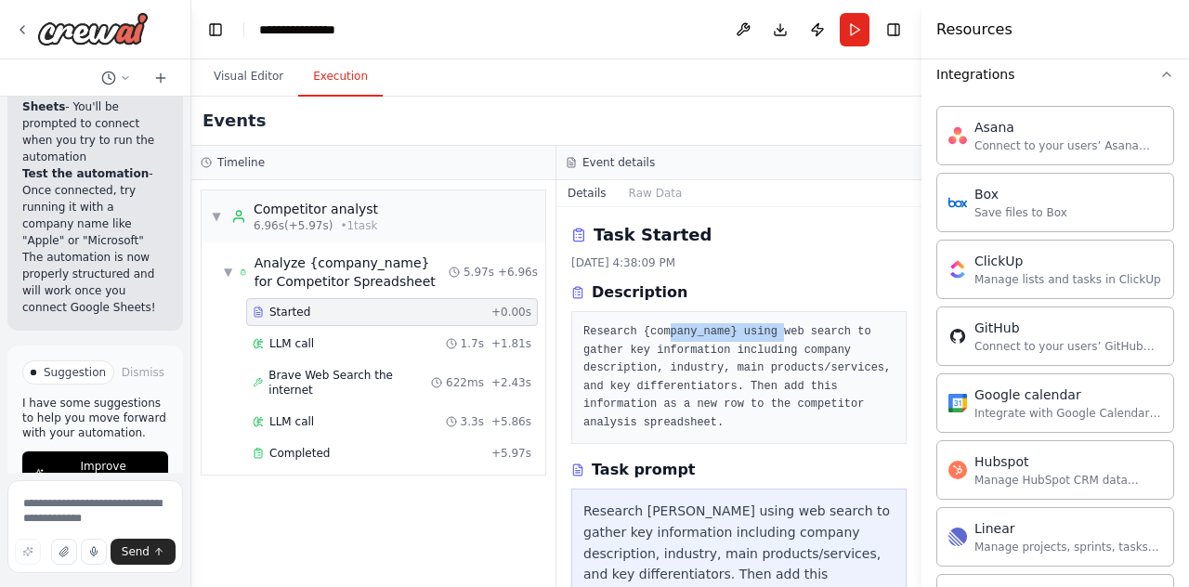
drag, startPoint x: 667, startPoint y: 330, endPoint x: 792, endPoint y: 335, distance: 124.6
click at [790, 335] on pre "Research {company_name} using web search to gather key information including co…" at bounding box center [738, 377] width 311 height 109
click at [792, 335] on pre "Research {company_name} using web search to gather key information including co…" at bounding box center [738, 377] width 311 height 109
drag, startPoint x: 660, startPoint y: 350, endPoint x: 754, endPoint y: 350, distance: 93.8
click at [754, 350] on pre "Research {company_name} using web search to gather key information including co…" at bounding box center [738, 377] width 311 height 109
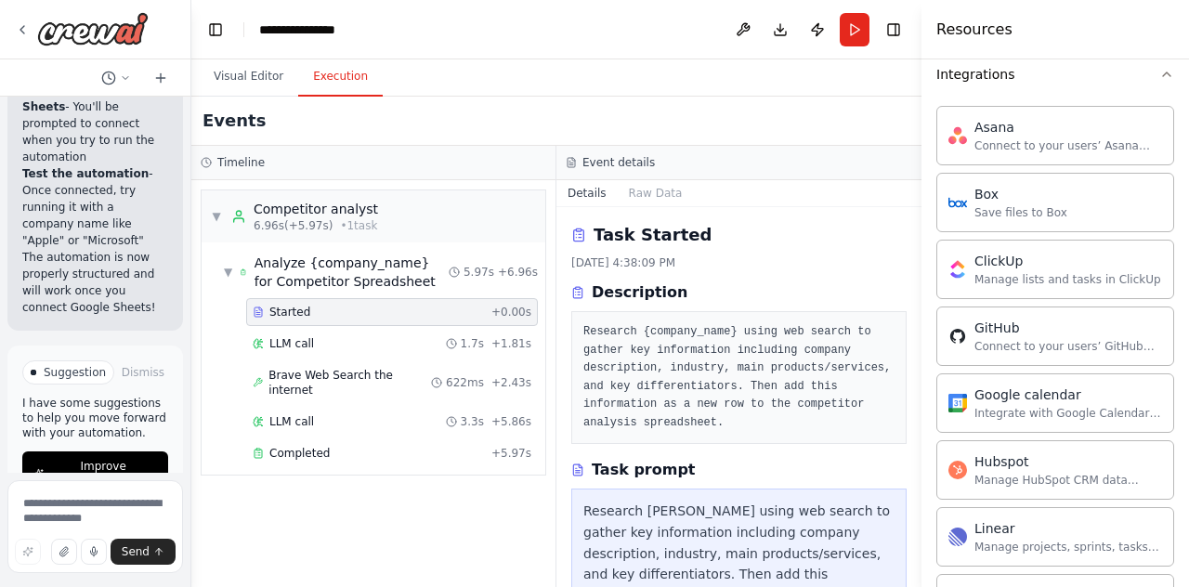
click at [768, 350] on pre "Research {company_name} using web search to gather key information including co…" at bounding box center [738, 377] width 311 height 109
drag, startPoint x: 706, startPoint y: 369, endPoint x: 756, endPoint y: 369, distance: 50.2
click at [756, 369] on pre "Research {company_name} using web search to gather key information including co…" at bounding box center [738, 377] width 311 height 109
drag, startPoint x: 684, startPoint y: 397, endPoint x: 656, endPoint y: 397, distance: 27.9
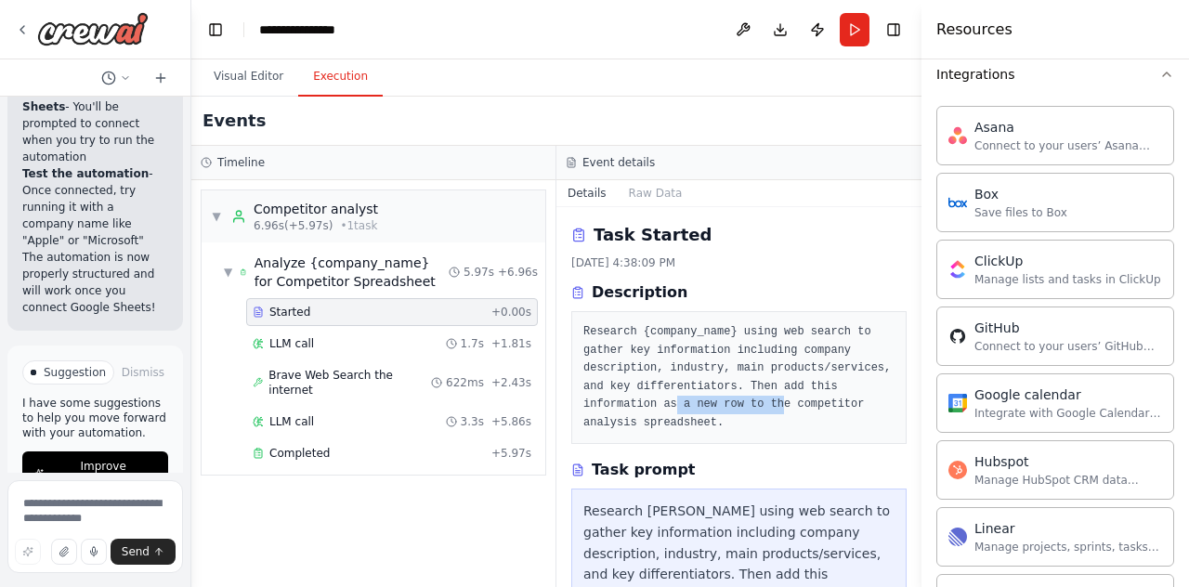
click at [656, 397] on pre "Research {company_name} using web search to gather key information including co…" at bounding box center [738, 377] width 311 height 109
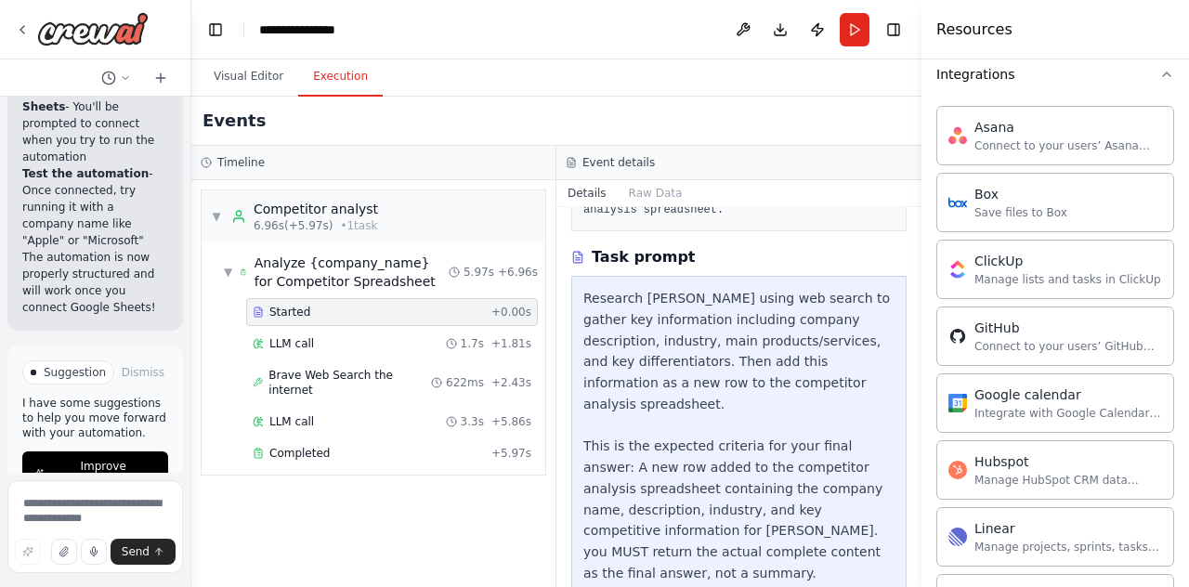
scroll to position [228, 0]
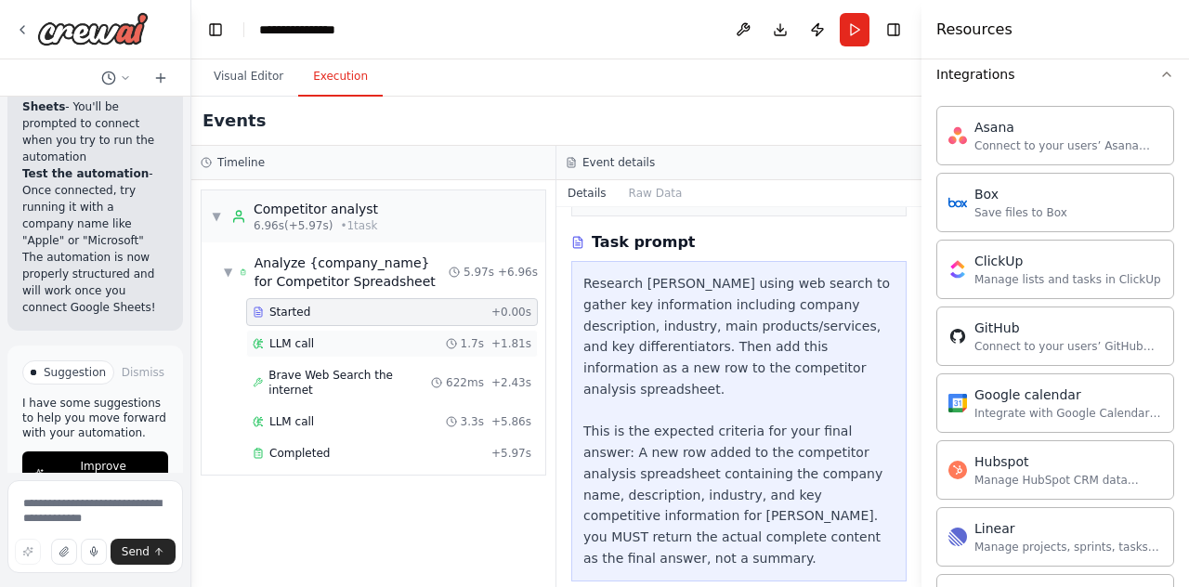
click at [420, 339] on div "LLM call 1.7s + 1.81s" at bounding box center [392, 343] width 279 height 15
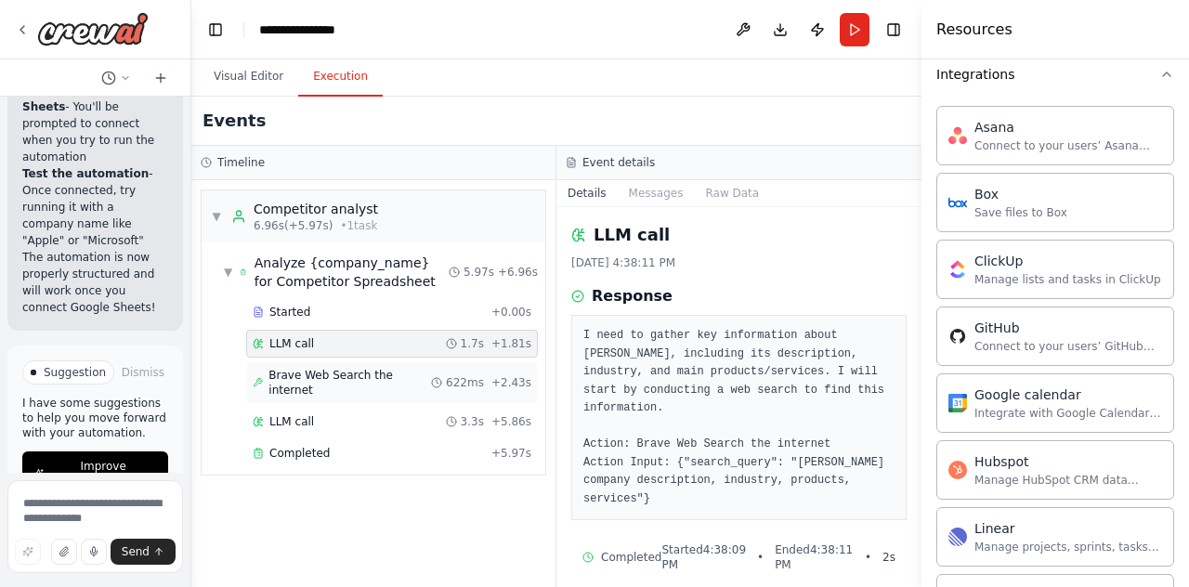
click at [374, 380] on span "Brave Web Search the internet" at bounding box center [350, 383] width 163 height 30
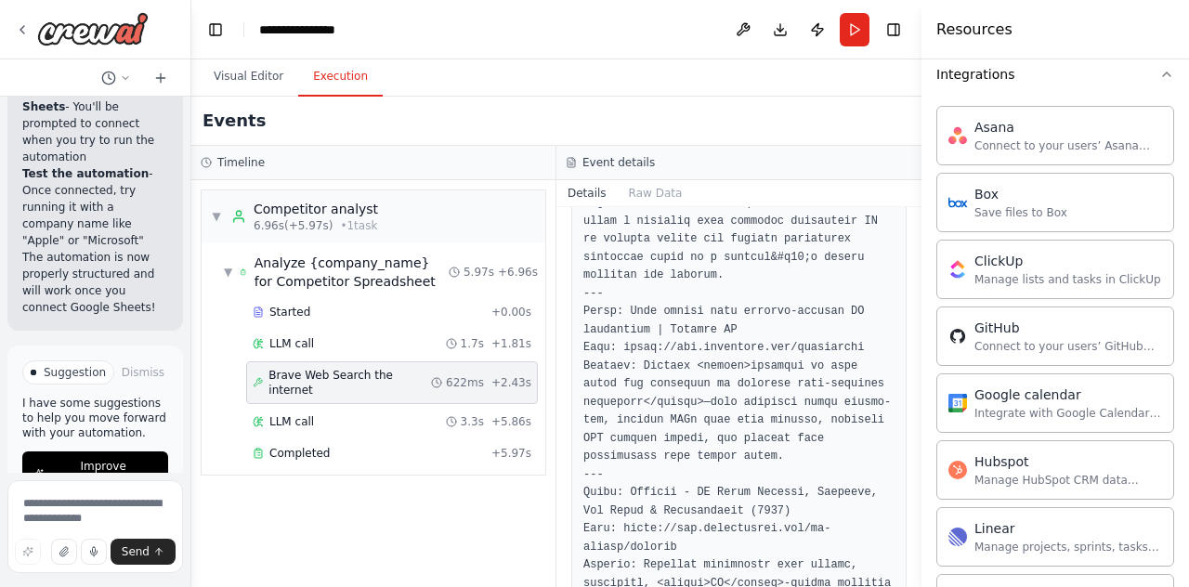
scroll to position [1951, 0]
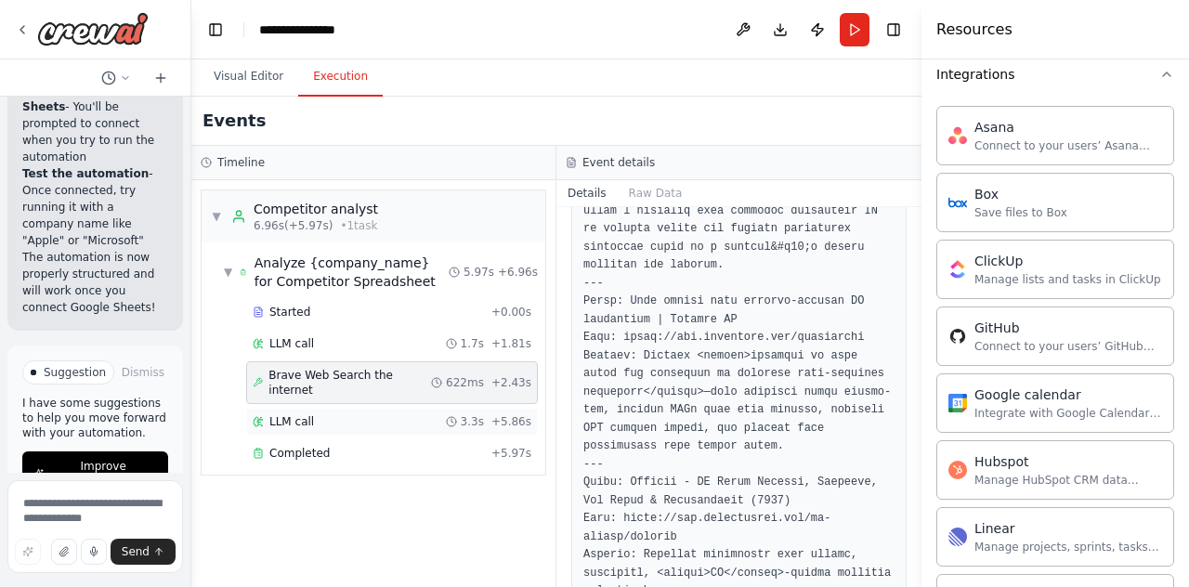
click at [316, 414] on div "LLM call 3.3s + 5.86s" at bounding box center [392, 421] width 279 height 15
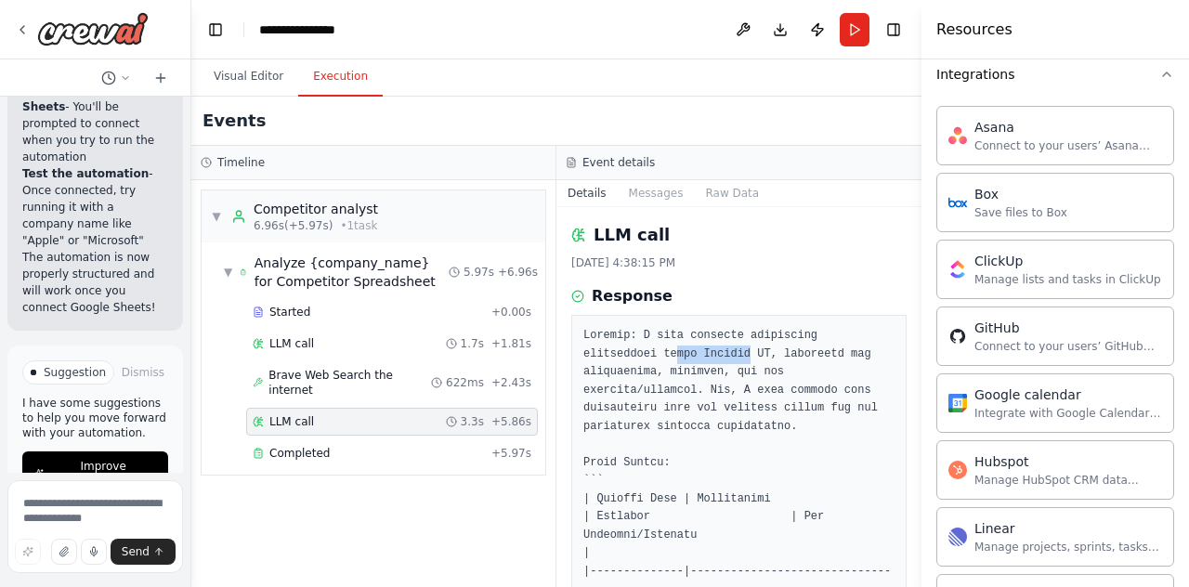
click at [682, 355] on pre at bounding box center [738, 590] width 311 height 526
click at [688, 356] on pre at bounding box center [738, 590] width 311 height 526
drag, startPoint x: 742, startPoint y: 354, endPoint x: 826, endPoint y: 352, distance: 83.6
click at [826, 352] on pre at bounding box center [738, 590] width 311 height 526
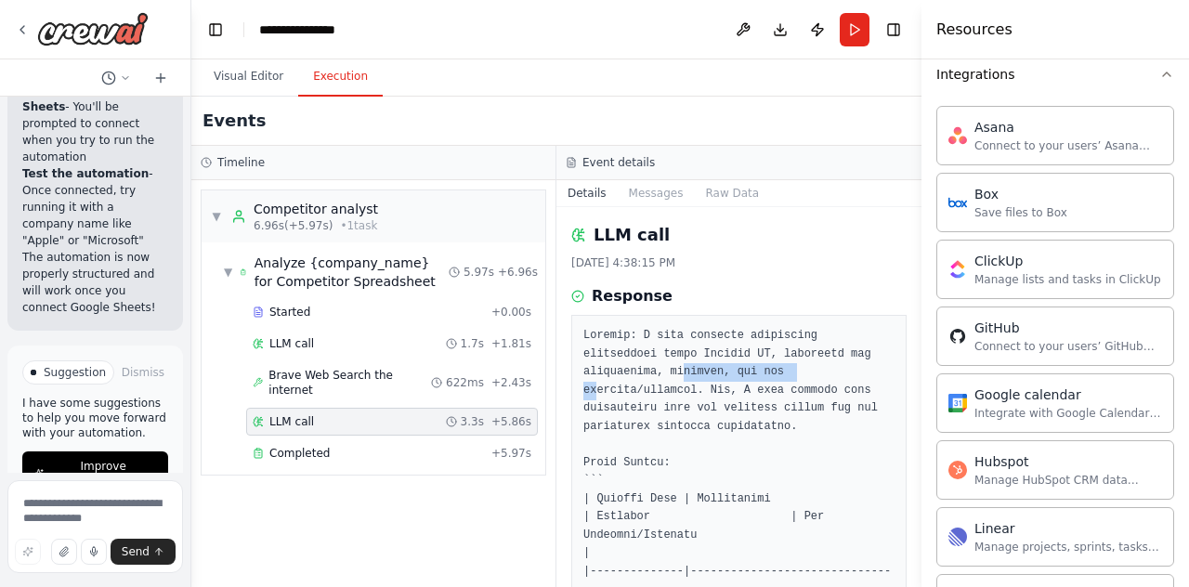
drag, startPoint x: 660, startPoint y: 368, endPoint x: 704, endPoint y: 368, distance: 44.6
click at [704, 368] on pre at bounding box center [738, 590] width 311 height 526
drag, startPoint x: 603, startPoint y: 388, endPoint x: 727, endPoint y: 389, distance: 123.6
click at [723, 389] on pre at bounding box center [738, 590] width 311 height 526
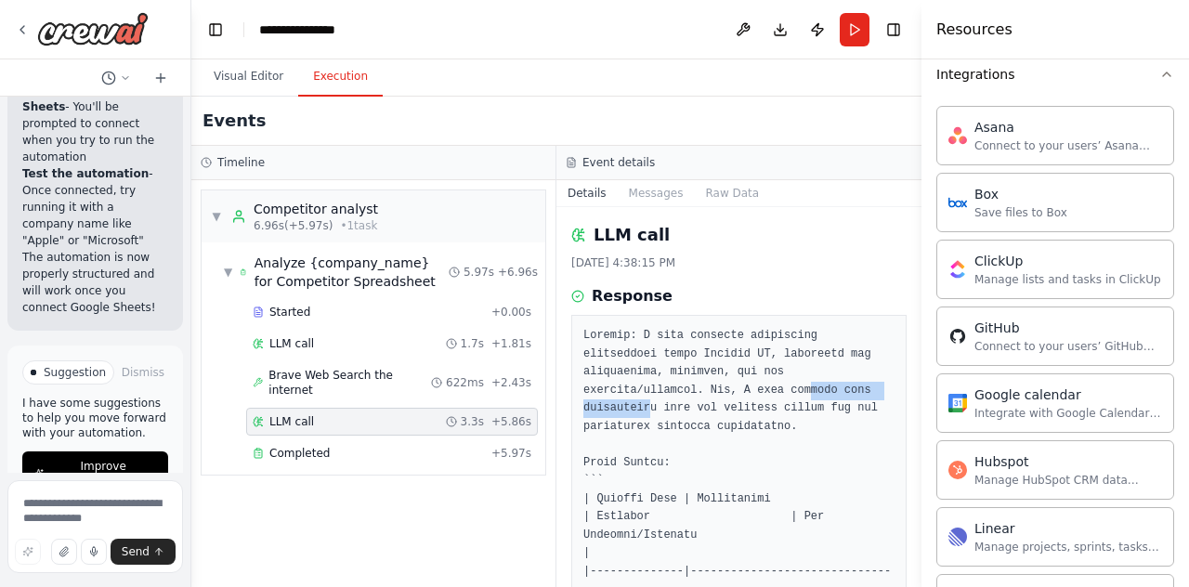
click at [727, 389] on pre at bounding box center [738, 590] width 311 height 526
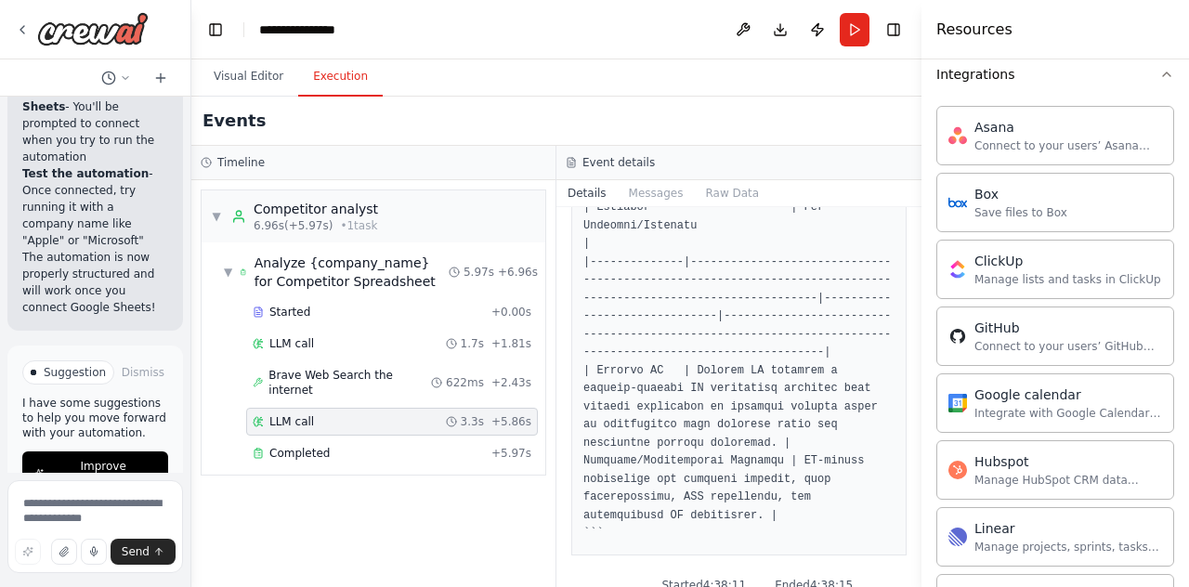
scroll to position [325, 0]
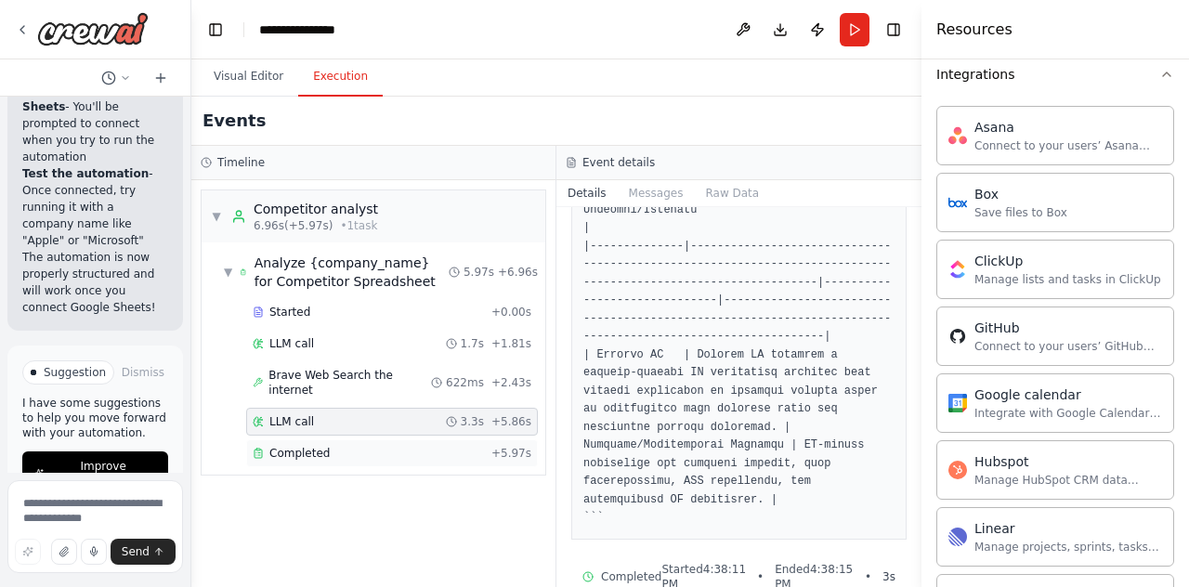
click at [418, 439] on div "Completed + 5.97s" at bounding box center [392, 453] width 292 height 28
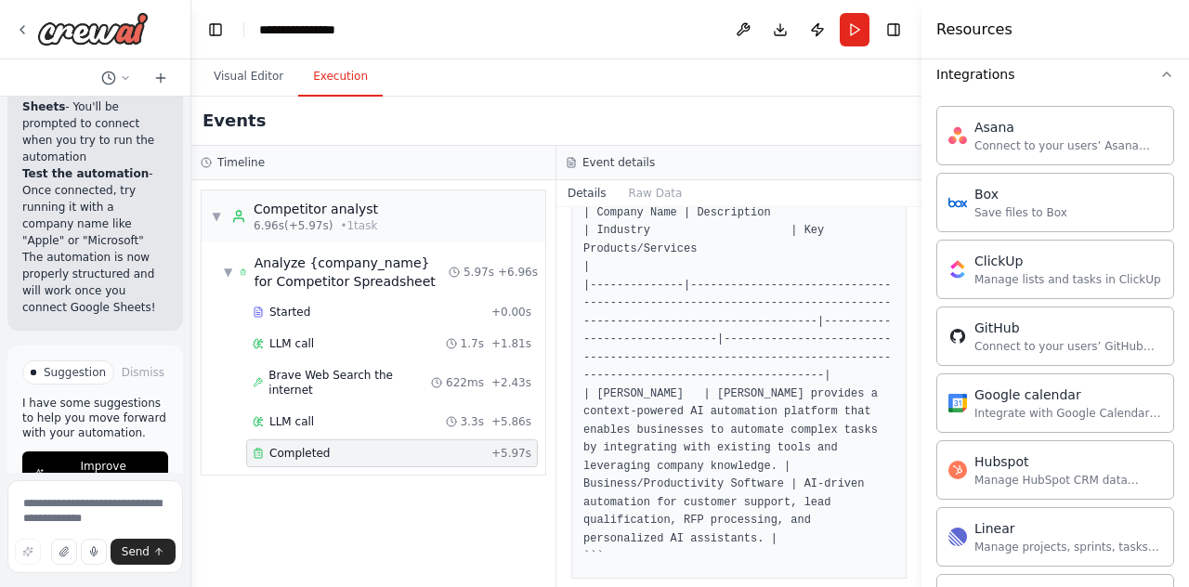
scroll to position [316, 0]
click at [78, 503] on textarea at bounding box center [95, 526] width 176 height 93
click at [113, 499] on textarea at bounding box center [95, 526] width 176 height 93
type textarea "**********"
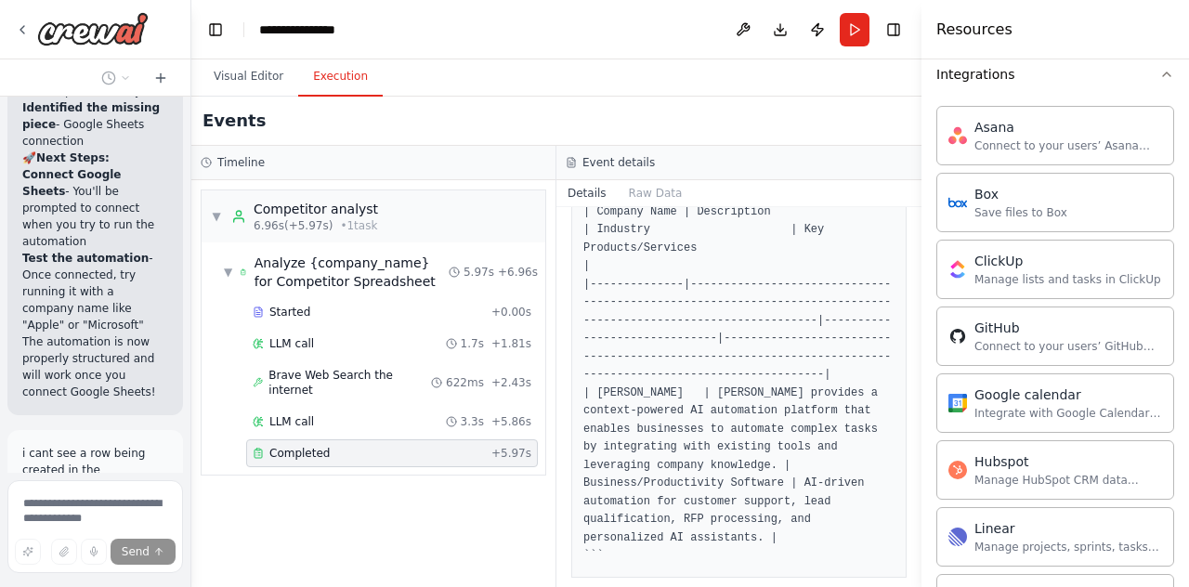
scroll to position [2999, 0]
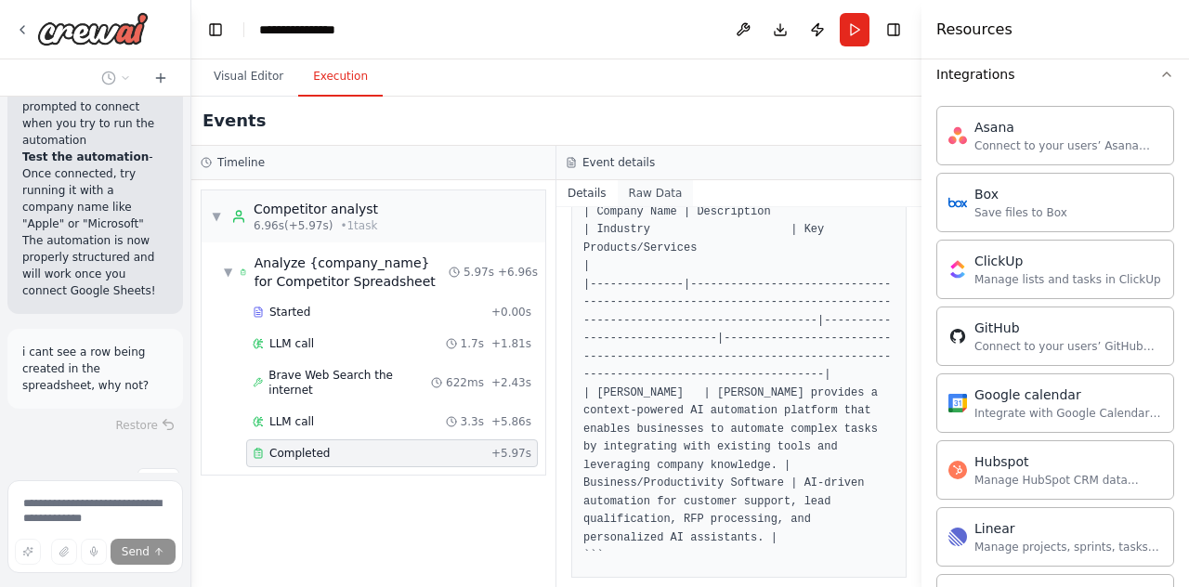
click at [651, 196] on button "Raw Data" at bounding box center [656, 193] width 76 height 26
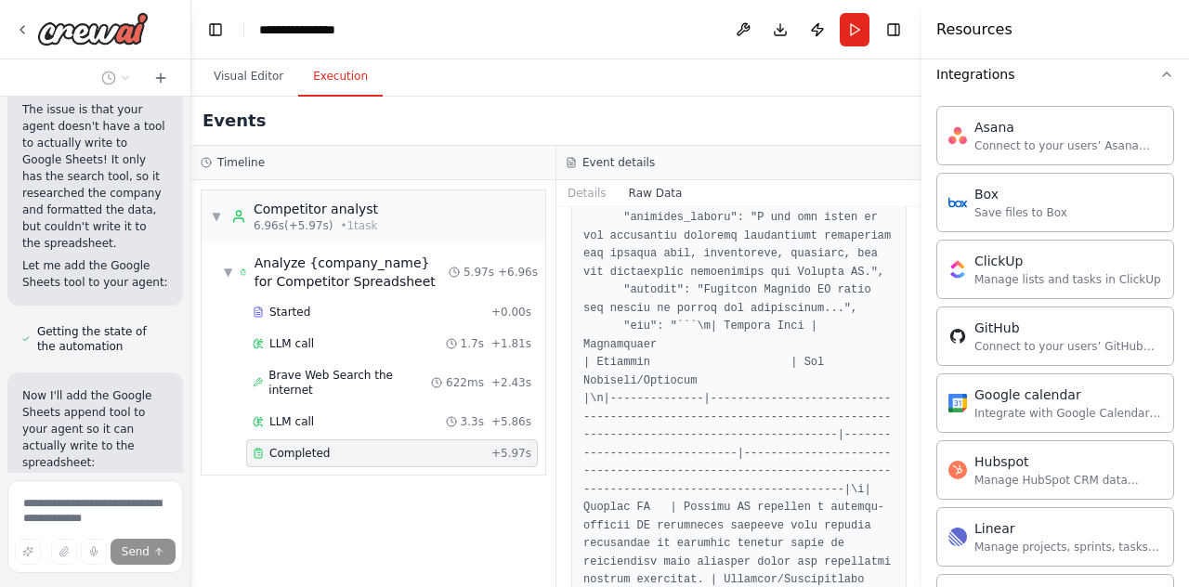
scroll to position [3393, 0]
click at [229, 90] on button "Visual Editor" at bounding box center [248, 77] width 99 height 39
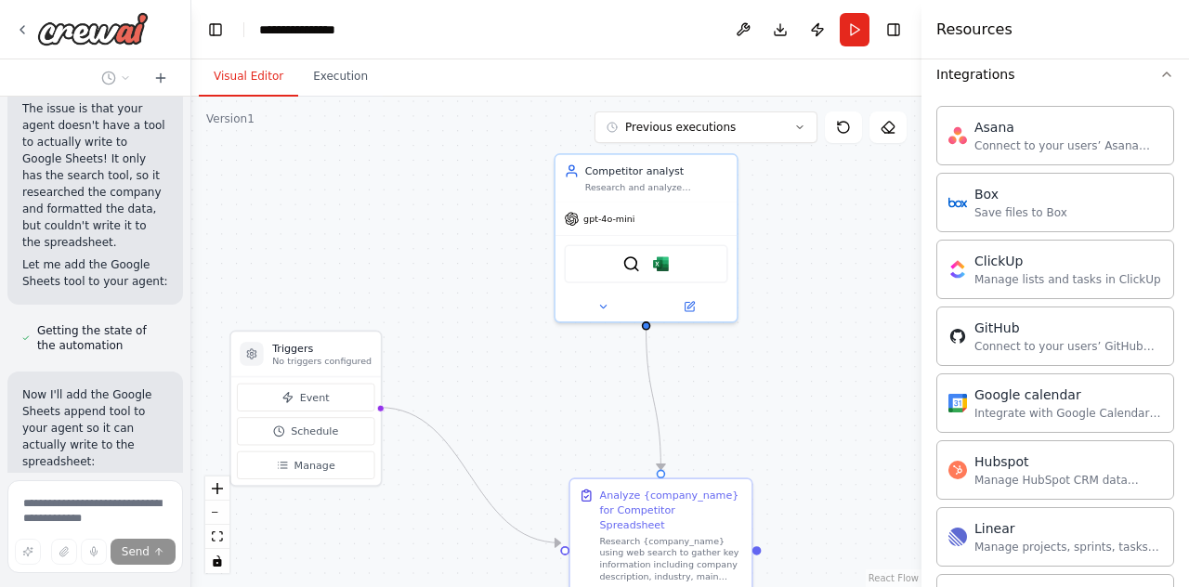
drag, startPoint x: 670, startPoint y: 286, endPoint x: 511, endPoint y: 369, distance: 179.1
click at [511, 369] on div ".deletable-edge-delete-btn { width: 20px; height: 20px; border: 0px solid #ffff…" at bounding box center [556, 342] width 730 height 491
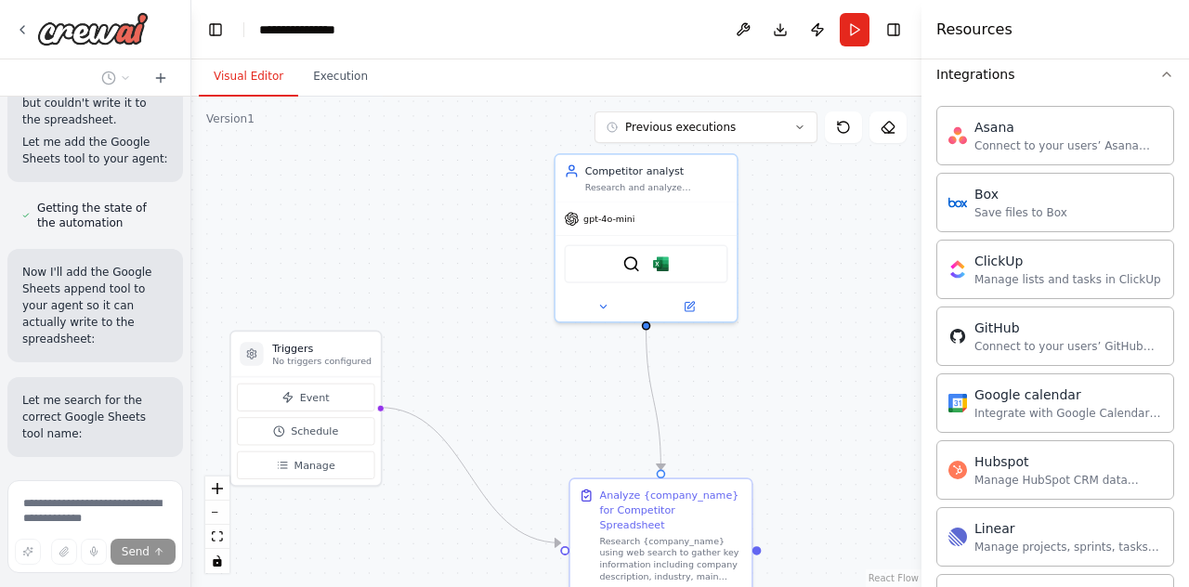
scroll to position [3517, 0]
click at [39, 391] on p "Let me search for the correct Google Sheets tool name:" at bounding box center [95, 416] width 146 height 50
drag, startPoint x: 35, startPoint y: 352, endPoint x: 42, endPoint y: 378, distance: 26.8
click at [42, 391] on p "Let me search for the correct Google Sheets tool name:" at bounding box center [95, 416] width 146 height 50
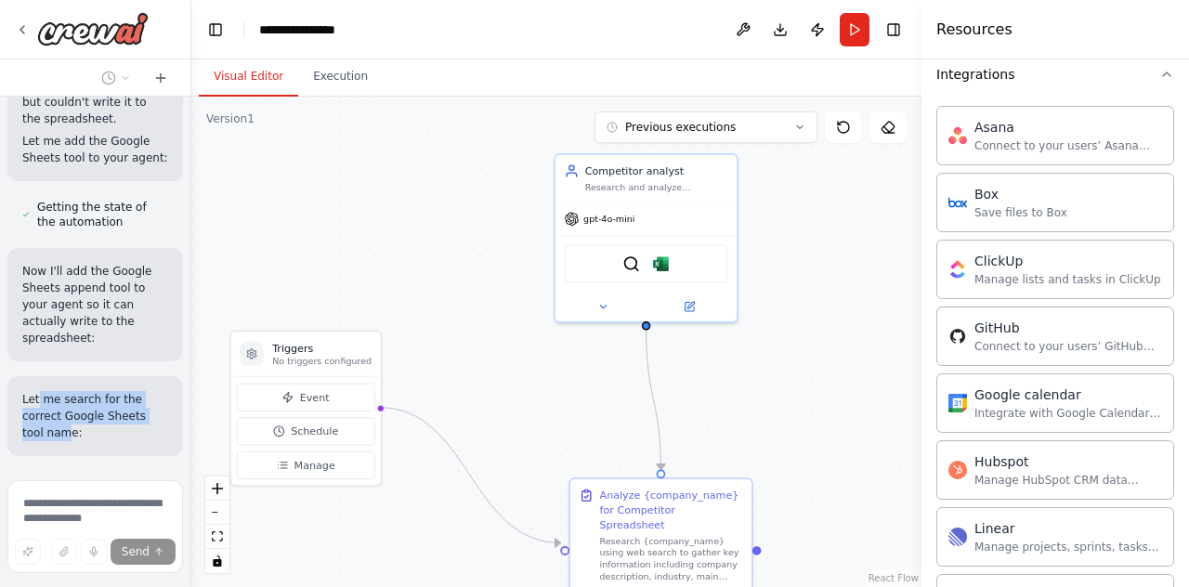
click at [43, 391] on p "Let me search for the correct Google Sheets tool name:" at bounding box center [95, 416] width 146 height 50
drag, startPoint x: 483, startPoint y: 384, endPoint x: 525, endPoint y: 361, distance: 47.4
click at [525, 361] on div ".deletable-edge-delete-btn { width: 20px; height: 20px; border: 0px solid #ffff…" at bounding box center [556, 342] width 730 height 491
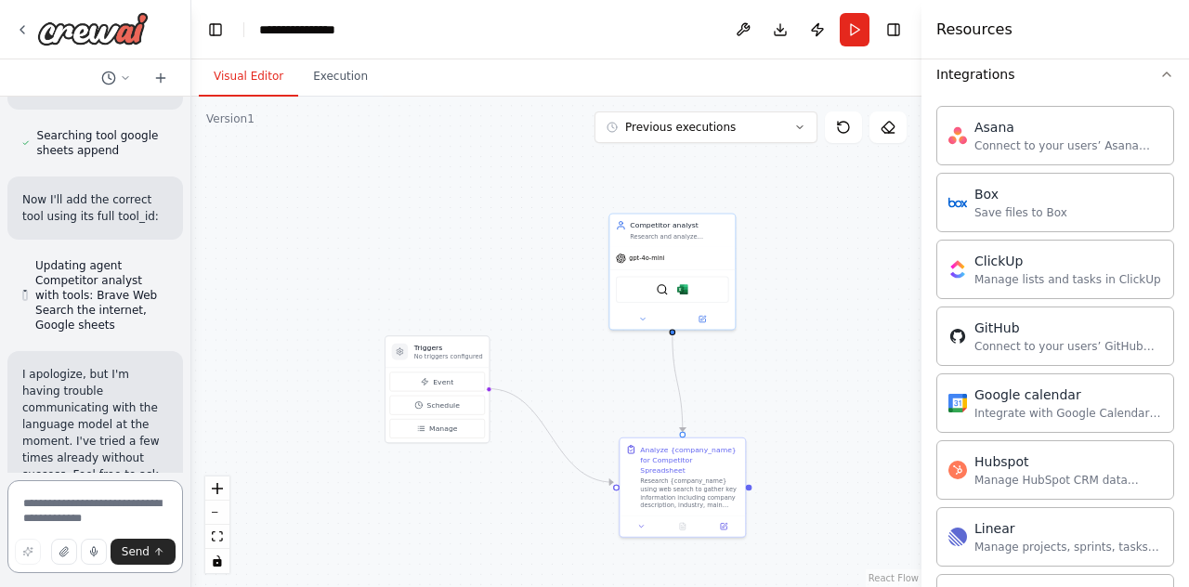
scroll to position [3868, 0]
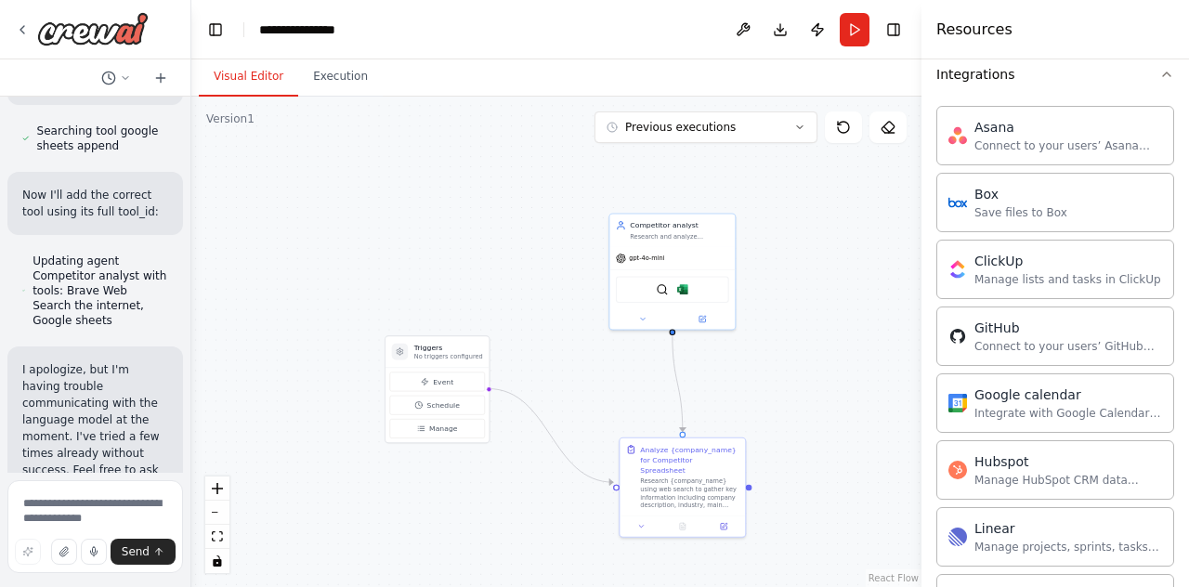
click at [583, 356] on div ".deletable-edge-delete-btn { width: 20px; height: 20px; border: 0px solid #ffff…" at bounding box center [556, 342] width 730 height 491
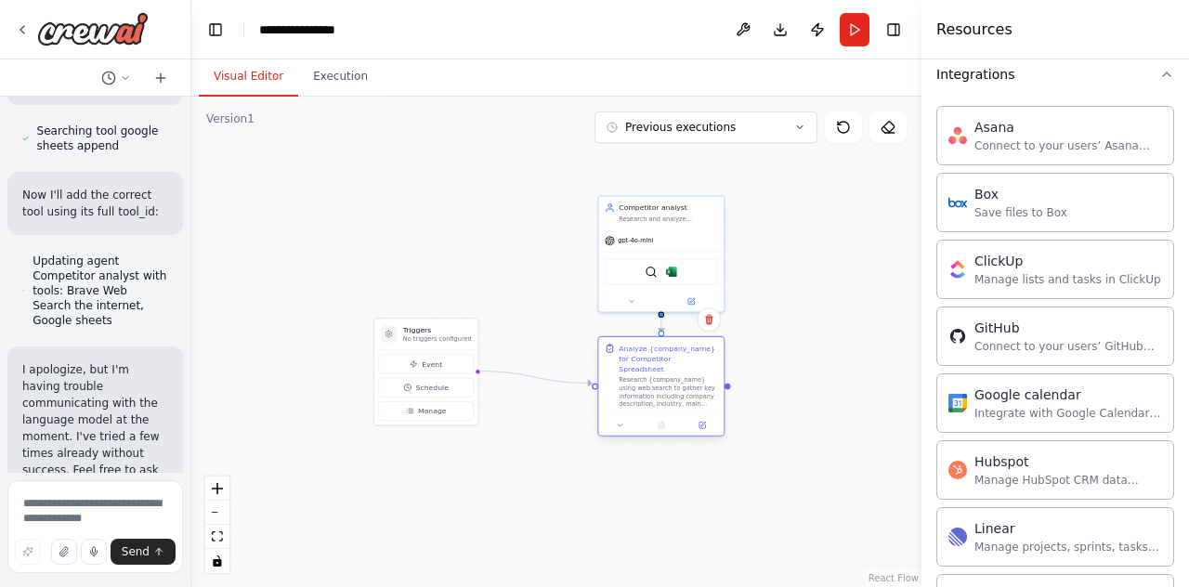
drag, startPoint x: 669, startPoint y: 479, endPoint x: 658, endPoint y: 399, distance: 80.7
click at [658, 399] on div "Analyze {company_name} for Competitor Spreadsheet Research {company_name} using…" at bounding box center [660, 375] width 125 height 77
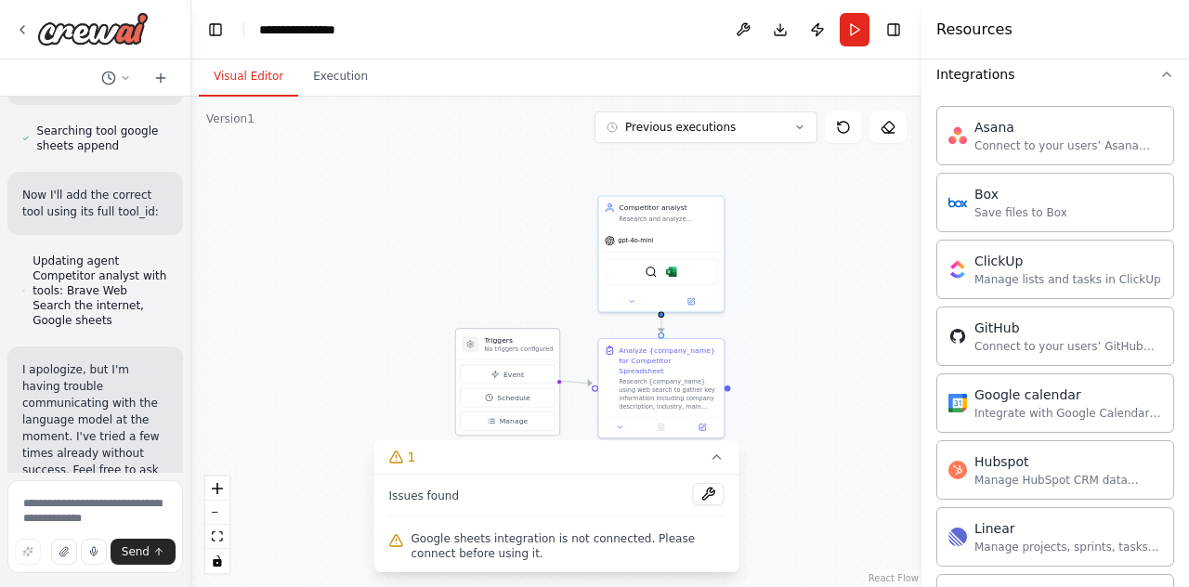
drag, startPoint x: 435, startPoint y: 330, endPoint x: 519, endPoint y: 345, distance: 85.8
click at [519, 345] on h3 "Triggers" at bounding box center [519, 340] width 69 height 10
drag, startPoint x: 491, startPoint y: 262, endPoint x: 465, endPoint y: 257, distance: 26.4
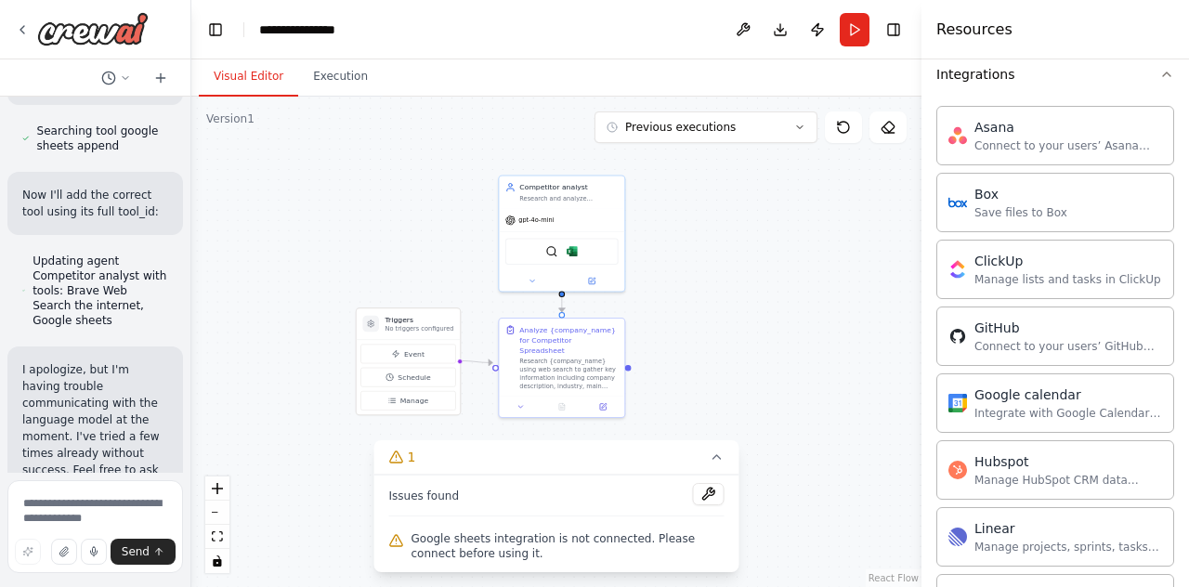
click at [522, 538] on span "Google sheets integration is not connected. Please connect before using it." at bounding box center [568, 546] width 313 height 30
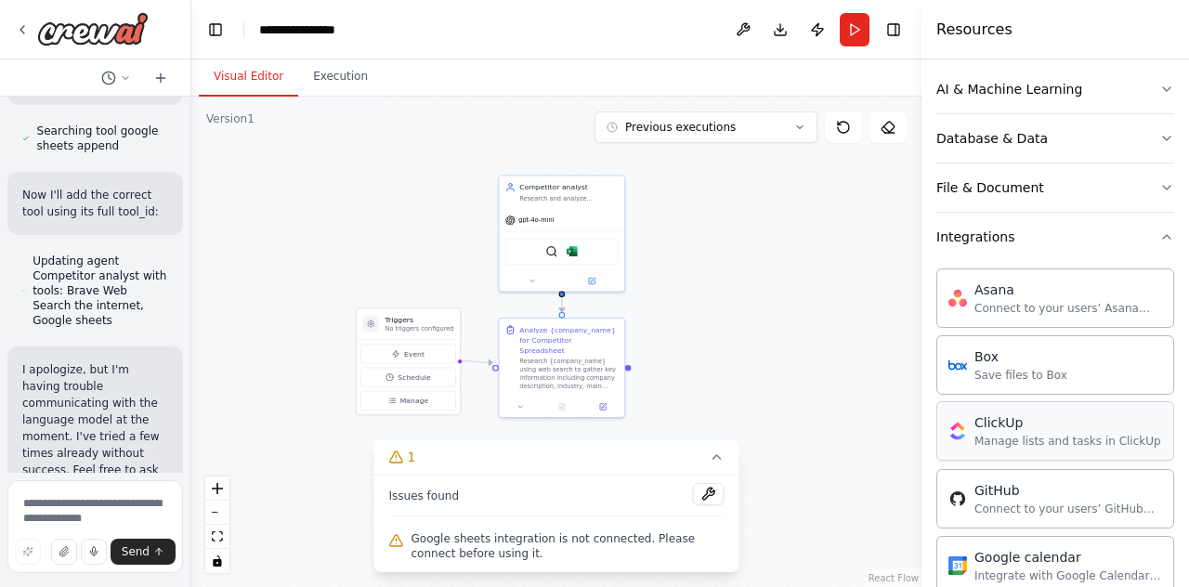
scroll to position [186, 0]
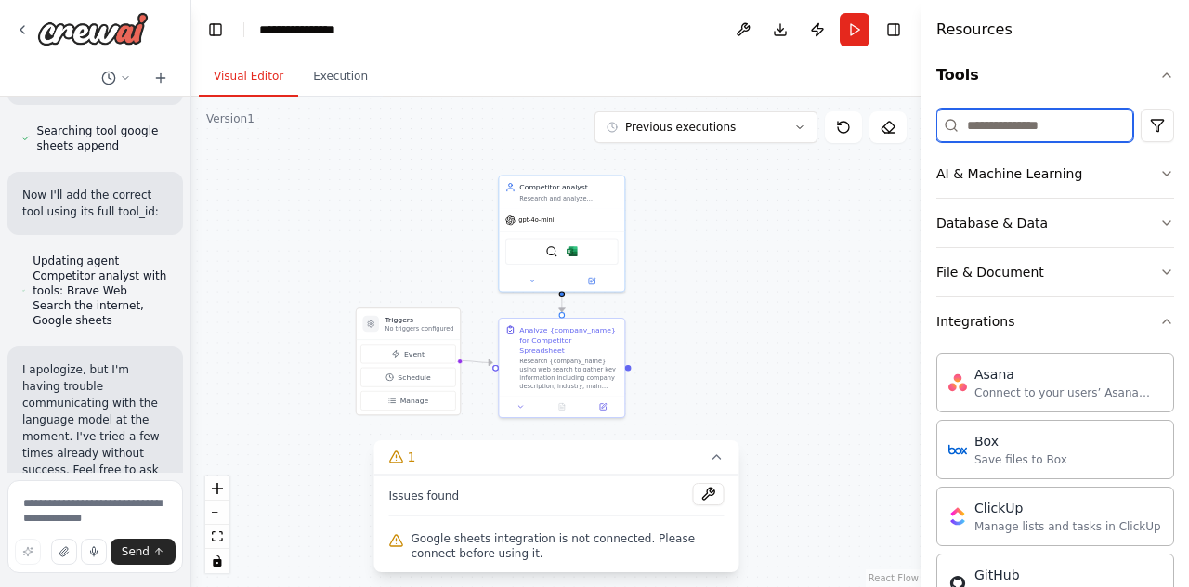
click at [1003, 126] on input at bounding box center [1035, 125] width 197 height 33
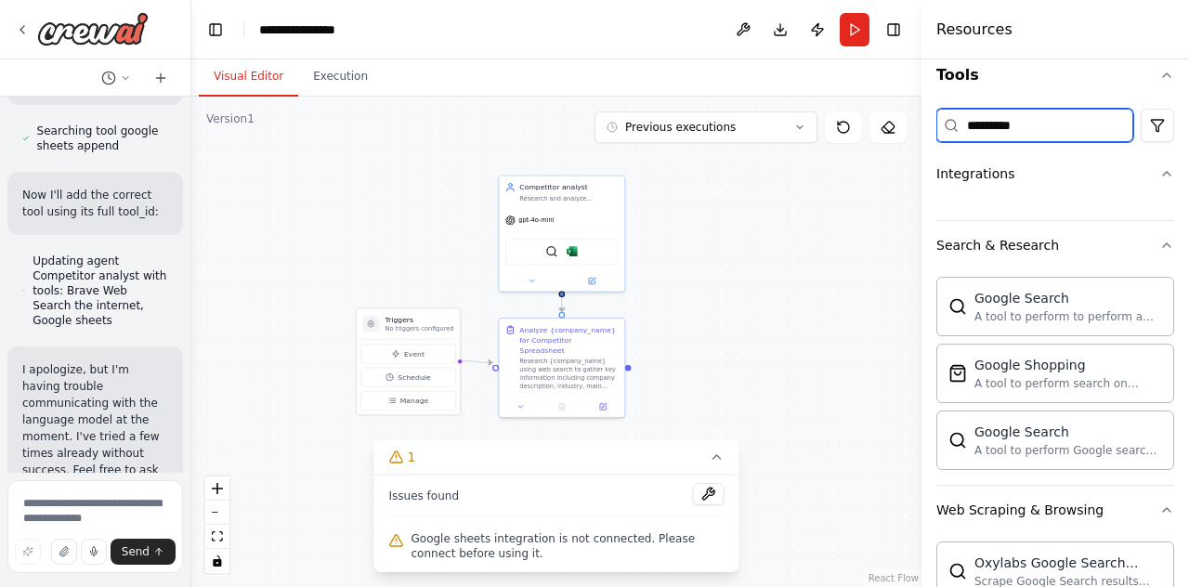
scroll to position [0, 0]
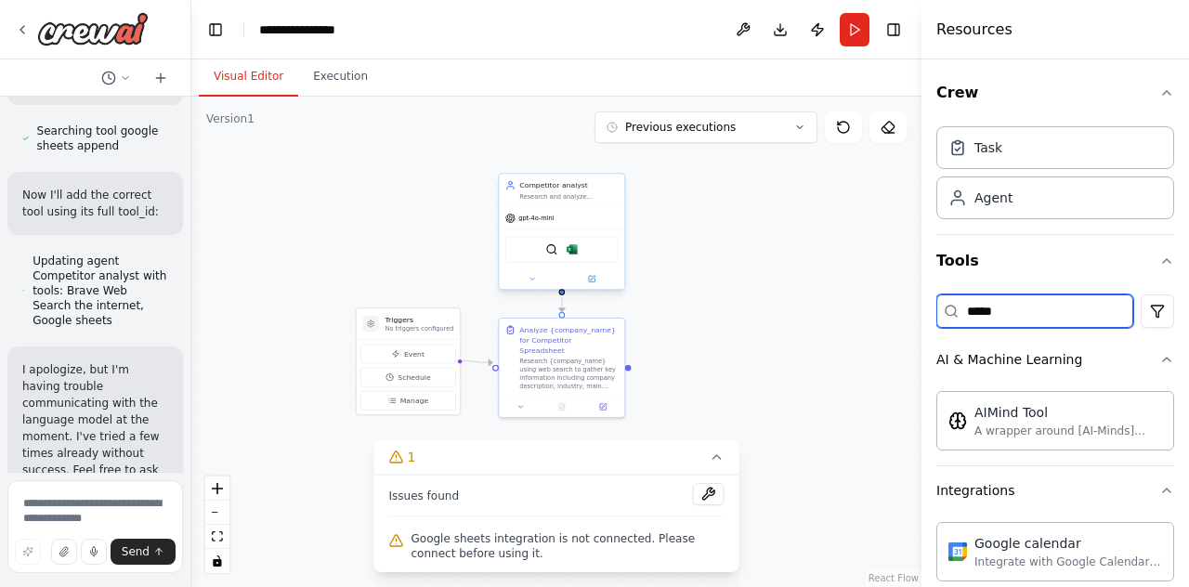
type input "*****"
click at [601, 213] on div "gpt-4o-mini" at bounding box center [561, 218] width 125 height 22
click at [583, 203] on div "Competitor analyst Research and analyze {company_name} to gather key informatio…" at bounding box center [561, 190] width 125 height 33
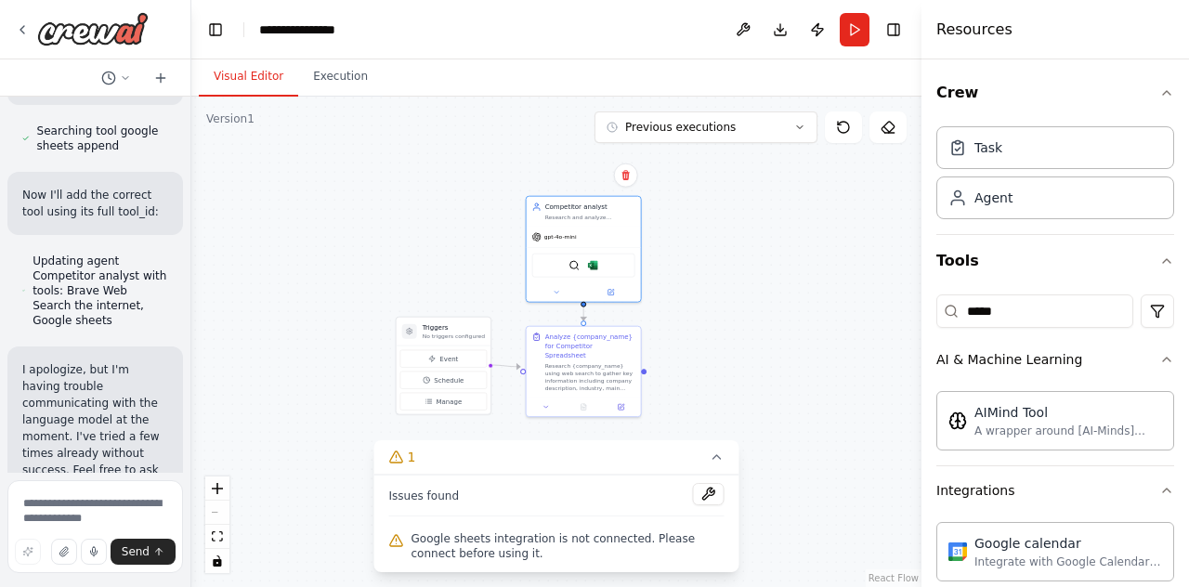
click at [823, 391] on div ".deletable-edge-delete-btn { width: 20px; height: 20px; border: 0px solid #ffff…" at bounding box center [556, 342] width 730 height 491
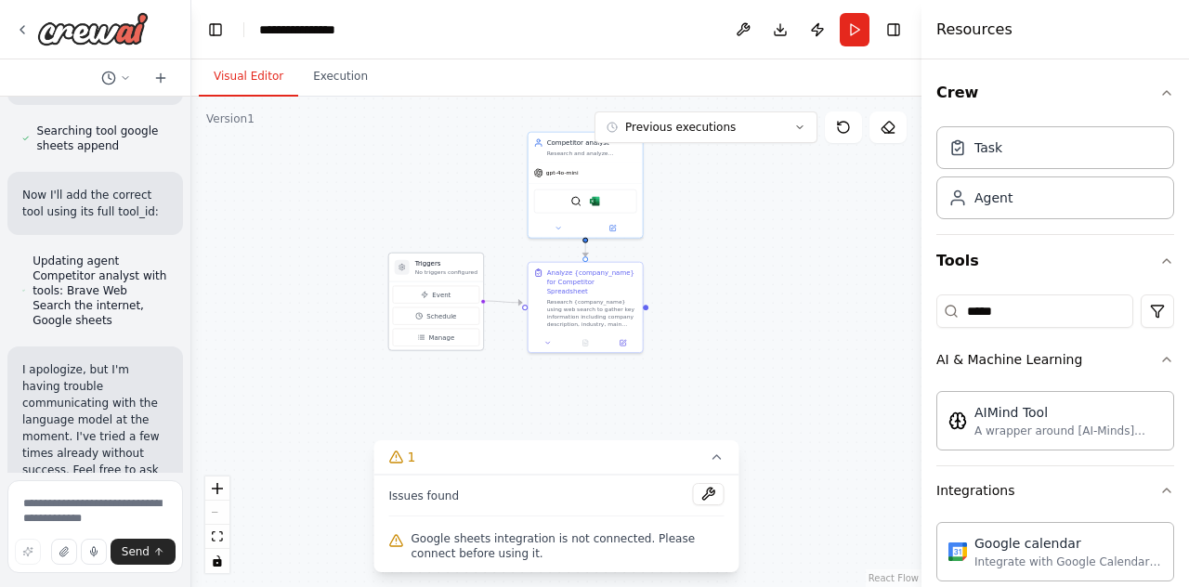
click at [435, 269] on p "No triggers configured" at bounding box center [446, 272] width 62 height 7
click at [712, 459] on icon at bounding box center [717, 457] width 15 height 15
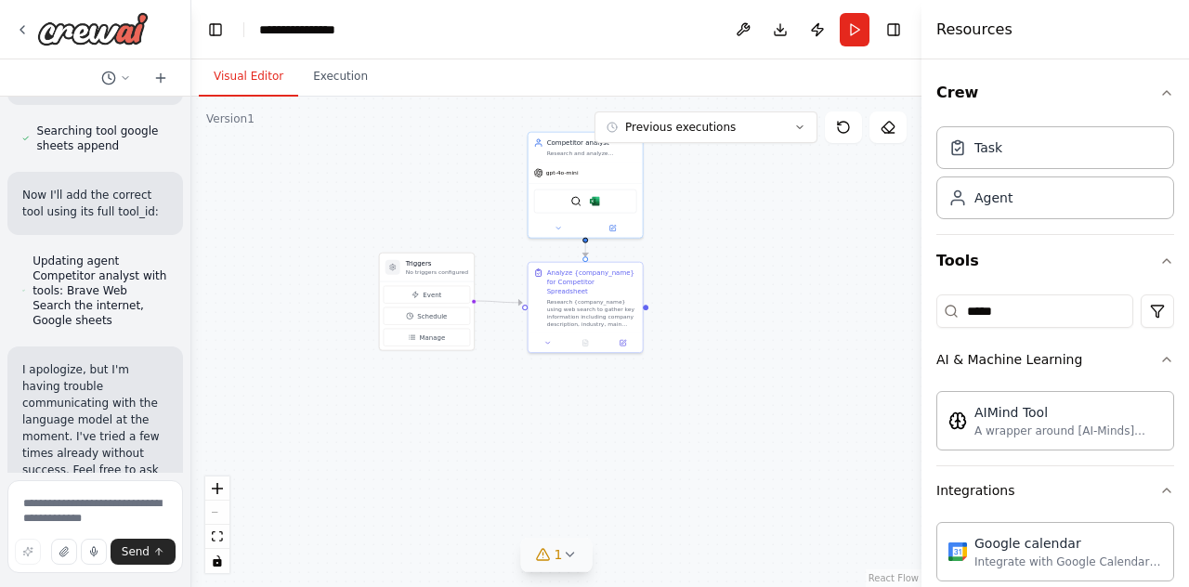
click at [544, 542] on button "1" at bounding box center [557, 555] width 72 height 34
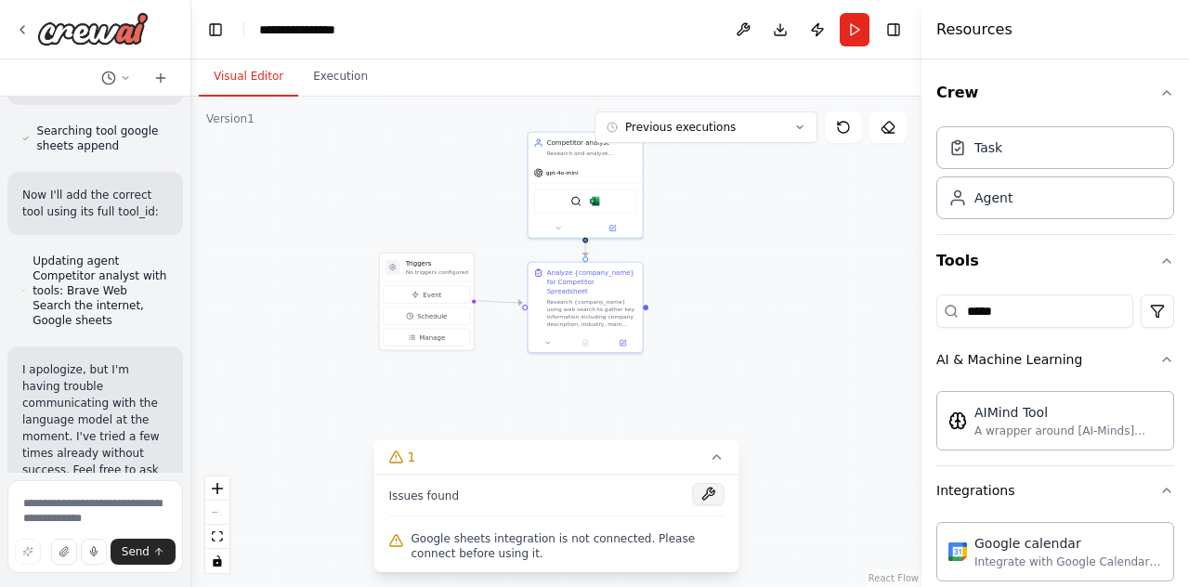
click at [717, 499] on button at bounding box center [709, 494] width 32 height 22
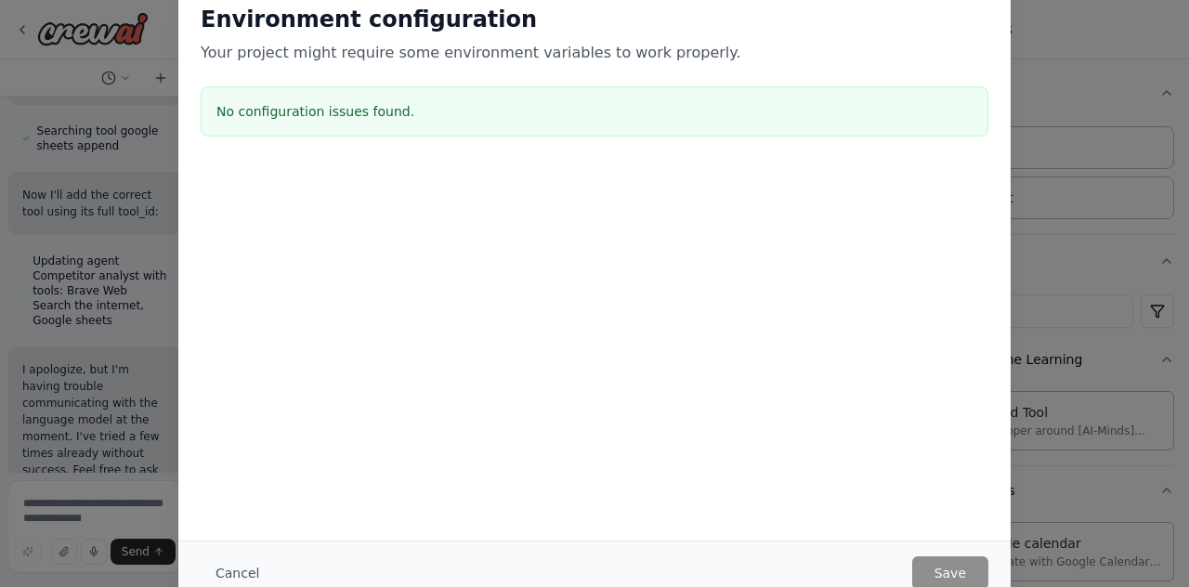
click at [1117, 243] on div "Environment configuration Your project might require some environment variables…" at bounding box center [594, 293] width 1189 height 587
click at [193, 125] on div "Environment configuration Your project might require some environment variables…" at bounding box center [594, 74] width 832 height 184
click at [134, 127] on div "Environment configuration Your project might require some environment variables…" at bounding box center [594, 293] width 1189 height 587
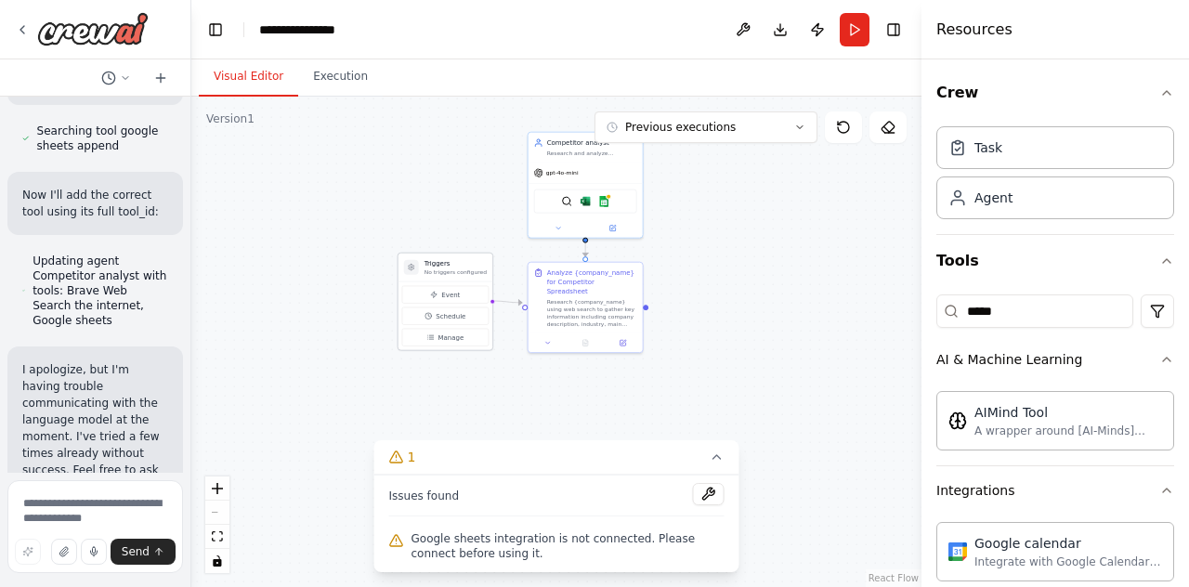
drag, startPoint x: 442, startPoint y: 264, endPoint x: 462, endPoint y: 269, distance: 20.1
click at [462, 269] on div "Triggers No triggers configured" at bounding box center [456, 267] width 62 height 17
drag, startPoint x: 798, startPoint y: 287, endPoint x: 801, endPoint y: 334, distance: 46.5
click at [801, 334] on div ".deletable-edge-delete-btn { width: 20px; height: 20px; border: 0px solid #ffff…" at bounding box center [556, 342] width 730 height 491
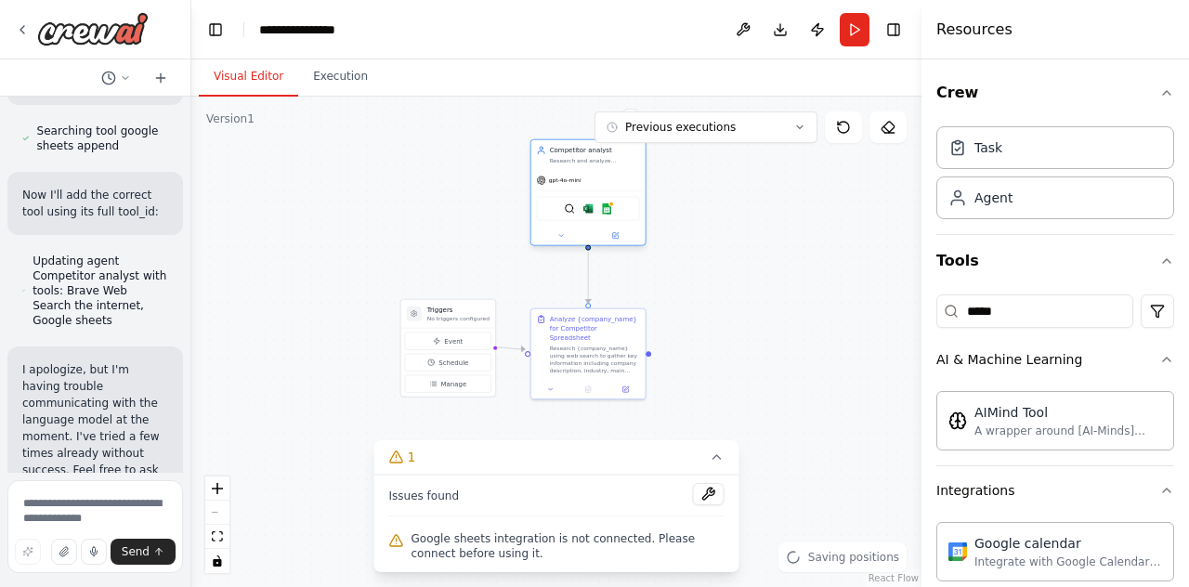
drag, startPoint x: 643, startPoint y: 195, endPoint x: 611, endPoint y: 160, distance: 47.4
click at [611, 160] on div "Competitor analyst Research and analyze {company_name} to gather key informatio…" at bounding box center [588, 155] width 114 height 30
drag, startPoint x: 466, startPoint y: 308, endPoint x: 429, endPoint y: 308, distance: 37.2
click at [429, 308] on h3 "Triggers" at bounding box center [421, 310] width 62 height 9
click at [315, 90] on button "Execution" at bounding box center [340, 77] width 85 height 39
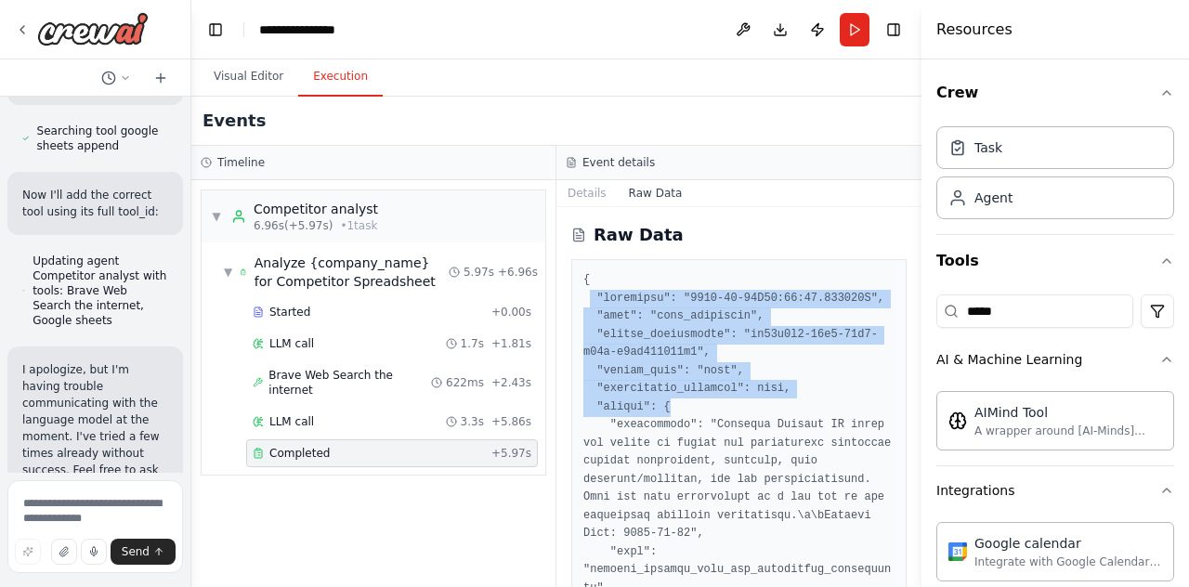
drag, startPoint x: 619, startPoint y: 326, endPoint x: 668, endPoint y: 415, distance: 101.9
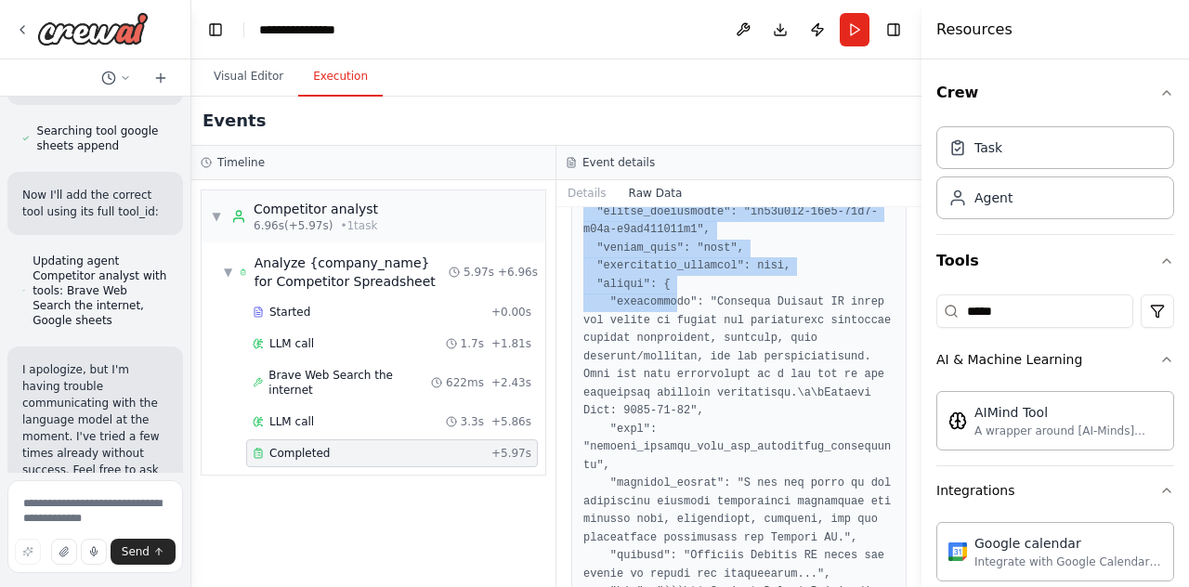
scroll to position [124, 0]
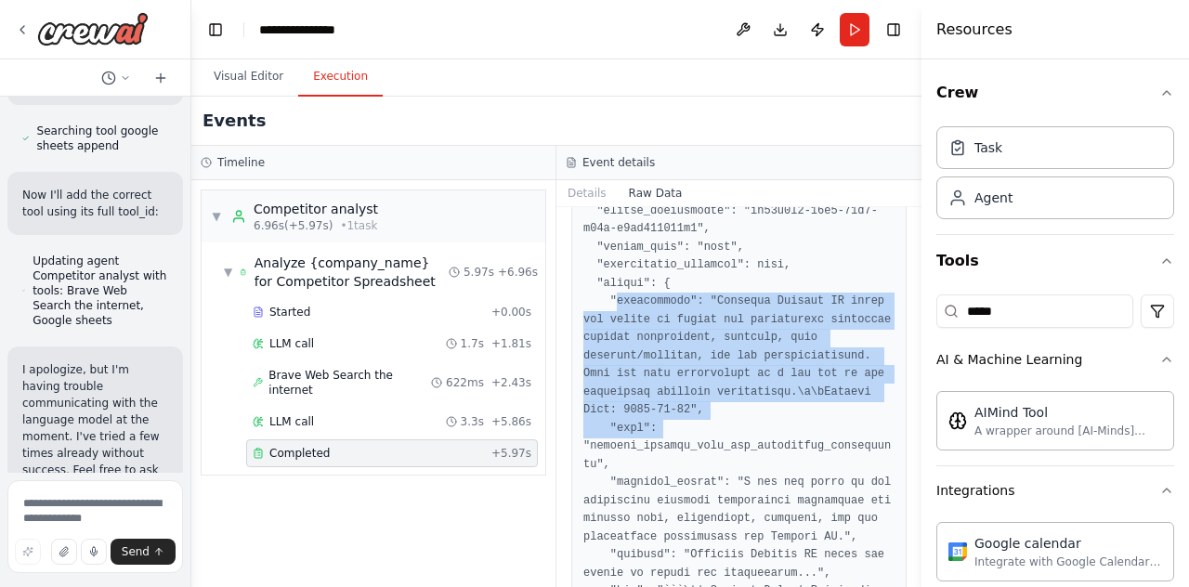
drag, startPoint x: 625, startPoint y: 321, endPoint x: 689, endPoint y: 417, distance: 116.0
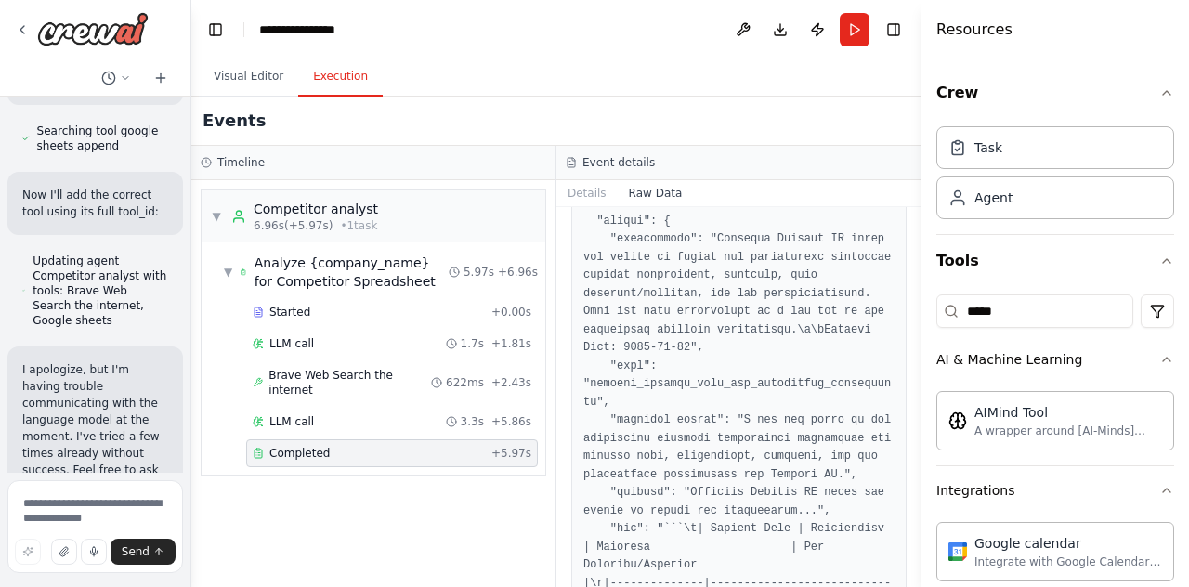
scroll to position [247, 0]
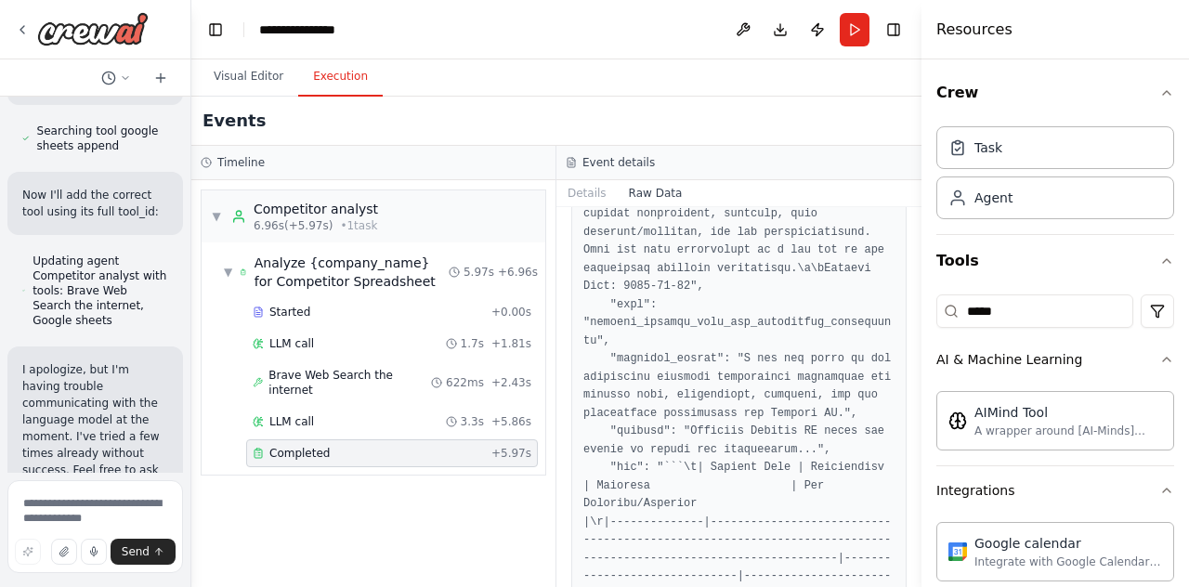
drag, startPoint x: 633, startPoint y: 361, endPoint x: 706, endPoint y: 363, distance: 73.5
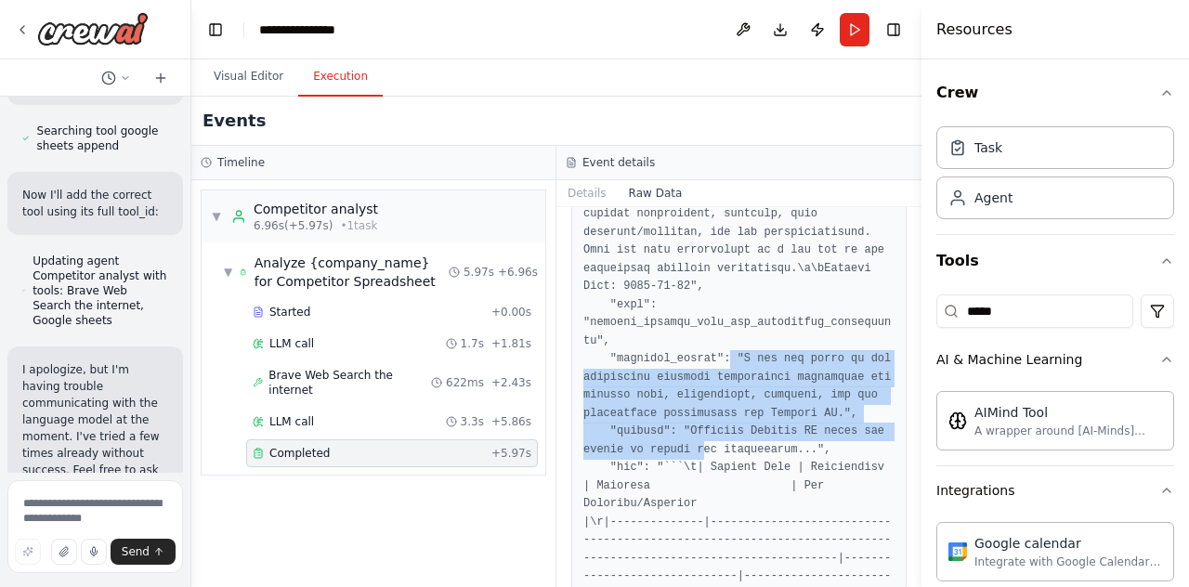
drag, startPoint x: 717, startPoint y: 404, endPoint x: 695, endPoint y: 445, distance: 46.6
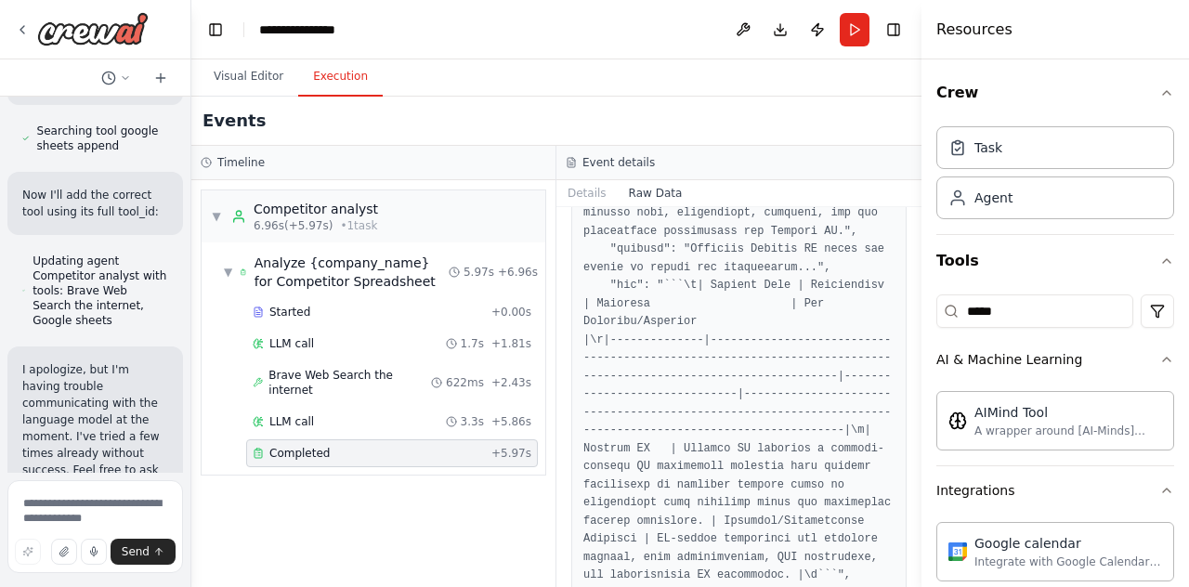
scroll to position [433, 0]
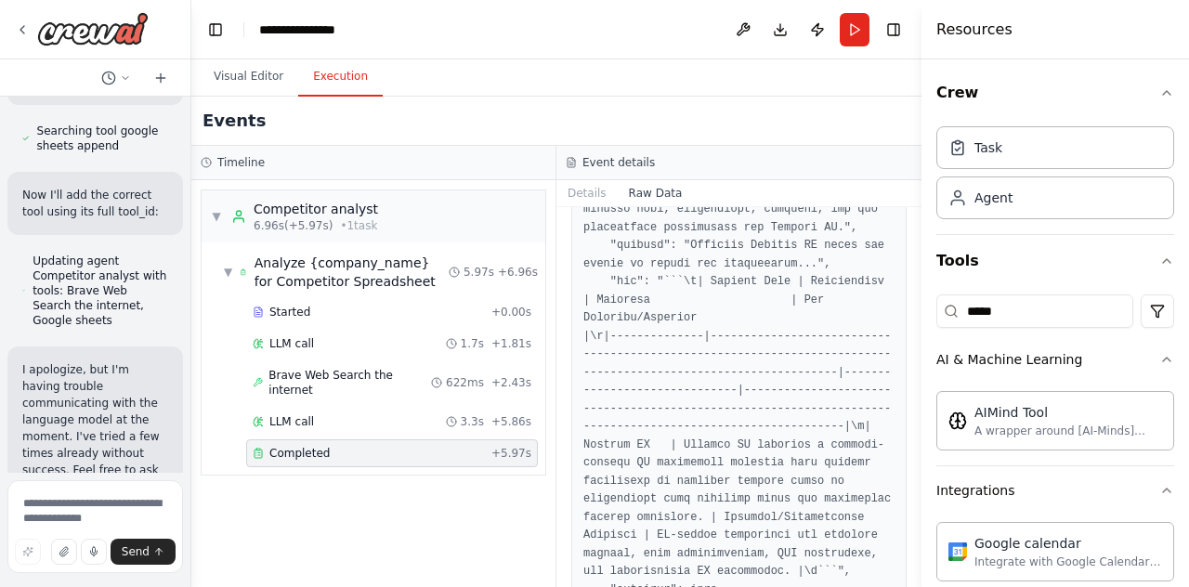
click at [229, 269] on span "▼" at bounding box center [228, 272] width 8 height 15
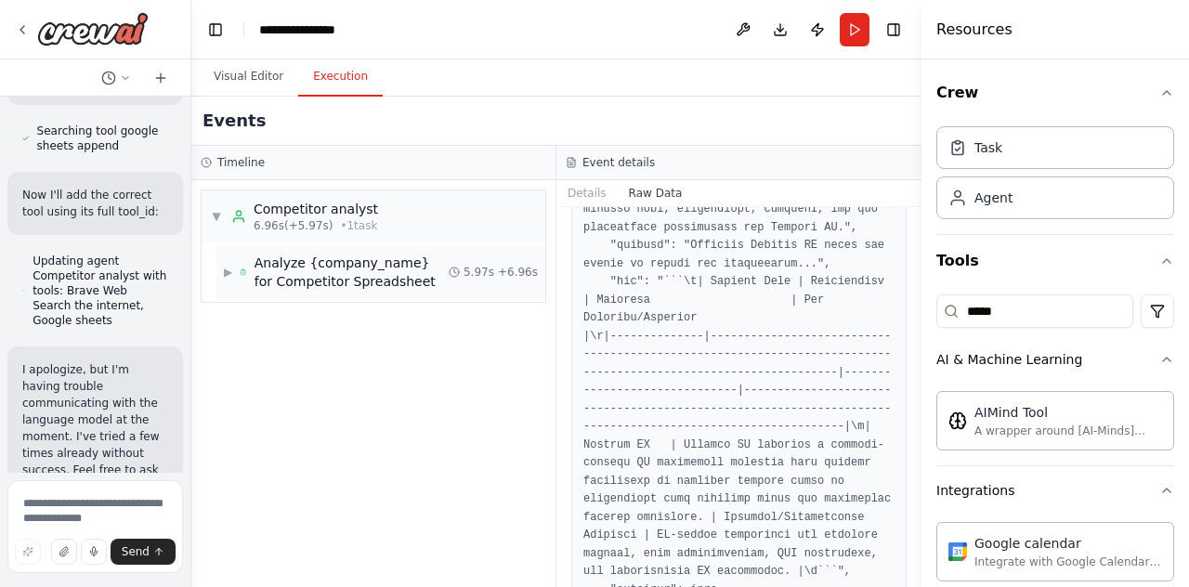
click at [225, 272] on span "▶" at bounding box center [228, 272] width 8 height 15
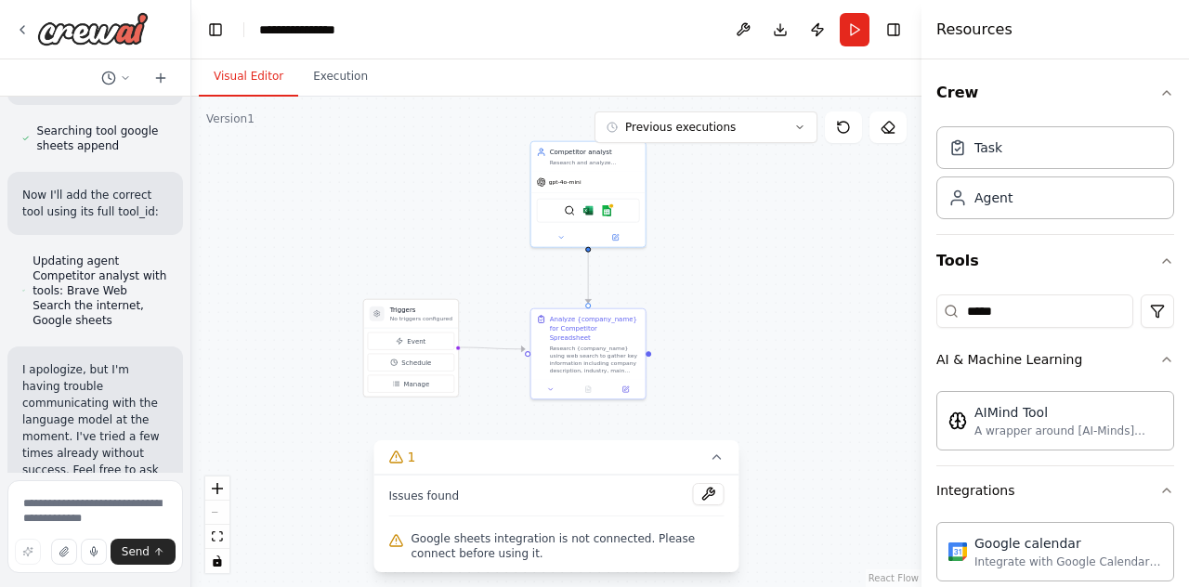
click at [249, 77] on button "Visual Editor" at bounding box center [248, 77] width 99 height 39
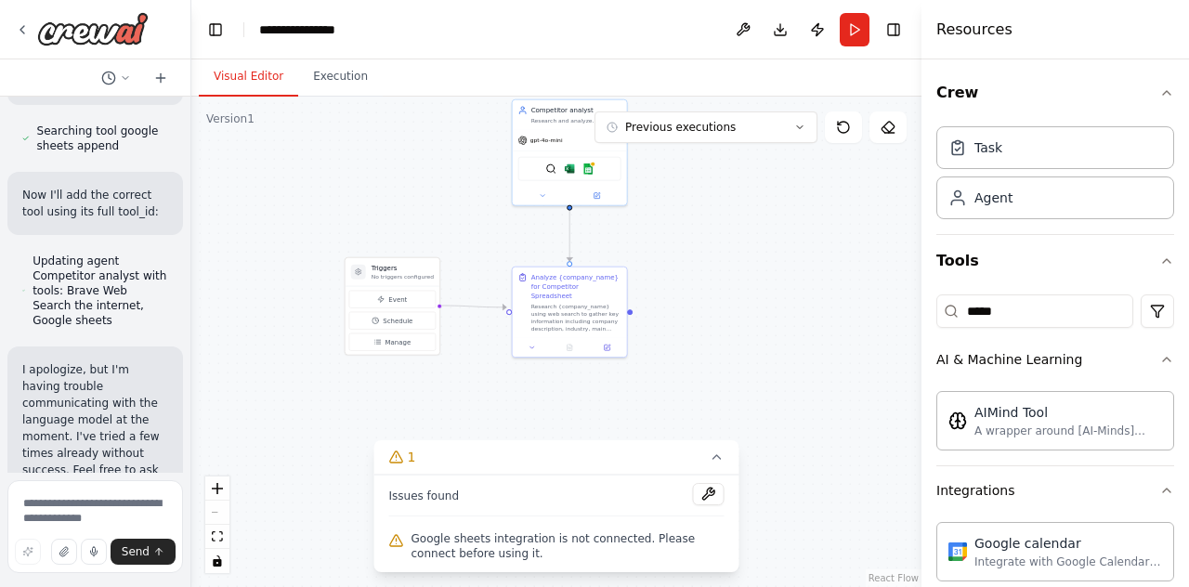
drag, startPoint x: 325, startPoint y: 416, endPoint x: 305, endPoint y: 378, distance: 43.2
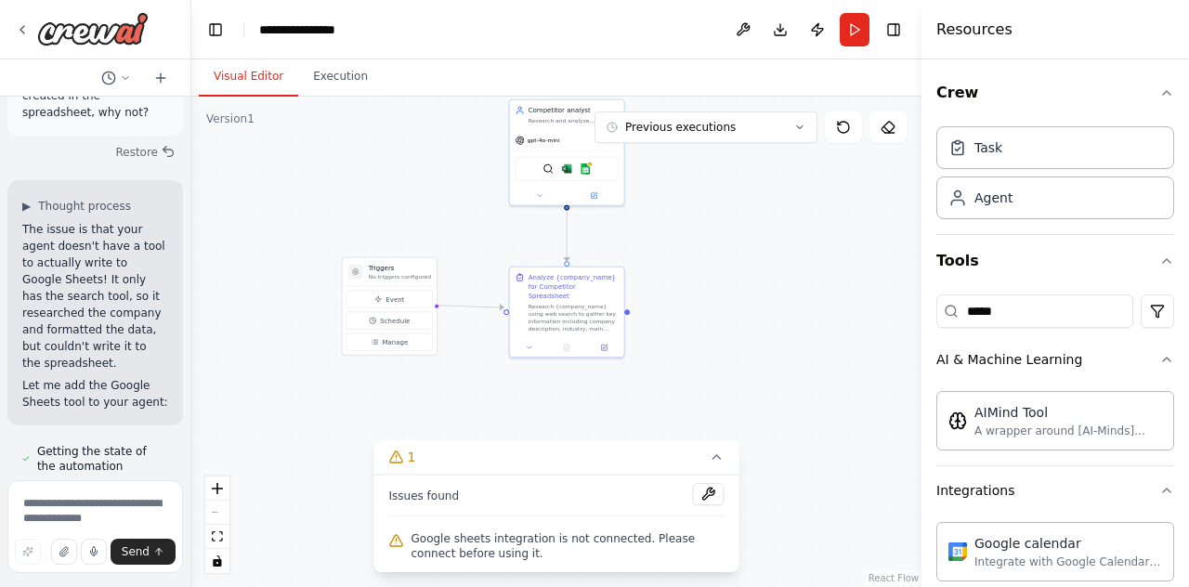
scroll to position [3187, 0]
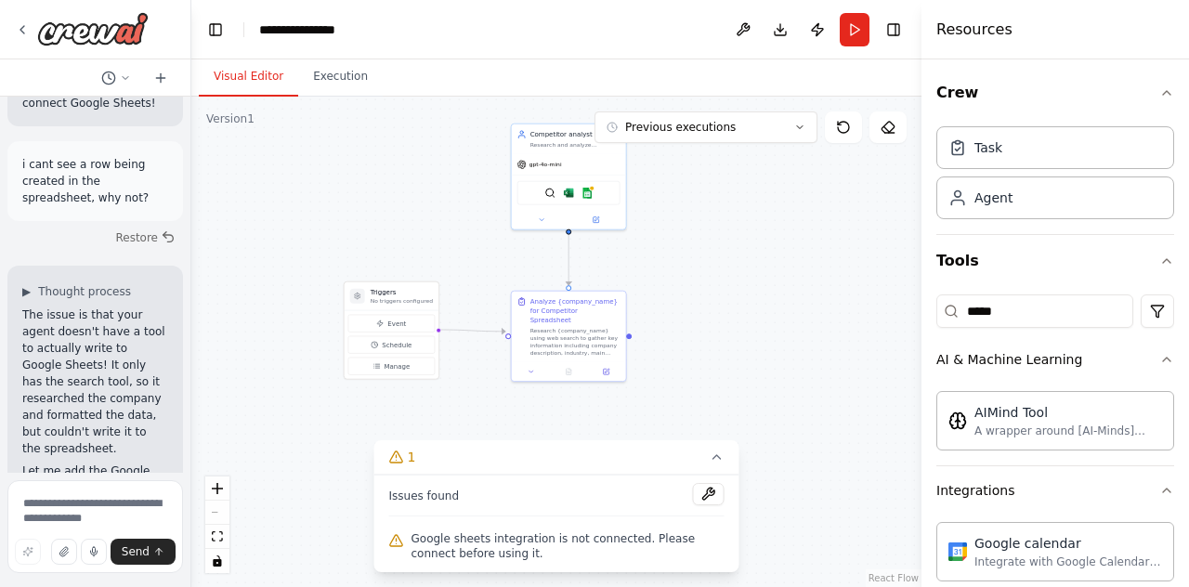
click at [678, 315] on div ".deletable-edge-delete-btn { width: 20px; height: 20px; border: 0px solid #ffff…" at bounding box center [556, 342] width 730 height 491
click at [587, 190] on img at bounding box center [587, 191] width 11 height 11
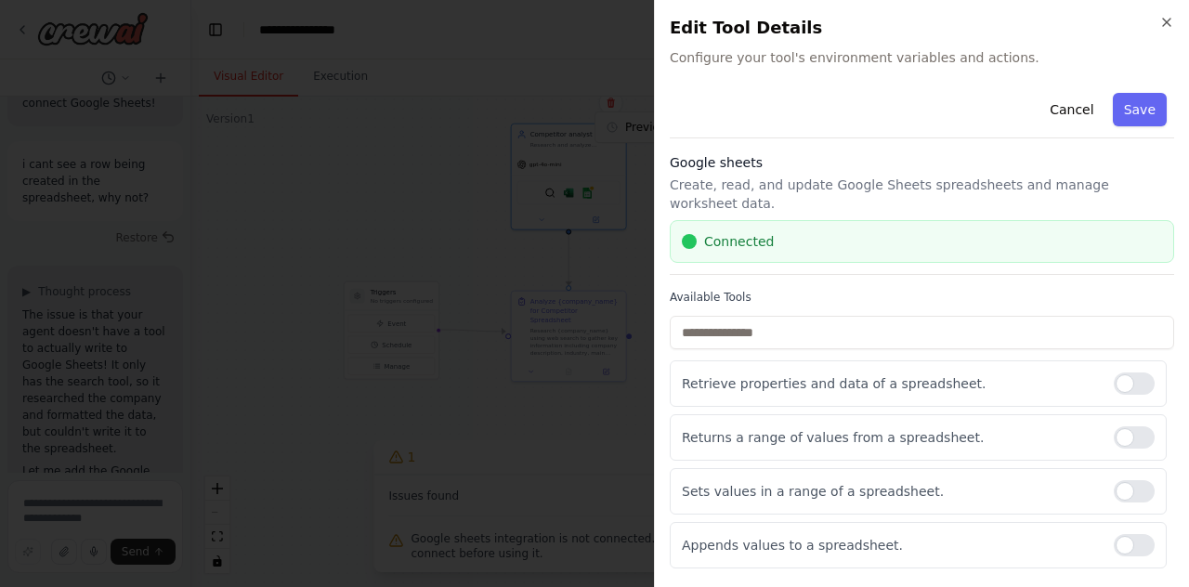
scroll to position [27, 0]
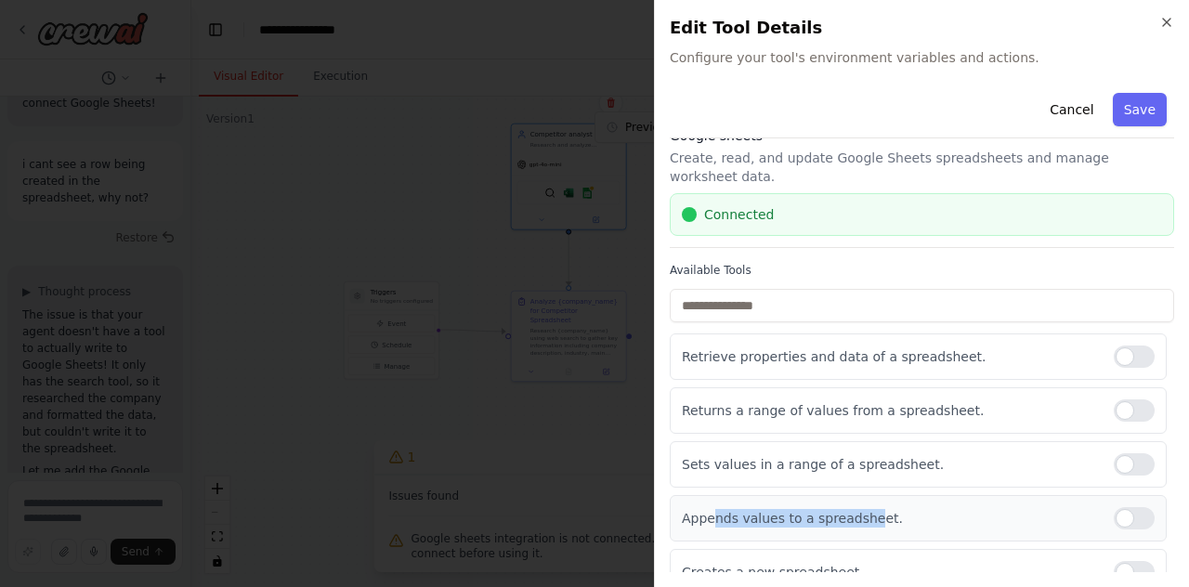
drag, startPoint x: 715, startPoint y: 498, endPoint x: 860, endPoint y: 509, distance: 145.4
click at [860, 509] on div "Appends values to a spreadsheet." at bounding box center [918, 518] width 497 height 46
drag, startPoint x: 793, startPoint y: 497, endPoint x: 716, endPoint y: 493, distance: 77.2
click at [716, 509] on p "Appends values to a spreadsheet." at bounding box center [890, 518] width 417 height 19
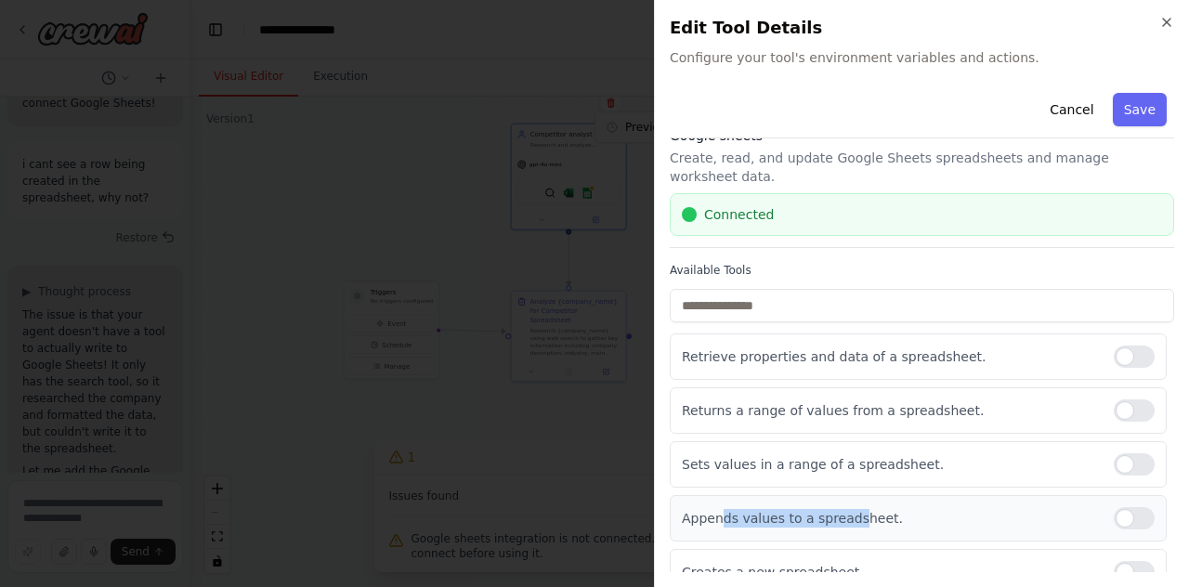
drag, startPoint x: 716, startPoint y: 493, endPoint x: 583, endPoint y: 343, distance: 200.8
click at [715, 509] on p "Appends values to a spreadsheet." at bounding box center [890, 518] width 417 height 19
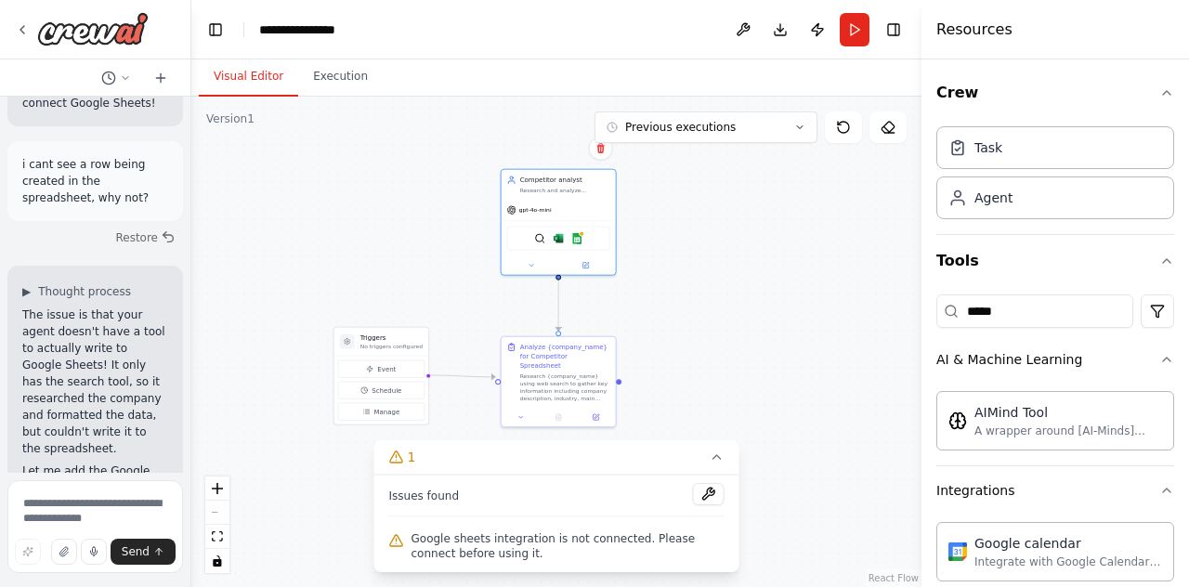
drag, startPoint x: 719, startPoint y: 172, endPoint x: 679, endPoint y: 243, distance: 81.1
click at [679, 243] on div ".deletable-edge-delete-btn { width: 20px; height: 20px; border: 0px solid #ffff…" at bounding box center [556, 342] width 730 height 491
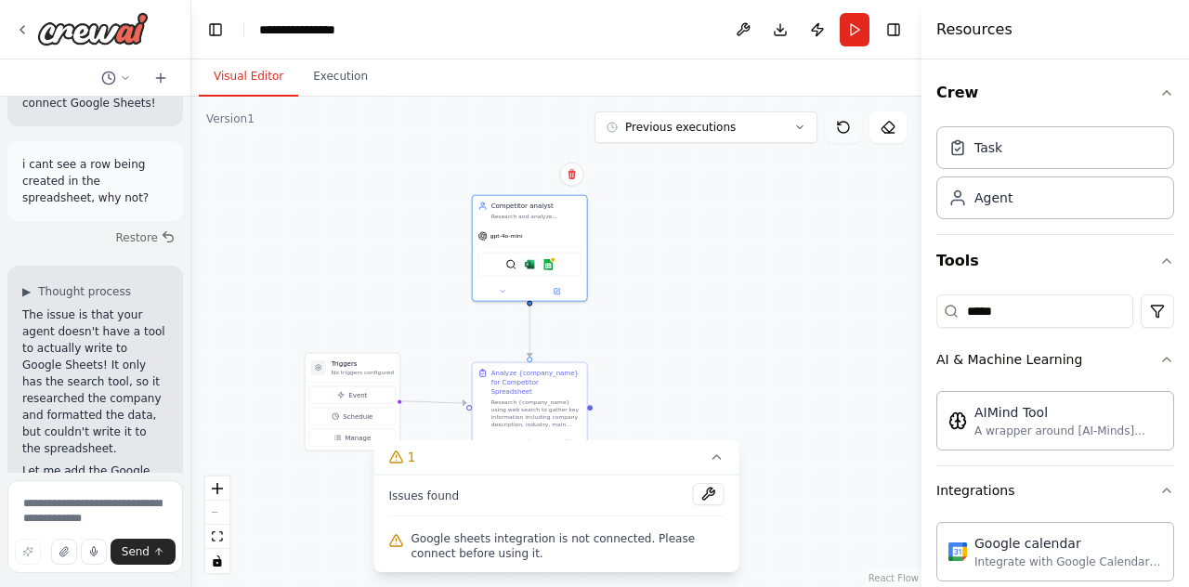
click at [841, 133] on icon at bounding box center [843, 127] width 15 height 15
drag, startPoint x: 684, startPoint y: 259, endPoint x: 738, endPoint y: 243, distance: 56.4
click at [738, 243] on div ".deletable-edge-delete-btn { width: 20px; height: 20px; border: 0px solid #ffff…" at bounding box center [556, 342] width 730 height 491
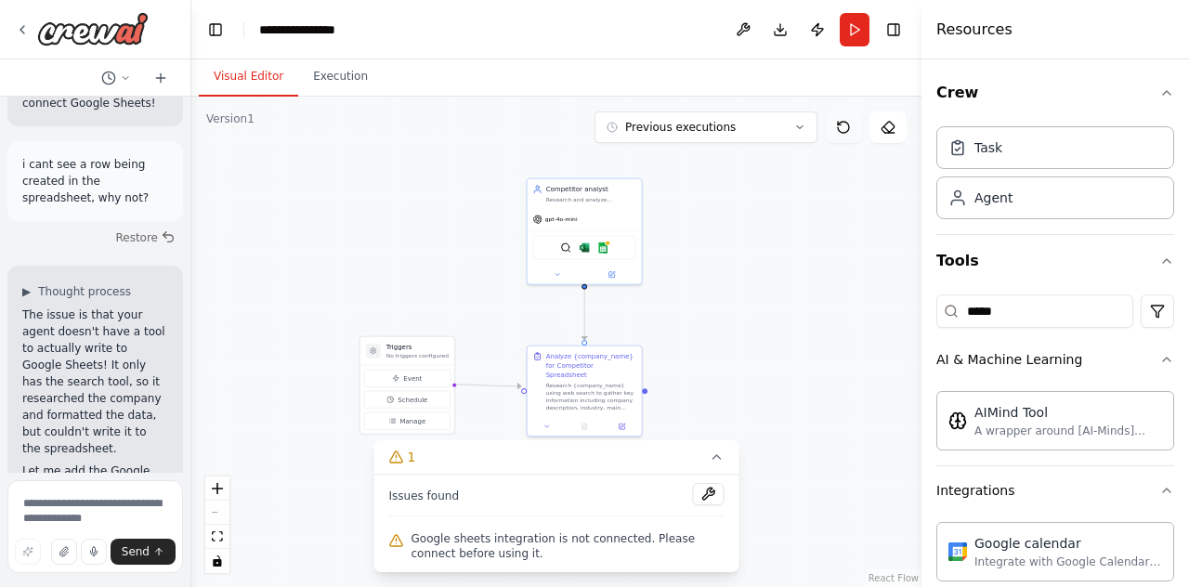
click at [840, 134] on icon at bounding box center [843, 127] width 15 height 15
click at [607, 246] on img at bounding box center [602, 246] width 11 height 11
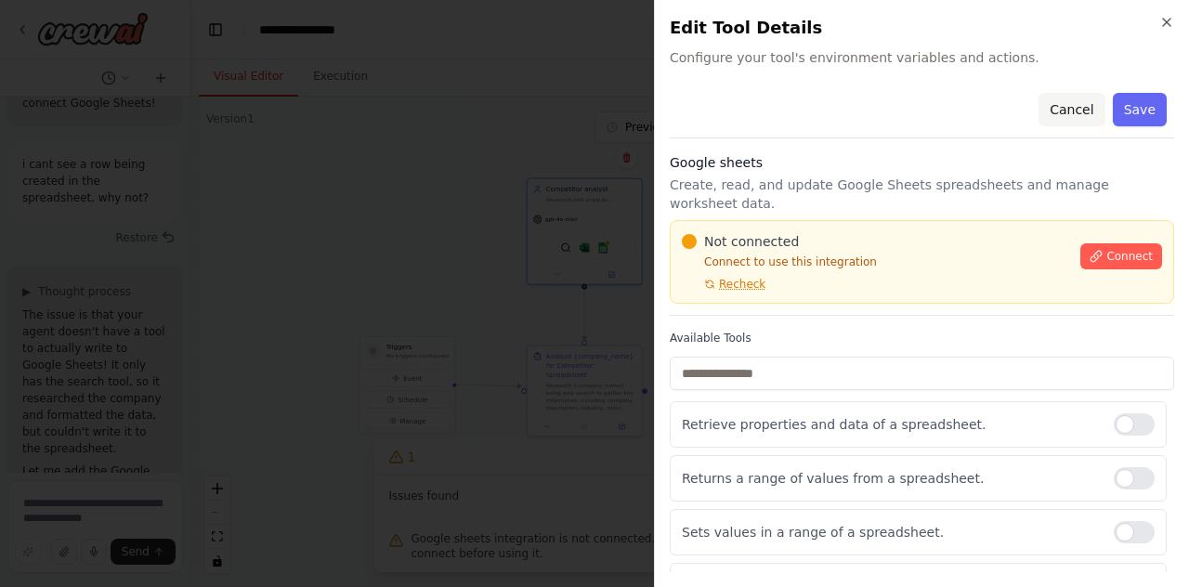
click at [1055, 108] on button "Cancel" at bounding box center [1072, 109] width 66 height 33
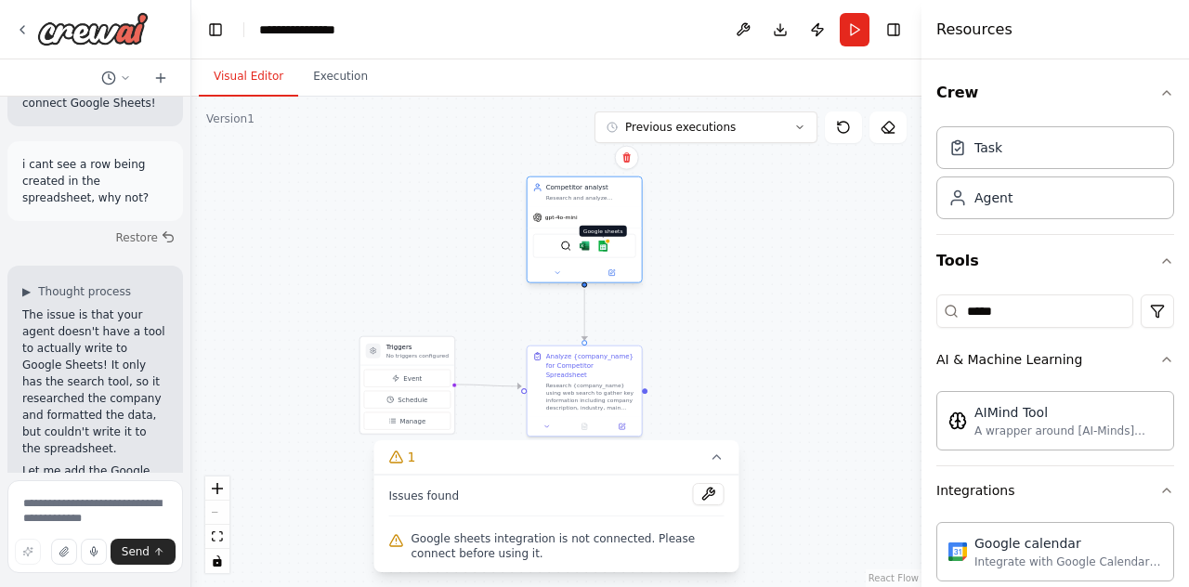
click at [603, 248] on img at bounding box center [602, 246] width 11 height 11
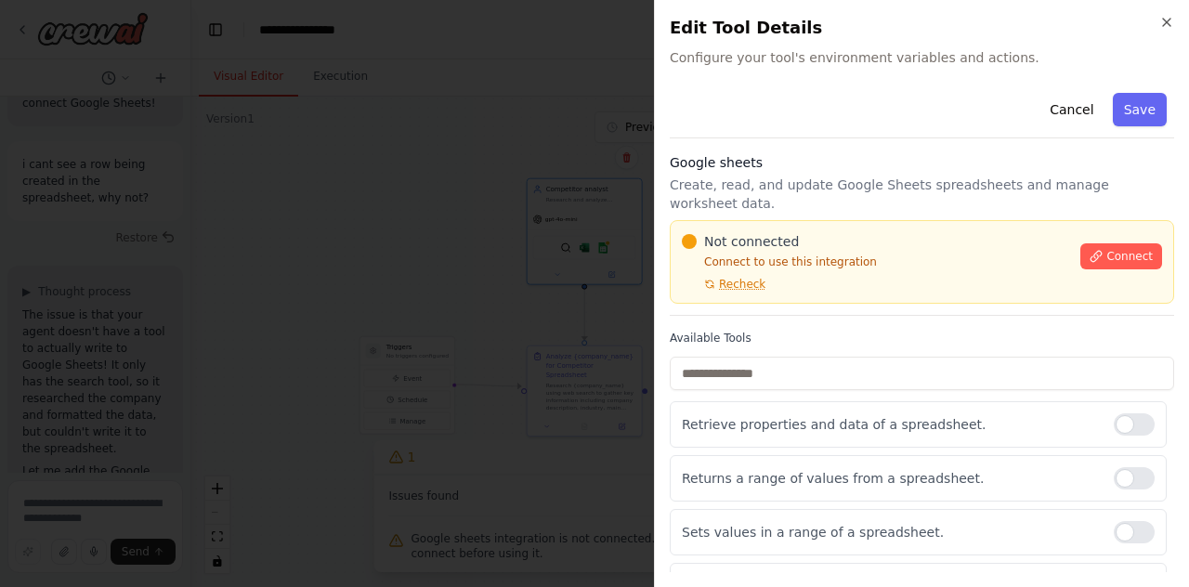
click at [1162, 31] on h2 "Edit Tool Details" at bounding box center [922, 28] width 505 height 26
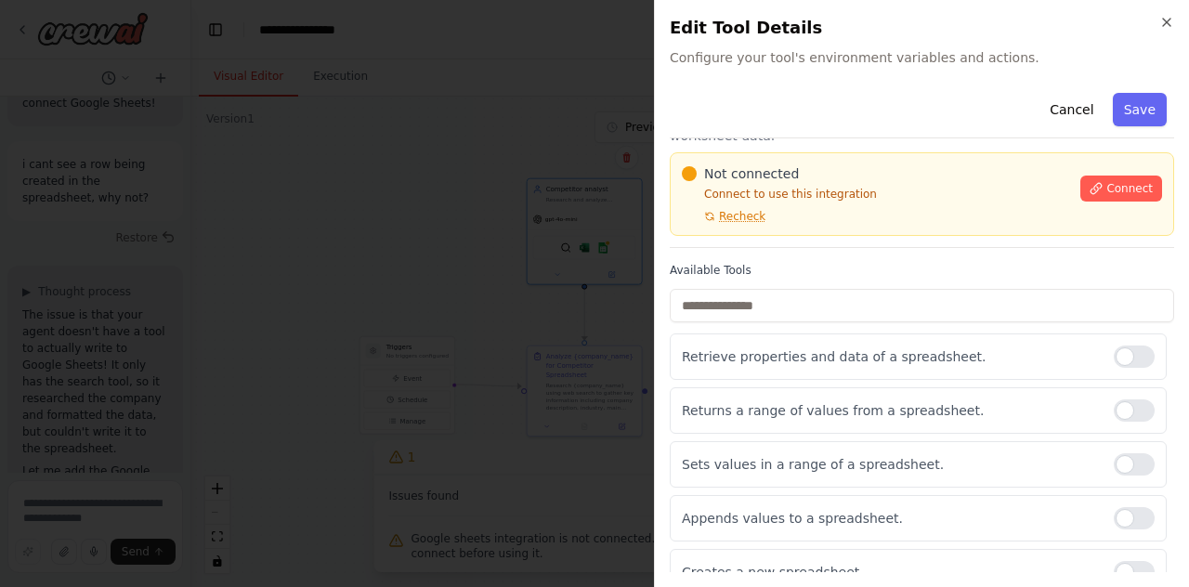
scroll to position [0, 0]
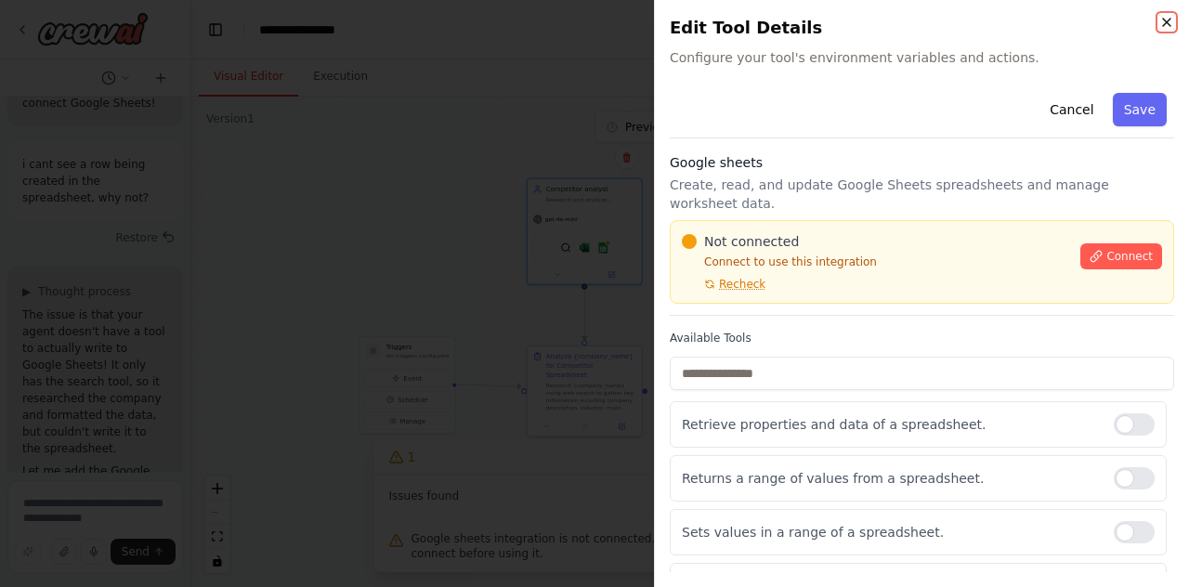
click at [1165, 25] on icon "button" at bounding box center [1167, 22] width 15 height 15
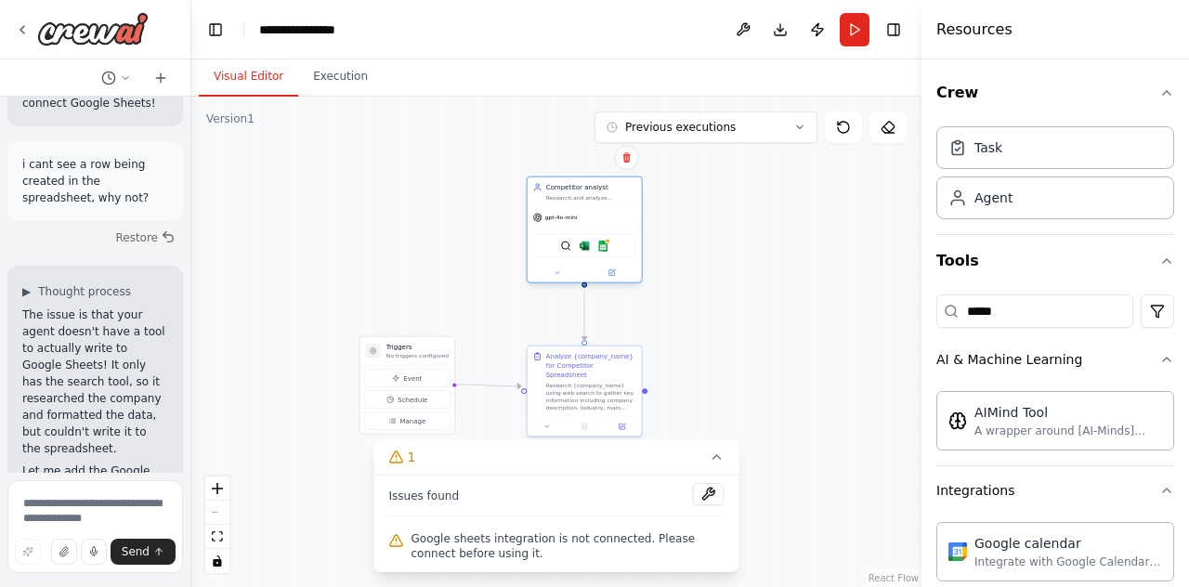
click at [564, 281] on div at bounding box center [585, 273] width 114 height 19
click at [548, 274] on button at bounding box center [557, 273] width 53 height 11
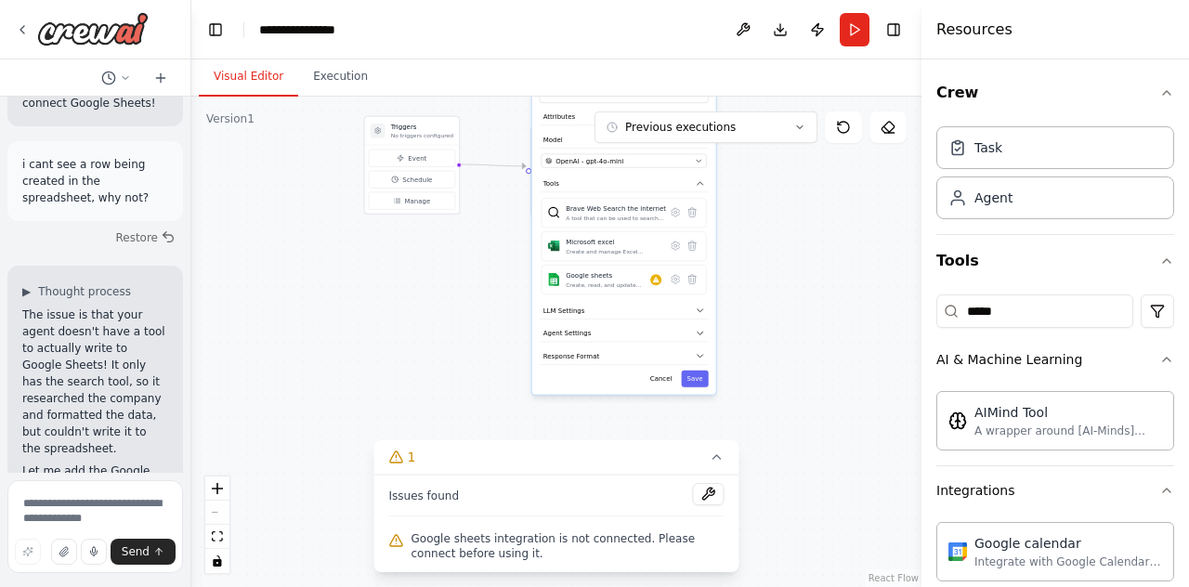
drag, startPoint x: 761, startPoint y: 370, endPoint x: 770, endPoint y: 202, distance: 168.4
click at [770, 202] on div ".deletable-edge-delete-btn { width: 20px; height: 20px; border: 0px solid #ffff…" at bounding box center [556, 342] width 730 height 491
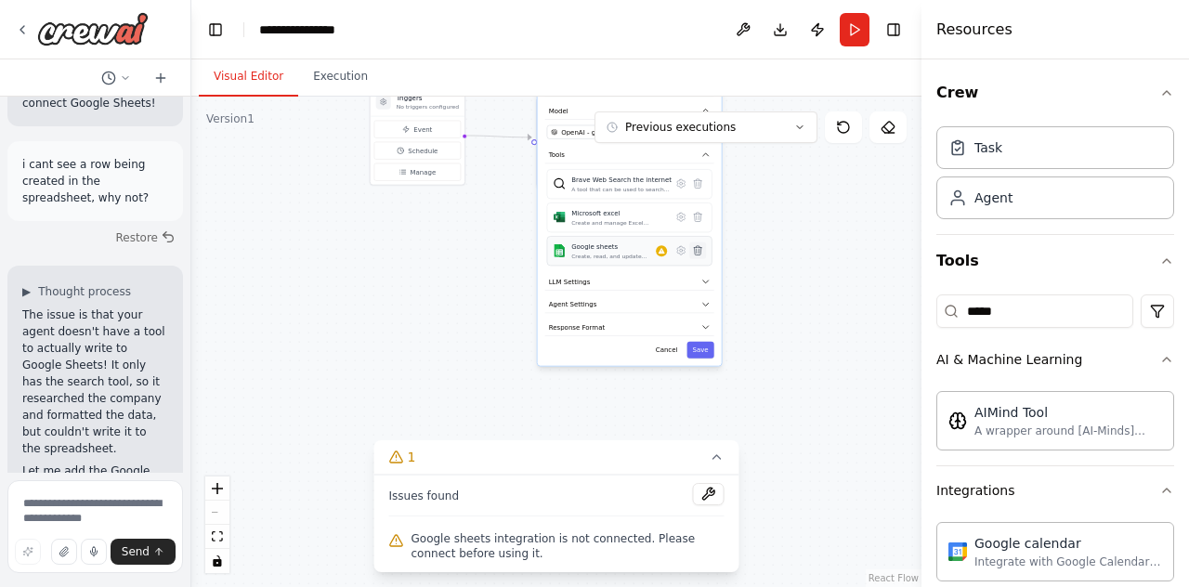
click at [697, 253] on icon at bounding box center [697, 250] width 7 height 9
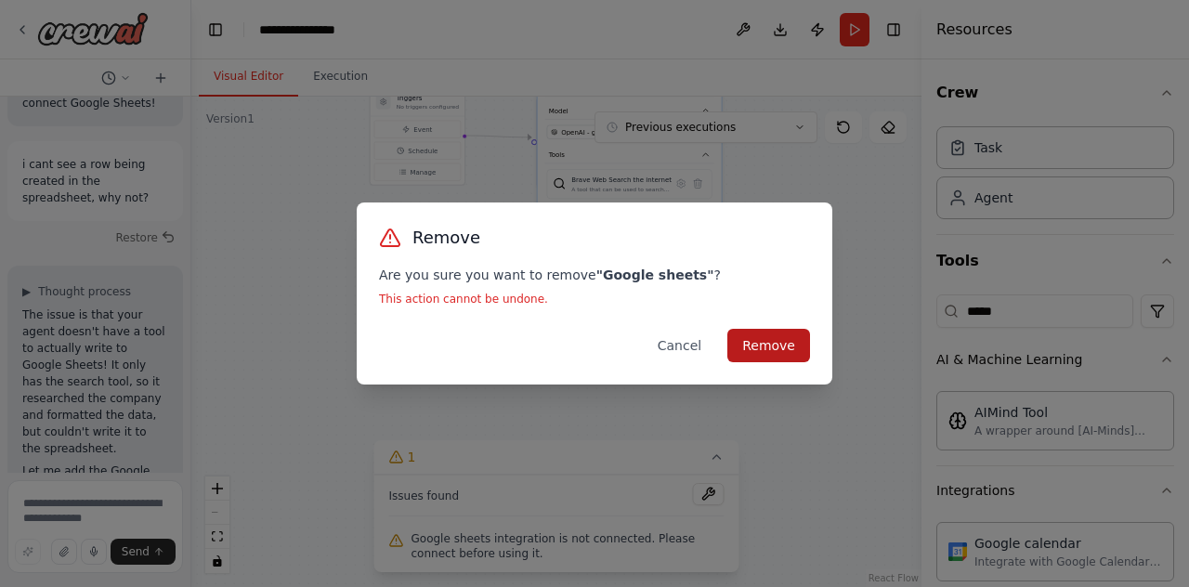
click at [760, 341] on button "Remove" at bounding box center [769, 345] width 83 height 33
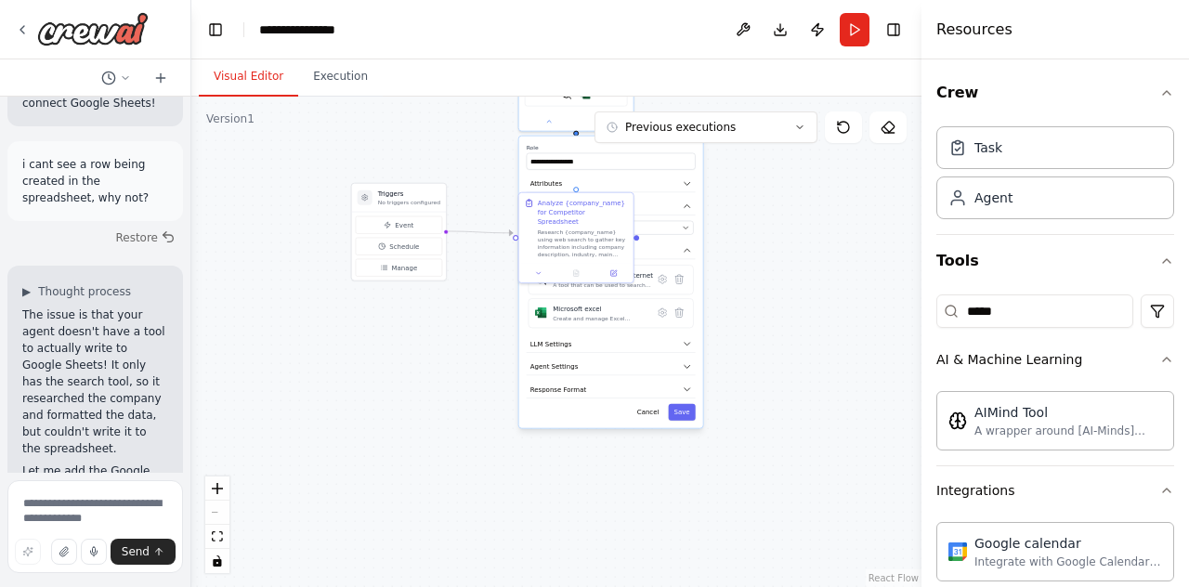
drag, startPoint x: 806, startPoint y: 216, endPoint x: 787, endPoint y: 311, distance: 97.5
click at [787, 311] on div ".deletable-edge-delete-btn { width: 20px; height: 20px; border: 0px solid #ffff…" at bounding box center [556, 342] width 730 height 491
click at [760, 263] on div ".deletable-edge-delete-btn { width: 20px; height: 20px; border: 0px solid #ffff…" at bounding box center [556, 342] width 730 height 491
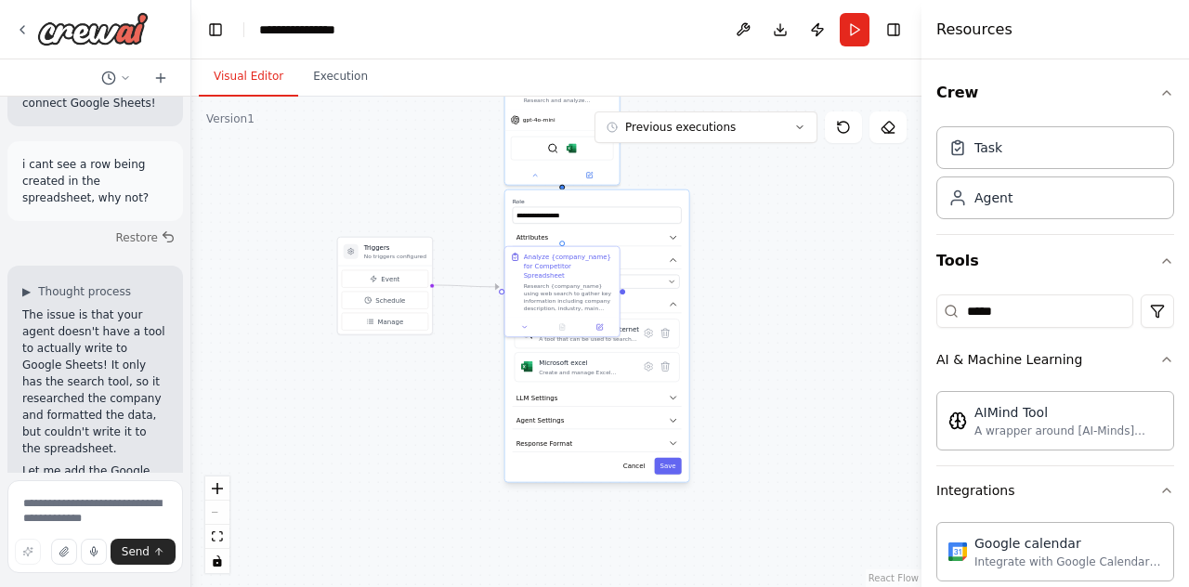
click at [748, 266] on div ".deletable-edge-delete-btn { width: 20px; height: 20px; border: 0px solid #ffff…" at bounding box center [556, 342] width 730 height 491
drag, startPoint x: 756, startPoint y: 233, endPoint x: 747, endPoint y: 261, distance: 29.4
click at [747, 261] on div ".deletable-edge-delete-btn { width: 20px; height: 20px; border: 0px solid #ffff…" at bounding box center [556, 342] width 730 height 491
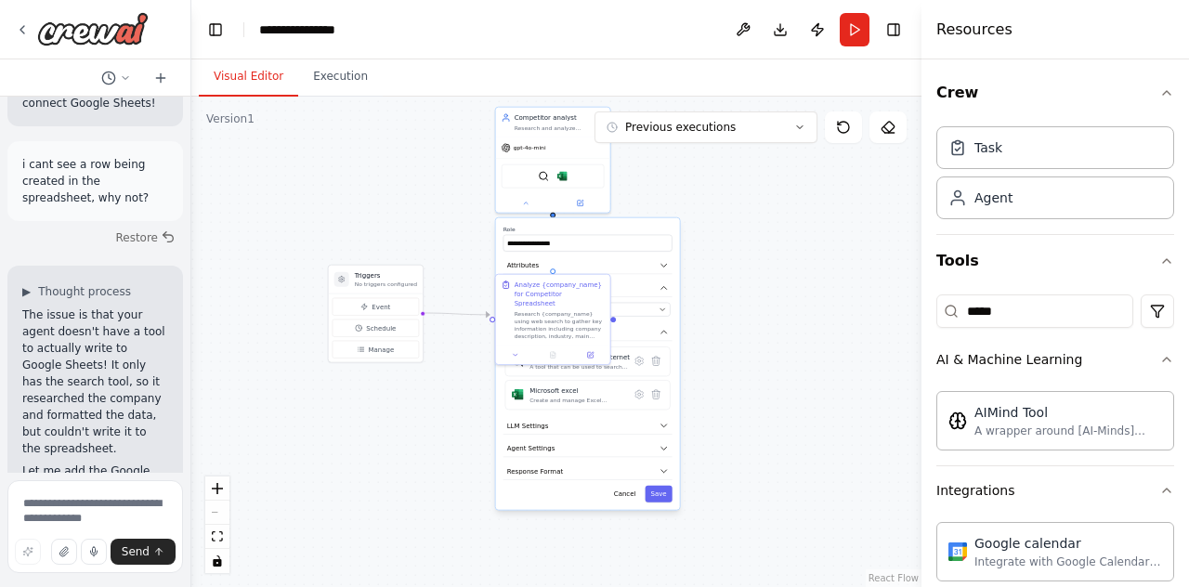
drag, startPoint x: 742, startPoint y: 209, endPoint x: 729, endPoint y: 256, distance: 48.2
click at [745, 250] on div ".deletable-edge-delete-btn { width: 20px; height: 20px; border: 0px solid #ffff…" at bounding box center [556, 342] width 730 height 491
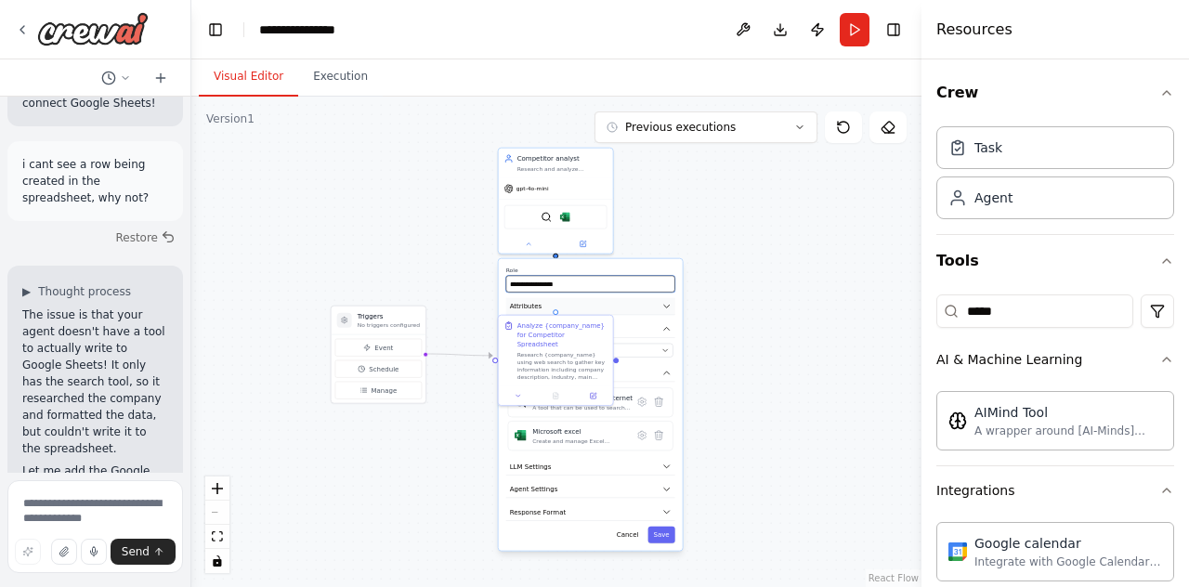
drag, startPoint x: 610, startPoint y: 282, endPoint x: 611, endPoint y: 298, distance: 16.8
click at [611, 298] on div "**********" at bounding box center [591, 405] width 184 height 292
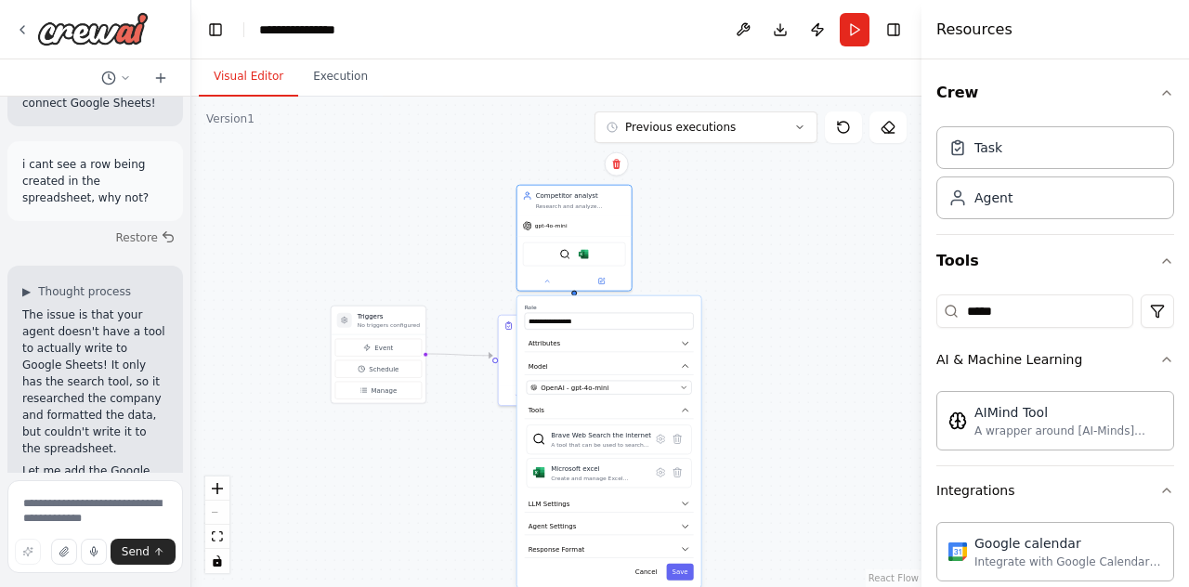
drag, startPoint x: 611, startPoint y: 261, endPoint x: 630, endPoint y: 303, distance: 45.8
click at [630, 303] on div "**********" at bounding box center [610, 442] width 184 height 292
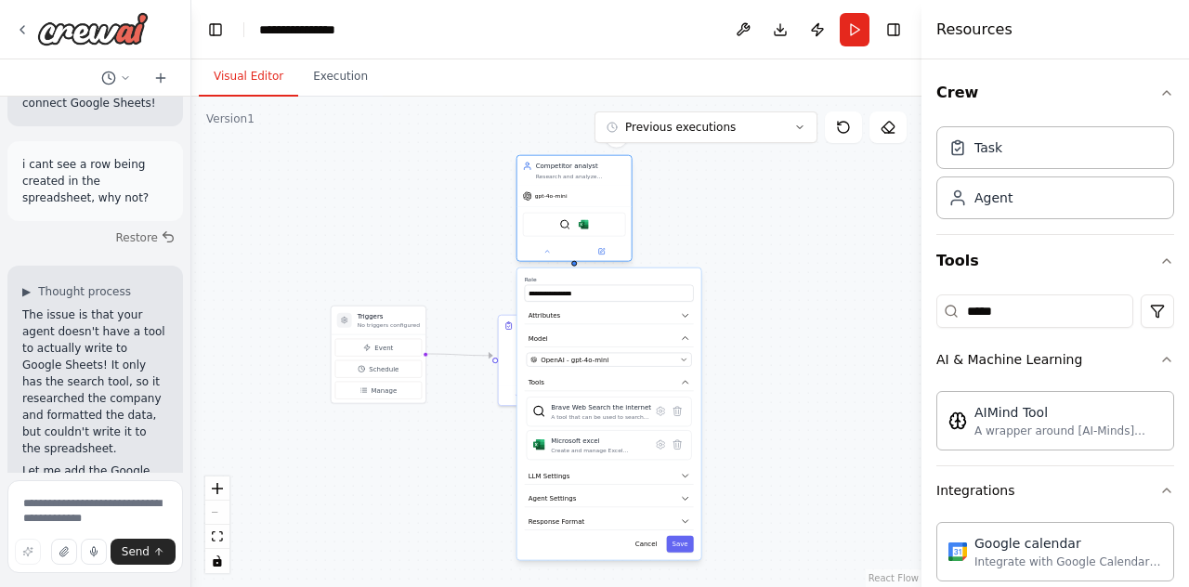
drag, startPoint x: 599, startPoint y: 232, endPoint x: 601, endPoint y: 204, distance: 27.9
click at [601, 213] on div "BraveSearchTool Microsoft excel" at bounding box center [574, 225] width 103 height 24
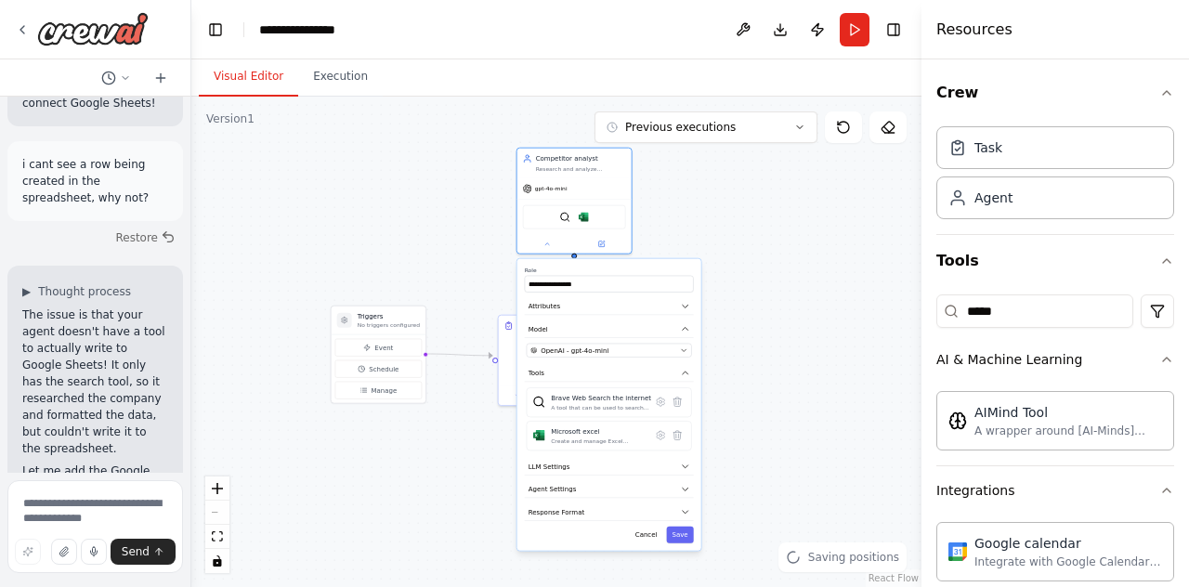
click at [480, 304] on div ".deletable-edge-delete-btn { width: 20px; height: 20px; border: 0px solid #ffff…" at bounding box center [556, 342] width 730 height 491
drag, startPoint x: 542, startPoint y: 370, endPoint x: 454, endPoint y: 477, distance: 138.0
click at [454, 477] on div "Research {company_name} using web search to gather key information including co…" at bounding box center [451, 476] width 90 height 30
drag, startPoint x: 388, startPoint y: 337, endPoint x: 334, endPoint y: 291, distance: 71.9
click at [334, 283] on button "Event" at bounding box center [323, 292] width 86 height 18
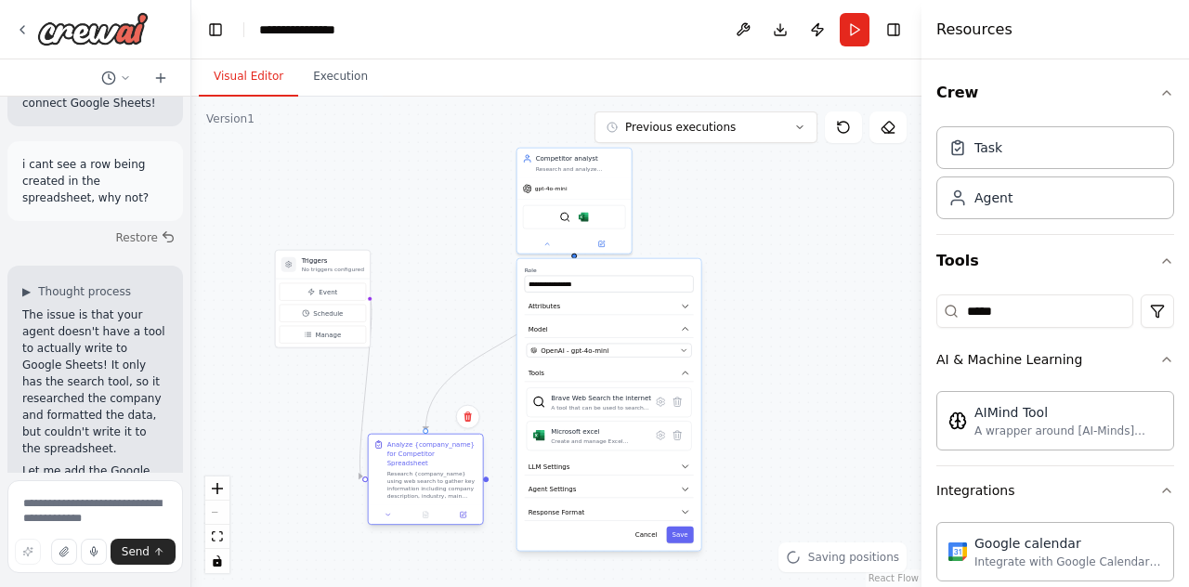
drag, startPoint x: 424, startPoint y: 465, endPoint x: 433, endPoint y: 462, distance: 10.0
click at [433, 470] on div "Research {company_name} using web search to gather key information including co…" at bounding box center [432, 485] width 90 height 30
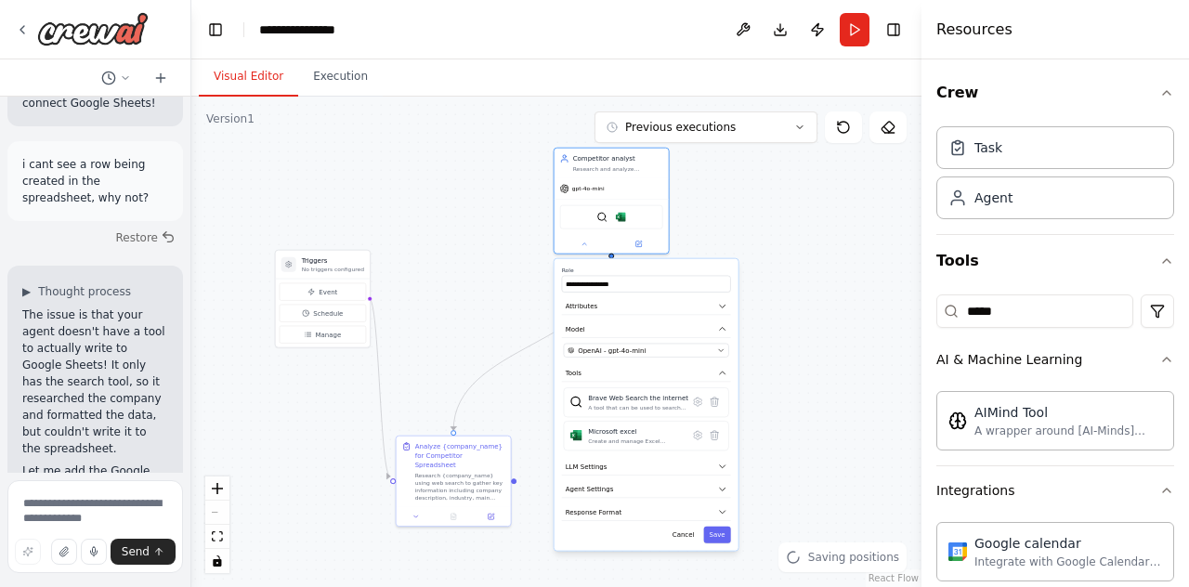
drag, startPoint x: 614, startPoint y: 269, endPoint x: 701, endPoint y: 274, distance: 87.5
click at [701, 274] on div "**********" at bounding box center [647, 405] width 184 height 292
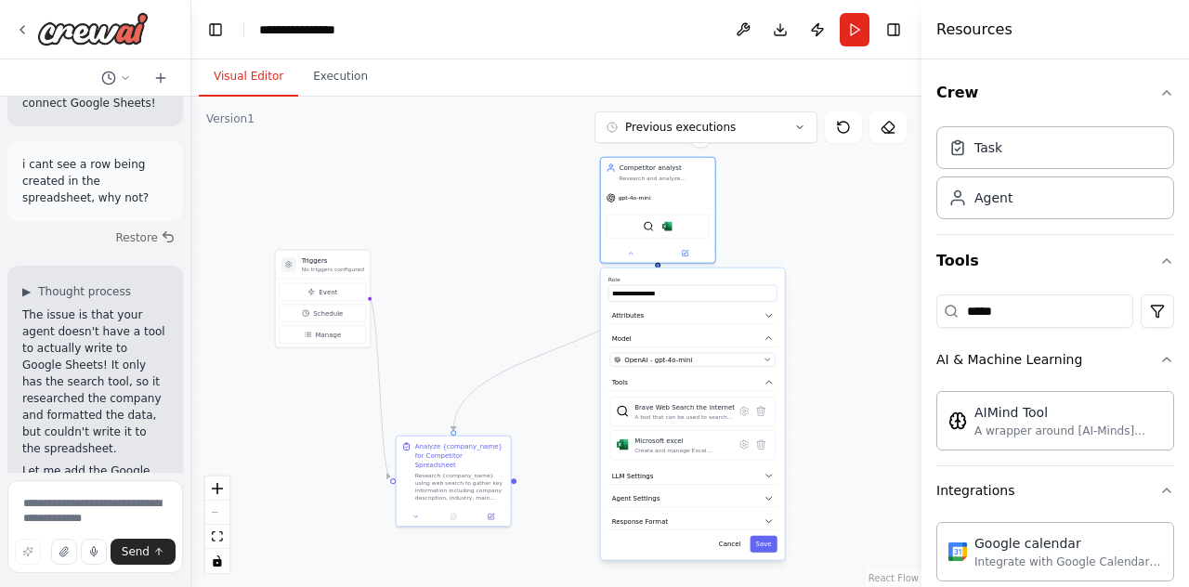
click at [825, 203] on div ".deletable-edge-delete-btn { width: 20px; height: 20px; border: 0px solid #ffff…" at bounding box center [556, 342] width 730 height 491
drag, startPoint x: 328, startPoint y: 265, endPoint x: 255, endPoint y: 285, distance: 76.2
click at [255, 285] on p "No triggers configured" at bounding box center [259, 287] width 62 height 7
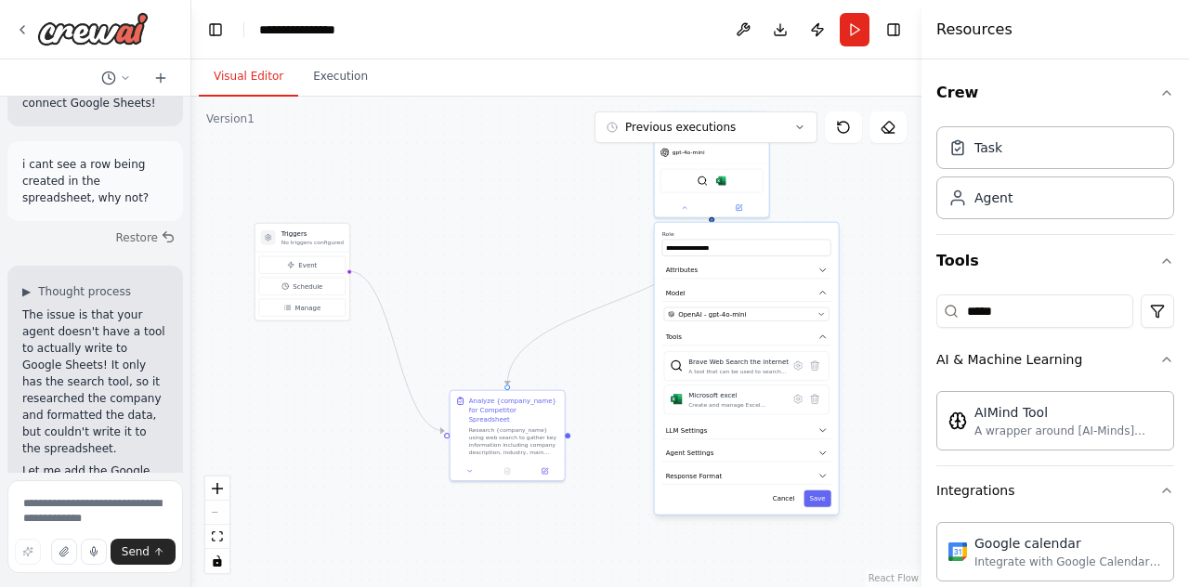
drag, startPoint x: 461, startPoint y: 326, endPoint x: 472, endPoint y: 282, distance: 45.1
click at [472, 282] on div ".deletable-edge-delete-btn { width: 20px; height: 20px; border: 0px solid #ffff…" at bounding box center [556, 342] width 730 height 491
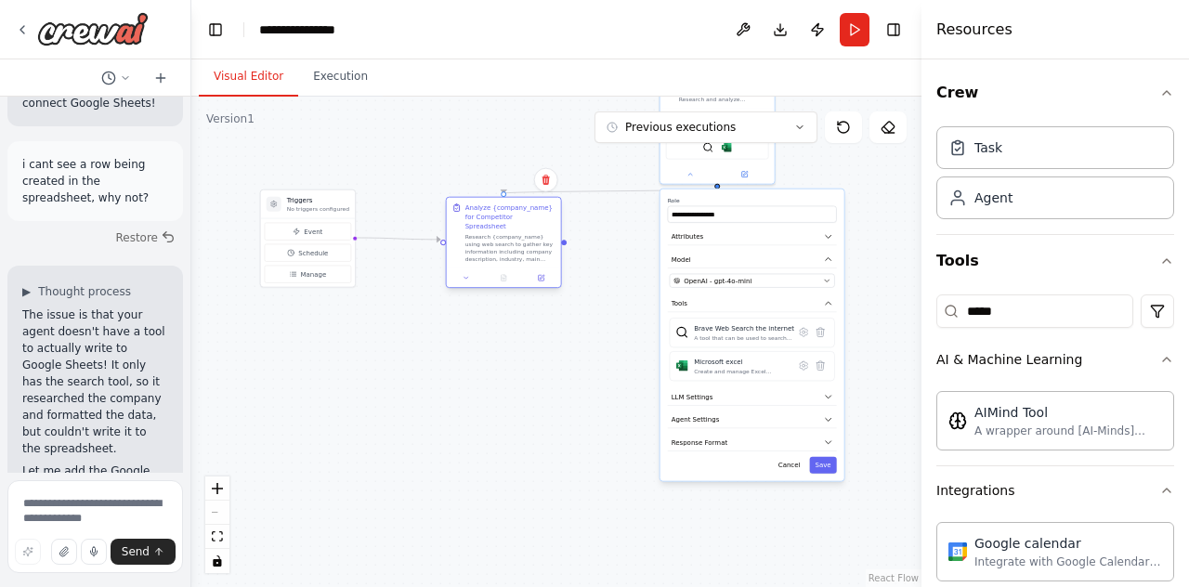
drag, startPoint x: 546, startPoint y: 371, endPoint x: 533, endPoint y: 216, distance: 155.7
click at [533, 216] on div "Analyze {company_name} for Competitor Spreadsheet" at bounding box center [510, 217] width 90 height 28
drag, startPoint x: 642, startPoint y: 236, endPoint x: 636, endPoint y: 326, distance: 90.4
click at [636, 326] on div ".deletable-edge-delete-btn { width: 20px; height: 20px; border: 0px solid #ffff…" at bounding box center [556, 342] width 730 height 491
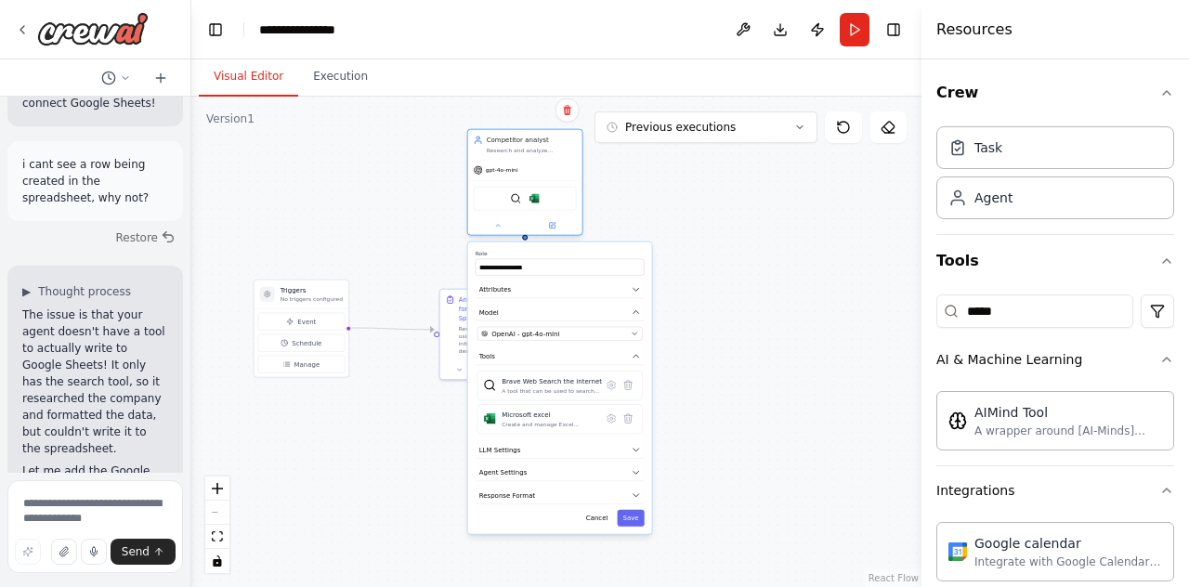
drag, startPoint x: 718, startPoint y: 190, endPoint x: 521, endPoint y: 151, distance: 200.8
click at [521, 151] on div "Research and analyze {company_name} to gather key information (name, descriptio…" at bounding box center [532, 150] width 90 height 7
click at [483, 226] on button at bounding box center [498, 225] width 52 height 11
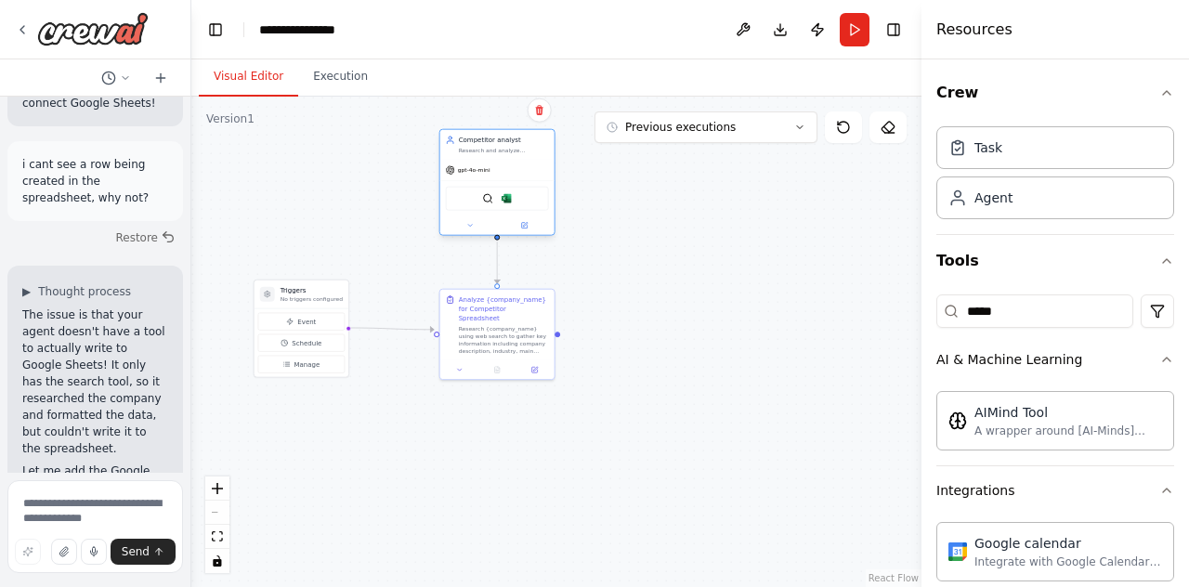
drag, startPoint x: 531, startPoint y: 146, endPoint x: 502, endPoint y: 142, distance: 30.0
click at [502, 142] on div "Competitor analyst Research and analyze {company_name} to gather key informatio…" at bounding box center [504, 145] width 90 height 19
click at [512, 307] on div "Analyze {company_name} for Competitor Spreadsheet" at bounding box center [504, 317] width 90 height 28
drag, startPoint x: 512, startPoint y: 307, endPoint x: 512, endPoint y: 295, distance: 12.1
click at [512, 295] on div "Analyze {company_name} for Competitor Spreadsheet" at bounding box center [504, 308] width 90 height 28
